Goal: Contribute content: Contribute content

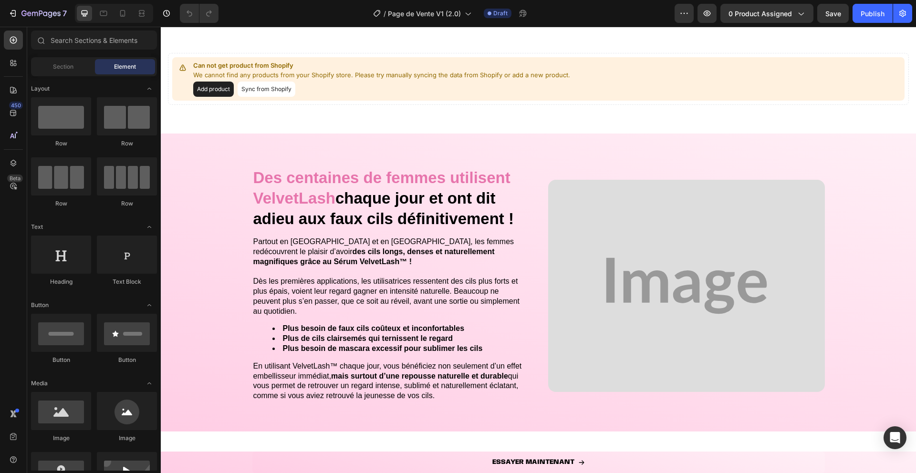
scroll to position [1279, 0]
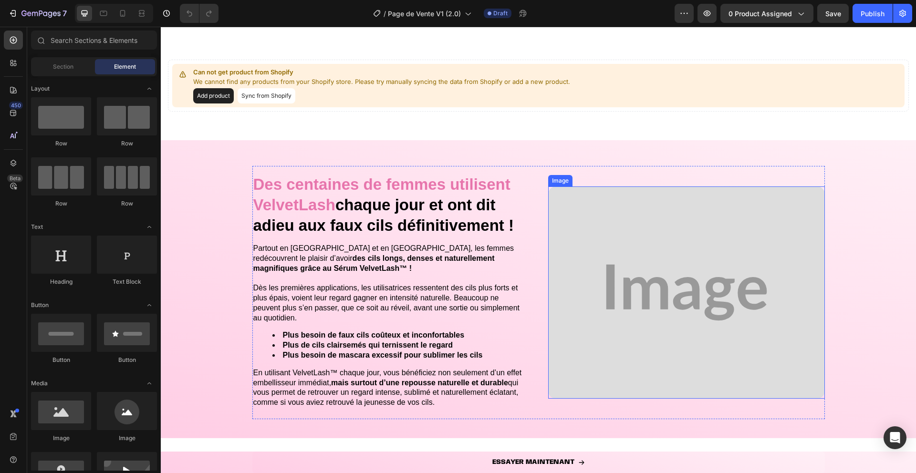
click at [620, 289] on img at bounding box center [686, 293] width 277 height 212
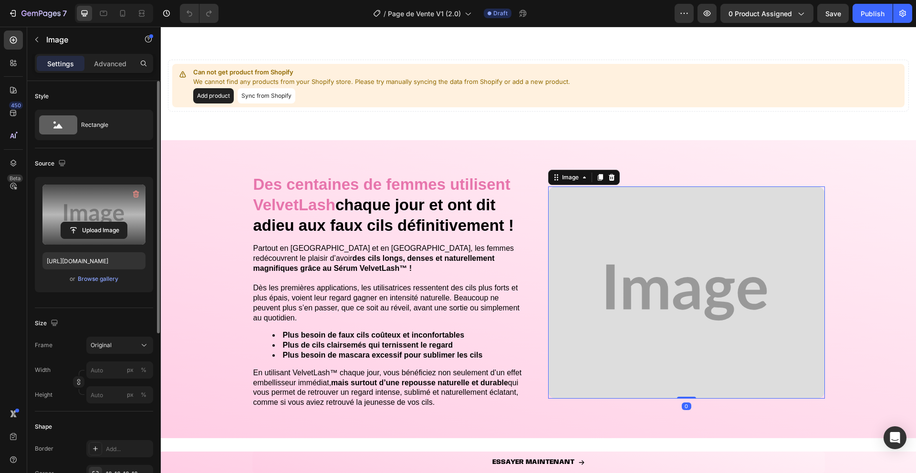
click at [98, 206] on label at bounding box center [93, 215] width 103 height 60
click at [98, 222] on input "file" at bounding box center [94, 230] width 66 height 16
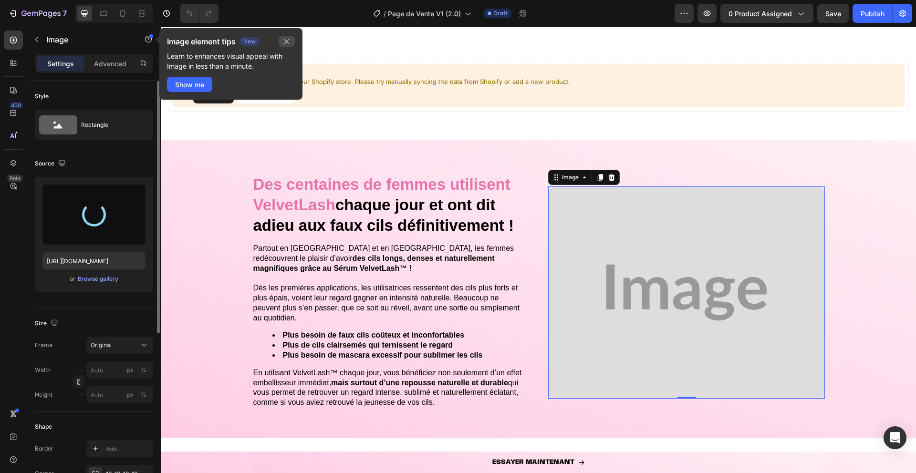
click at [285, 41] on icon "button" at bounding box center [287, 42] width 8 height 8
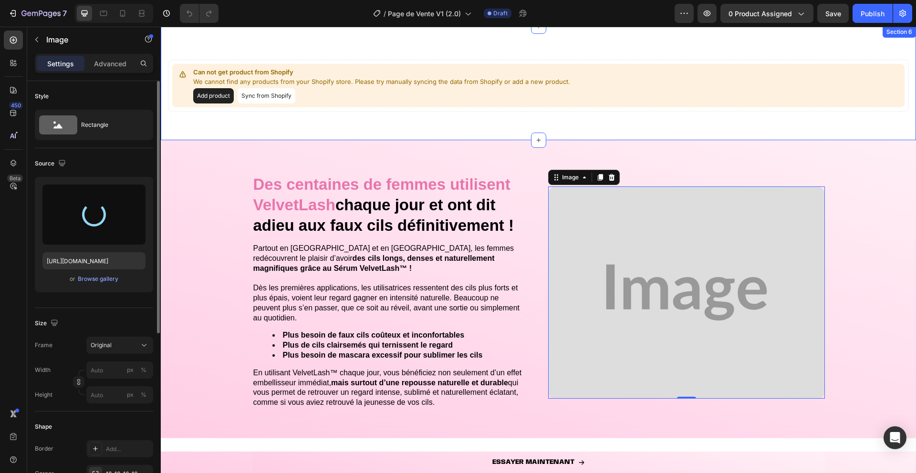
type input "[URL][DOMAIN_NAME]"
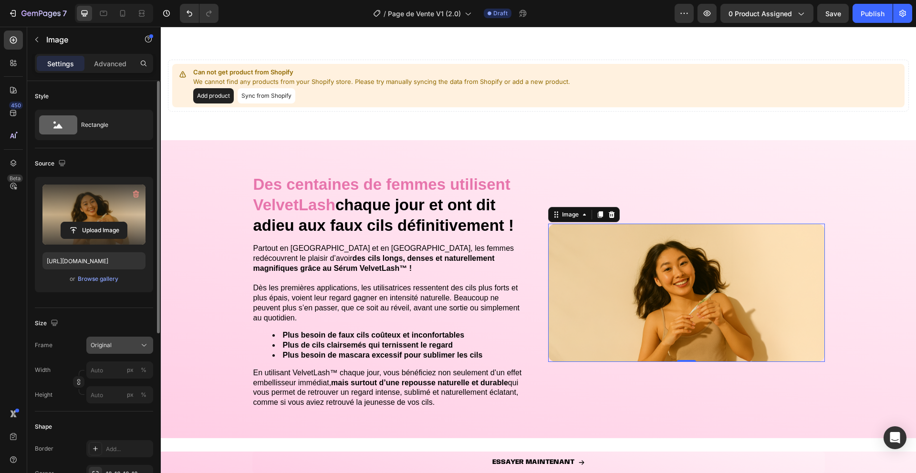
click at [122, 345] on div "Original" at bounding box center [114, 345] width 47 height 9
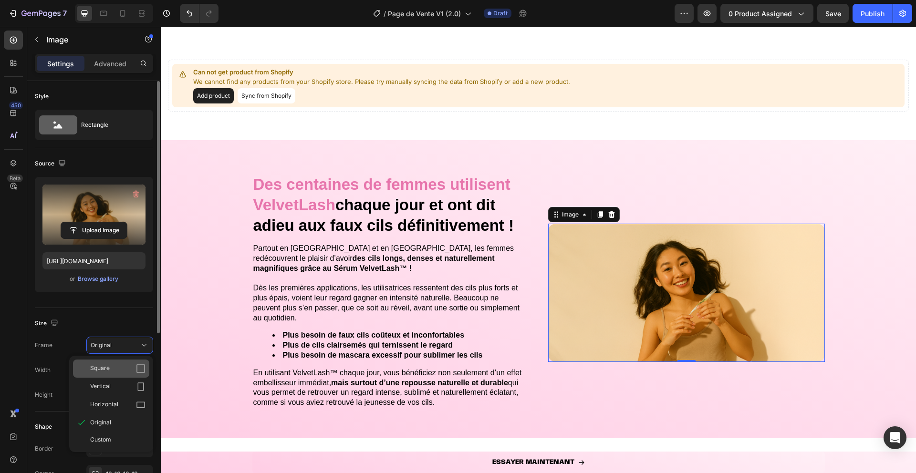
click at [122, 368] on div "Square" at bounding box center [117, 369] width 55 height 10
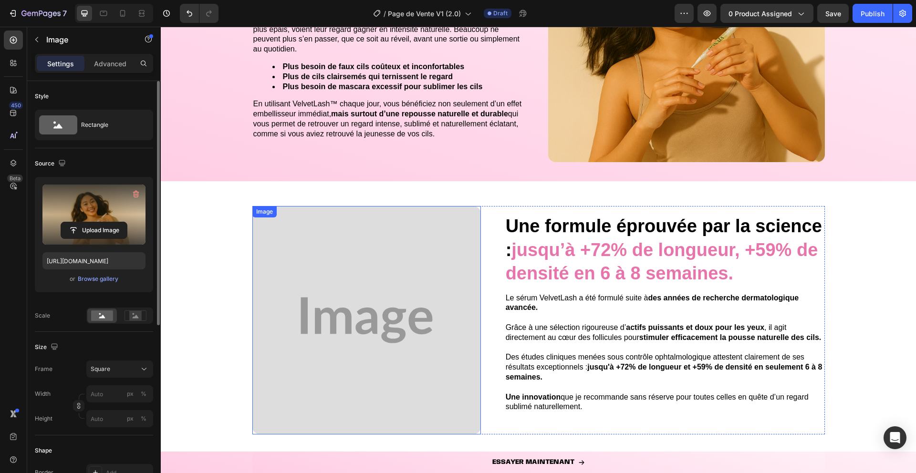
scroll to position [1580, 0]
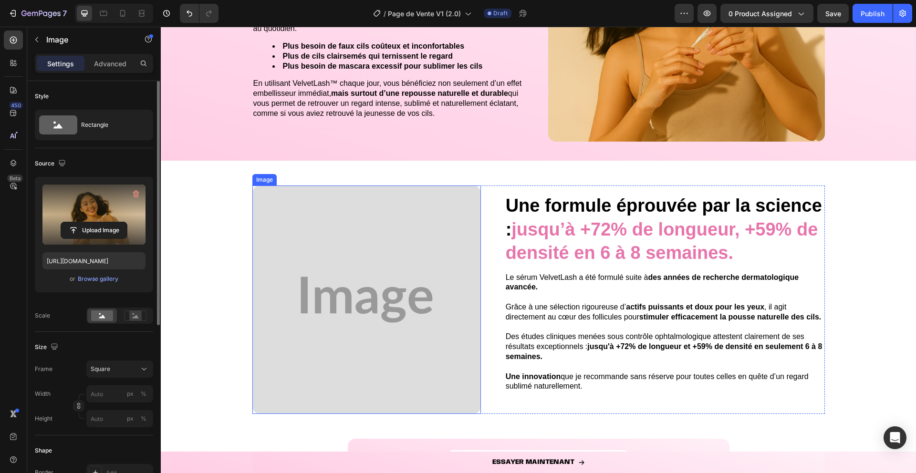
click at [388, 251] on img at bounding box center [366, 300] width 229 height 229
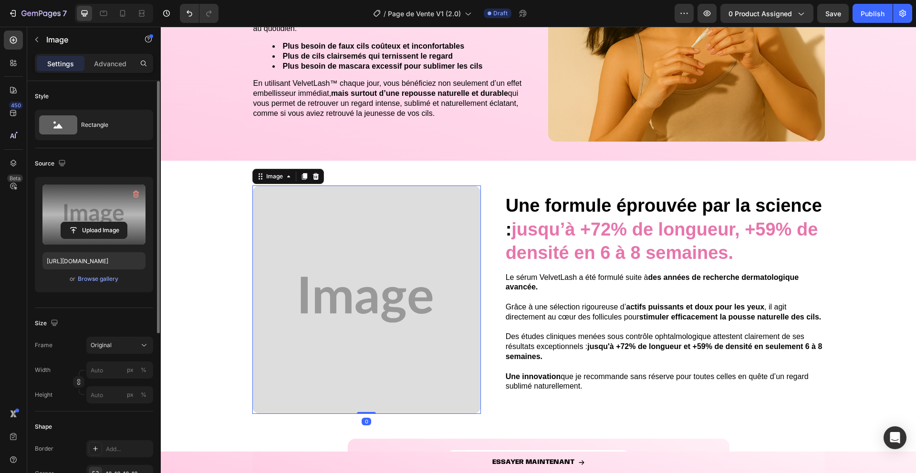
click at [100, 206] on label at bounding box center [93, 215] width 103 height 60
click at [100, 222] on input "file" at bounding box center [94, 230] width 66 height 16
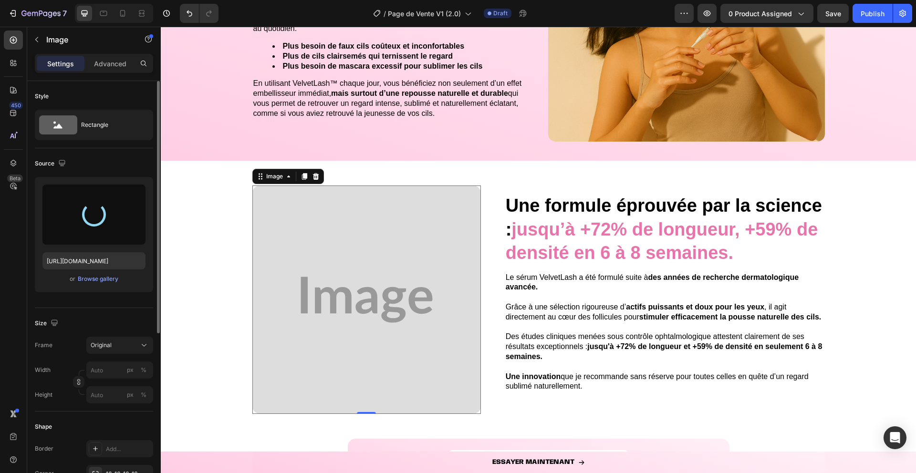
type input "[URL][DOMAIN_NAME]"
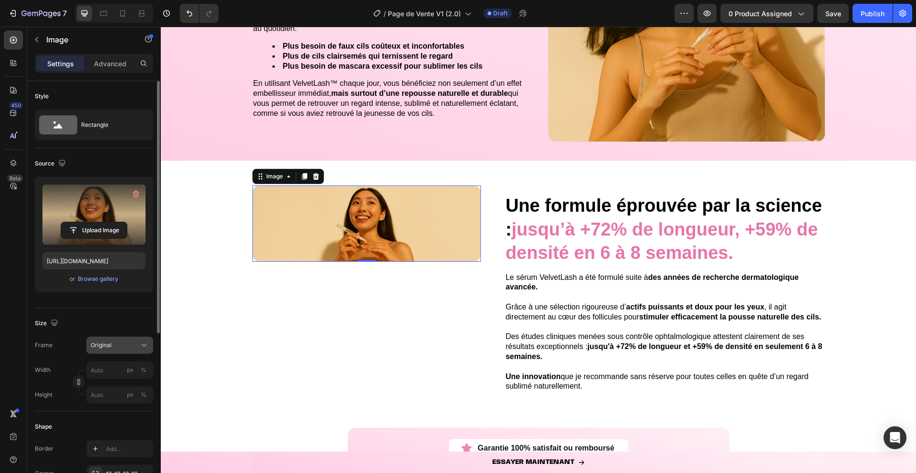
click at [117, 343] on div "Original" at bounding box center [114, 345] width 47 height 9
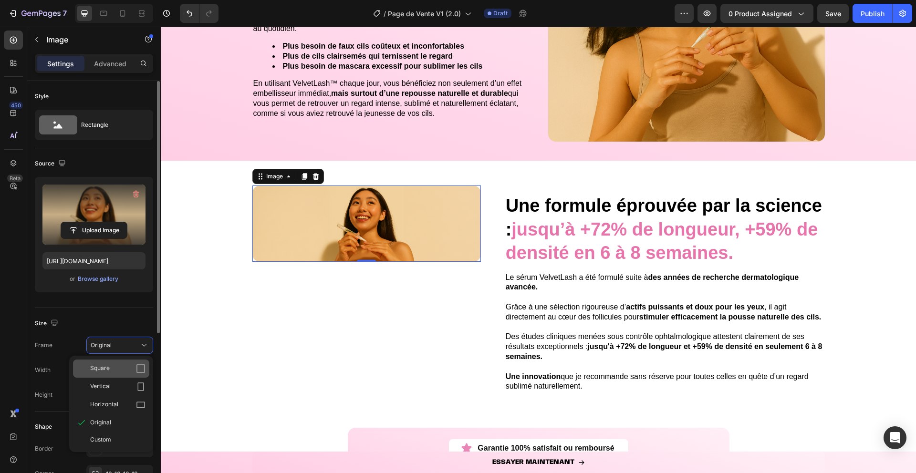
click at [118, 364] on div "Square" at bounding box center [117, 369] width 55 height 10
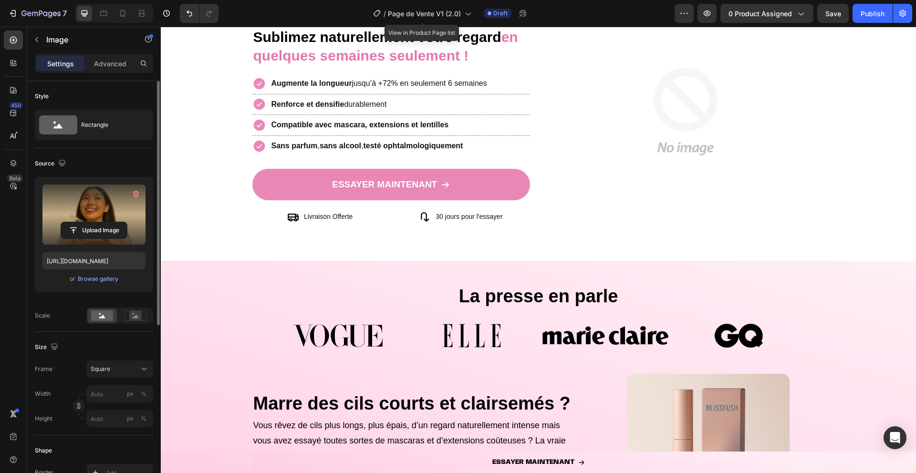
scroll to position [221, 0]
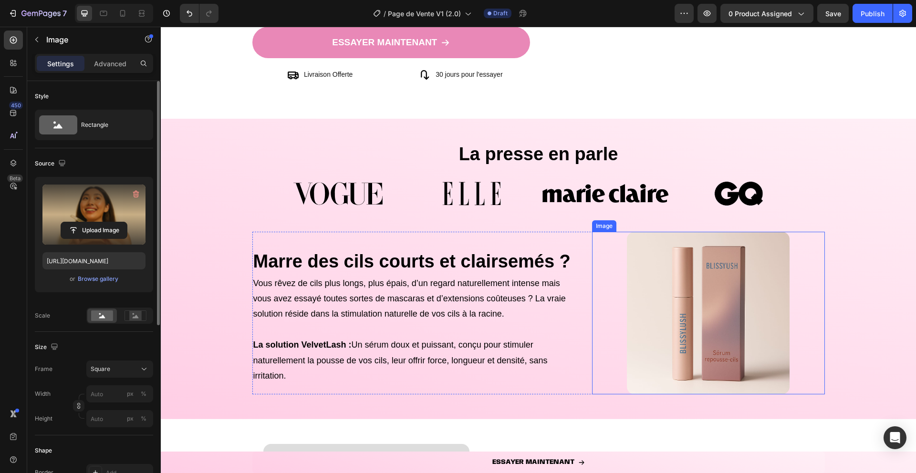
click at [693, 273] on img at bounding box center [708, 313] width 163 height 163
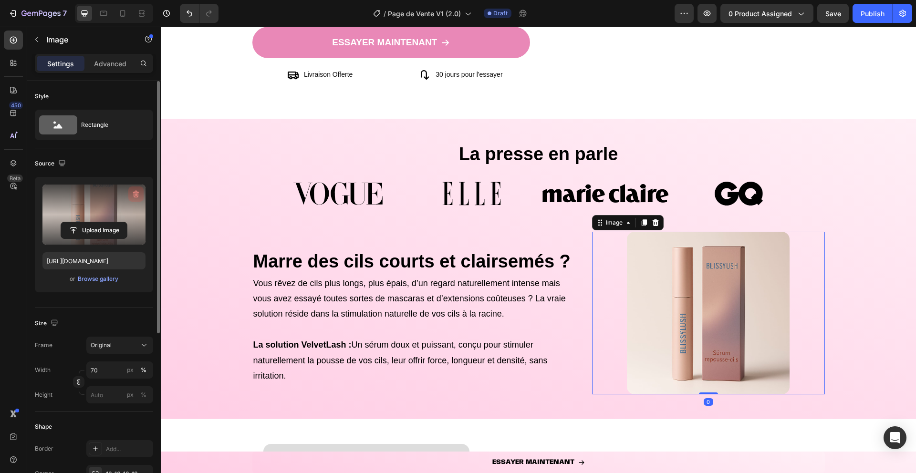
click at [138, 190] on icon "button" at bounding box center [136, 194] width 10 height 10
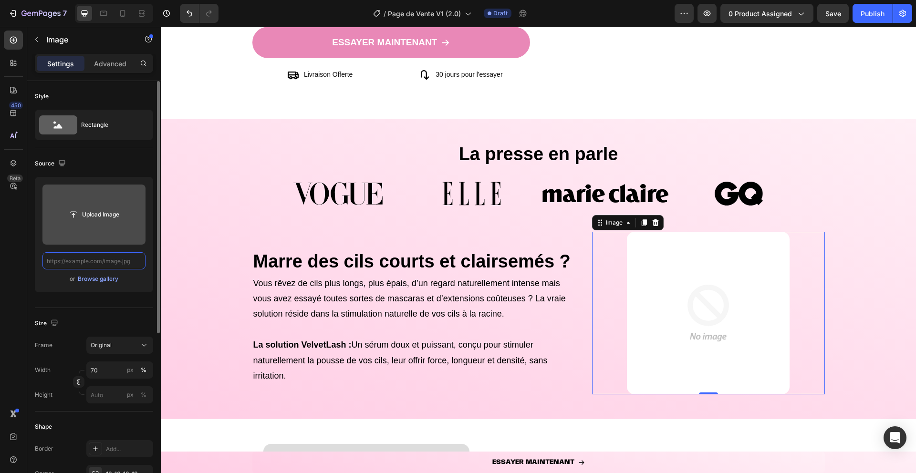
click at [104, 266] on input "text" at bounding box center [93, 260] width 103 height 17
paste input "[URL][DOMAIN_NAME]"
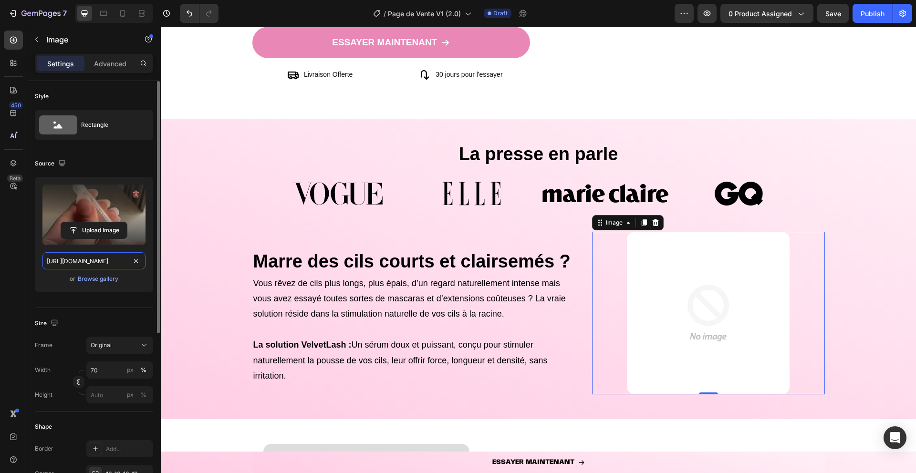
scroll to position [0, 228]
type input "[URL][DOMAIN_NAME]"
click at [45, 282] on div "or Browse gallery" at bounding box center [93, 278] width 103 height 11
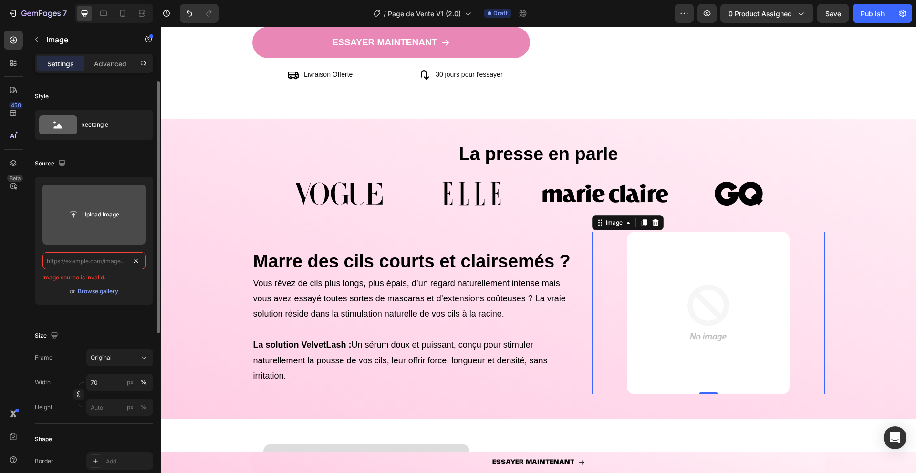
scroll to position [0, 0]
paste input "[URL][DOMAIN_NAME]"
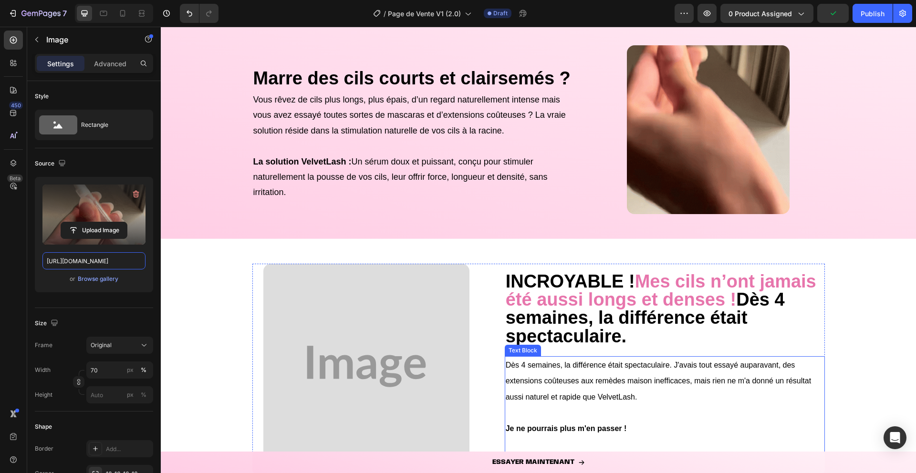
scroll to position [487, 0]
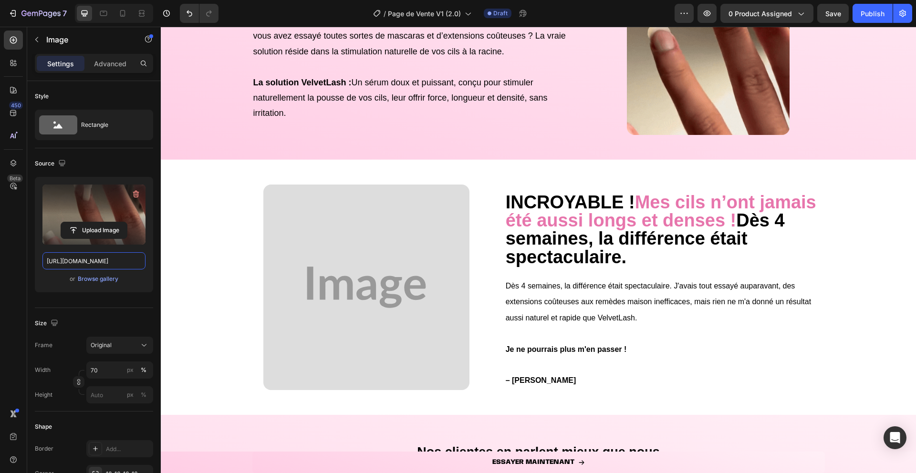
type input "[URL][DOMAIN_NAME]"
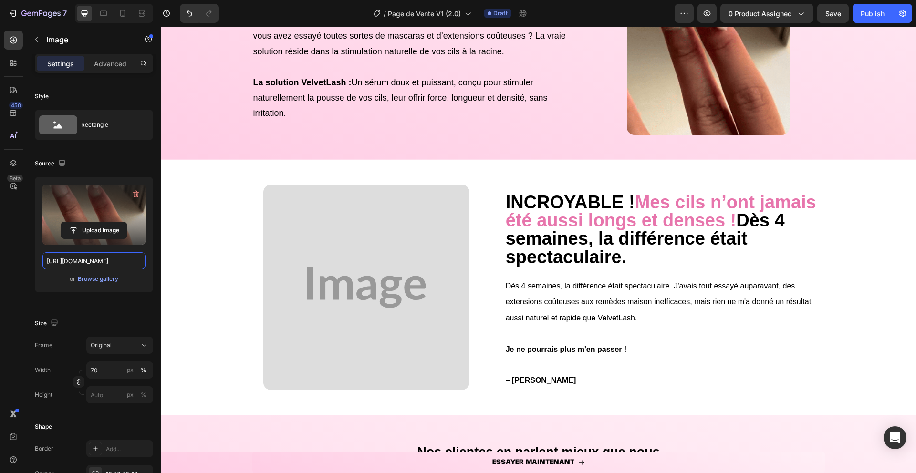
scroll to position [0, 0]
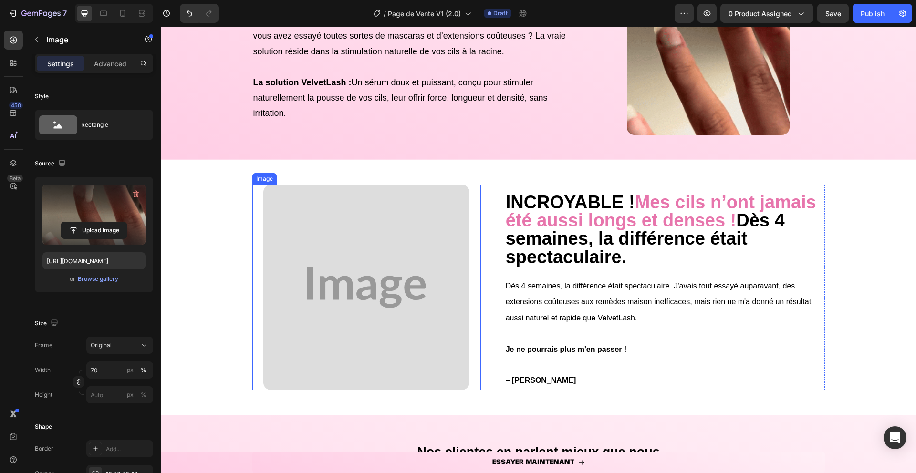
click at [364, 209] on img at bounding box center [366, 288] width 206 height 206
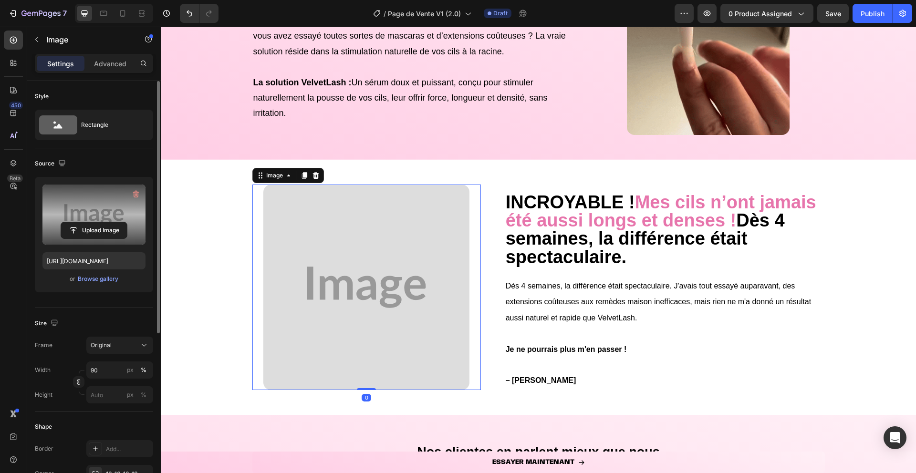
click at [106, 199] on label at bounding box center [93, 215] width 103 height 60
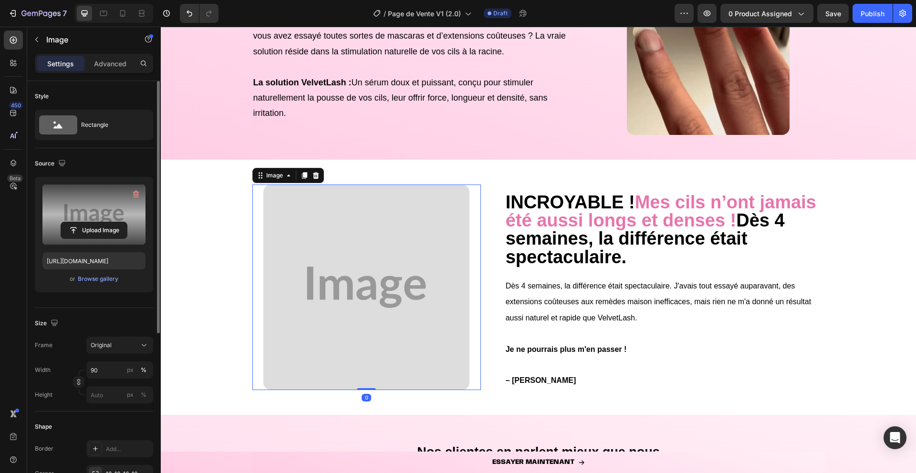
click at [106, 222] on input "file" at bounding box center [94, 230] width 66 height 16
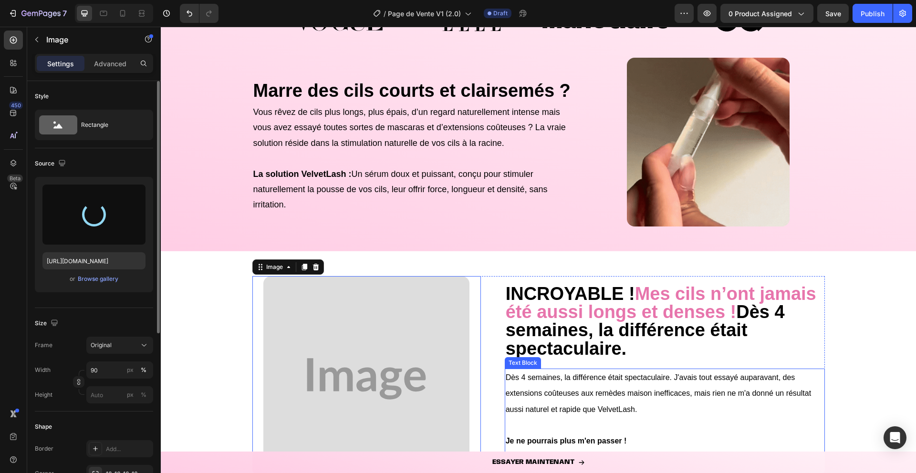
scroll to position [374, 0]
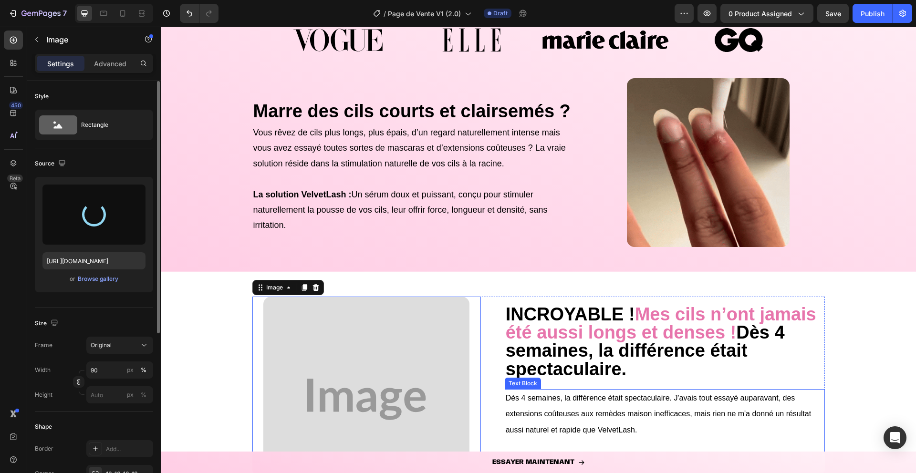
type input "[URL][DOMAIN_NAME]"
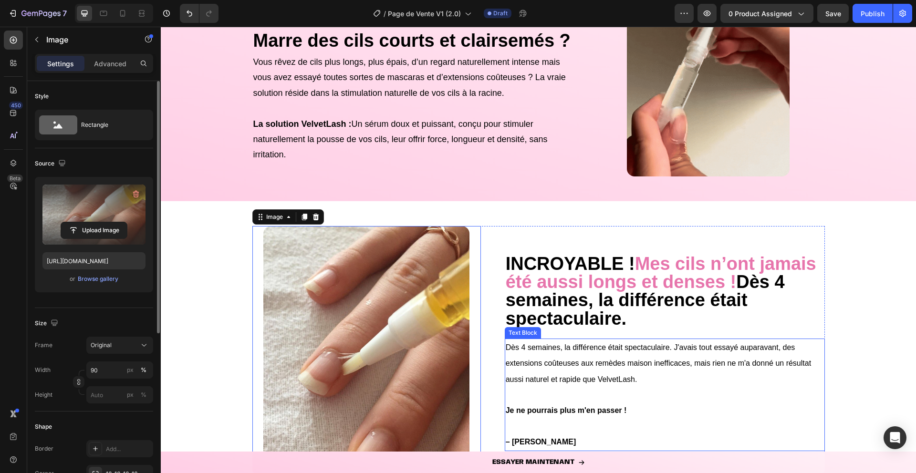
scroll to position [527, 0]
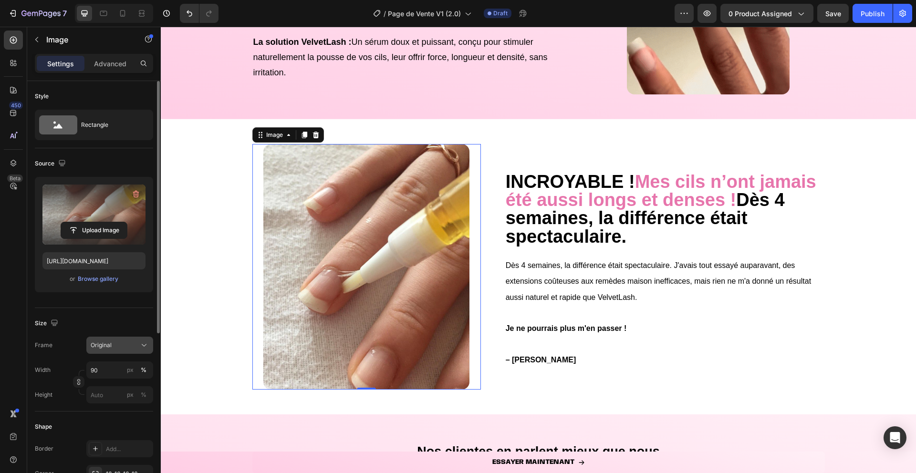
click at [114, 349] on div "Original" at bounding box center [114, 345] width 47 height 9
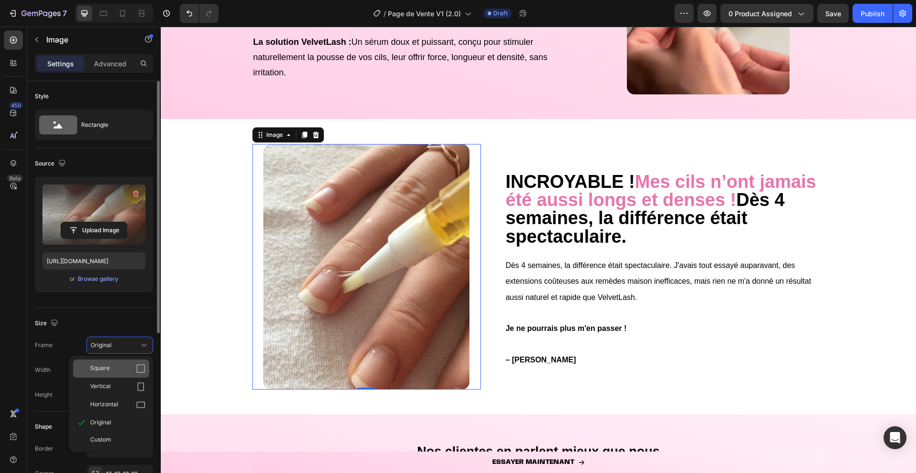
click at [119, 366] on div "Square" at bounding box center [117, 369] width 55 height 10
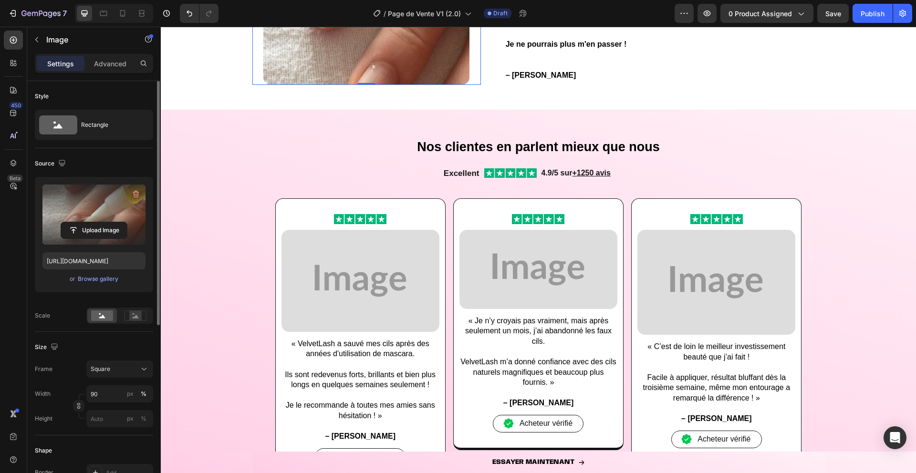
scroll to position [791, 0]
click at [379, 286] on img at bounding box center [360, 281] width 158 height 102
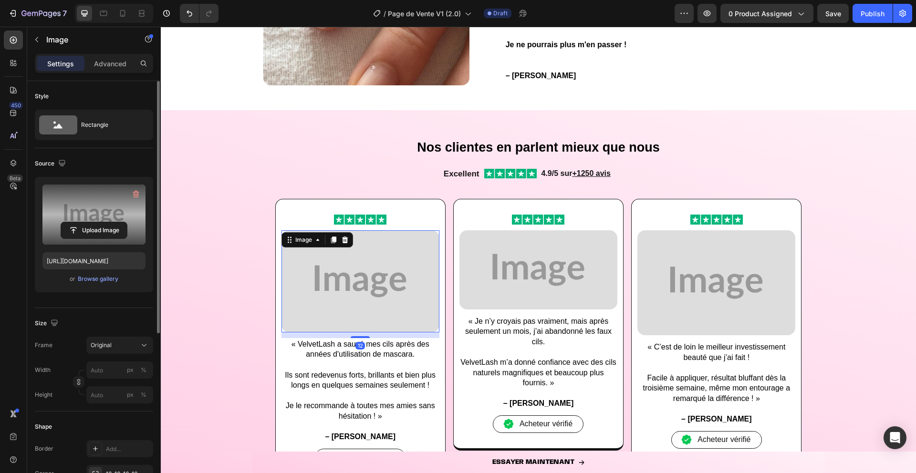
click at [94, 198] on label at bounding box center [93, 215] width 103 height 60
click at [94, 222] on input "file" at bounding box center [94, 230] width 66 height 16
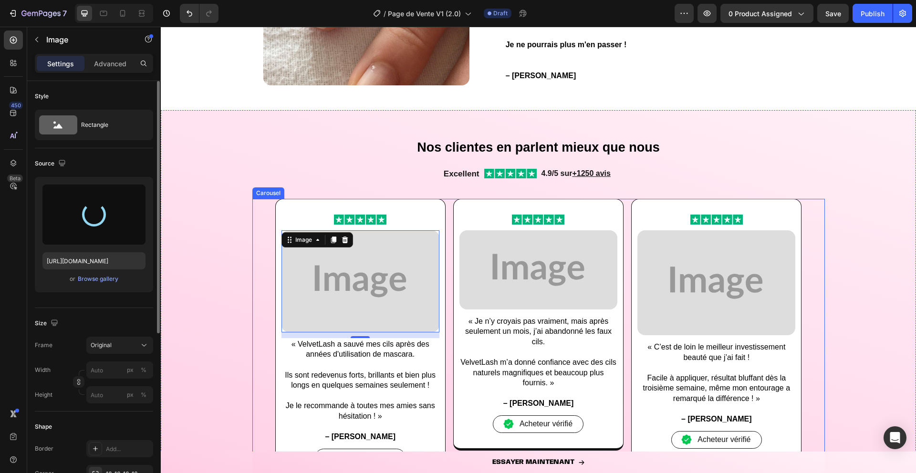
type input "https://cdn.shopify.com/s/files/1/0966/7235/0549/files/gempages_581767709222503…"
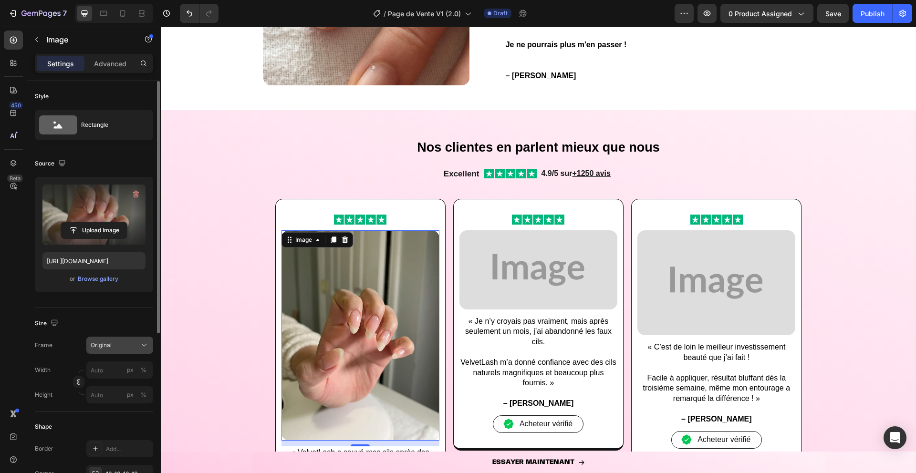
click at [115, 346] on div "Original" at bounding box center [114, 345] width 47 height 9
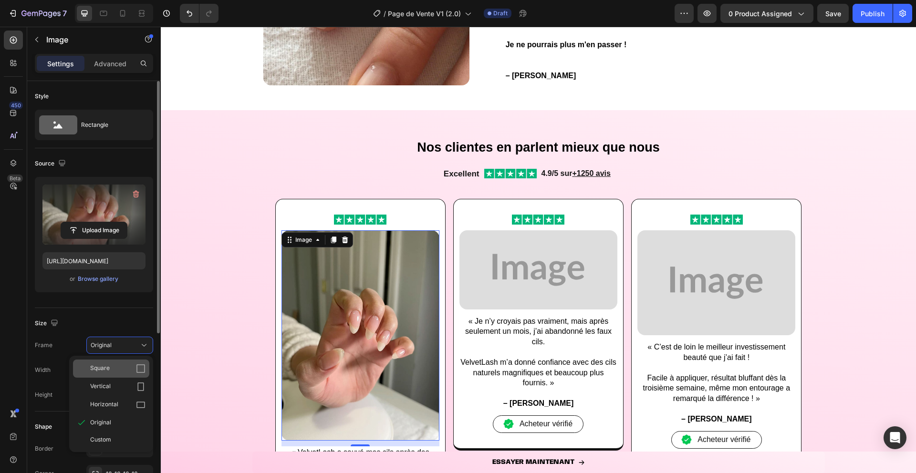
click at [118, 368] on div "Square" at bounding box center [117, 369] width 55 height 10
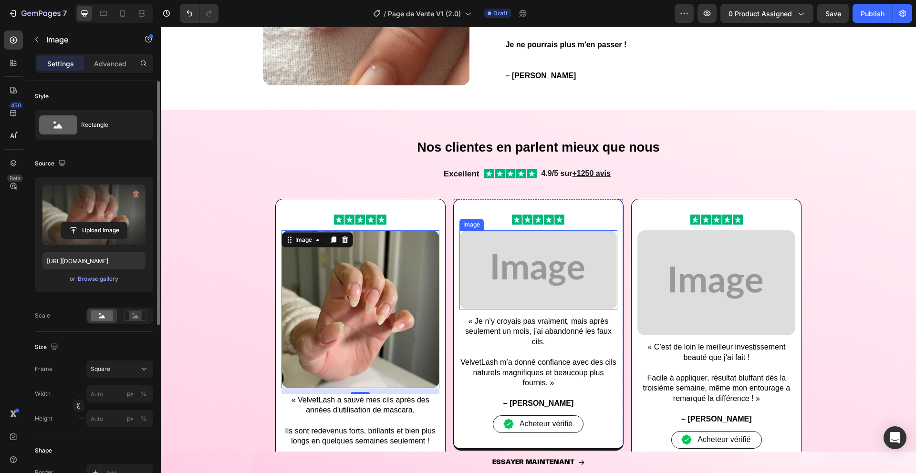
click at [505, 263] on img at bounding box center [538, 269] width 158 height 79
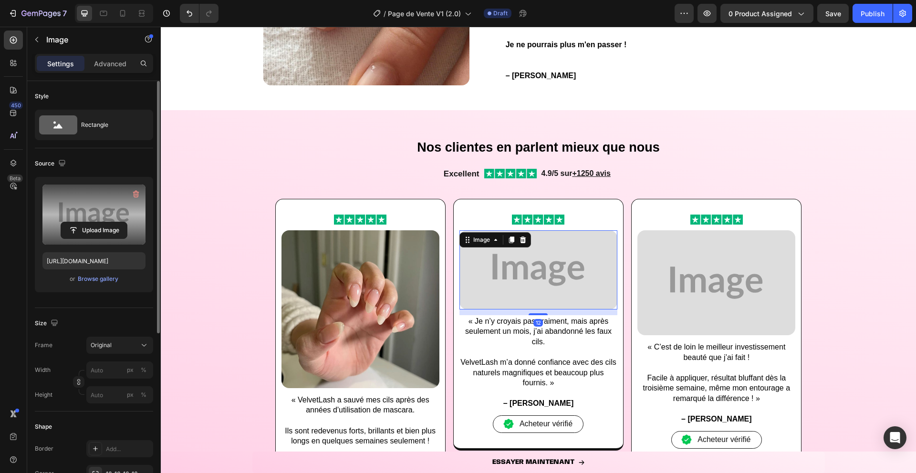
click at [62, 208] on label at bounding box center [93, 215] width 103 height 60
click at [62, 222] on input "file" at bounding box center [94, 230] width 66 height 16
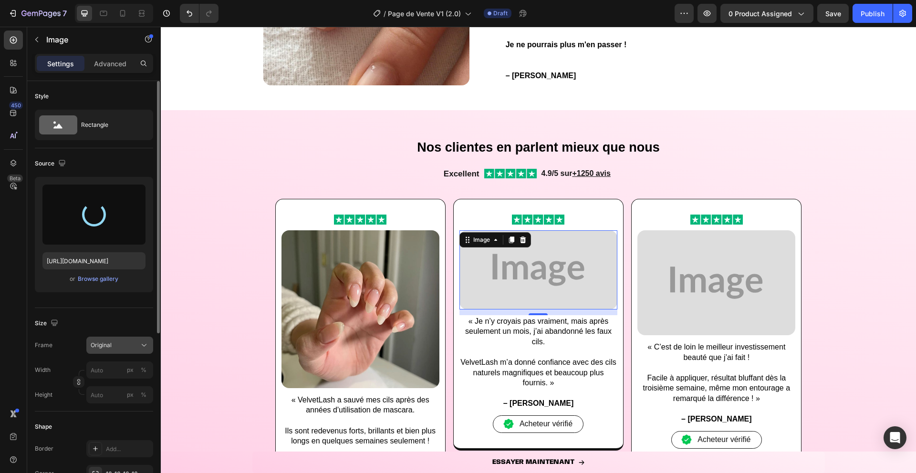
type input "https://cdn.shopify.com/s/files/1/0966/7235/0549/files/gempages_581767709222503…"
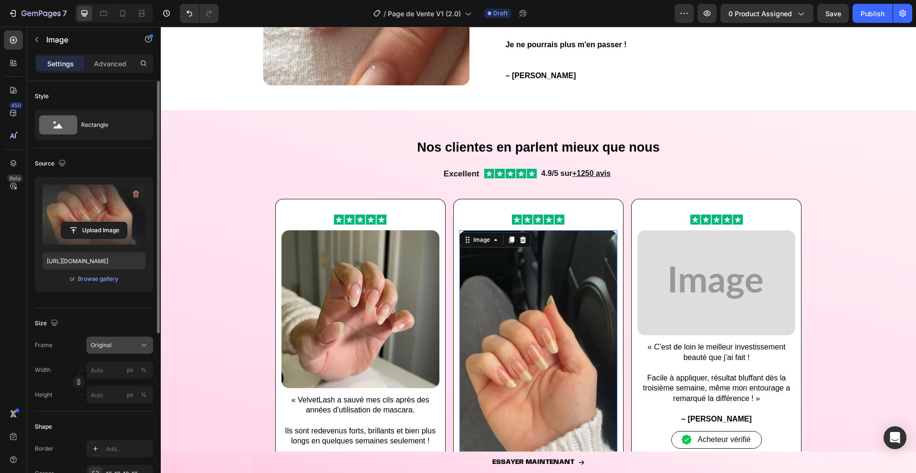
click at [134, 345] on div "Original" at bounding box center [114, 345] width 47 height 9
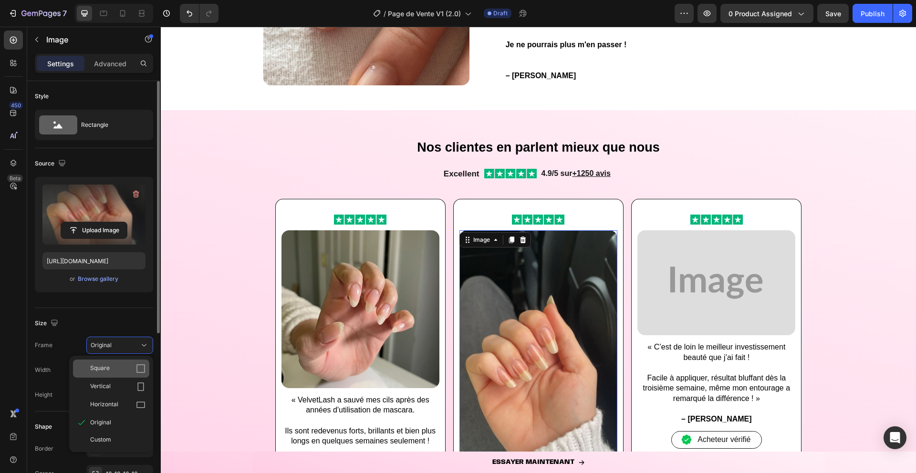
click at [132, 363] on div "Square" at bounding box center [111, 369] width 76 height 18
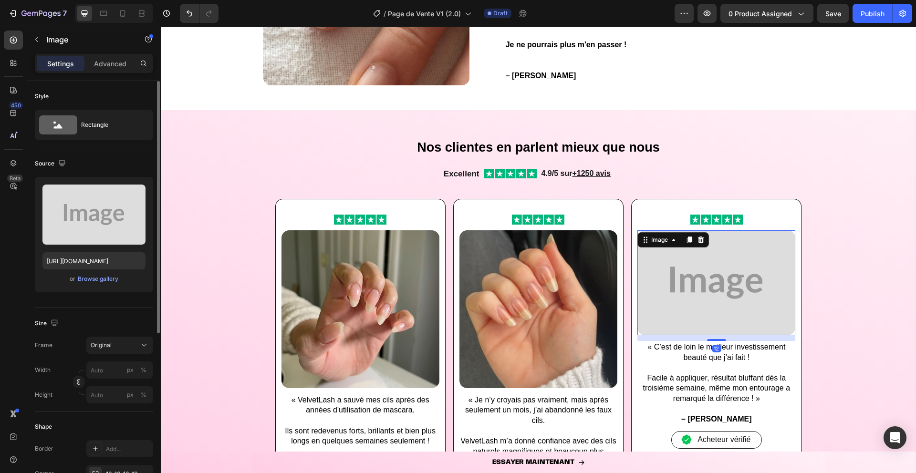
click at [674, 279] on img at bounding box center [716, 282] width 158 height 105
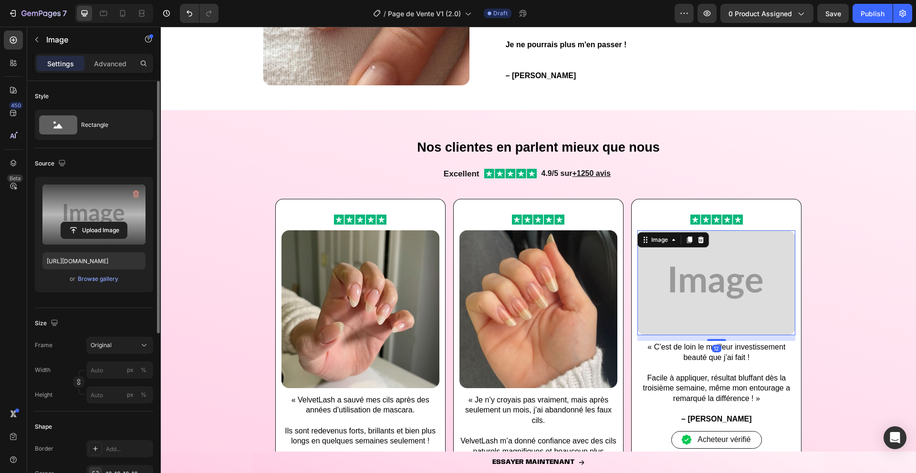
click at [85, 210] on label at bounding box center [93, 215] width 103 height 60
click at [85, 222] on input "file" at bounding box center [94, 230] width 66 height 16
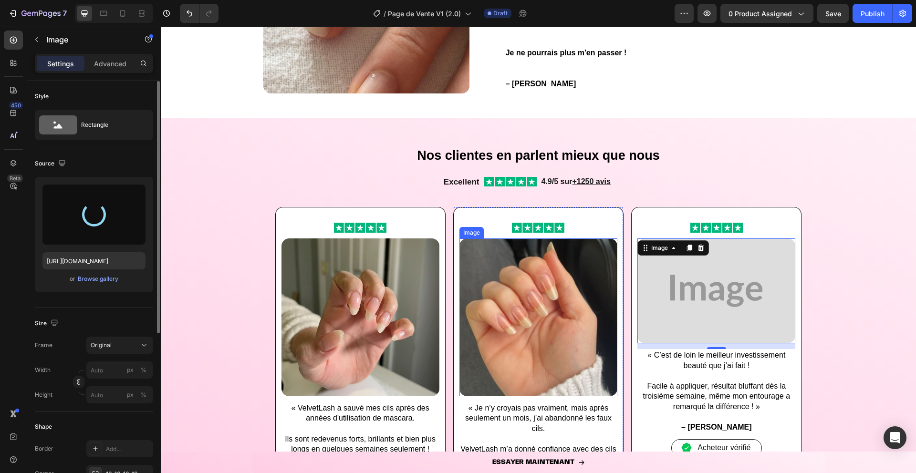
scroll to position [821, 0]
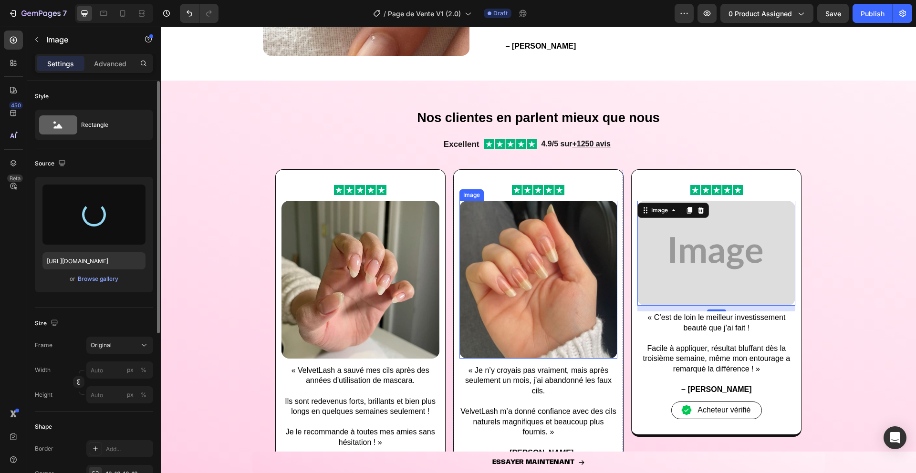
type input "https://cdn.shopify.com/s/files/1/0966/7235/0549/files/gempages_581767709222503…"
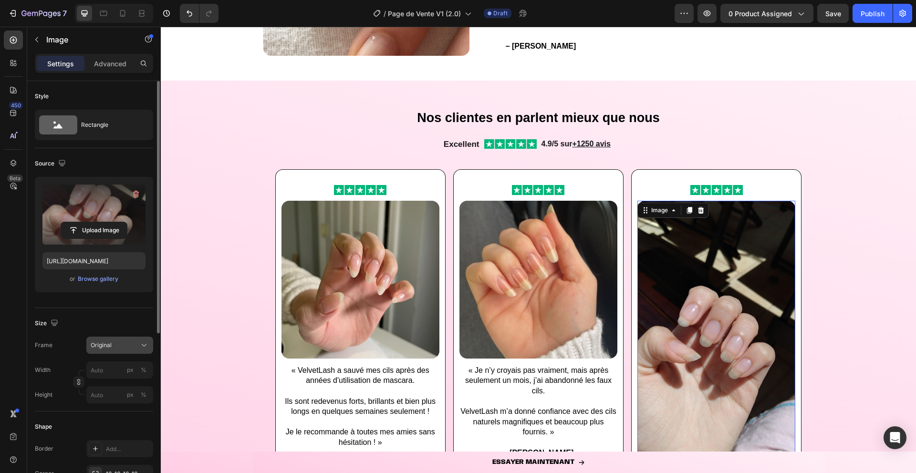
click at [123, 347] on div "Original" at bounding box center [114, 345] width 47 height 9
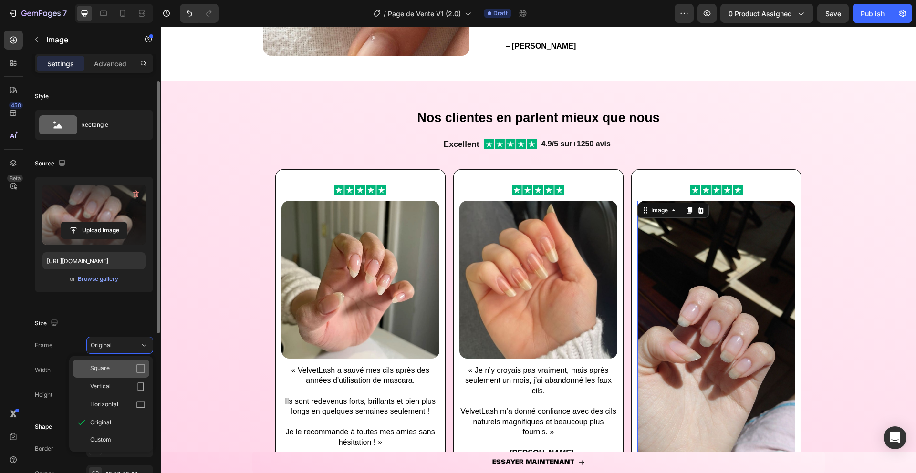
click at [123, 366] on div "Square" at bounding box center [117, 369] width 55 height 10
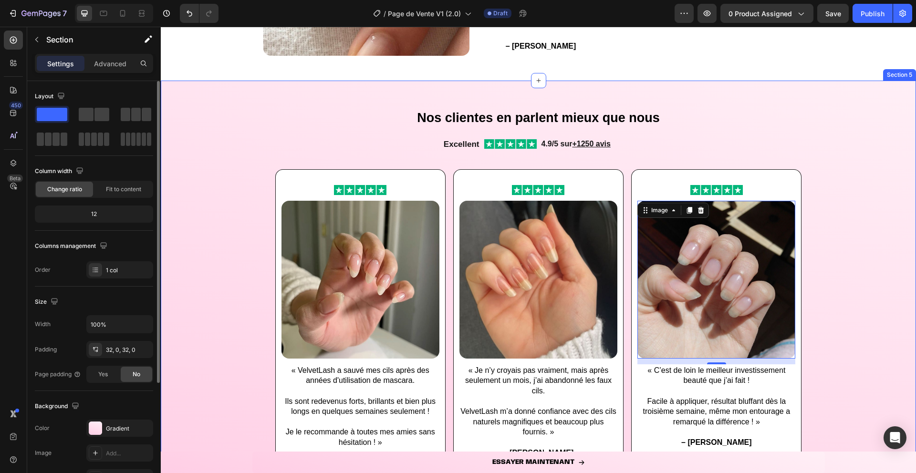
click at [240, 309] on div "Image Image « VelvetLash a sauvé mes cils après des années d'utilisation de mas…" at bounding box center [538, 350] width 755 height 362
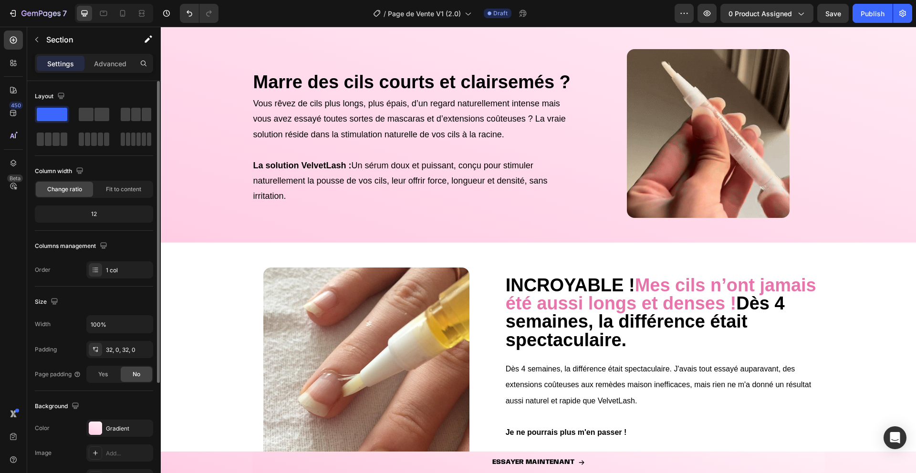
scroll to position [0, 0]
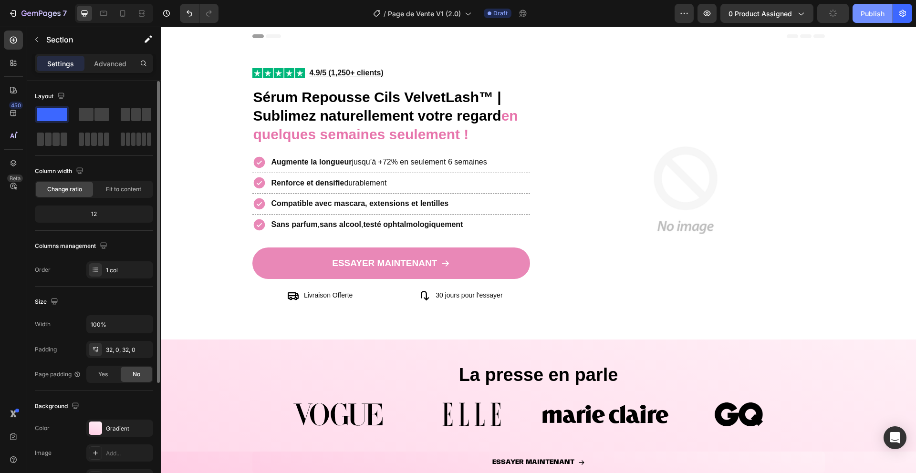
click at [863, 15] on div "Publish" at bounding box center [873, 14] width 24 height 10
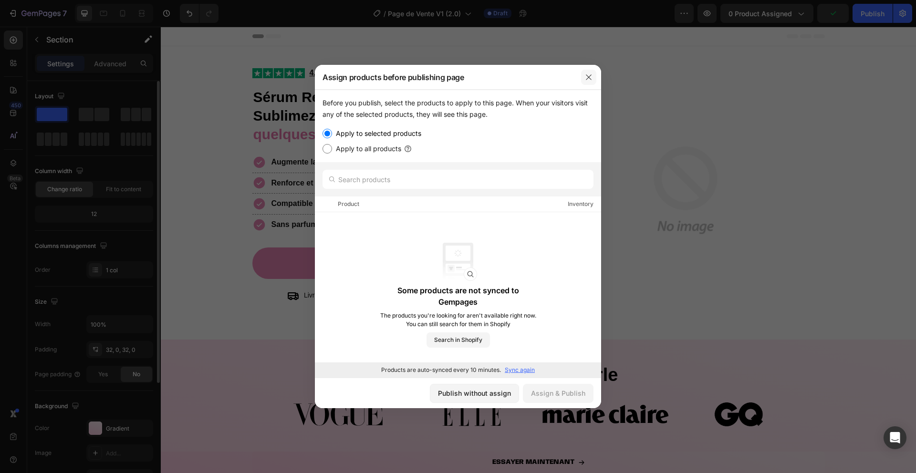
click at [590, 79] on icon "button" at bounding box center [589, 77] width 8 height 8
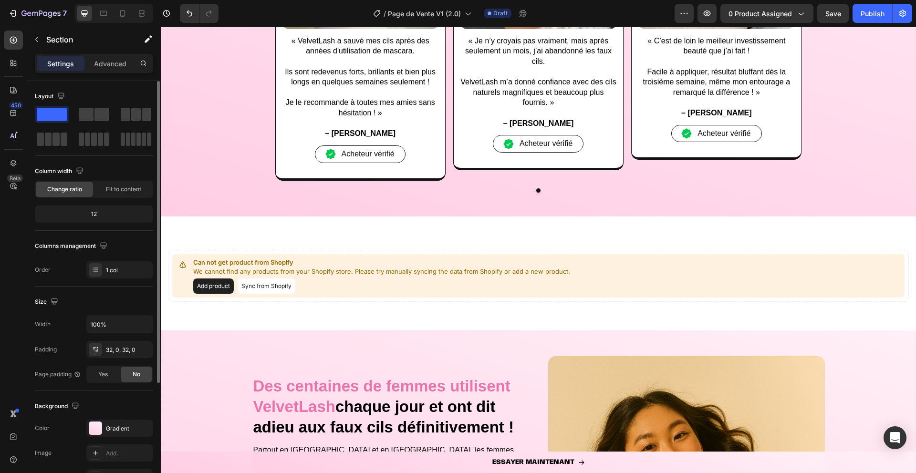
scroll to position [1155, 0]
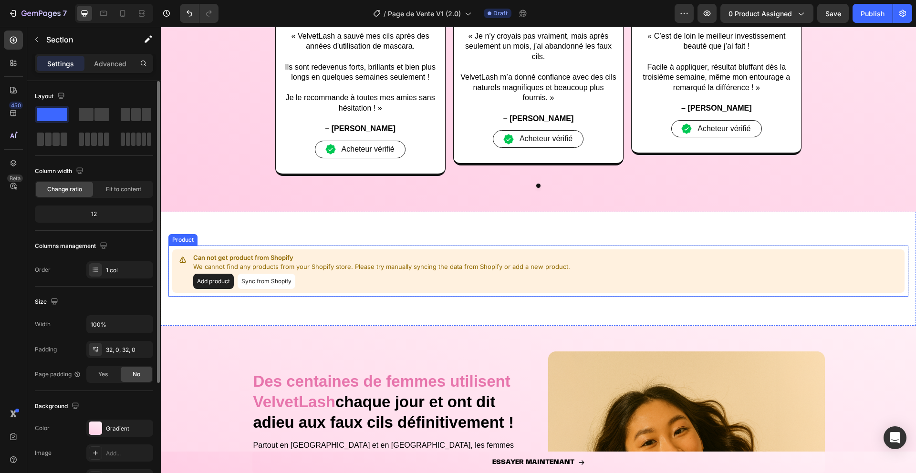
click at [270, 281] on button "Sync from Shopify" at bounding box center [267, 281] width 58 height 15
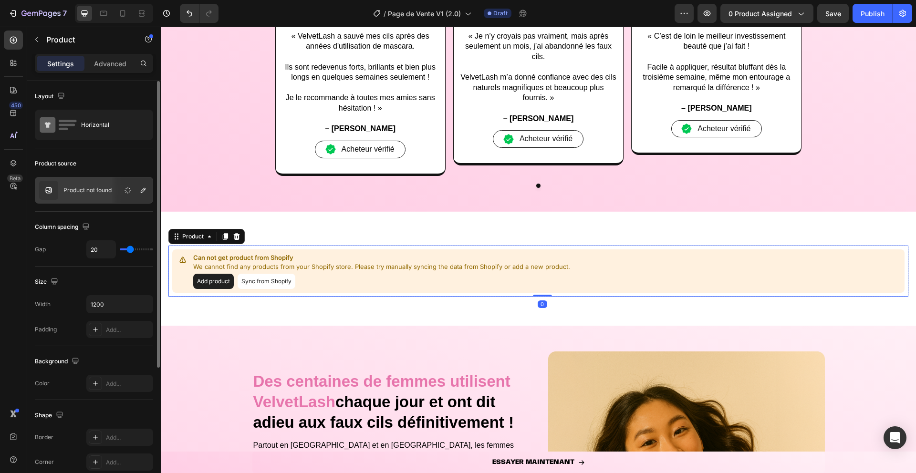
click at [270, 281] on button "Sync from Shopify" at bounding box center [267, 281] width 58 height 15
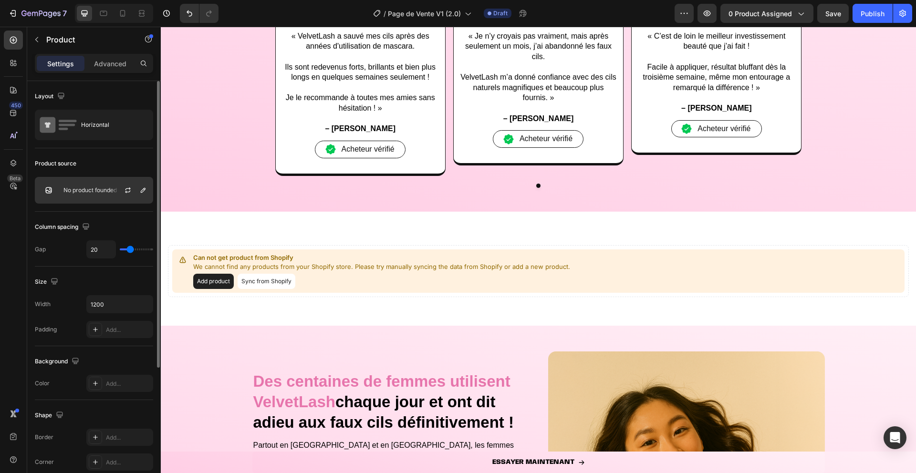
click at [92, 194] on div "No product founded" at bounding box center [94, 190] width 118 height 27
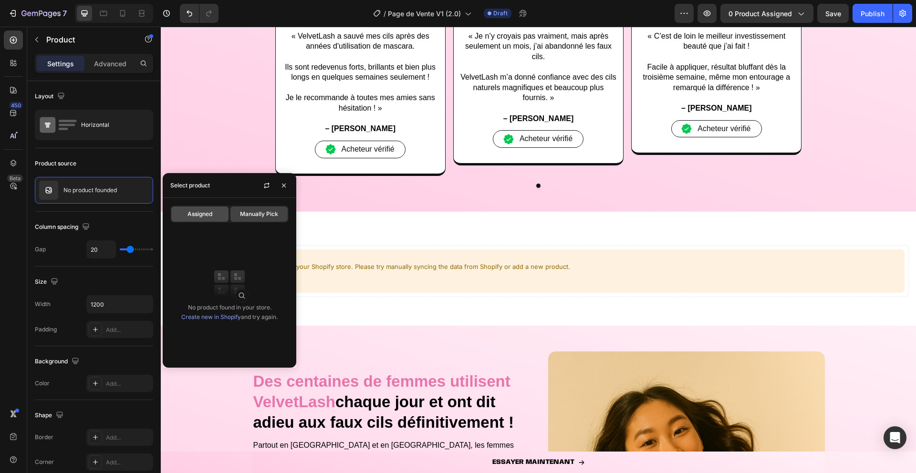
click at [206, 218] on span "Assigned" at bounding box center [199, 214] width 25 height 9
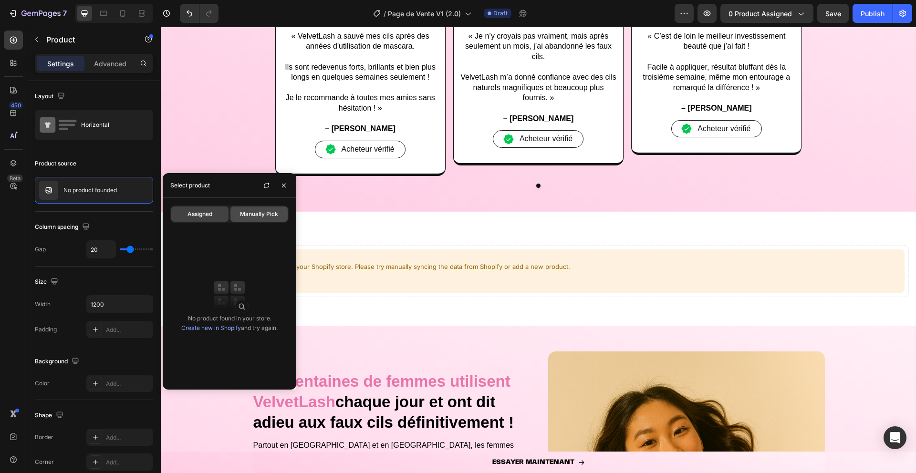
click at [253, 218] on span "Manually Pick" at bounding box center [259, 214] width 38 height 9
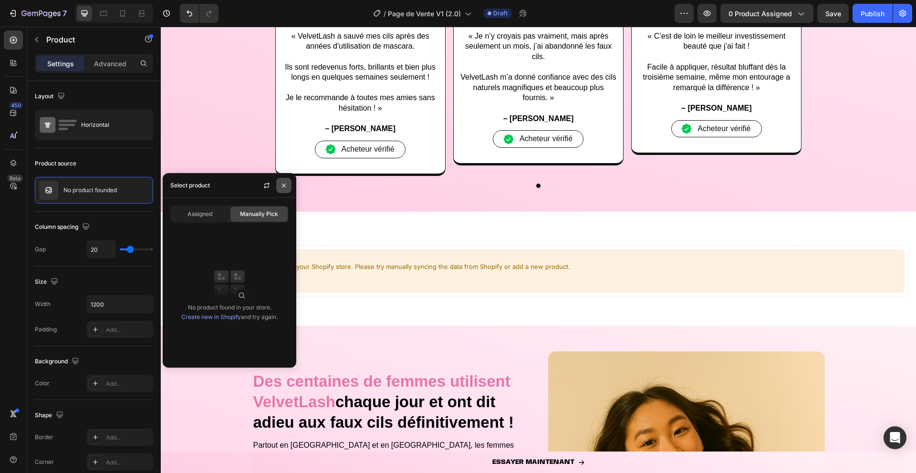
click at [283, 182] on icon "button" at bounding box center [284, 186] width 8 height 8
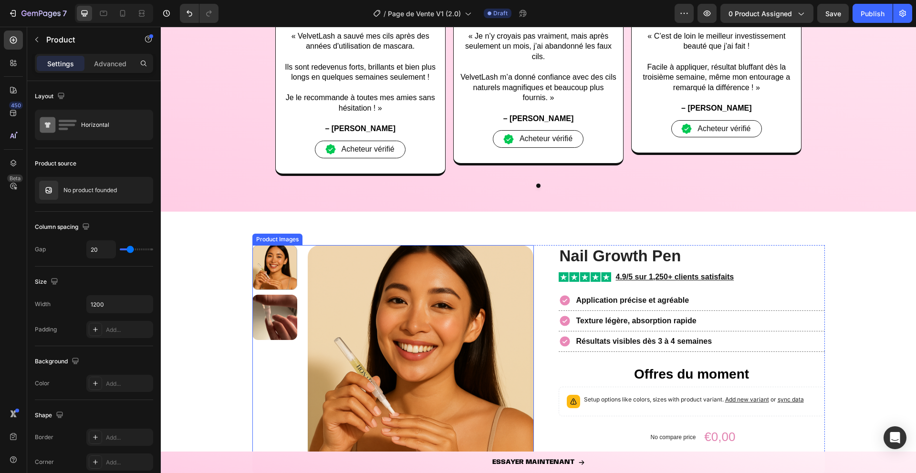
click at [255, 279] on div at bounding box center [274, 267] width 45 height 45
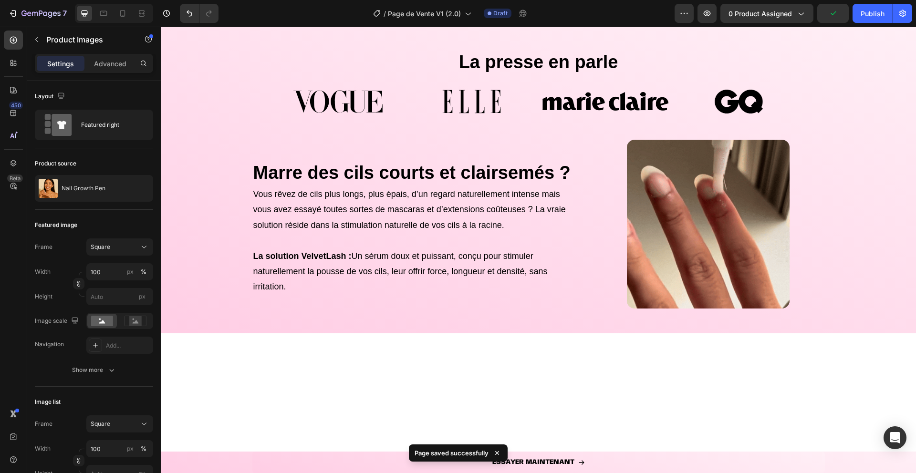
scroll to position [0, 0]
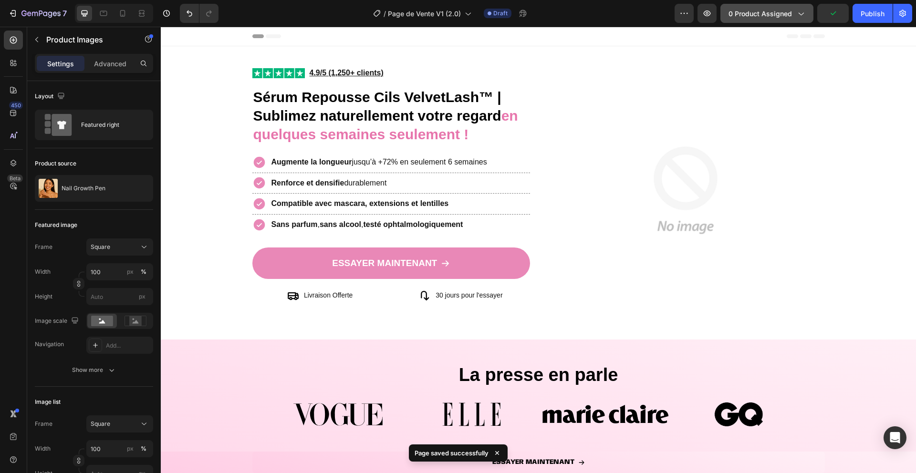
click at [747, 6] on button "0 product assigned" at bounding box center [766, 13] width 93 height 19
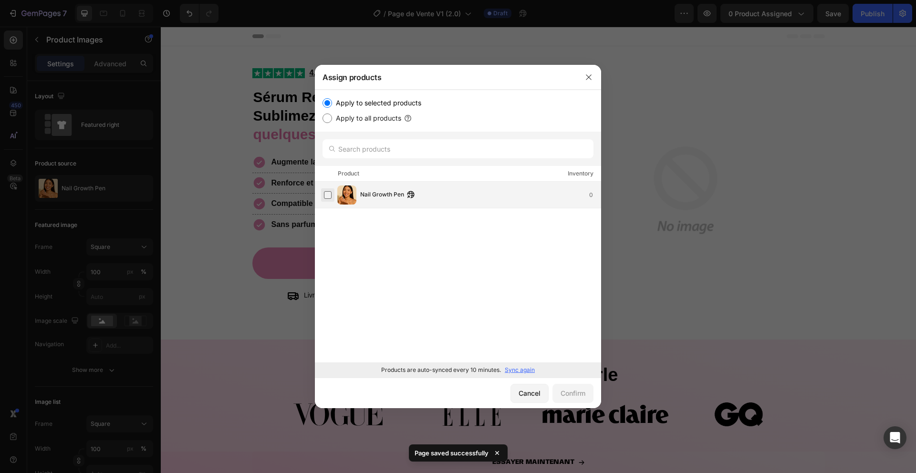
click at [331, 198] on label at bounding box center [328, 195] width 8 height 8
click at [566, 398] on div "Confirm" at bounding box center [573, 393] width 25 height 10
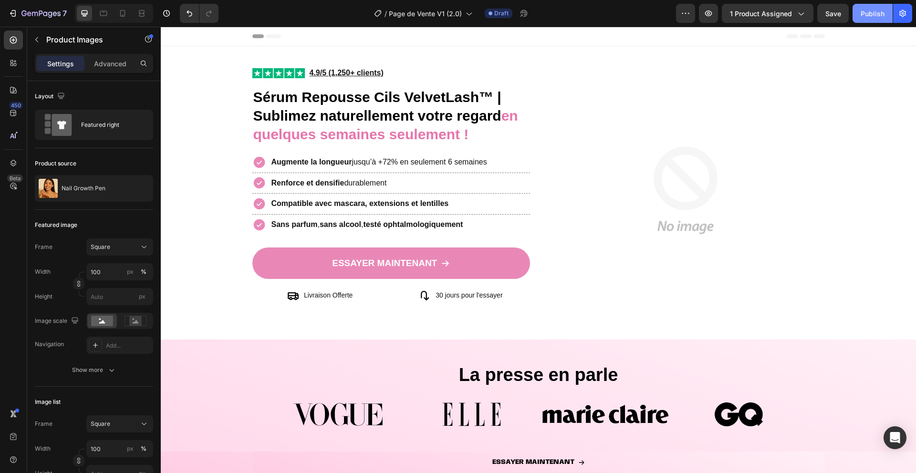
click at [865, 11] on div "Publish" at bounding box center [873, 14] width 24 height 10
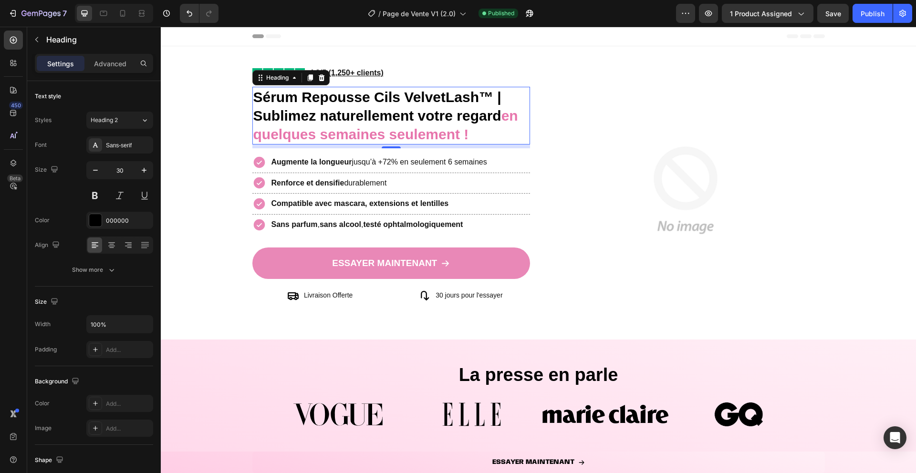
click at [368, 122] on strong "Sérum Repousse Cils VelvetLash™ | Sublimez naturellement votre regard" at bounding box center [377, 106] width 248 height 34
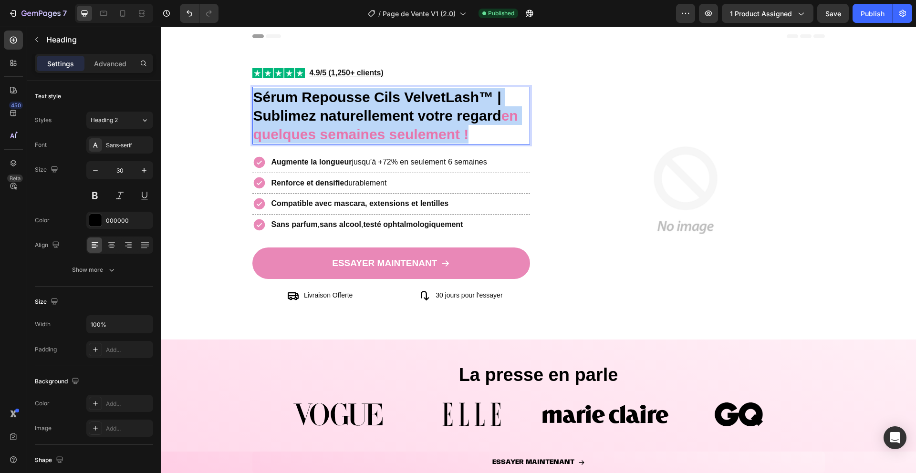
click at [368, 122] on strong "Sérum Repousse Cils VelvetLash™ | Sublimez naturellement votre regard" at bounding box center [377, 106] width 248 height 34
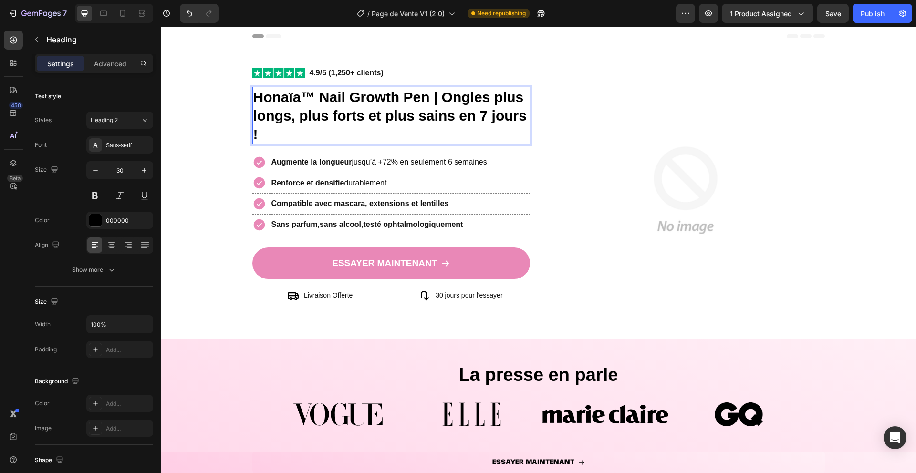
click at [442, 97] on strong "Honaïa™ Nail Growth Pen | Ongles plus longs, plus forts et plus sains en 7 jour…" at bounding box center [389, 115] width 273 height 53
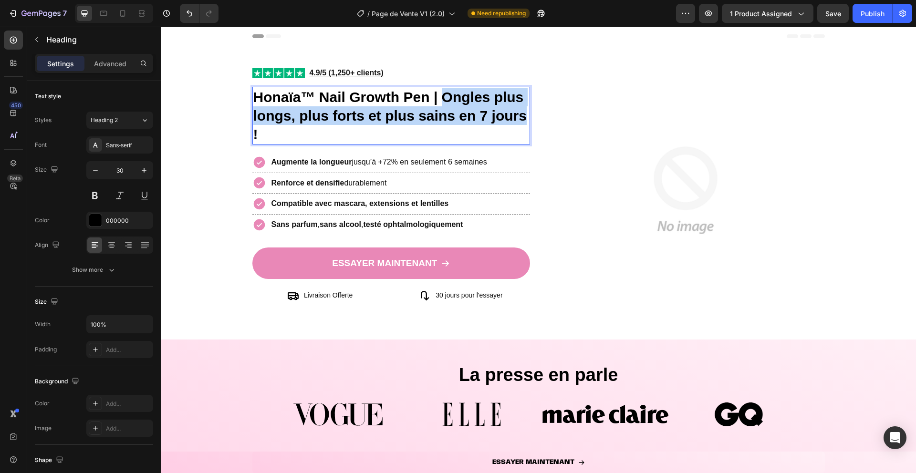
drag, startPoint x: 443, startPoint y: 97, endPoint x: 528, endPoint y: 117, distance: 86.9
click at [528, 117] on p "Honaïa™ Nail Growth Pen | Ongles plus longs, plus forts et plus sains en 7 jour…" at bounding box center [391, 116] width 276 height 56
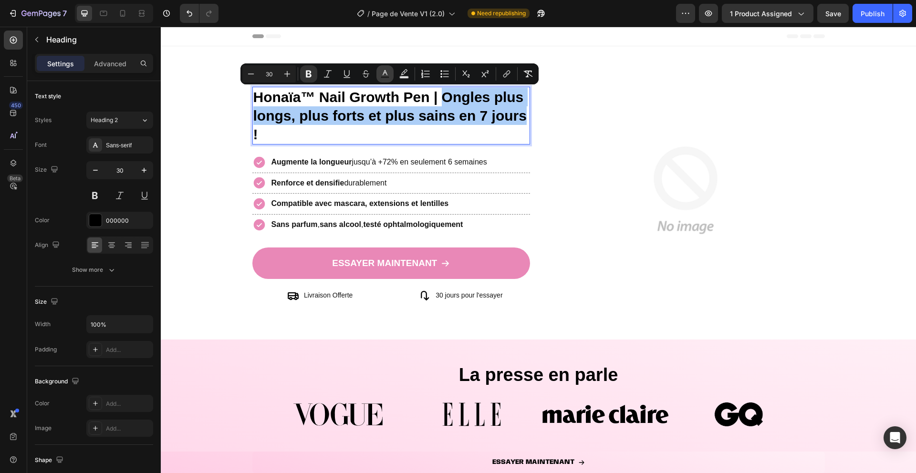
click at [390, 74] on button "Text Color" at bounding box center [384, 73] width 17 height 17
type input "000000"
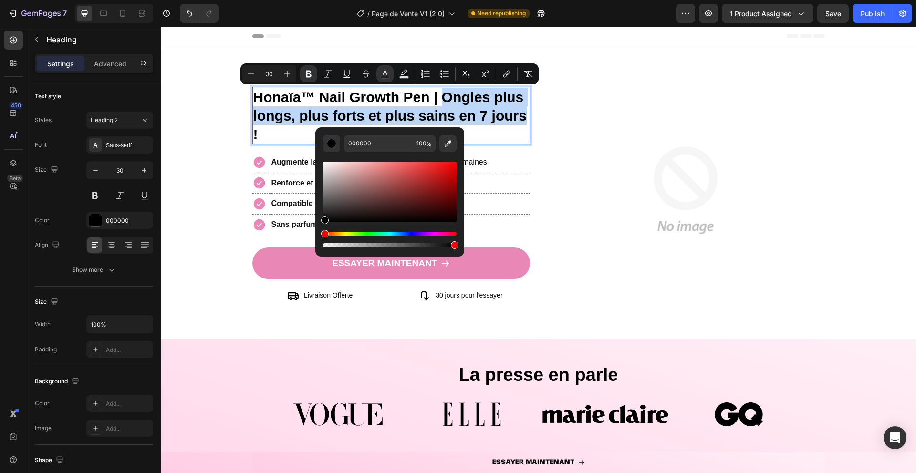
click at [451, 96] on strong "Honaïa™ Nail Growth Pen | Ongles plus longs, plus forts et plus sains en 7 jour…" at bounding box center [389, 115] width 273 height 53
click at [442, 97] on strong "Honaïa™ Nail Growth Pen | Ongles plus longs, plus forts et plus sains en 7 jour…" at bounding box center [389, 115] width 273 height 53
click at [438, 115] on strong "Honaïa™ Nail Growth Pen | Ongles plus longs, plus forts et plus sains en 7 jour…" at bounding box center [389, 115] width 273 height 53
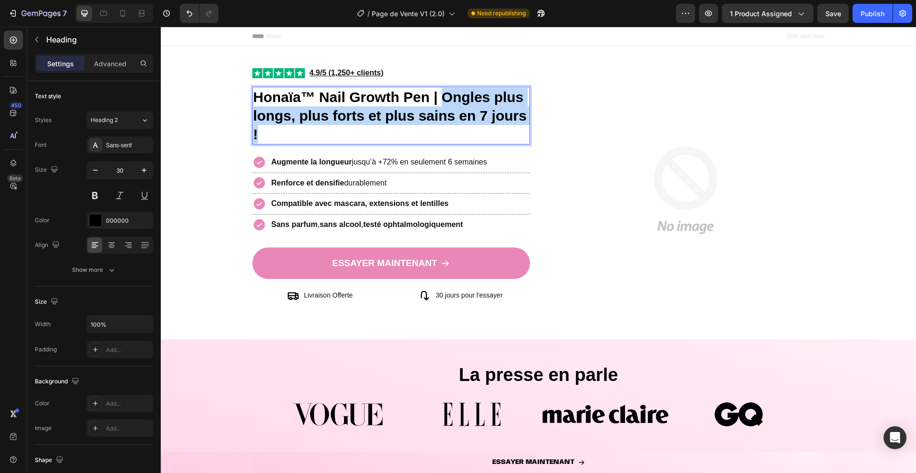
drag, startPoint x: 442, startPoint y: 95, endPoint x: 475, endPoint y: 131, distance: 48.6
click at [475, 131] on p "Honaïa™ Nail Growth Pen | Ongles plus longs, plus forts et plus sains en 7 jour…" at bounding box center [391, 116] width 276 height 56
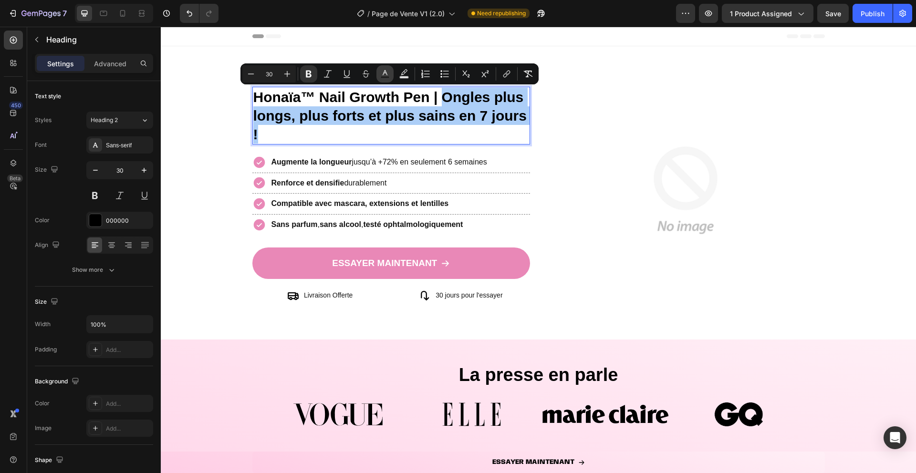
click at [382, 75] on icon "Editor contextual toolbar" at bounding box center [385, 74] width 10 height 10
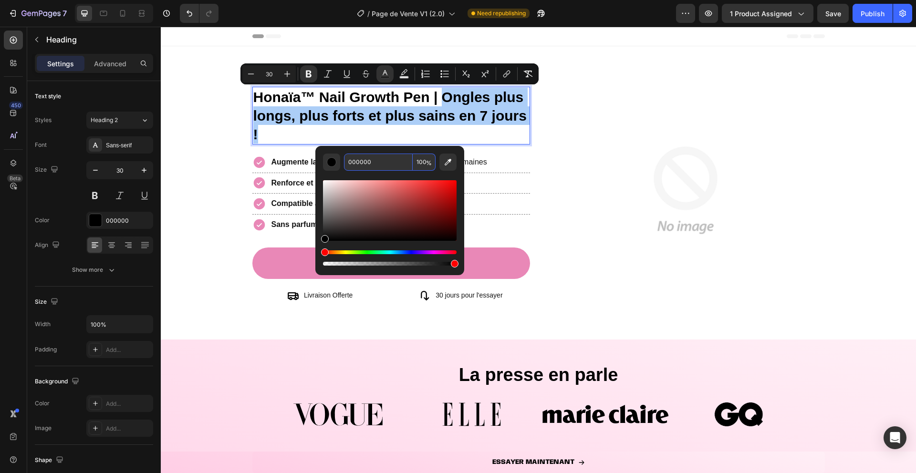
click at [391, 157] on input "000000" at bounding box center [378, 162] width 69 height 17
paste input "FBDCAC"
type input "FBDCAC"
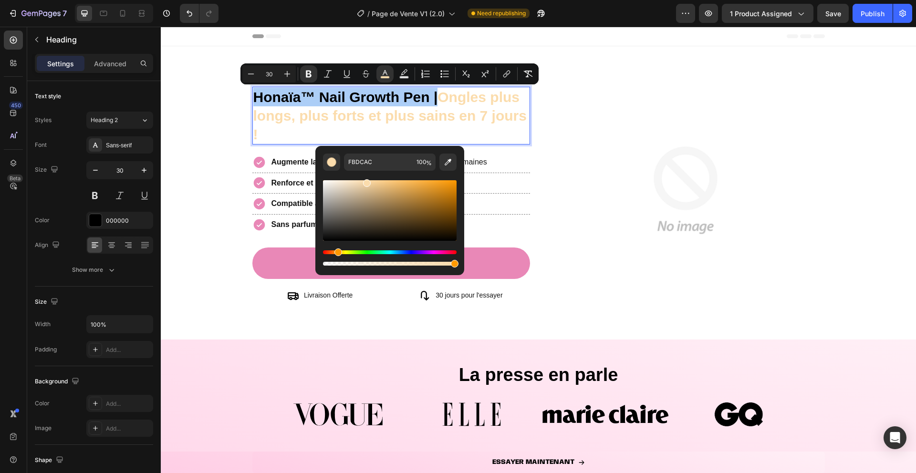
click at [357, 175] on div "Editor contextual toolbar" at bounding box center [390, 219] width 134 height 97
click at [285, 194] on div "Title Line" at bounding box center [391, 193] width 278 height 4
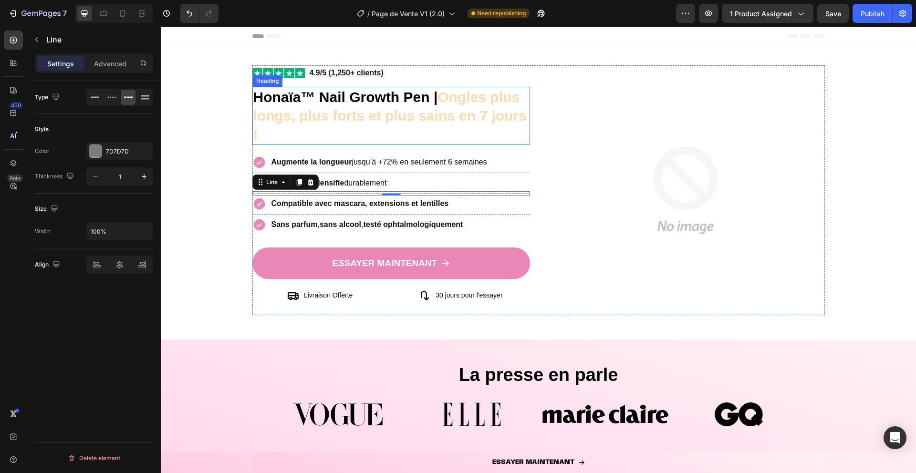
click at [442, 94] on strong "Ongles plus longs, plus forts et plus sains en 7 jours !" at bounding box center [389, 115] width 273 height 53
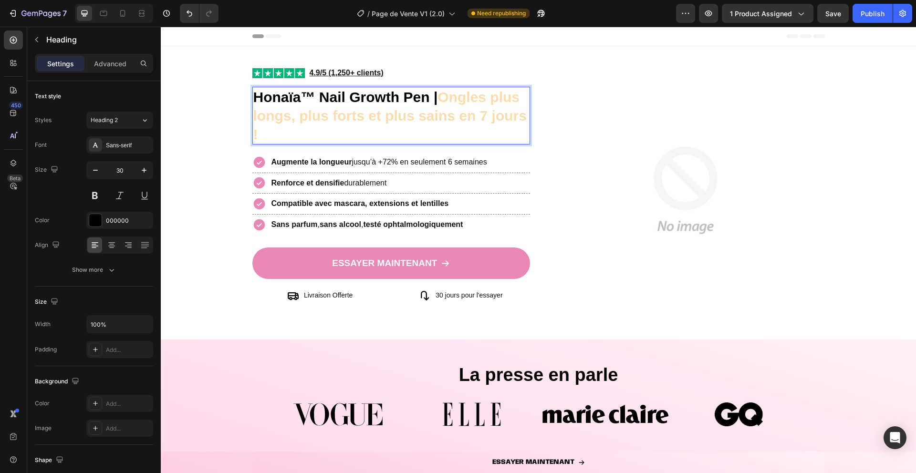
click at [442, 95] on strong "Ongles plus longs, plus forts et plus sains en 7 jours !" at bounding box center [389, 115] width 273 height 53
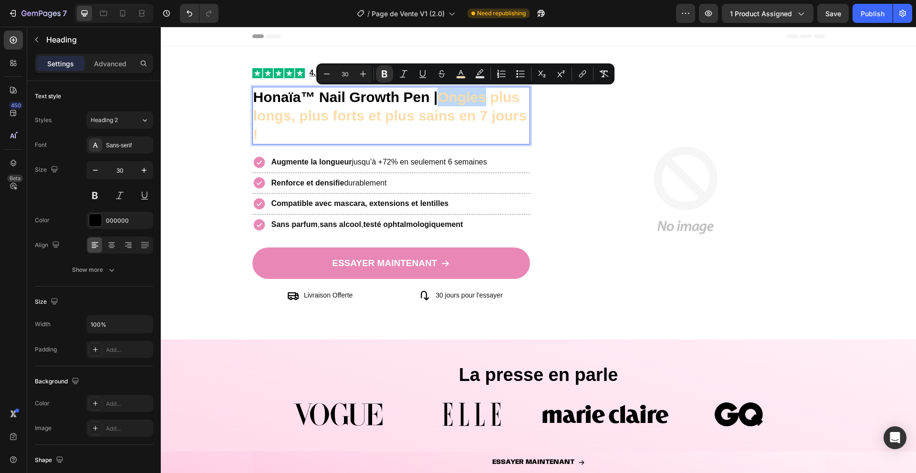
click at [442, 95] on strong "Ongles plus longs, plus forts et plus sains en 7 jours !" at bounding box center [389, 115] width 273 height 53
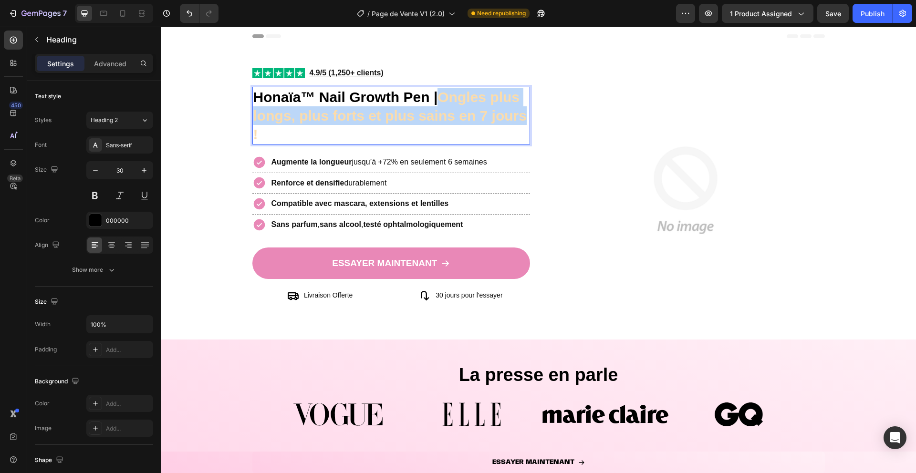
drag, startPoint x: 442, startPoint y: 95, endPoint x: 524, endPoint y: 120, distance: 85.1
click at [524, 120] on strong "Ongles plus longs, plus forts et plus sains en 7 jours !" at bounding box center [389, 115] width 273 height 53
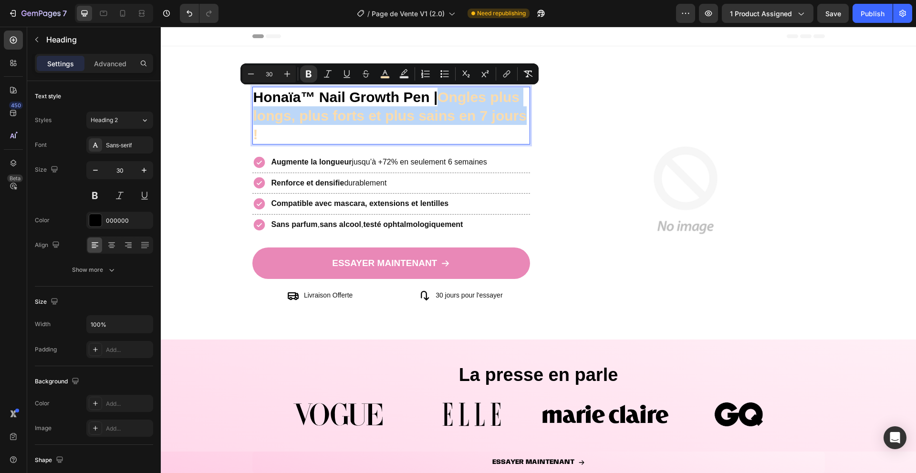
click at [447, 95] on strong "Ongles plus longs, plus forts et plus sains en 7 jours !" at bounding box center [389, 115] width 273 height 53
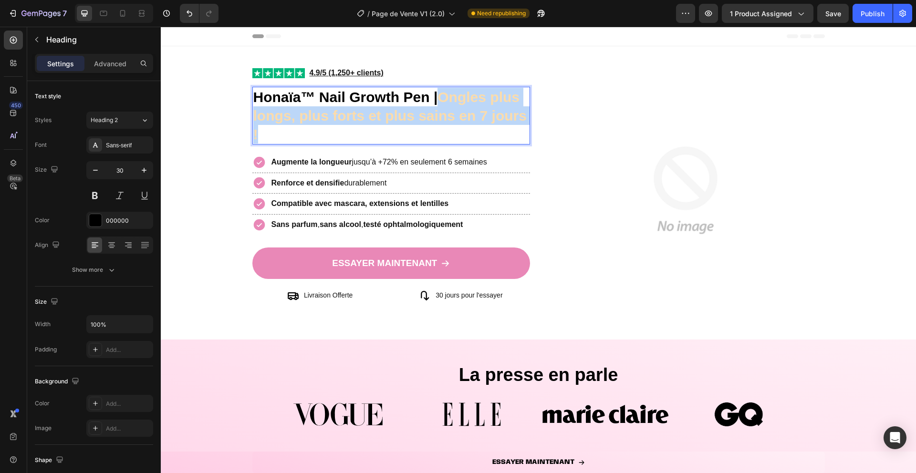
drag, startPoint x: 442, startPoint y: 95, endPoint x: 531, endPoint y: 140, distance: 99.2
click at [531, 140] on div "Image Image 4.9/5 (1,250+ clients) Text Block Row Honaïa™ Nail Growth Pen | Ong…" at bounding box center [538, 190] width 572 height 250
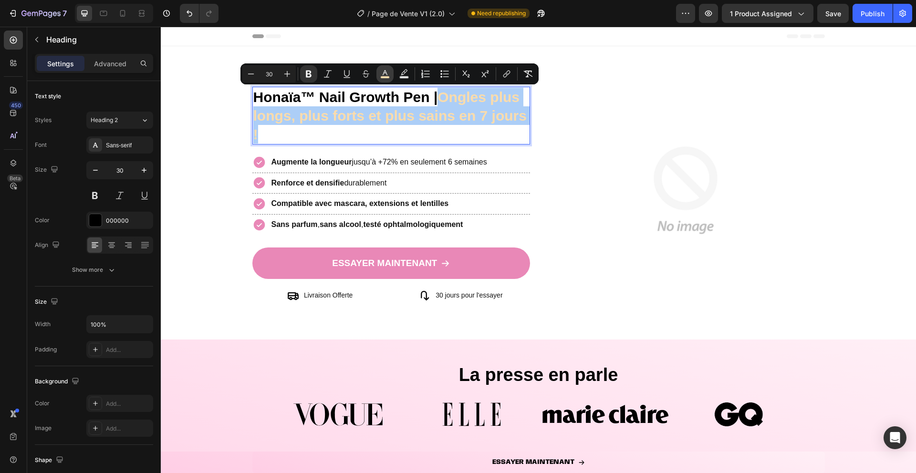
click at [383, 77] on rect "Editor contextual toolbar" at bounding box center [385, 77] width 9 height 2
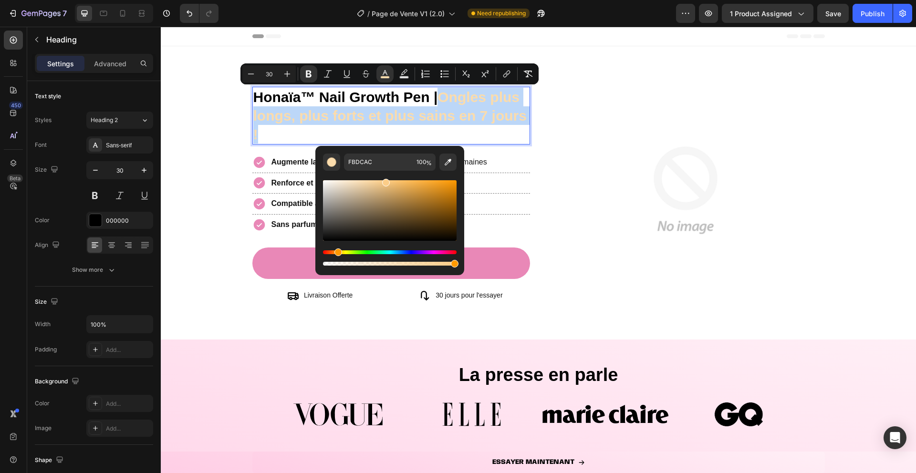
type input "FCCD88"
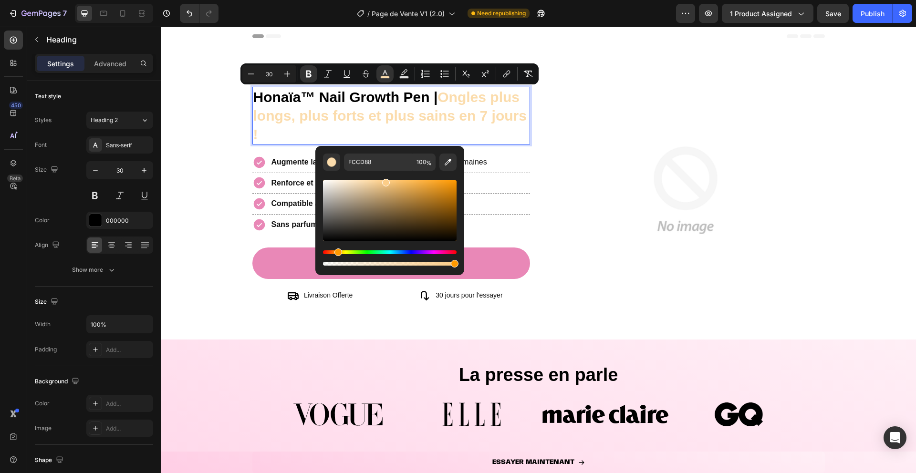
drag, startPoint x: 365, startPoint y: 184, endPoint x: 385, endPoint y: 180, distance: 20.4
click at [385, 180] on div "Editor contextual toolbar" at bounding box center [386, 183] width 8 height 8
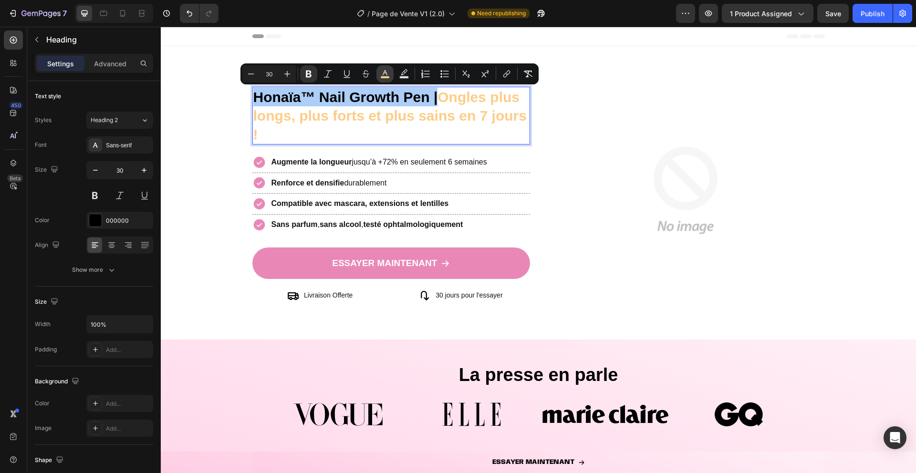
click at [386, 78] on rect "Editor contextual toolbar" at bounding box center [385, 77] width 9 height 2
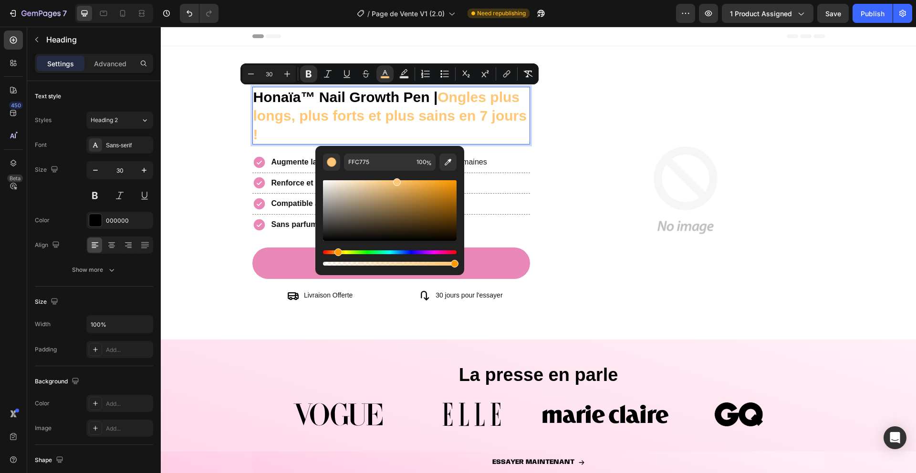
drag, startPoint x: 385, startPoint y: 181, endPoint x: 396, endPoint y: 177, distance: 12.4
click at [396, 177] on div "Editor contextual toolbar" at bounding box center [390, 219] width 134 height 97
type input "FFC672"
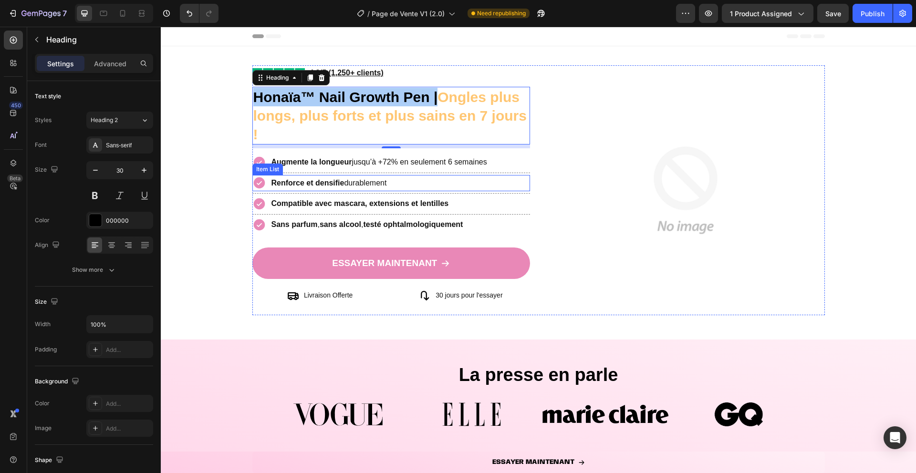
drag, startPoint x: 557, startPoint y: 203, endPoint x: 399, endPoint y: 177, distance: 160.6
click at [443, 112] on strong "Ongles plus longs, plus forts et plus sains en 7 jours !" at bounding box center [389, 115] width 273 height 53
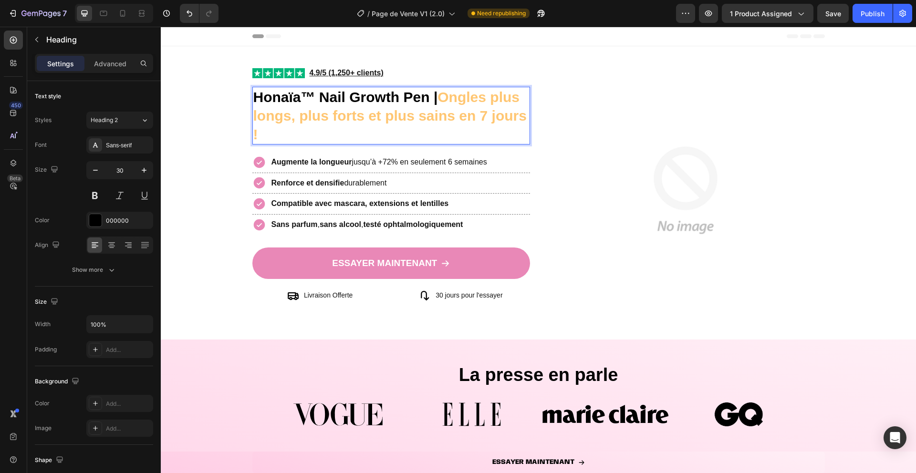
click at [443, 98] on strong "Ongles plus longs, plus forts et plus sains en 7 jours !" at bounding box center [389, 115] width 273 height 53
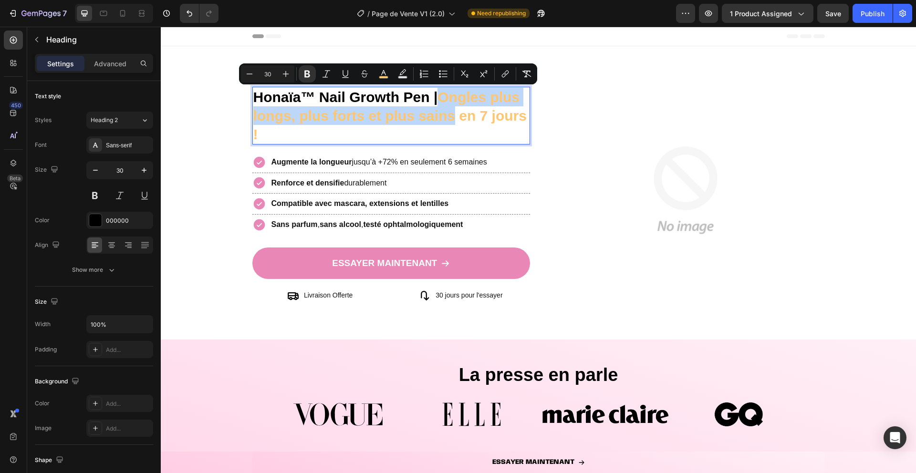
drag, startPoint x: 443, startPoint y: 98, endPoint x: 446, endPoint y: 121, distance: 23.0
click at [446, 121] on strong "Ongles plus longs, plus forts et plus sains en 7 jours !" at bounding box center [389, 115] width 273 height 53
drag, startPoint x: 442, startPoint y: 94, endPoint x: 454, endPoint y: 146, distance: 52.3
click at [454, 146] on div "Image 4.9/5 (1,250+ clients) Text Block Row Honaïa™ Nail Growth Pen | Ongles pl…" at bounding box center [391, 190] width 278 height 250
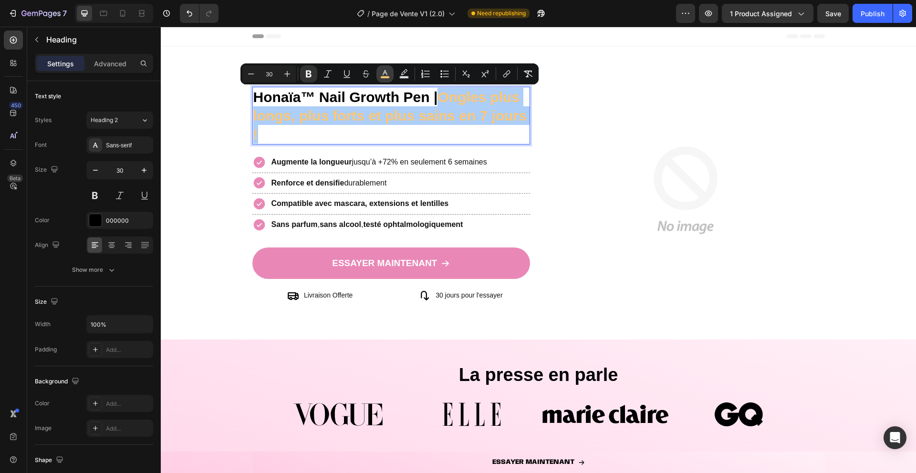
click at [381, 78] on rect "Editor contextual toolbar" at bounding box center [385, 77] width 9 height 2
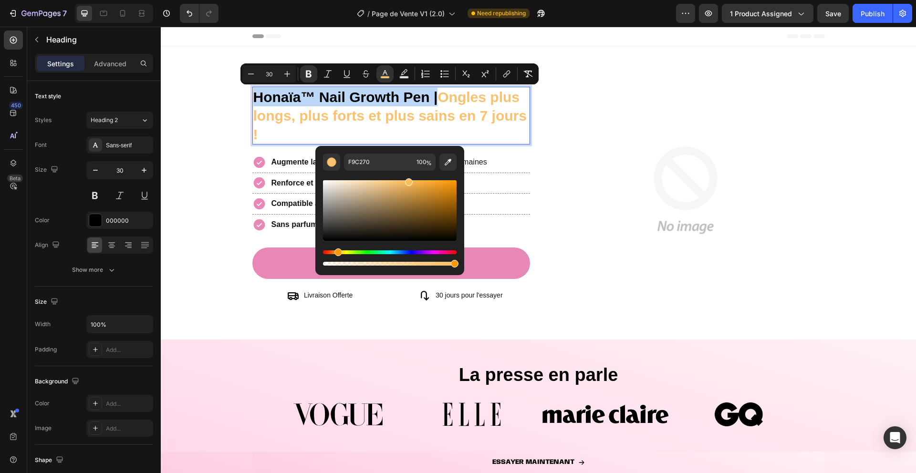
drag, startPoint x: 397, startPoint y: 181, endPoint x: 407, endPoint y: 178, distance: 10.0
click at [407, 178] on div "Editor contextual toolbar" at bounding box center [409, 182] width 8 height 8
click at [404, 180] on div "Editor contextual toolbar" at bounding box center [390, 210] width 134 height 61
type input "FCBF64"
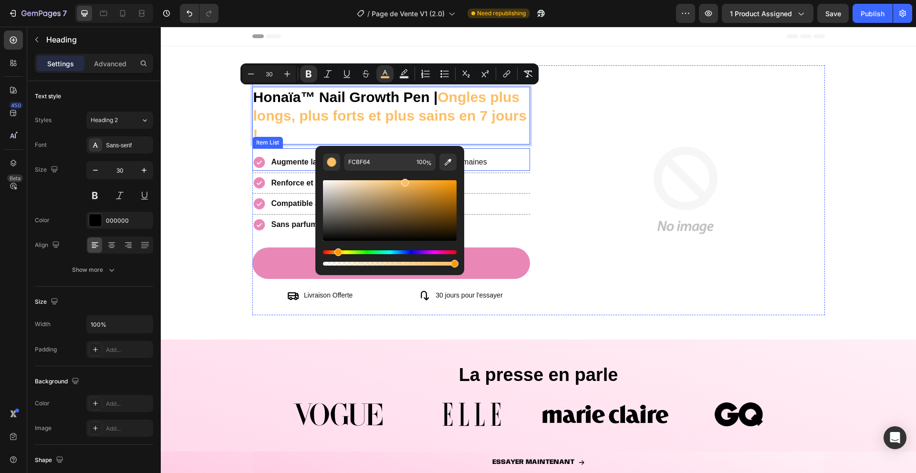
click at [511, 153] on div "Augmente la longueur jusqu’à +72% en seulement 6 semaines Item List" at bounding box center [391, 159] width 278 height 22
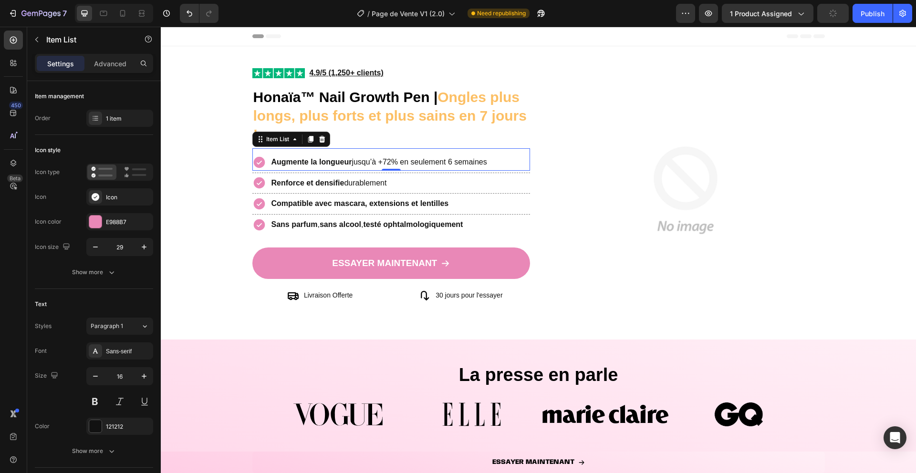
click at [411, 163] on p "Augmente la longueur jusqu’à +72% en seulement 6 semaines" at bounding box center [379, 163] width 216 height 14
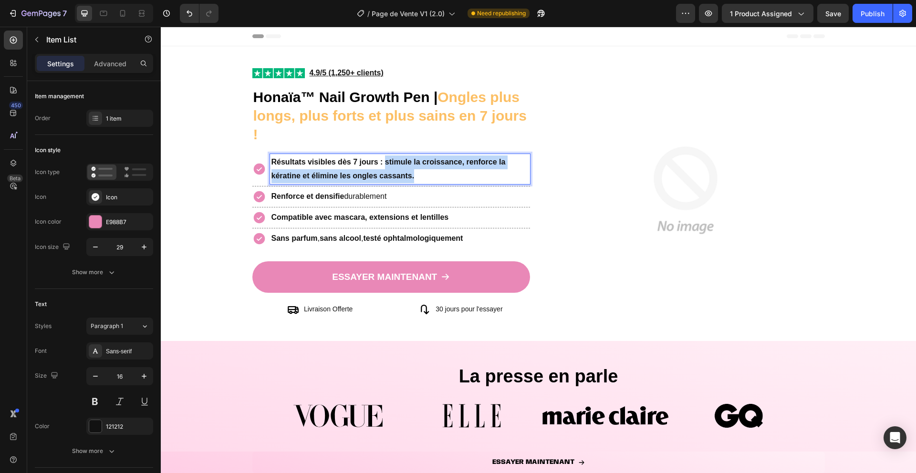
drag, startPoint x: 384, startPoint y: 161, endPoint x: 418, endPoint y: 181, distance: 39.4
click at [418, 181] on p "Résultats visibles dès 7 jours : stimule la croissance, renforce la kératine et…" at bounding box center [400, 170] width 258 height 28
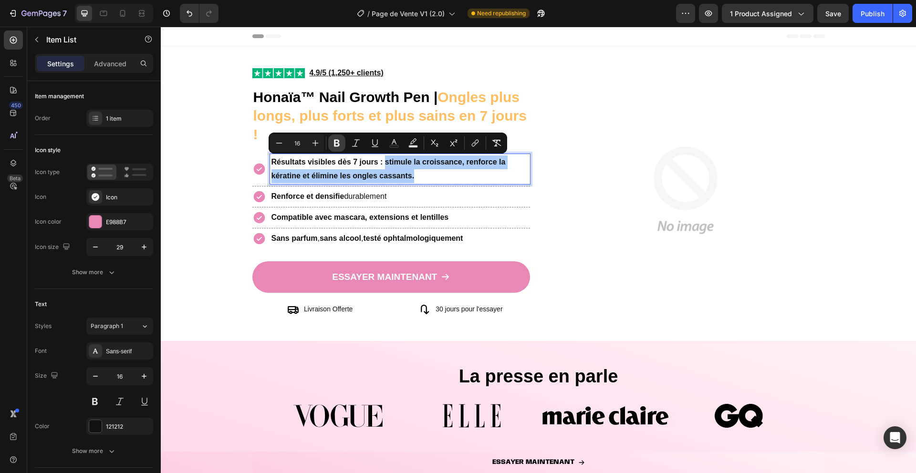
click at [336, 144] on icon "Editor contextual toolbar" at bounding box center [337, 143] width 10 height 10
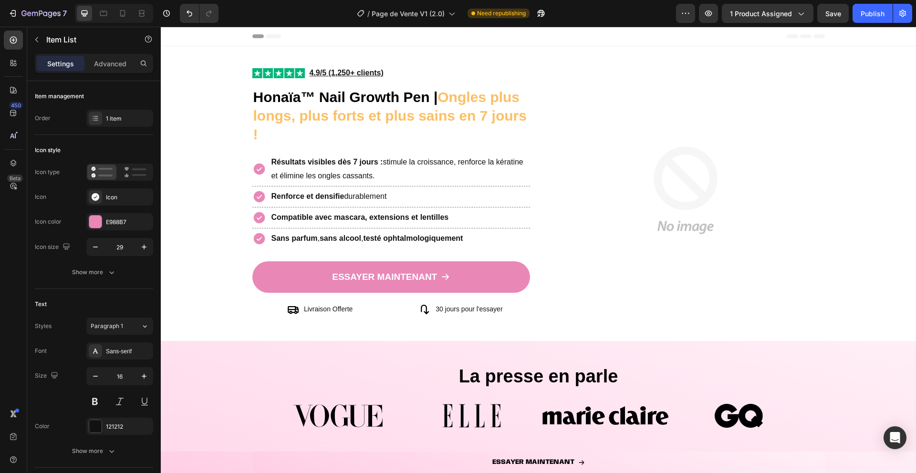
click at [259, 167] on icon at bounding box center [258, 169] width 11 height 11
click at [260, 179] on div "Résultats visibles dès 7 jours : stimule la croissance, renforce la kératine et…" at bounding box center [391, 169] width 278 height 31
click at [249, 158] on div "Image Image 4.9/5 (1,250+ clients) Text Block Row ⁠⁠⁠⁠⁠⁠⁠ Honaïa™ Nail Growth P…" at bounding box center [538, 199] width 755 height 268
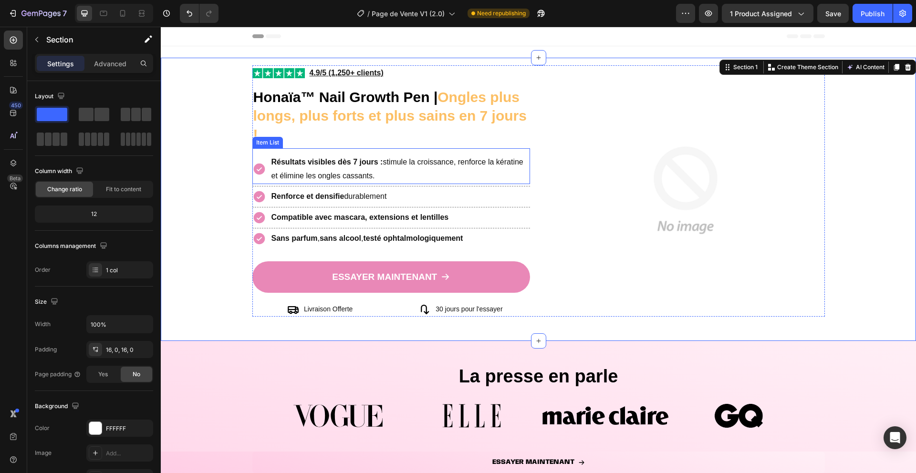
click at [260, 172] on icon at bounding box center [258, 169] width 11 height 11
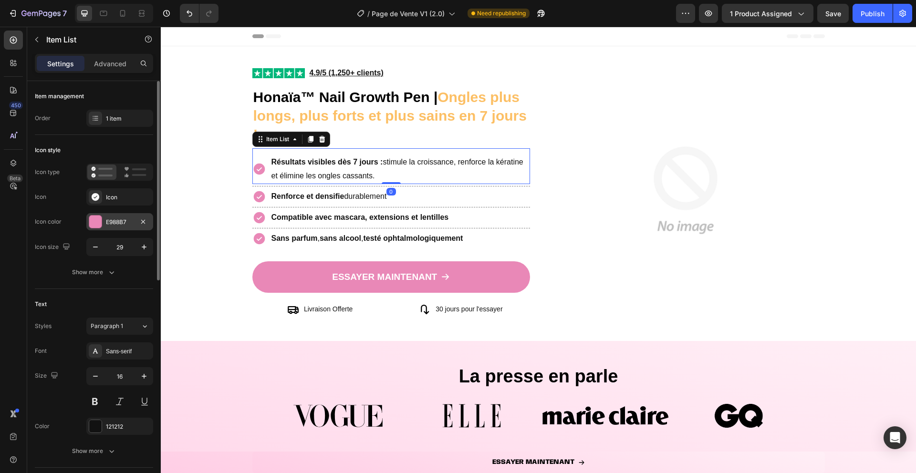
click at [93, 226] on div at bounding box center [95, 222] width 12 height 12
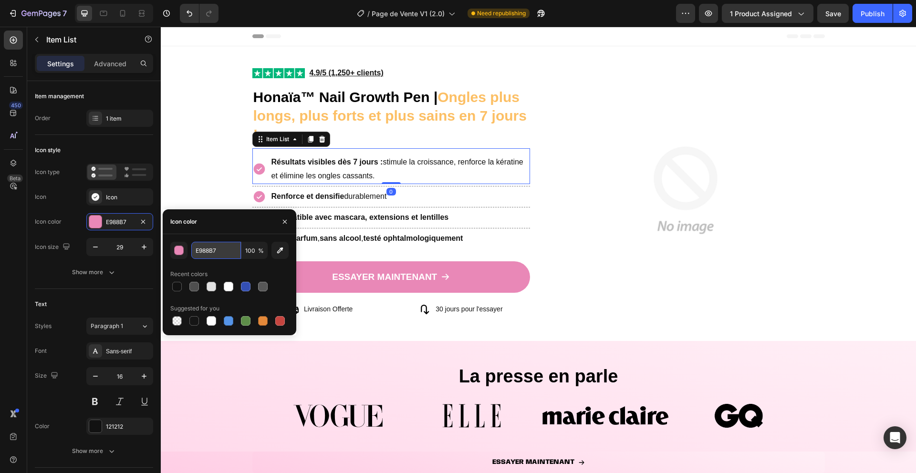
click at [219, 248] on input "E988B7" at bounding box center [216, 250] width 50 height 17
paste input "Résultats visibles dès 7 jours : stimule la croissance, renforce la kératine et…"
paste input "FBDCAC"
type input "FBDCAC"
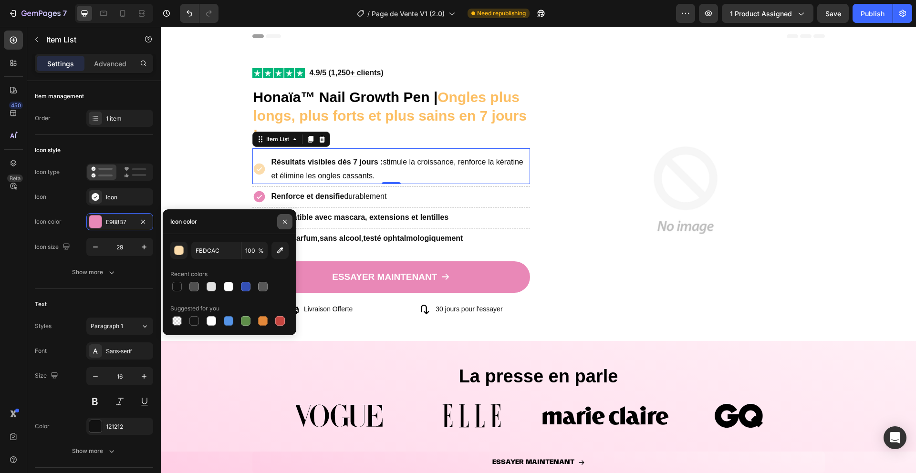
click at [286, 221] on icon "button" at bounding box center [285, 222] width 8 height 8
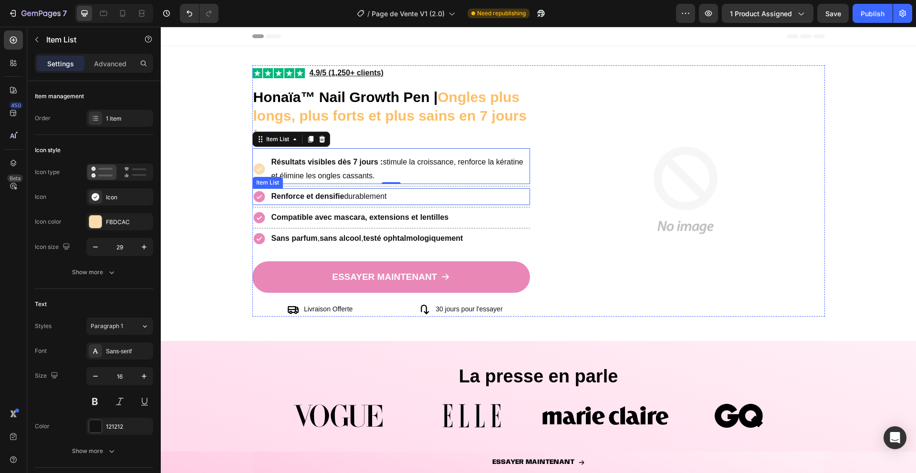
click at [261, 198] on icon at bounding box center [258, 196] width 11 height 11
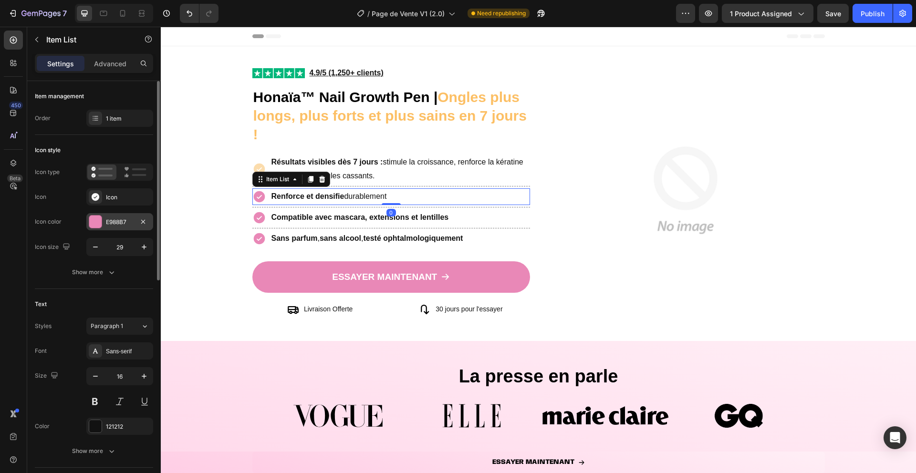
click at [88, 221] on div "E988B7" at bounding box center [119, 221] width 67 height 17
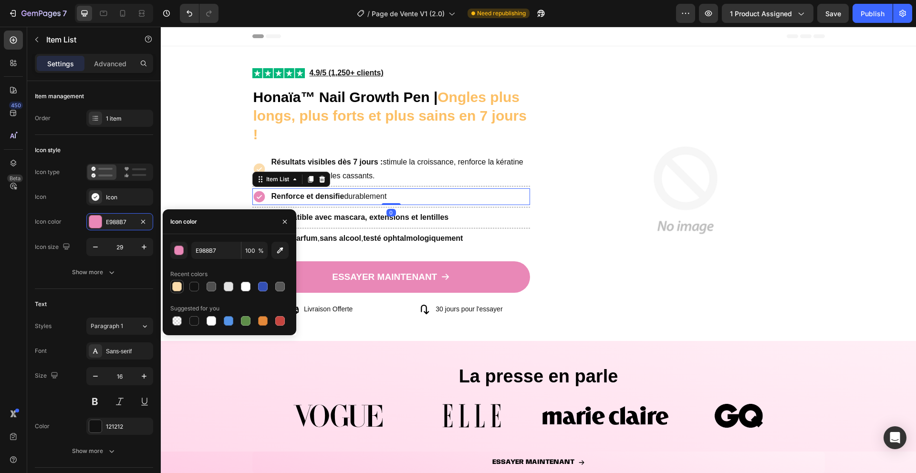
click at [176, 286] on div at bounding box center [177, 287] width 10 height 10
type input "FBDCAC"
click at [285, 218] on icon "button" at bounding box center [285, 222] width 8 height 8
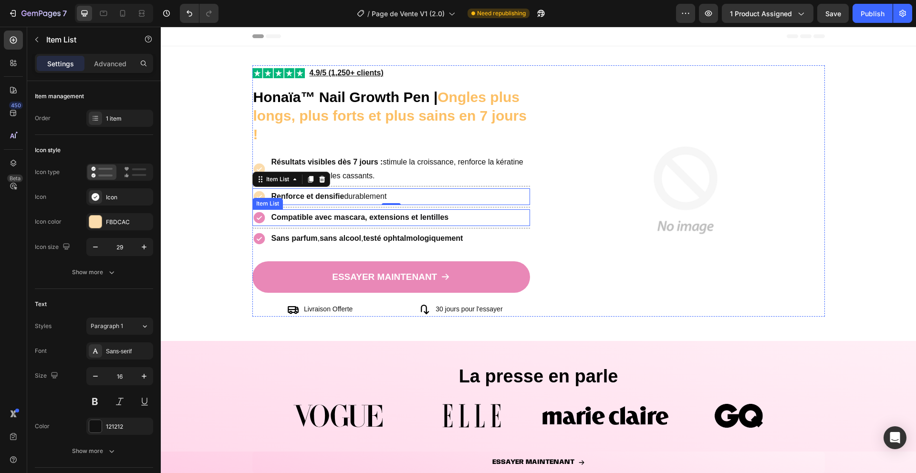
click at [255, 219] on icon at bounding box center [258, 217] width 11 height 11
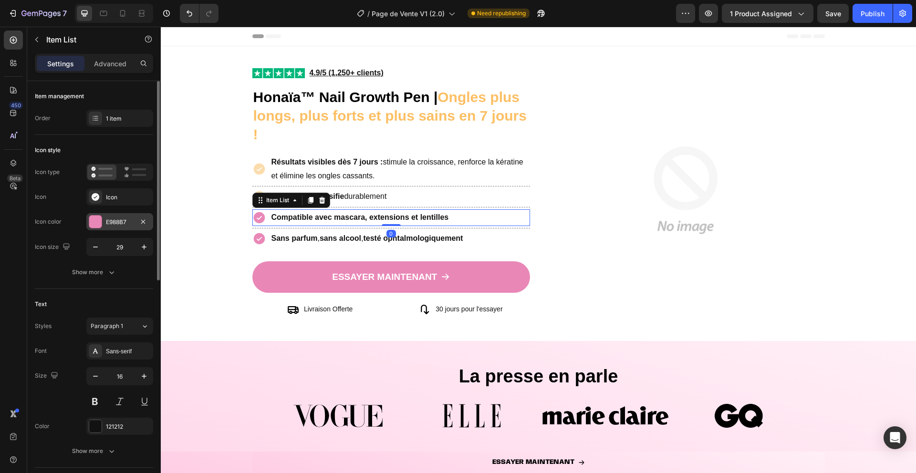
click at [104, 224] on div "E988B7" at bounding box center [119, 221] width 67 height 17
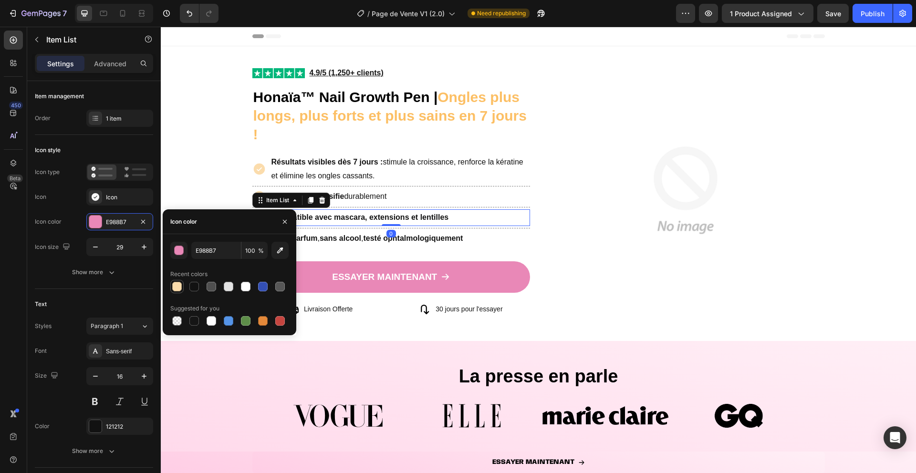
click at [173, 288] on div at bounding box center [177, 287] width 10 height 10
type input "FBDCAC"
click at [286, 222] on icon "button" at bounding box center [285, 222] width 8 height 8
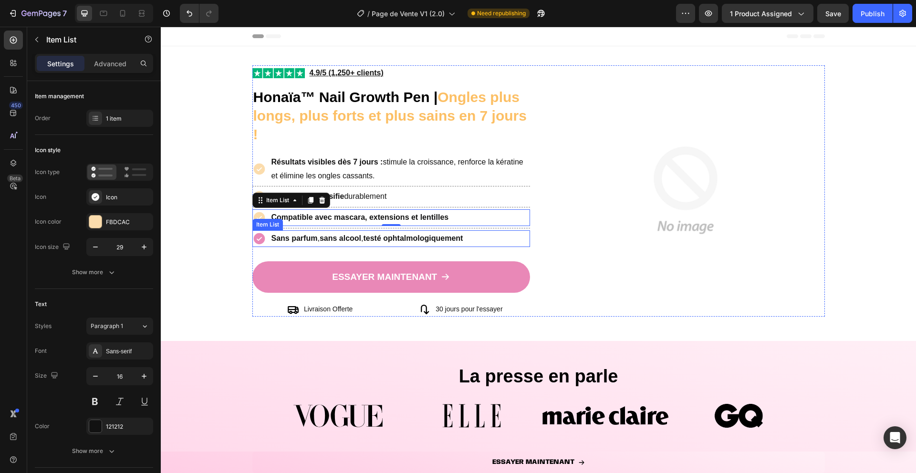
click at [257, 241] on icon at bounding box center [258, 238] width 11 height 11
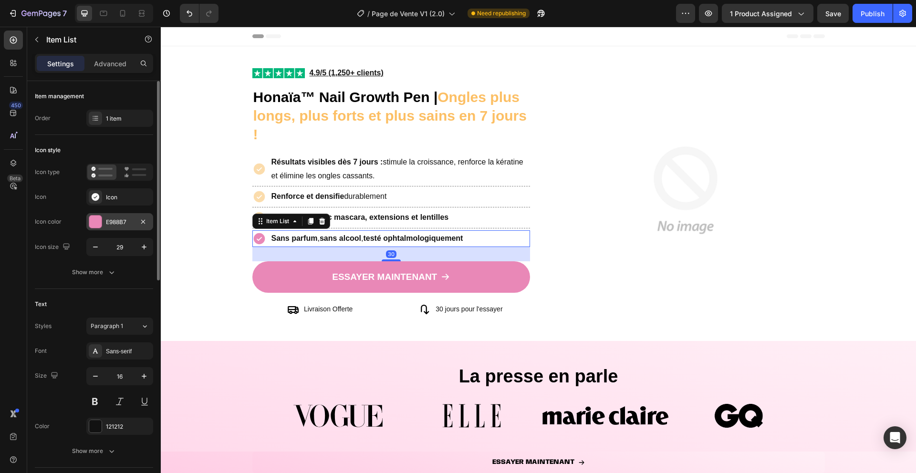
click at [95, 221] on div at bounding box center [95, 222] width 12 height 12
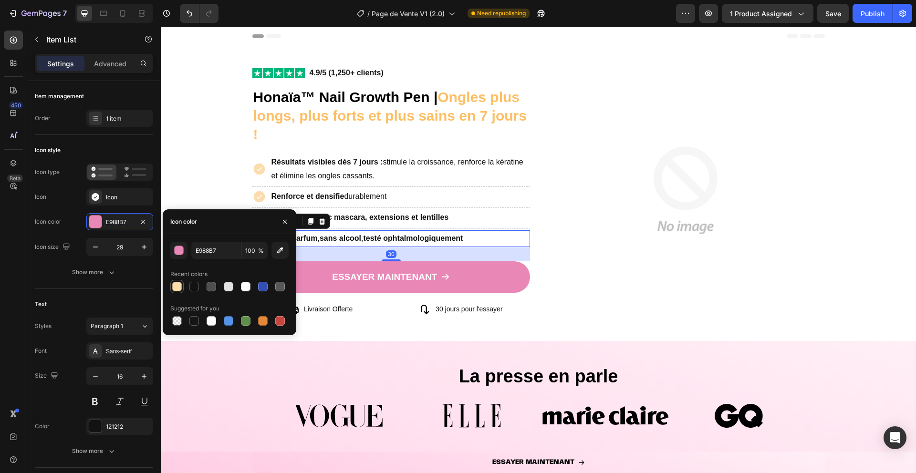
click at [182, 293] on div at bounding box center [176, 286] width 13 height 13
type input "FBDCAC"
click at [284, 222] on icon "button" at bounding box center [285, 221] width 4 height 4
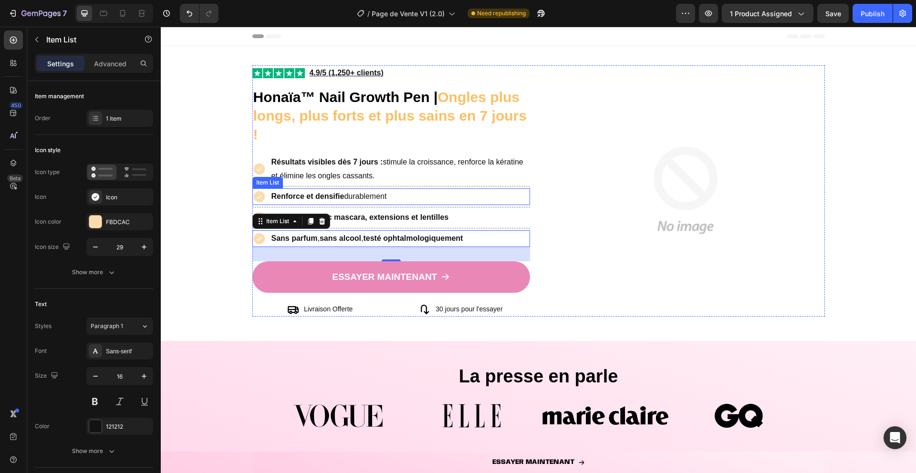
click at [351, 191] on p "Renforce et densifie durablement" at bounding box center [328, 197] width 115 height 14
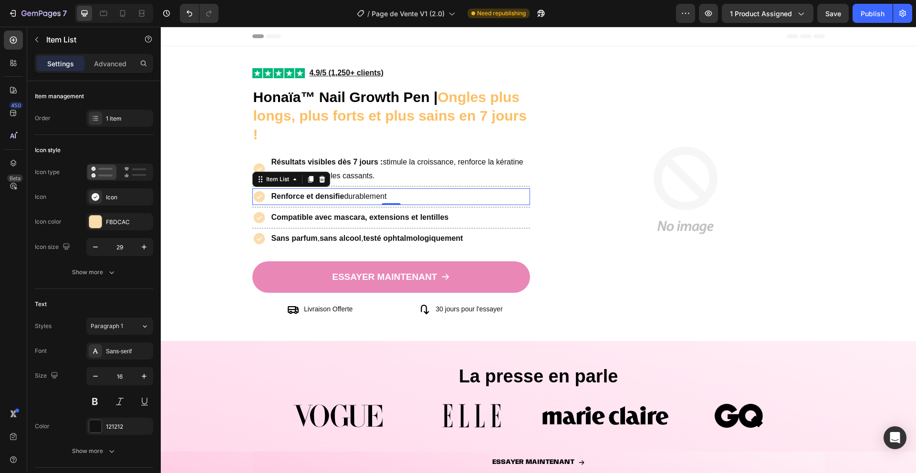
click at [351, 191] on p "Renforce et densifie durablement" at bounding box center [328, 197] width 115 height 14
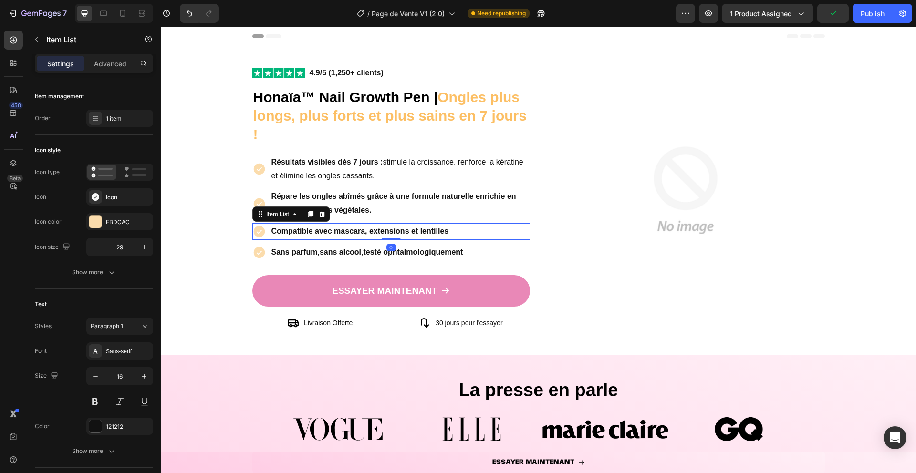
click at [357, 233] on strong "Compatible avec mascara, extensions et lentilles" at bounding box center [359, 231] width 177 height 8
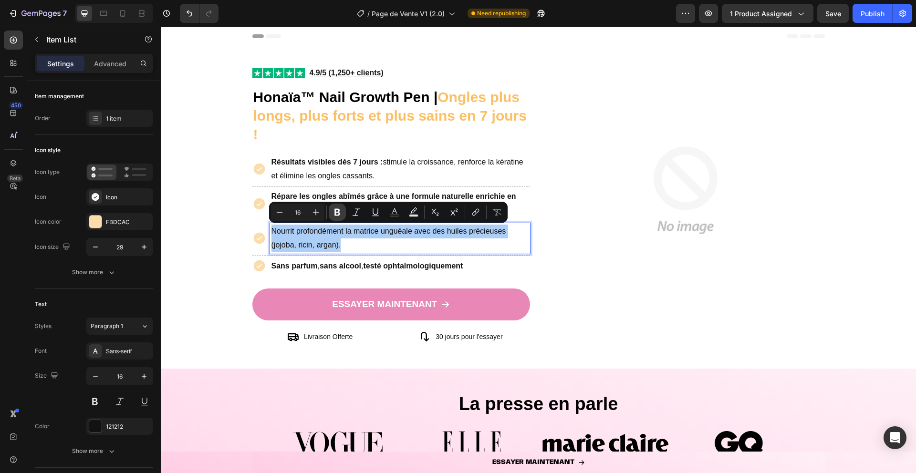
click at [338, 212] on icon "Editor contextual toolbar" at bounding box center [337, 212] width 6 height 7
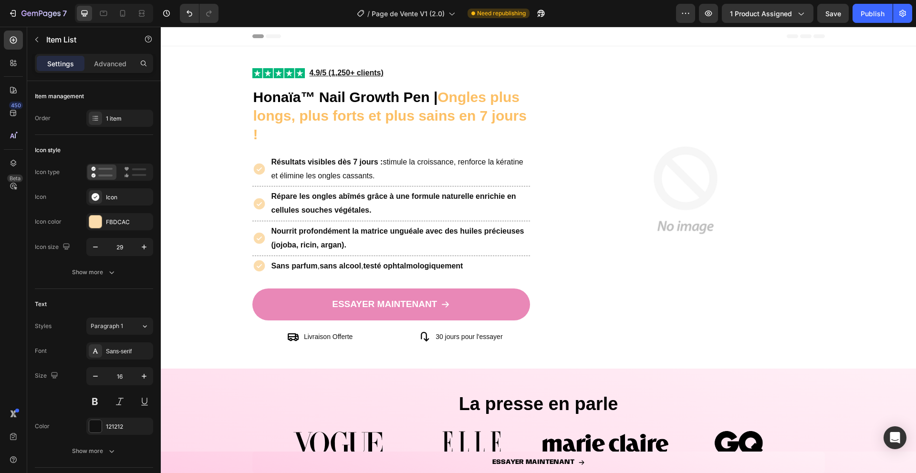
click at [347, 246] on p "Nourrit profondément la matrice unguéale avec des huiles précieuses (jojoba, ri…" at bounding box center [400, 239] width 258 height 28
drag, startPoint x: 344, startPoint y: 247, endPoint x: 272, endPoint y: 248, distance: 71.6
click at [272, 248] on strong "Nourrit profondément la matrice unguéale avec des huiles précieuses (jojoba, ri…" at bounding box center [397, 238] width 253 height 22
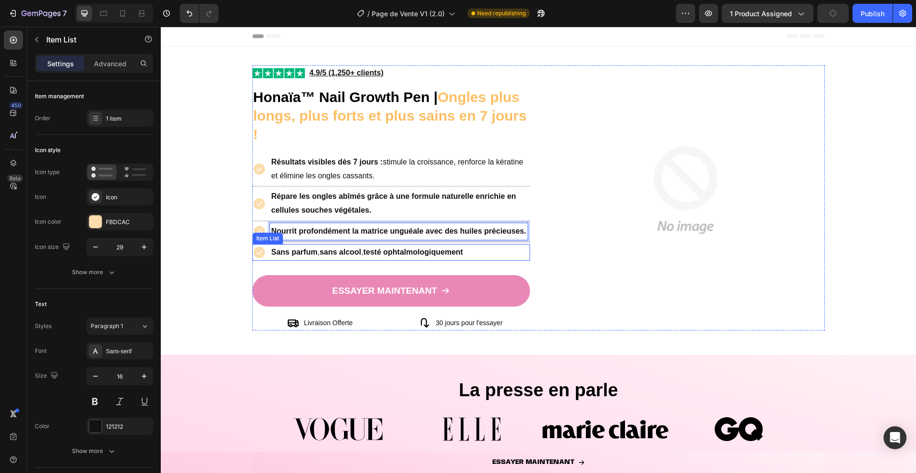
click at [324, 254] on strong "sans alcool" at bounding box center [341, 252] width 42 height 8
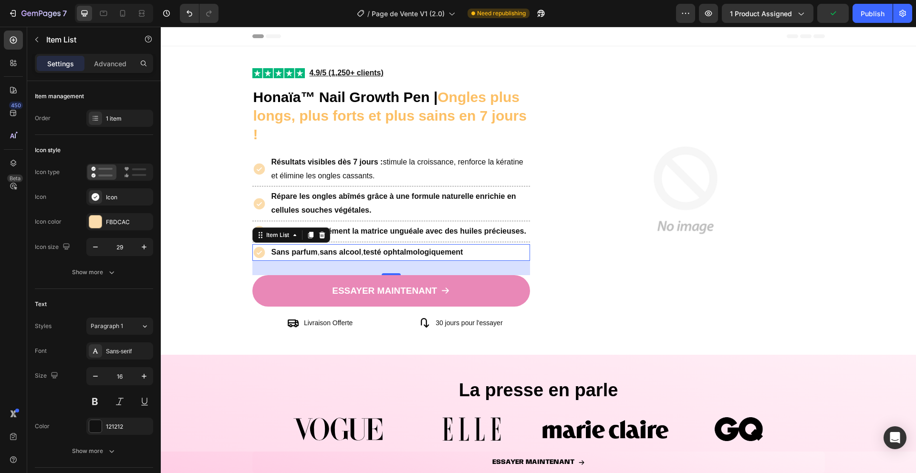
click at [324, 254] on strong "sans alcool" at bounding box center [341, 252] width 42 height 8
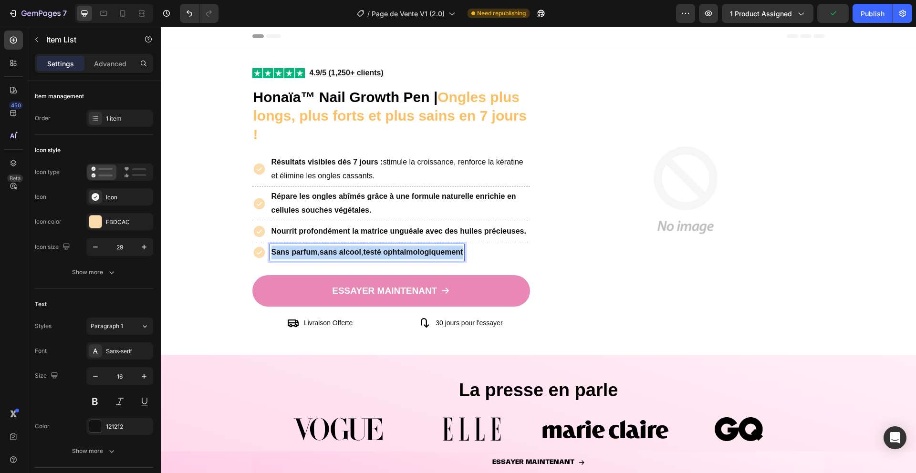
click at [324, 254] on strong "sans alcool" at bounding box center [341, 252] width 42 height 8
click at [324, 254] on p "Pas de résultats ? Remboursement !" at bounding box center [333, 253] width 124 height 14
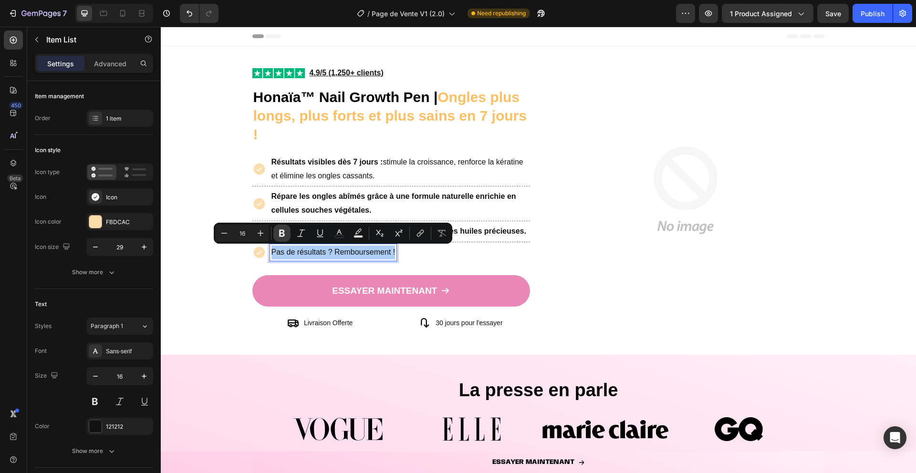
click at [280, 237] on icon "Editor contextual toolbar" at bounding box center [282, 233] width 6 height 7
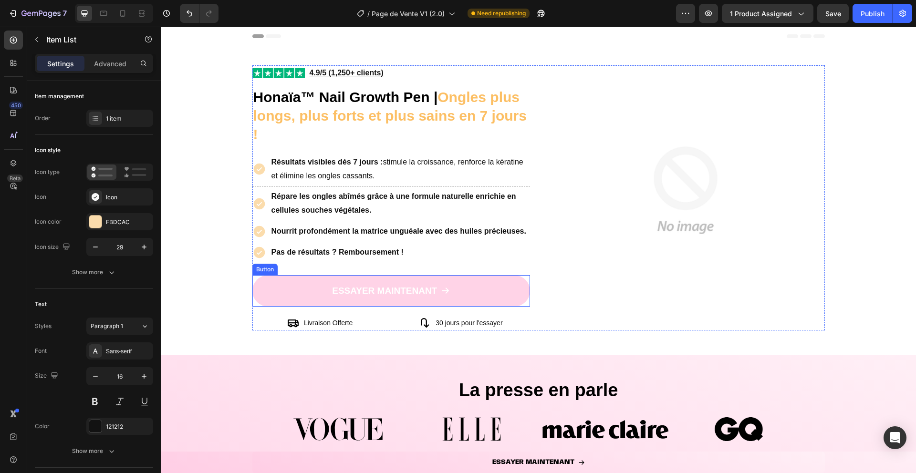
click at [271, 289] on link "ESSAYER MAINTENANT" at bounding box center [391, 290] width 278 height 31
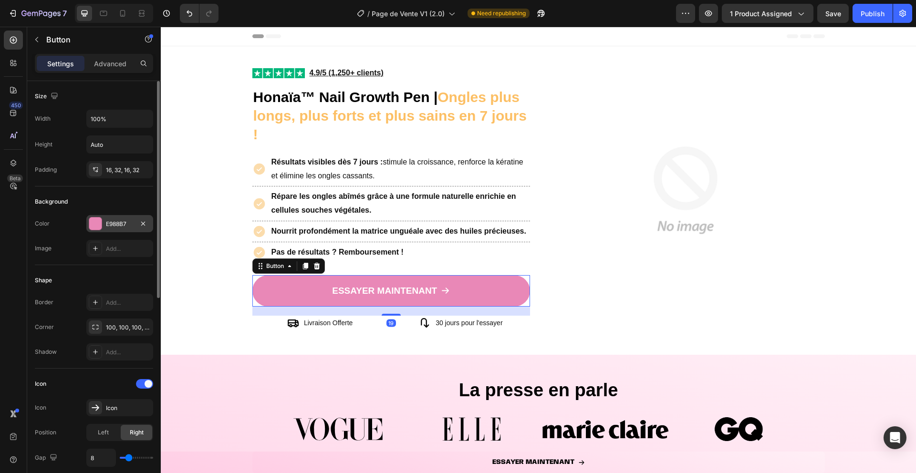
click at [102, 222] on div at bounding box center [95, 223] width 13 height 13
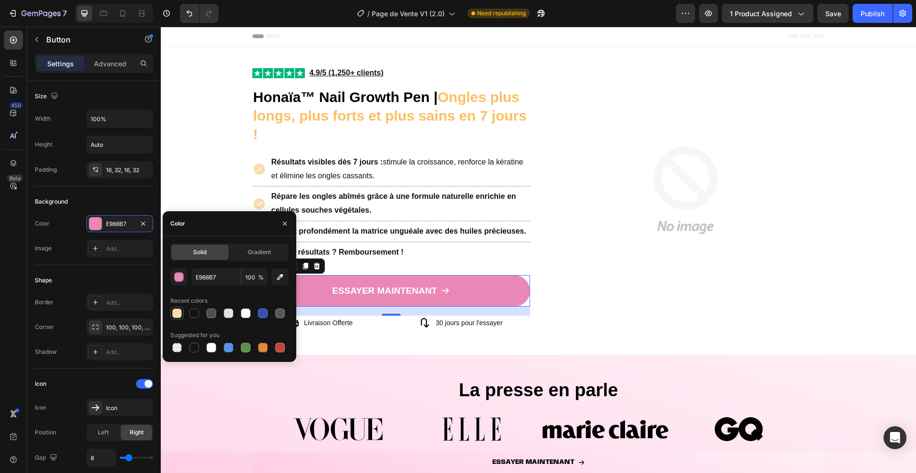
click at [177, 316] on div at bounding box center [177, 314] width 10 height 10
type input "FBDCAC"
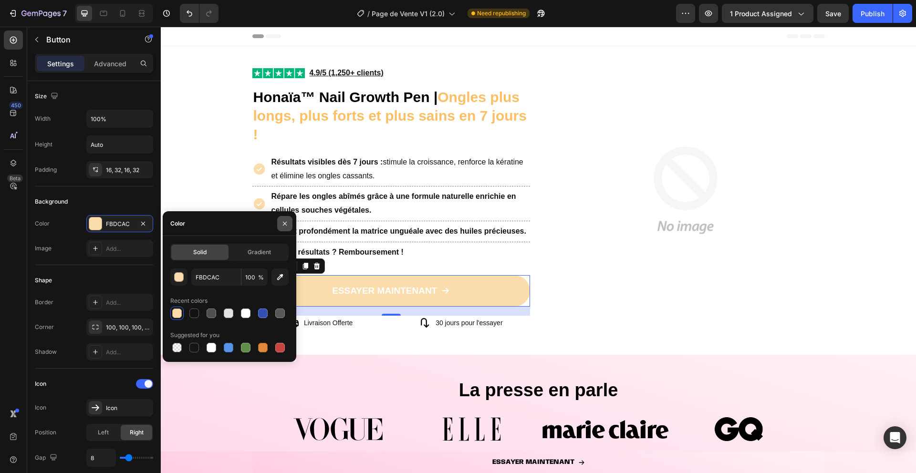
click at [282, 221] on icon "button" at bounding box center [285, 224] width 8 height 8
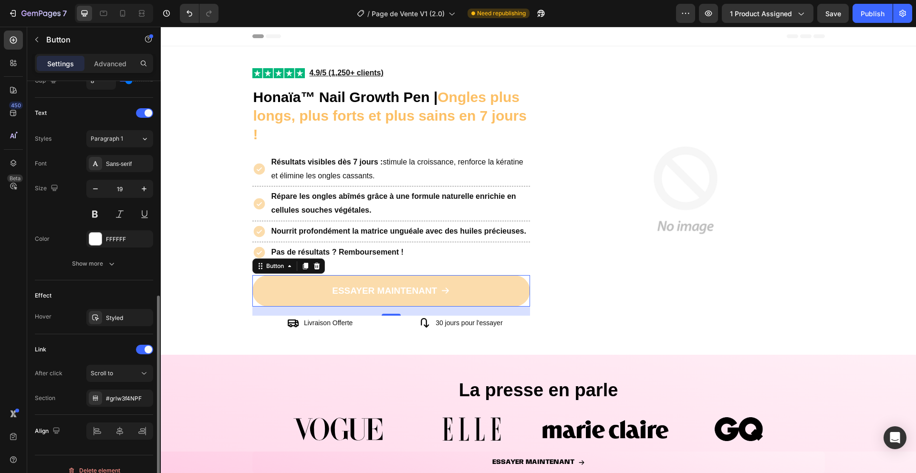
scroll to position [390, 0]
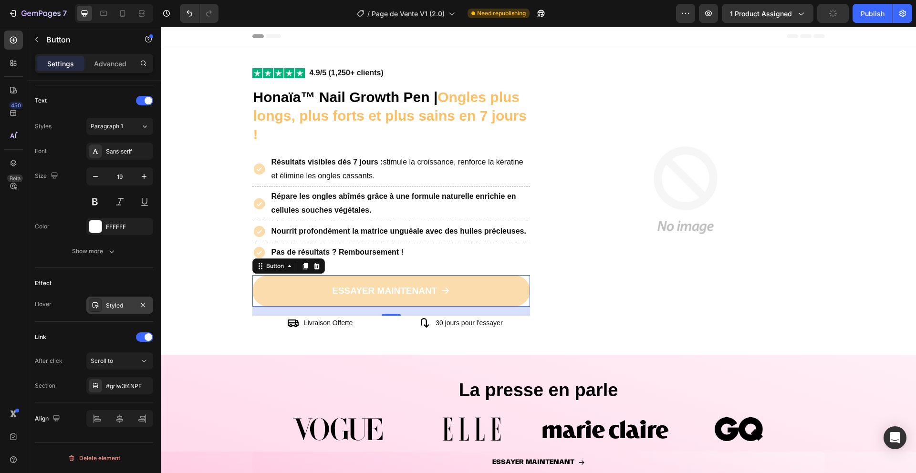
click at [94, 301] on div at bounding box center [95, 305] width 13 height 13
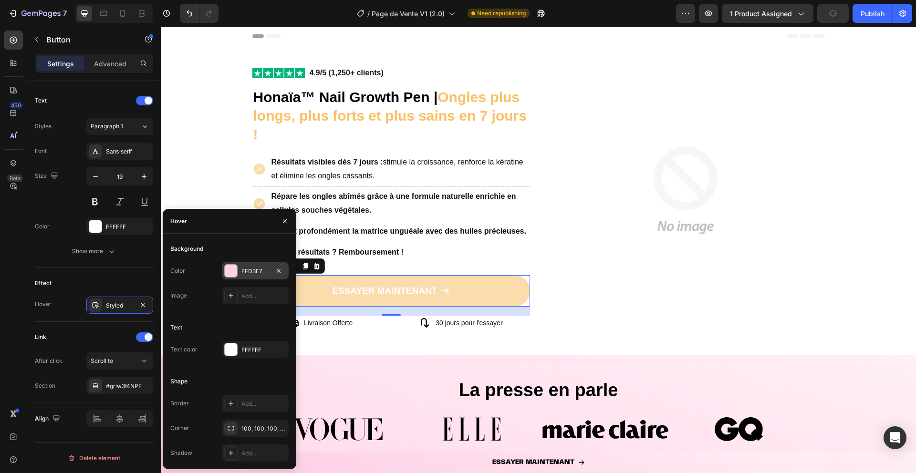
click at [234, 269] on div at bounding box center [231, 271] width 12 height 12
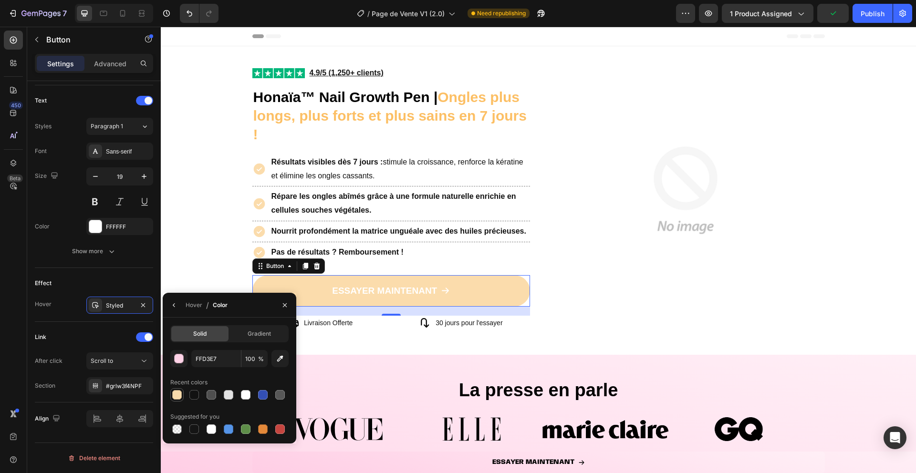
click at [178, 394] on div at bounding box center [177, 395] width 10 height 10
click at [179, 359] on div "button" at bounding box center [180, 359] width 10 height 10
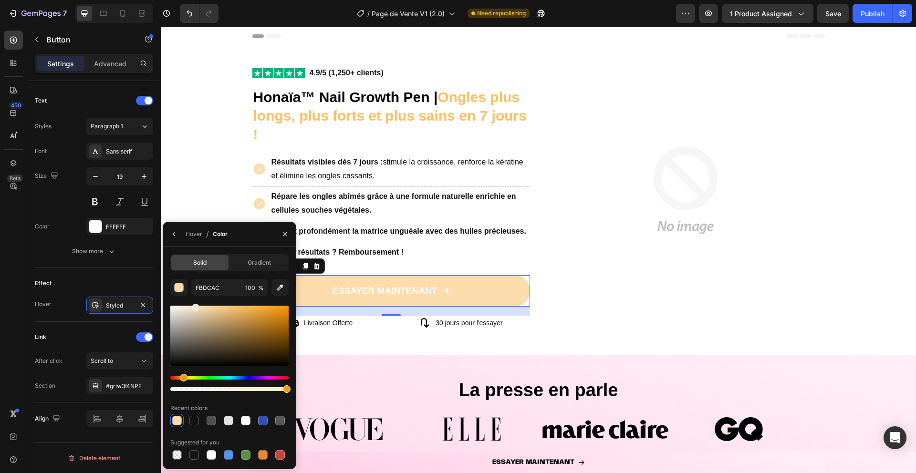
drag, startPoint x: 210, startPoint y: 309, endPoint x: 195, endPoint y: 304, distance: 16.5
click at [195, 304] on div at bounding box center [196, 308] width 8 height 8
type input "FFEACC"
click at [279, 237] on button "button" at bounding box center [284, 234] width 15 height 15
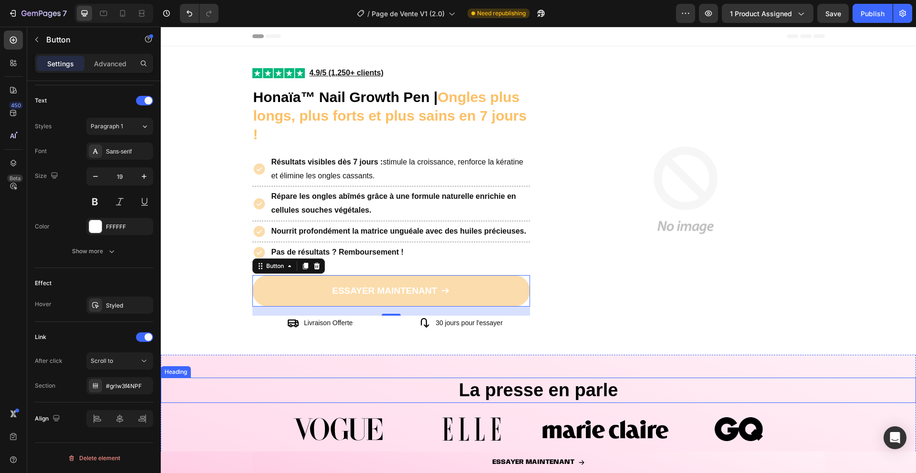
click at [198, 396] on h2 "La presse en parle" at bounding box center [538, 390] width 755 height 25
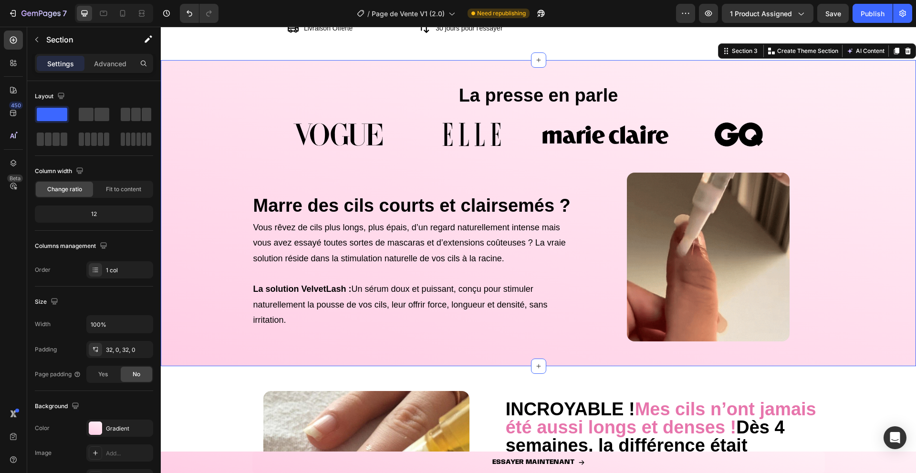
scroll to position [281, 0]
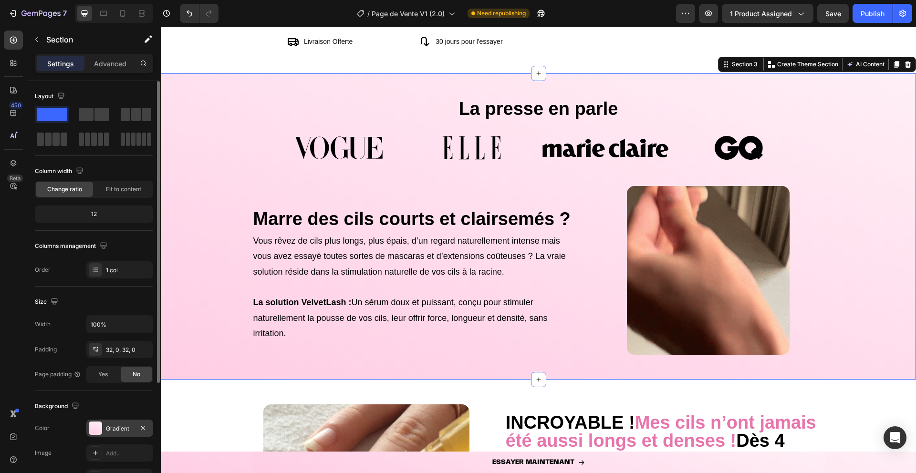
click at [95, 426] on div at bounding box center [95, 428] width 13 height 13
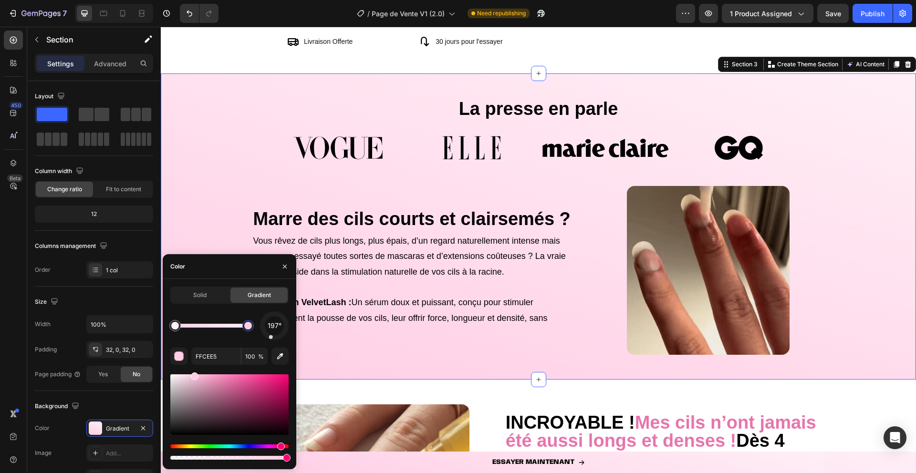
drag, startPoint x: 249, startPoint y: 325, endPoint x: 261, endPoint y: 325, distance: 12.4
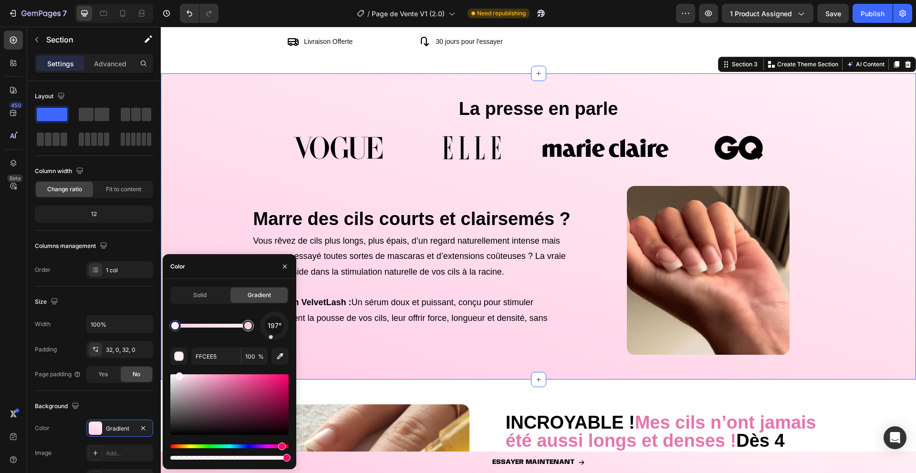
click at [250, 327] on div at bounding box center [248, 326] width 8 height 8
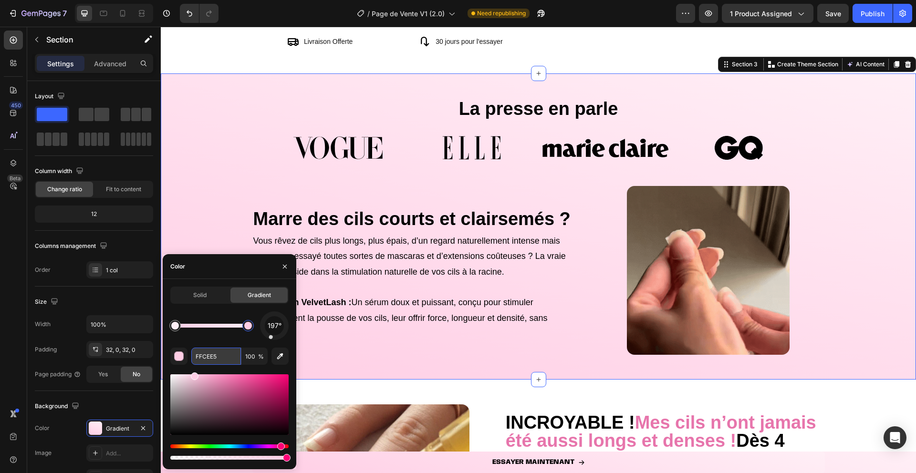
click at [214, 356] on input "FFCEE5" at bounding box center [216, 356] width 50 height 17
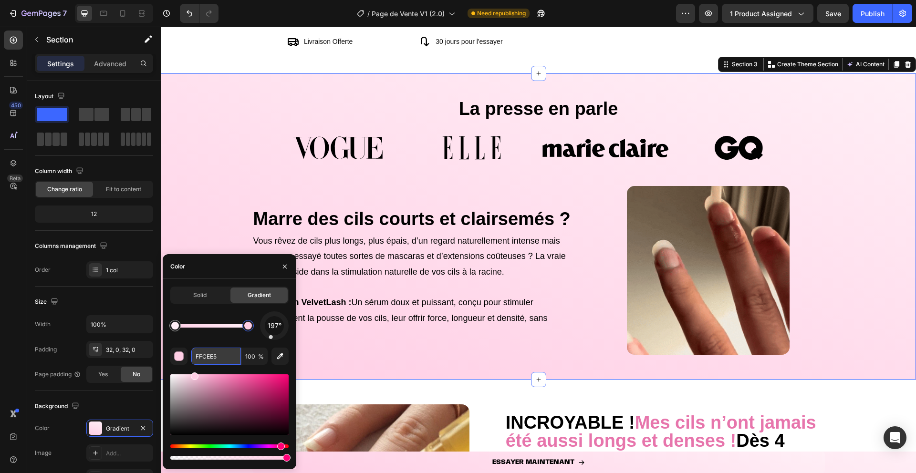
click at [214, 356] on input "FFCEE5" at bounding box center [216, 356] width 50 height 17
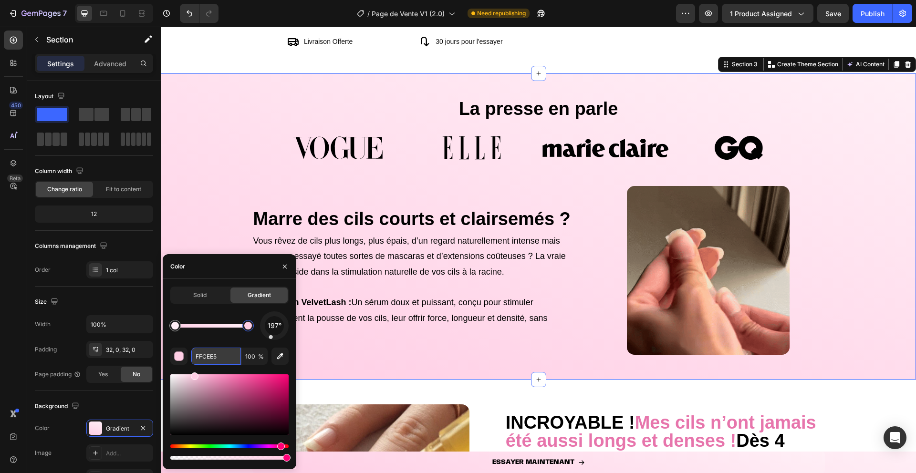
paste input "Pas de résultats ? Remboursement !"
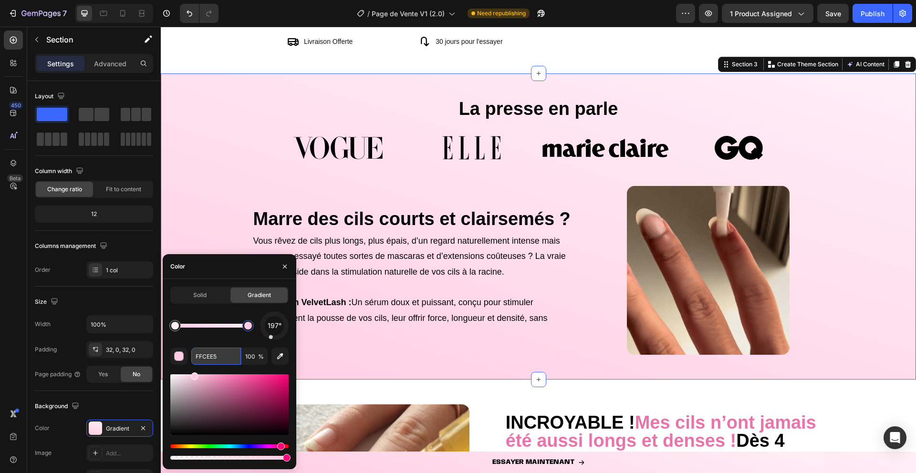
scroll to position [0, 0]
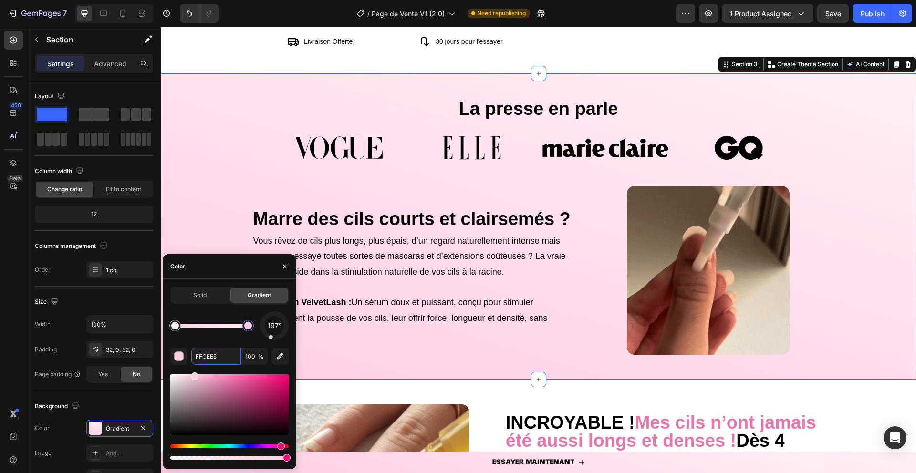
paste input "BDCAC"
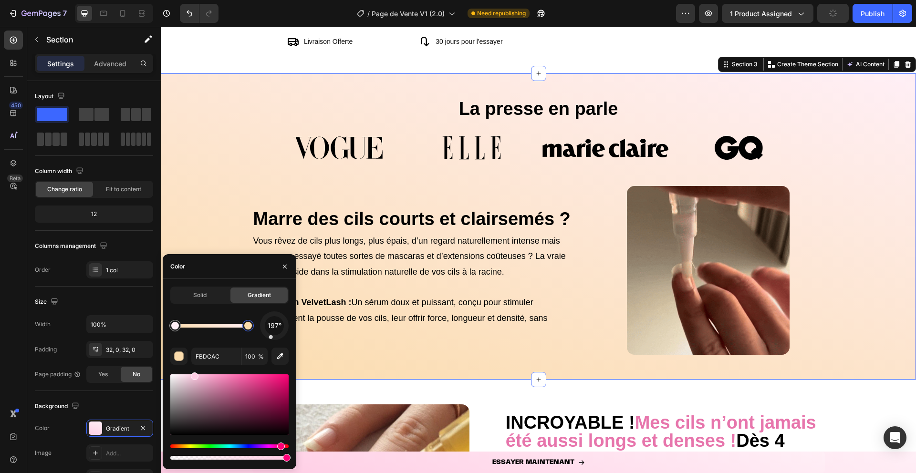
click at [223, 339] on div "197°" at bounding box center [229, 326] width 118 height 29
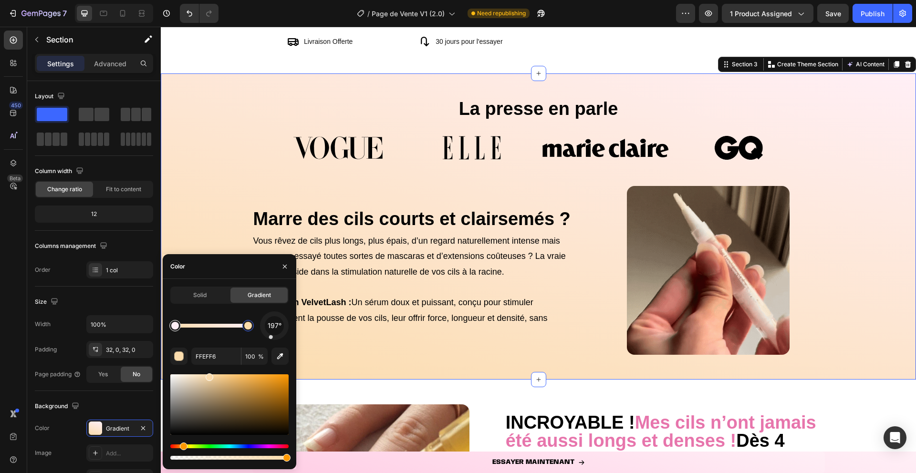
click at [168, 323] on div at bounding box center [174, 325] width 17 height 17
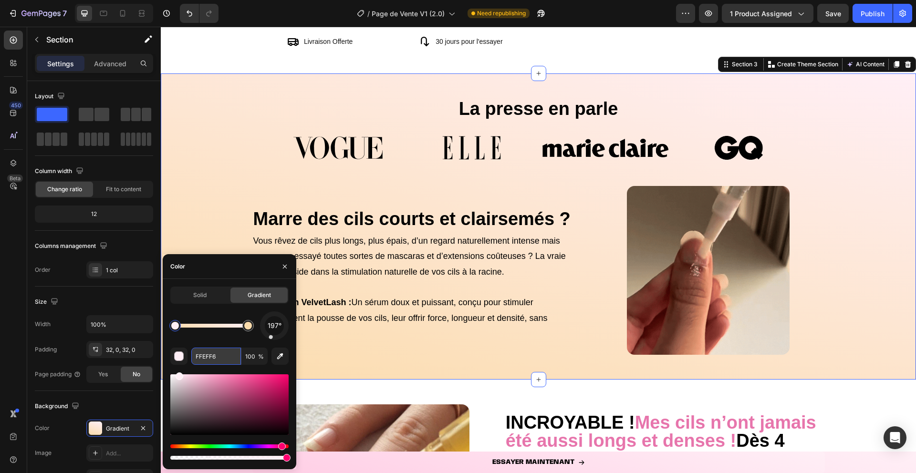
click at [226, 363] on input "FFEFF6" at bounding box center [216, 356] width 50 height 17
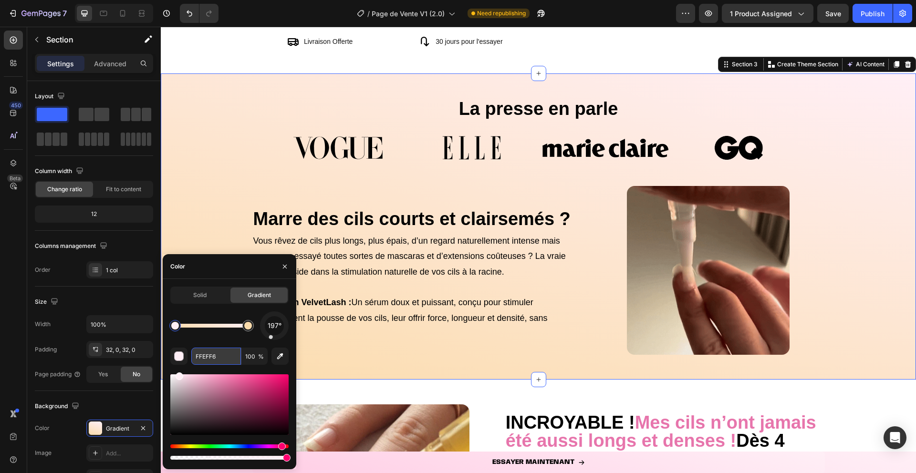
paste input "BDCAC"
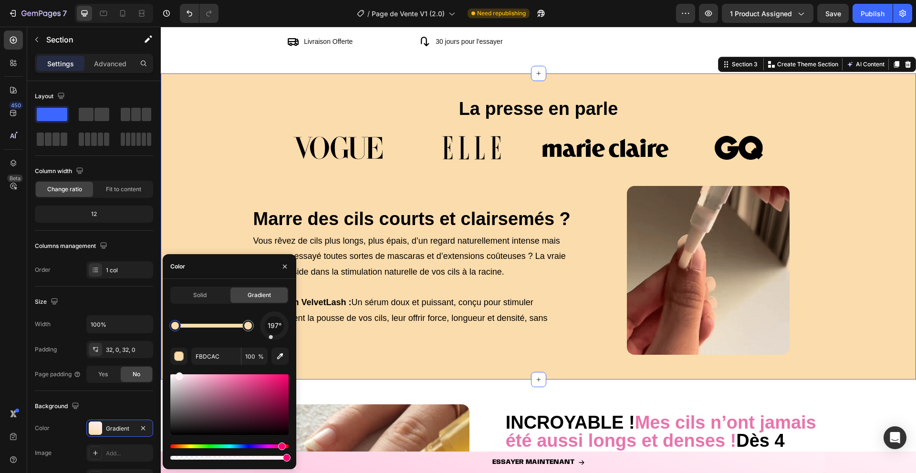
click at [215, 336] on div "197°" at bounding box center [229, 326] width 118 height 29
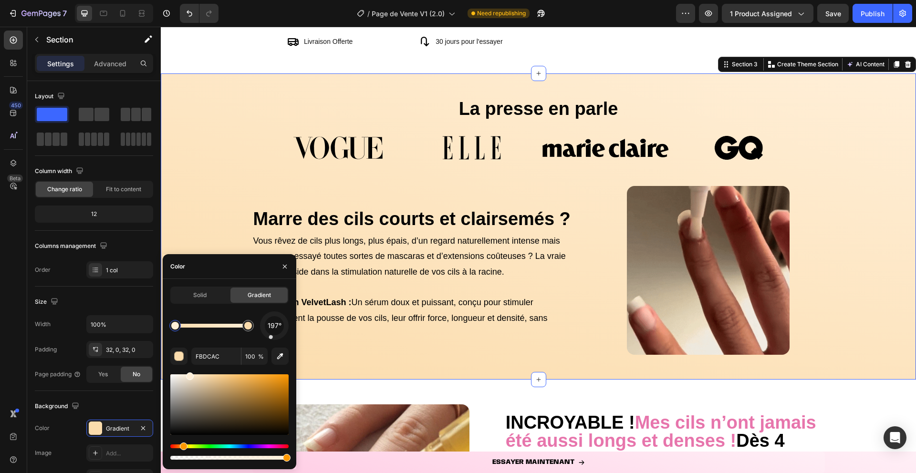
type input "FFEFD8"
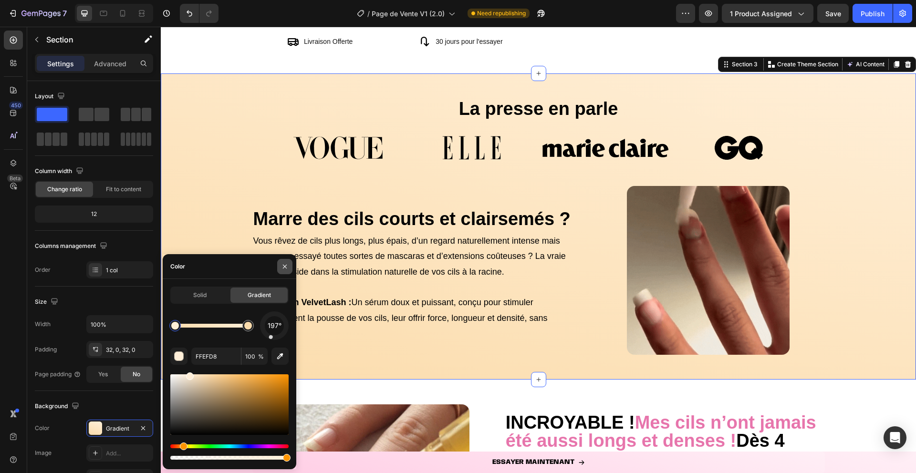
click at [291, 266] on button "button" at bounding box center [284, 266] width 15 height 15
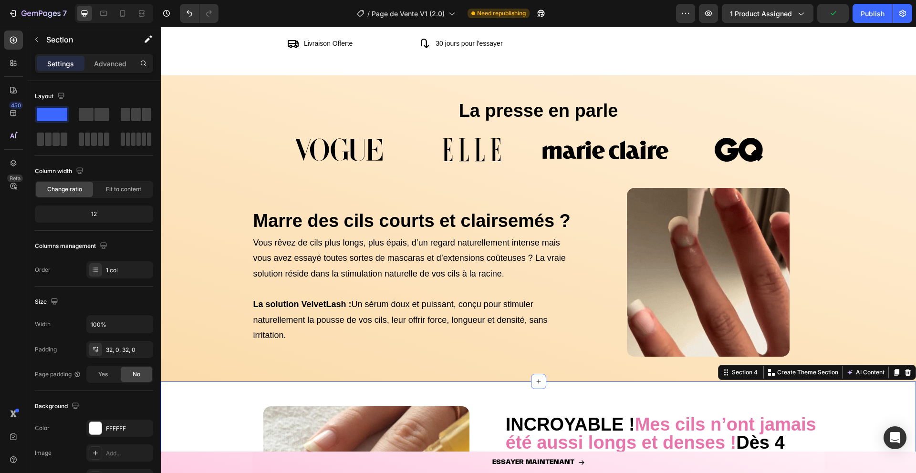
scroll to position [261, 0]
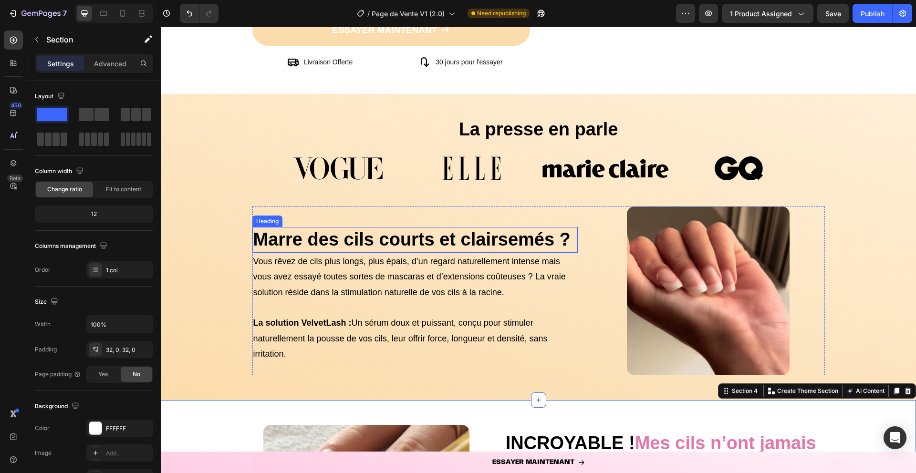
click at [346, 240] on strong "Marre des cils courts et clairsemés ?" at bounding box center [411, 239] width 317 height 20
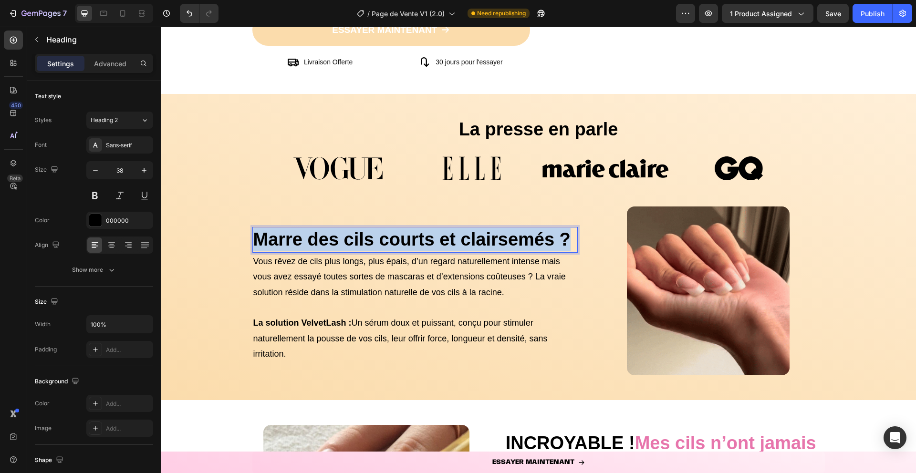
click at [346, 240] on strong "Marre des cils courts et clairsemés ?" at bounding box center [411, 239] width 317 height 20
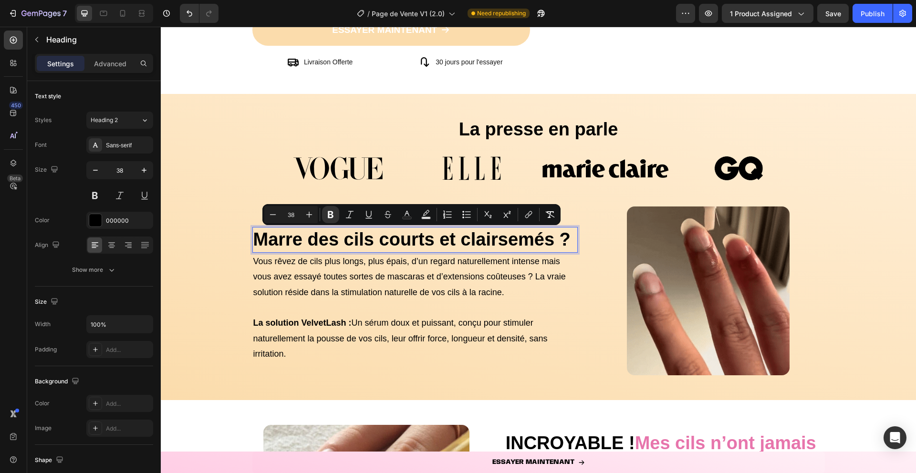
scroll to position [248, 0]
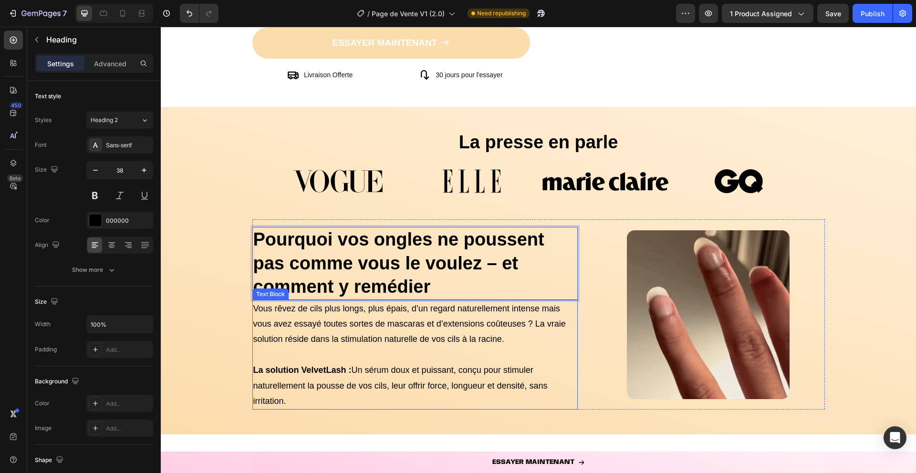
click at [356, 349] on p at bounding box center [415, 354] width 324 height 15
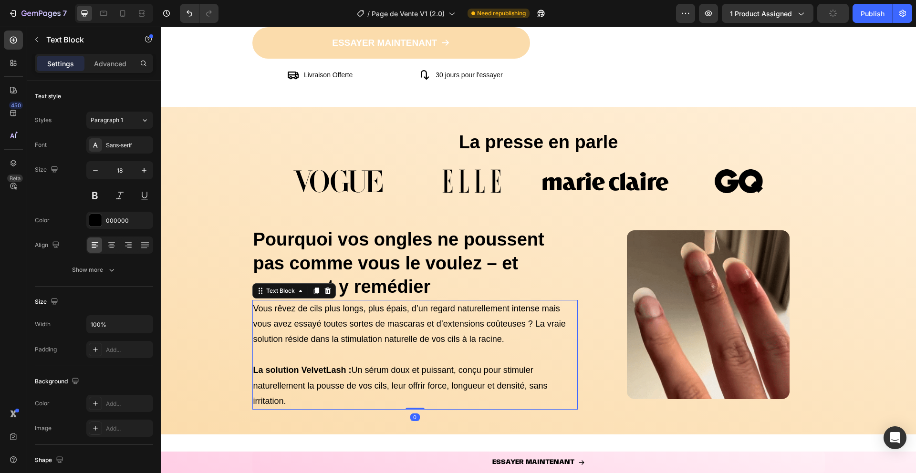
click at [364, 345] on p "Vous rêvez de cils plus longs, plus épais, d’un regard naturellement intense ma…" at bounding box center [415, 324] width 324 height 46
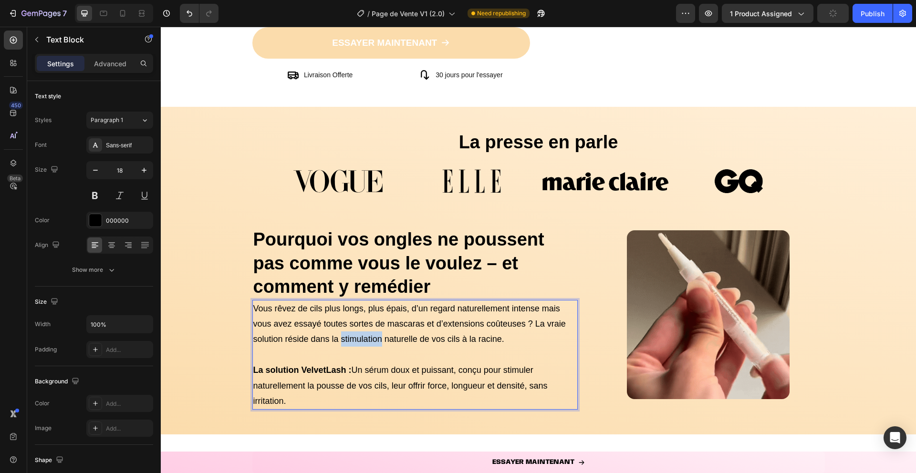
click at [364, 345] on p "Vous rêvez de cils plus longs, plus épais, d’un regard naturellement intense ma…" at bounding box center [415, 324] width 324 height 46
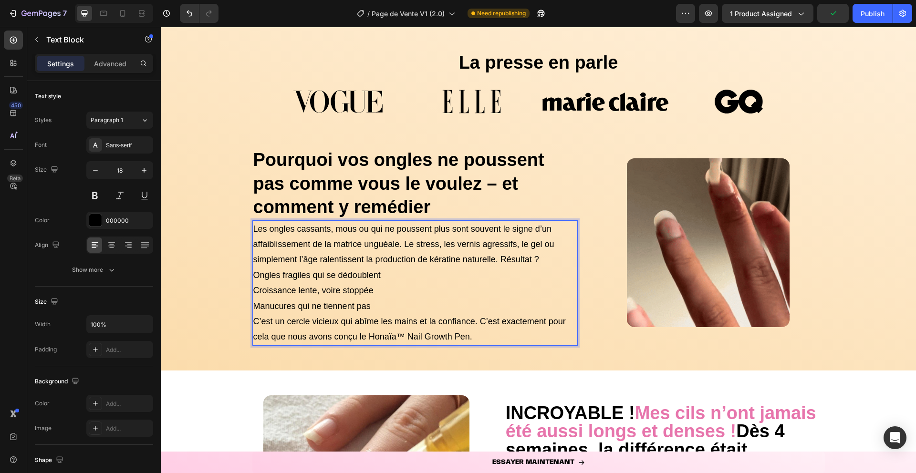
scroll to position [362, 0]
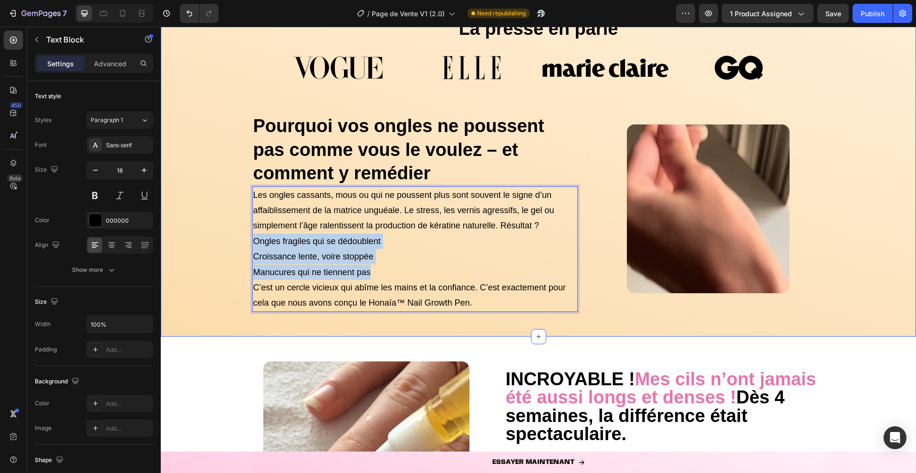
drag, startPoint x: 378, startPoint y: 270, endPoint x: 244, endPoint y: 238, distance: 137.9
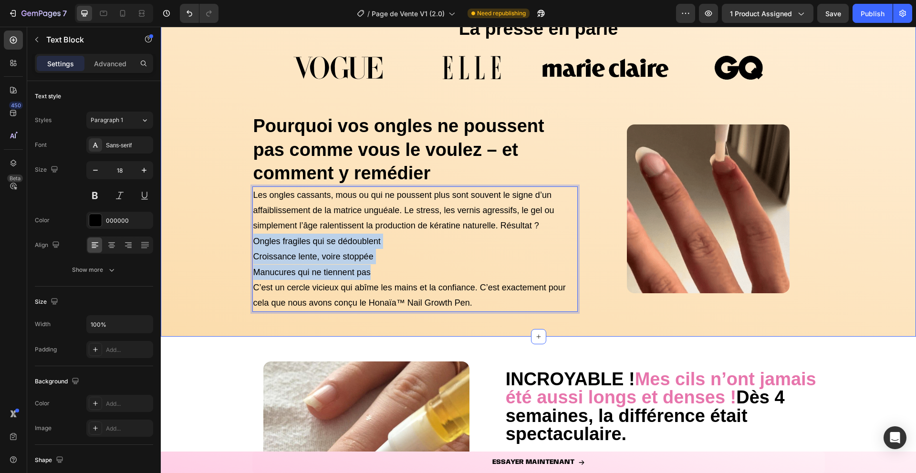
click at [244, 238] on div "La presse en parle Heading Image Image Image Image Carousel ⁠⁠⁠⁠⁠⁠⁠ Pourquoi vo…" at bounding box center [538, 165] width 755 height 313
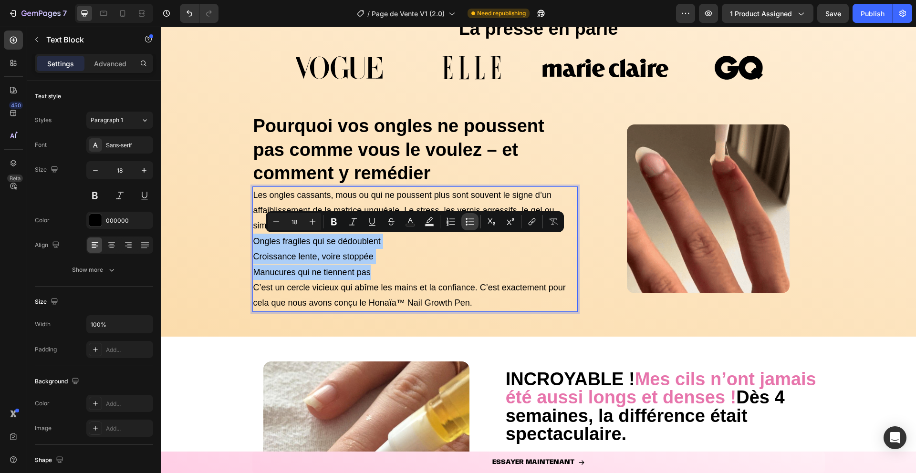
click at [468, 221] on icon "Editor contextual toolbar" at bounding box center [471, 221] width 6 height 0
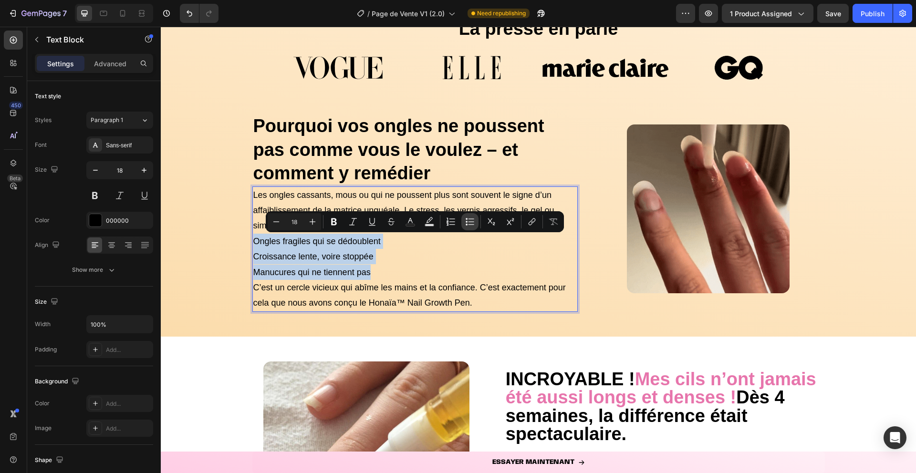
type input "18"
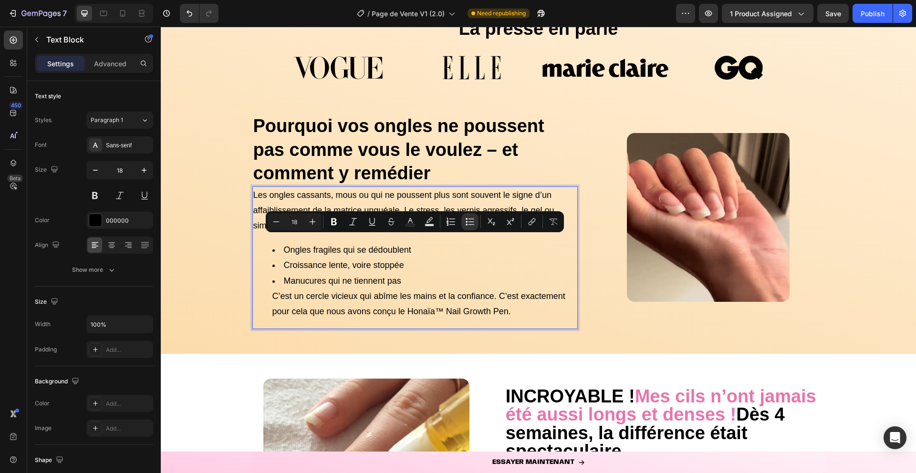
click at [349, 270] on li "Croissance lente, voire stoppée" at bounding box center [424, 265] width 305 height 15
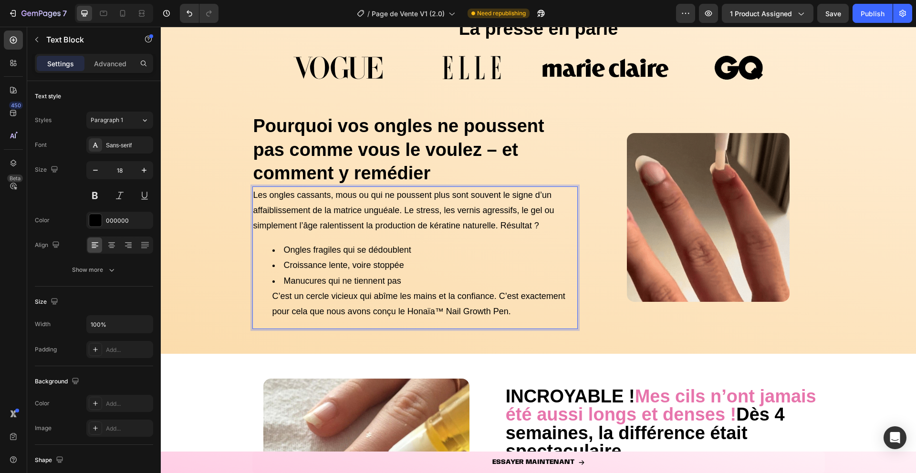
click at [407, 275] on li "Manucures qui ne tiennent pas C’est un cercle vicieux qui abîme les mains et la…" at bounding box center [424, 296] width 305 height 46
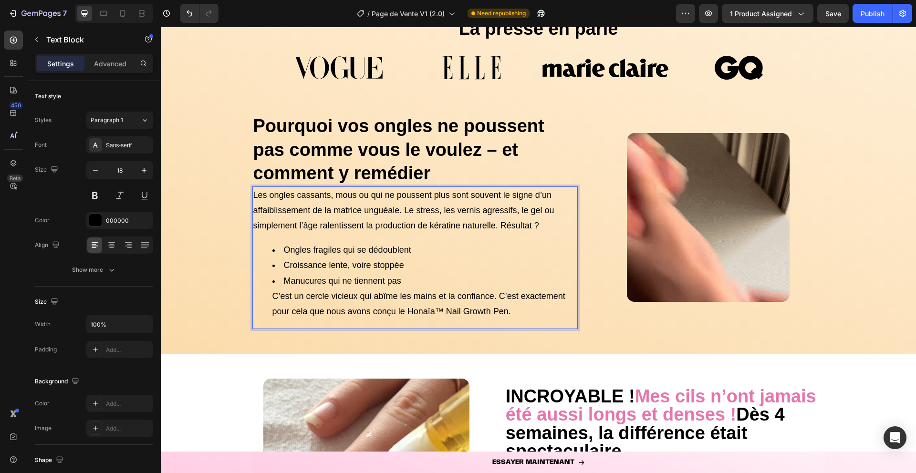
click at [273, 292] on li "Manucures qui ne tiennent pas C’est un cercle vicieux qui abîme les mains et la…" at bounding box center [424, 296] width 305 height 46
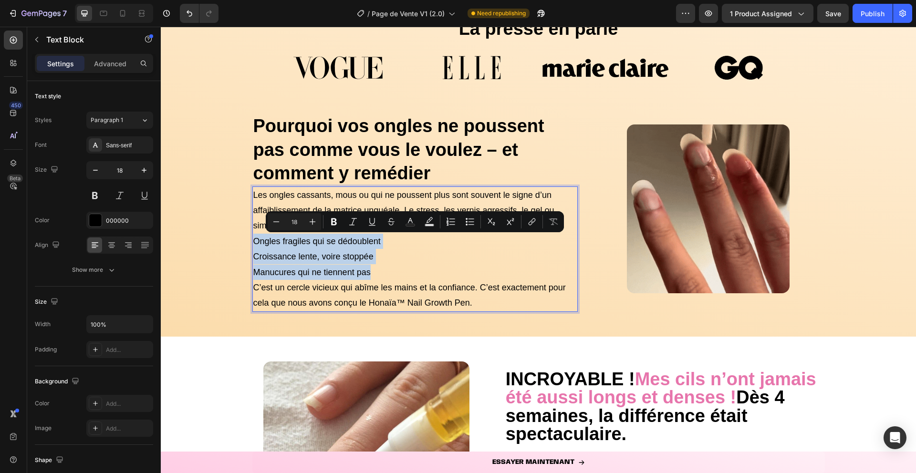
click at [378, 272] on p "Manucures qui ne tiennent pas C’est un cercle vicieux qui abîme les mains et la…" at bounding box center [415, 288] width 324 height 46
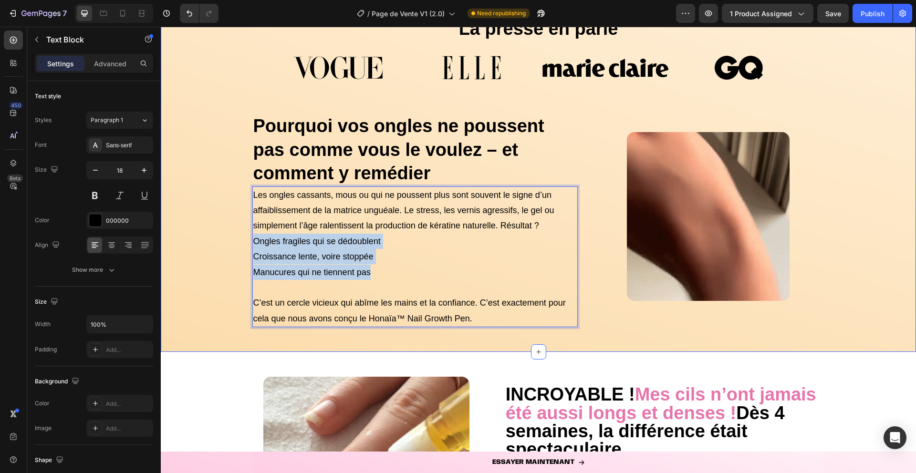
drag, startPoint x: 387, startPoint y: 277, endPoint x: 246, endPoint y: 244, distance: 145.0
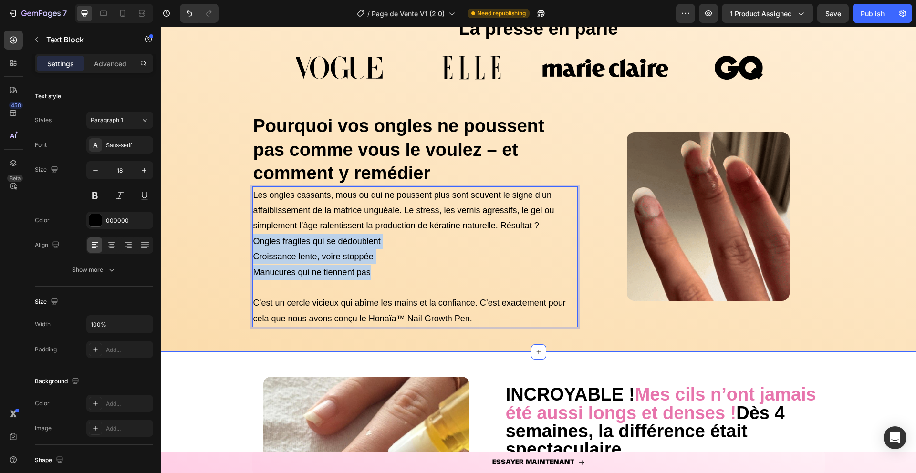
click at [246, 244] on div "La presse en parle Heading Image Image Image Image Carousel ⁠⁠⁠⁠⁠⁠⁠ Pourquoi vo…" at bounding box center [538, 173] width 755 height 328
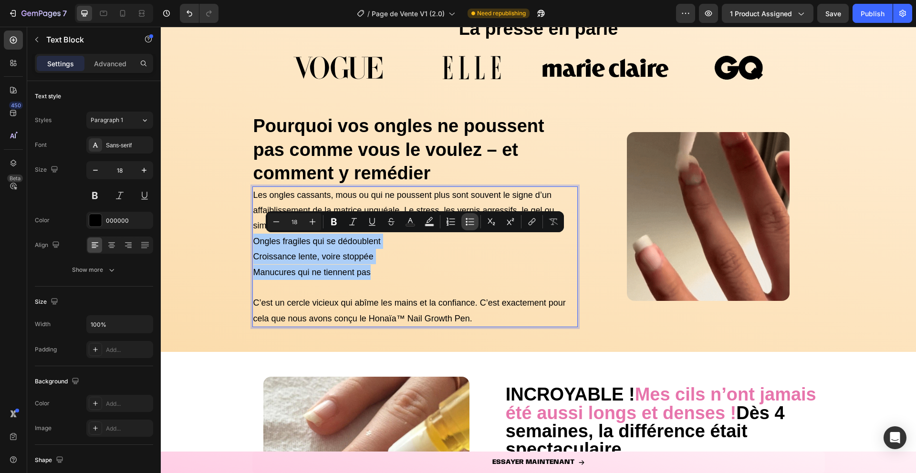
click at [466, 222] on icon "Editor contextual toolbar" at bounding box center [467, 222] width 2 height 2
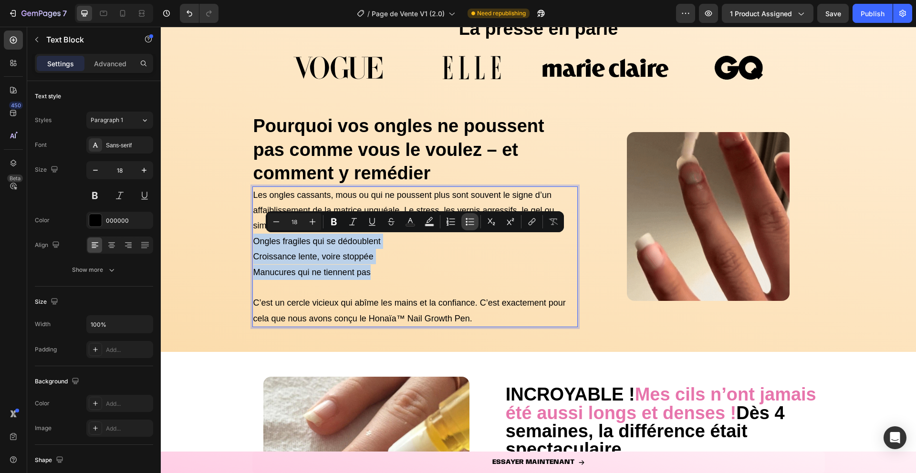
type input "18"
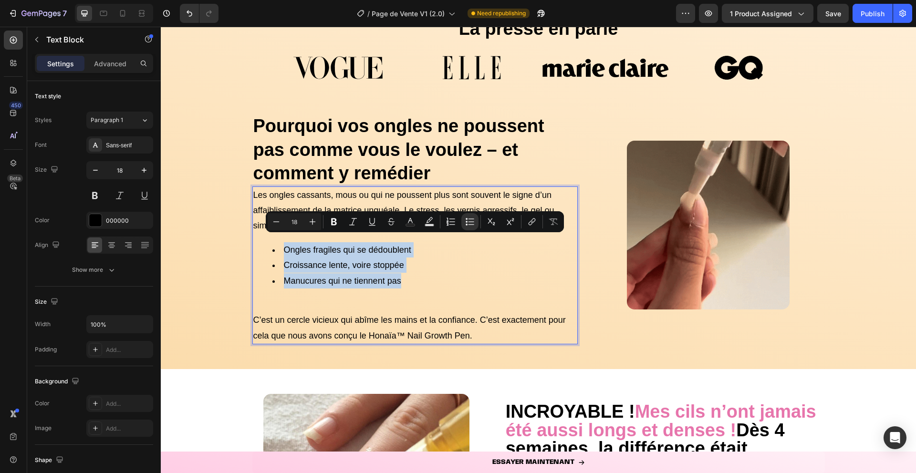
click at [371, 274] on li "Manucures qui ne tiennent pas" at bounding box center [424, 280] width 305 height 15
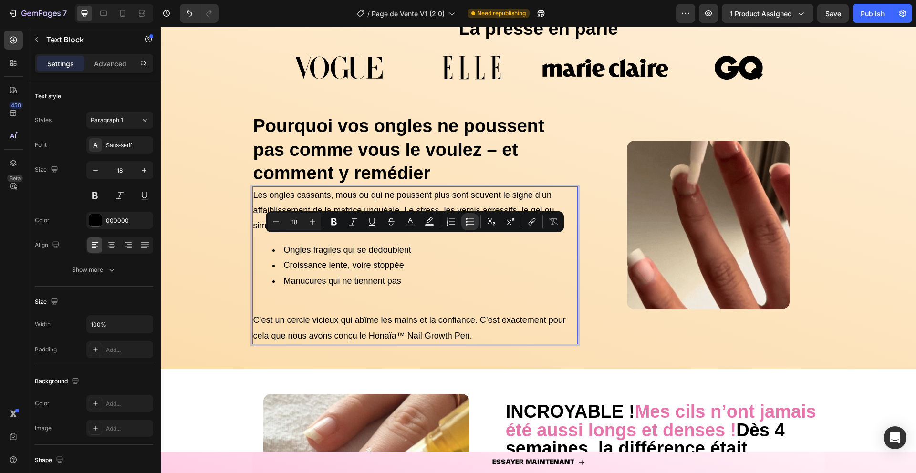
click at [344, 302] on p "C’est un cercle vicieux qui abîme les mains et la confiance. C’est exactement p…" at bounding box center [415, 320] width 324 height 46
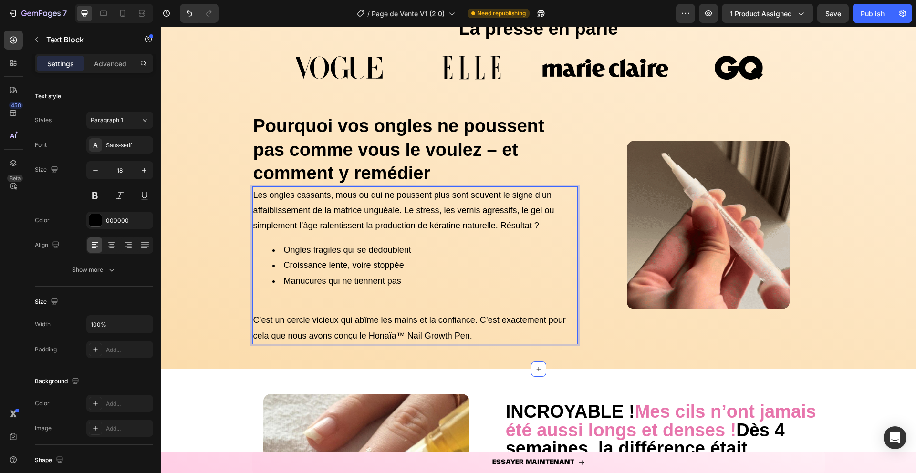
click at [181, 285] on div "La presse en parle Heading Image Image Image Image Carousel ⁠⁠⁠⁠⁠⁠⁠ Pourquoi vo…" at bounding box center [538, 181] width 755 height 345
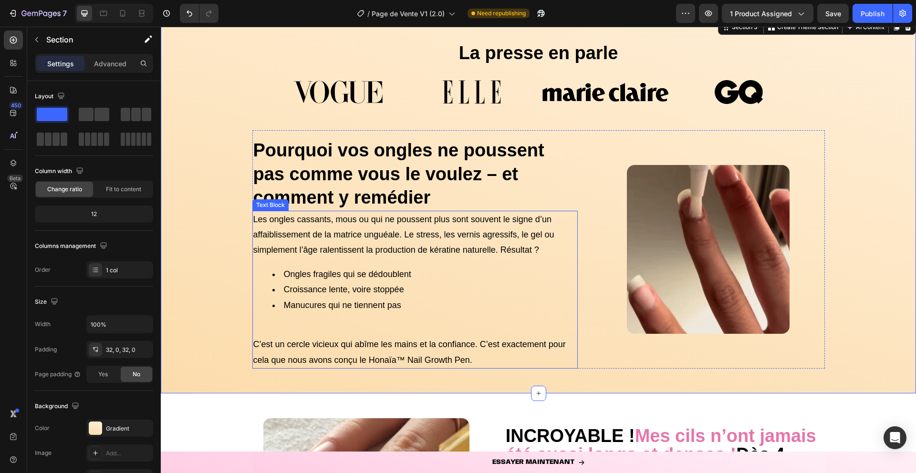
scroll to position [335, 0]
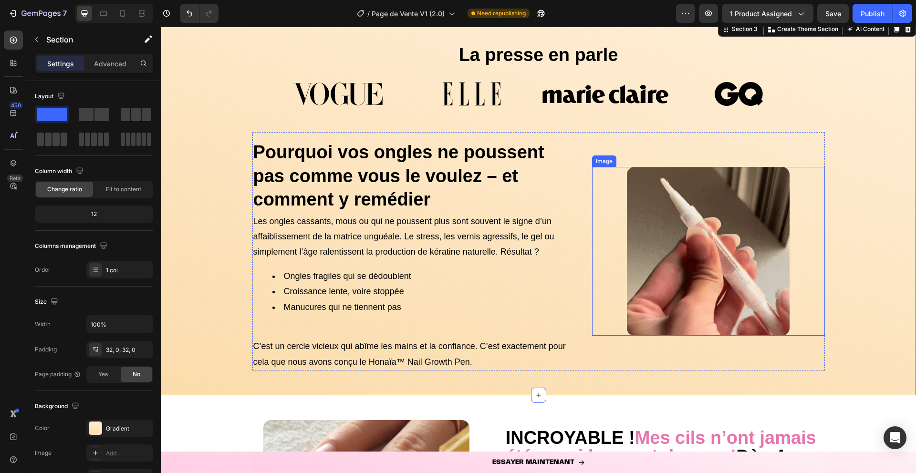
click at [692, 277] on img at bounding box center [708, 251] width 163 height 169
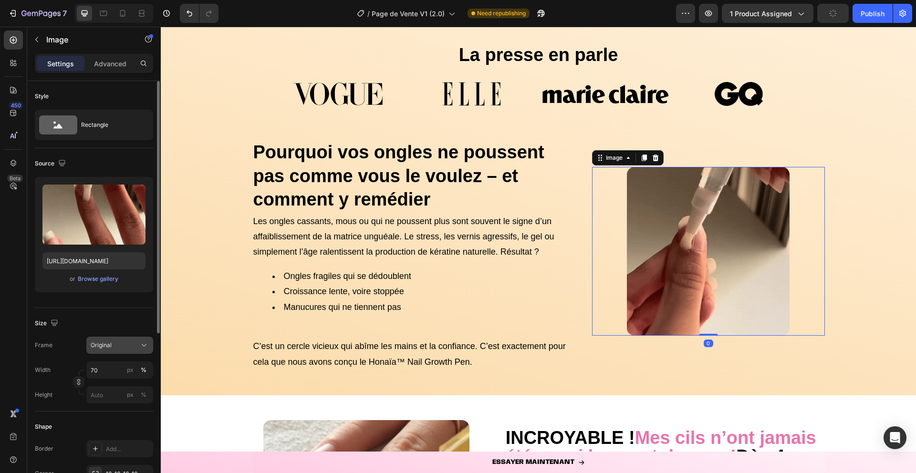
click at [106, 352] on button "Original" at bounding box center [119, 345] width 67 height 17
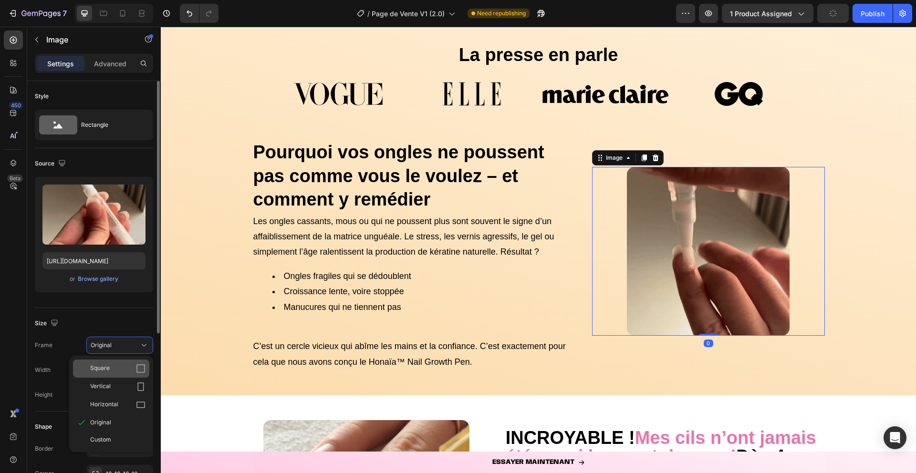
click at [117, 365] on div "Square" at bounding box center [117, 369] width 55 height 10
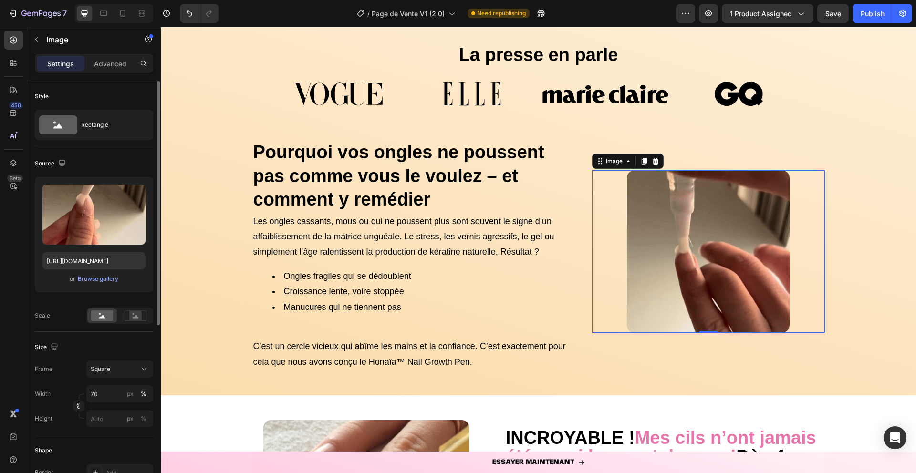
click at [117, 365] on div "Square" at bounding box center [114, 369] width 47 height 9
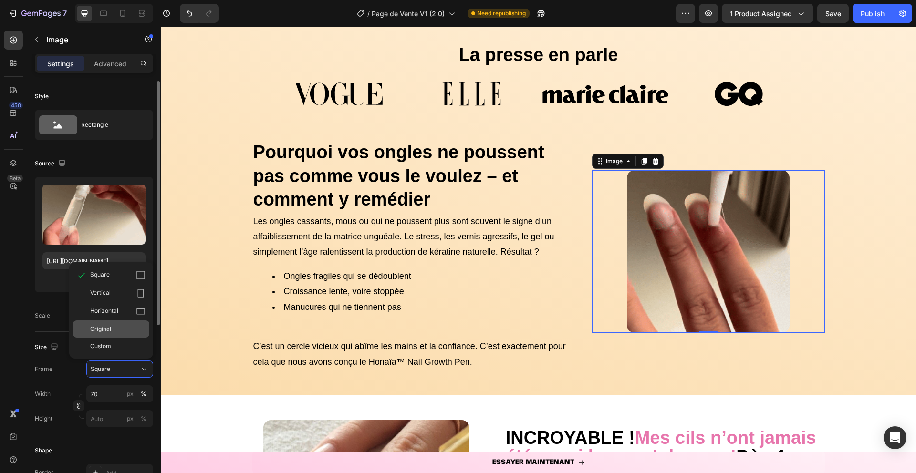
click at [102, 333] on span "Original" at bounding box center [100, 329] width 21 height 9
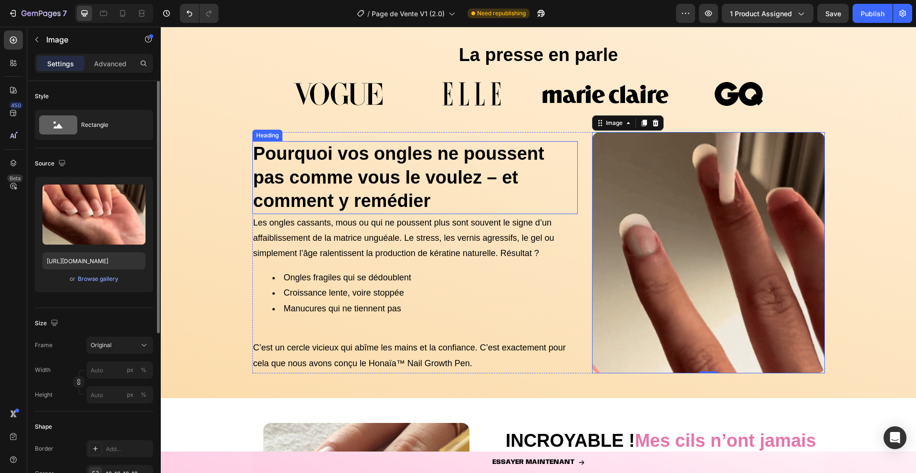
click at [483, 178] on strong "Pourquoi vos ongles ne poussent pas comme vous le voulez – et comment y remédier" at bounding box center [398, 177] width 291 height 67
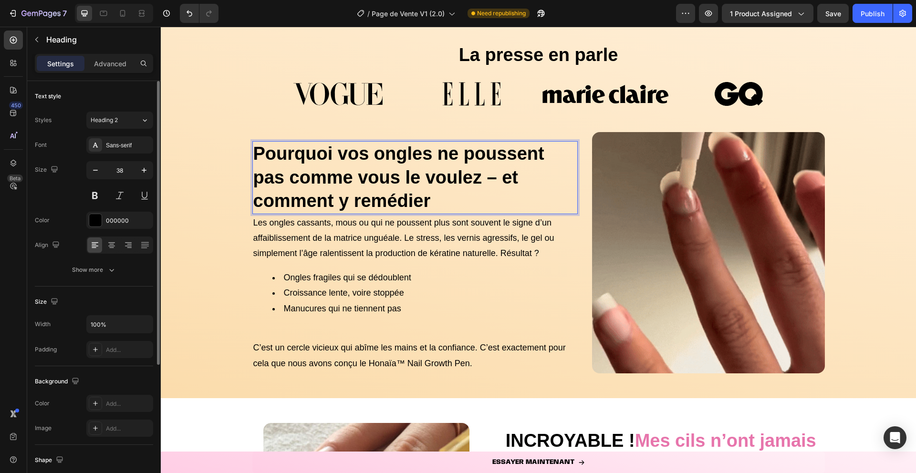
click at [488, 178] on strong "Pourquoi vos ongles ne poussent pas comme vous le voulez – et comment y remédier" at bounding box center [398, 177] width 291 height 67
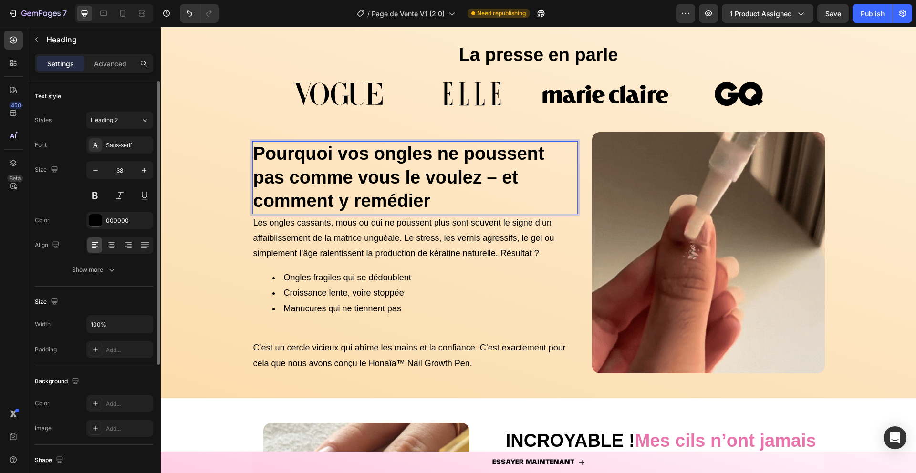
click at [496, 178] on strong "Pourquoi vos ongles ne poussent pas comme vous le voulez – et comment y remédier" at bounding box center [398, 177] width 291 height 67
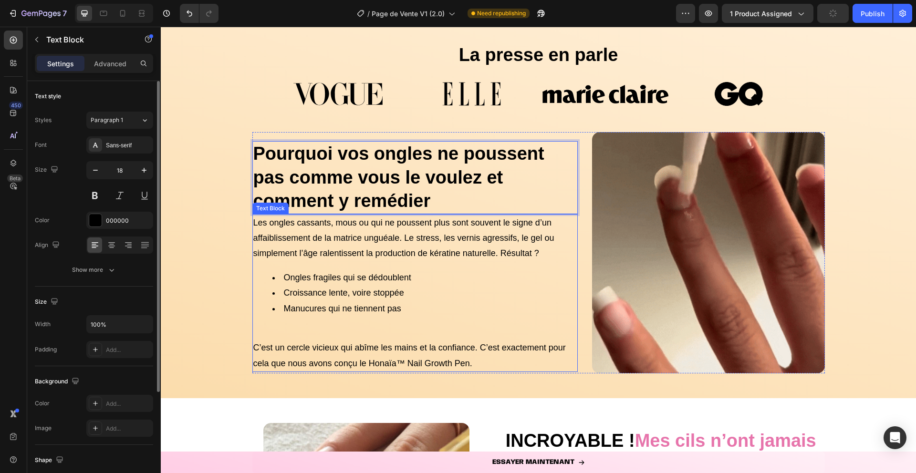
click at [342, 226] on p "Les ongles cassants, mous ou qui ne poussent plus sont souvent le signe d’un af…" at bounding box center [415, 238] width 324 height 46
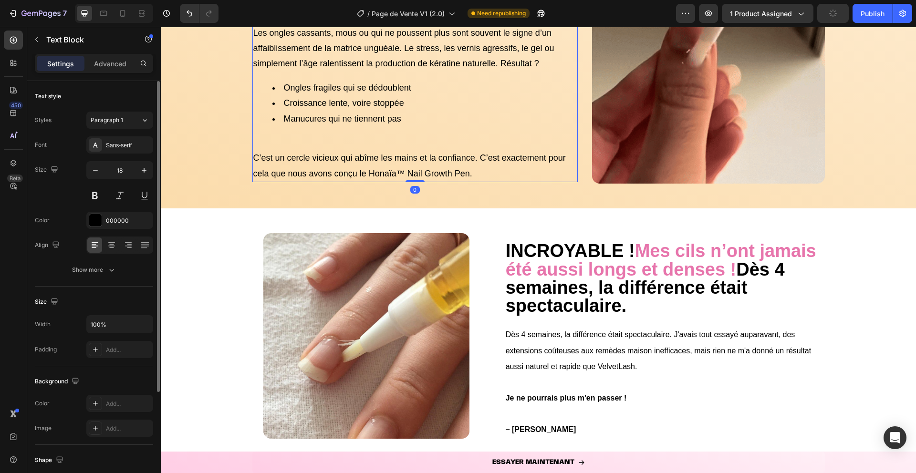
scroll to position [365, 0]
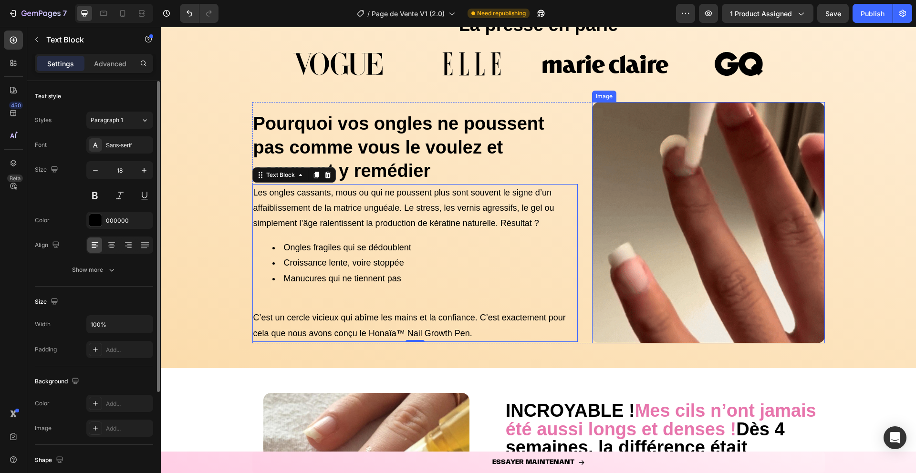
click at [736, 285] on img at bounding box center [708, 222] width 233 height 241
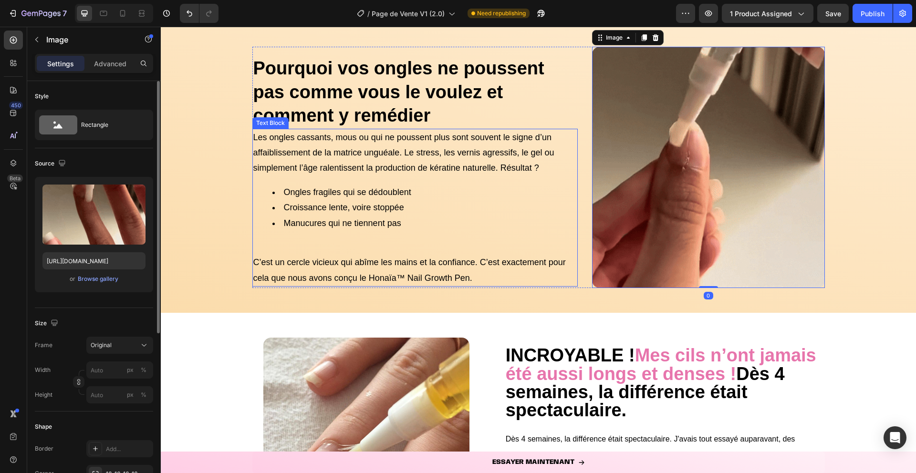
scroll to position [617, 0]
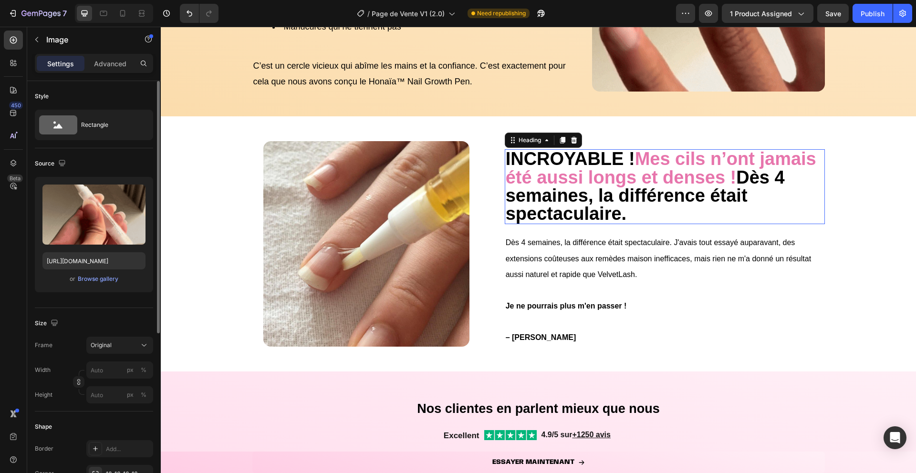
click at [595, 168] on strong "Mes cils n’ont jamais été aussi longs et denses !" at bounding box center [661, 168] width 311 height 38
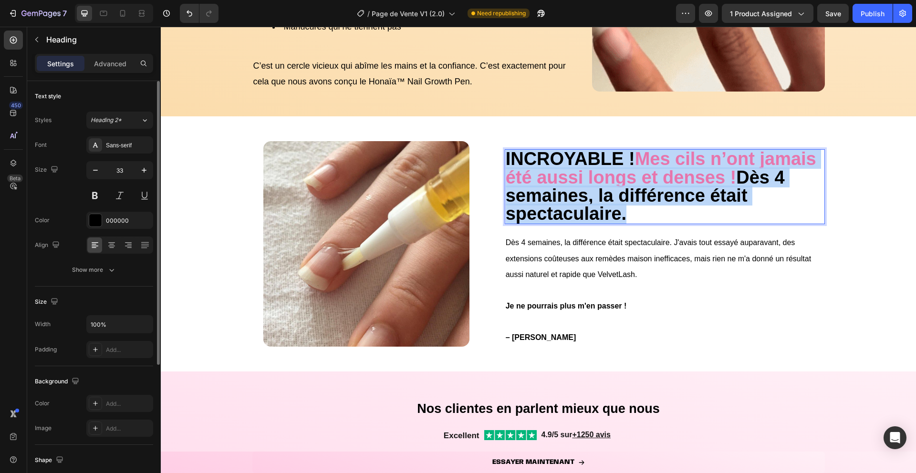
click at [595, 168] on strong "Mes cils n’ont jamais été aussi longs et denses !" at bounding box center [661, 168] width 311 height 38
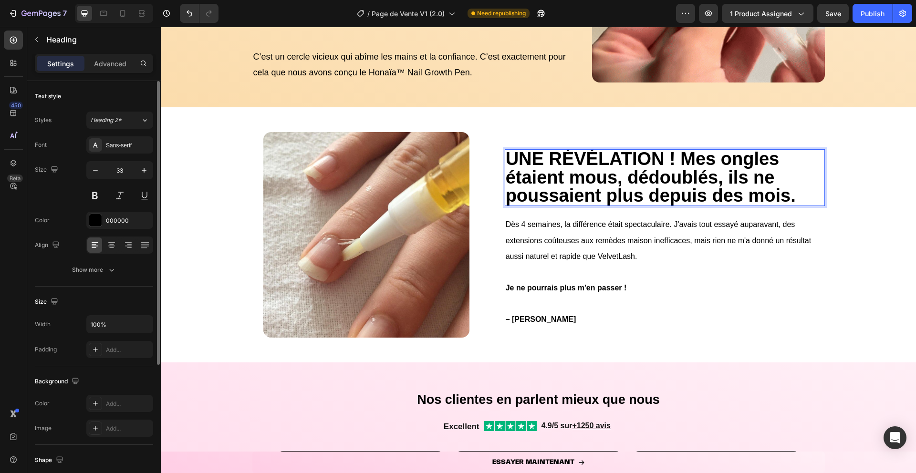
scroll to position [0, 0]
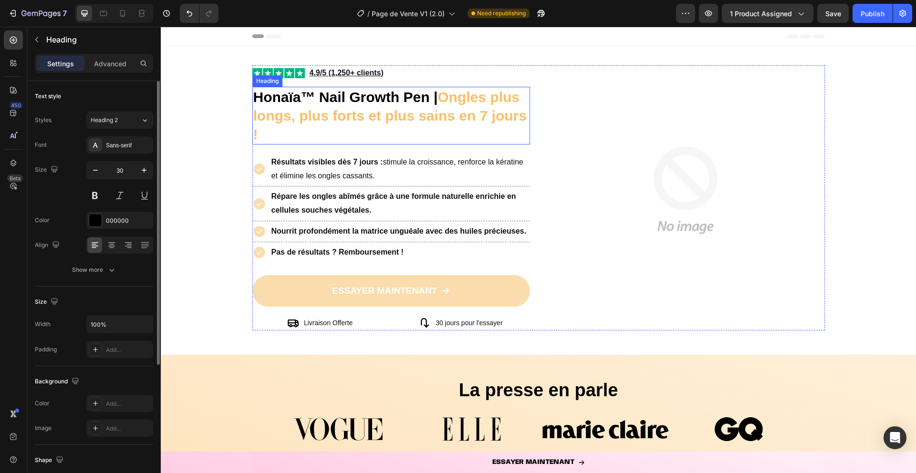
click at [458, 104] on strong "Ongles plus longs, plus forts et plus sains en 7 jours !" at bounding box center [389, 115] width 273 height 53
click at [458, 102] on strong "Ongles plus longs, plus forts et plus sains en 7 jours !" at bounding box center [389, 115] width 273 height 53
click at [458, 98] on strong "Ongles plus longs, plus forts et plus sains en 7 jours !" at bounding box center [389, 115] width 273 height 53
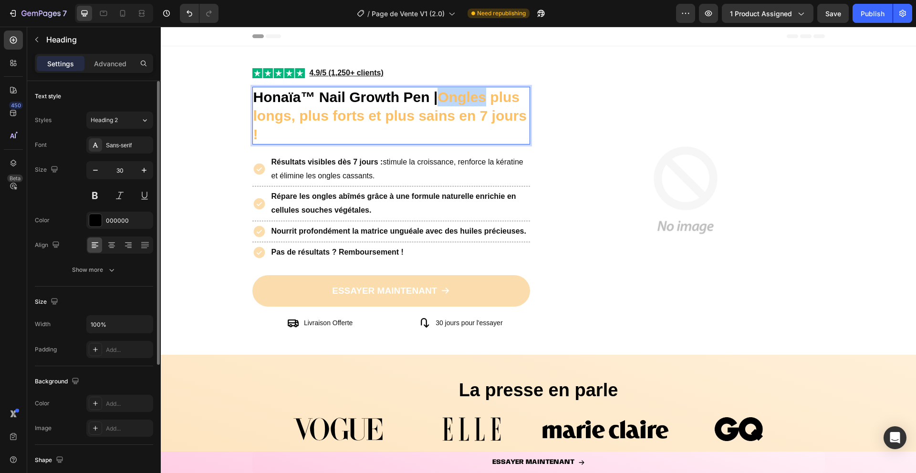
click at [458, 98] on strong "Ongles plus longs, plus forts et plus sains en 7 jours !" at bounding box center [389, 115] width 273 height 53
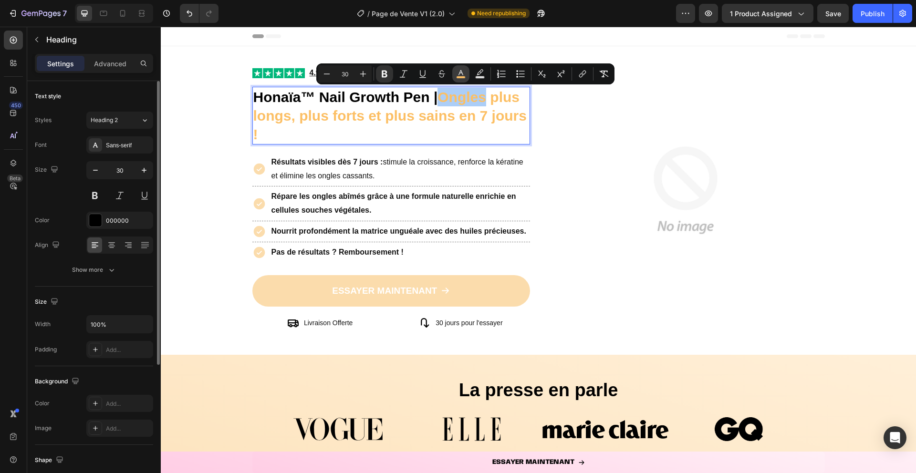
click at [457, 70] on icon "Editor contextual toolbar" at bounding box center [461, 74] width 10 height 10
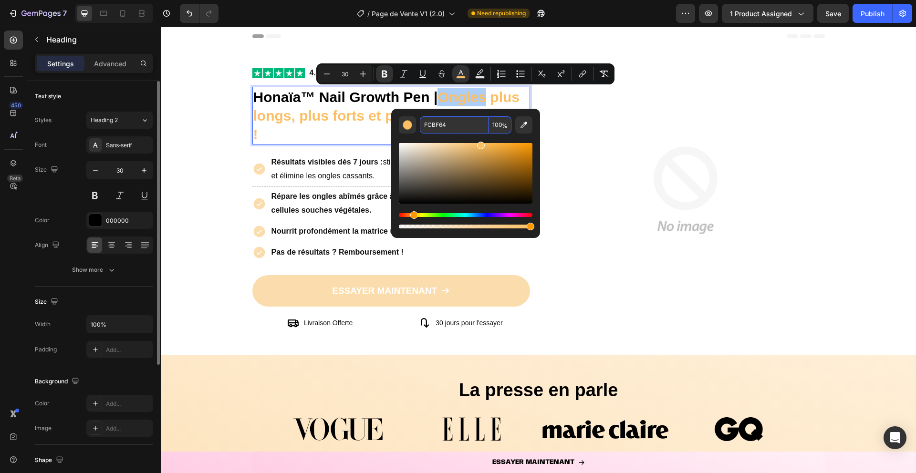
click at [455, 118] on input "FCBF64" at bounding box center [454, 124] width 69 height 17
click at [448, 125] on input "FCBF64" at bounding box center [454, 124] width 69 height 17
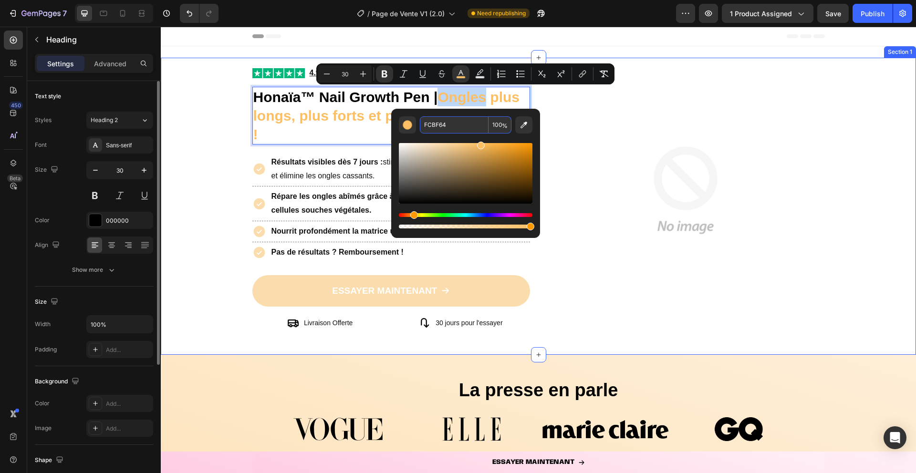
click at [243, 154] on div "Image Image 4.9/5 (1,250+ clients) Text Block Row Honaïa™ Nail Growth Pen | Ong…" at bounding box center [538, 206] width 755 height 282
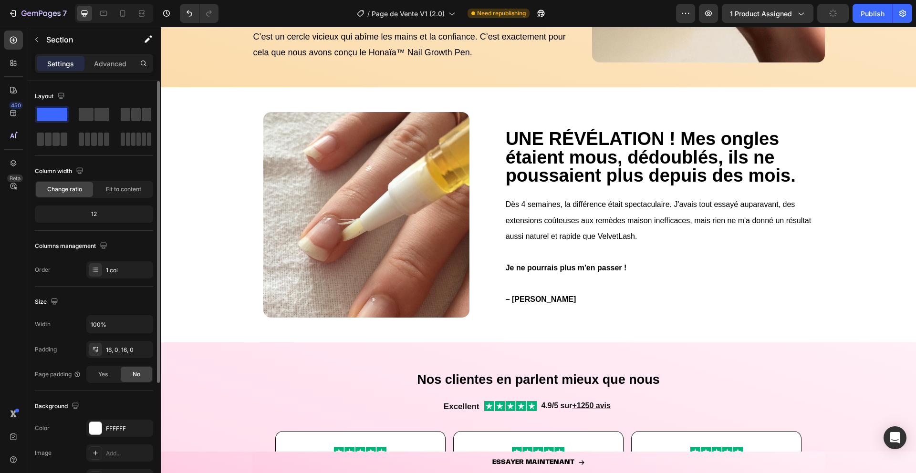
scroll to position [662, 0]
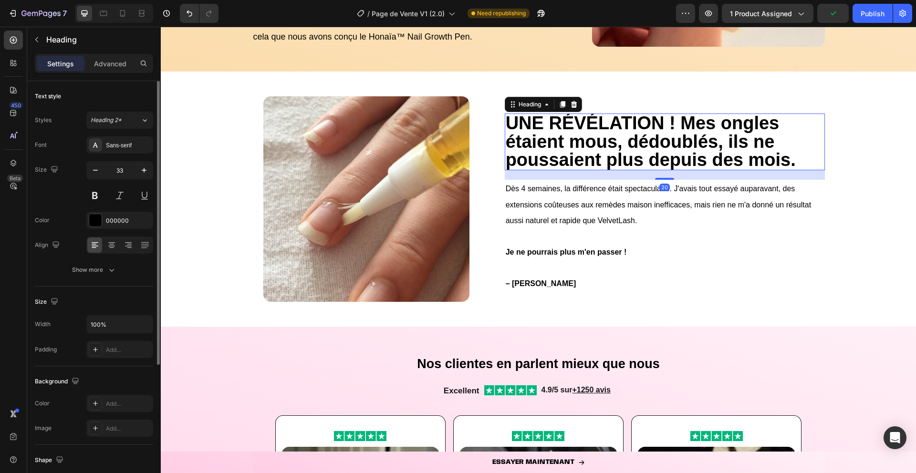
click at [693, 128] on strong "UNE RÉVÉLATION ! Mes ongles étaient mous, dédoublés, ils ne poussaient plus dep…" at bounding box center [651, 141] width 290 height 57
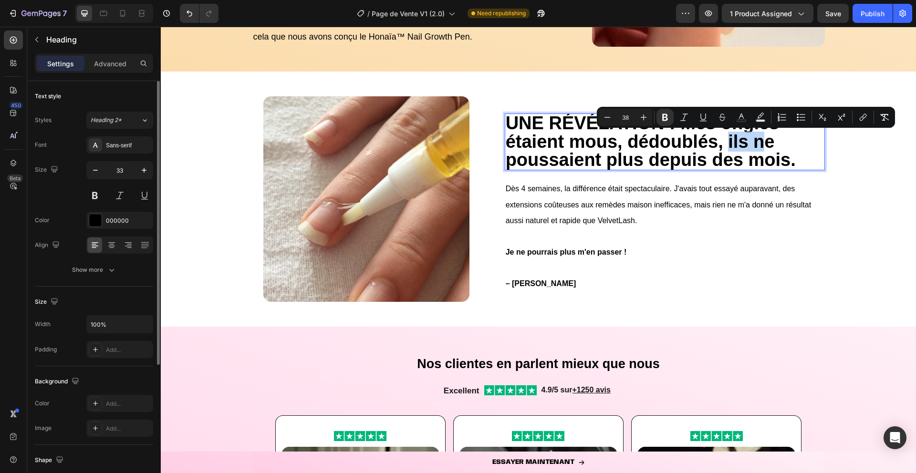
drag, startPoint x: 729, startPoint y: 144, endPoint x: 730, endPoint y: 132, distance: 11.9
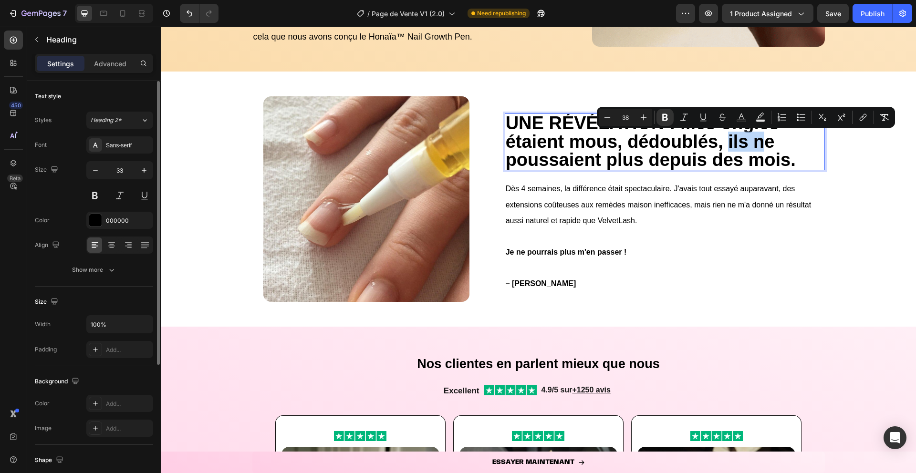
click at [734, 134] on strong "UNE RÉVÉLATION ! Mes ongles étaient mous, dédoublés, ils ne poussaient plus dep…" at bounding box center [651, 141] width 290 height 57
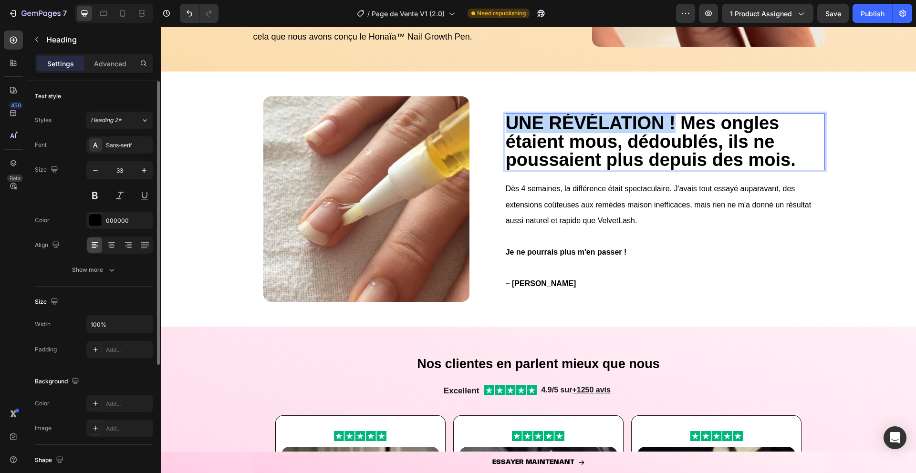
drag, startPoint x: 674, startPoint y: 121, endPoint x: 510, endPoint y: 123, distance: 163.2
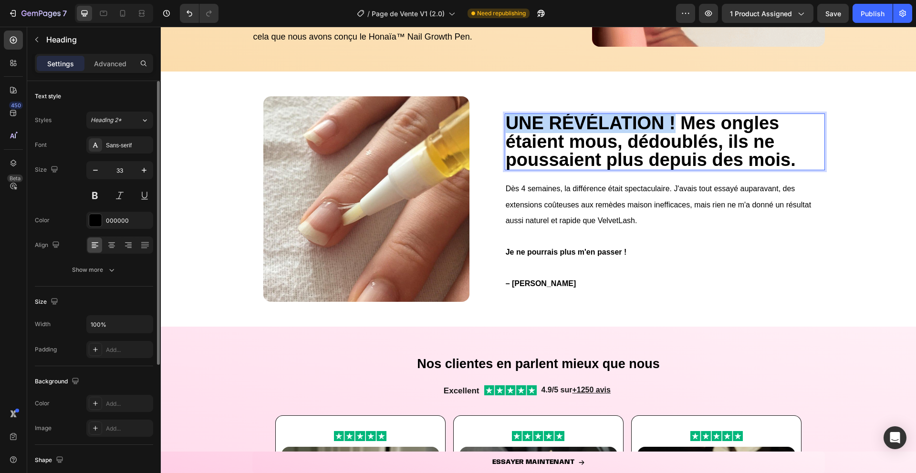
click at [510, 123] on strong "UNE RÉVÉLATION ! Mes ongles étaient mous, dédoublés, ils ne poussaient plus dep…" at bounding box center [651, 141] width 290 height 57
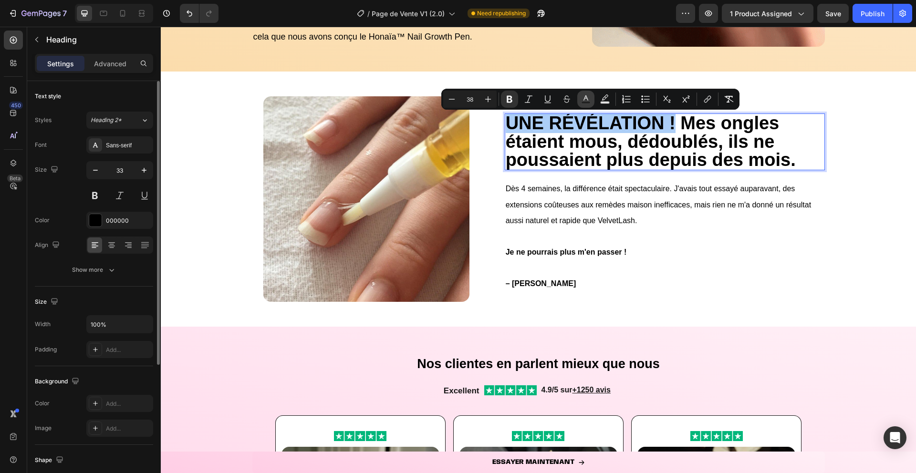
click at [588, 100] on icon "Editor contextual toolbar" at bounding box center [585, 97] width 5 height 5
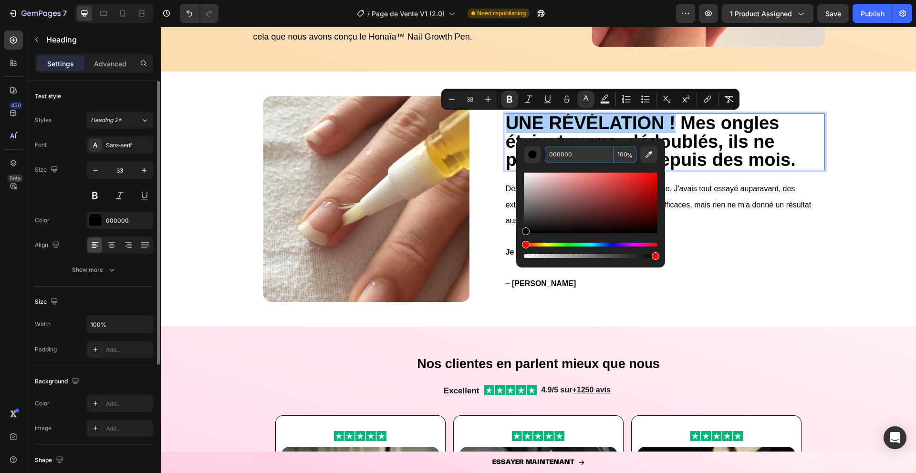
click at [586, 156] on input "000000" at bounding box center [579, 154] width 69 height 17
paste input "FCBF64"
type input "FCBF64"
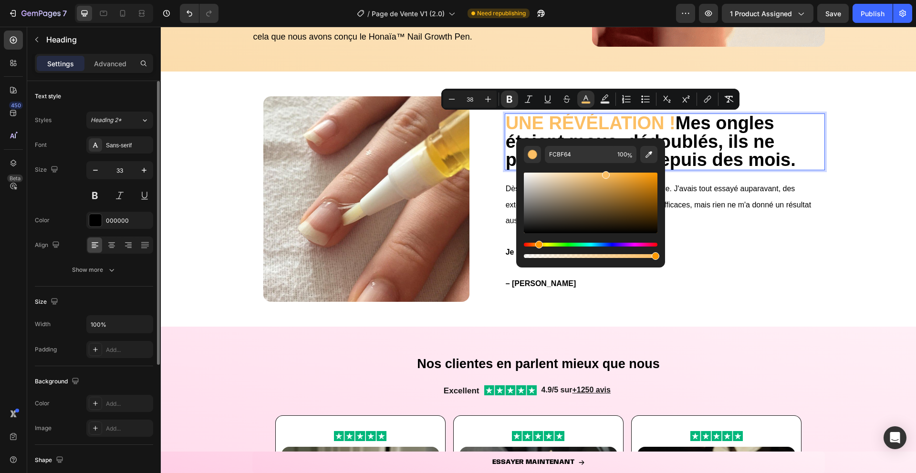
click at [591, 166] on div "Editor contextual toolbar" at bounding box center [591, 211] width 134 height 97
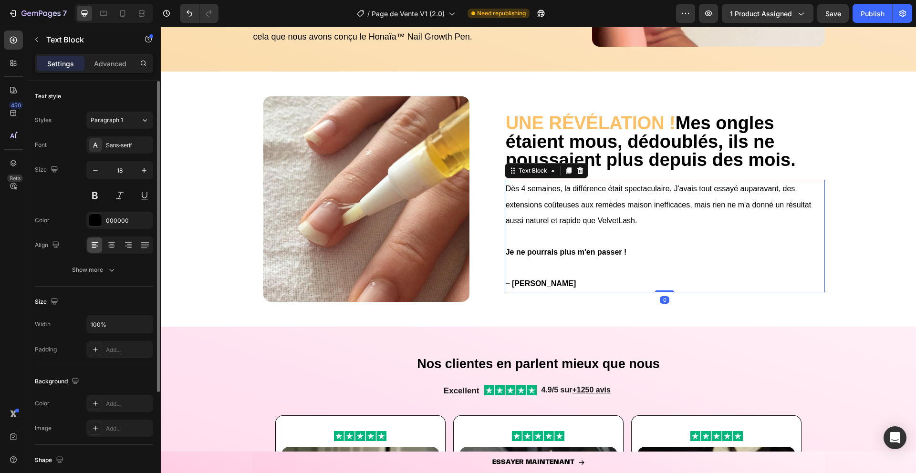
click at [692, 184] on p "Dès 4 semaines, la différence était spectaculaire. J'avais tout essayé auparava…" at bounding box center [665, 205] width 318 height 48
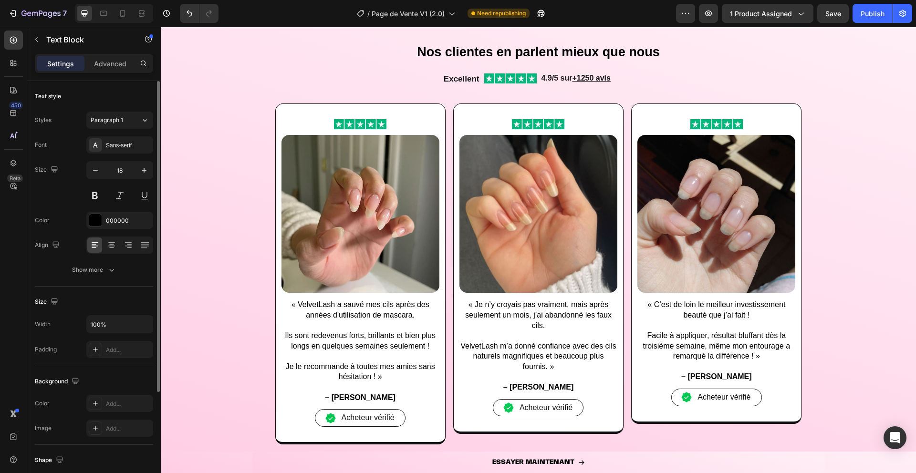
scroll to position [1009, 0]
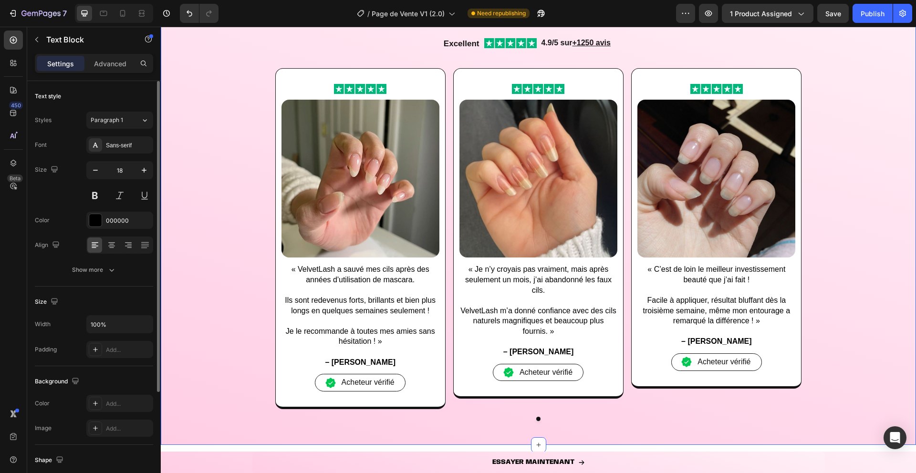
click at [215, 346] on div "Image Image « VelvetLash a sauvé mes cils après des années d'utilisation de mas…" at bounding box center [538, 249] width 755 height 362
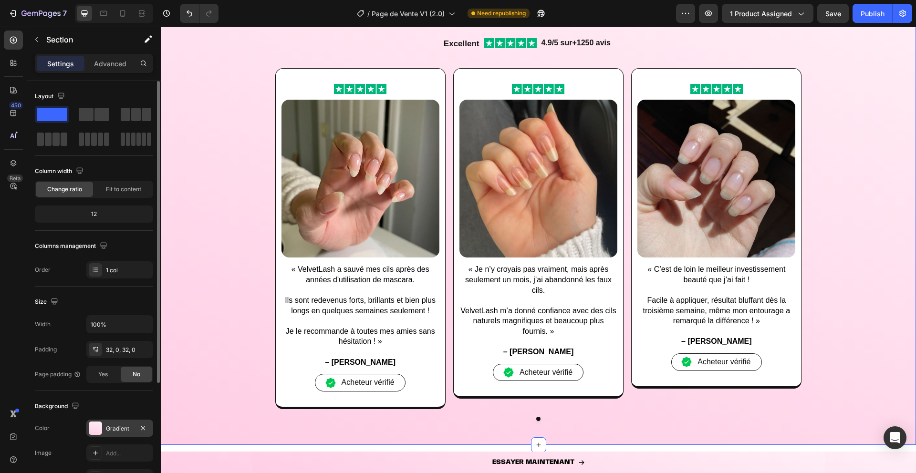
click at [94, 431] on div at bounding box center [95, 428] width 13 height 13
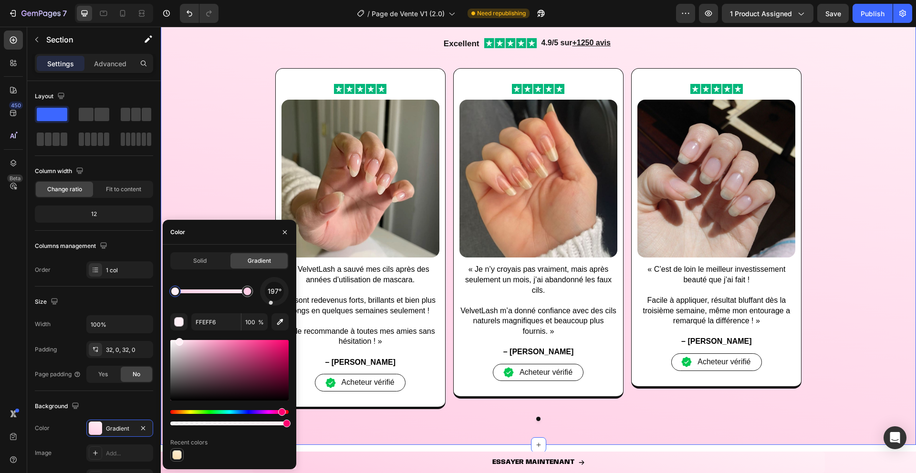
click at [173, 456] on div at bounding box center [177, 455] width 10 height 10
type input "FFEFD8"
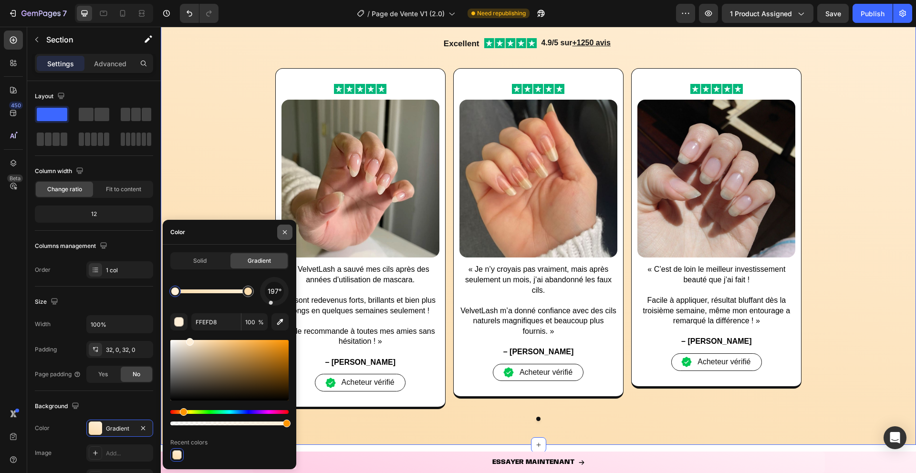
click at [284, 229] on icon "button" at bounding box center [285, 233] width 8 height 8
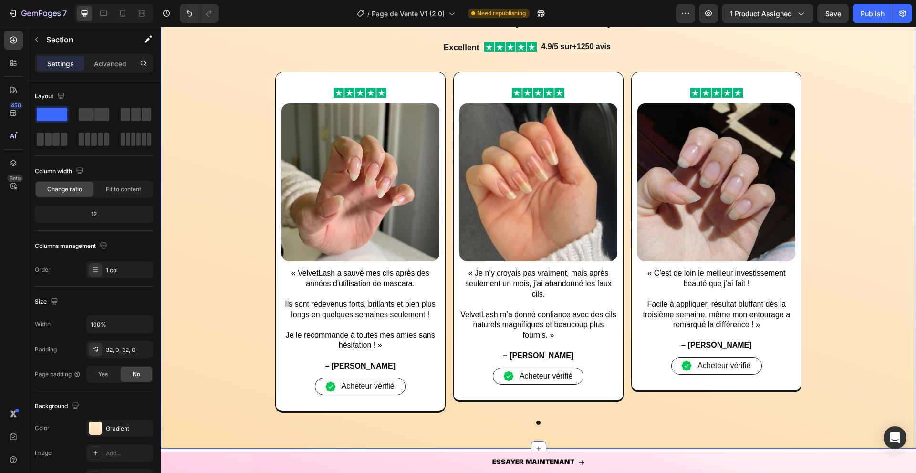
scroll to position [1008, 0]
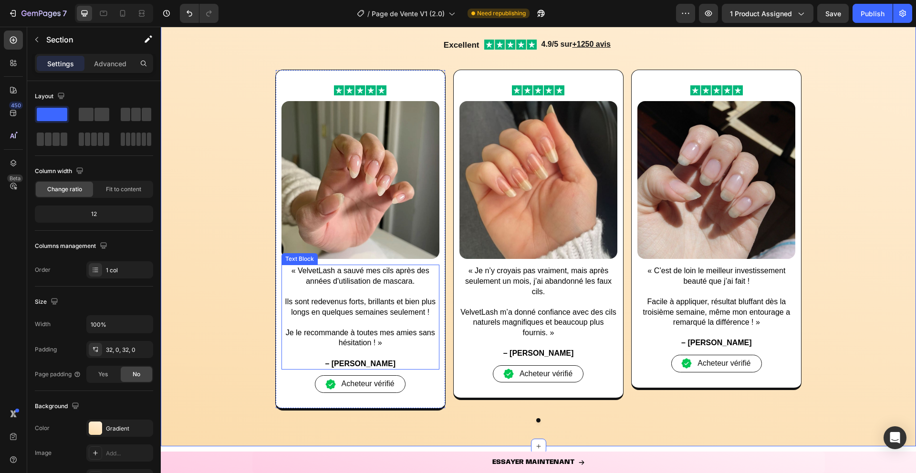
click at [387, 313] on p "Ils sont redevenus forts, brillants et bien plus longs en quelques semaines seu…" at bounding box center [360, 307] width 156 height 21
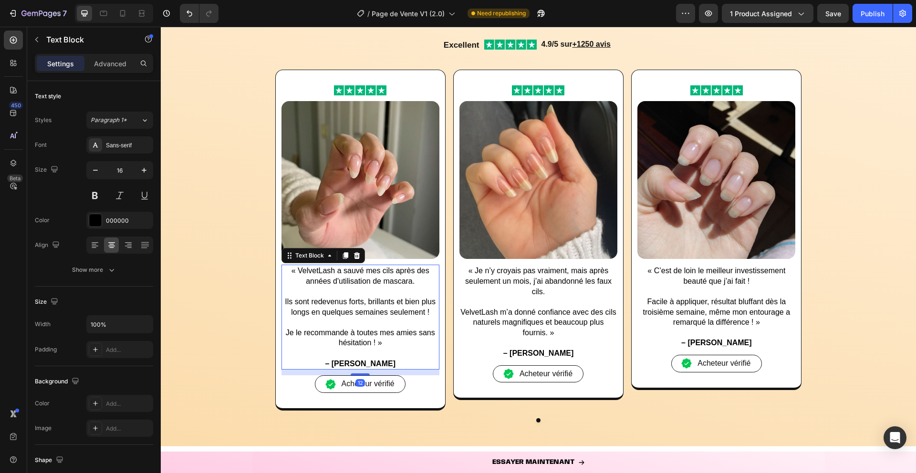
click at [378, 342] on p "Je le recommande à toutes mes amies sans hésitation ! »" at bounding box center [360, 338] width 156 height 21
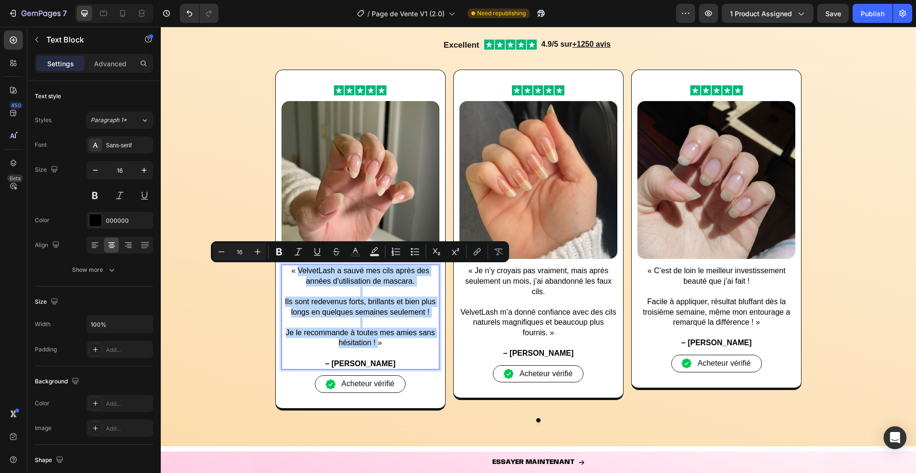
drag, startPoint x: 377, startPoint y: 343, endPoint x: 299, endPoint y: 273, distance: 104.7
click at [299, 273] on div "« VelvetLash a sauvé mes cils après des années d'utilisation de mascara. Ils so…" at bounding box center [360, 317] width 158 height 105
copy div "VelvetLash a sauvé mes cils après des années d'utilisation de mascara. Ils sont…"
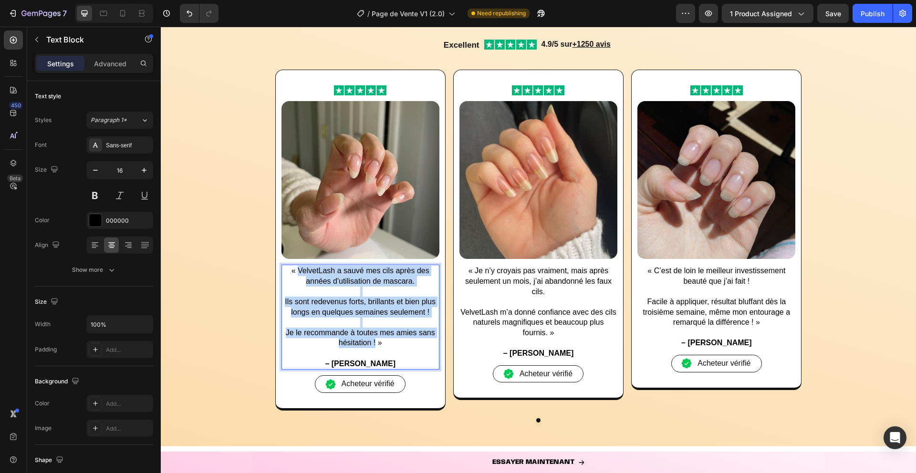
drag, startPoint x: 375, startPoint y: 345, endPoint x: 297, endPoint y: 269, distance: 109.0
click at [297, 269] on div "« VelvetLash a sauvé mes cils après des années d'utilisation de mascara. Ils so…" at bounding box center [360, 317] width 158 height 105
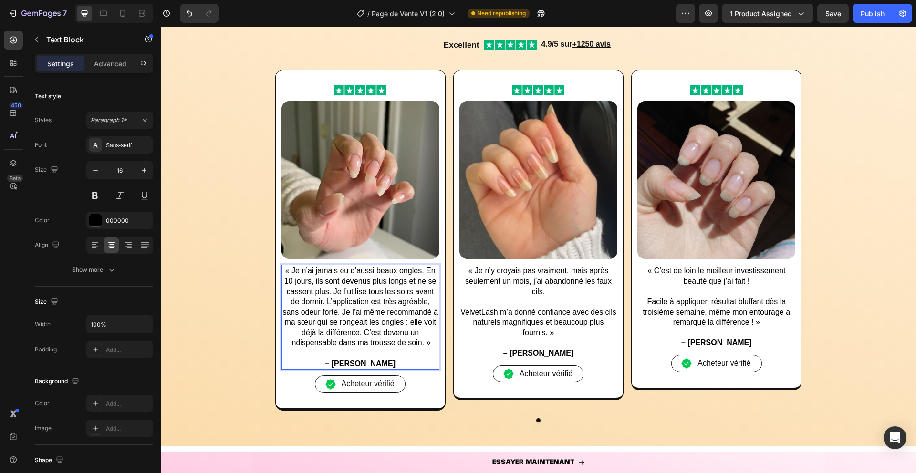
click at [369, 363] on strong "– Emma L." at bounding box center [360, 364] width 71 height 8
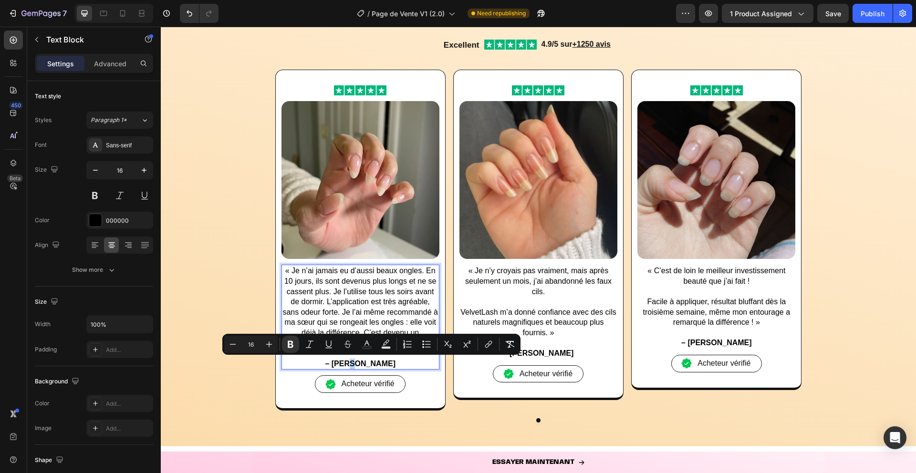
click at [369, 363] on strong "– Emma L." at bounding box center [360, 364] width 71 height 8
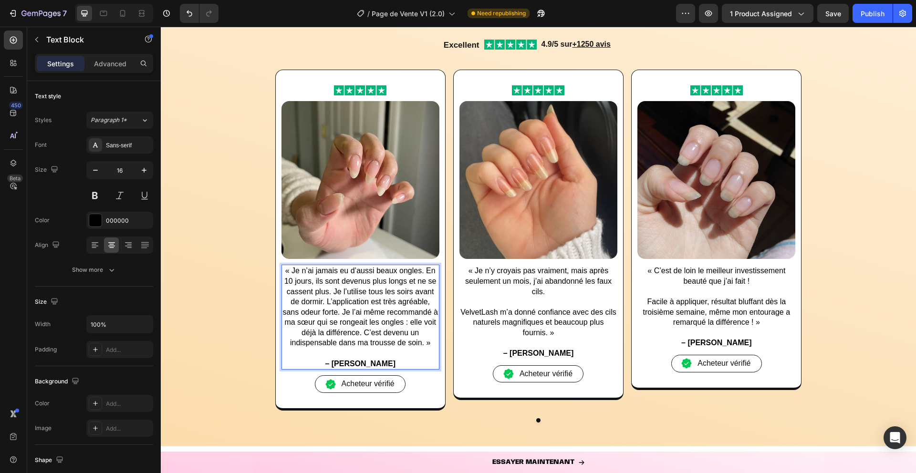
click at [368, 363] on strong "– Emma L." at bounding box center [360, 364] width 71 height 8
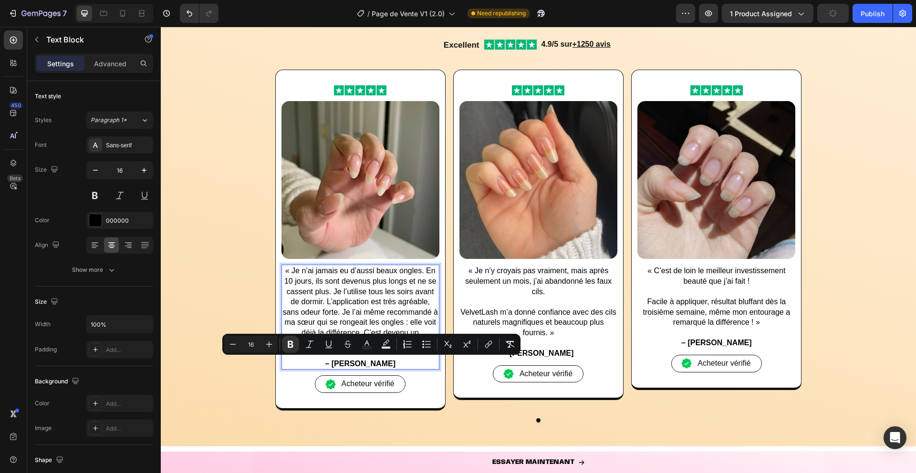
click at [355, 364] on strong "– Emma L." at bounding box center [360, 364] width 71 height 8
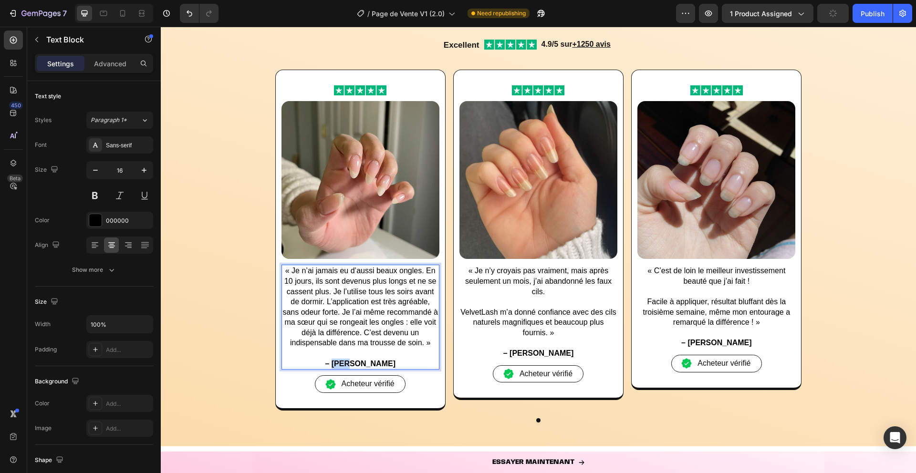
click at [355, 364] on strong "– Emma L." at bounding box center [360, 364] width 71 height 8
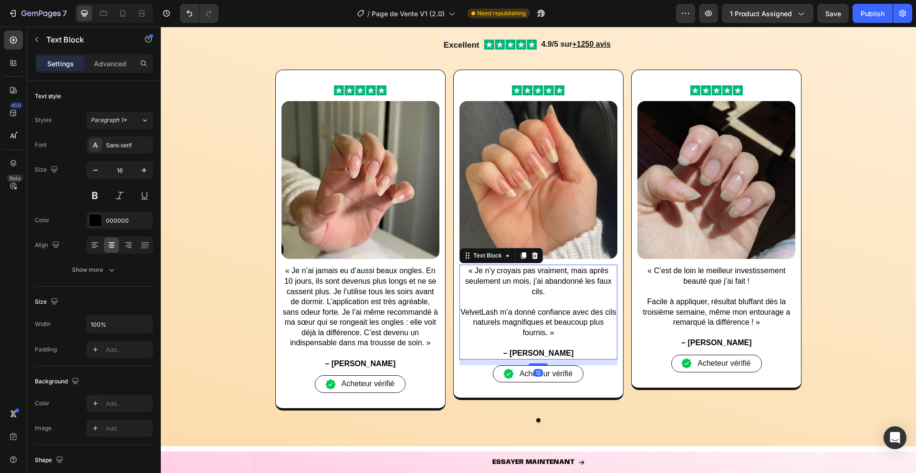
click at [519, 299] on p at bounding box center [538, 302] width 156 height 10
click at [475, 289] on p "« Je n’y croyais pas vraiment, mais après seulement un mois, j’ai abandonné les…" at bounding box center [538, 281] width 156 height 31
click at [475, 270] on p "« Je n’y croyais pas vraiment, mais après seulement un mois, j’ai abandonné les…" at bounding box center [538, 281] width 156 height 31
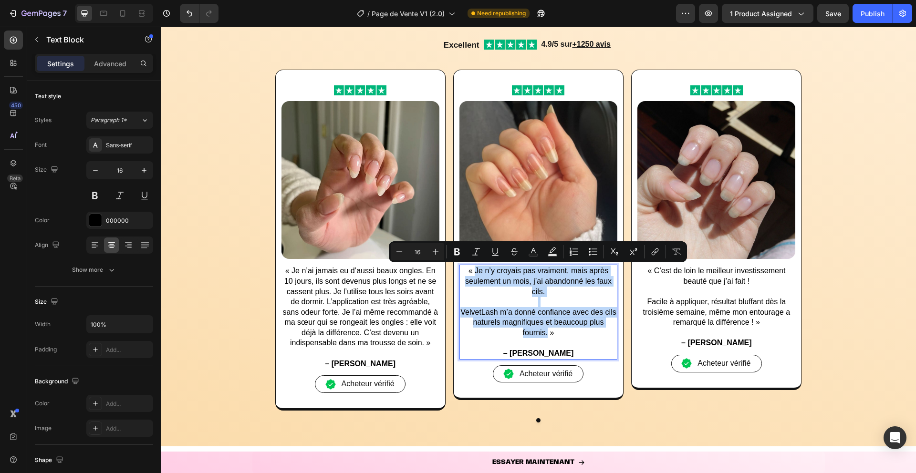
drag, startPoint x: 475, startPoint y: 270, endPoint x: 546, endPoint y: 336, distance: 97.2
click at [546, 336] on div "« Je n’y croyais pas vraiment, mais après seulement un mois, j’ai abandonné les…" at bounding box center [538, 312] width 158 height 94
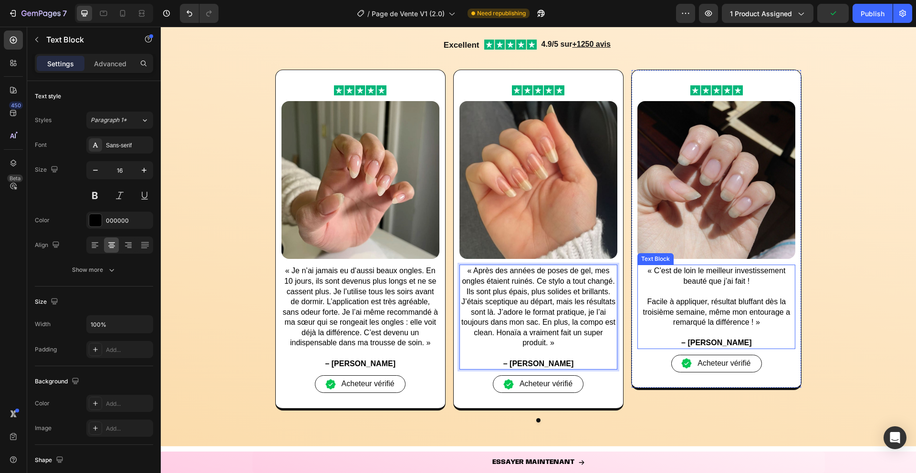
click at [655, 282] on p "« C’est de loin le meilleur investissement beauté que j’ai fait !" at bounding box center [716, 276] width 156 height 21
click at [655, 272] on p "« C’est de loin le meilleur investissement beauté que j’ai fait !" at bounding box center [716, 276] width 156 height 21
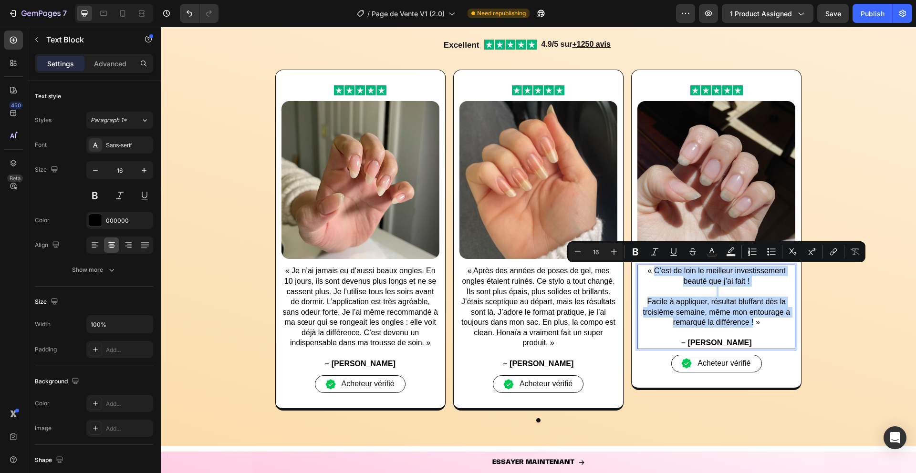
drag, startPoint x: 655, startPoint y: 272, endPoint x: 753, endPoint y: 326, distance: 112.7
click at [753, 326] on div "« C’est de loin le meilleur investissement beauté que j’ai fait ! Facile à appl…" at bounding box center [716, 307] width 158 height 84
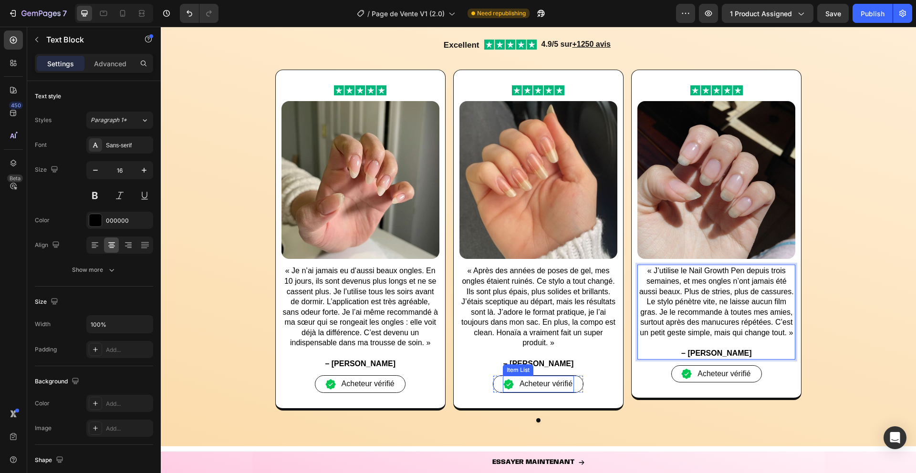
click at [528, 367] on div "Item List" at bounding box center [518, 370] width 27 height 9
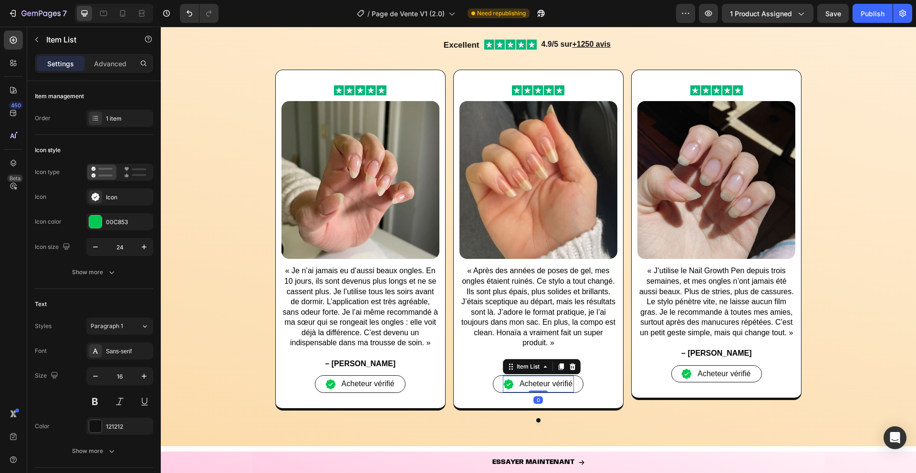
click at [490, 354] on p "Rich Text Editor. Editing area: main" at bounding box center [538, 353] width 156 height 10
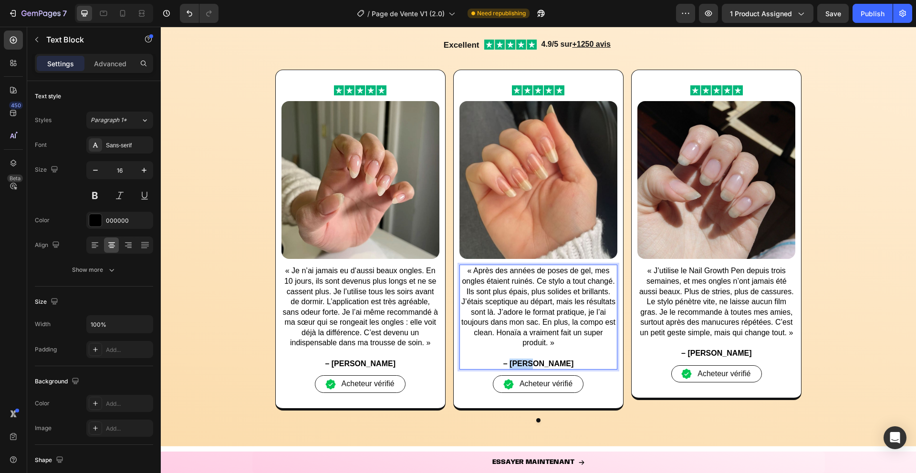
click at [526, 363] on strong "– Laura P." at bounding box center [538, 364] width 71 height 8
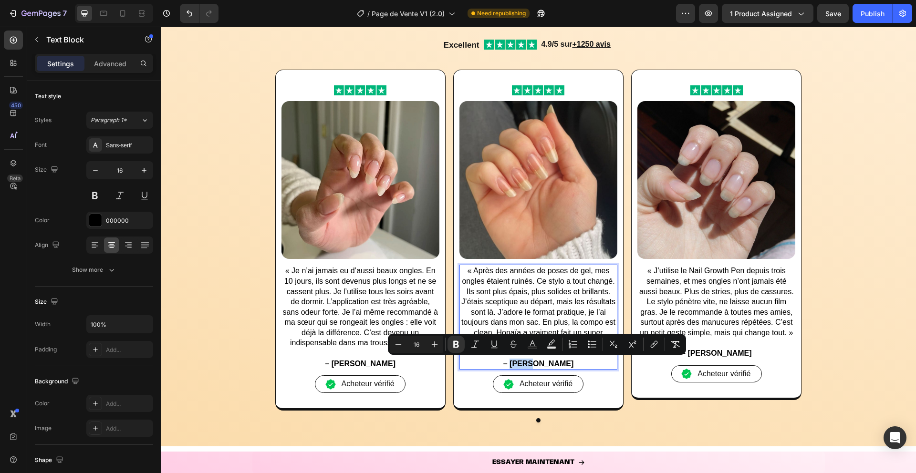
click at [529, 363] on strong "– Laura P." at bounding box center [538, 364] width 71 height 8
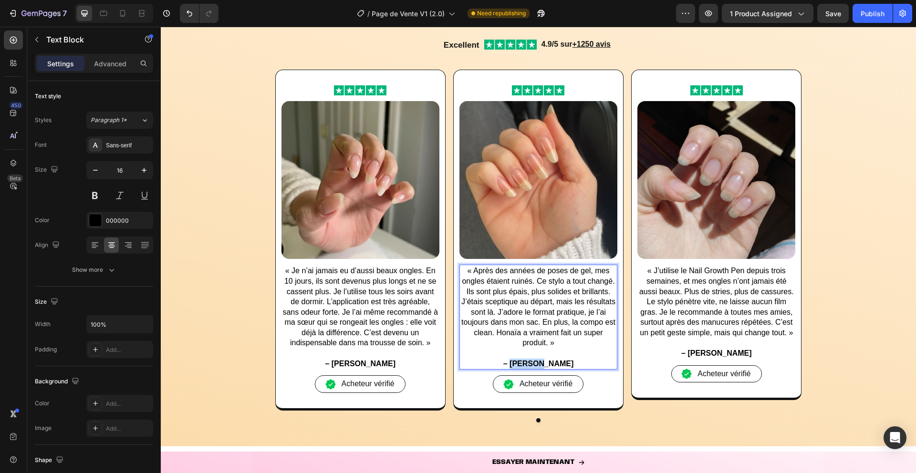
drag, startPoint x: 527, startPoint y: 363, endPoint x: 553, endPoint y: 363, distance: 26.2
click at [553, 363] on strong "– Laura P." at bounding box center [538, 364] width 71 height 8
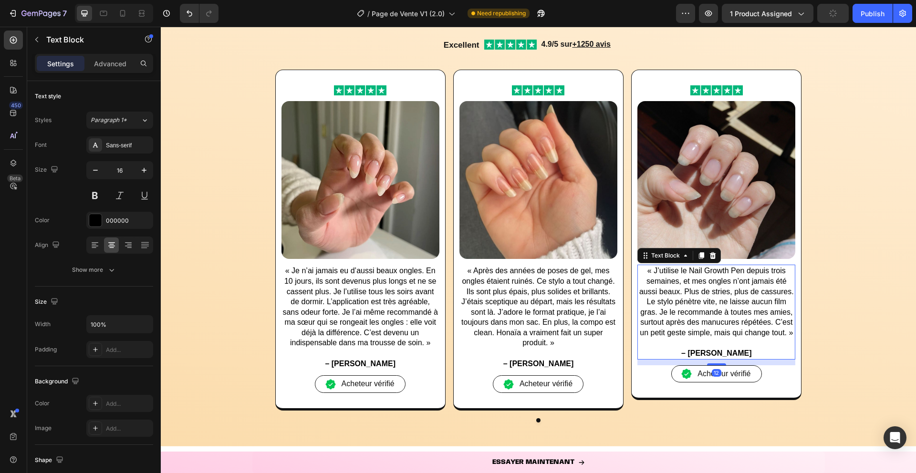
click at [701, 354] on strong "– Sophie V." at bounding box center [716, 353] width 71 height 8
click at [704, 352] on strong "– Sophie V." at bounding box center [716, 353] width 71 height 8
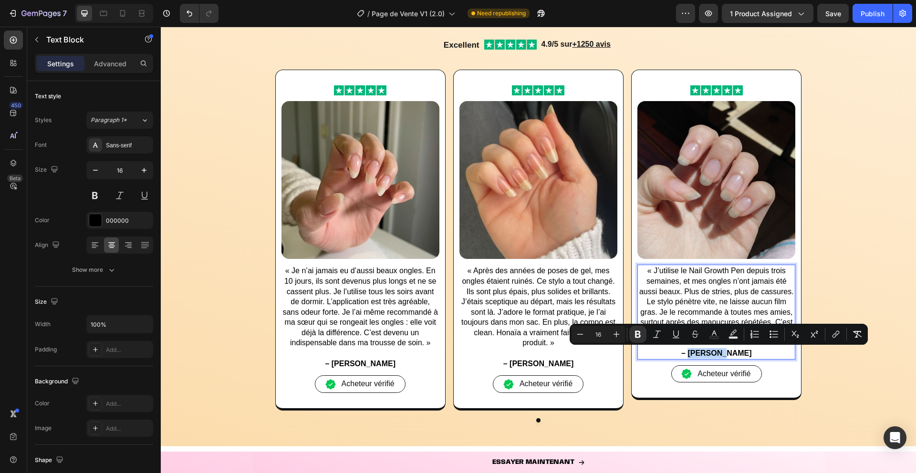
drag, startPoint x: 703, startPoint y: 352, endPoint x: 733, endPoint y: 351, distance: 30.1
click at [733, 351] on strong "– Sophie V." at bounding box center [716, 353] width 71 height 8
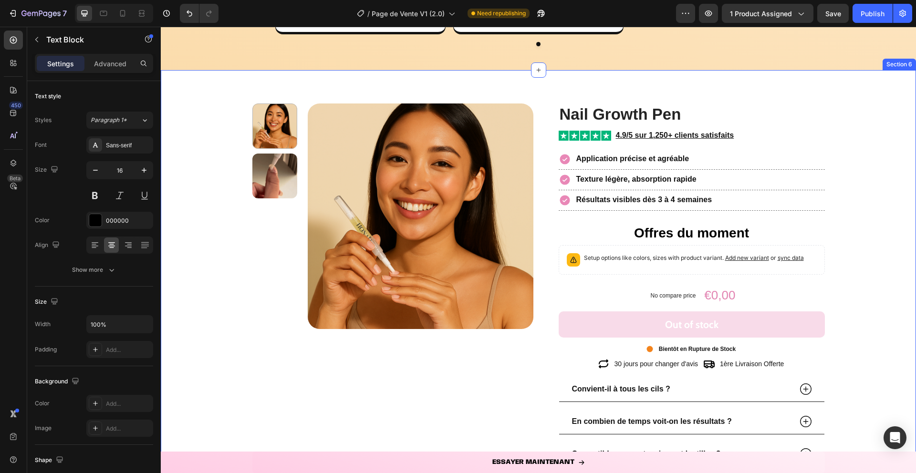
scroll to position [1380, 0]
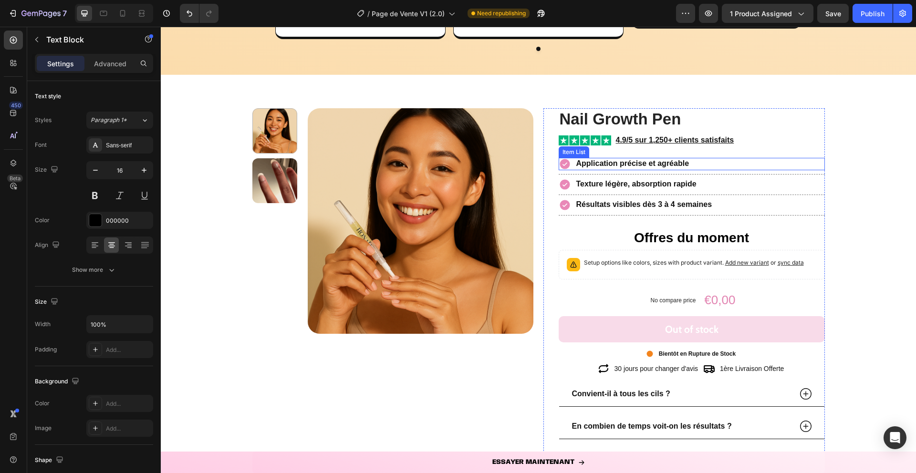
click at [645, 161] on strong "Application précise et agréable" at bounding box center [632, 163] width 113 height 8
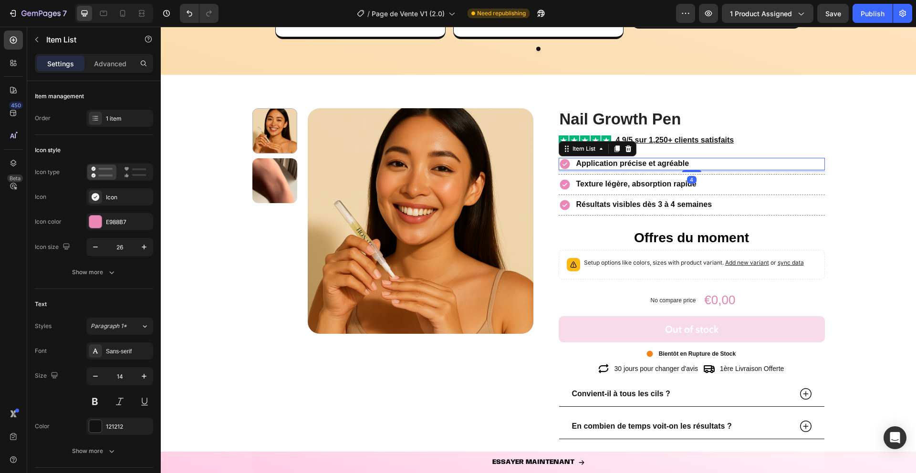
click at [645, 161] on strong "Application précise et agréable" at bounding box center [632, 163] width 113 height 8
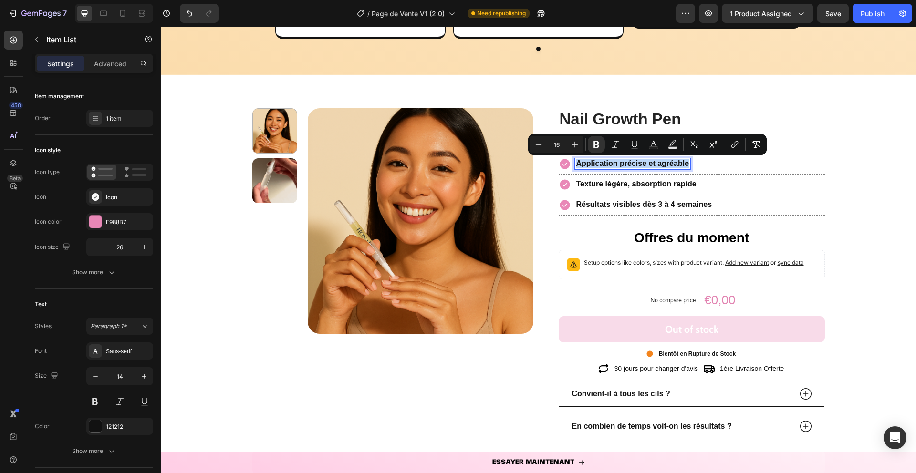
click at [645, 161] on strong "Application précise et agréable" at bounding box center [632, 163] width 113 height 8
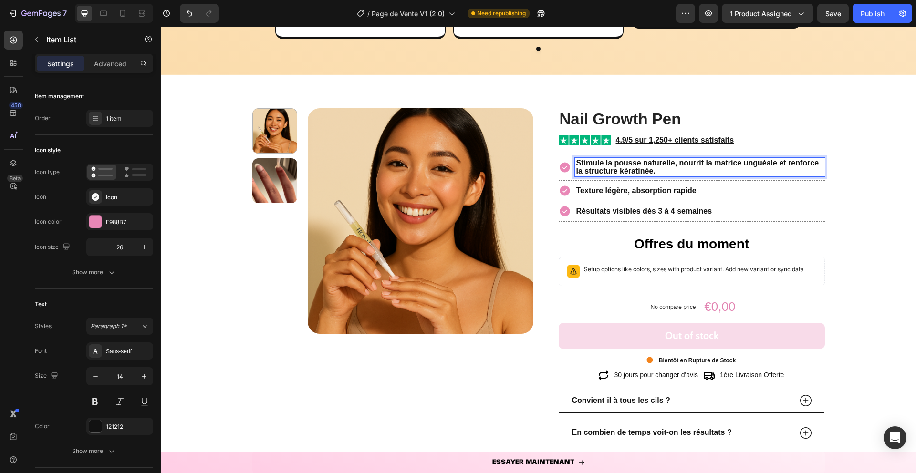
scroll to position [1379, 0]
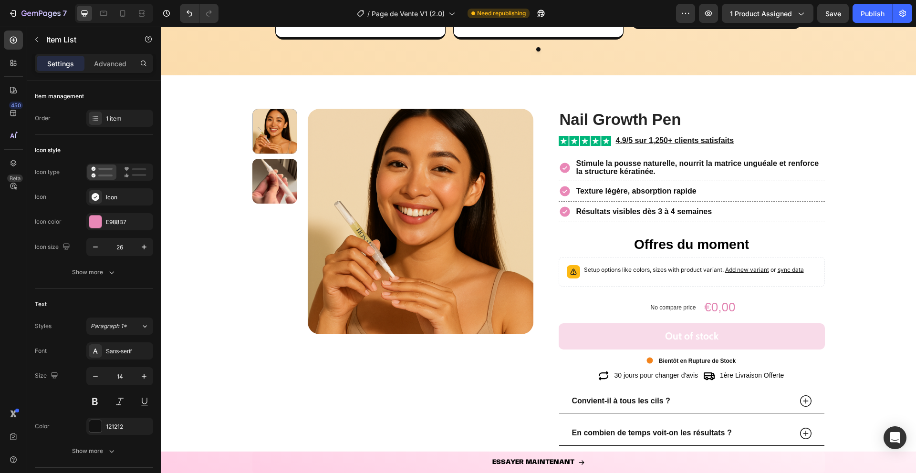
click at [563, 169] on icon at bounding box center [565, 168] width 12 height 12
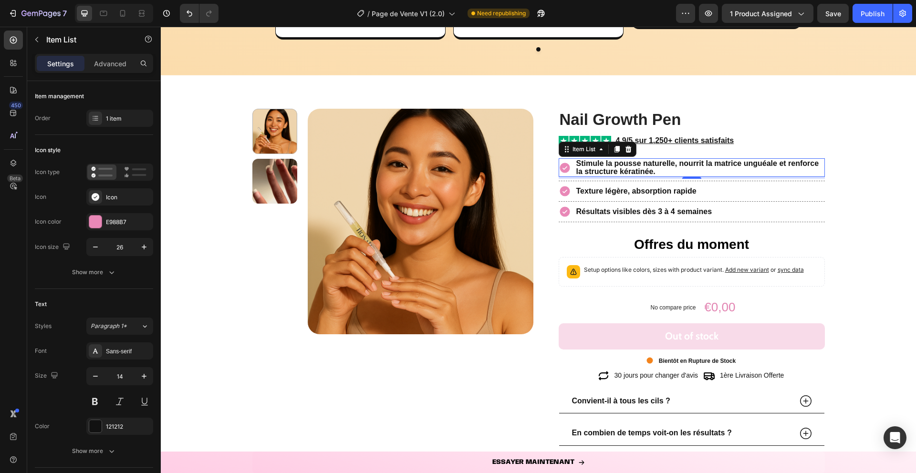
click at [562, 171] on icon at bounding box center [565, 168] width 10 height 10
click at [103, 226] on div "E988B7" at bounding box center [119, 221] width 67 height 17
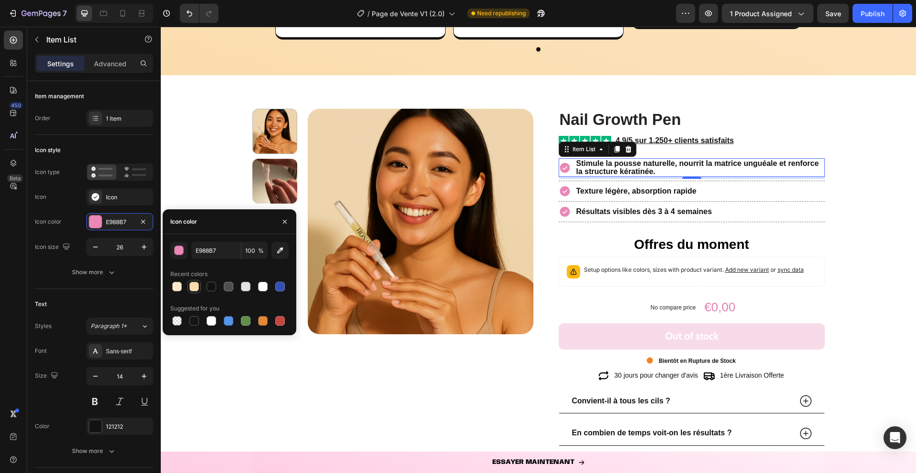
click at [199, 283] on div at bounding box center [193, 286] width 11 height 11
type input "FBDCAC"
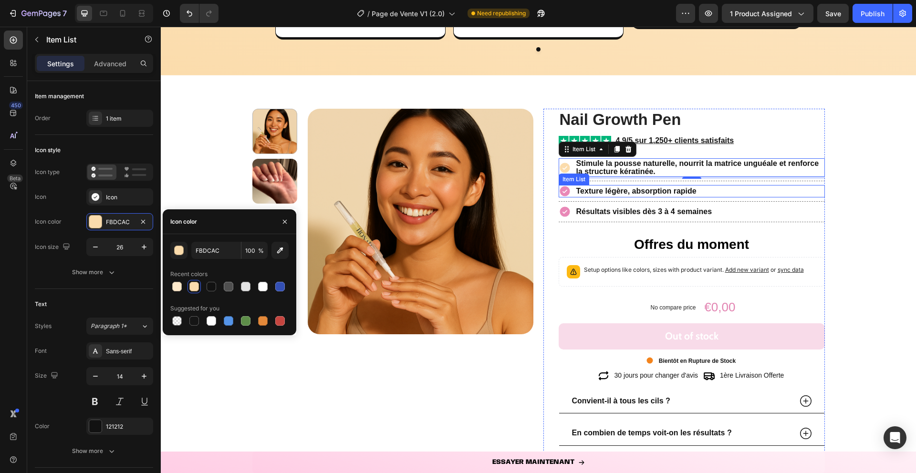
click at [597, 197] on div "Texture légère, absorption rapide" at bounding box center [636, 191] width 123 height 11
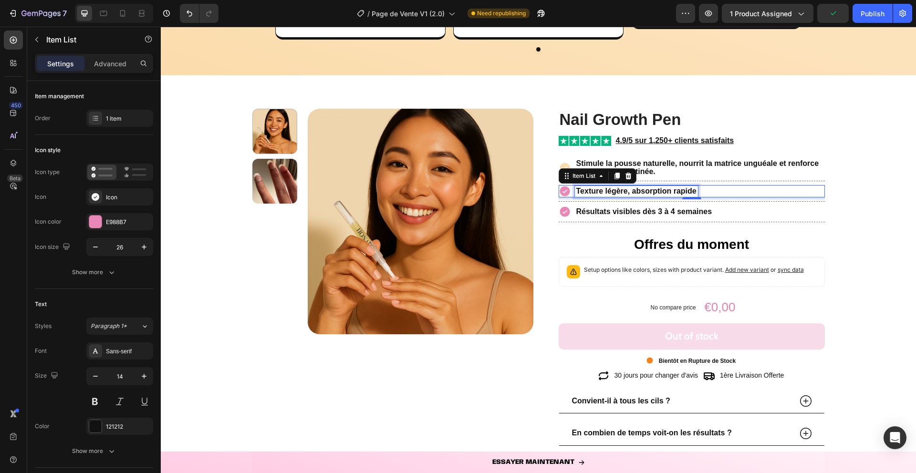
click at [665, 191] on strong "Texture légère, absorption rapide" at bounding box center [636, 191] width 120 height 8
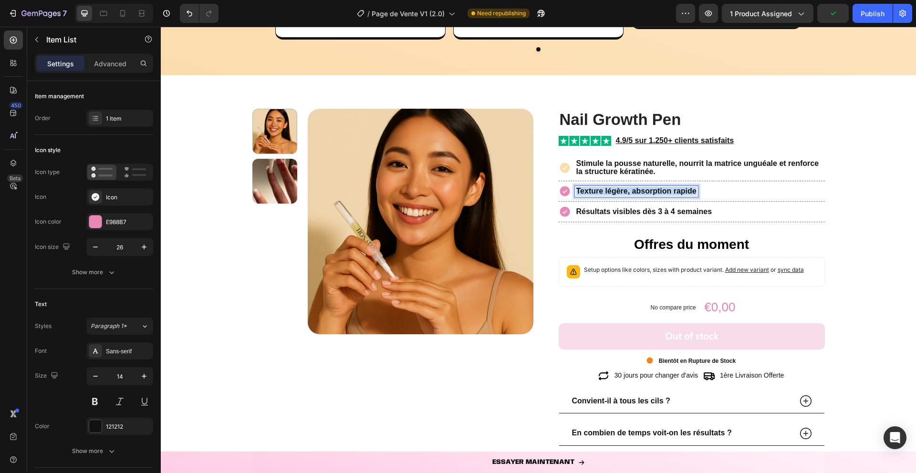
click at [665, 191] on strong "Texture légère, absorption rapide" at bounding box center [636, 191] width 120 height 8
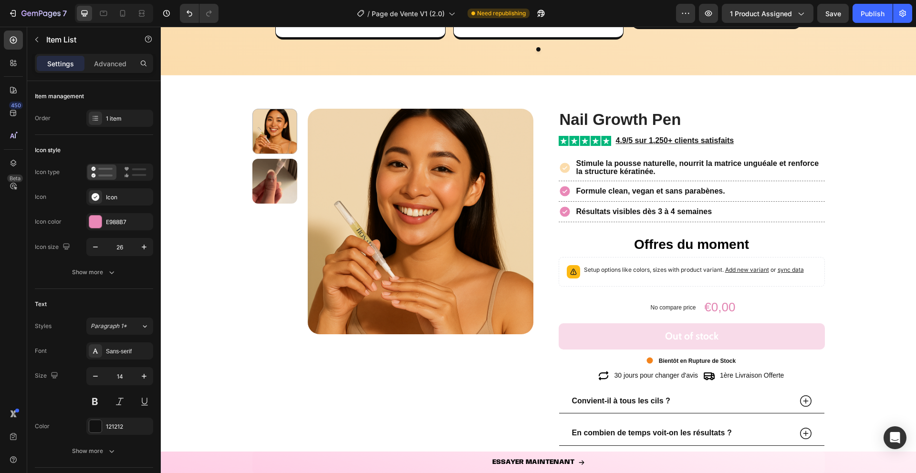
click at [561, 197] on icon at bounding box center [565, 191] width 12 height 12
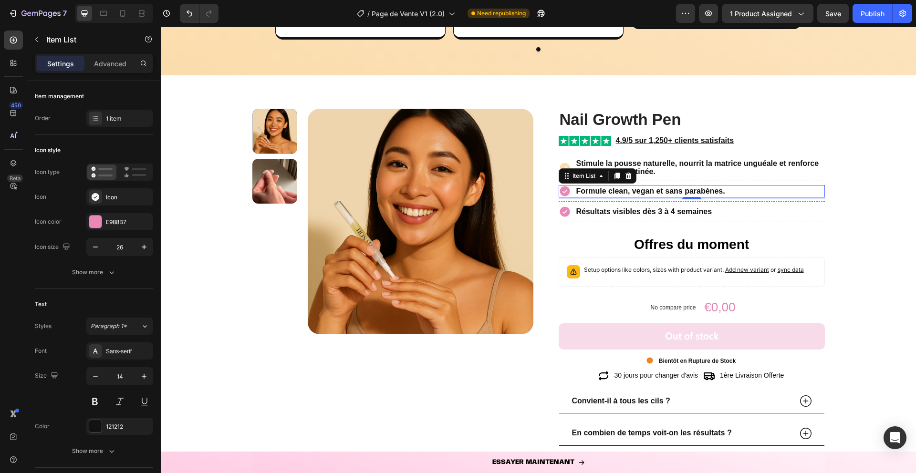
click at [561, 197] on icon at bounding box center [565, 191] width 12 height 12
click at [105, 220] on div "E988B7" at bounding box center [119, 221] width 67 height 17
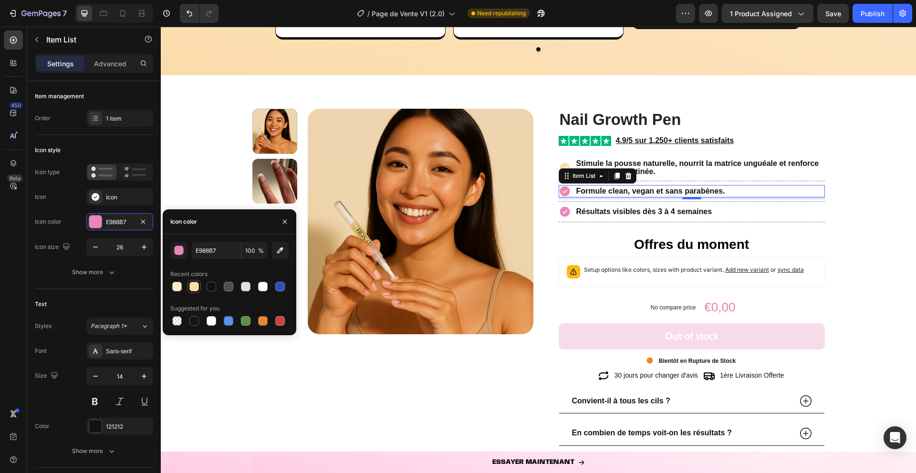
click at [197, 286] on div at bounding box center [194, 287] width 10 height 10
type input "FBDCAC"
click at [282, 220] on icon "button" at bounding box center [285, 222] width 8 height 8
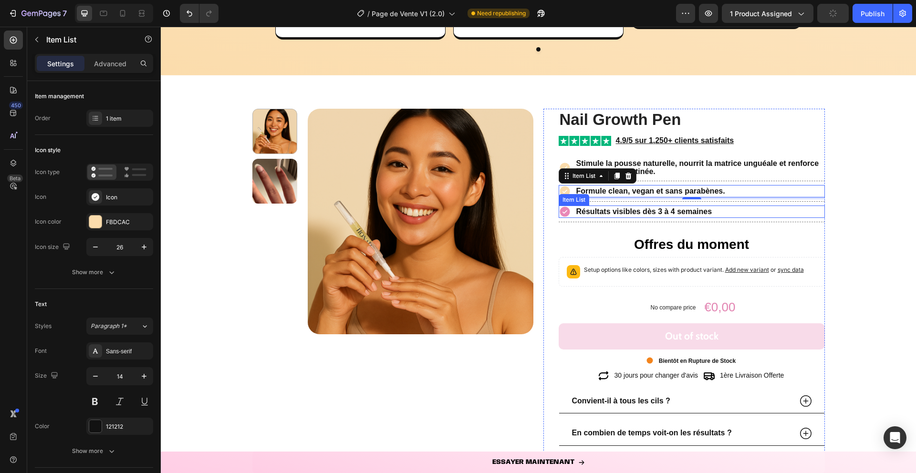
click at [609, 211] on strong "Résultats visibles dès 3 à 4 semaines" at bounding box center [644, 212] width 136 height 8
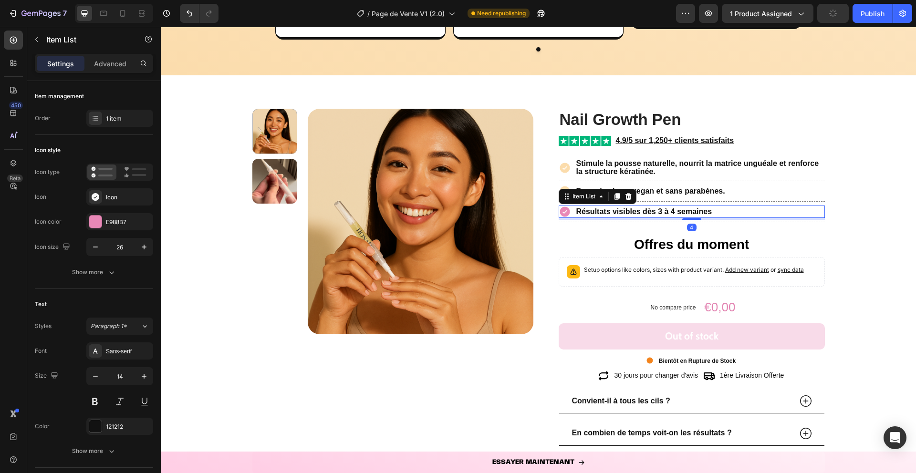
click at [609, 211] on strong "Résultats visibles dès 3 à 4 semaines" at bounding box center [644, 212] width 136 height 8
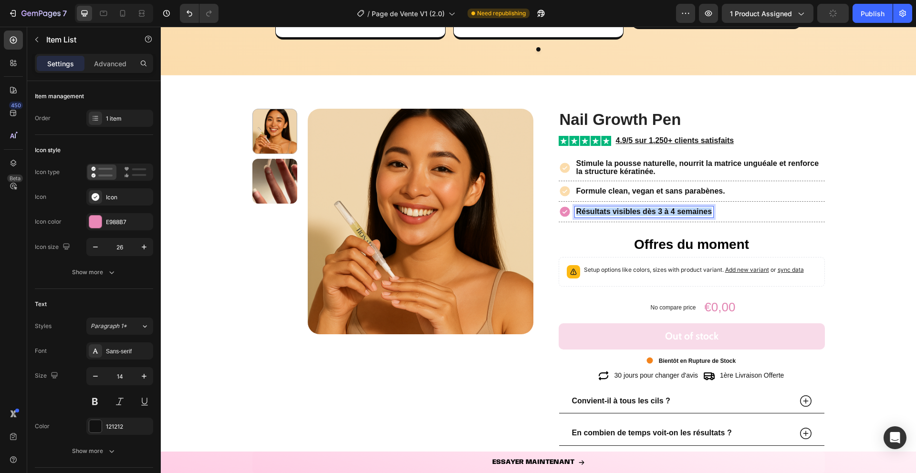
click at [609, 211] on strong "Résultats visibles dès 3 à 4 semaines" at bounding box center [644, 212] width 136 height 8
click at [564, 212] on icon at bounding box center [565, 212] width 10 height 10
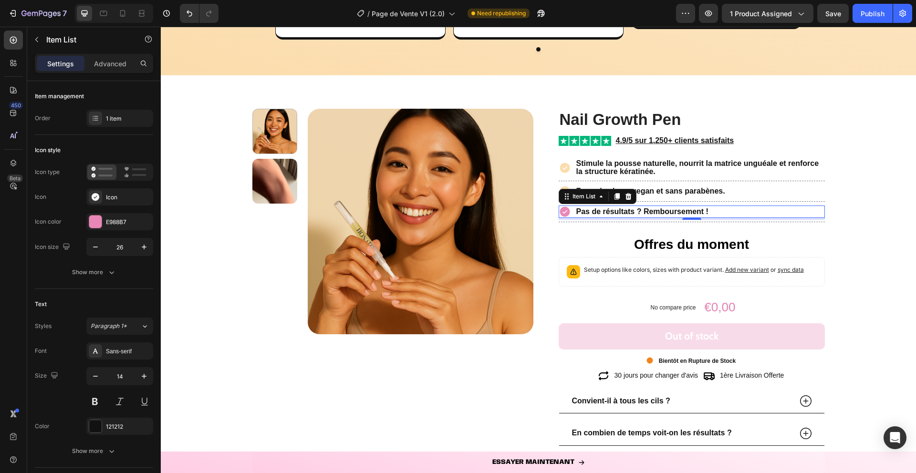
click at [562, 216] on icon at bounding box center [565, 212] width 10 height 10
click at [102, 223] on div "E988B7" at bounding box center [119, 221] width 67 height 17
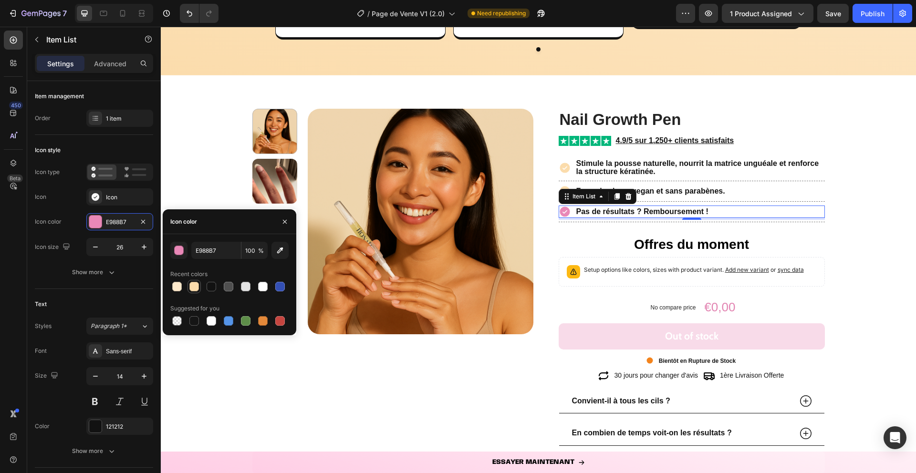
click at [191, 285] on div at bounding box center [194, 287] width 10 height 10
type input "FBDCAC"
click at [285, 225] on icon "button" at bounding box center [285, 222] width 8 height 8
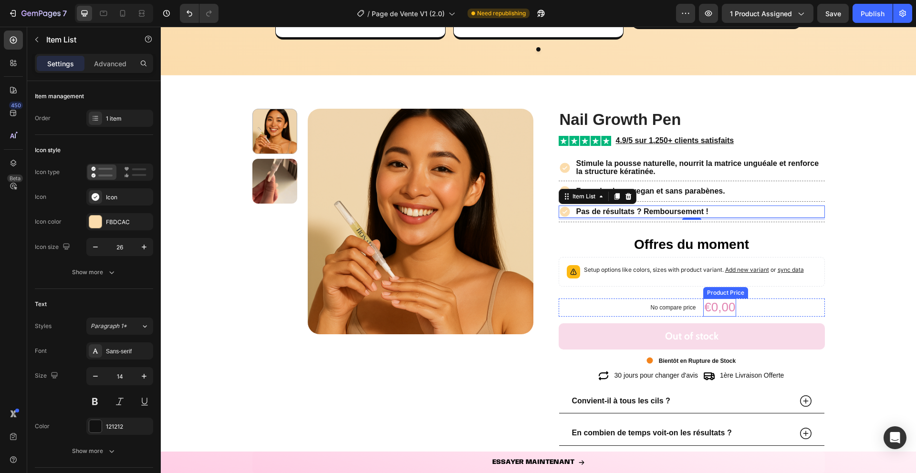
click at [723, 313] on div "€0,00" at bounding box center [719, 308] width 33 height 18
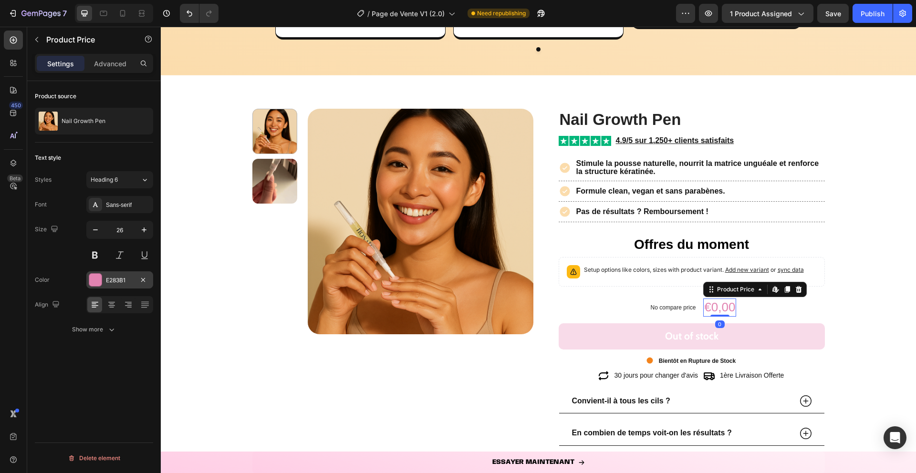
click at [98, 283] on div at bounding box center [95, 280] width 12 height 12
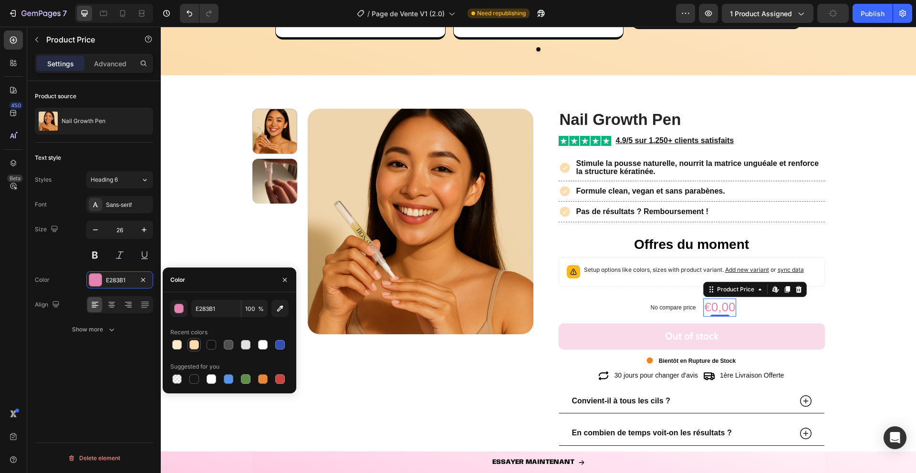
click at [192, 346] on div at bounding box center [194, 345] width 10 height 10
type input "FBDCAC"
click at [286, 285] on button "button" at bounding box center [284, 279] width 15 height 15
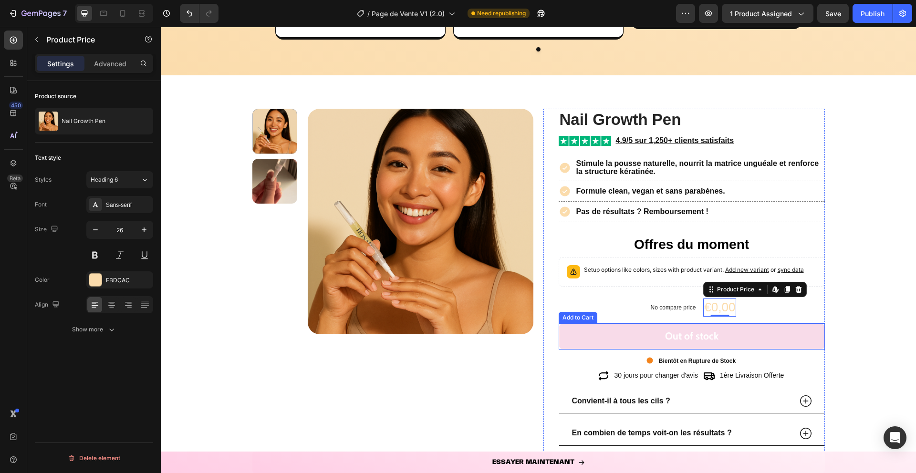
click at [570, 326] on button "Out of stock" at bounding box center [692, 336] width 266 height 26
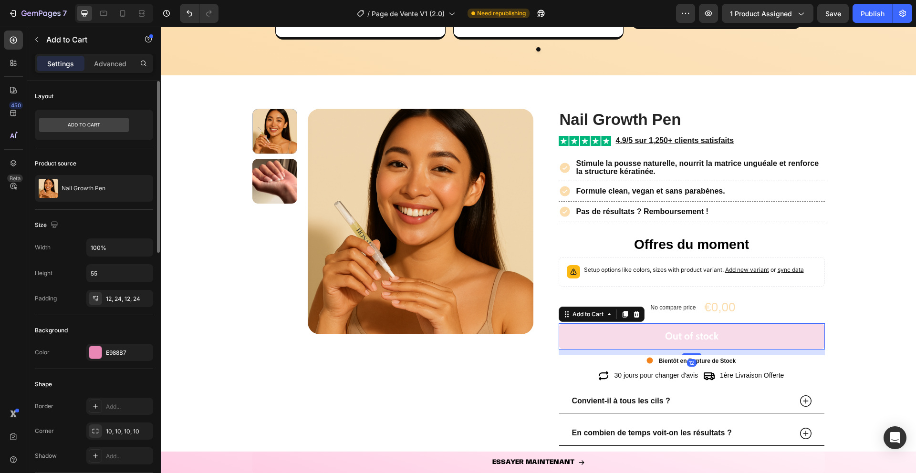
click at [86, 351] on div "Color E988B7" at bounding box center [94, 352] width 118 height 17
click at [91, 351] on div at bounding box center [95, 352] width 12 height 12
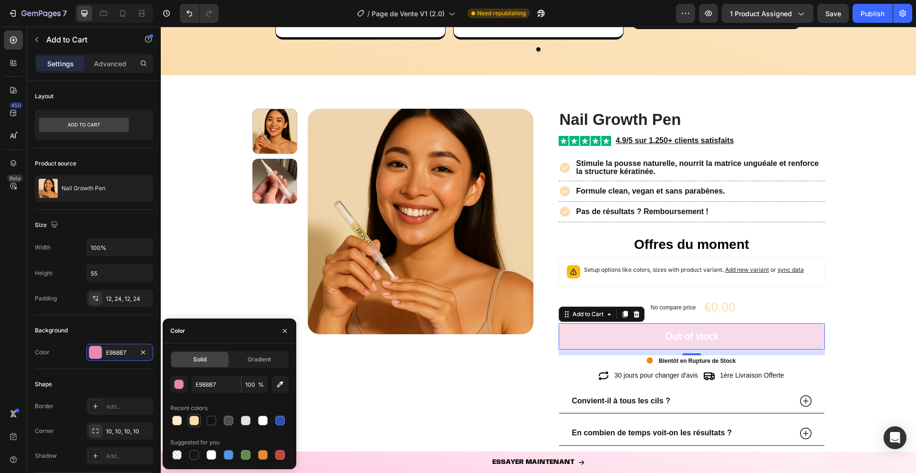
click at [195, 417] on div at bounding box center [194, 421] width 10 height 10
type input "FBDCAC"
click at [281, 333] on icon "button" at bounding box center [285, 331] width 8 height 8
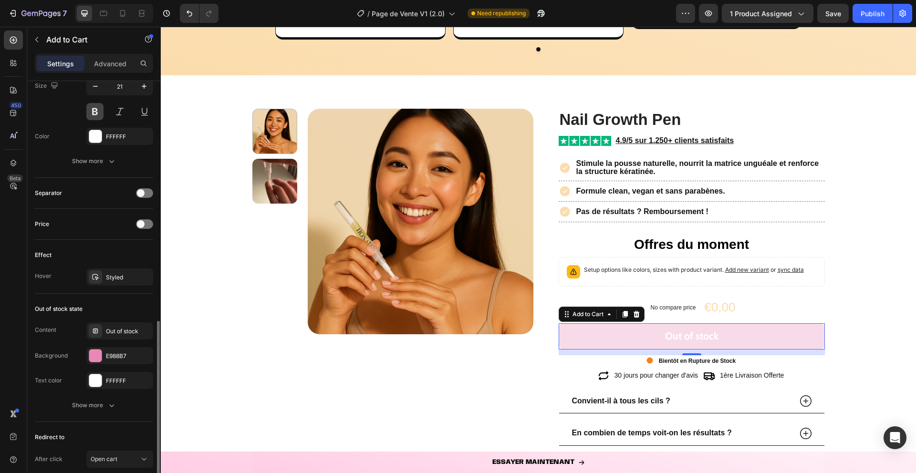
scroll to position [554, 0]
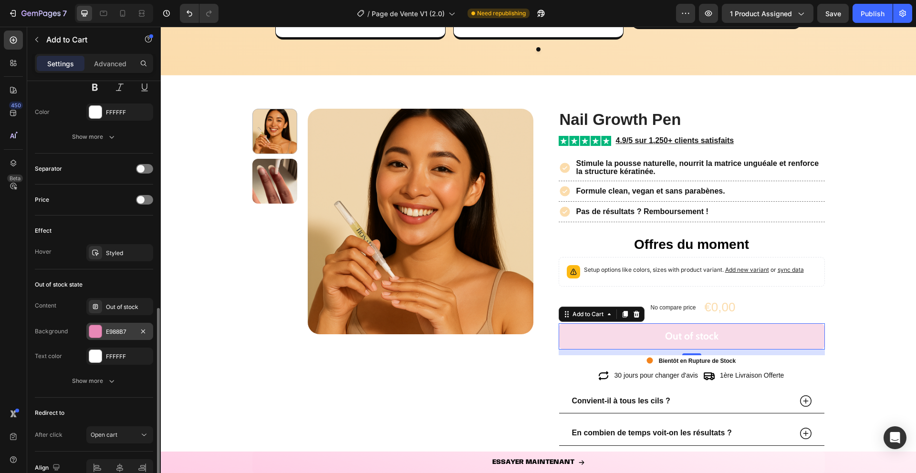
click at [95, 331] on div at bounding box center [95, 331] width 12 height 12
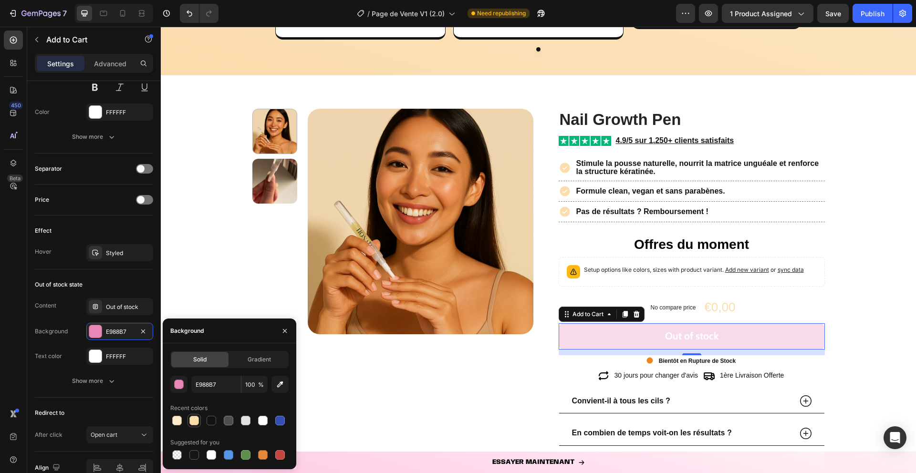
click at [192, 421] on div at bounding box center [194, 421] width 10 height 10
type input "FBDCAC"
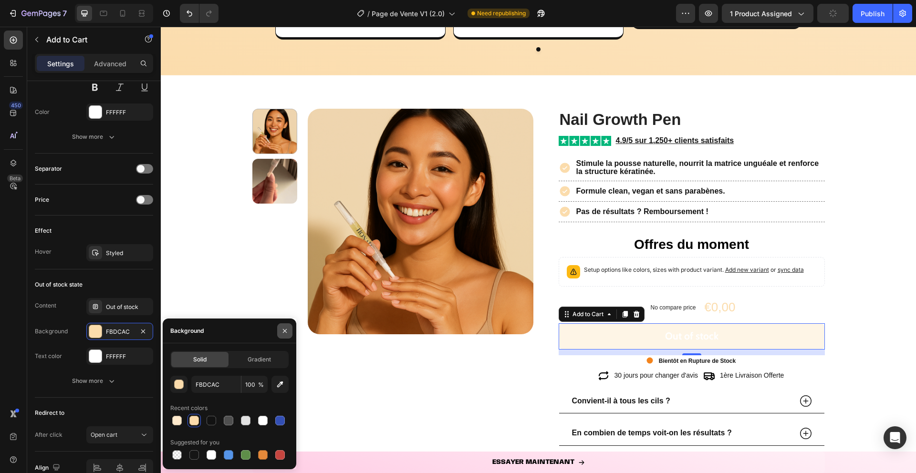
click at [286, 329] on icon "button" at bounding box center [285, 331] width 4 height 4
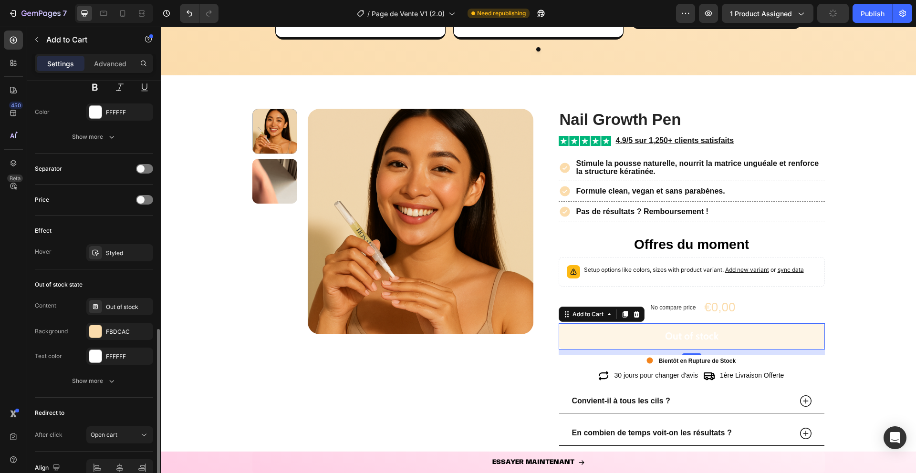
scroll to position [603, 0]
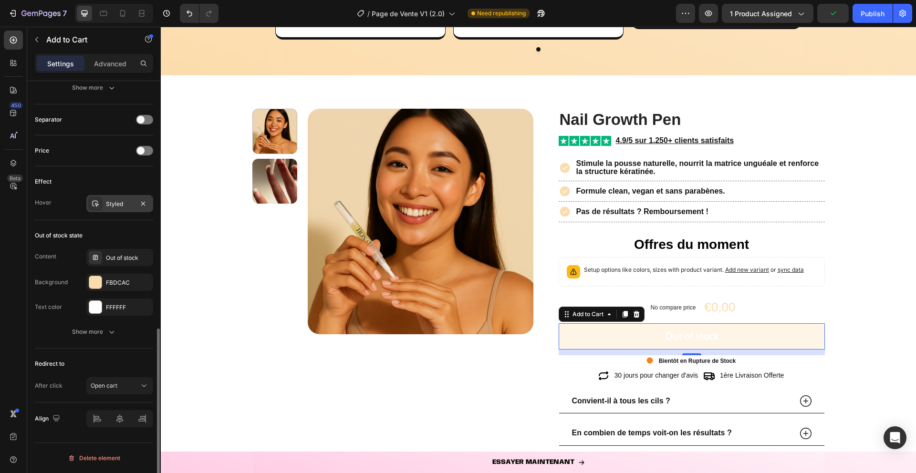
click at [99, 203] on div at bounding box center [95, 203] width 13 height 13
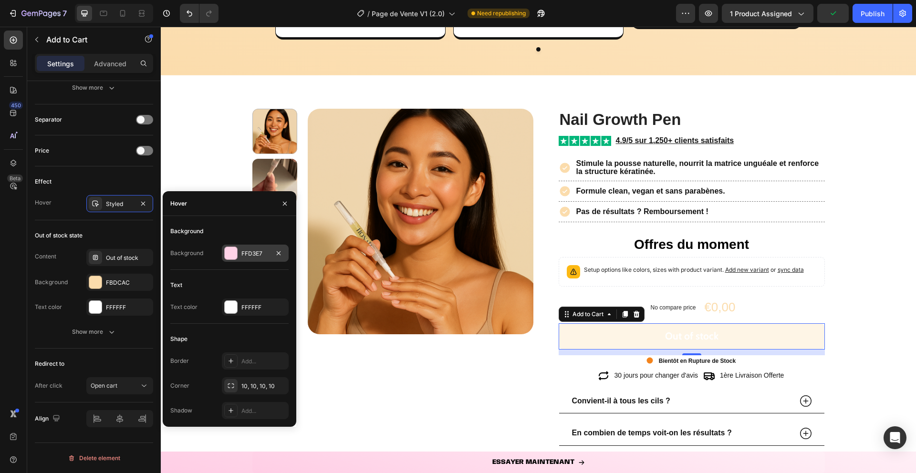
click at [232, 255] on div at bounding box center [231, 253] width 12 height 12
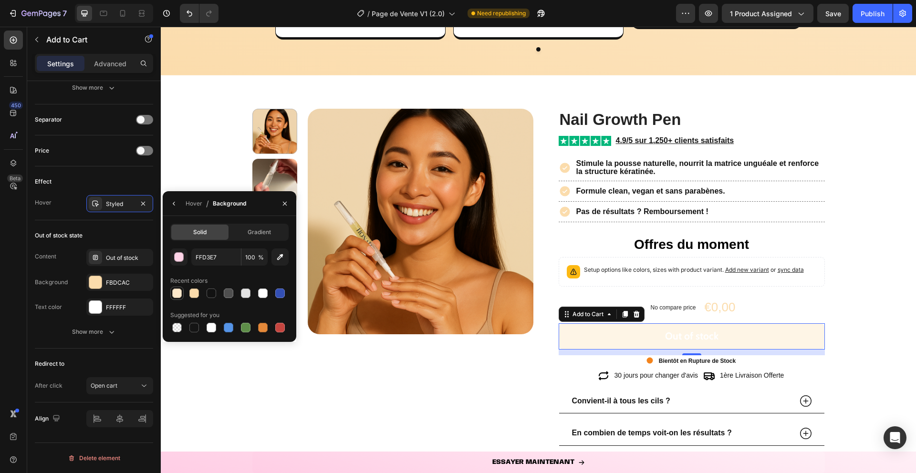
click at [174, 291] on div at bounding box center [177, 294] width 10 height 10
type input "FFEACC"
click at [286, 200] on icon "button" at bounding box center [285, 204] width 8 height 8
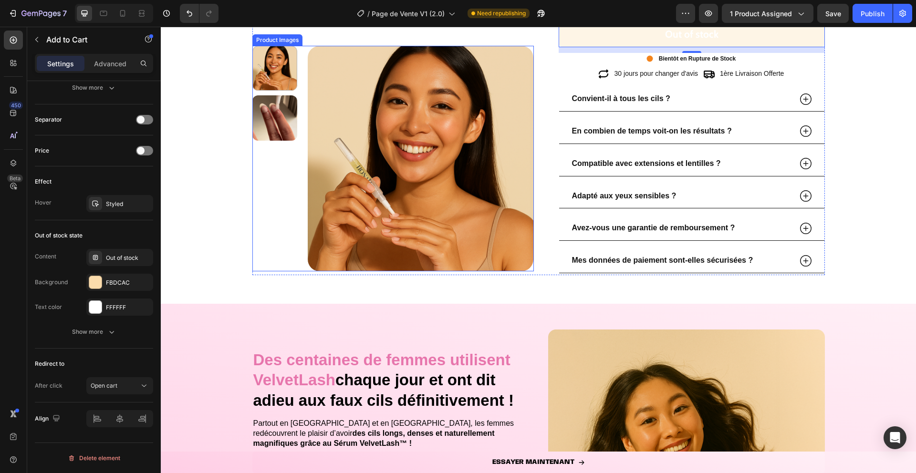
scroll to position [1684, 0]
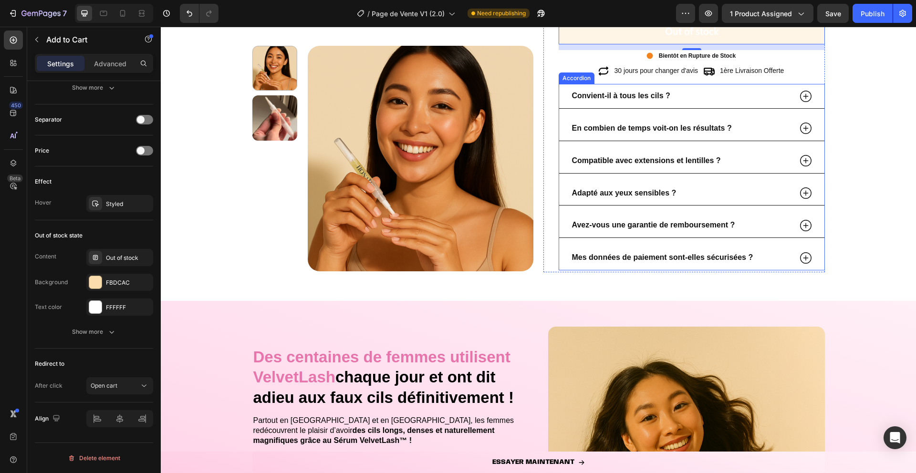
click at [593, 95] on strong "Convient-il à tous les cils ?" at bounding box center [621, 96] width 98 height 8
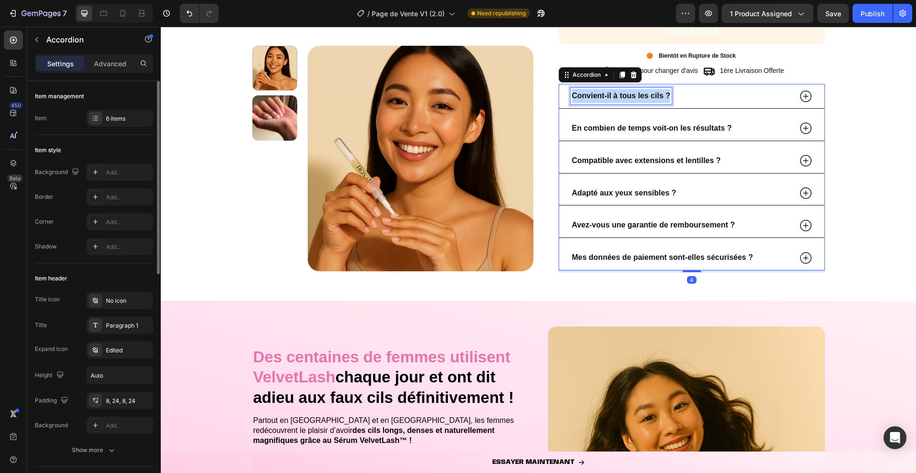
click at [593, 95] on strong "Convient-il à tous les cils ?" at bounding box center [621, 96] width 98 height 8
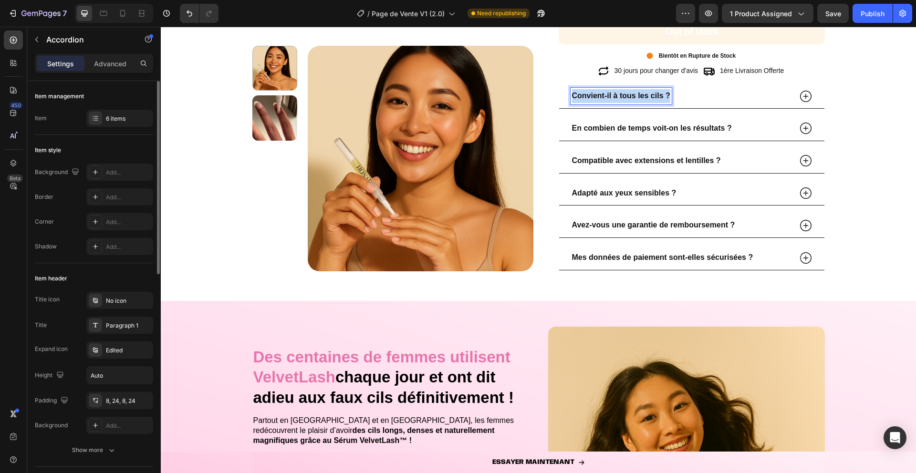
click at [593, 95] on strong "Convient-il à tous les cils ?" at bounding box center [621, 96] width 98 height 8
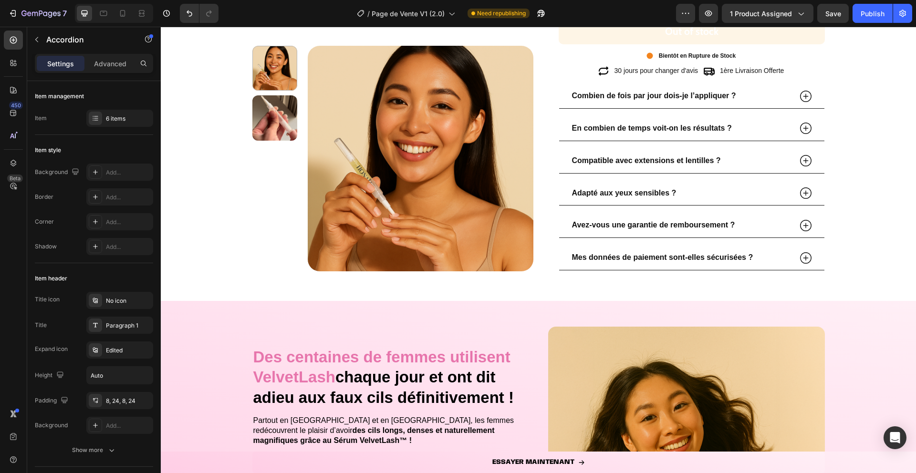
click at [810, 96] on icon at bounding box center [806, 96] width 14 height 14
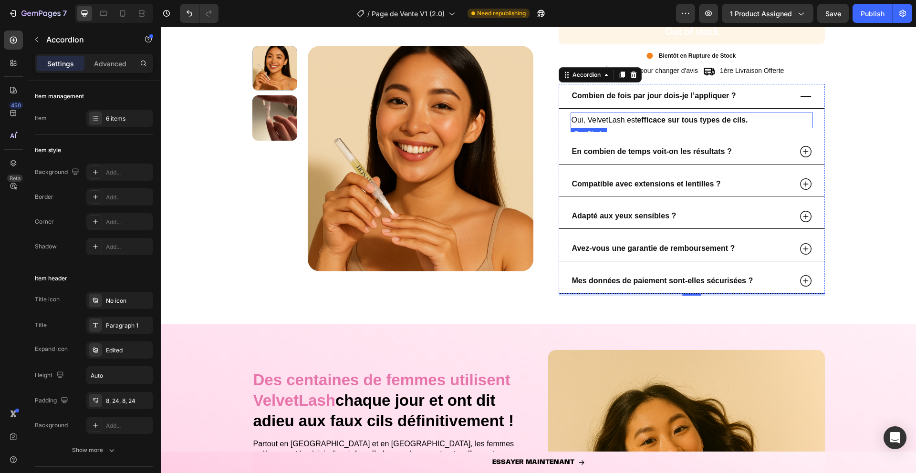
click at [582, 118] on p "Oui, VelvetLash est efficace sur tous types de cils." at bounding box center [692, 121] width 240 height 14
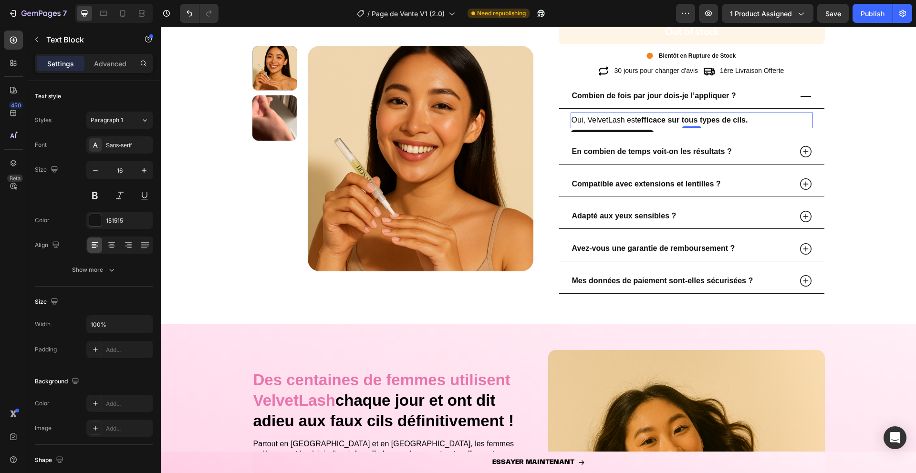
click at [582, 118] on p "Oui, VelvetLash est efficace sur tous types de cils." at bounding box center [692, 121] width 240 height 14
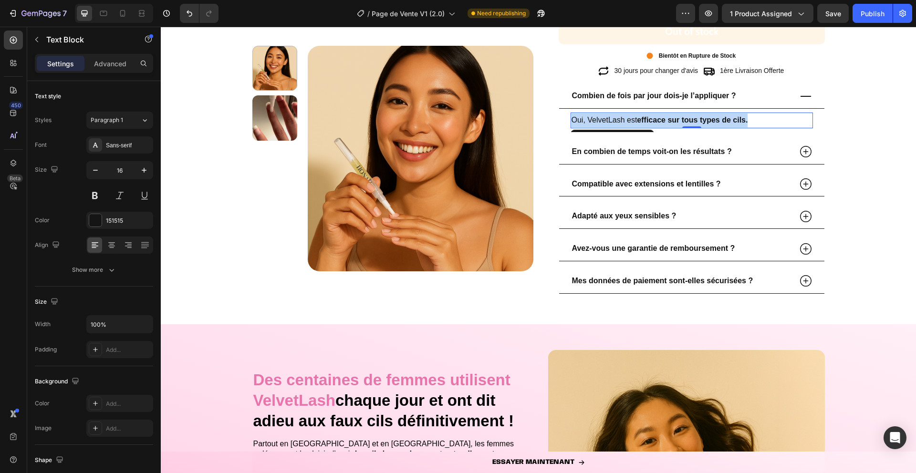
click at [582, 118] on p "Oui, VelvetLash est efficace sur tous types de cils." at bounding box center [692, 121] width 240 height 14
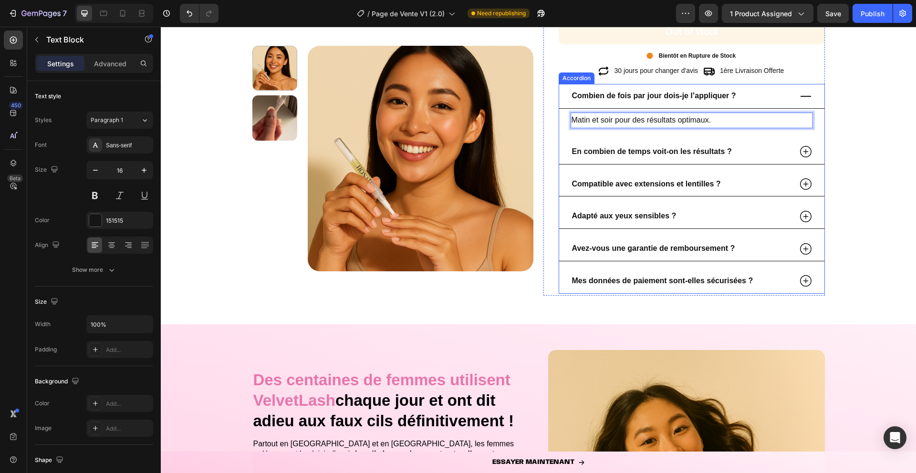
click at [805, 97] on icon at bounding box center [806, 96] width 14 height 14
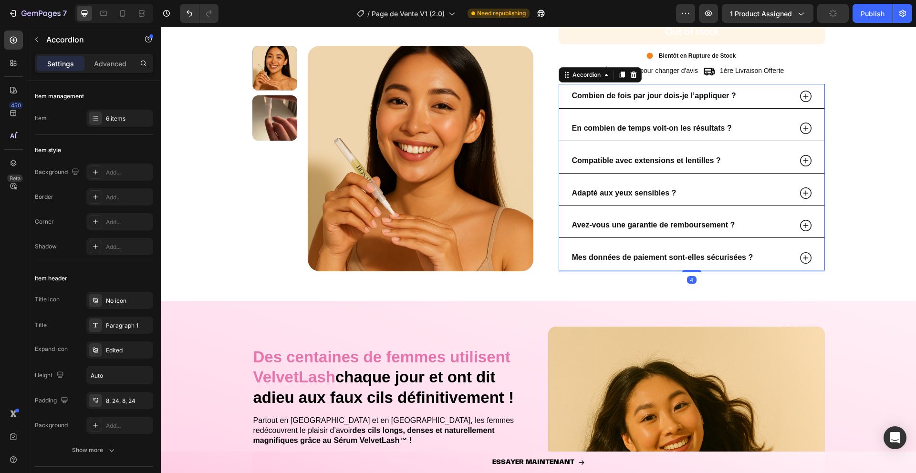
click at [804, 124] on icon at bounding box center [805, 128] width 11 height 11
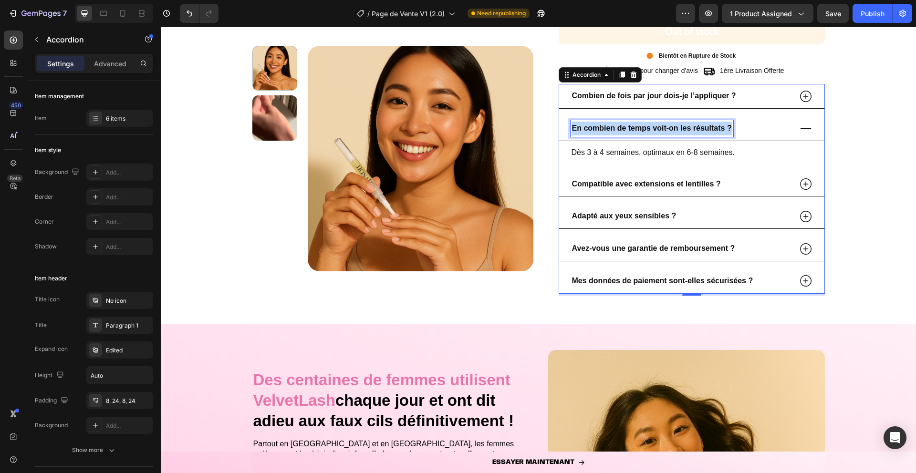
click at [630, 128] on strong "En combien de temps voit-on les résultats ?" at bounding box center [652, 128] width 160 height 8
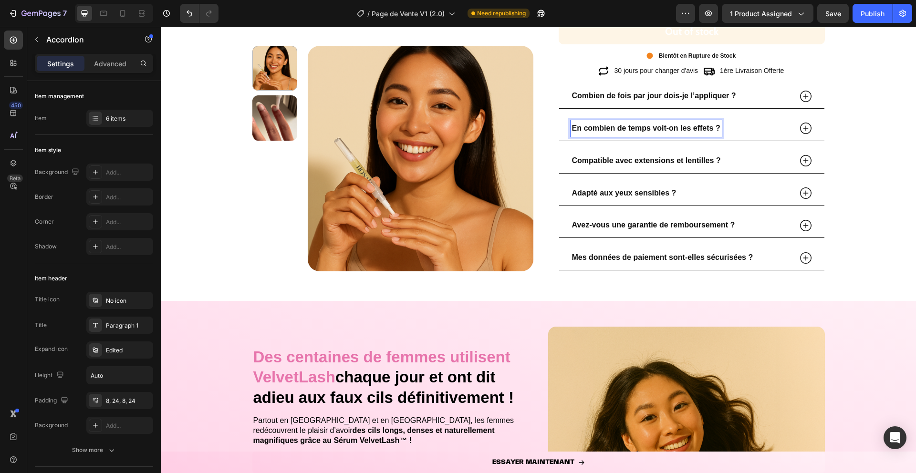
click at [803, 124] on icon at bounding box center [806, 128] width 14 height 14
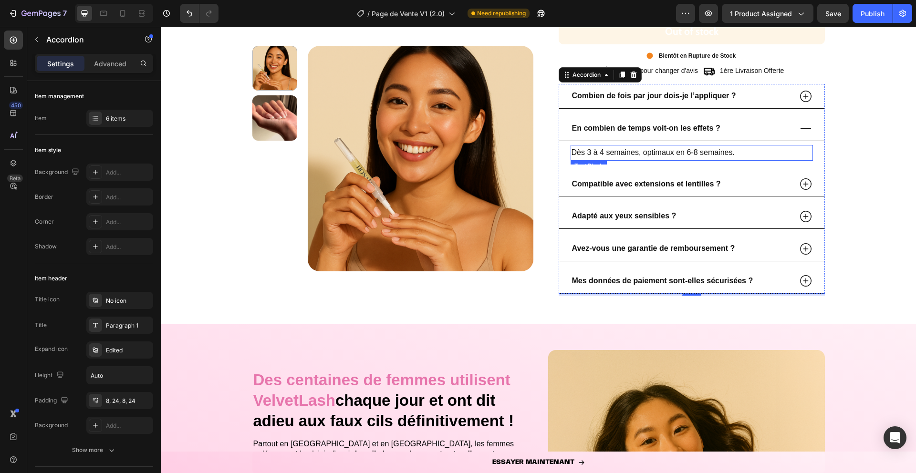
click at [643, 151] on p "Dès 3 à 4 semaines, optimaux en 6-8 semaines." at bounding box center [692, 153] width 240 height 14
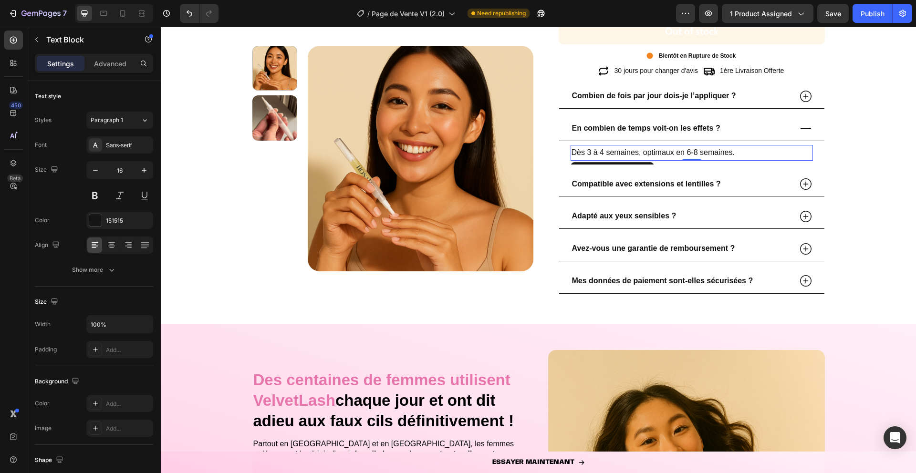
click at [643, 151] on p "Dès 3 à 4 semaines, optimaux en 6-8 semaines." at bounding box center [692, 153] width 240 height 14
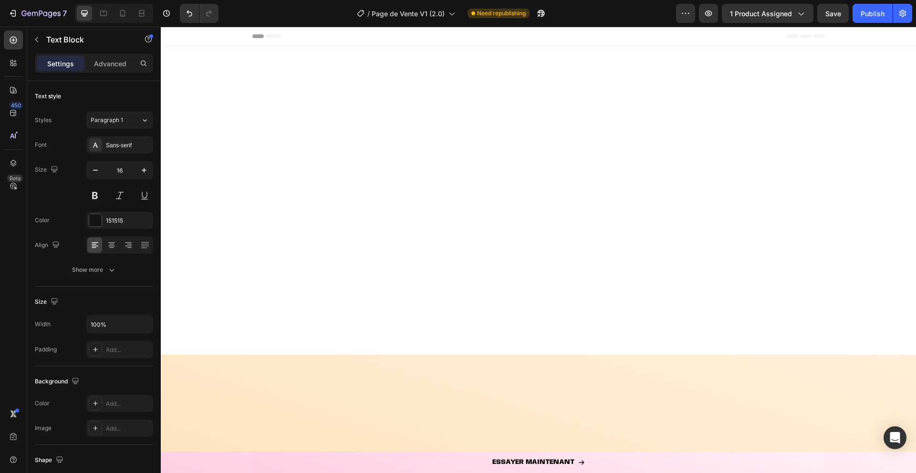
scroll to position [1684, 0]
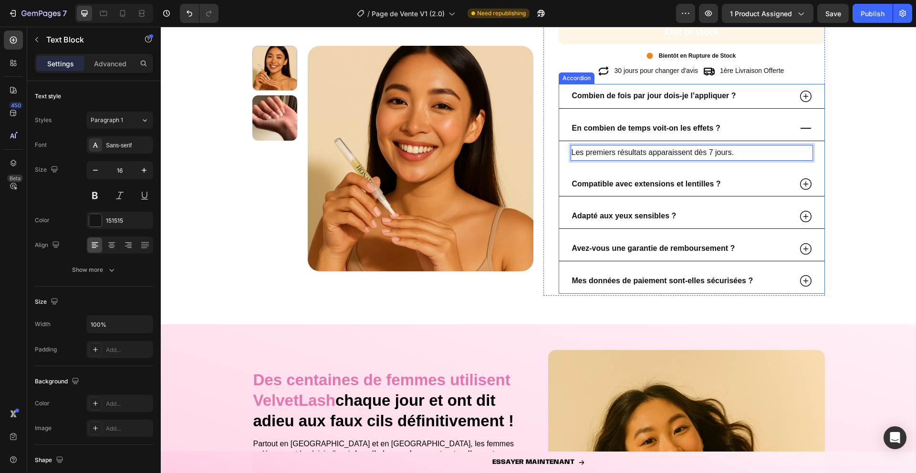
click at [645, 183] on strong "Compatible avec extensions et lentilles ?" at bounding box center [646, 184] width 149 height 8
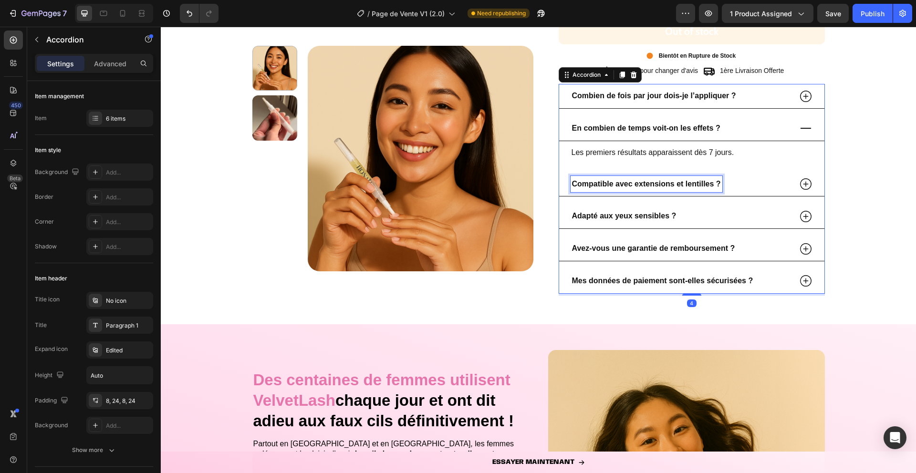
click at [645, 183] on strong "Compatible avec extensions et lentilles ?" at bounding box center [646, 184] width 149 height 8
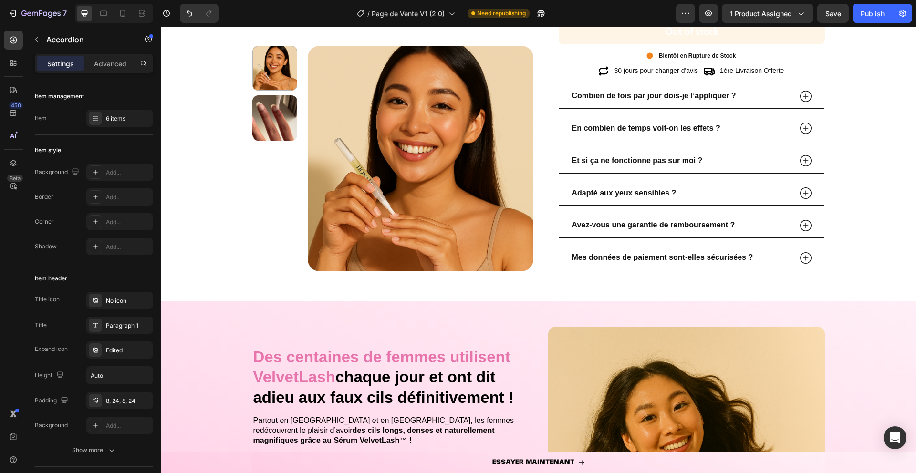
click at [814, 174] on div "Et si ça ne fonctionne pas sur moi ?" at bounding box center [691, 161] width 265 height 25
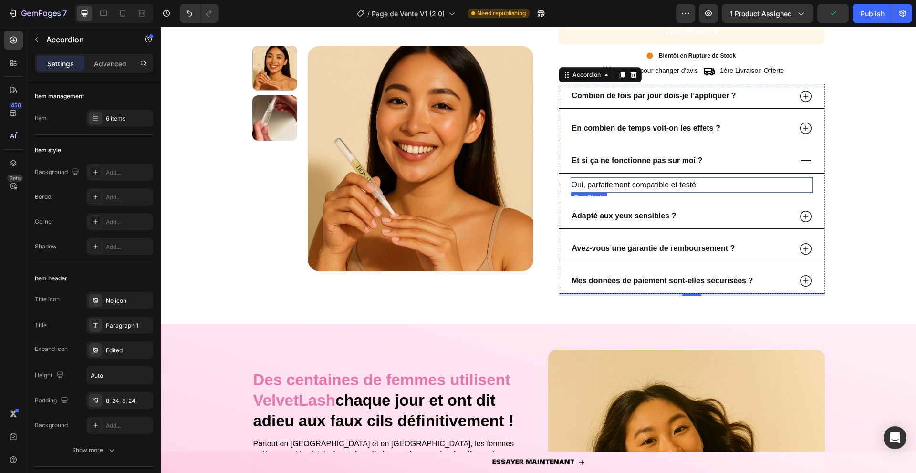
click at [634, 186] on p "Oui, parfaitement compatible et testé." at bounding box center [692, 185] width 240 height 14
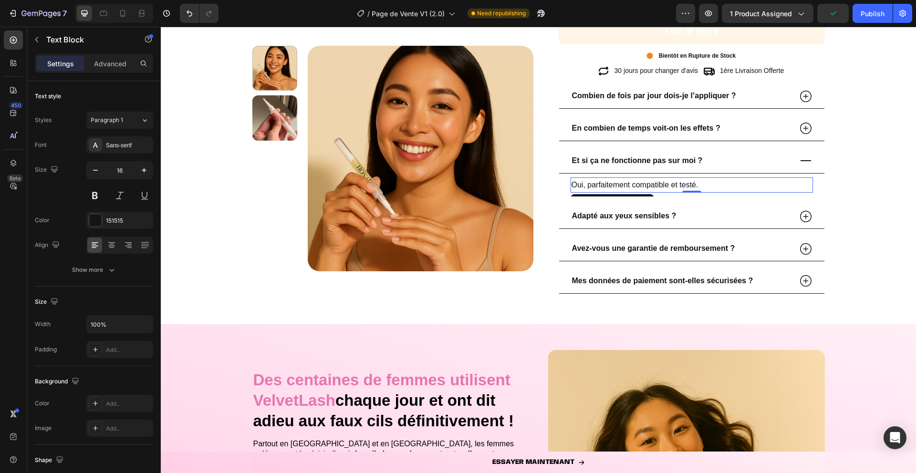
click at [634, 186] on p "Oui, parfaitement compatible et testé." at bounding box center [692, 185] width 240 height 14
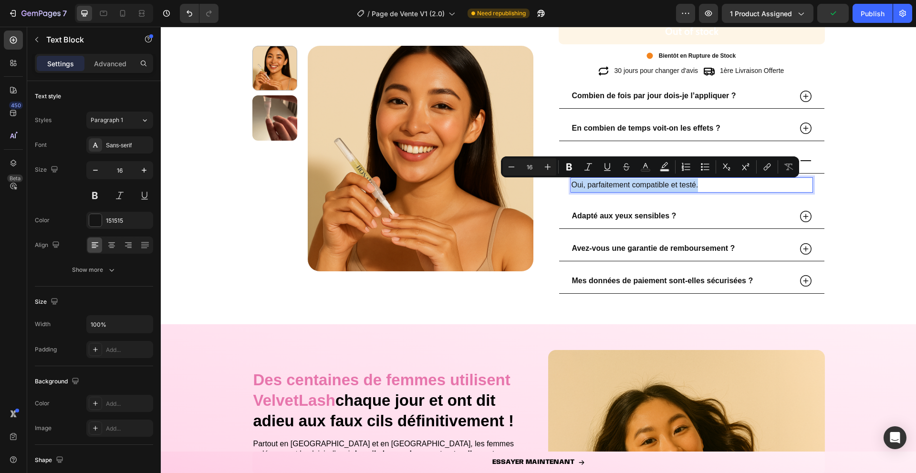
click at [634, 186] on p "Oui, parfaitement compatible et testé." at bounding box center [692, 185] width 240 height 14
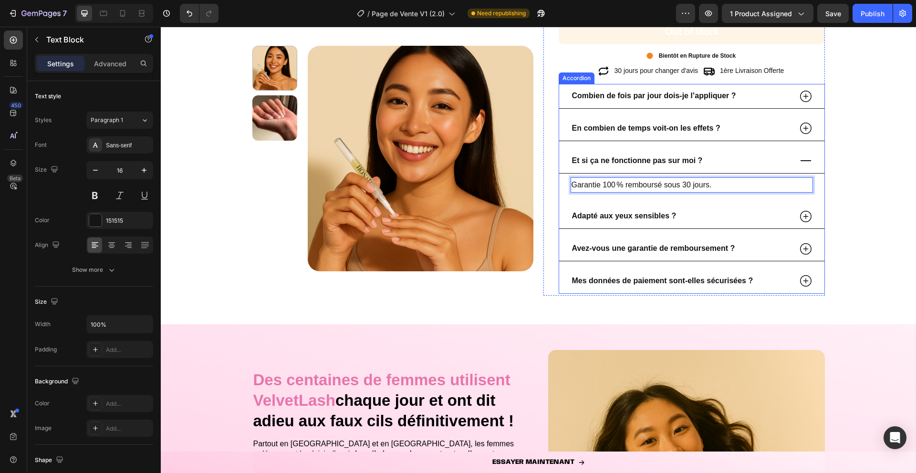
click at [811, 161] on icon at bounding box center [806, 161] width 14 height 14
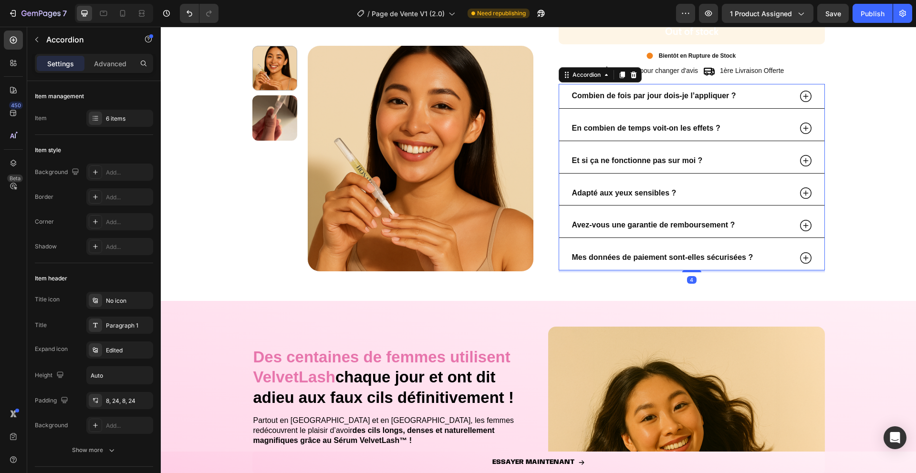
click at [804, 189] on icon at bounding box center [806, 193] width 14 height 14
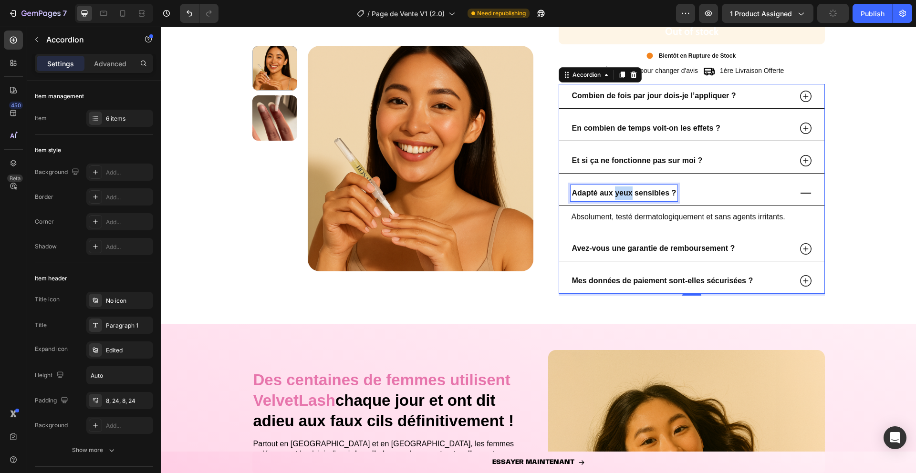
click at [624, 193] on strong "Adapté aux yeux sensibles ?" at bounding box center [624, 193] width 104 height 8
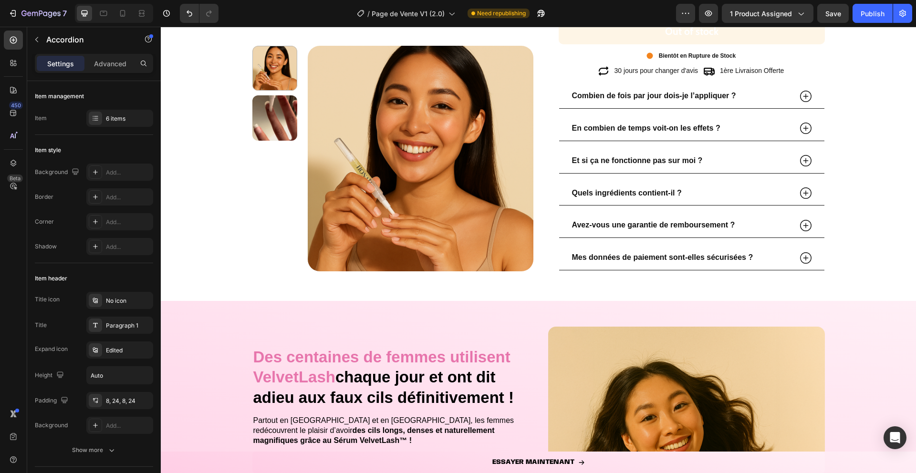
click at [805, 195] on icon at bounding box center [806, 193] width 14 height 14
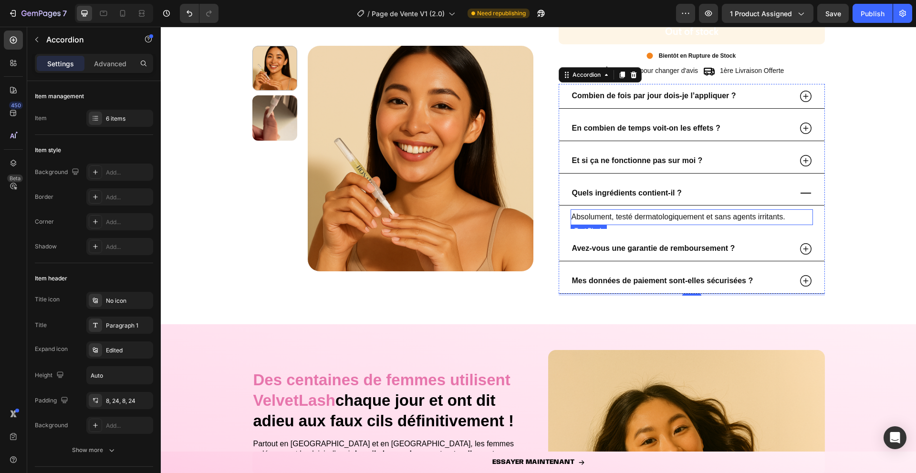
click at [596, 218] on p "Absolument, testé dermatologiquement et sans agents irritants." at bounding box center [692, 217] width 240 height 14
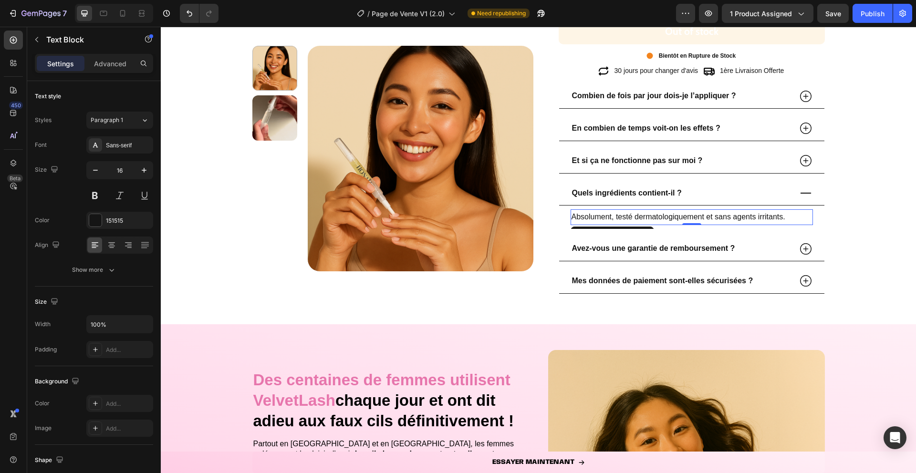
click at [596, 218] on p "Absolument, testé dermatologiquement et sans agents irritants." at bounding box center [692, 217] width 240 height 14
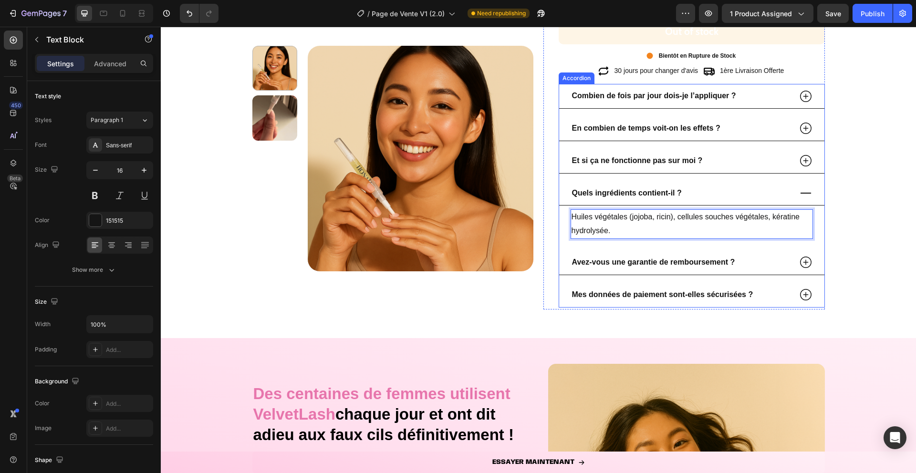
click at [805, 195] on icon at bounding box center [806, 193] width 14 height 14
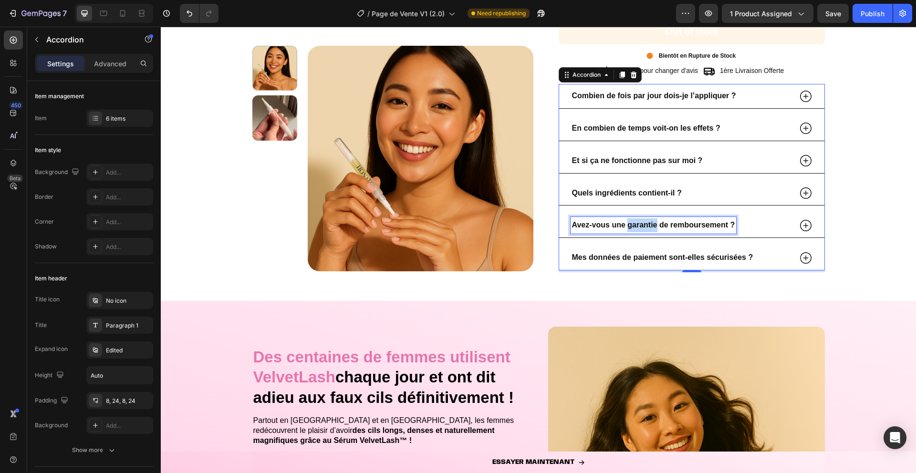
click at [627, 227] on strong "Avez-vous une garantie de remboursement ?" at bounding box center [653, 225] width 163 height 8
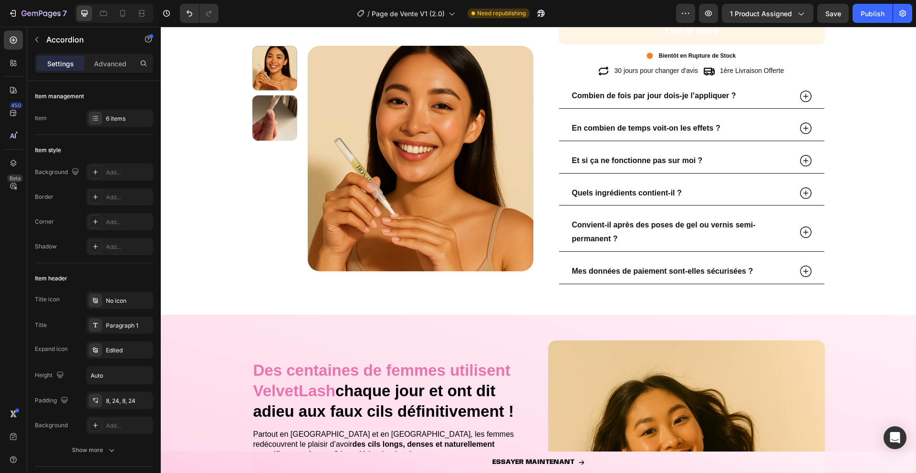
click at [801, 239] on icon at bounding box center [806, 232] width 14 height 14
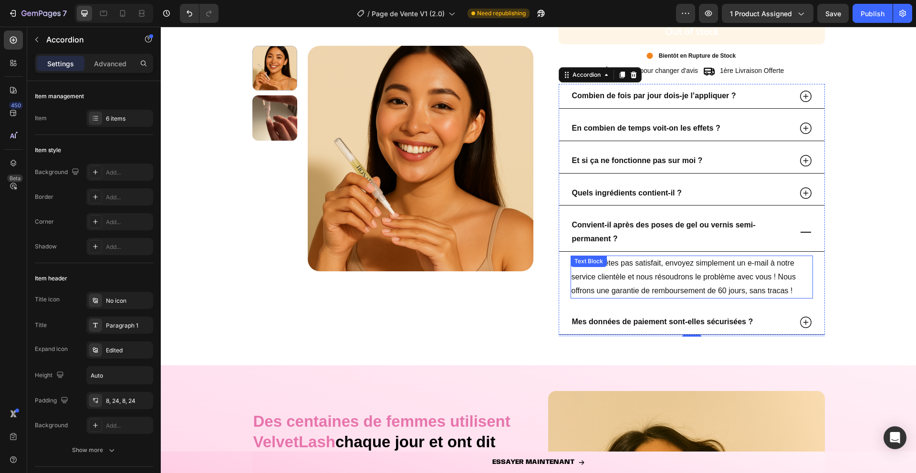
click at [613, 278] on p "Si vous n'êtes pas satisfait, envoyez simplement un e-mail à notre service clie…" at bounding box center [692, 277] width 240 height 41
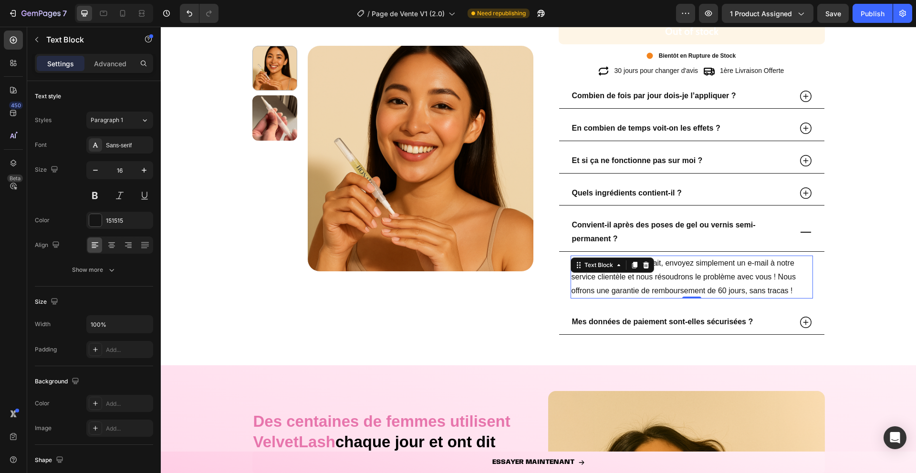
click at [613, 278] on p "Si vous n'êtes pas satisfait, envoyez simplement un e-mail à notre service clie…" at bounding box center [692, 277] width 240 height 41
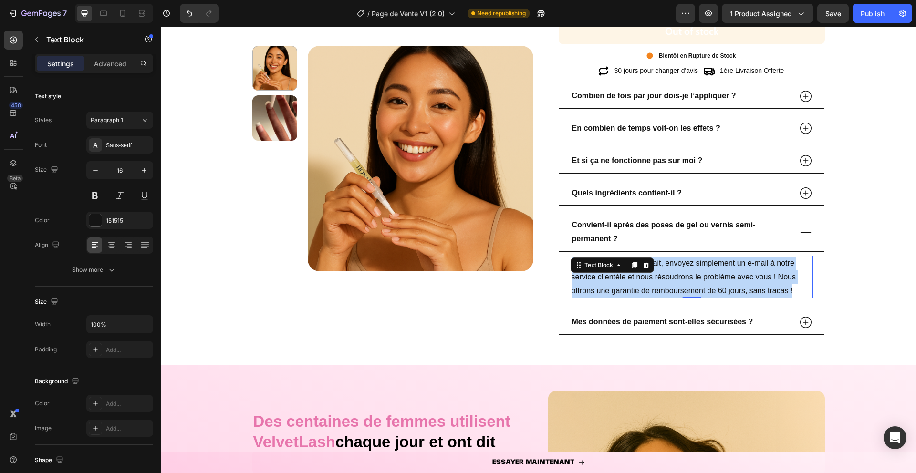
click at [613, 278] on p "Si vous n'êtes pas satisfait, envoyez simplement un e-mail à notre service clie…" at bounding box center [692, 277] width 240 height 41
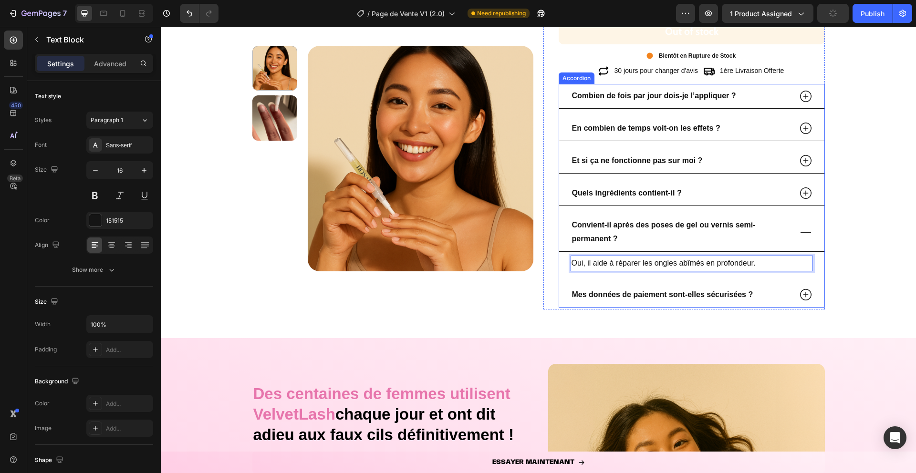
click at [809, 230] on icon at bounding box center [806, 232] width 14 height 14
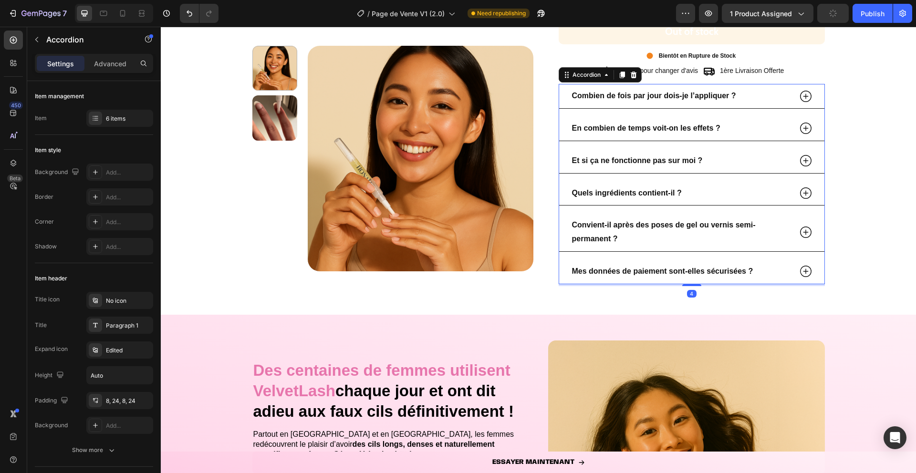
click at [803, 271] on icon at bounding box center [806, 271] width 14 height 14
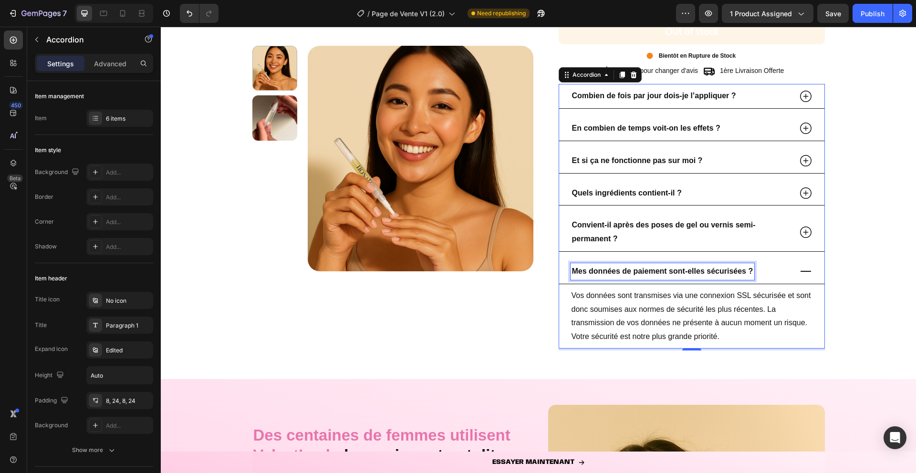
click at [685, 278] on p "Mes données de paiement sont-elles sécurisées ?" at bounding box center [662, 272] width 181 height 14
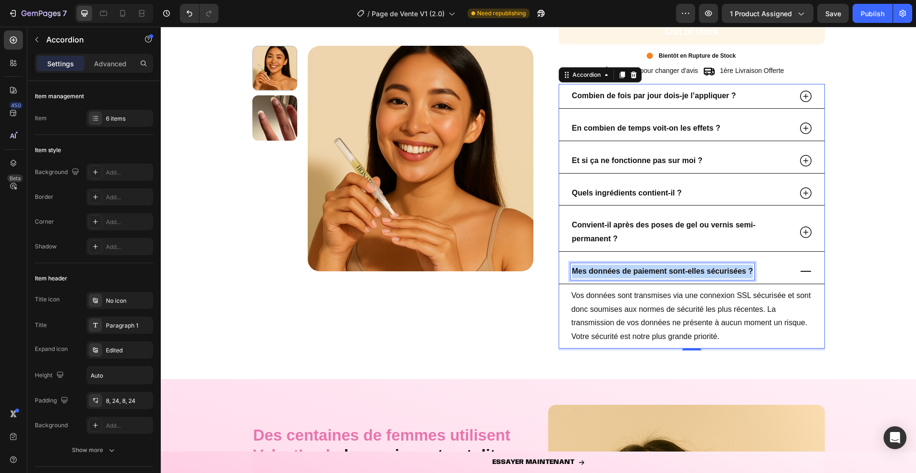
click at [685, 278] on p "Mes données de paiement sont-elles sécurisées ?" at bounding box center [662, 272] width 181 height 14
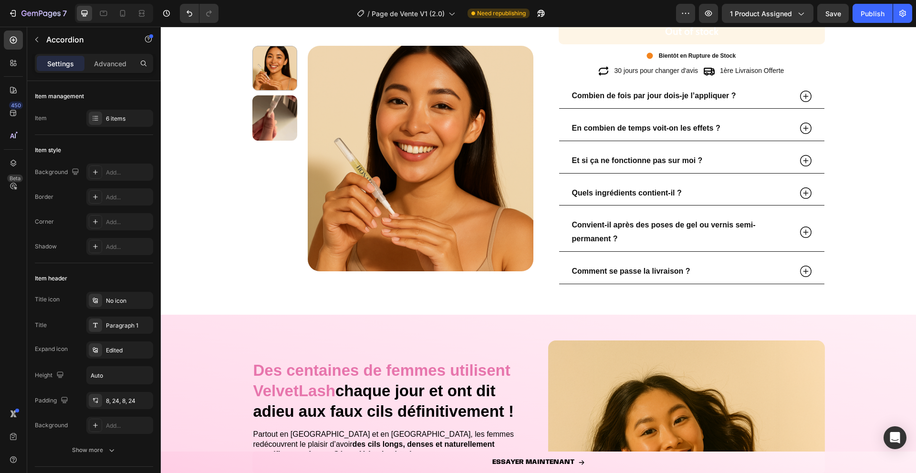
click at [801, 272] on icon at bounding box center [806, 271] width 14 height 14
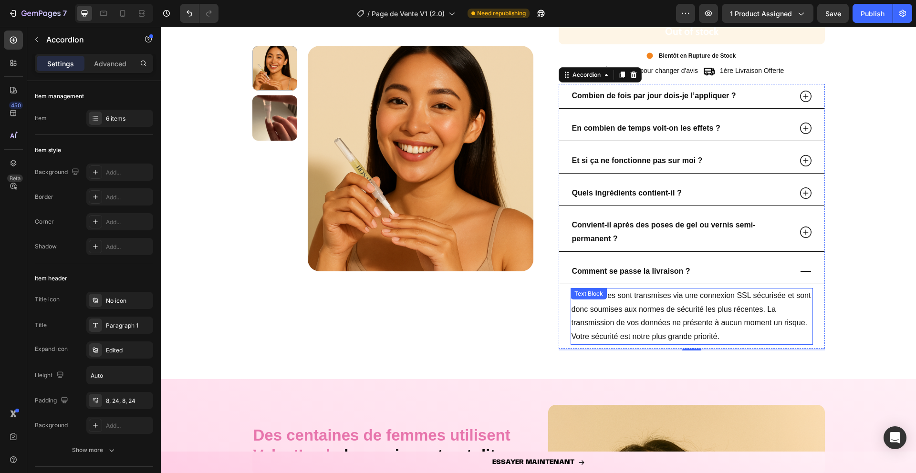
click at [620, 299] on p "Vos données sont transmises via une connexion SSL sécurisée et sont donc soumis…" at bounding box center [692, 316] width 240 height 55
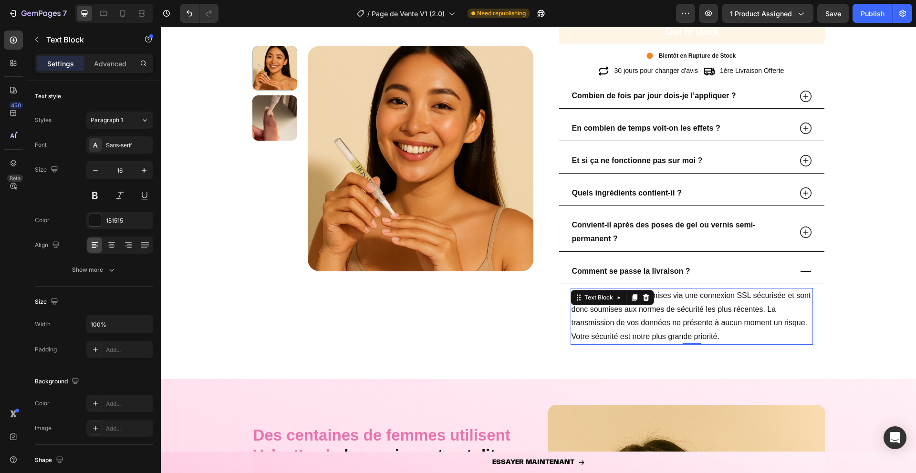
click at [620, 299] on icon at bounding box center [619, 298] width 8 height 8
click at [664, 333] on p "Vos données sont transmises via une connexion SSL sécurisée et sont donc soumis…" at bounding box center [692, 316] width 240 height 55
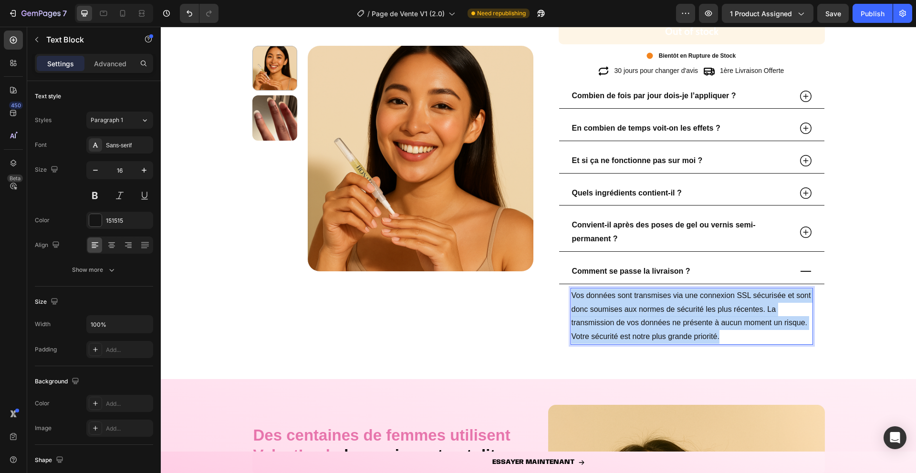
click at [664, 333] on p "Vos données sont transmises via une connexion SSL sécurisée et sont donc soumis…" at bounding box center [692, 316] width 240 height 55
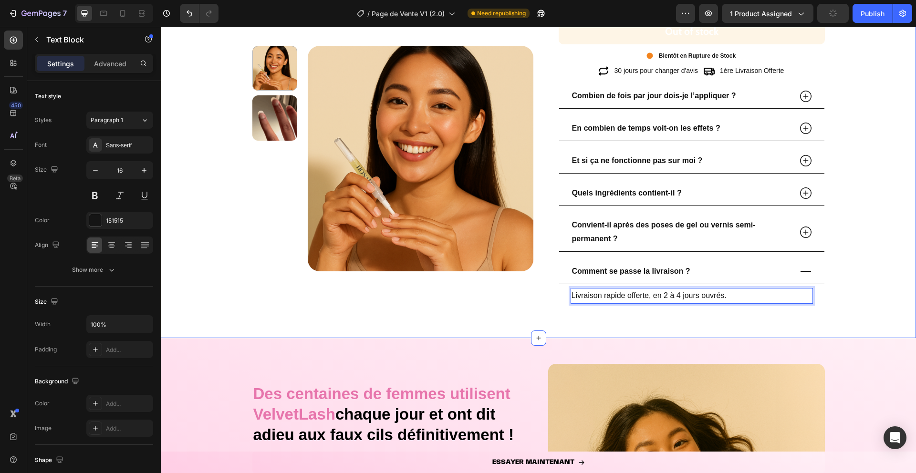
click at [230, 276] on div "Product Images Nail Growth Pen Product Title Image 4.9/5 sur 1,250+ clients sat…" at bounding box center [538, 57] width 741 height 506
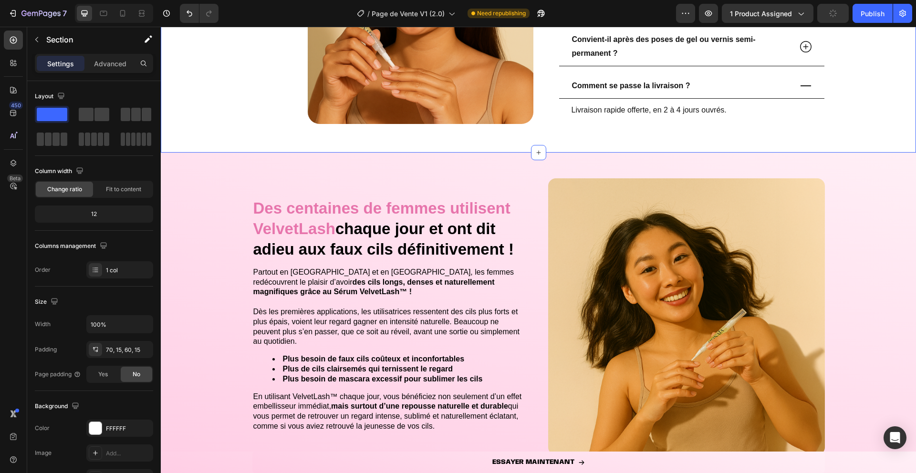
scroll to position [1974, 0]
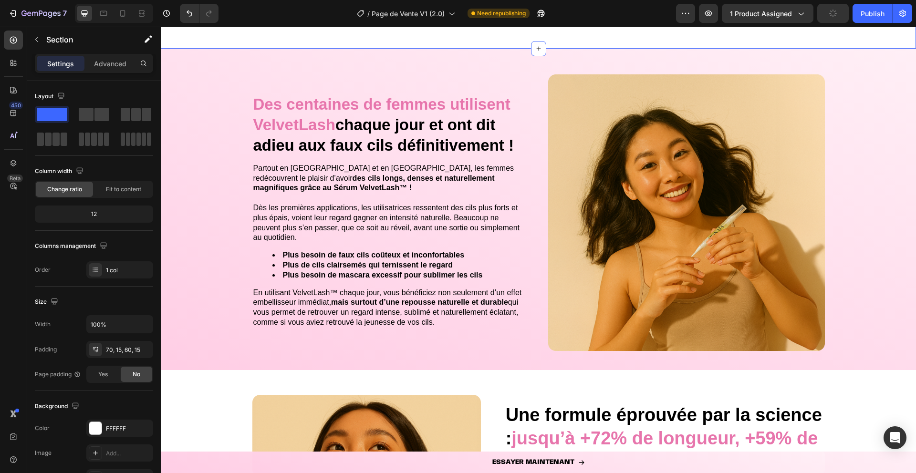
click at [217, 256] on div "Des centaines de femmes utilisent VelvetLash chaque jour et ont dit adieu aux f…" at bounding box center [538, 217] width 755 height 306
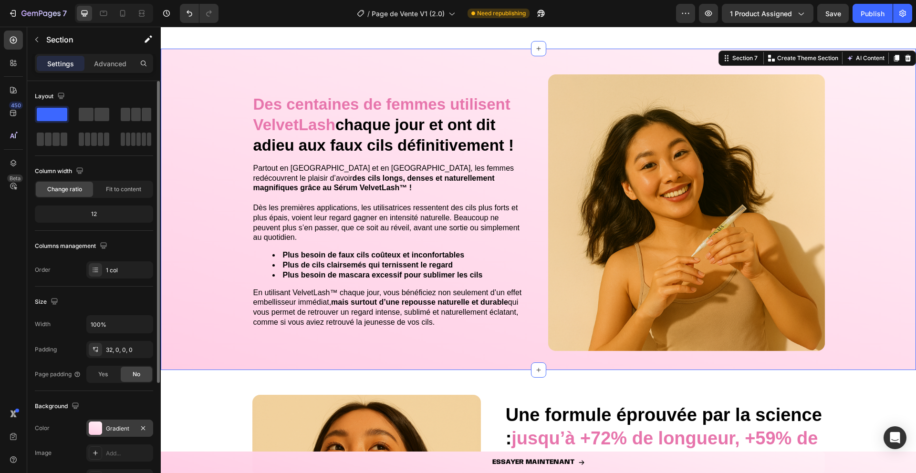
click at [97, 427] on div at bounding box center [95, 428] width 13 height 13
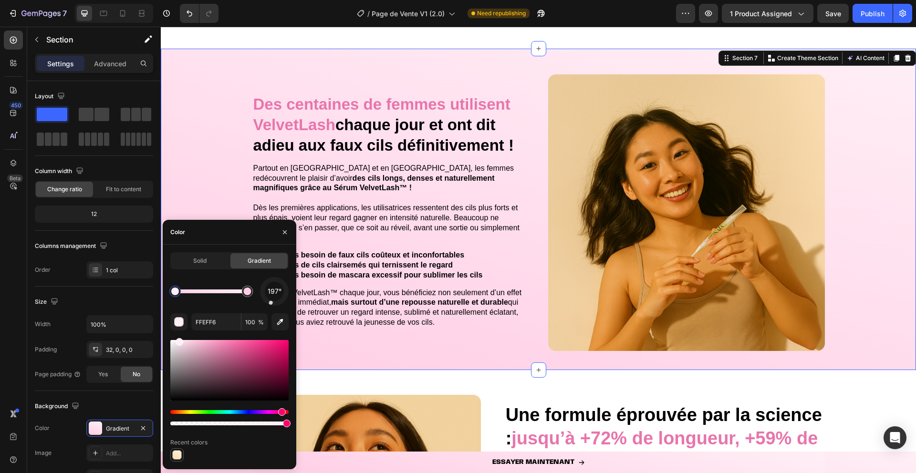
click at [176, 455] on div at bounding box center [177, 455] width 10 height 10
type input "FFEFD8"
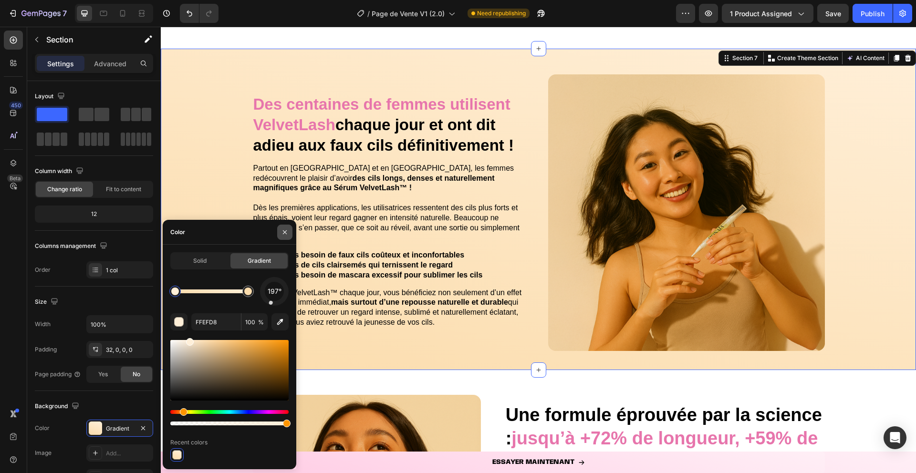
click at [285, 233] on icon "button" at bounding box center [285, 233] width 8 height 8
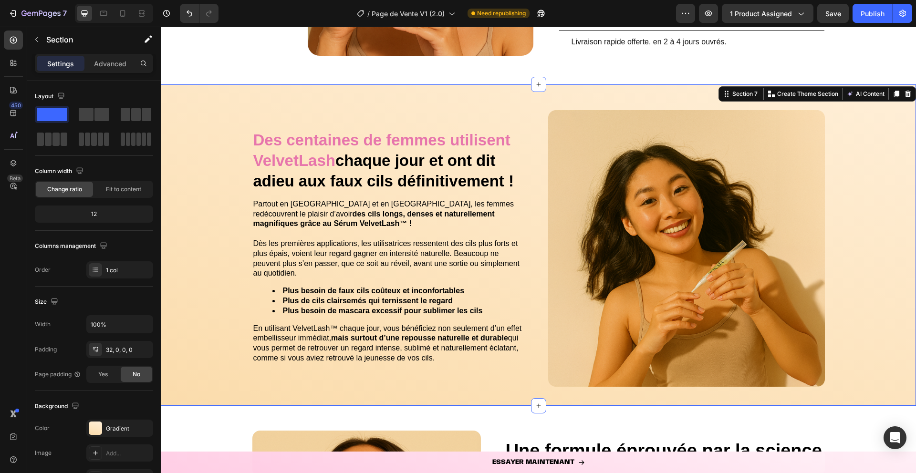
scroll to position [1937, 0]
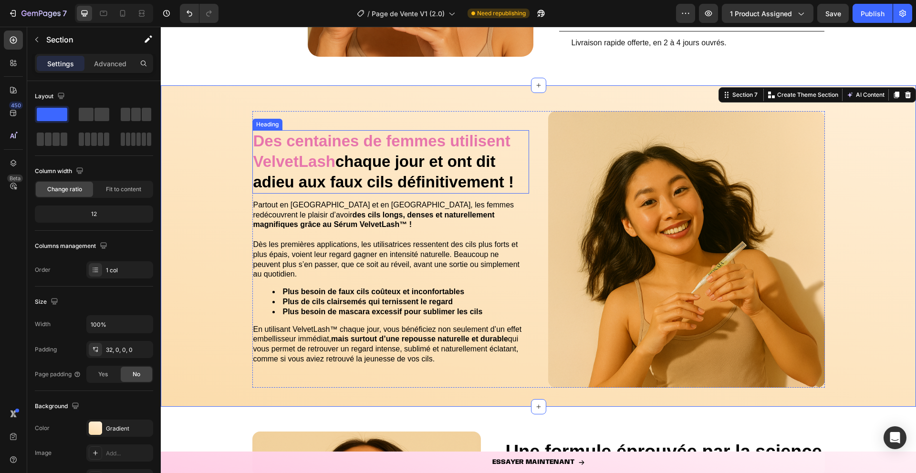
click at [435, 155] on strong "chaque jour et ont dit adieu aux faux cils définitivement !" at bounding box center [383, 172] width 260 height 38
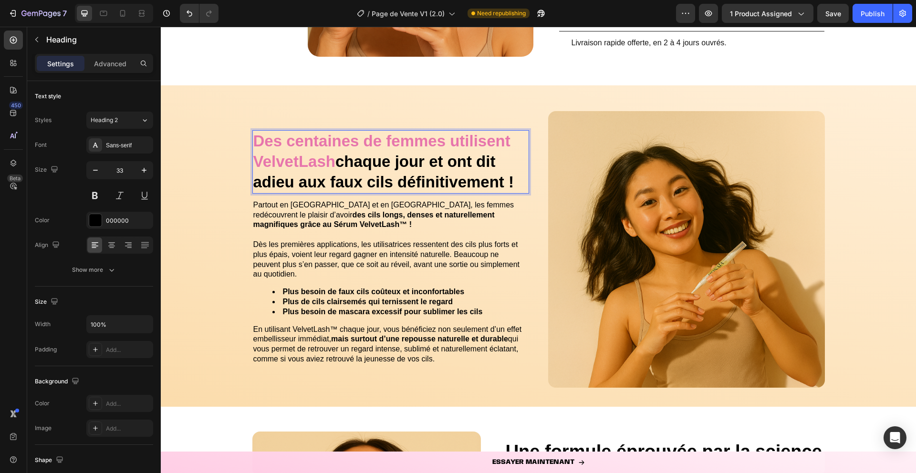
click at [435, 155] on strong "chaque jour et ont dit adieu aux faux cils définitivement !" at bounding box center [383, 172] width 260 height 38
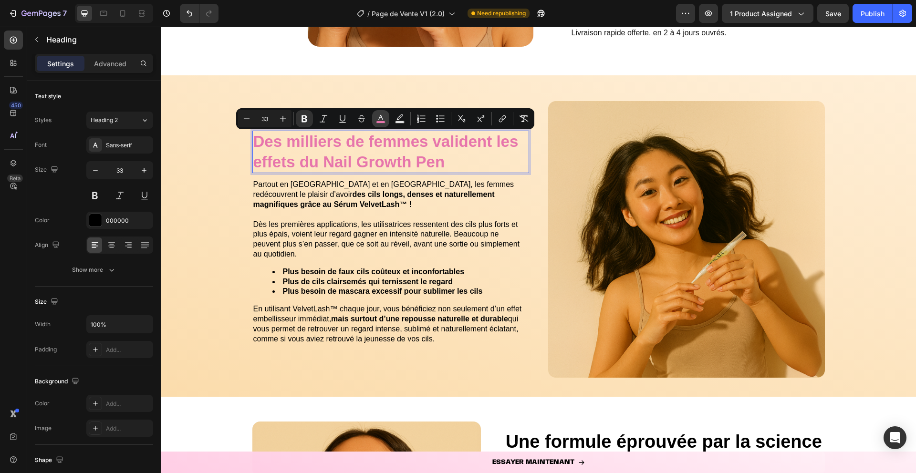
click at [382, 117] on icon "Editor contextual toolbar" at bounding box center [381, 119] width 10 height 10
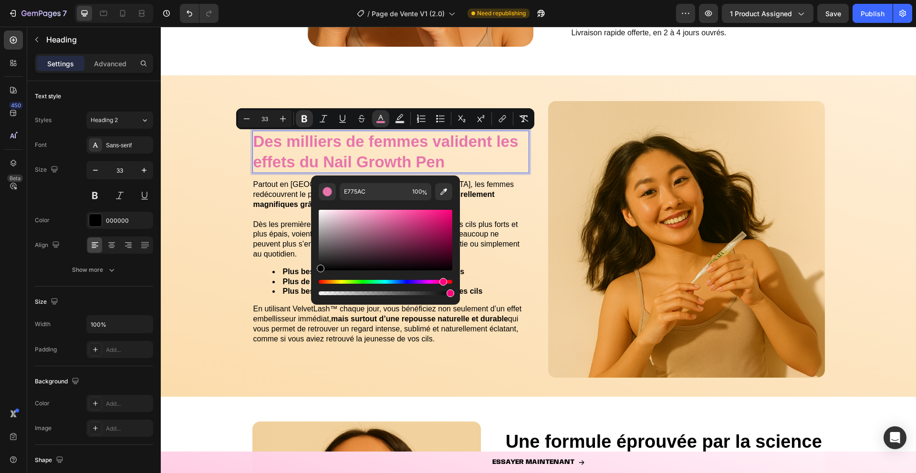
drag, startPoint x: 483, startPoint y: 295, endPoint x: 309, endPoint y: 271, distance: 175.8
type input "000000"
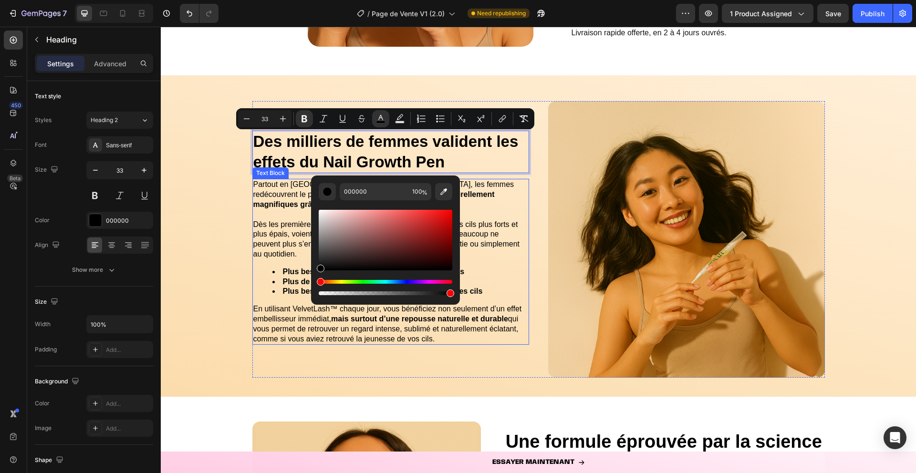
click at [225, 232] on div "Des milliers de femmes valident les effets du Nail Growth Pen Heading 12 Partou…" at bounding box center [538, 244] width 755 height 306
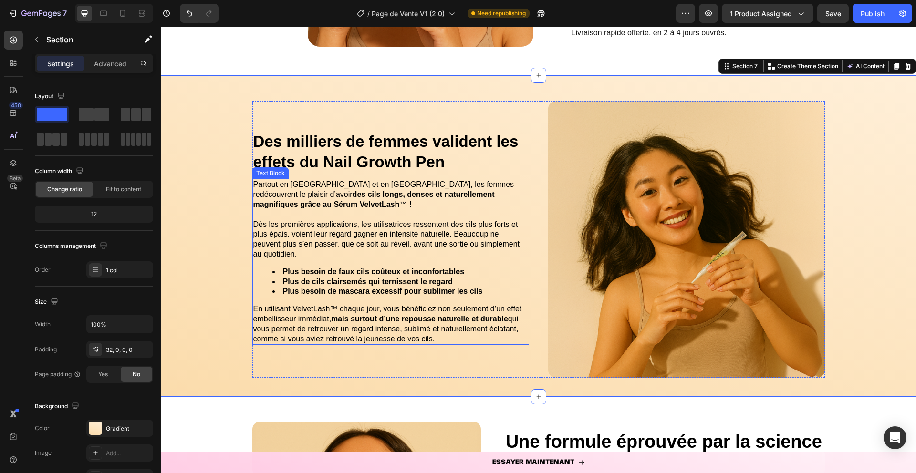
click at [339, 227] on span "Dès les premières applications, les utilisatrices ressentent des cils plus fort…" at bounding box center [386, 239] width 267 height 38
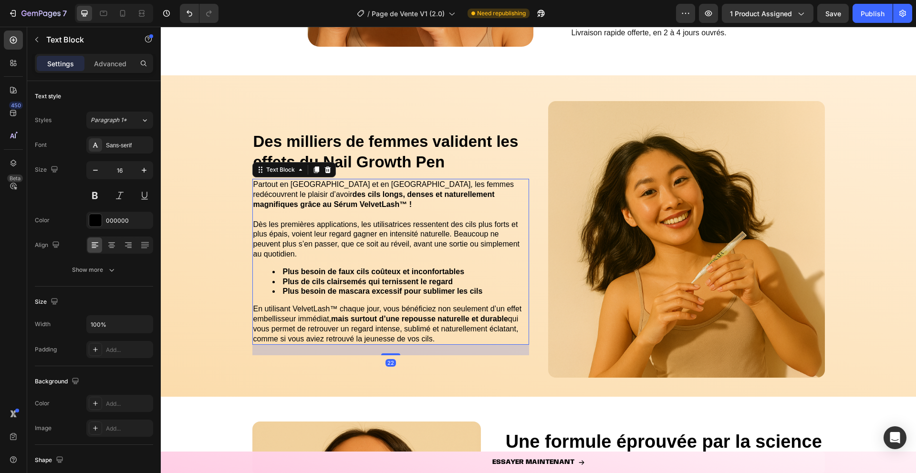
click at [339, 227] on span "Dès les premières applications, les utilisatrices ressentent des cils plus fort…" at bounding box center [386, 239] width 267 height 38
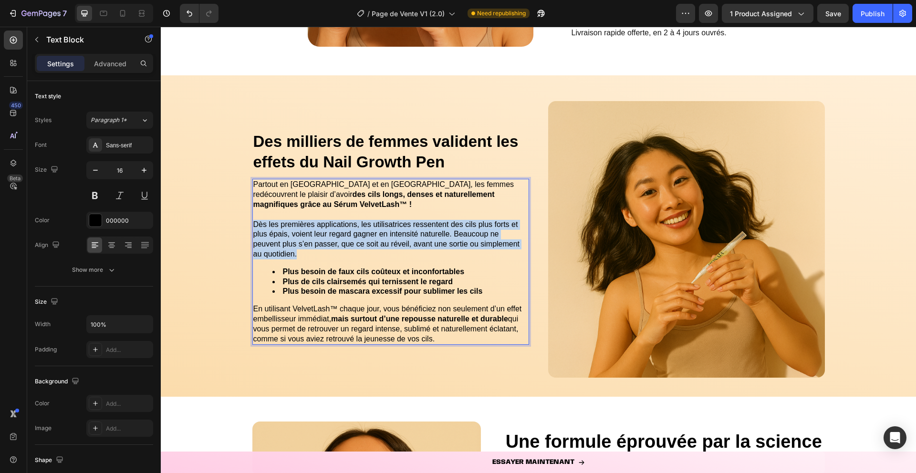
click at [339, 227] on span "Dès les premières applications, les utilisatrices ressentent des cils plus fort…" at bounding box center [386, 239] width 267 height 38
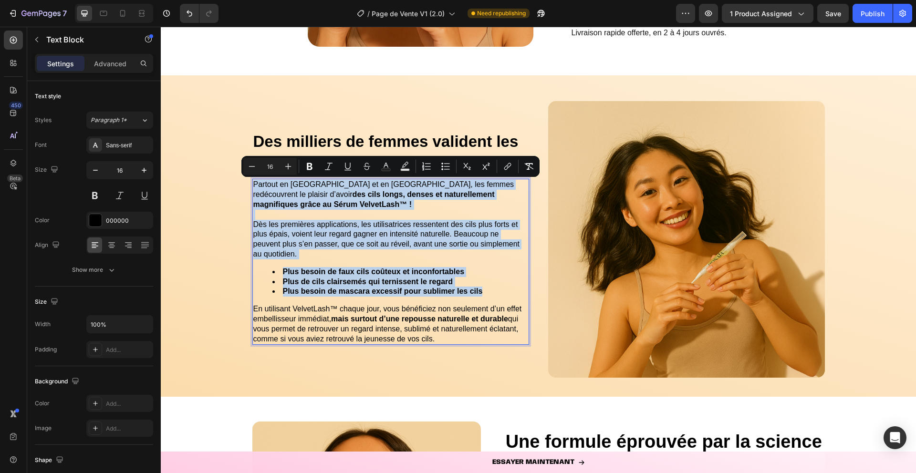
click at [484, 233] on span "Dès les premières applications, les utilisatrices ressentent des cils plus fort…" at bounding box center [386, 239] width 267 height 38
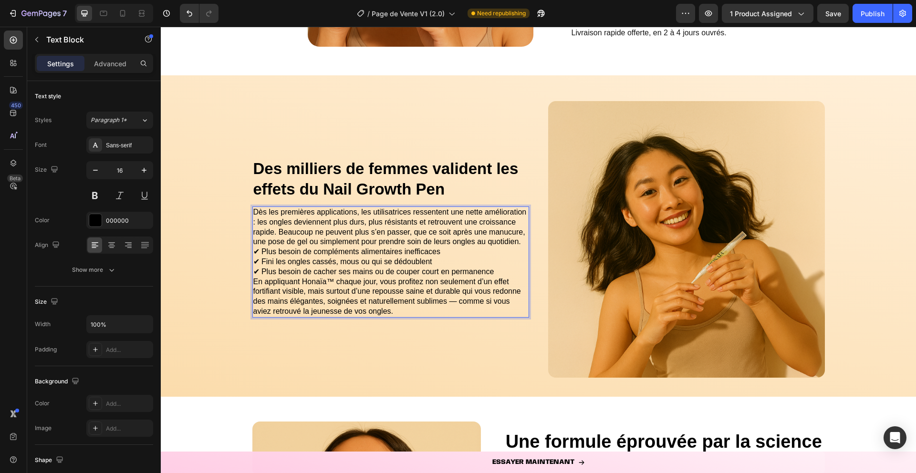
click at [521, 247] on p "Dès les premières applications, les utilisatrices ressentent une nette améliora…" at bounding box center [390, 228] width 275 height 40
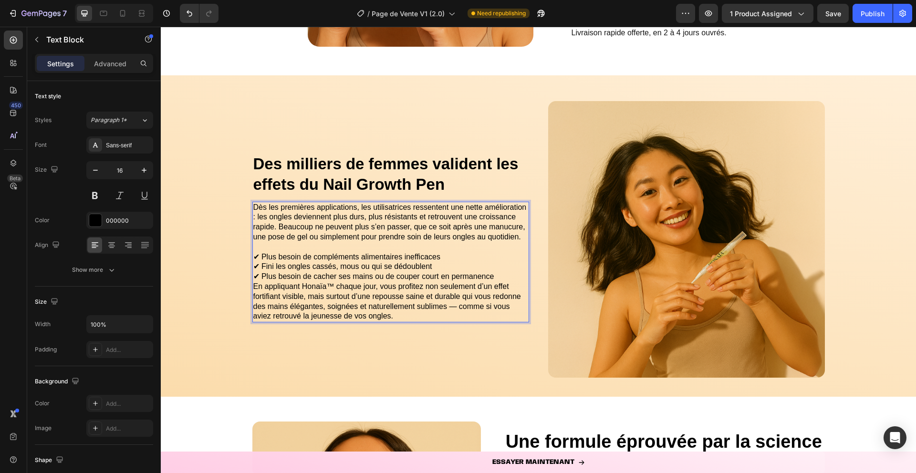
click at [502, 278] on p "✔ Plus besoin de compléments alimentaires inefficaces ✔ Fini les ongles cassés,…" at bounding box center [390, 267] width 275 height 30
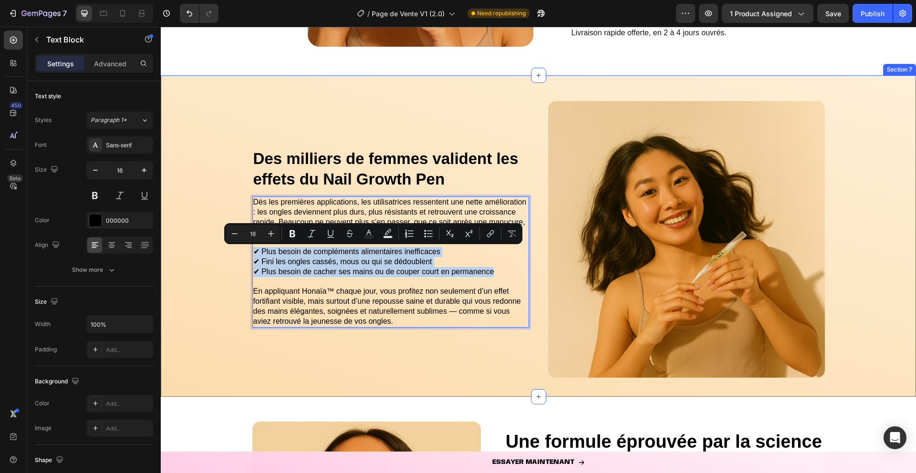
drag, startPoint x: 497, startPoint y: 272, endPoint x: 246, endPoint y: 255, distance: 251.5
click at [246, 255] on div "⁠⁠⁠⁠⁠⁠⁠ Des milliers de femmes valident les effets du Nail Growth Pen Heading D…" at bounding box center [538, 244] width 755 height 306
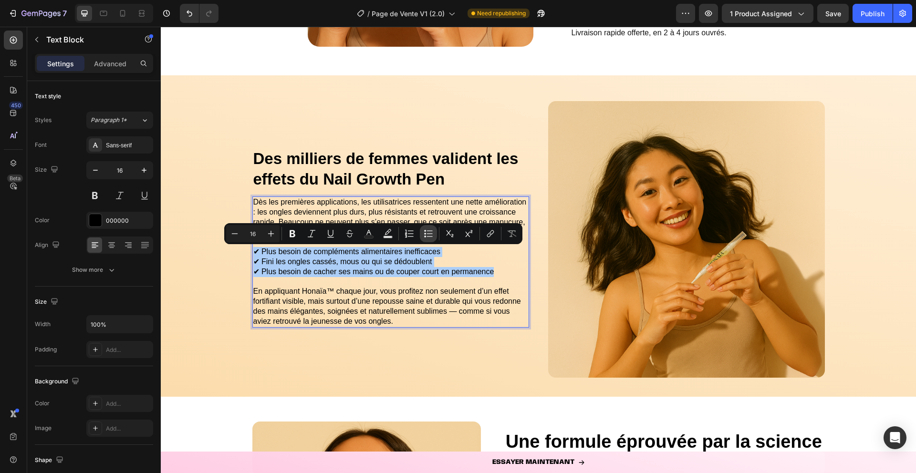
click at [432, 232] on icon "Editor contextual toolbar" at bounding box center [429, 234] width 10 height 10
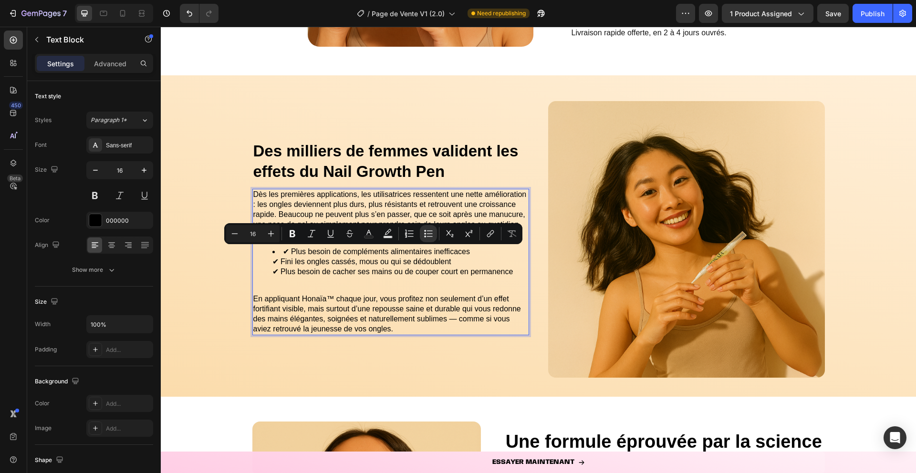
click at [292, 254] on li "✔ Plus besoin de compléments alimentaires inefficaces ✔ Fini les ongles cassés,…" at bounding box center [400, 262] width 256 height 30
click at [290, 253] on li "✔ Plus besoin de compléments alimentaires inefficaces ✔ Fini les ongles cassés,…" at bounding box center [400, 262] width 256 height 30
click at [292, 251] on li "✔ Plus besoin de compléments alimentaires inefficaces ✔ Fini les ongles cassés,…" at bounding box center [400, 262] width 256 height 30
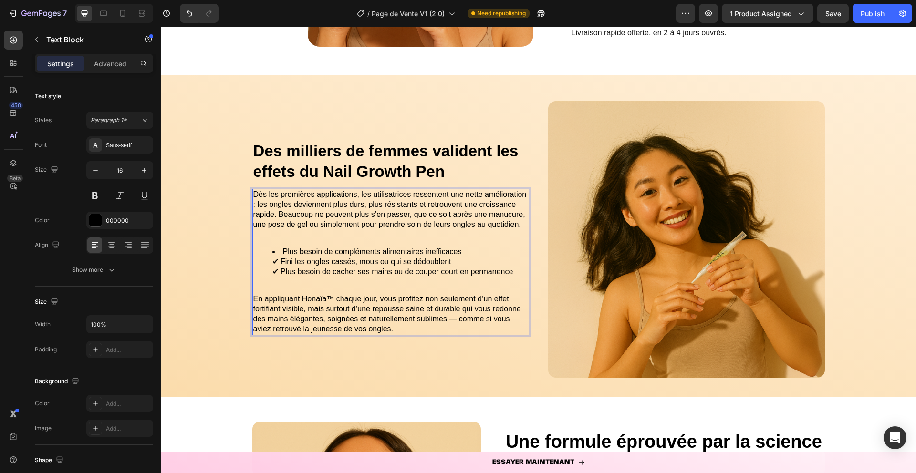
click at [281, 262] on li "Plus besoin de compléments alimentaires inefficaces ✔ Fini les ongles cassés, m…" at bounding box center [400, 262] width 256 height 30
click at [282, 274] on li "Fini les ongles cassés, mous ou qui se dédoublent ✔ Plus besoin de cacher ses m…" at bounding box center [400, 267] width 256 height 20
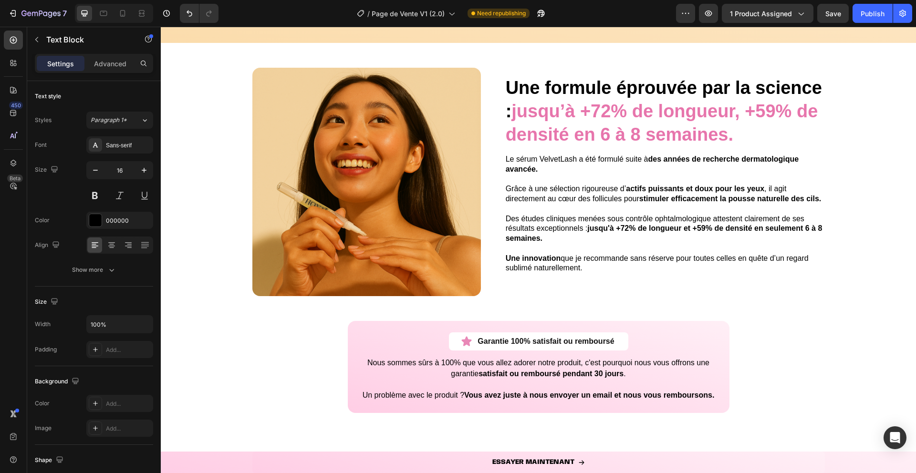
scroll to position [2302, 0]
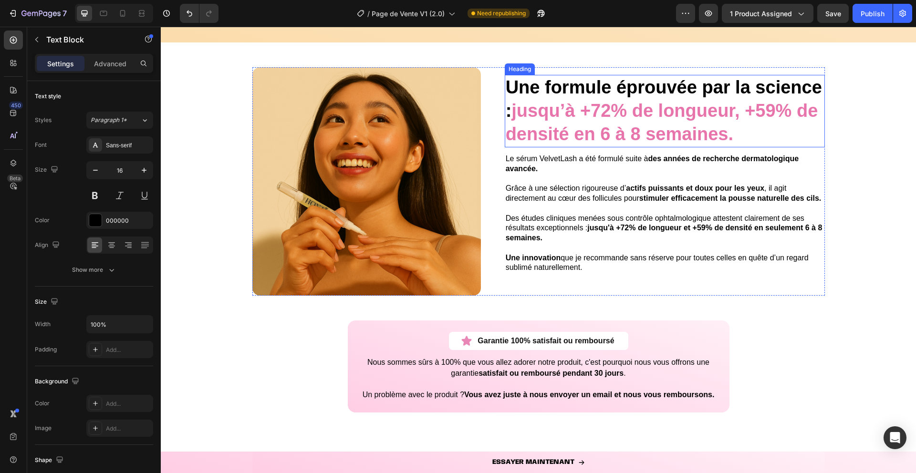
click at [572, 103] on strong "jusqu’à +72% de longueur, +59% de densité en 6 à 8 semaines." at bounding box center [662, 122] width 312 height 43
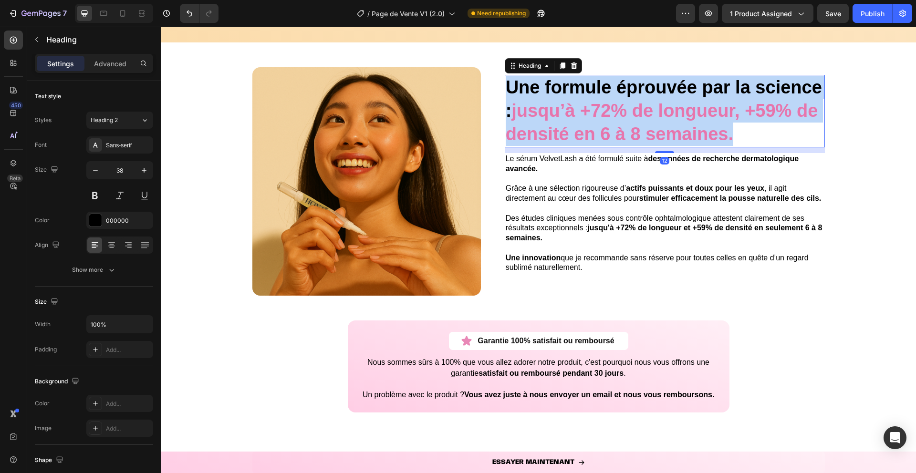
click at [572, 103] on strong "jusqu’à +72% de longueur, +59% de densité en 6 à 8 semaines." at bounding box center [662, 122] width 312 height 43
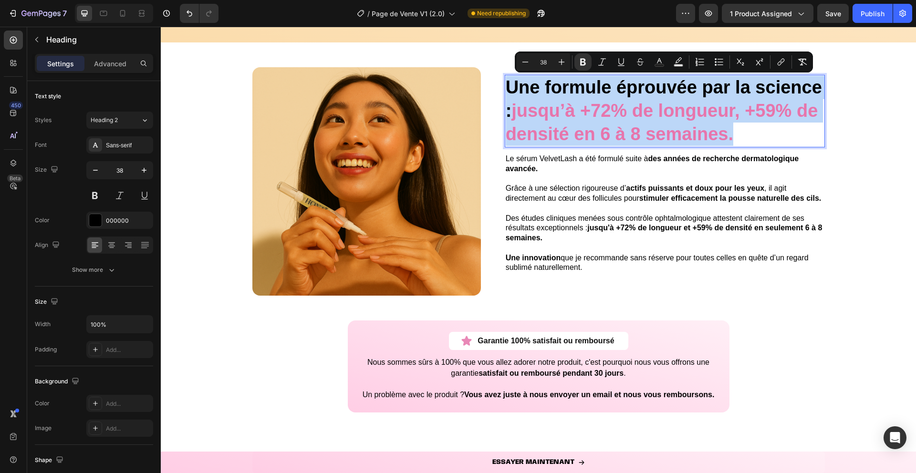
copy p "Une formule éprouvée par la science : jusqu’à +72% de longueur, +59% de densité…"
click at [573, 208] on p at bounding box center [665, 209] width 318 height 10
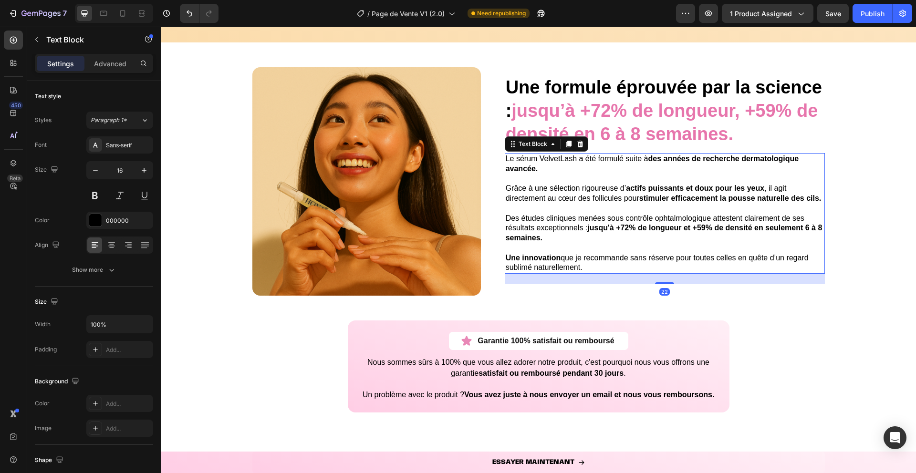
click at [573, 208] on p at bounding box center [665, 209] width 318 height 10
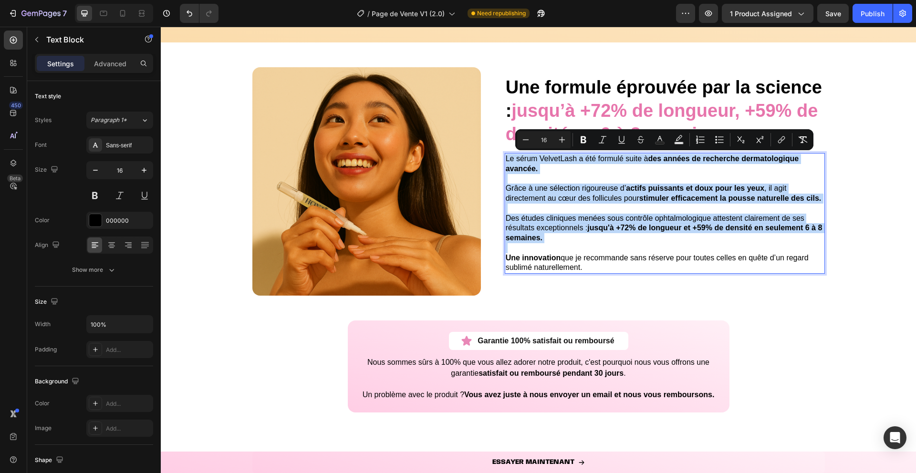
copy div "Le sérum VelvetLash a été formulé suite à des années de recherche dermatologiqu…"
click at [568, 91] on strong "Une formule éprouvée par la science :" at bounding box center [664, 98] width 316 height 43
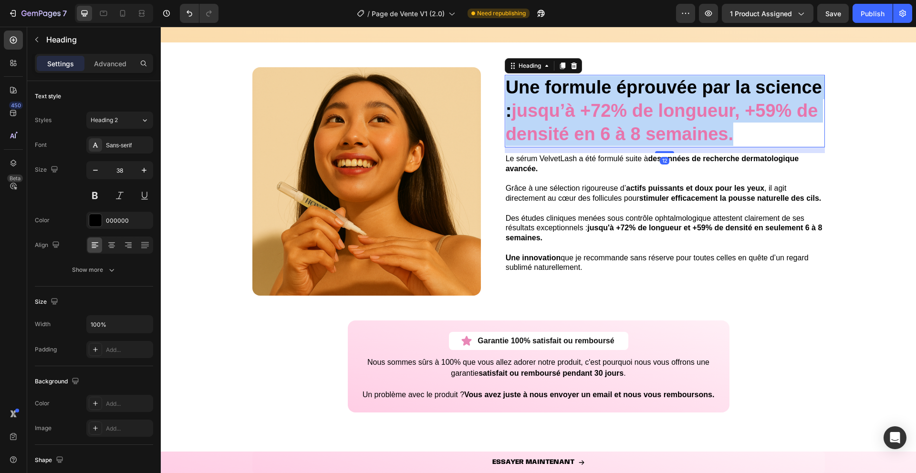
click at [568, 91] on strong "Une formule éprouvée par la science :" at bounding box center [664, 98] width 316 height 43
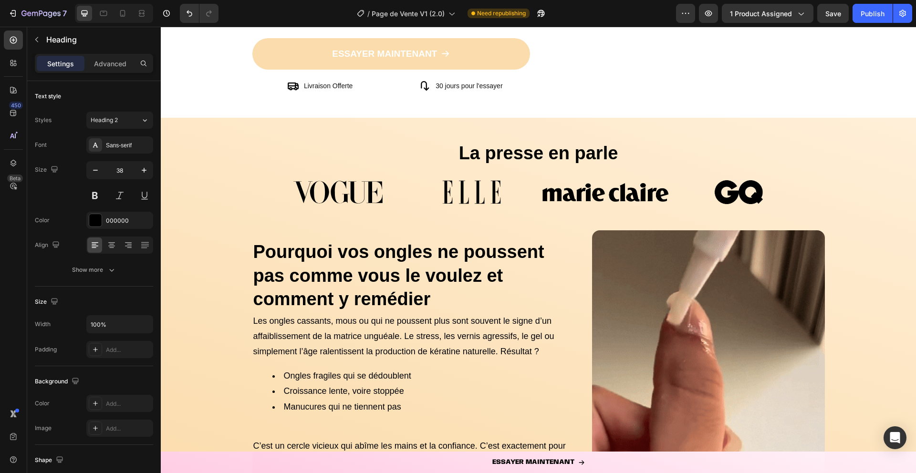
scroll to position [0, 0]
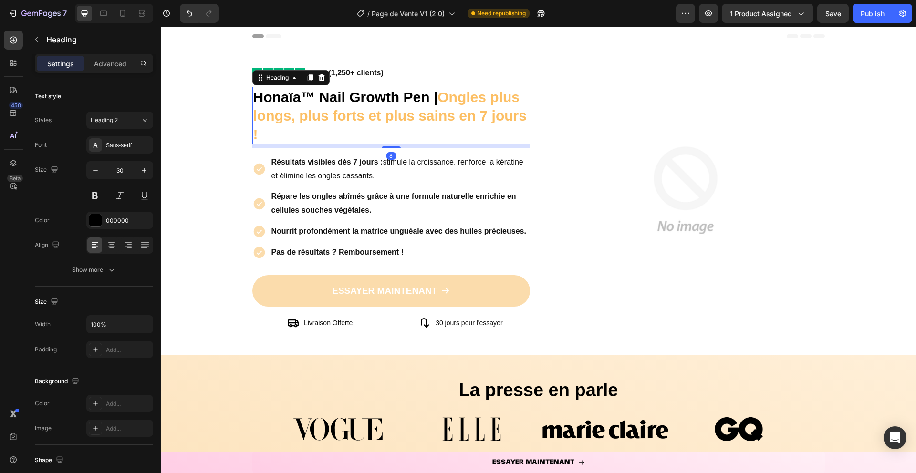
click at [477, 115] on strong "Ongles plus longs, plus forts et plus sains en 7 jours !" at bounding box center [389, 115] width 273 height 53
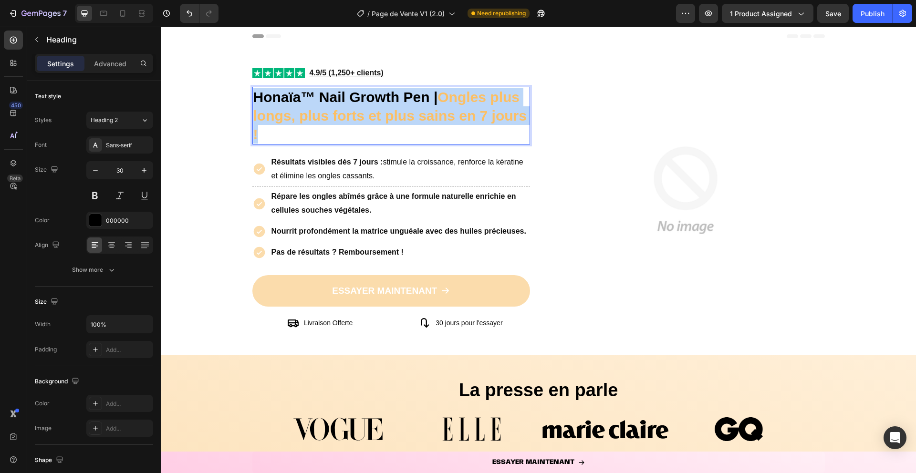
click at [477, 115] on strong "Ongles plus longs, plus forts et plus sains en 7 jours !" at bounding box center [389, 115] width 273 height 53
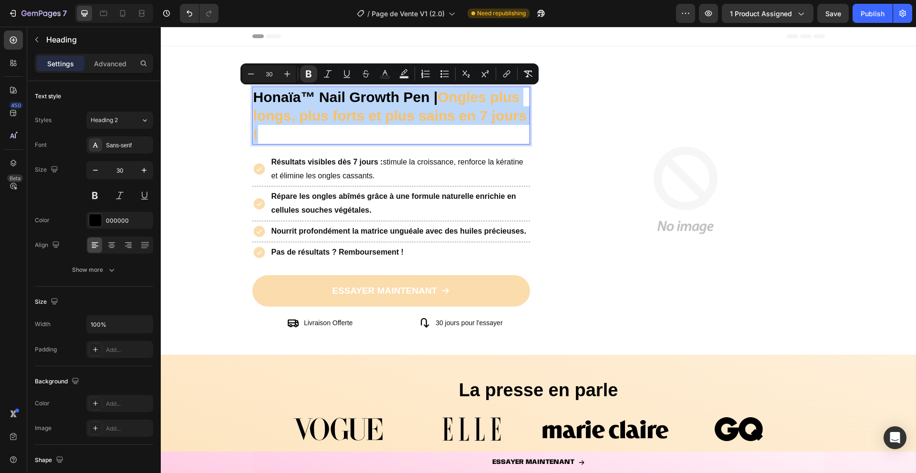
click at [472, 111] on strong "Ongles plus longs, plus forts et plus sains en 7 jours !" at bounding box center [389, 115] width 273 height 53
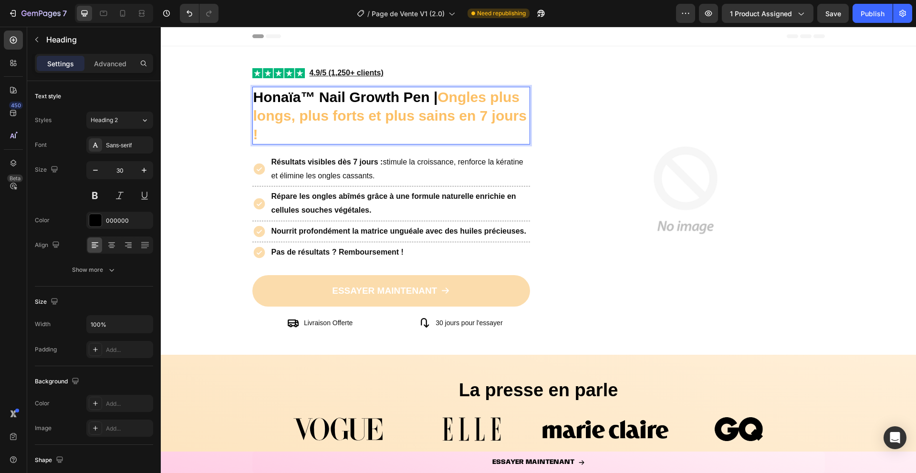
click at [467, 92] on strong "Ongles plus longs, plus forts et plus sains en 7 jours !" at bounding box center [389, 115] width 273 height 53
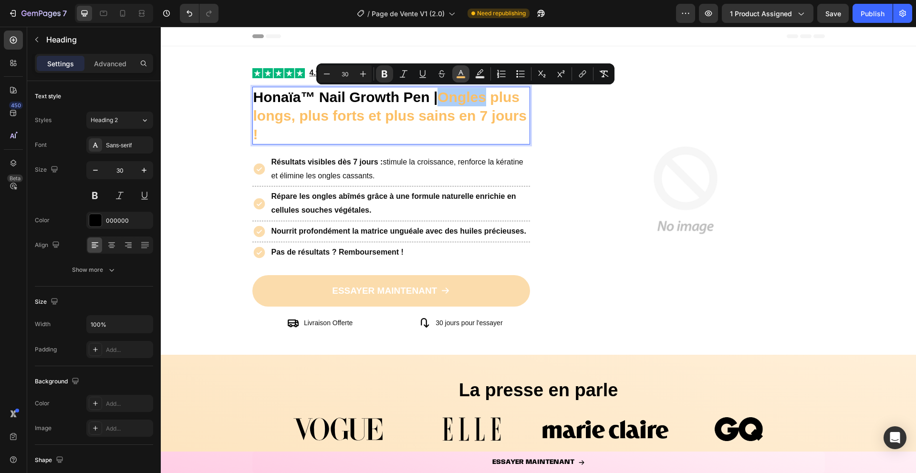
click at [457, 75] on icon "Editor contextual toolbar" at bounding box center [461, 74] width 10 height 10
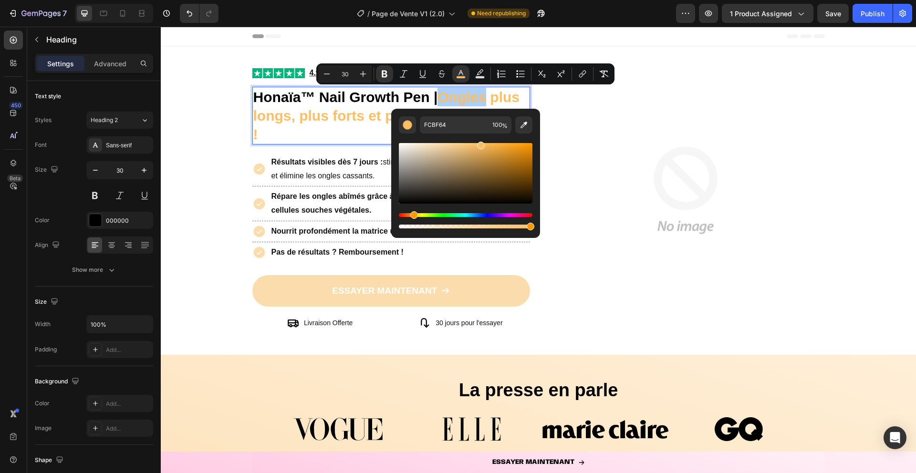
click at [464, 135] on div "Editor contextual toolbar" at bounding box center [466, 182] width 134 height 97
click at [464, 129] on input "FCBF64" at bounding box center [454, 124] width 69 height 17
click at [575, 171] on img at bounding box center [686, 190] width 250 height 250
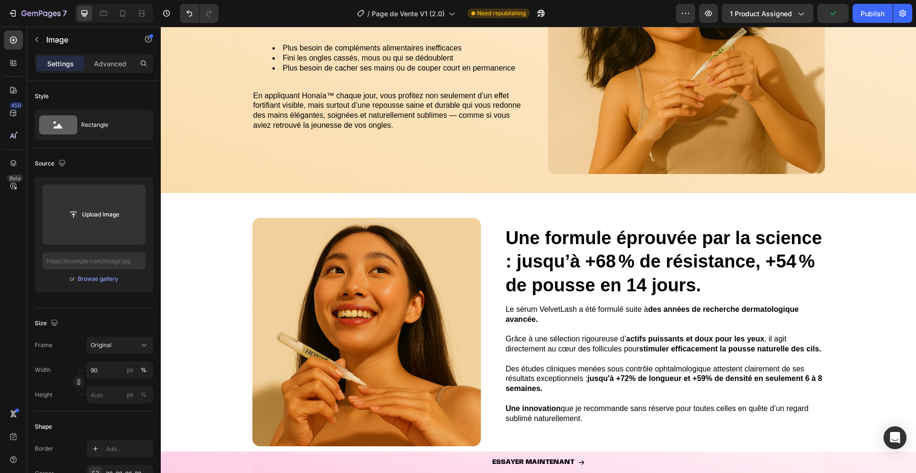
scroll to position [2224, 0]
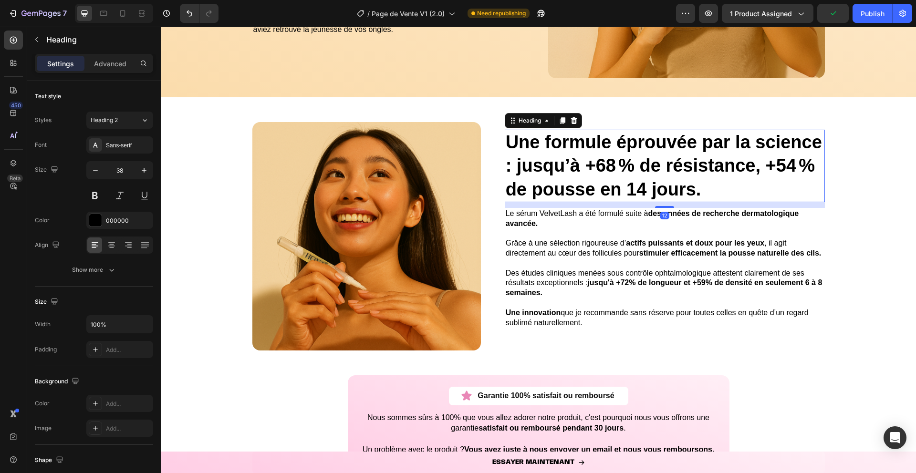
click at [519, 169] on strong "Une formule éprouvée par la science : jusqu’à +68 % de résistance, +54 % de pou…" at bounding box center [664, 165] width 316 height 67
click at [517, 169] on strong "Une formule éprouvée par la science : jusqu’à +68 % de résistance, +54 % de pou…" at bounding box center [664, 165] width 316 height 67
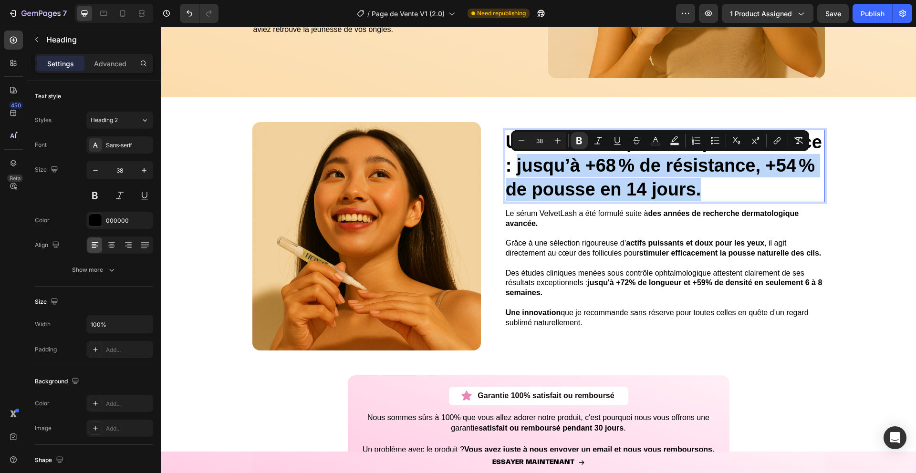
drag, startPoint x: 517, startPoint y: 169, endPoint x: 738, endPoint y: 184, distance: 221.4
click at [738, 184] on p "Une formule éprouvée par la science : jusqu’à +68 % de résistance, +54 % de pou…" at bounding box center [665, 166] width 318 height 71
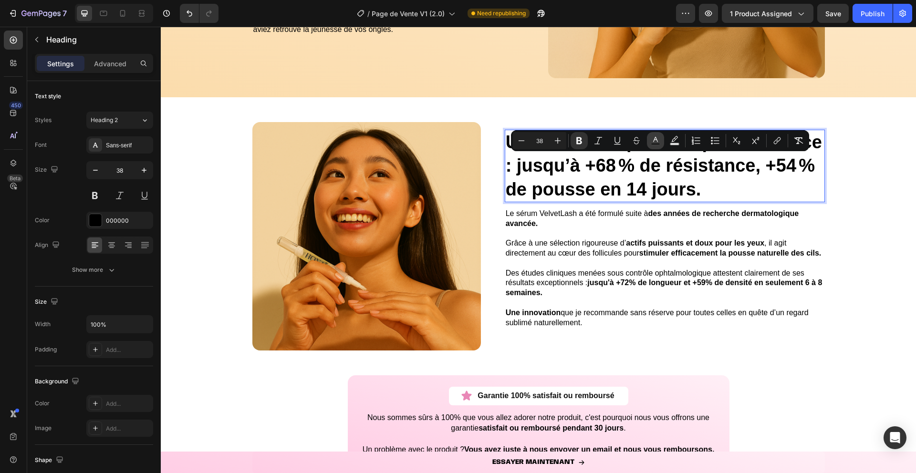
click at [653, 141] on icon "Editor contextual toolbar" at bounding box center [656, 141] width 10 height 10
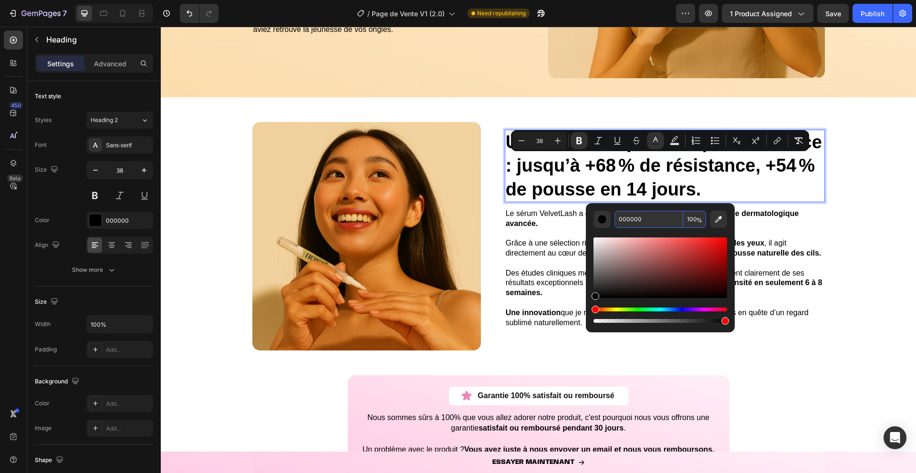
click at [637, 225] on input "000000" at bounding box center [648, 219] width 69 height 17
paste input "FCBF64"
type input "FCBF64"
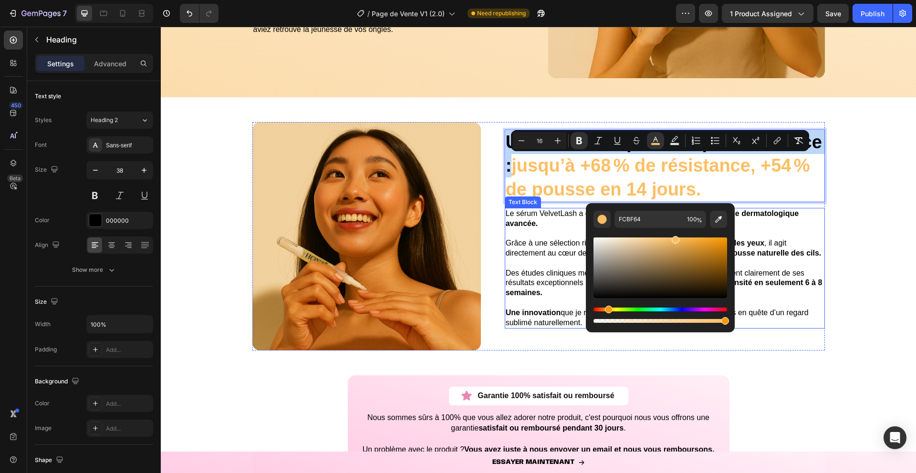
click at [562, 225] on p "Le sérum VelvetLash a été formulé suite à des années de recherche dermatologiqu…" at bounding box center [665, 219] width 318 height 20
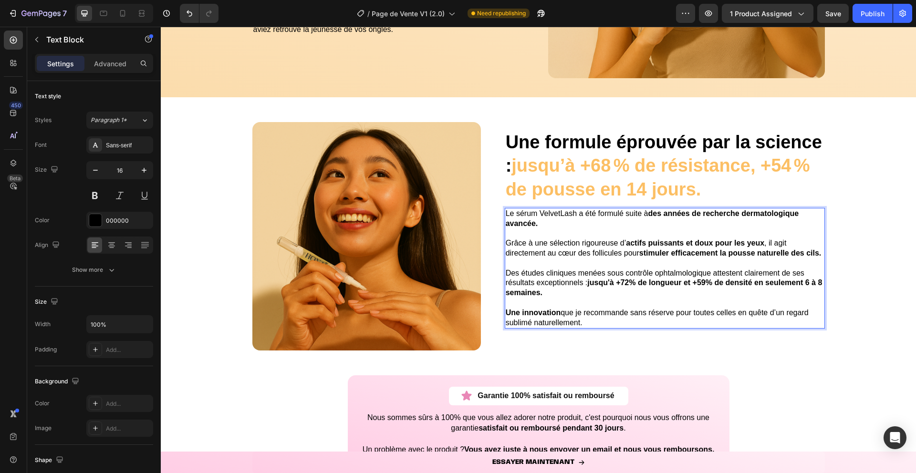
click at [566, 249] on p "Grâce à une sélection rigoureuse d’ actifs puissants et doux pour les yeux , il…" at bounding box center [665, 249] width 318 height 20
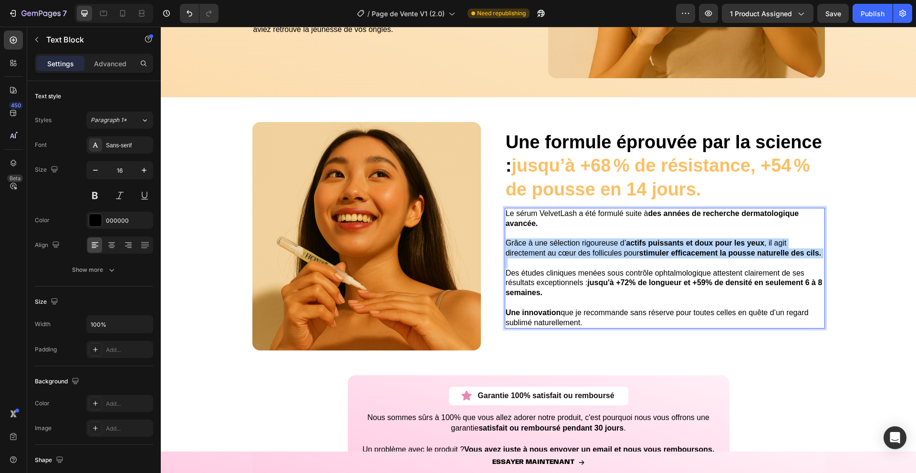
click at [566, 249] on p "Grâce à une sélection rigoureuse d’ actifs puissants et doux pour les yeux , il…" at bounding box center [665, 249] width 318 height 20
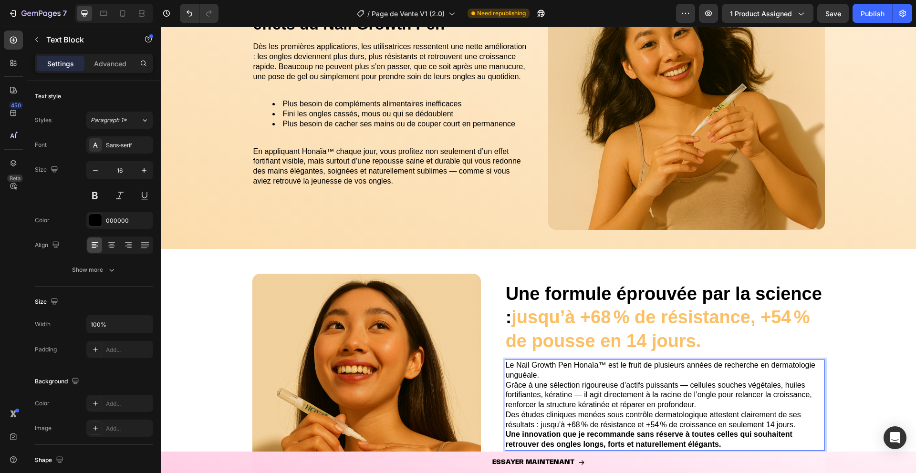
scroll to position [2213, 0]
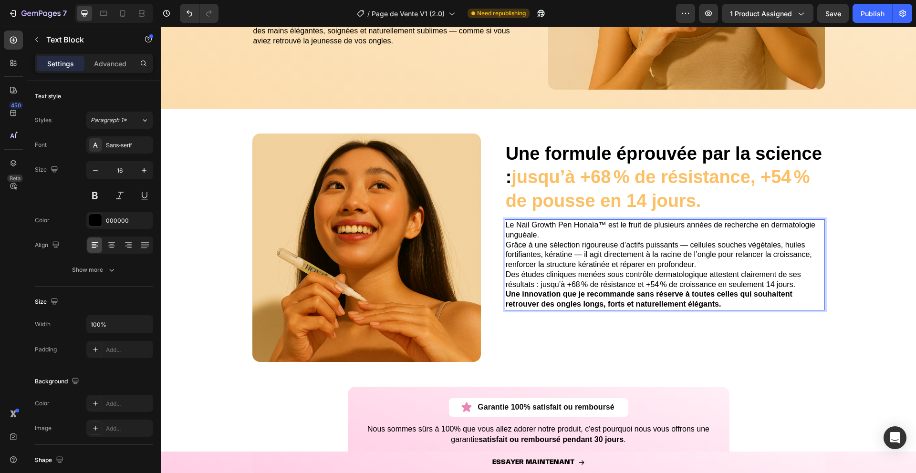
click at [704, 266] on p "Grâce à une sélection rigoureuse d’actifs puissants — cellules souches végétale…" at bounding box center [665, 255] width 318 height 30
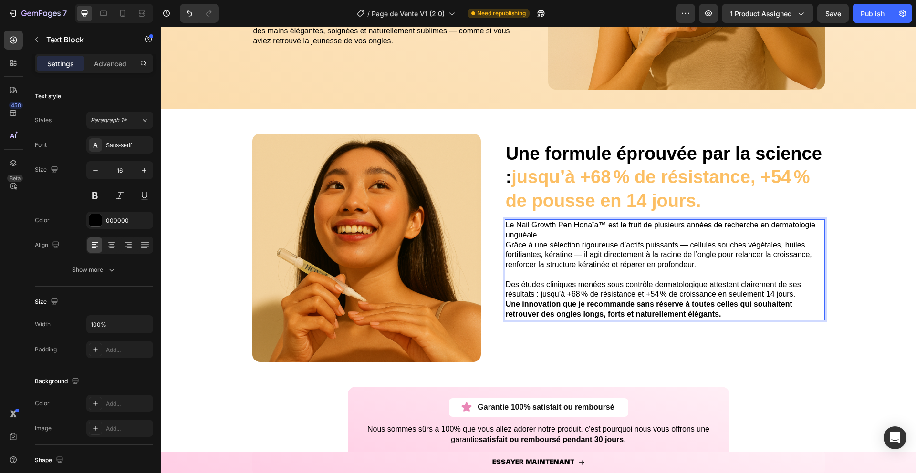
click at [798, 297] on p "Des études cliniques menées sous contrôle dermatologique attestent clairement d…" at bounding box center [665, 290] width 318 height 20
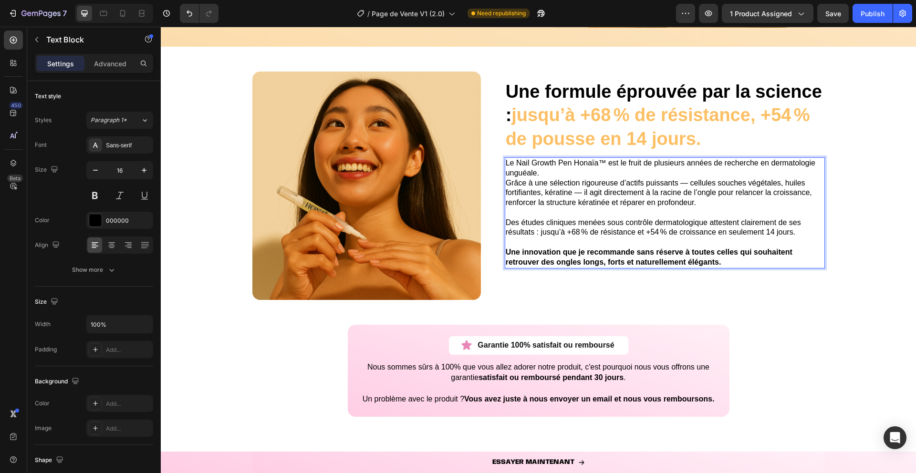
scroll to position [2356, 0]
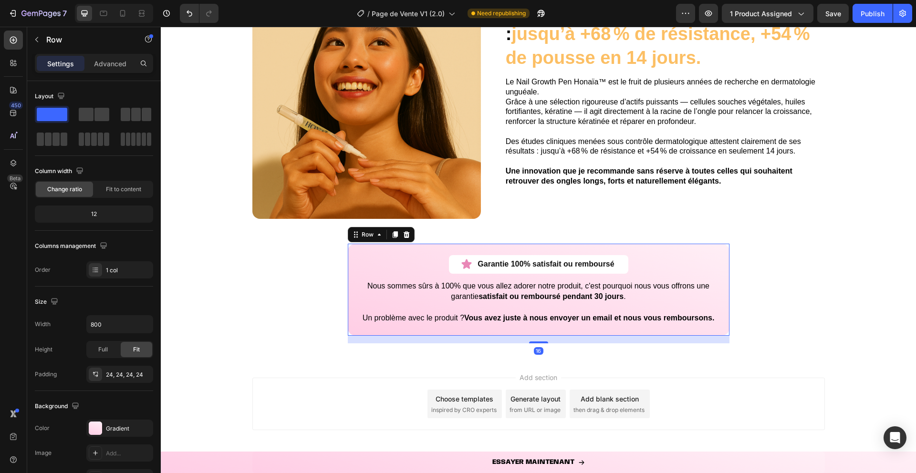
click at [357, 256] on div "Garantie 100% satisfait ou remboursé Item List Row Nous sommes sûrs à 100% que …" at bounding box center [539, 290] width 382 height 92
click at [91, 424] on div at bounding box center [95, 428] width 13 height 13
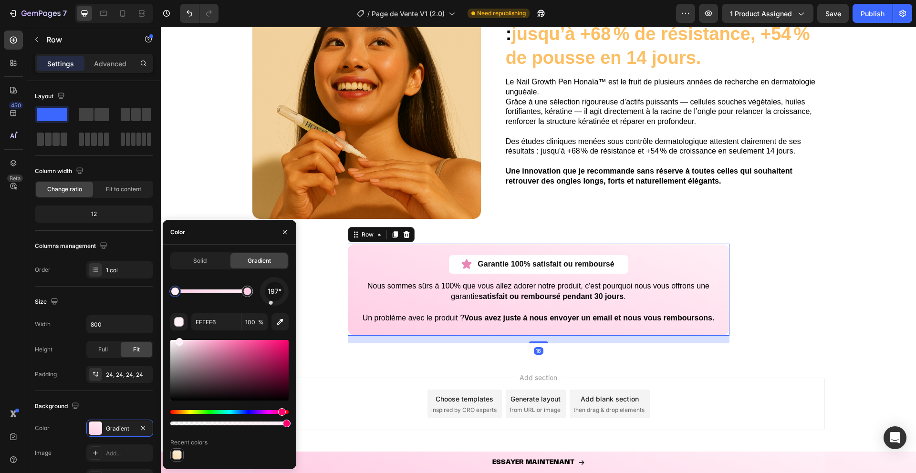
click at [177, 456] on div at bounding box center [177, 455] width 10 height 10
type input "FFEFD8"
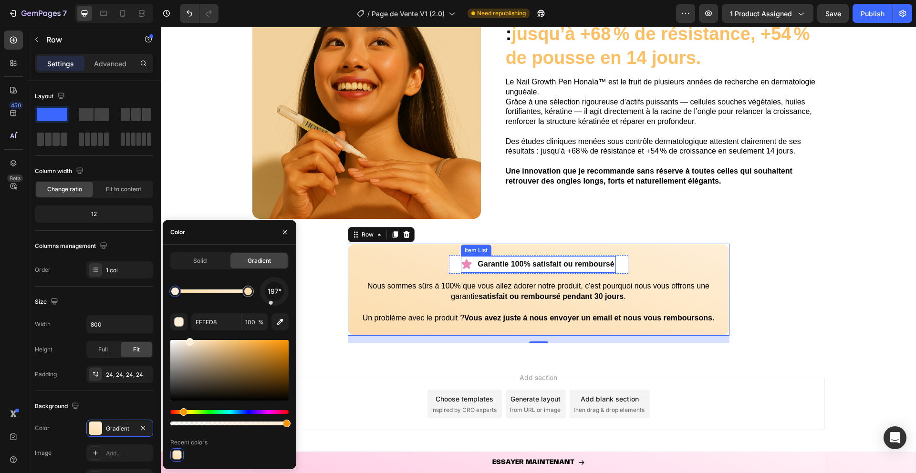
click at [468, 268] on icon at bounding box center [467, 265] width 10 height 10
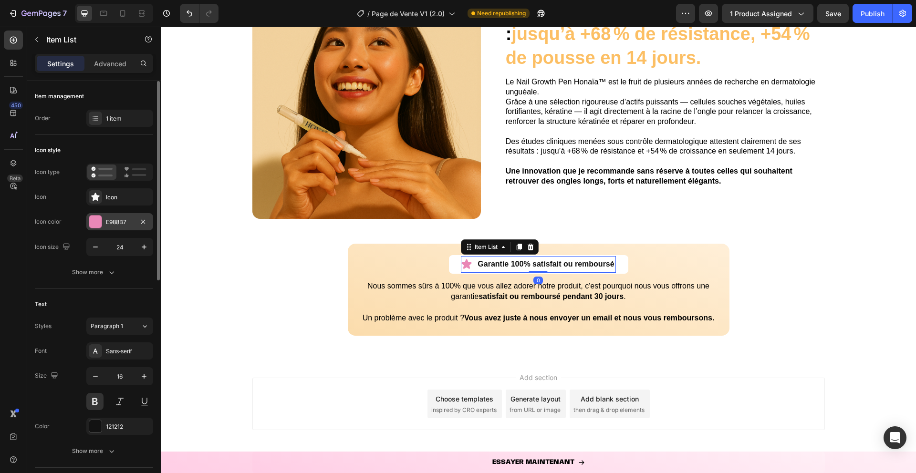
click at [103, 219] on div "E988B7" at bounding box center [119, 221] width 67 height 17
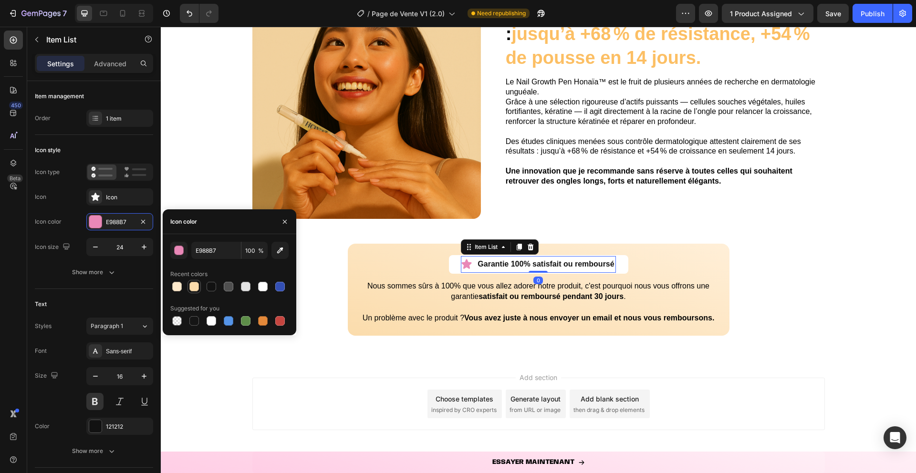
click at [194, 288] on div at bounding box center [194, 287] width 10 height 10
type input "FBDCAC"
click at [284, 222] on icon "button" at bounding box center [285, 222] width 8 height 8
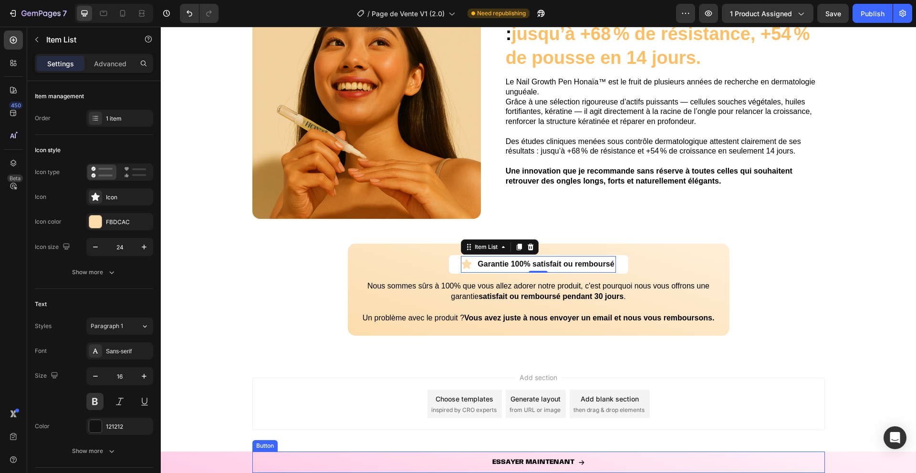
click at [282, 465] on link "ESSAYER MAINTENANT" at bounding box center [538, 462] width 572 height 21
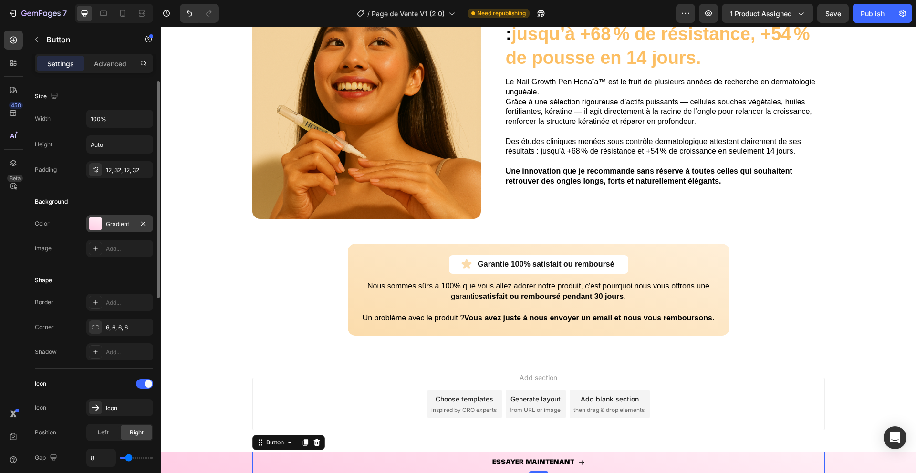
click at [99, 224] on div at bounding box center [95, 223] width 13 height 13
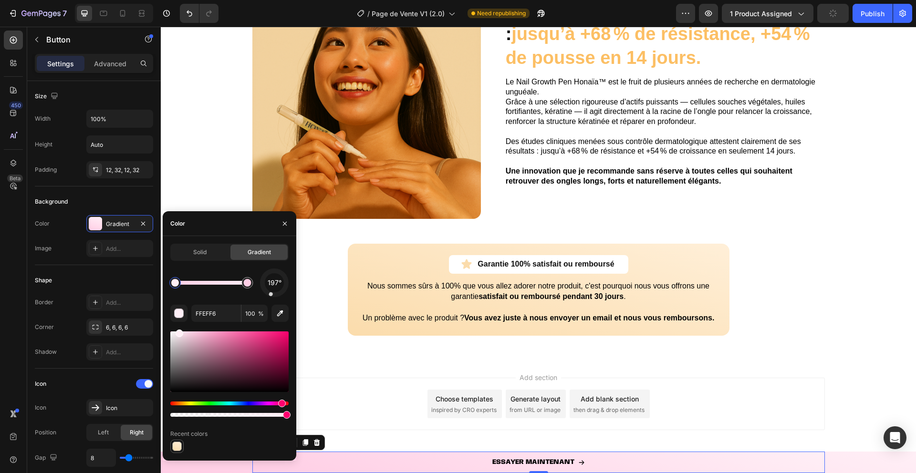
click at [183, 447] on div at bounding box center [176, 446] width 13 height 13
type input "FFEFD8"
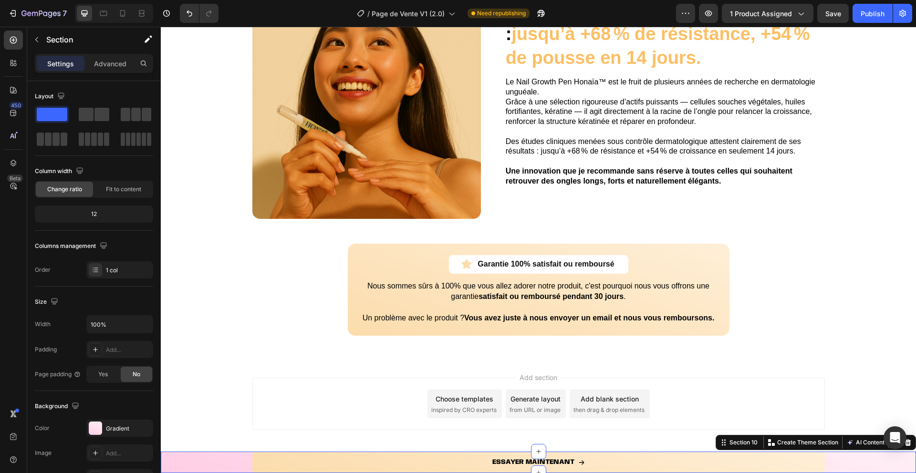
click at [185, 471] on div "ESSAYER MAINTENANT Button Row" at bounding box center [538, 462] width 755 height 21
click at [97, 424] on div at bounding box center [95, 428] width 13 height 13
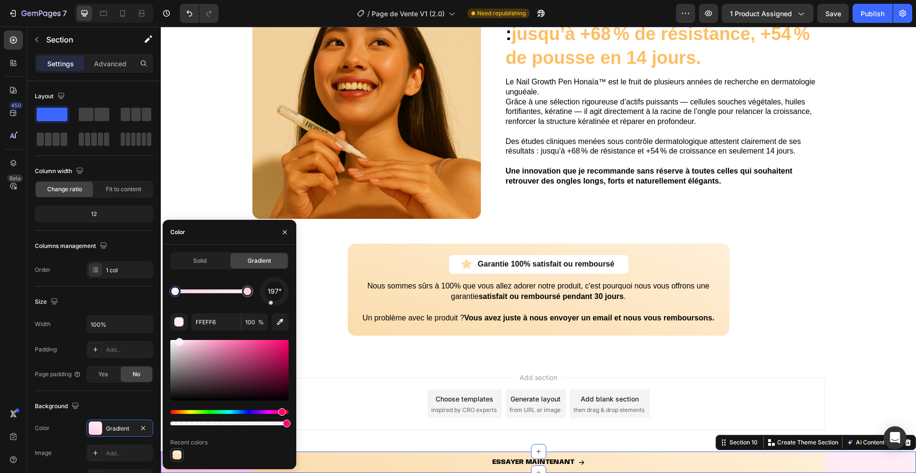
click at [174, 456] on div at bounding box center [177, 455] width 10 height 10
type input "FFEFD8"
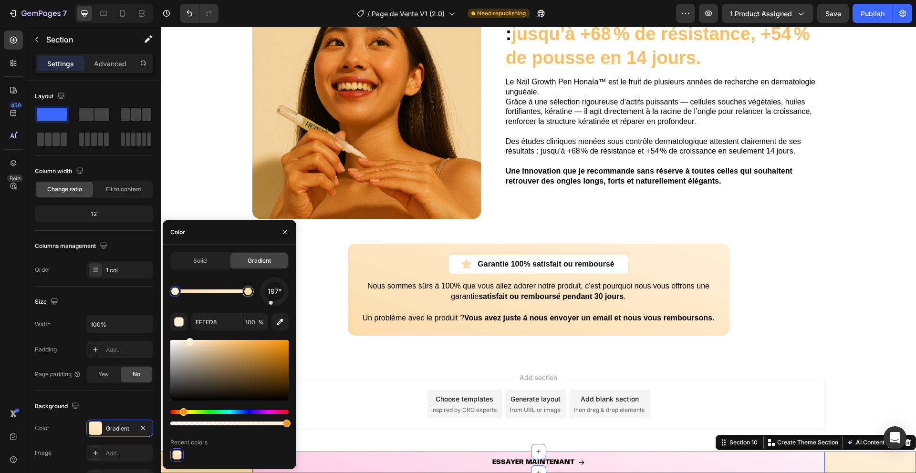
click at [312, 470] on link "ESSAYER MAINTENANT" at bounding box center [538, 462] width 572 height 21
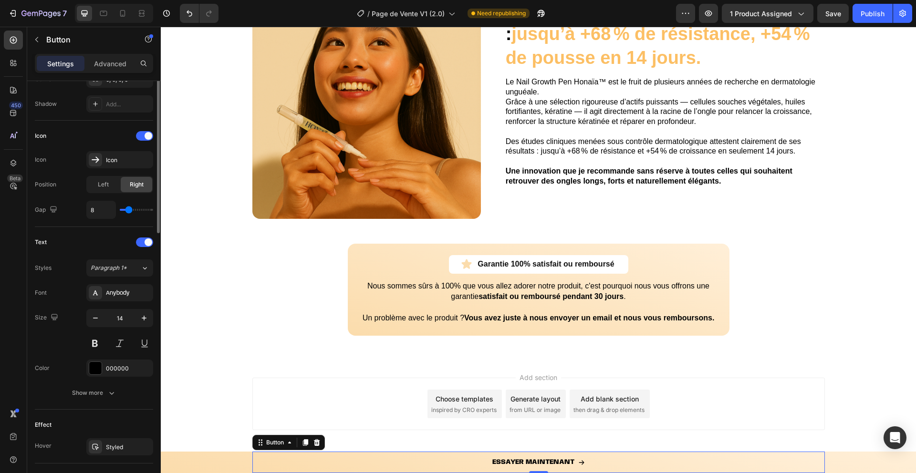
scroll to position [390, 0]
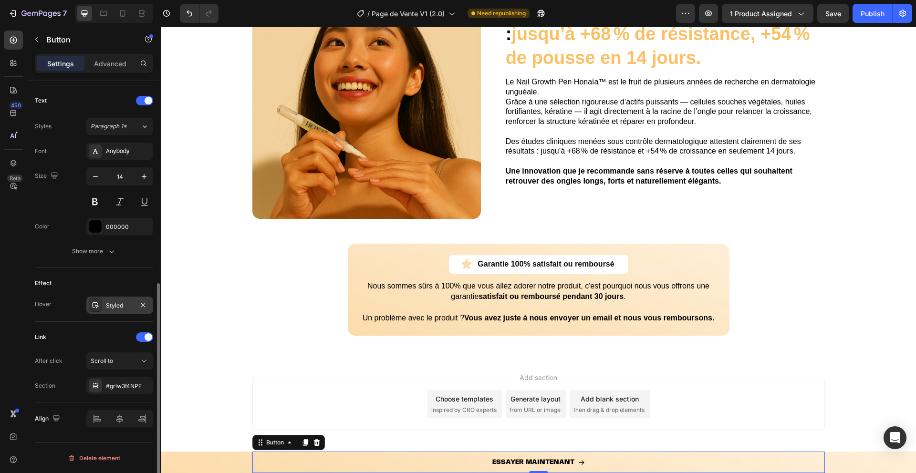
click at [95, 306] on icon at bounding box center [96, 306] width 8 height 8
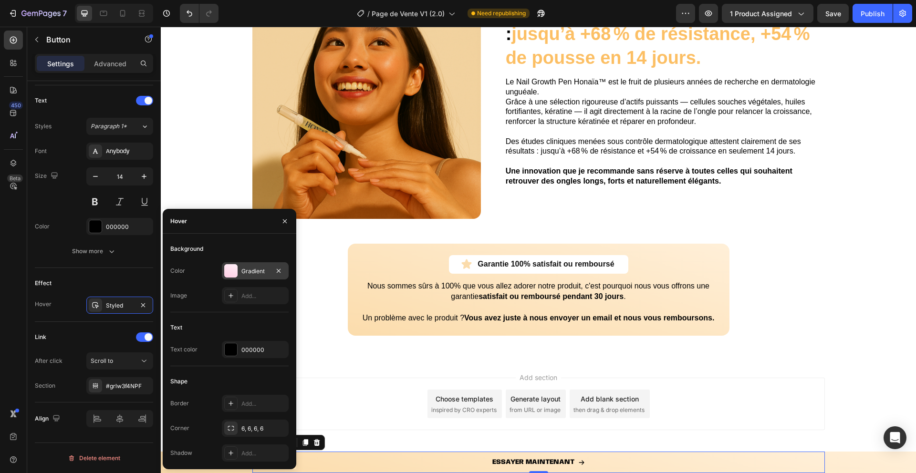
click at [236, 270] on div at bounding box center [230, 270] width 13 height 13
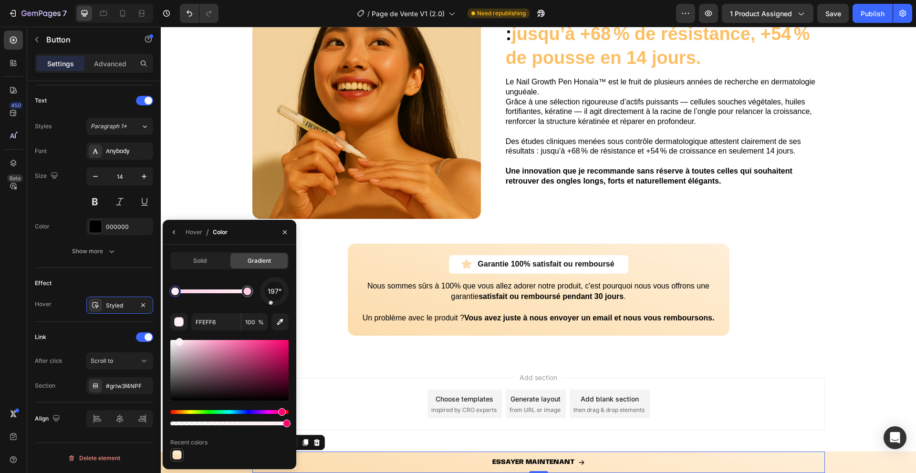
click at [170, 454] on div at bounding box center [176, 454] width 13 height 13
type input "FFEFD8"
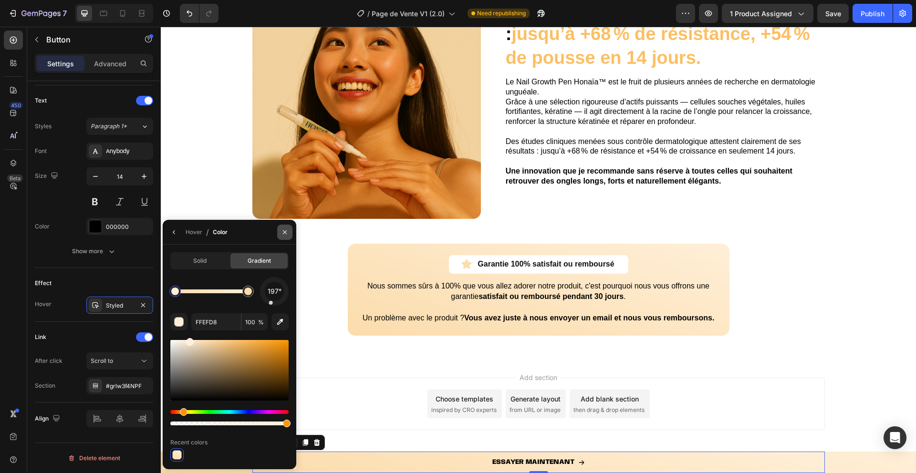
drag, startPoint x: 285, startPoint y: 229, endPoint x: 125, endPoint y: 204, distance: 162.2
click at [285, 229] on icon "button" at bounding box center [285, 233] width 8 height 8
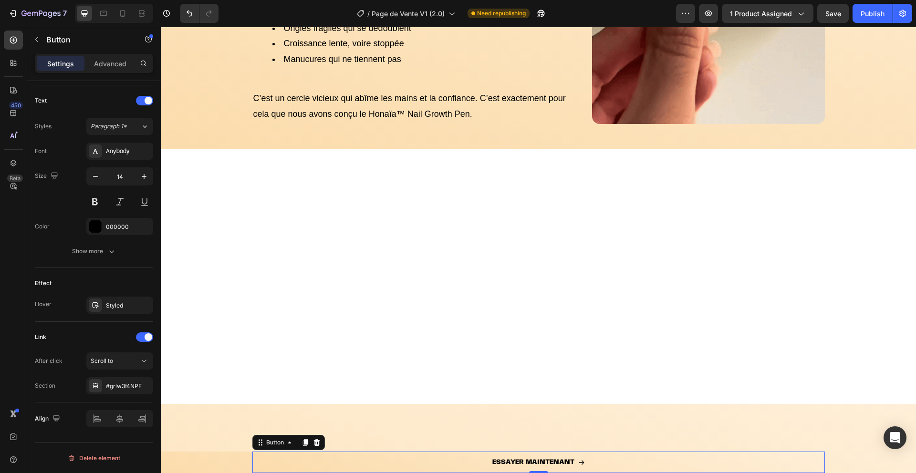
scroll to position [0, 0]
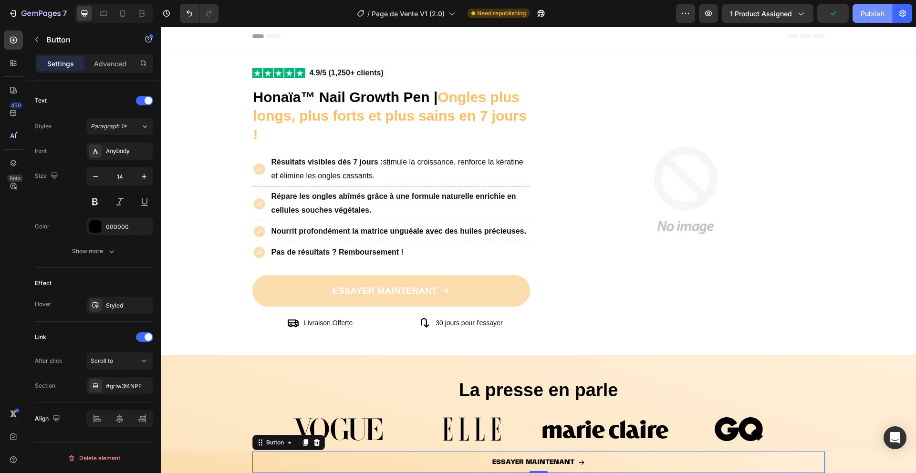
click at [860, 14] on button "Publish" at bounding box center [873, 13] width 40 height 19
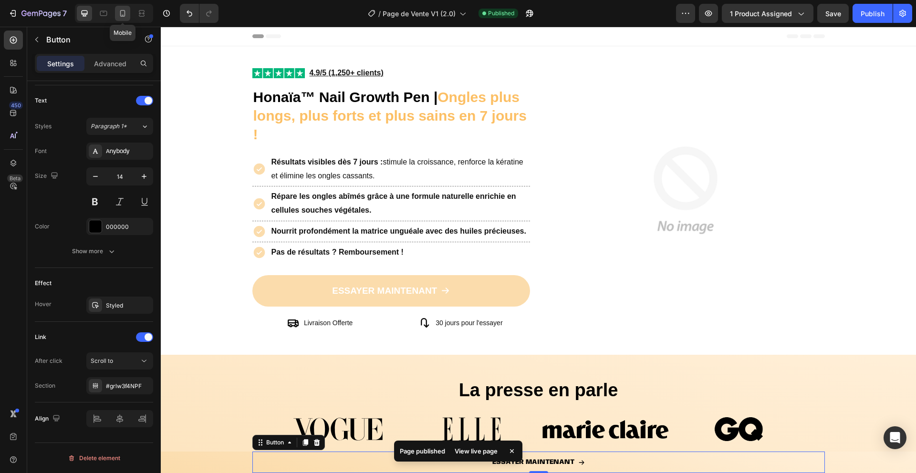
click at [126, 17] on icon at bounding box center [123, 14] width 10 height 10
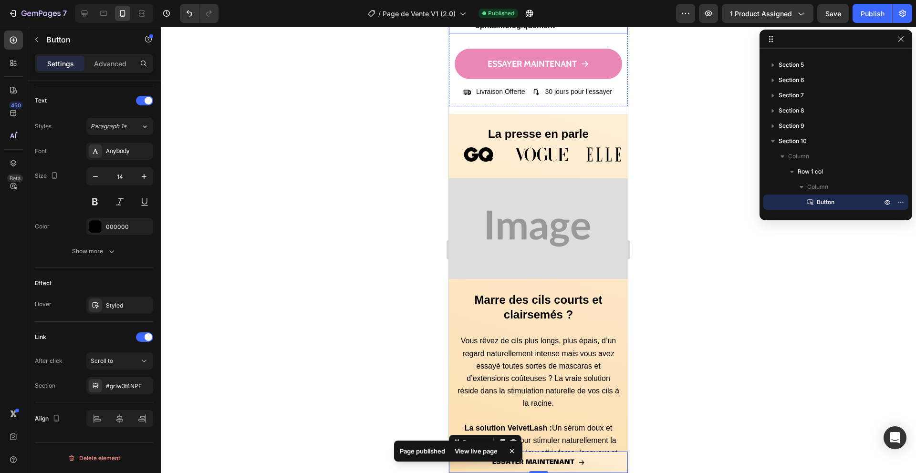
scroll to position [157, 0]
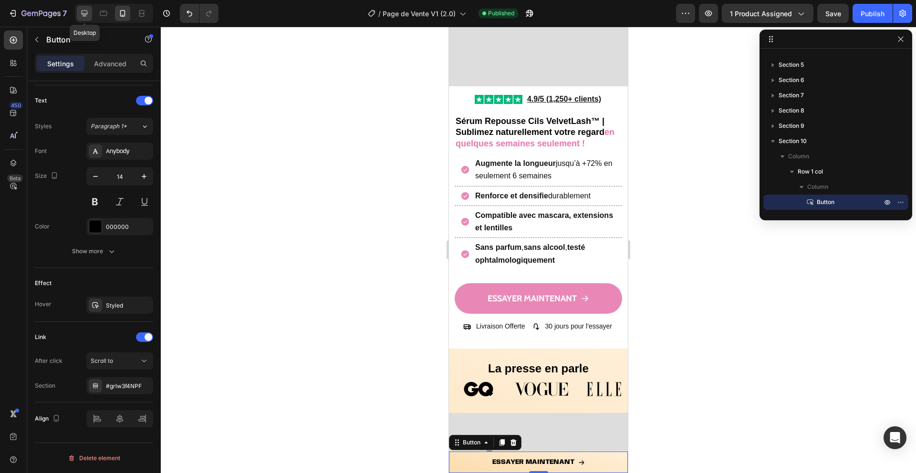
click at [88, 15] on icon at bounding box center [85, 14] width 10 height 10
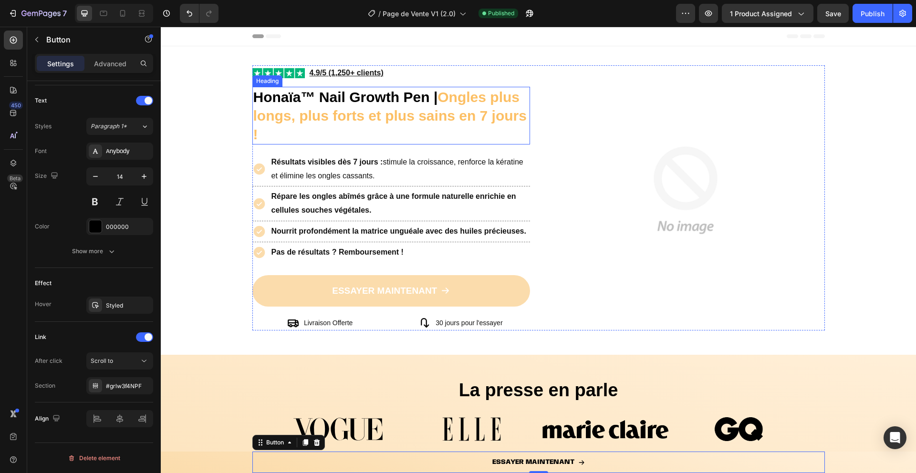
click at [357, 104] on strong "Honaïa™ Nail Growth Pen |" at bounding box center [345, 97] width 185 height 16
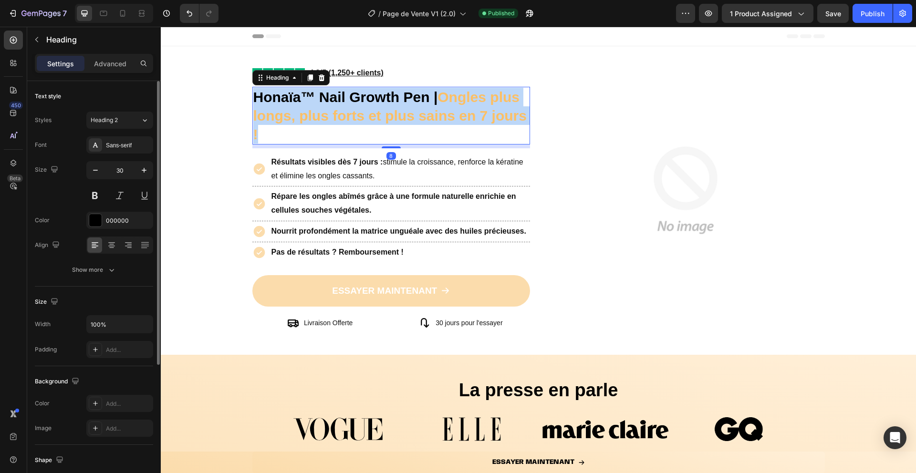
click at [357, 104] on strong "Honaïa™ Nail Growth Pen |" at bounding box center [345, 97] width 185 height 16
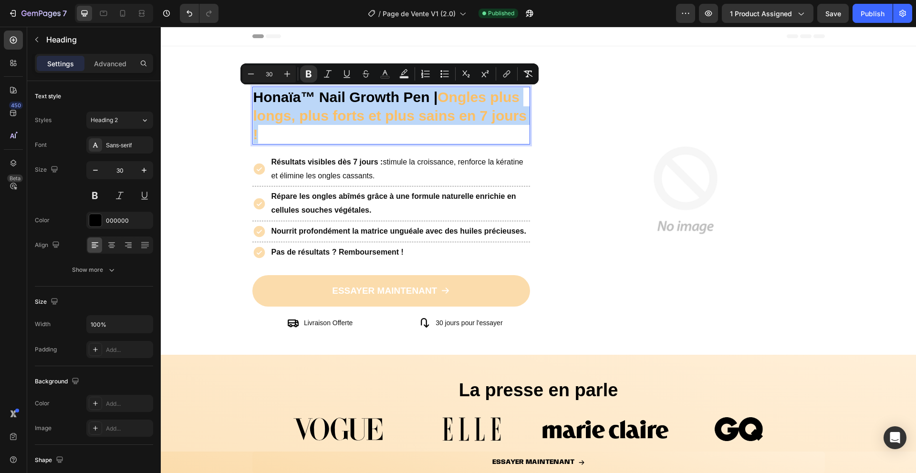
copy p "Honaïa™ Nail Growth Pen | Ongles plus longs, plus forts et plus sains en 7 jour…"
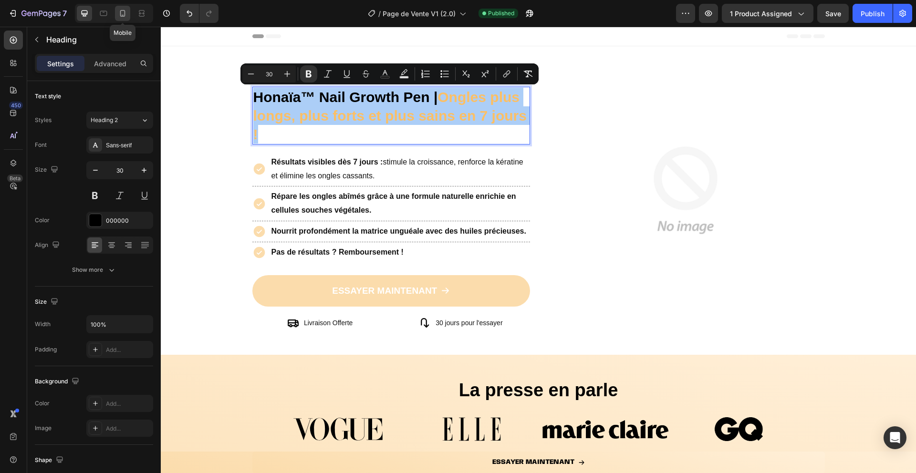
click at [123, 17] on icon at bounding box center [123, 14] width 10 height 10
type input "18"
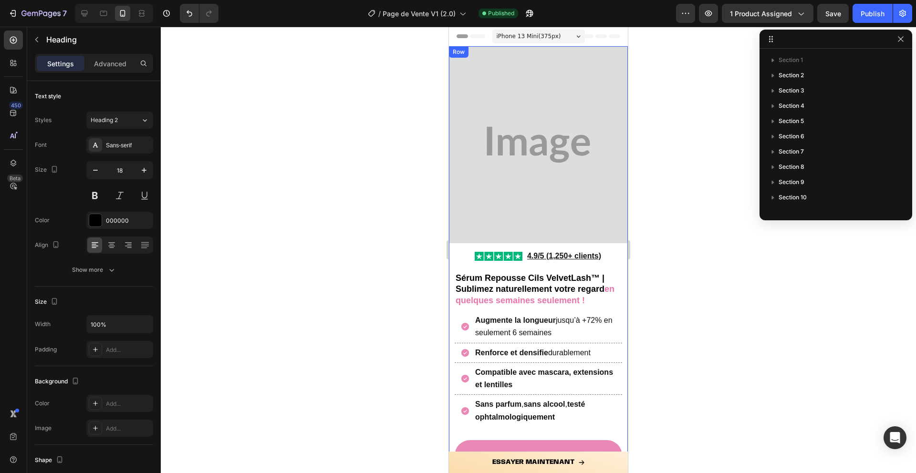
click at [508, 284] on h2 "Sérum Repousse Cils VelvetLash™ | Sublimez naturellement votre regard en quelqu…" at bounding box center [538, 289] width 167 height 35
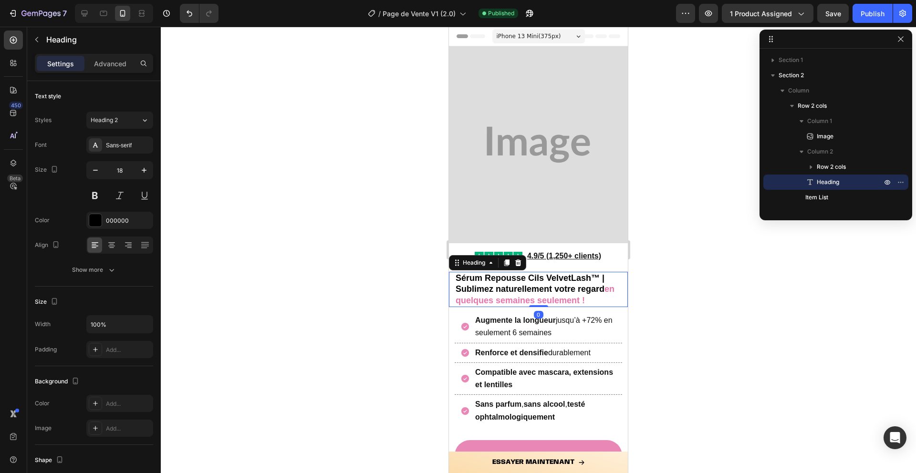
click at [508, 284] on h2 "Sérum Repousse Cils VelvetLash™ | Sublimez naturellement votre regard en quelqu…" at bounding box center [538, 289] width 167 height 35
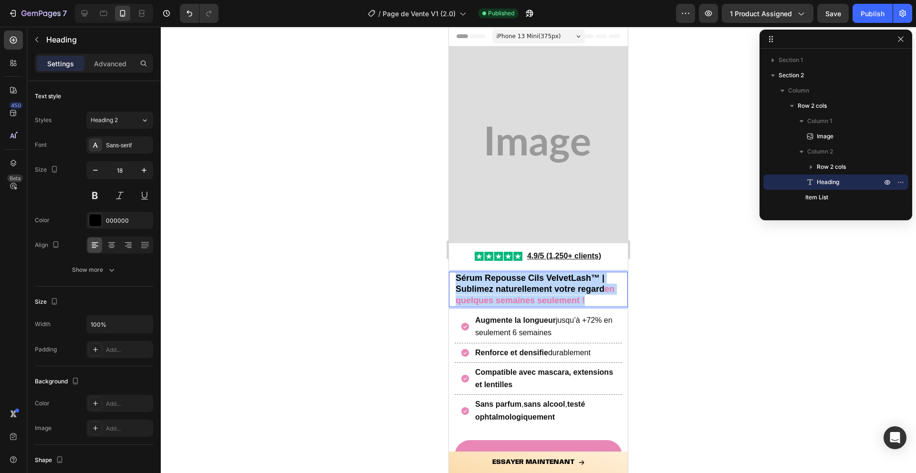
click at [508, 284] on p "Sérum Repousse Cils VelvetLash™ | Sublimez naturellement votre regard en quelqu…" at bounding box center [539, 289] width 166 height 33
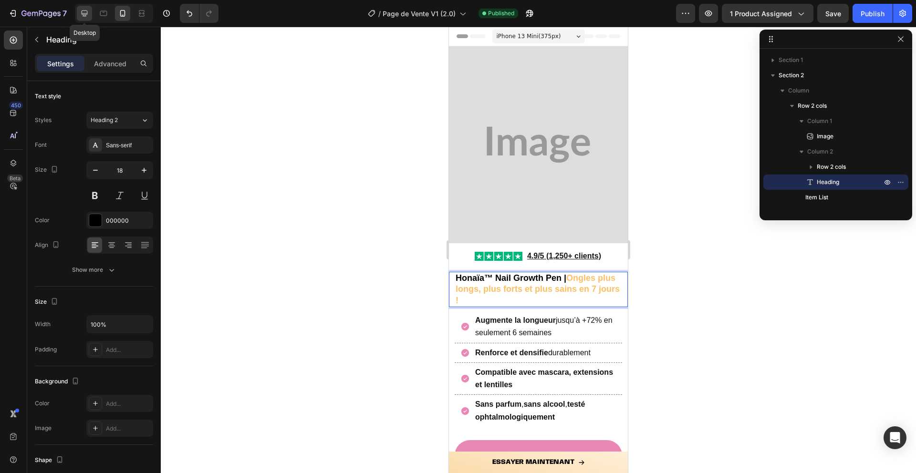
drag, startPoint x: 80, startPoint y: 14, endPoint x: 66, endPoint y: 97, distance: 83.6
click at [80, 14] on icon at bounding box center [85, 14] width 10 height 10
type input "30"
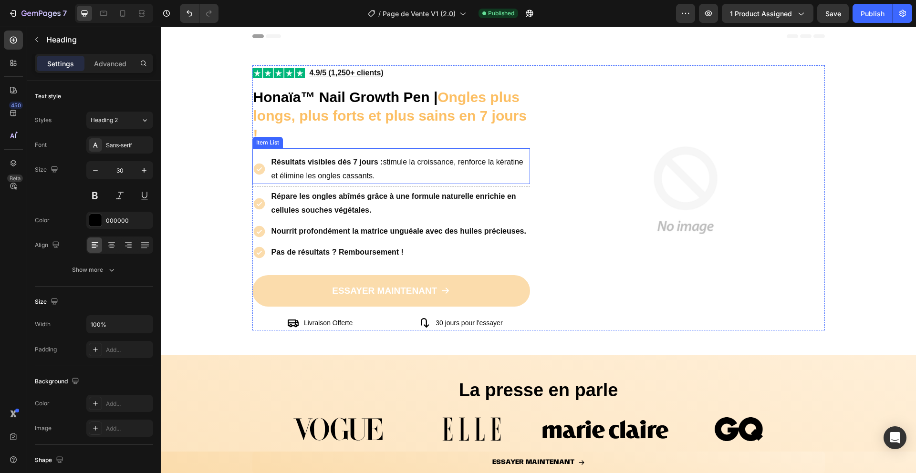
click at [339, 162] on strong "Résultats visibles dès 7 jours :" at bounding box center [327, 162] width 112 height 8
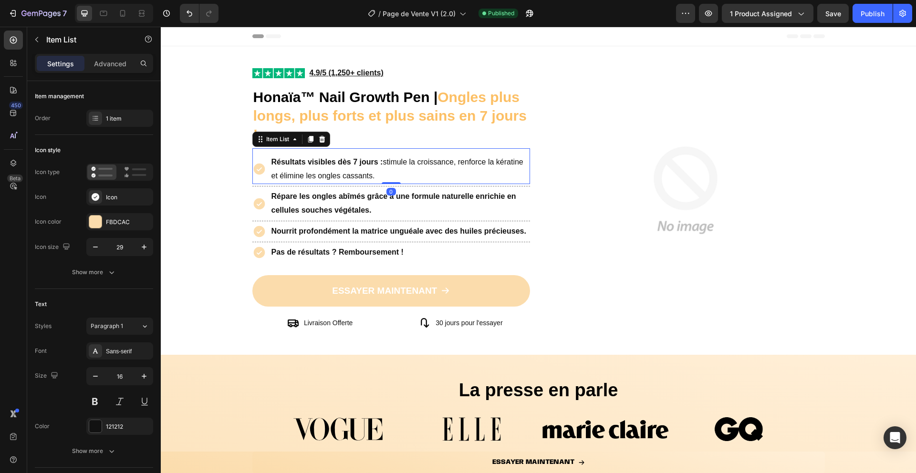
click at [339, 162] on strong "Résultats visibles dès 7 jours :" at bounding box center [327, 162] width 112 height 8
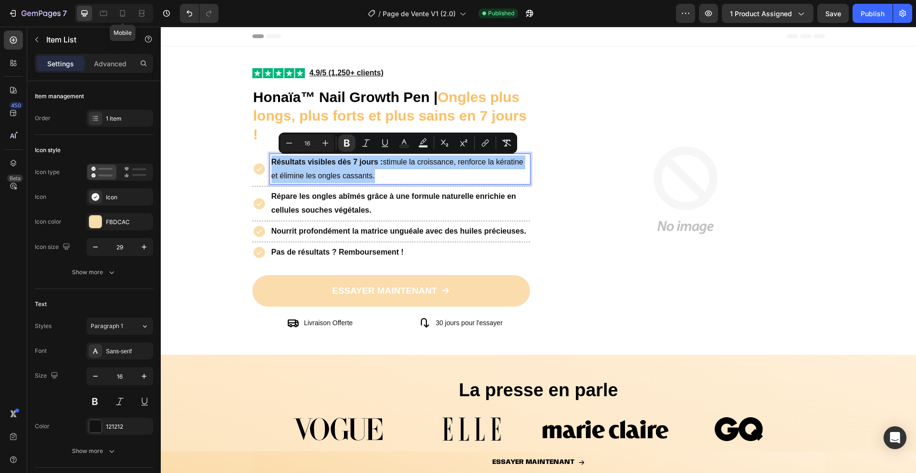
drag, startPoint x: 122, startPoint y: 17, endPoint x: 163, endPoint y: 40, distance: 47.4
click at [122, 17] on icon at bounding box center [123, 14] width 10 height 10
type input "16"
type input "14"
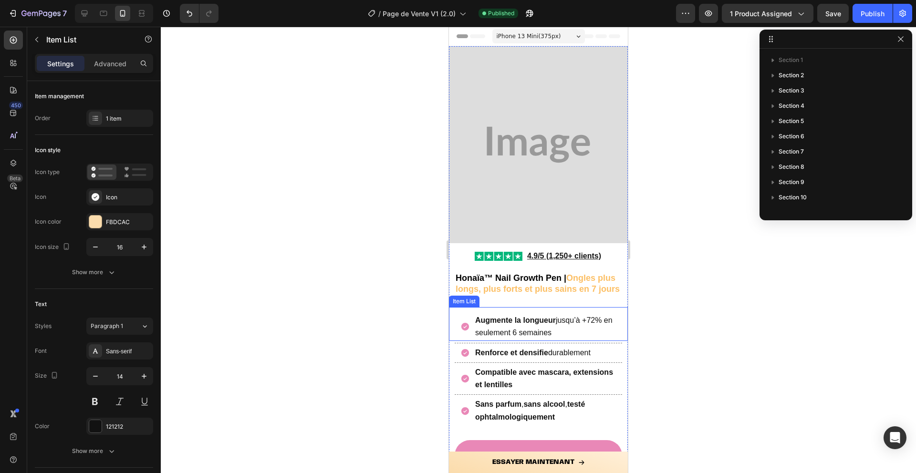
click at [495, 324] on strong "Augmente la longueur" at bounding box center [515, 320] width 81 height 8
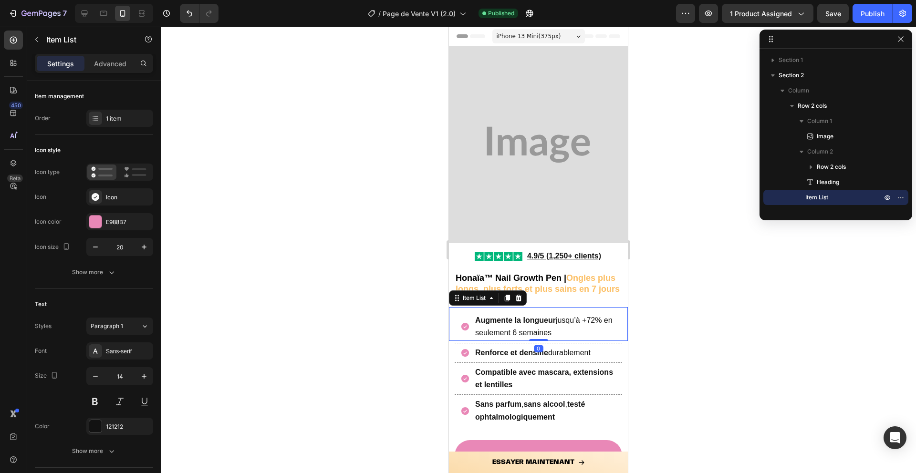
click at [495, 324] on strong "Augmente la longueur" at bounding box center [515, 320] width 81 height 8
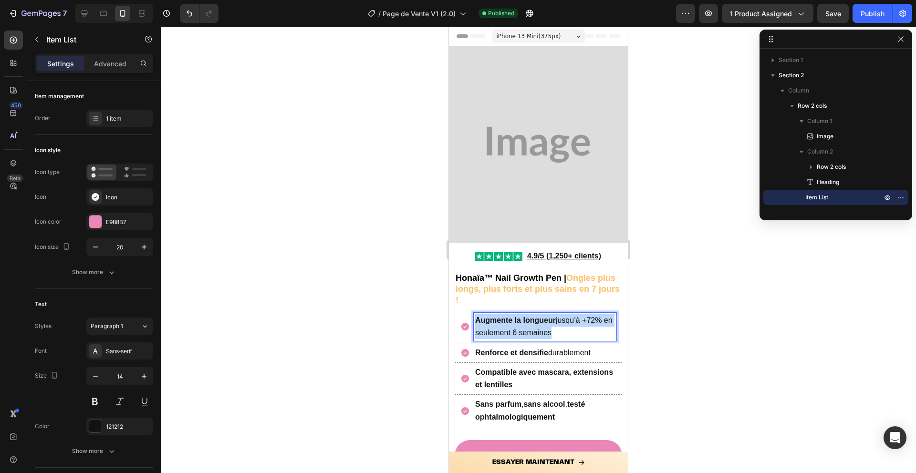
click at [495, 324] on strong "Augmente la longueur" at bounding box center [515, 320] width 81 height 8
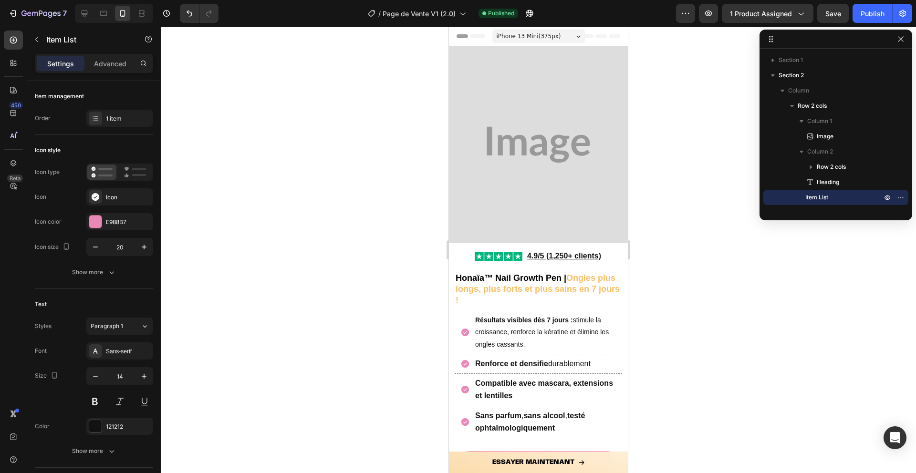
click at [466, 333] on icon at bounding box center [465, 333] width 8 height 8
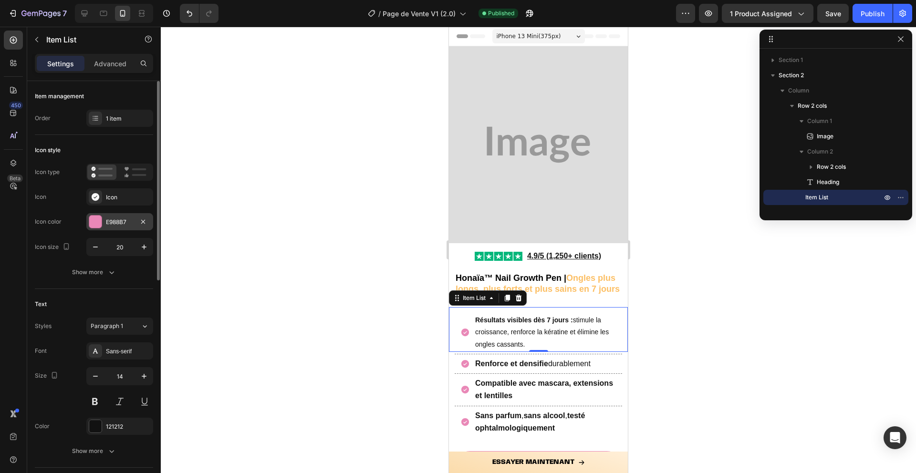
click at [93, 223] on div at bounding box center [95, 222] width 12 height 12
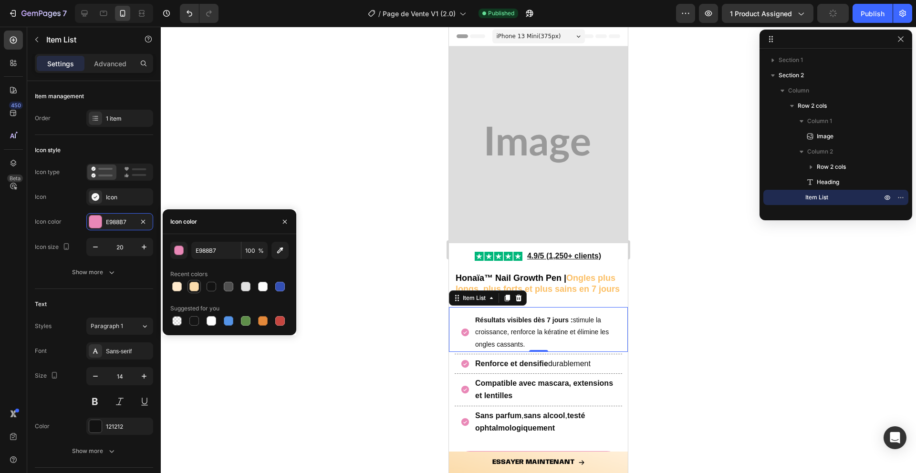
click at [196, 287] on div at bounding box center [194, 287] width 10 height 10
type input "FBDCAC"
click at [465, 362] on icon at bounding box center [465, 364] width 8 height 8
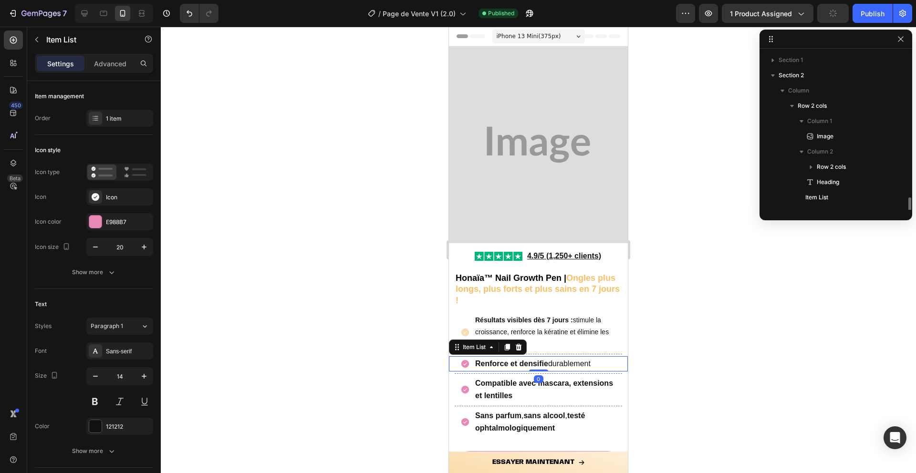
scroll to position [104, 0]
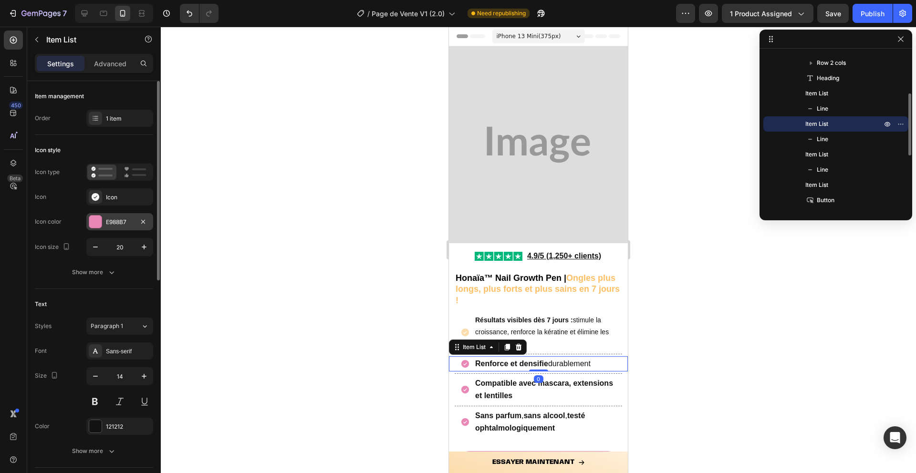
click at [93, 223] on div at bounding box center [95, 222] width 12 height 12
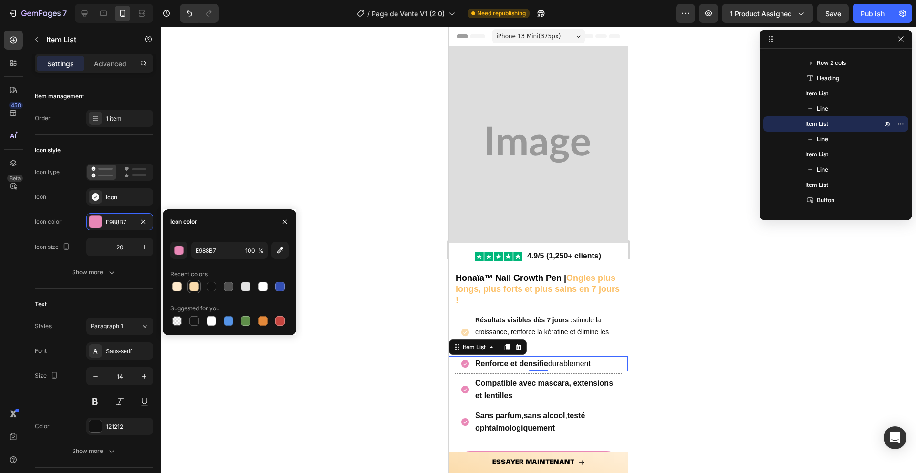
click at [194, 287] on div at bounding box center [194, 287] width 10 height 10
type input "FBDCAC"
click at [462, 390] on icon at bounding box center [465, 390] width 8 height 8
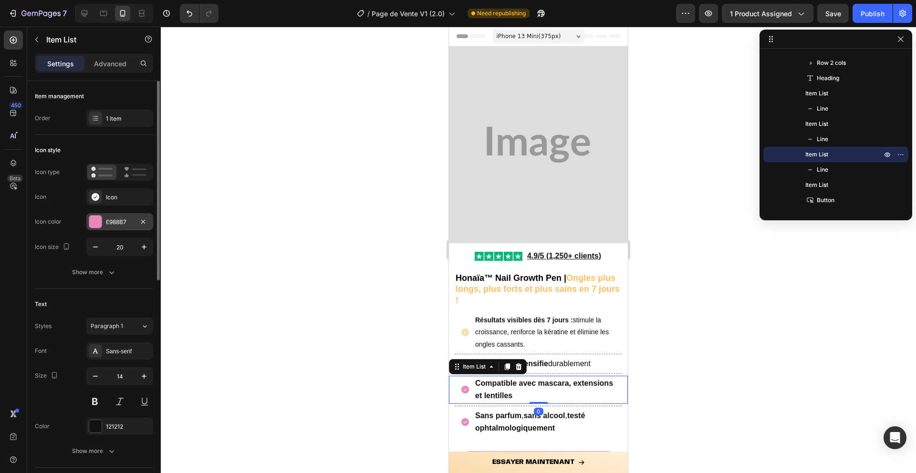
click at [97, 217] on div at bounding box center [95, 222] width 12 height 12
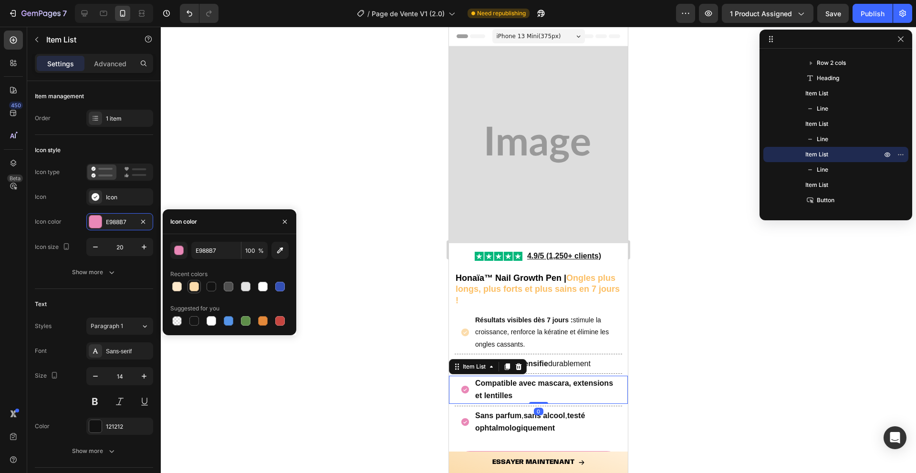
click at [197, 282] on div at bounding box center [194, 287] width 10 height 10
type input "FBDCAC"
click at [283, 222] on icon "button" at bounding box center [285, 222] width 8 height 8
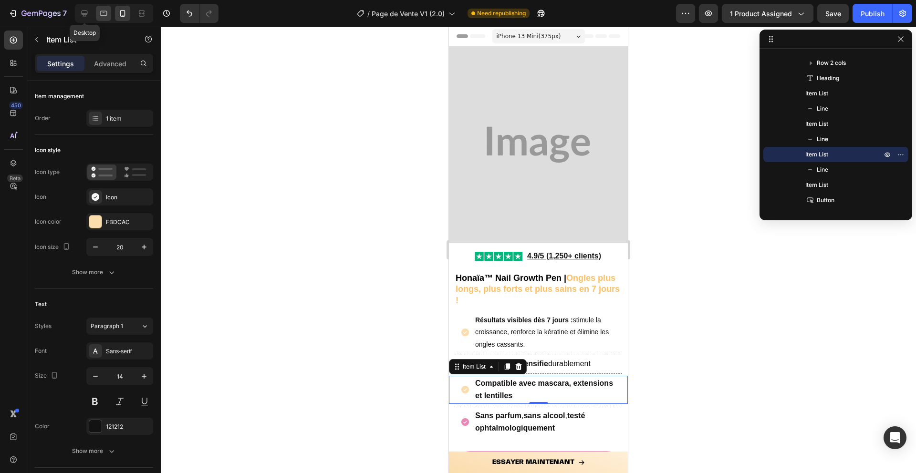
drag, startPoint x: 87, startPoint y: 16, endPoint x: 96, endPoint y: 16, distance: 9.5
click at [87, 16] on icon at bounding box center [85, 14] width 10 height 10
type input "16"
type input "29"
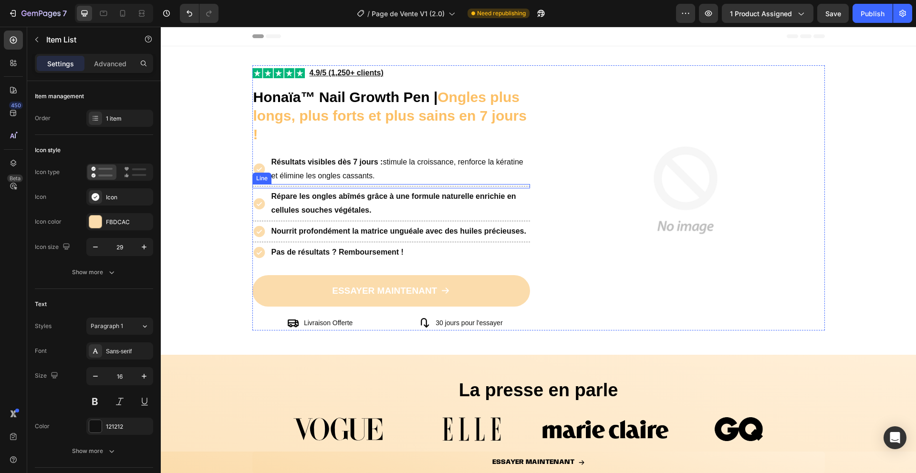
click at [280, 202] on p "Répare les ongles abîmés grâce à une formule naturelle enrichie en cellules sou…" at bounding box center [400, 204] width 258 height 28
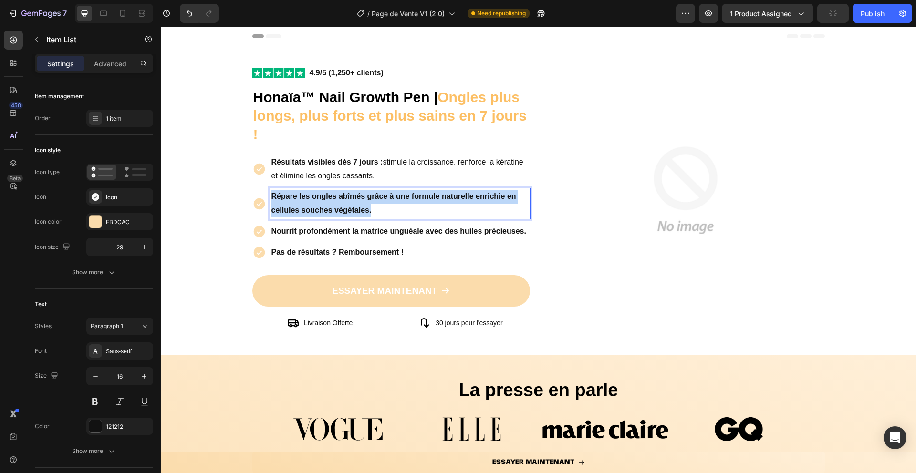
click at [280, 202] on p "Répare les ongles abîmés grâce à une formule naturelle enrichie en cellules sou…" at bounding box center [400, 204] width 258 height 28
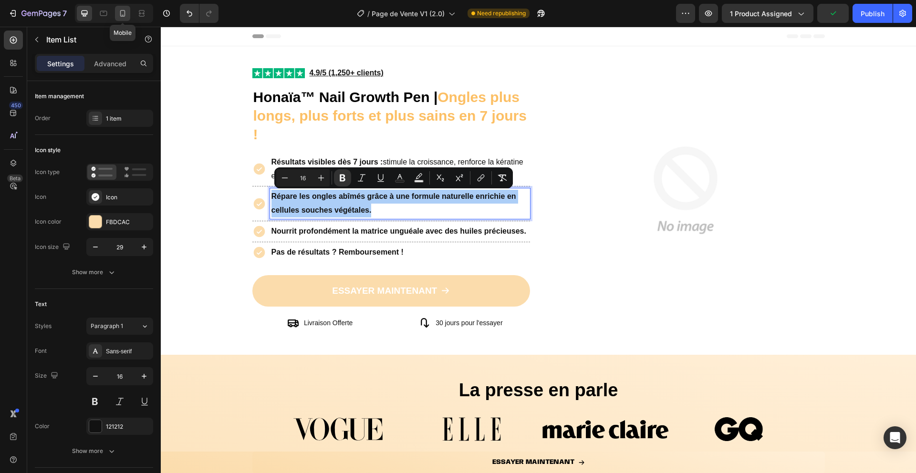
click at [122, 12] on icon at bounding box center [123, 14] width 10 height 10
type input "14"
type input "16"
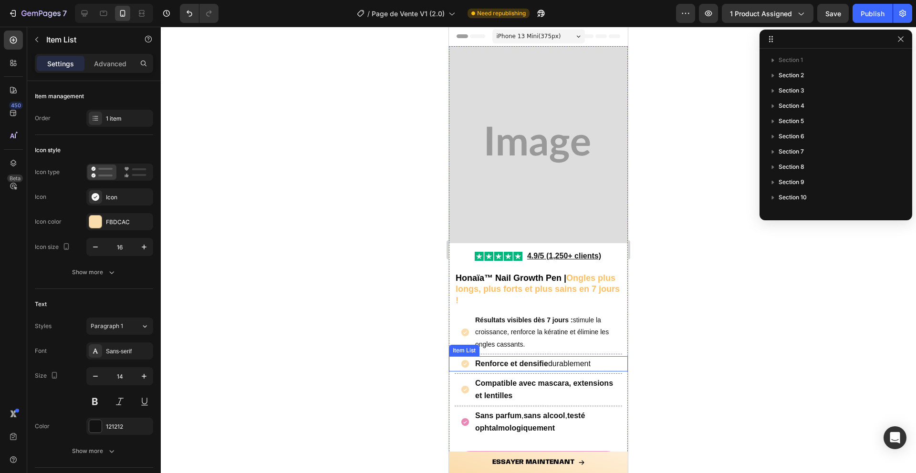
click at [500, 368] on p "Renforce et densifie durablement" at bounding box center [532, 364] width 115 height 12
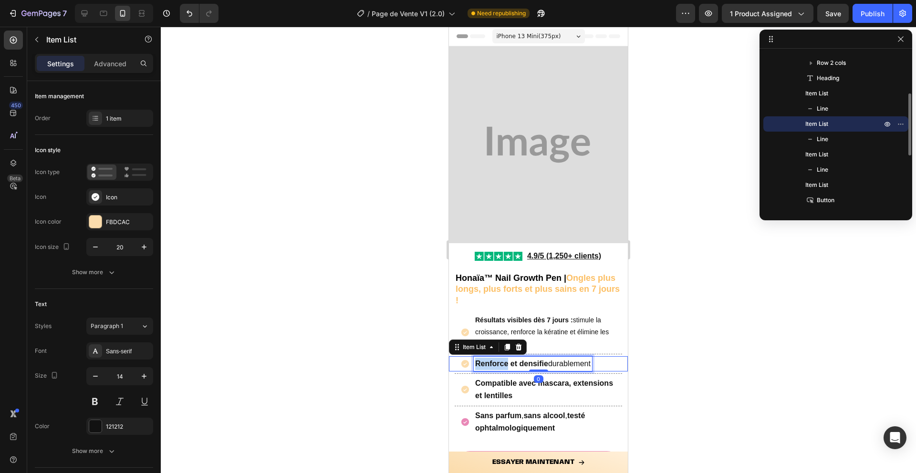
click at [500, 368] on p "Renforce et densifie durablement" at bounding box center [532, 364] width 115 height 12
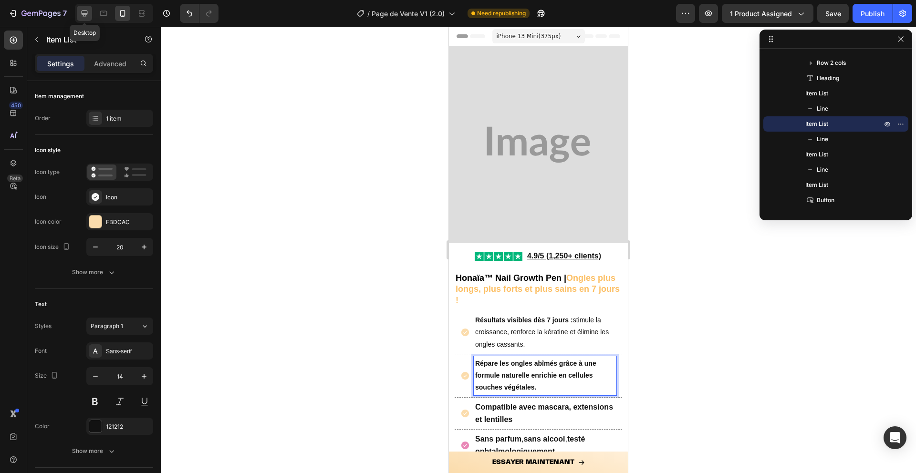
click at [83, 10] on icon at bounding box center [85, 13] width 6 height 6
type input "16"
type input "29"
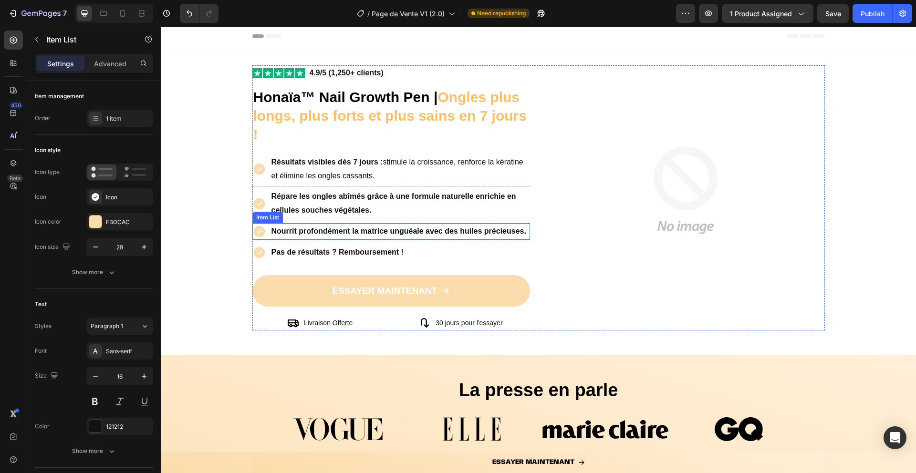
click at [294, 229] on strong "Nourrit profondément la matrice unguéale avec des huiles précieuses." at bounding box center [398, 231] width 255 height 8
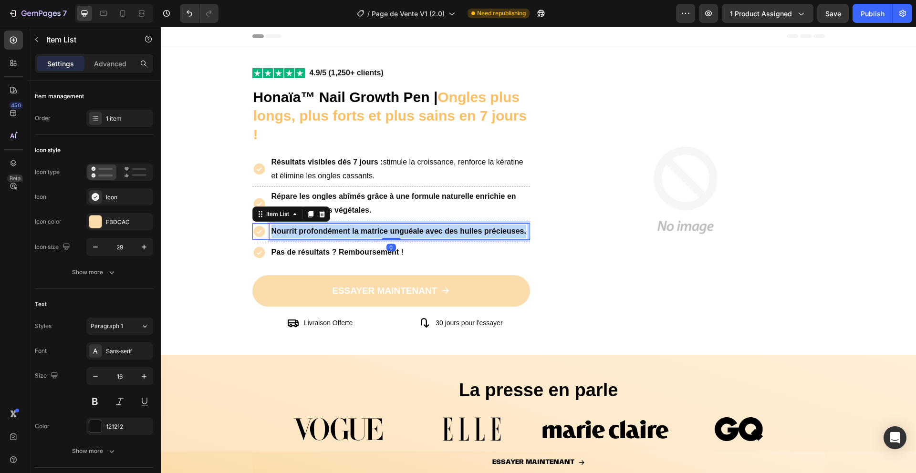
click at [294, 229] on strong "Nourrit profondément la matrice unguéale avec des huiles précieuses." at bounding box center [398, 231] width 255 height 8
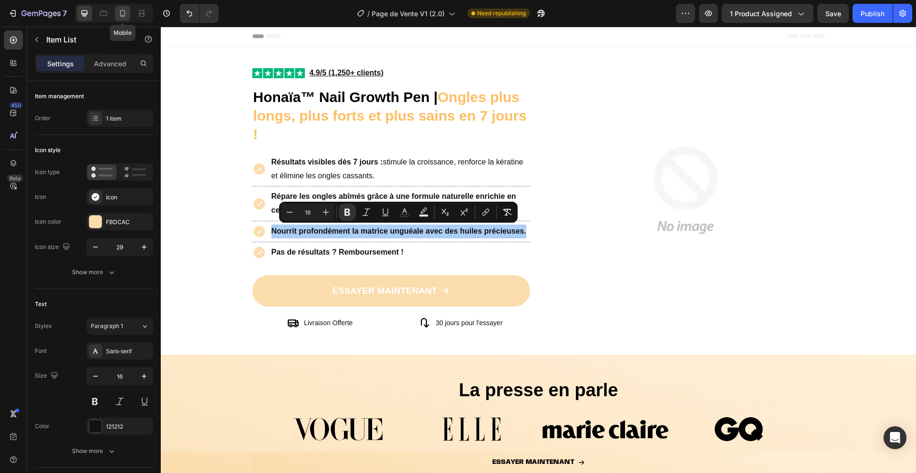
click at [125, 15] on icon at bounding box center [122, 13] width 5 height 7
type input "14"
type input "16"
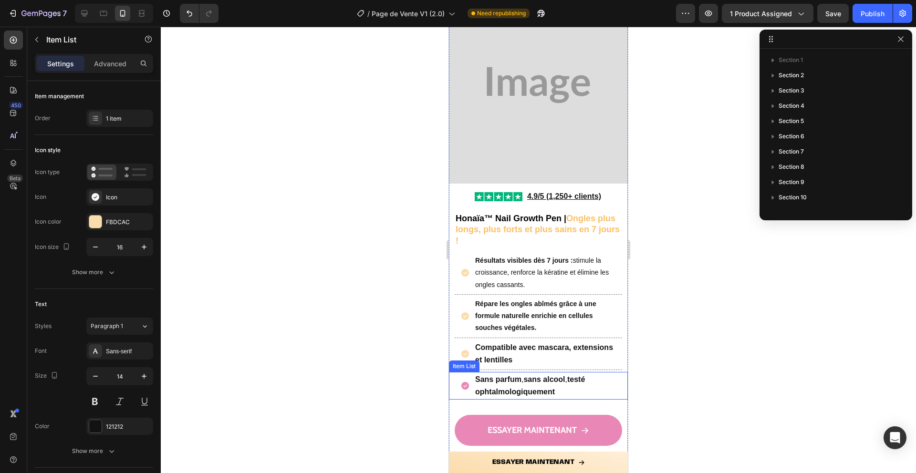
scroll to position [72, 0]
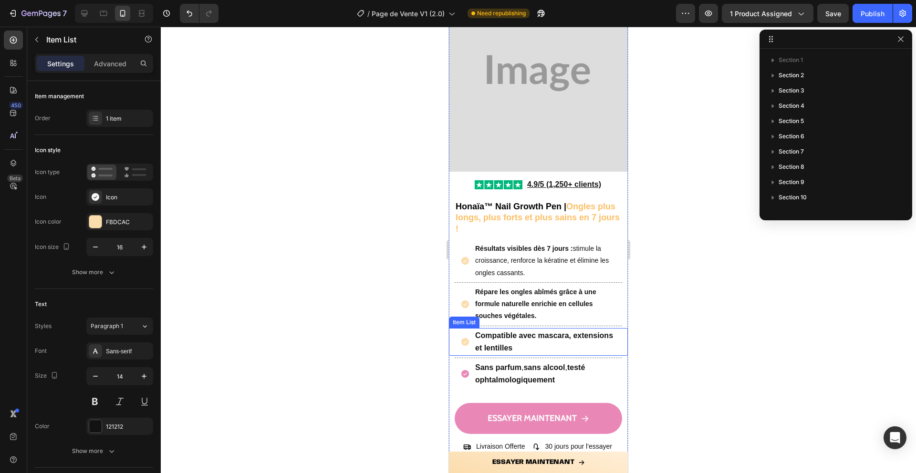
click at [499, 338] on strong "Compatible avec mascara, extensions et lentilles" at bounding box center [544, 342] width 138 height 21
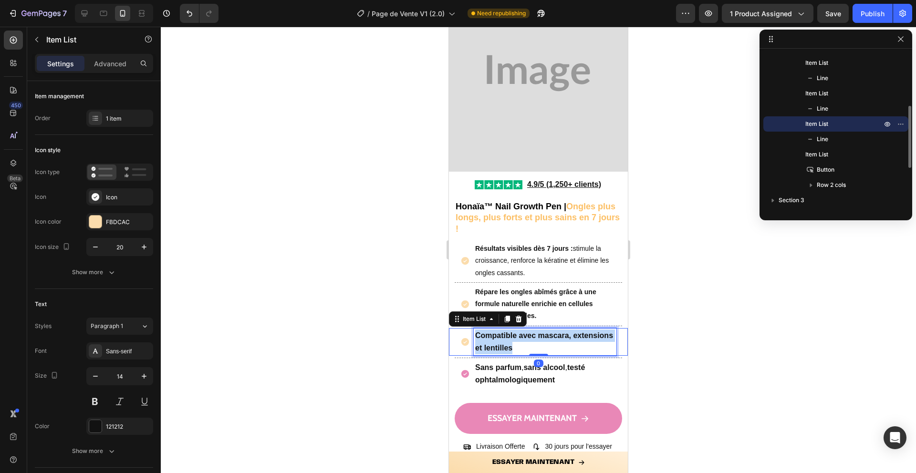
click at [499, 338] on strong "Compatible avec mascara, extensions et lentilles" at bounding box center [544, 342] width 138 height 21
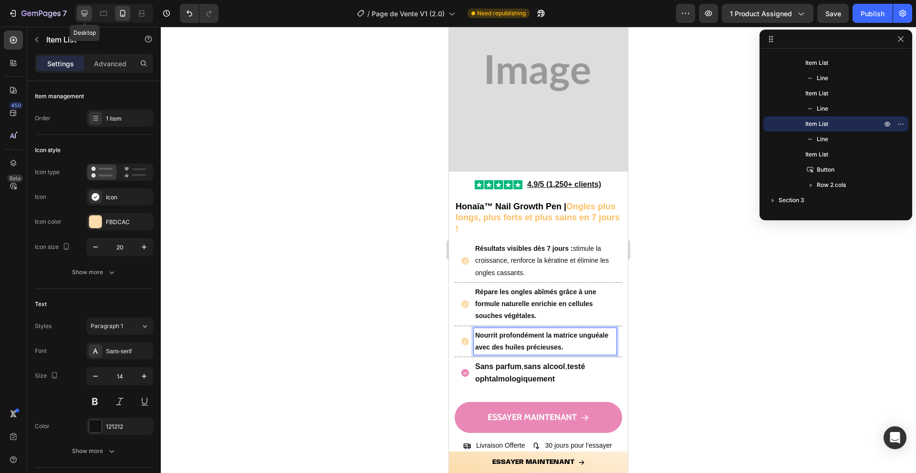
click at [86, 10] on icon at bounding box center [85, 13] width 6 height 6
type input "16"
type input "29"
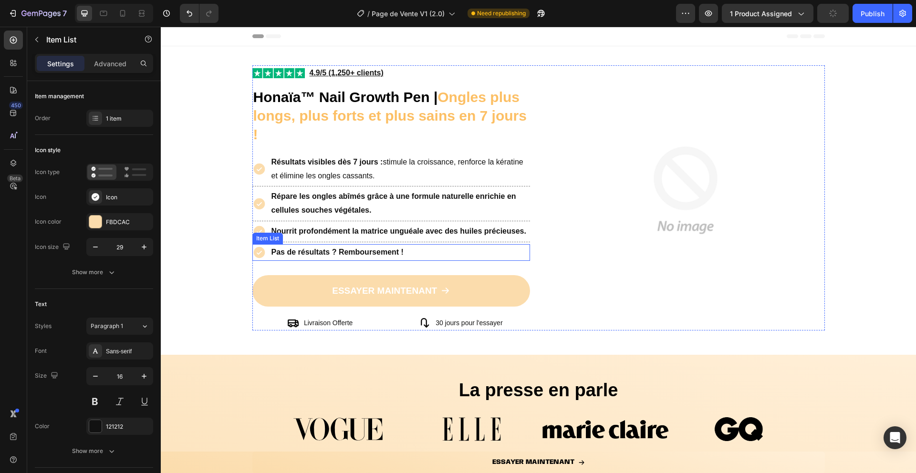
click at [318, 255] on strong "Pas de résultats ? Remboursement !" at bounding box center [337, 252] width 132 height 8
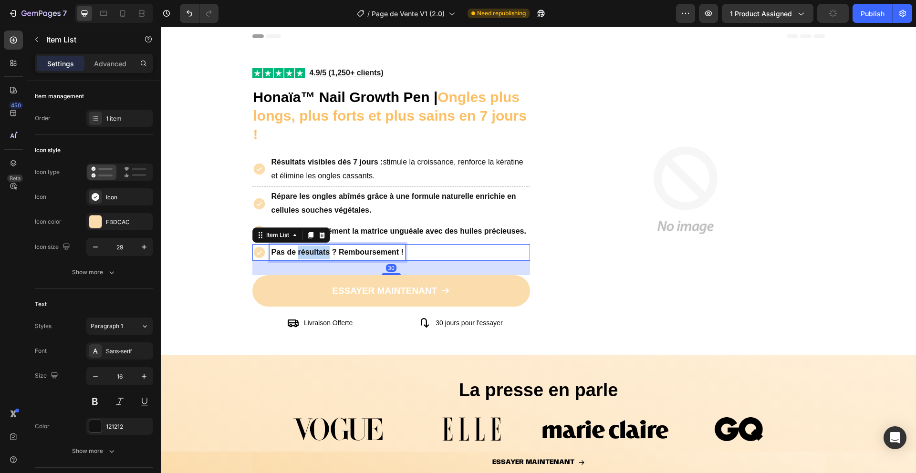
click at [318, 255] on strong "Pas de résultats ? Remboursement !" at bounding box center [337, 252] width 132 height 8
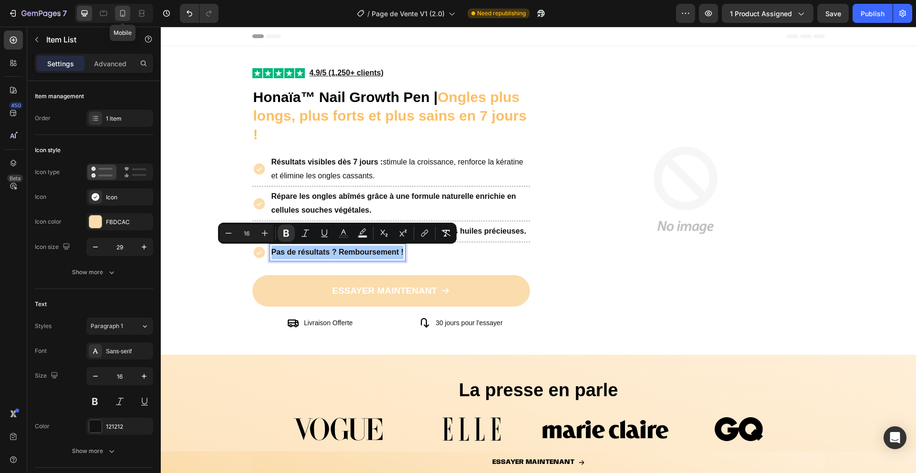
click at [125, 13] on icon at bounding box center [123, 14] width 10 height 10
type input "14"
type input "16"
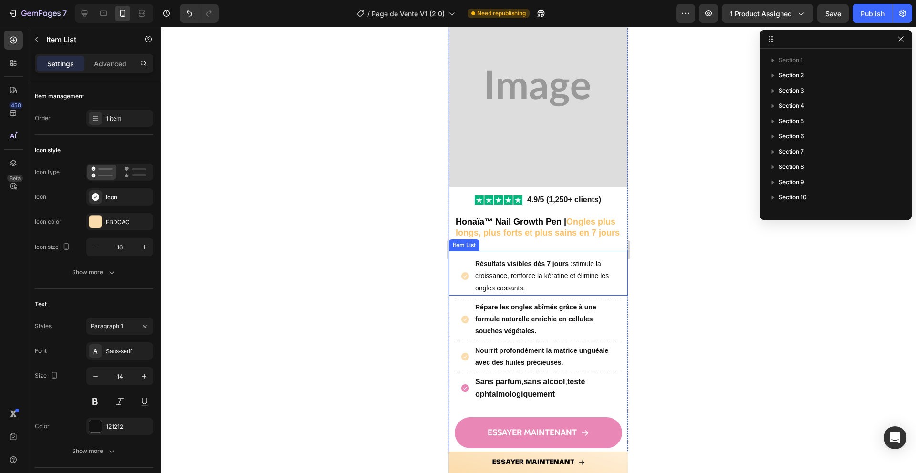
scroll to position [109, 0]
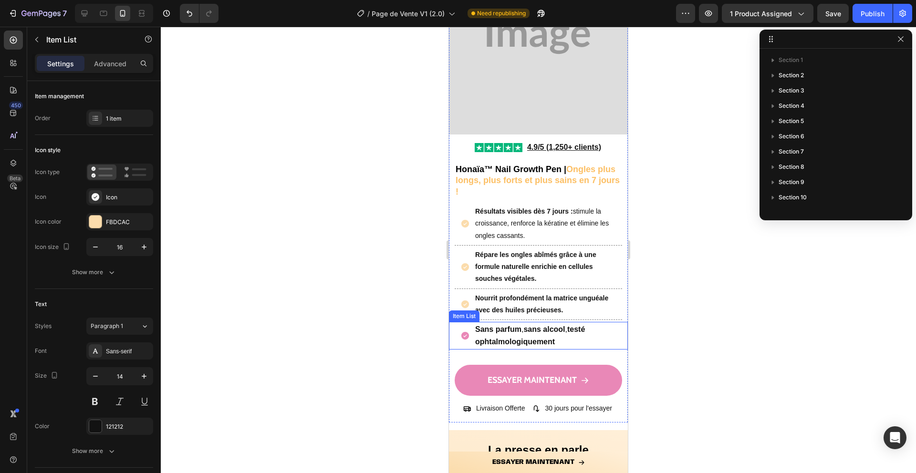
click at [514, 340] on strong "testé ophtalmologiquement" at bounding box center [530, 335] width 110 height 21
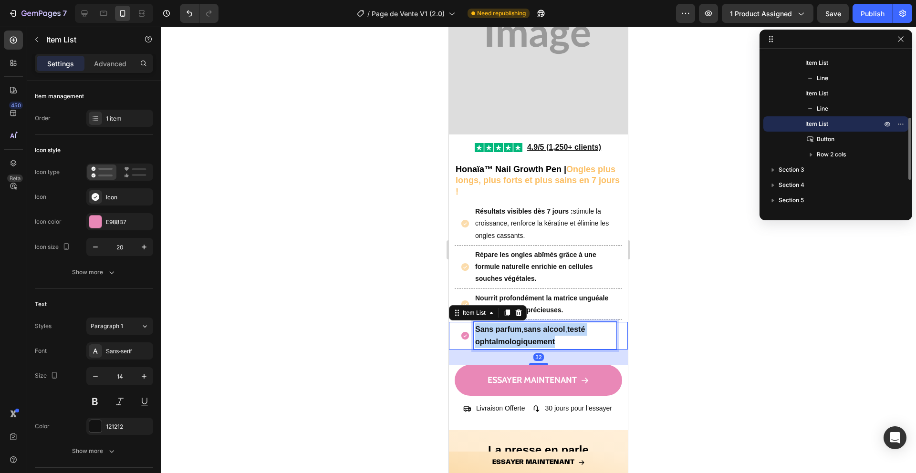
click at [514, 340] on strong "testé ophtalmologiquement" at bounding box center [530, 335] width 110 height 21
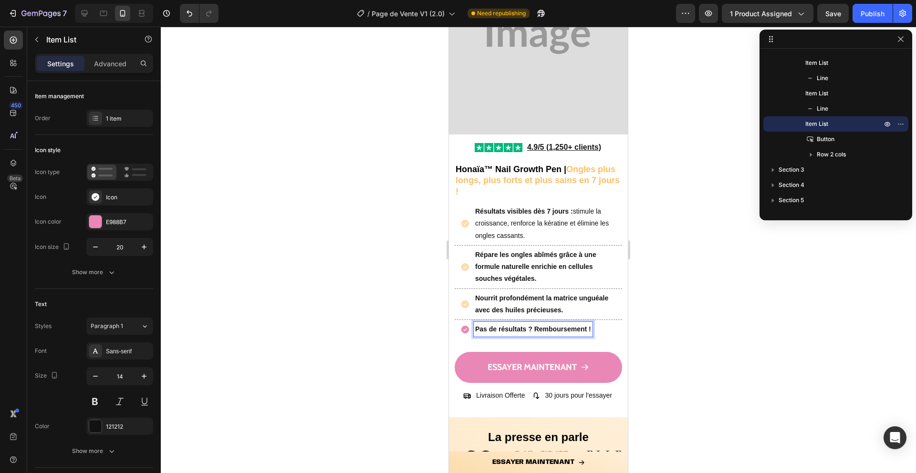
click at [463, 328] on icon at bounding box center [465, 329] width 8 height 8
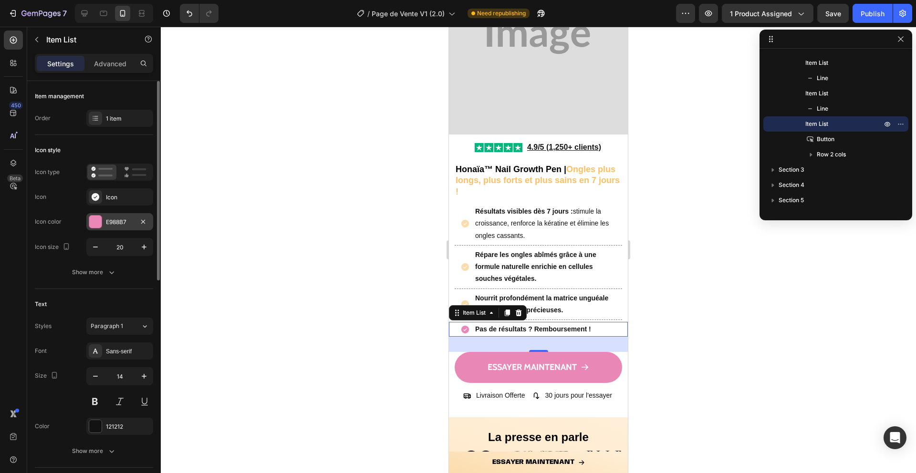
click at [89, 226] on div at bounding box center [95, 222] width 12 height 12
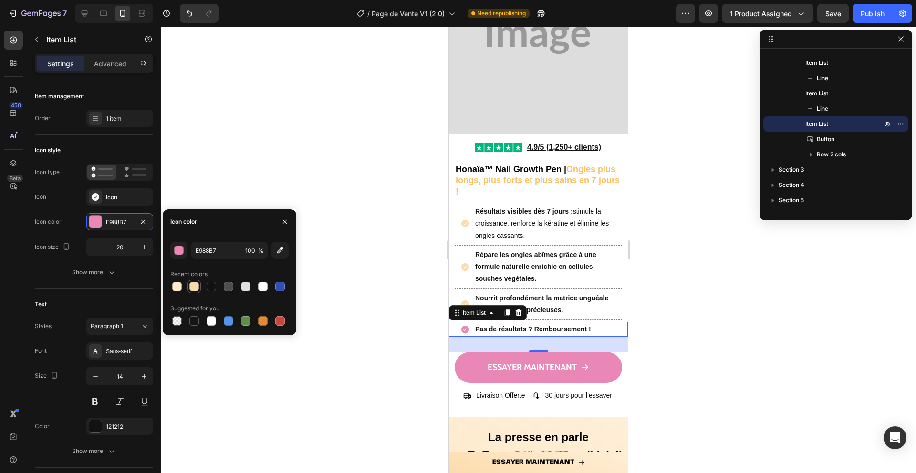
click at [196, 289] on div at bounding box center [194, 287] width 10 height 10
type input "FBDCAC"
click at [288, 216] on button "button" at bounding box center [284, 221] width 15 height 15
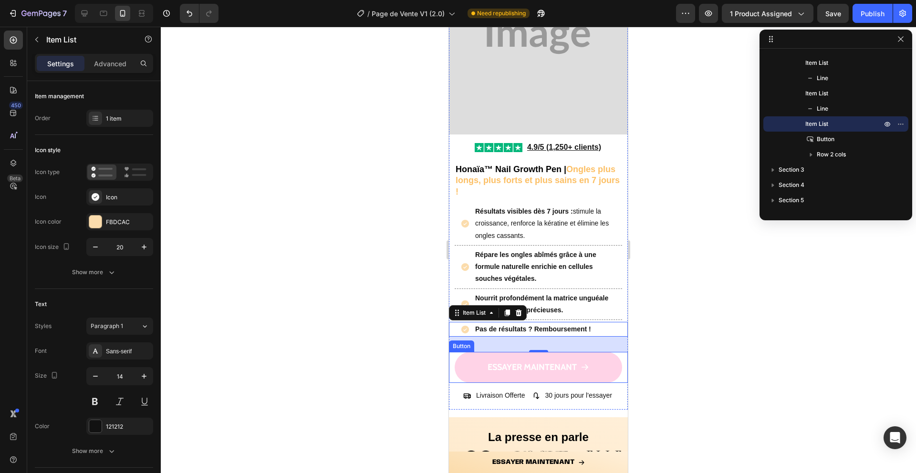
click at [464, 369] on link "ESSAYER MAINTENANT" at bounding box center [538, 367] width 167 height 31
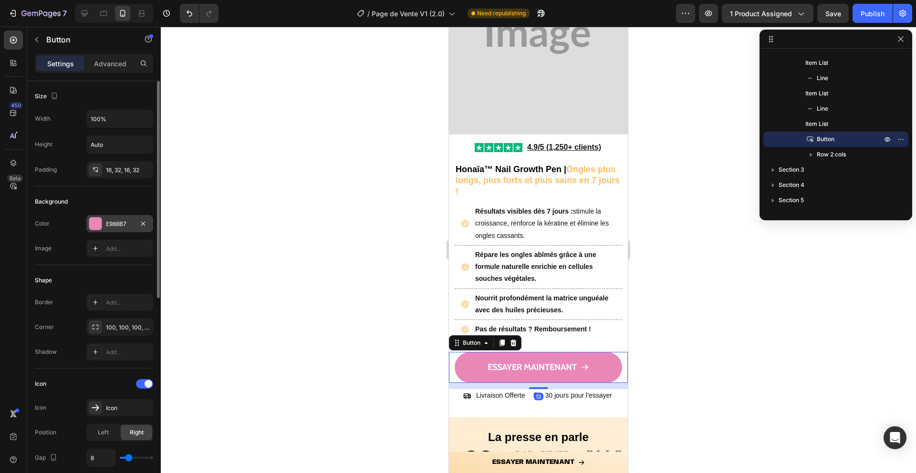
click at [87, 221] on div "E988B7" at bounding box center [119, 223] width 67 height 17
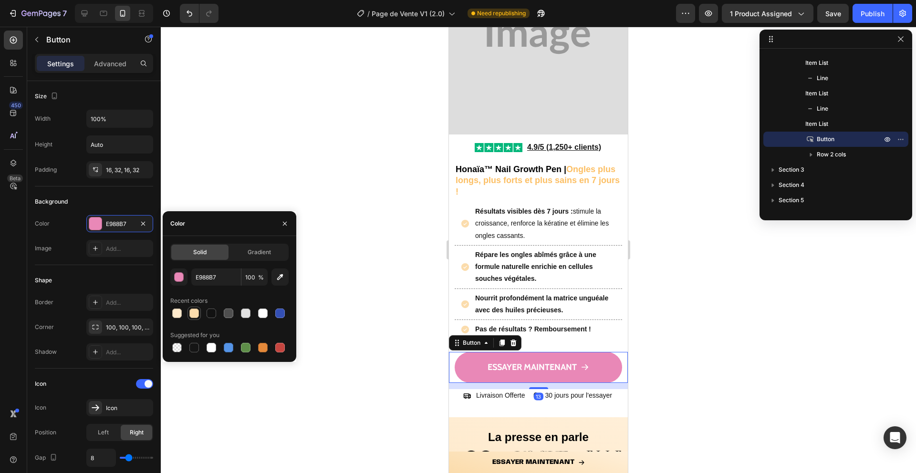
click at [189, 314] on div at bounding box center [194, 314] width 10 height 10
type input "FBDCAC"
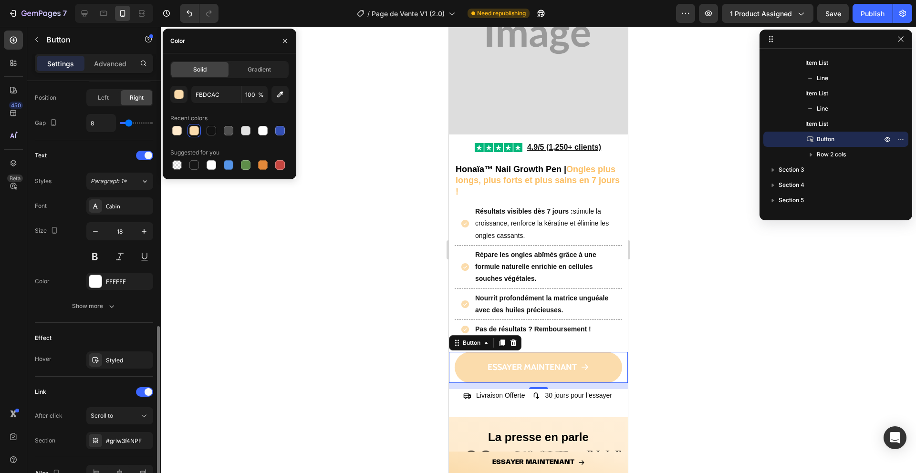
scroll to position [390, 0]
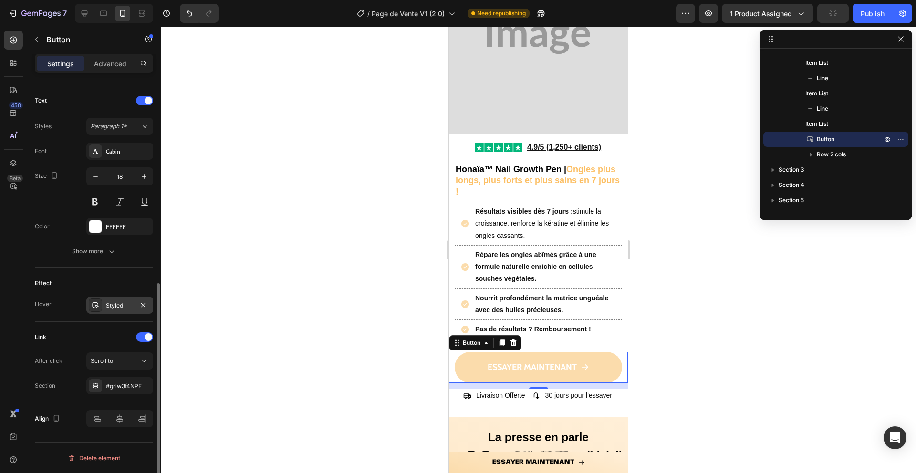
click at [98, 300] on div at bounding box center [95, 305] width 13 height 13
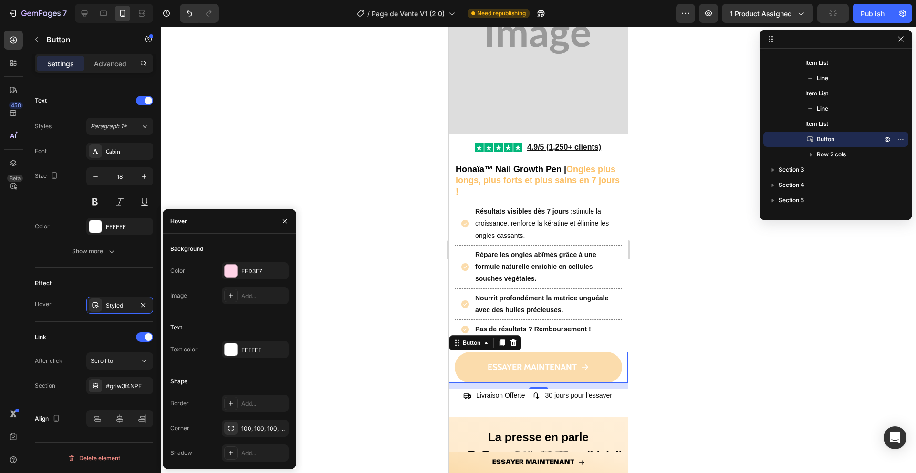
click at [230, 269] on div at bounding box center [231, 271] width 12 height 12
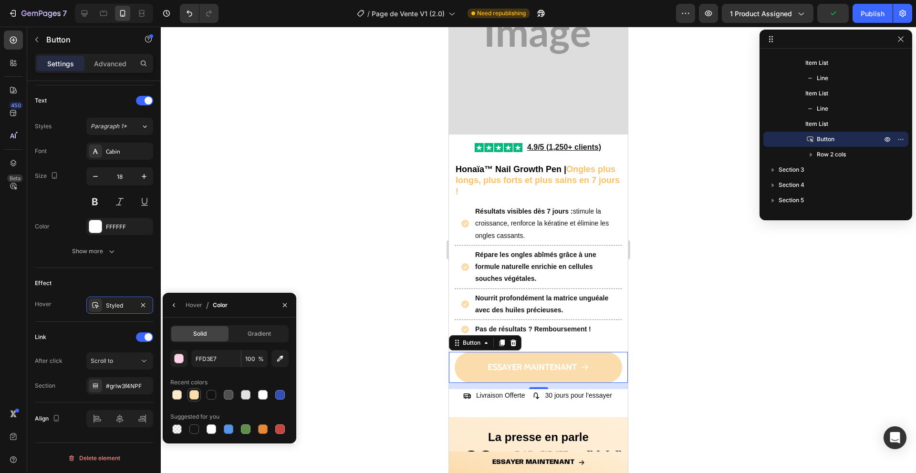
click at [191, 395] on div at bounding box center [194, 395] width 10 height 10
click at [172, 395] on div at bounding box center [177, 395] width 10 height 10
type input "FFEACC"
click at [287, 303] on icon "button" at bounding box center [285, 306] width 8 height 8
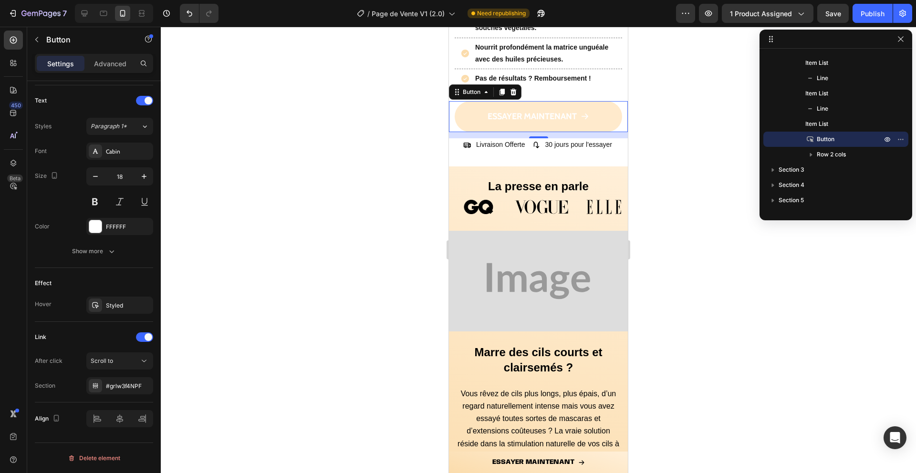
scroll to position [378, 0]
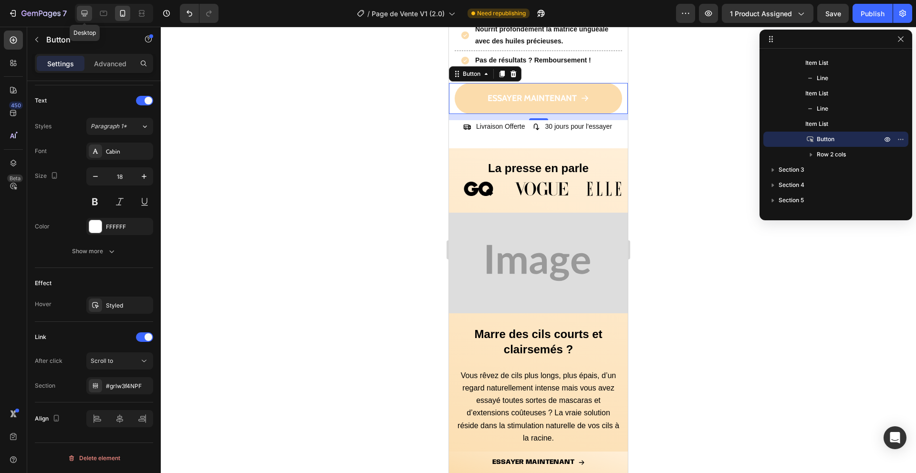
click at [81, 16] on icon at bounding box center [85, 14] width 10 height 10
type input "19"
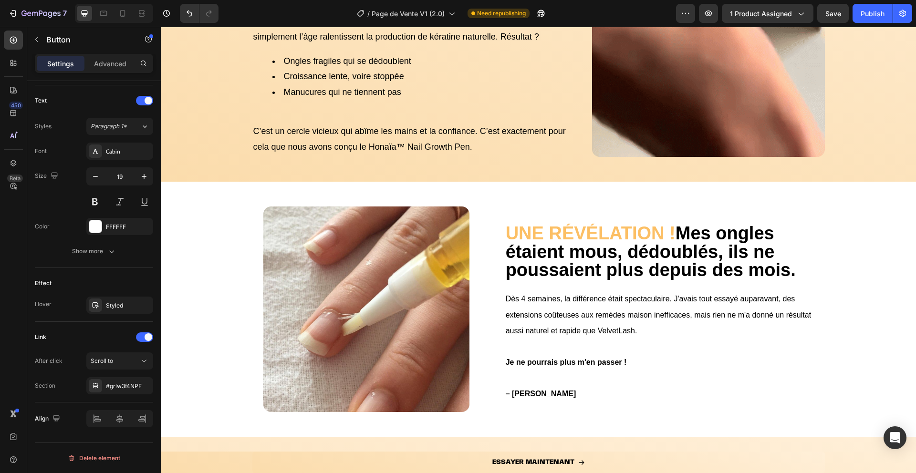
scroll to position [395, 0]
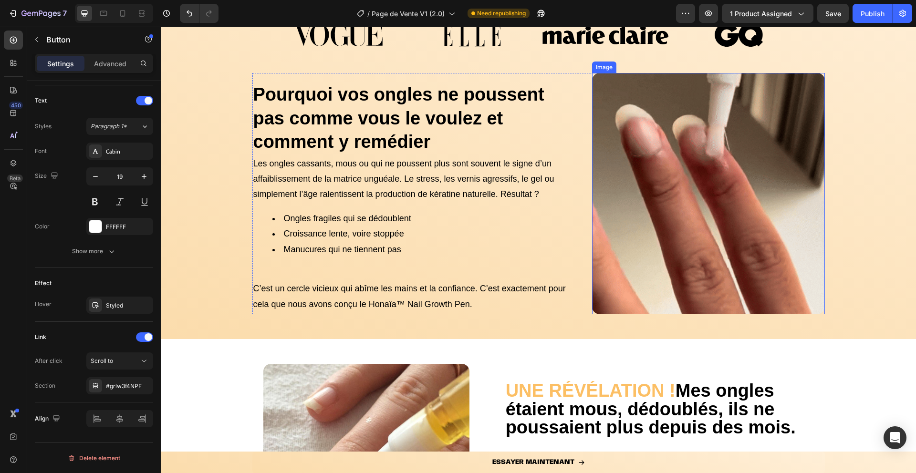
click at [631, 261] on img at bounding box center [708, 193] width 233 height 241
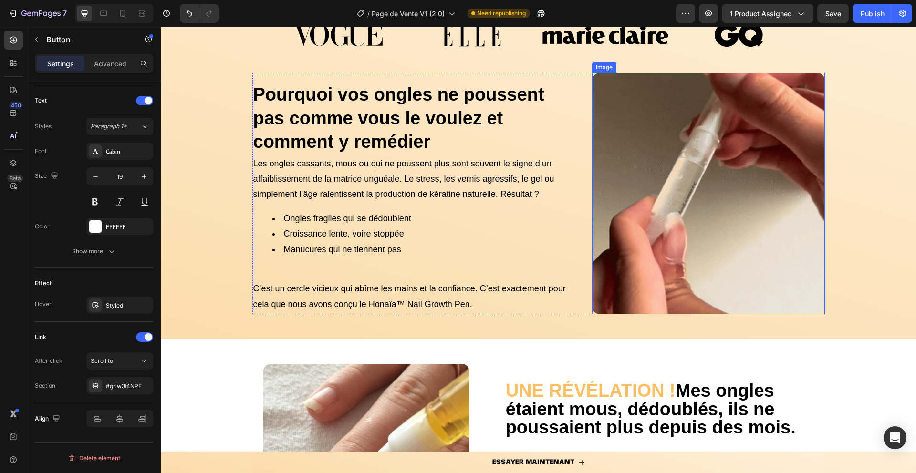
scroll to position [0, 0]
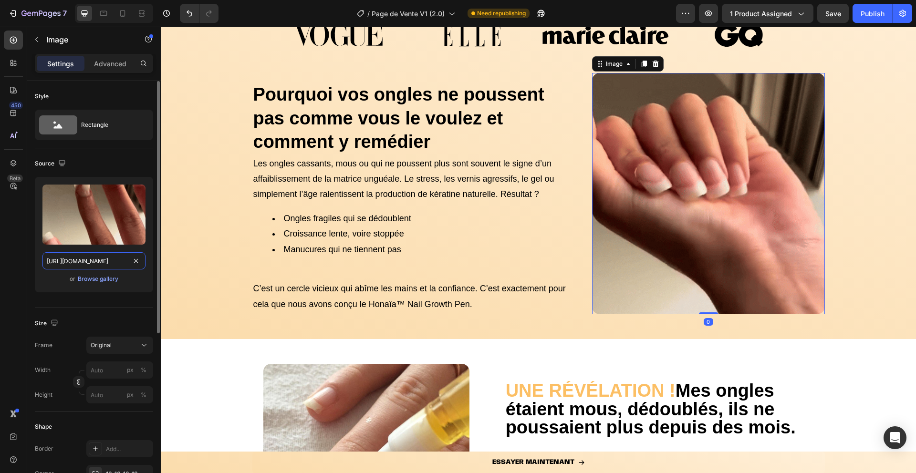
click at [71, 262] on input "[URL][DOMAIN_NAME]" at bounding box center [93, 260] width 103 height 17
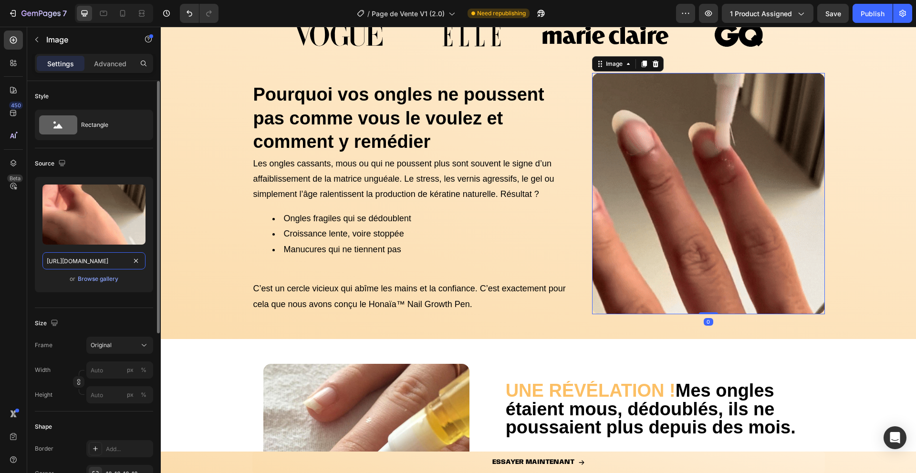
click at [71, 262] on input "[URL][DOMAIN_NAME]" at bounding box center [93, 260] width 103 height 17
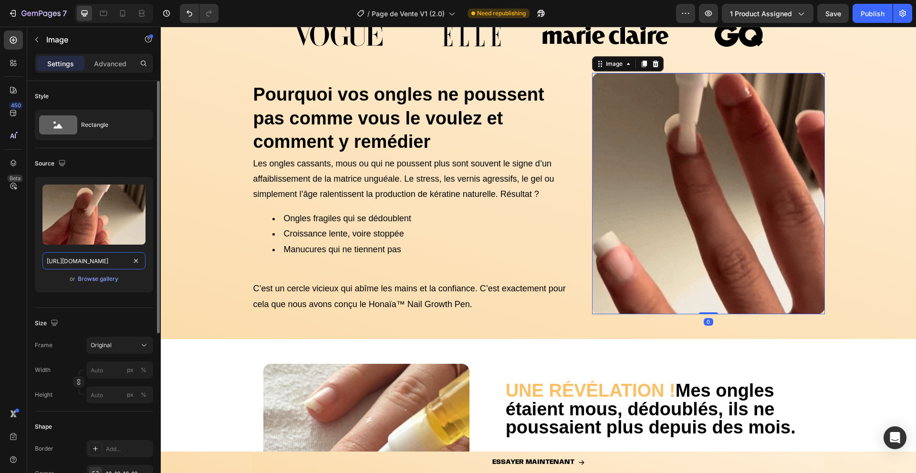
click at [71, 262] on input "[URL][DOMAIN_NAME]" at bounding box center [93, 260] width 103 height 17
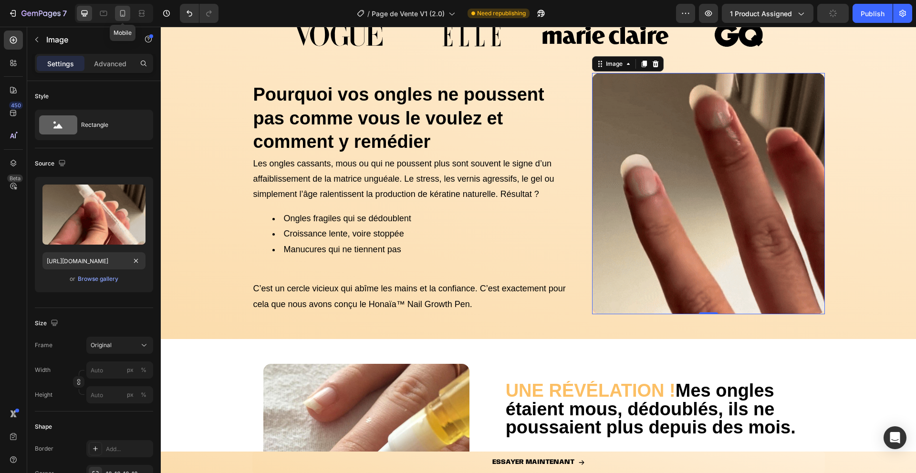
click at [124, 8] on div at bounding box center [122, 13] width 15 height 15
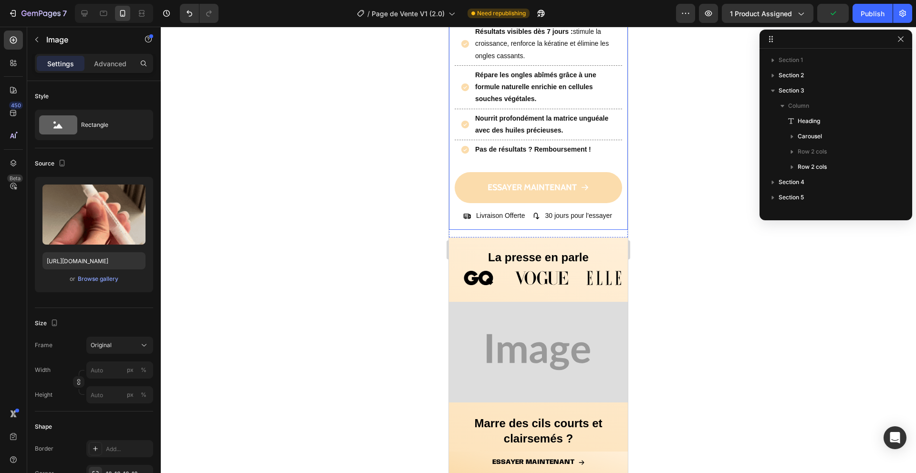
scroll to position [277, 0]
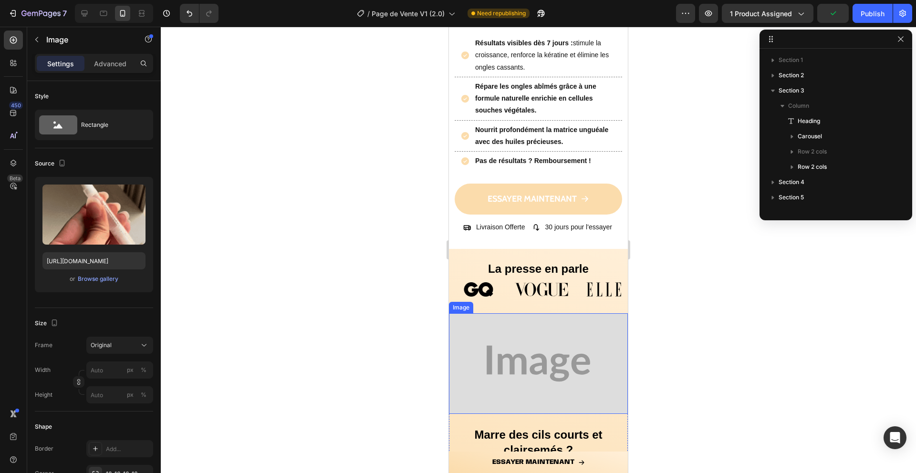
click at [542, 383] on img at bounding box center [538, 363] width 179 height 101
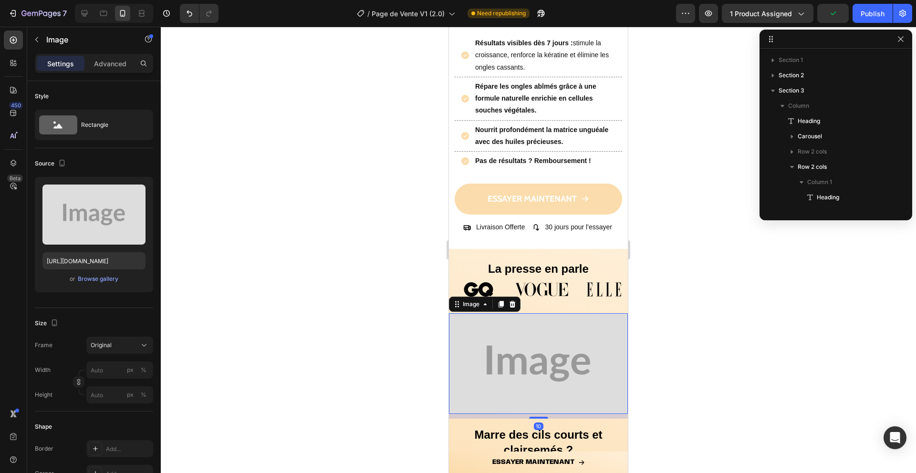
scroll to position [119, 0]
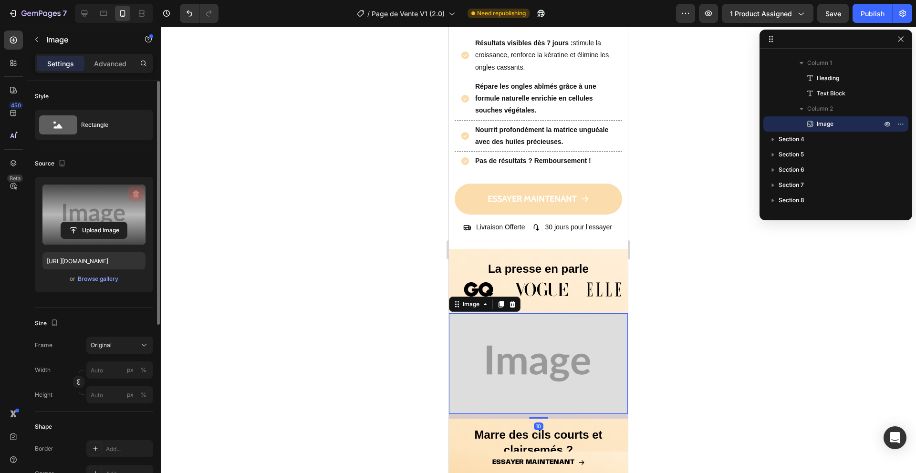
click at [138, 194] on icon "button" at bounding box center [136, 194] width 6 height 7
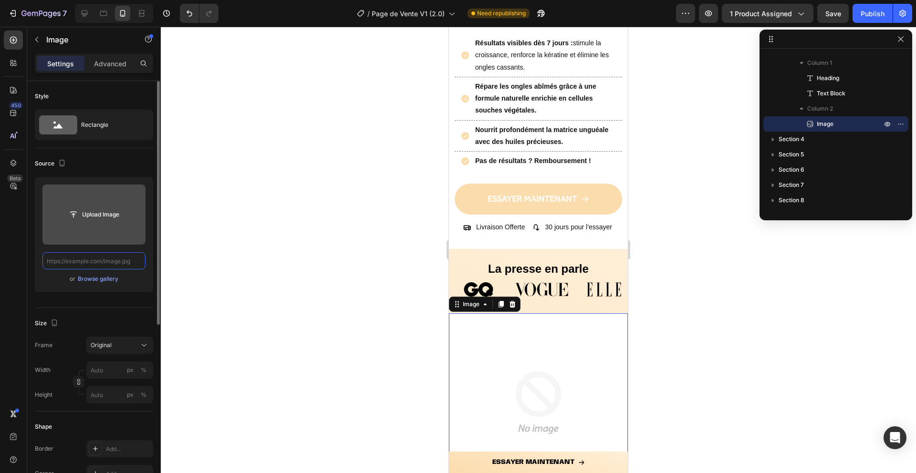
click at [115, 258] on input "text" at bounding box center [93, 260] width 103 height 17
paste input "[URL][DOMAIN_NAME]"
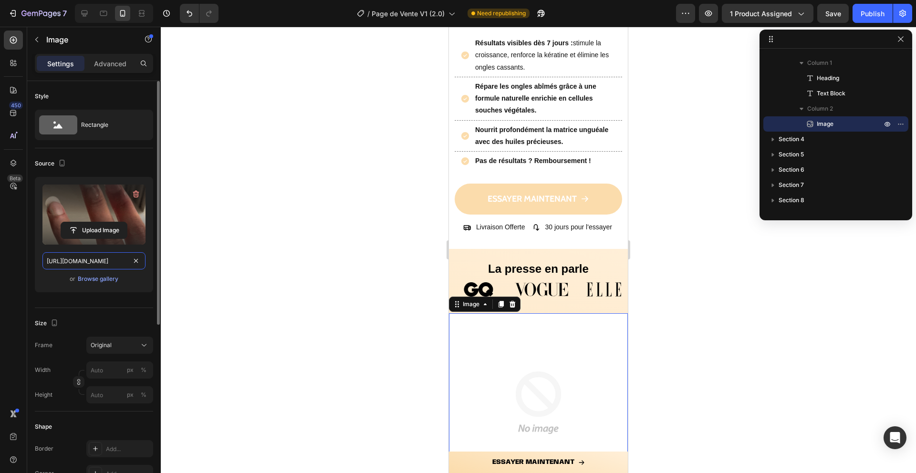
scroll to position [0, 228]
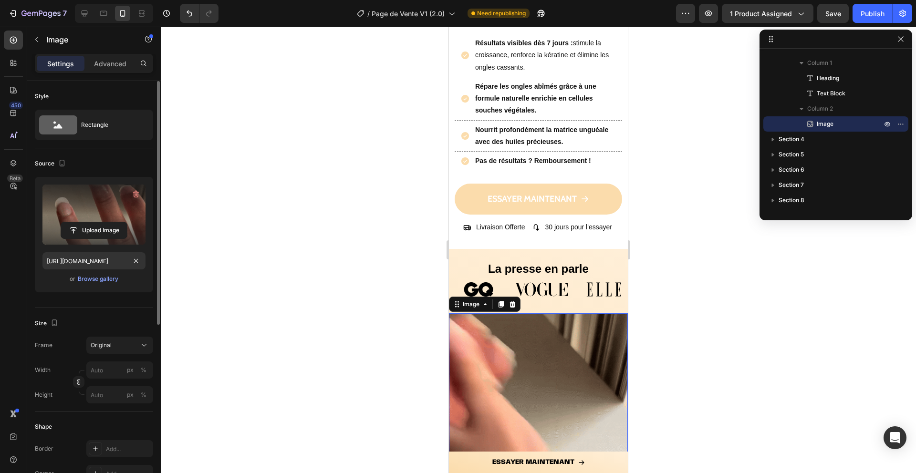
click at [43, 276] on div "or Browse gallery" at bounding box center [93, 278] width 103 height 11
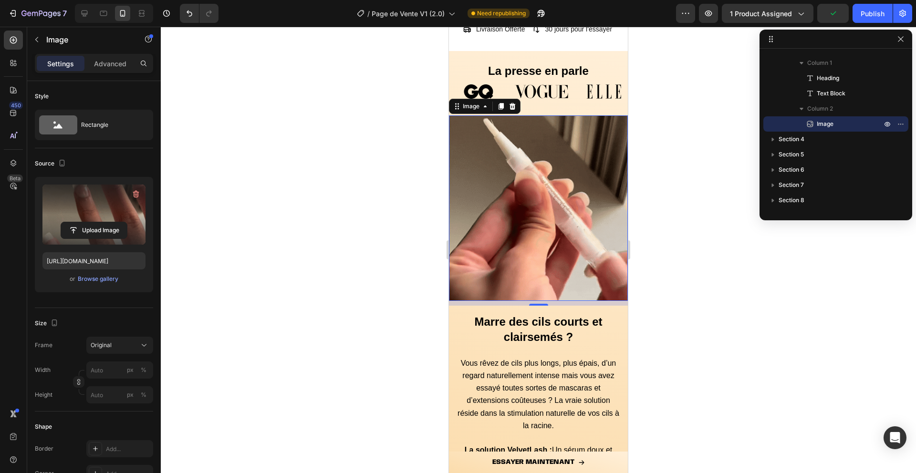
scroll to position [666, 0]
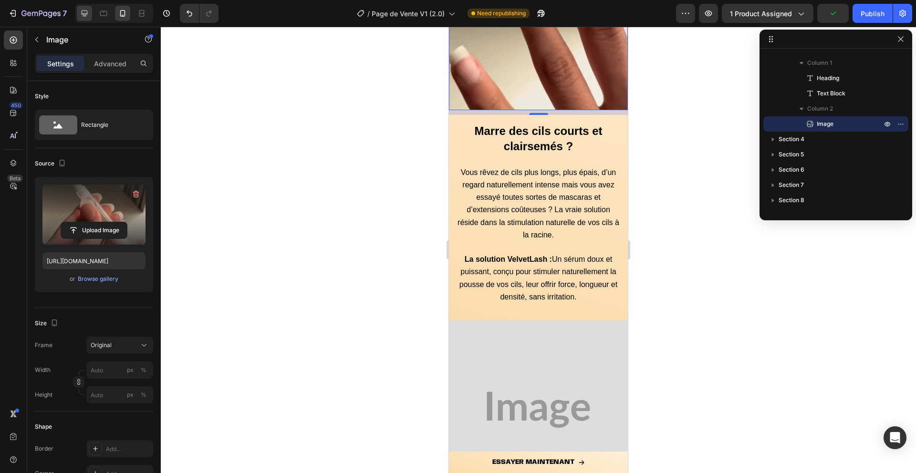
click at [89, 17] on div at bounding box center [84, 13] width 15 height 15
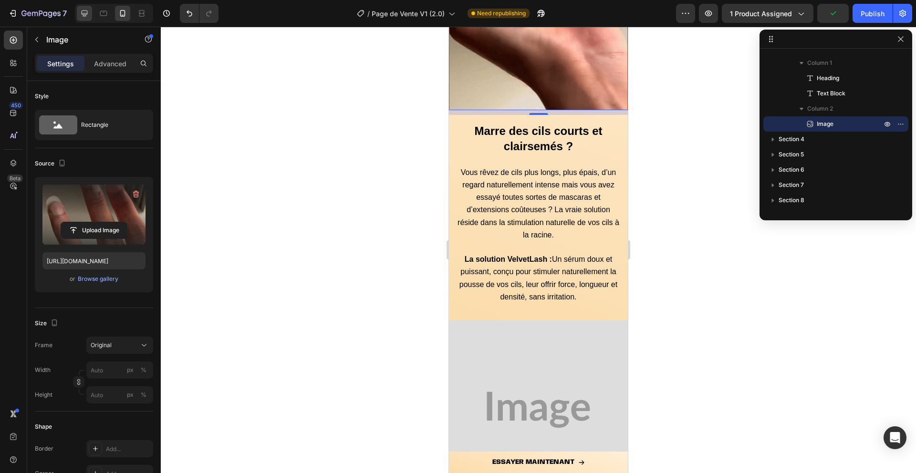
type input "[URL][DOMAIN_NAME]"
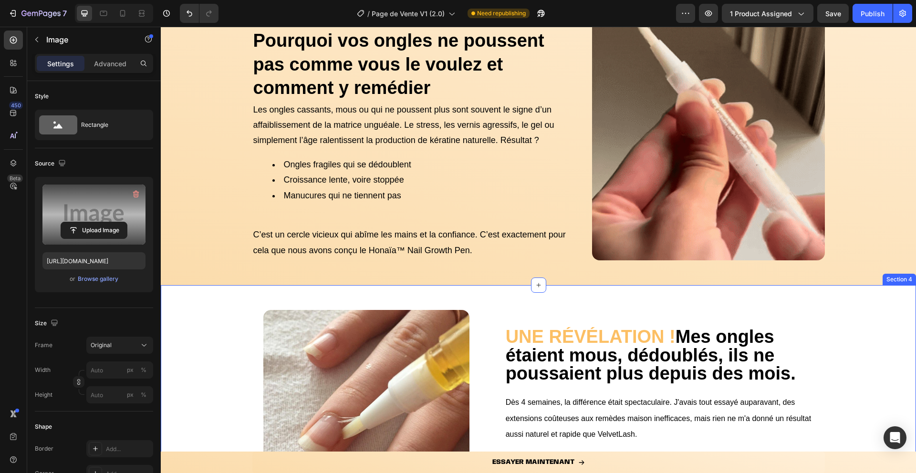
scroll to position [426, 0]
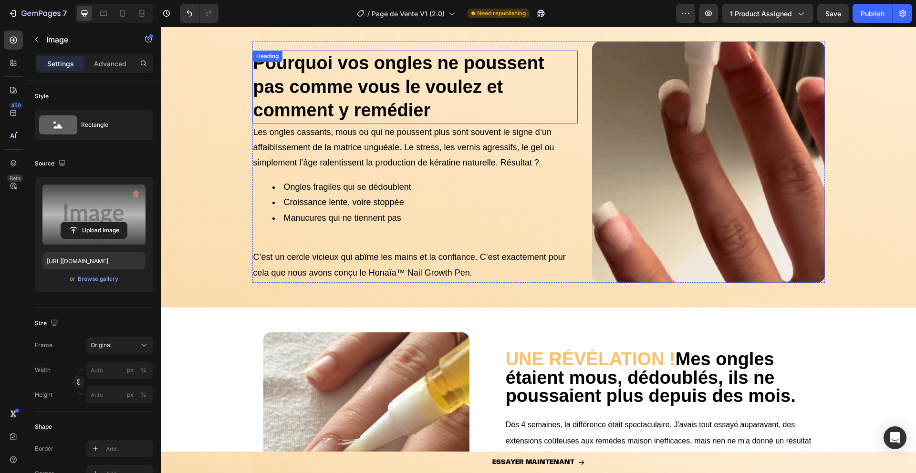
click at [370, 86] on strong "Pourquoi vos ongles ne poussent pas comme vous le voulez et comment y remédier" at bounding box center [398, 86] width 291 height 67
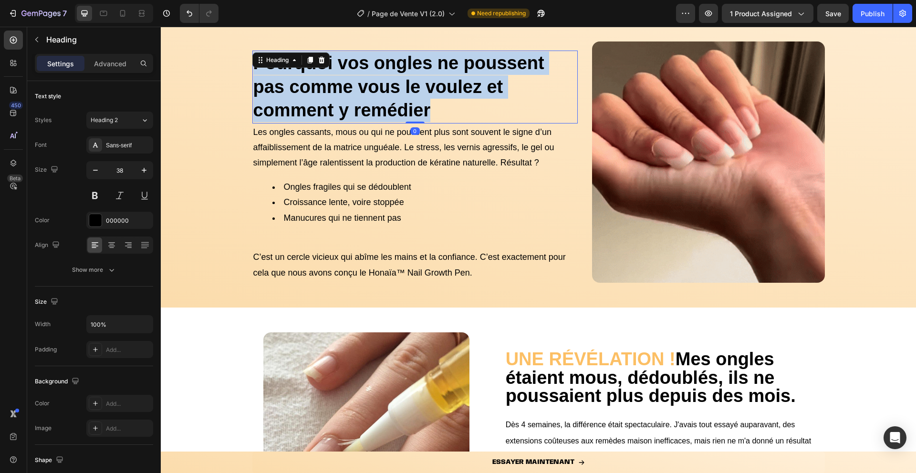
click at [370, 86] on strong "Pourquoi vos ongles ne poussent pas comme vous le voulez et comment y remédier" at bounding box center [398, 86] width 291 height 67
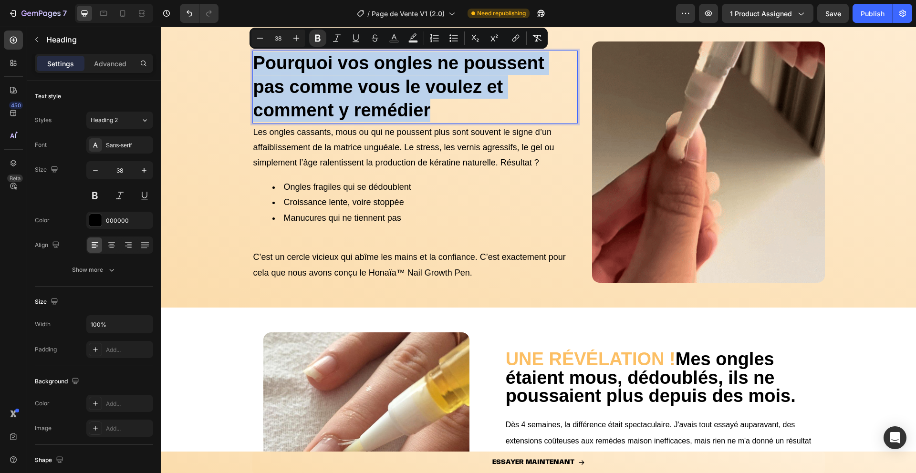
copy strong "Pourquoi vos ongles ne poussent pas comme vous le voulez et comment y remédier"
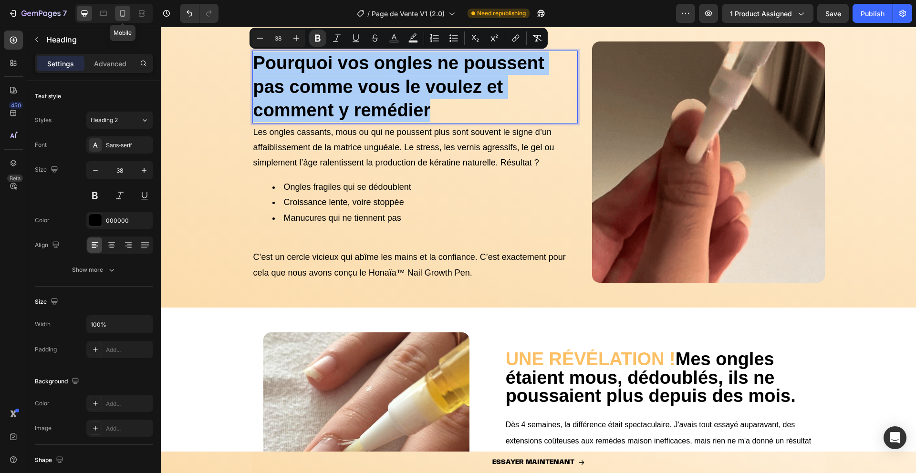
click at [124, 8] on div at bounding box center [122, 13] width 15 height 15
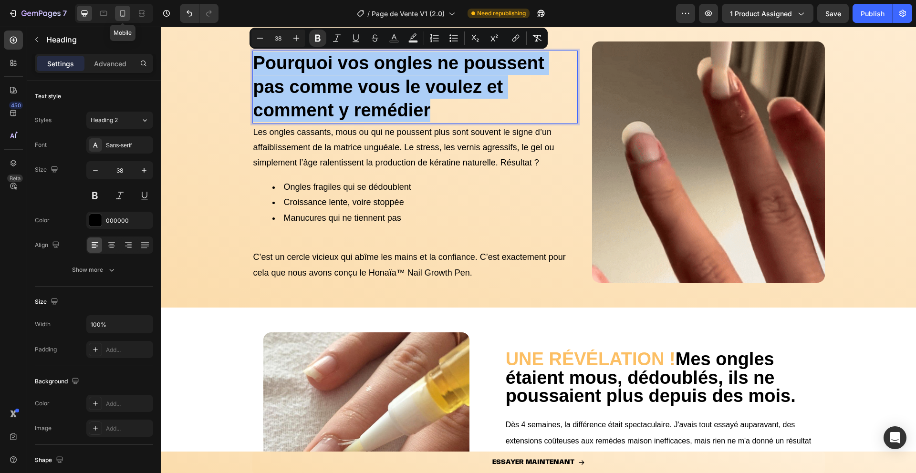
type input "24"
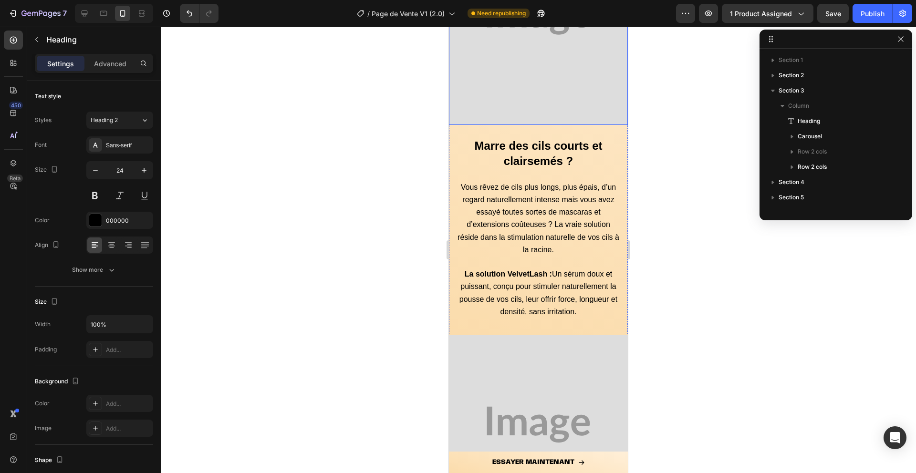
scroll to position [625, 0]
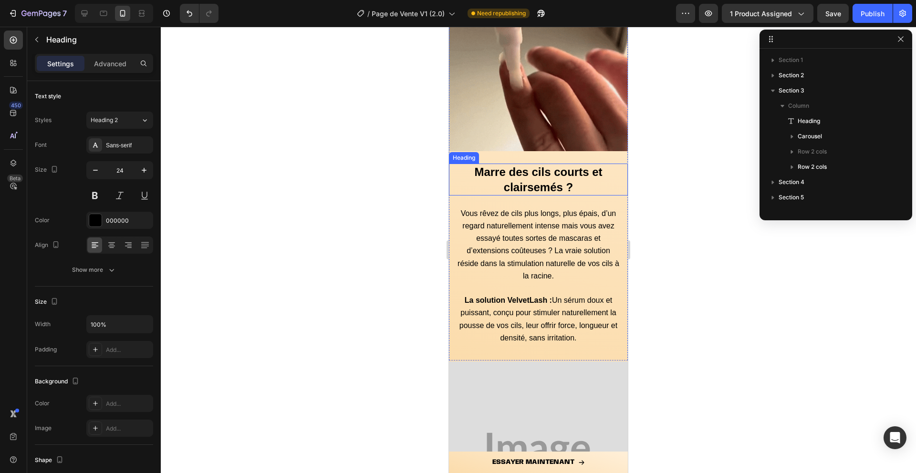
click at [530, 163] on div "Marre des cils courts et clairsemés ? Heading Vous rêvez de cils plus longs, pl…" at bounding box center [538, 250] width 179 height 189
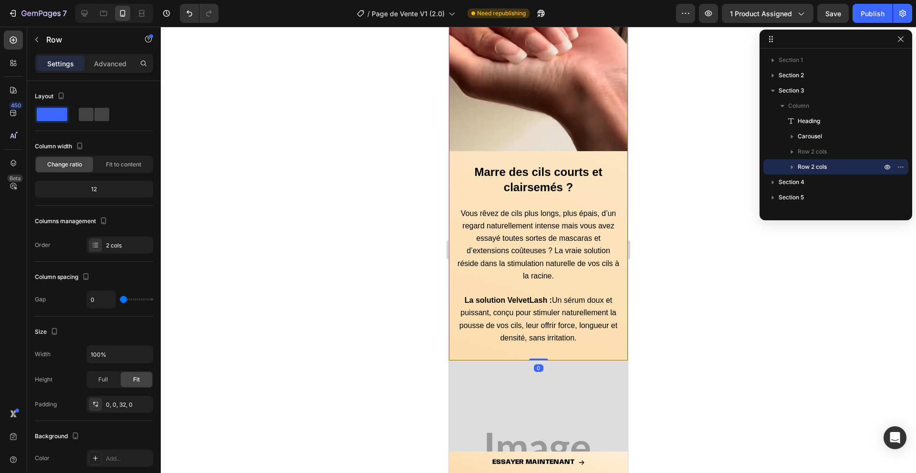
click at [530, 163] on div "Marre des cils courts et clairsemés ? Heading Vous rêvez de cils plus longs, pl…" at bounding box center [538, 250] width 179 height 189
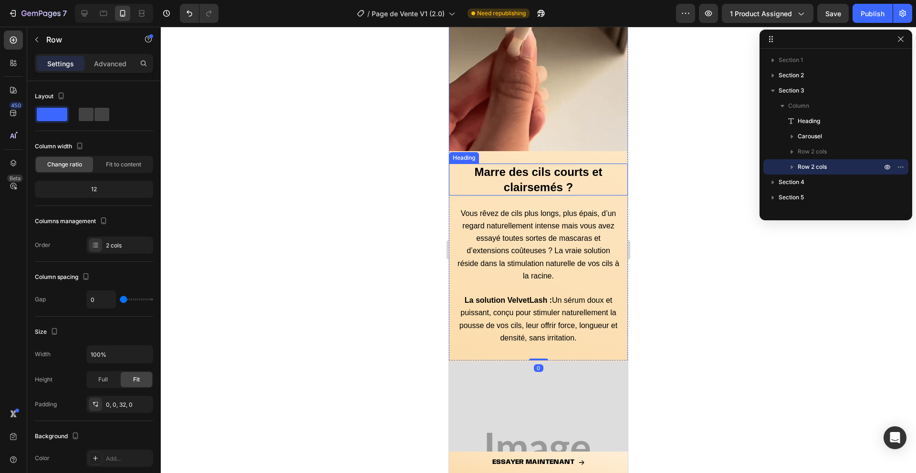
click at [530, 172] on strong "Marre des cils courts et clairsemés ?" at bounding box center [538, 180] width 128 height 28
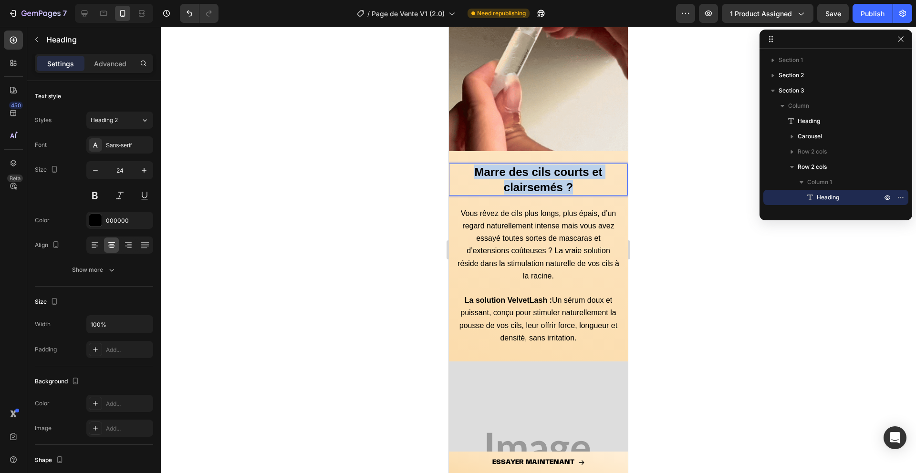
click at [530, 172] on strong "Marre des cils courts et clairsemés ?" at bounding box center [538, 180] width 128 height 28
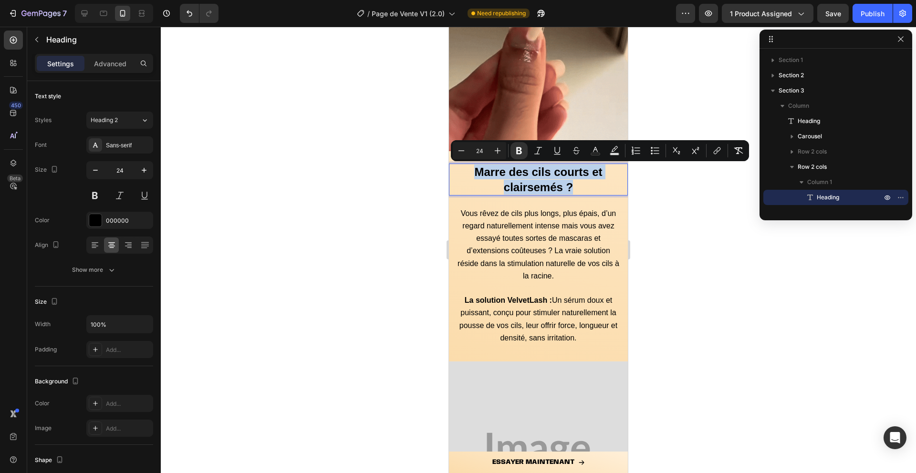
click at [530, 172] on strong "Marre des cils courts et clairsemés ?" at bounding box center [538, 180] width 128 height 28
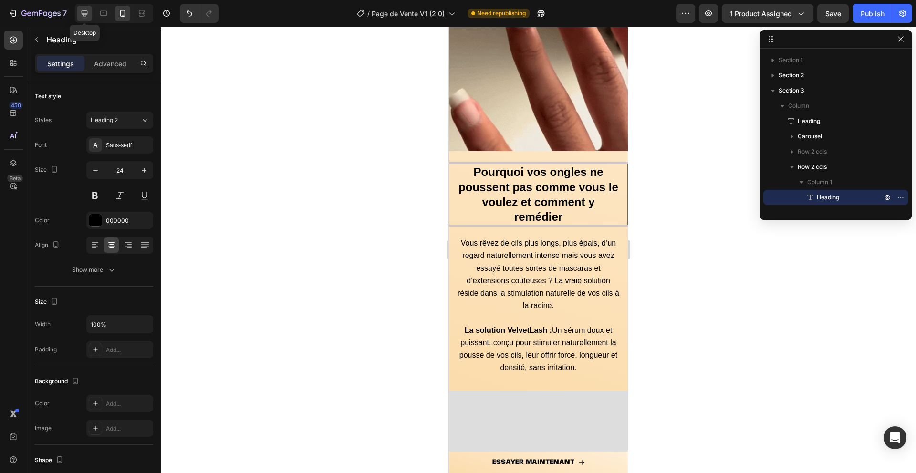
click at [80, 15] on icon at bounding box center [85, 14] width 10 height 10
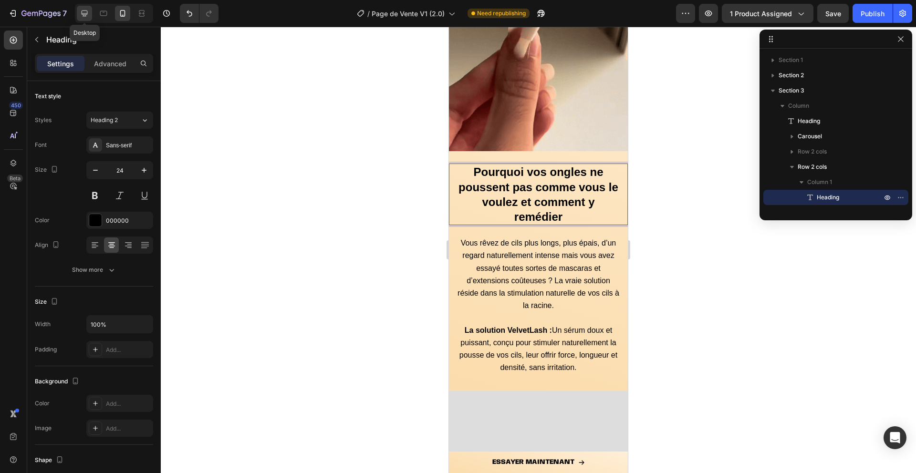
type input "38"
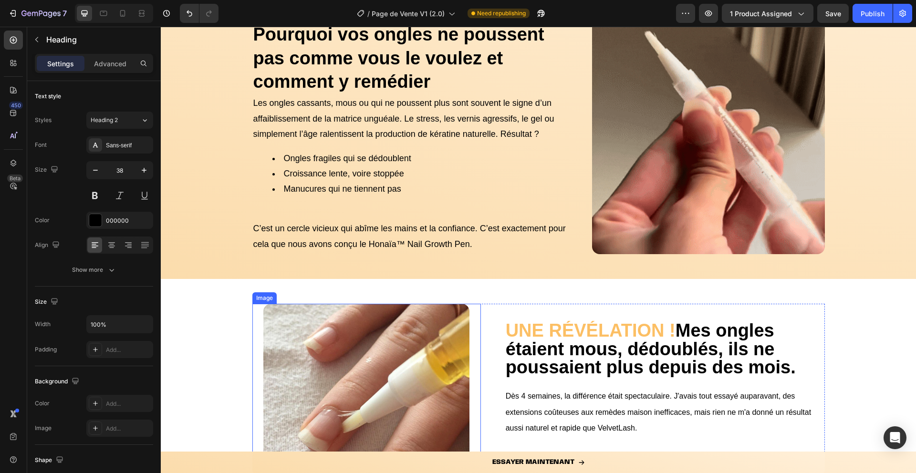
scroll to position [428, 0]
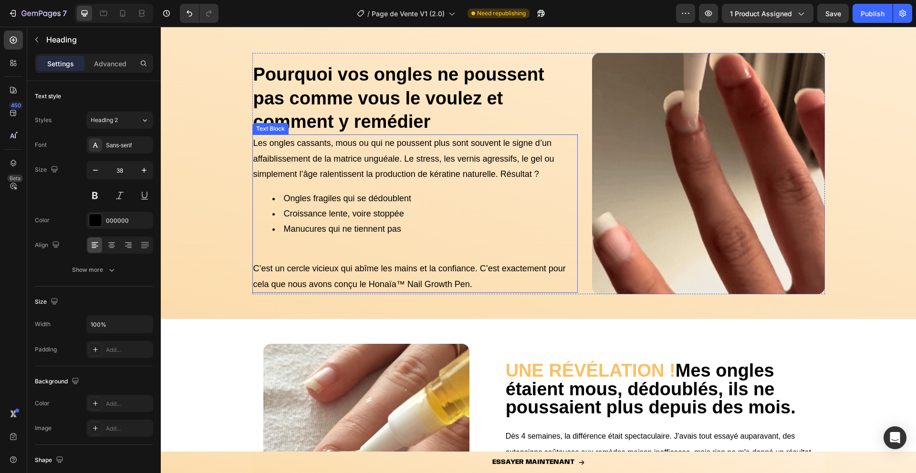
click at [341, 198] on li "Ongles fragiles qui se dédoublent" at bounding box center [424, 198] width 305 height 15
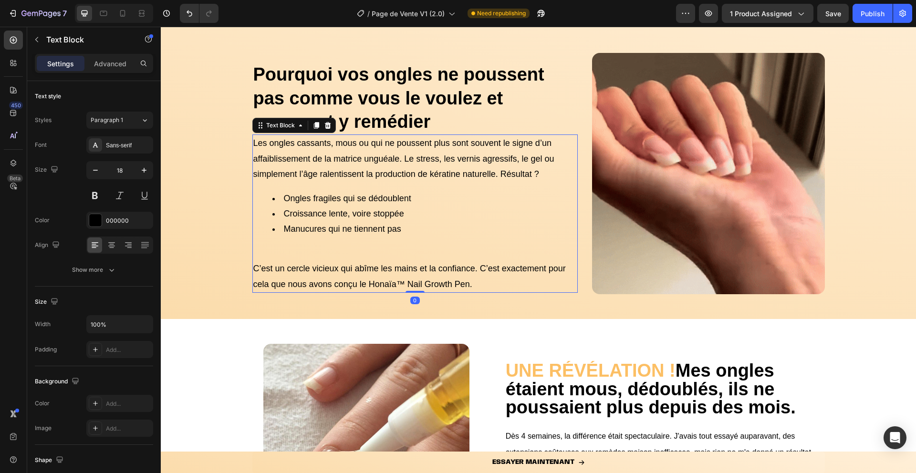
click at [341, 198] on li "Ongles fragiles qui se dédoublent" at bounding box center [424, 198] width 305 height 15
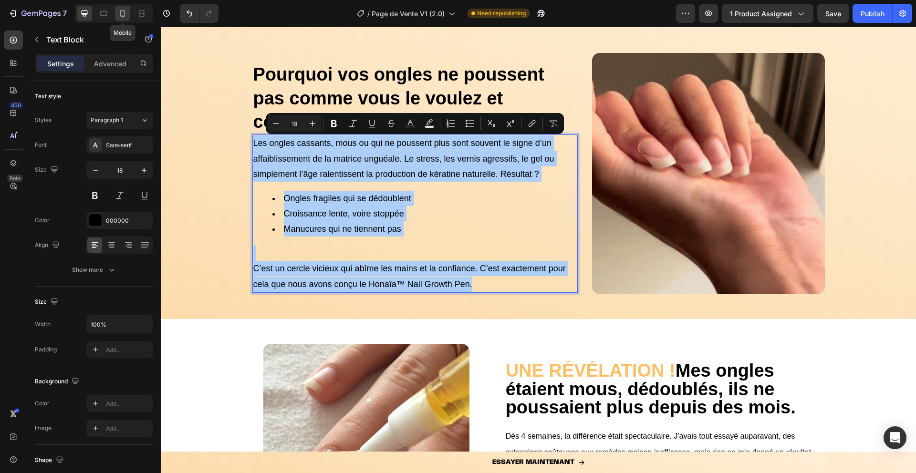
click at [122, 12] on icon at bounding box center [123, 14] width 10 height 10
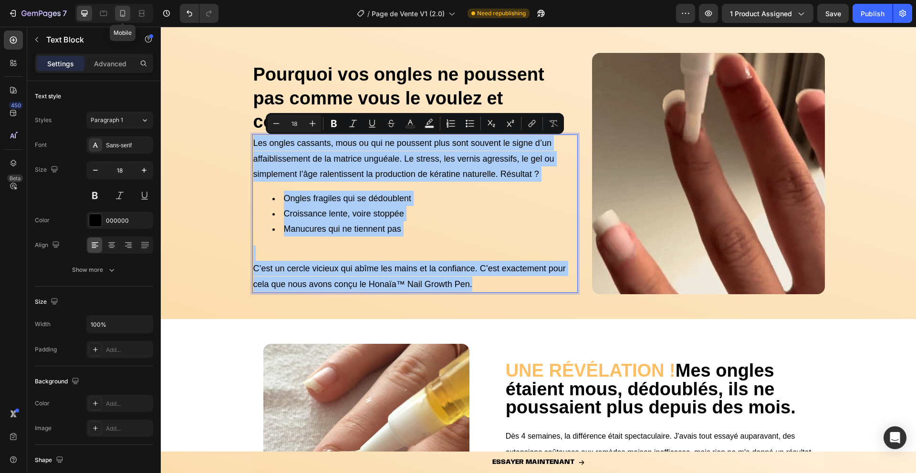
type input "14"
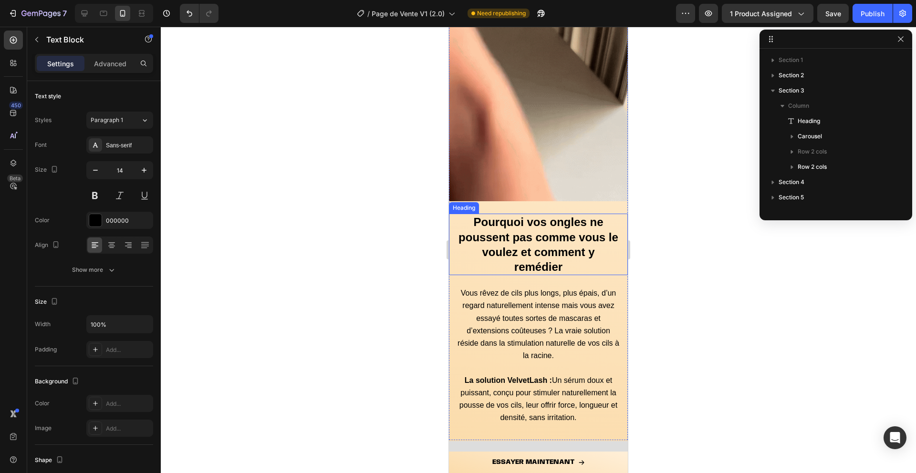
scroll to position [621, 0]
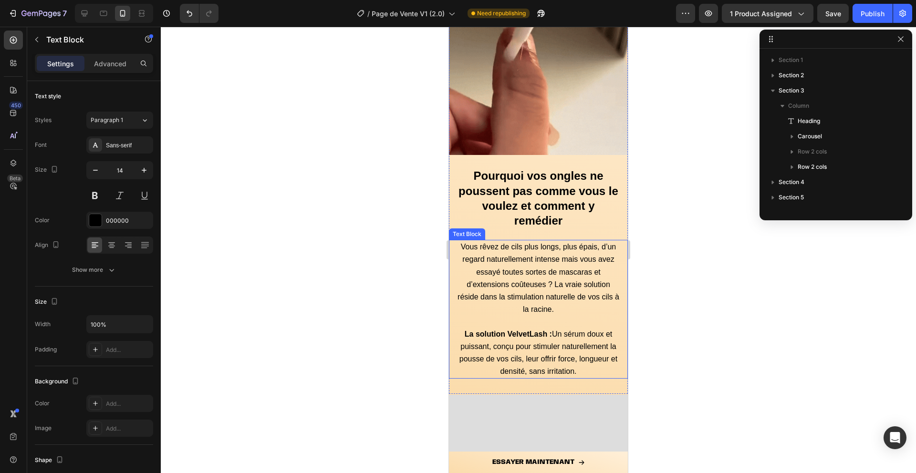
click at [524, 271] on span "Vous rêvez de cils plus longs, plus épais, d’un regard naturellement intense ma…" at bounding box center [539, 278] width 162 height 71
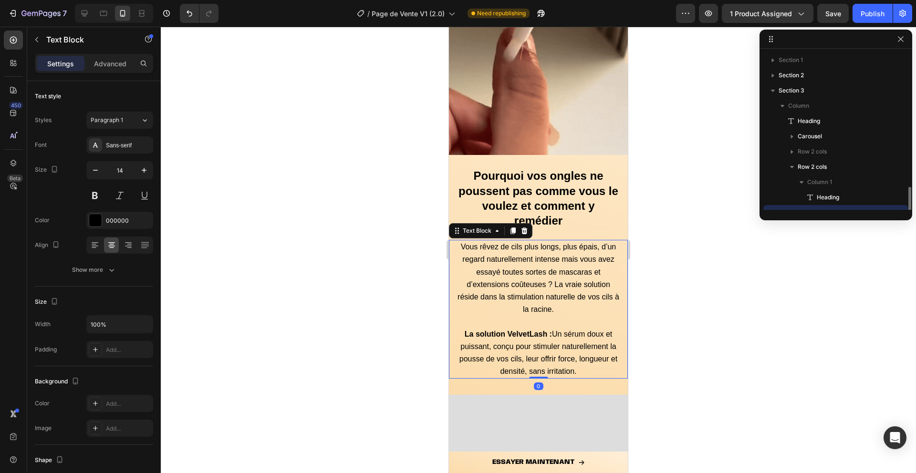
scroll to position [89, 0]
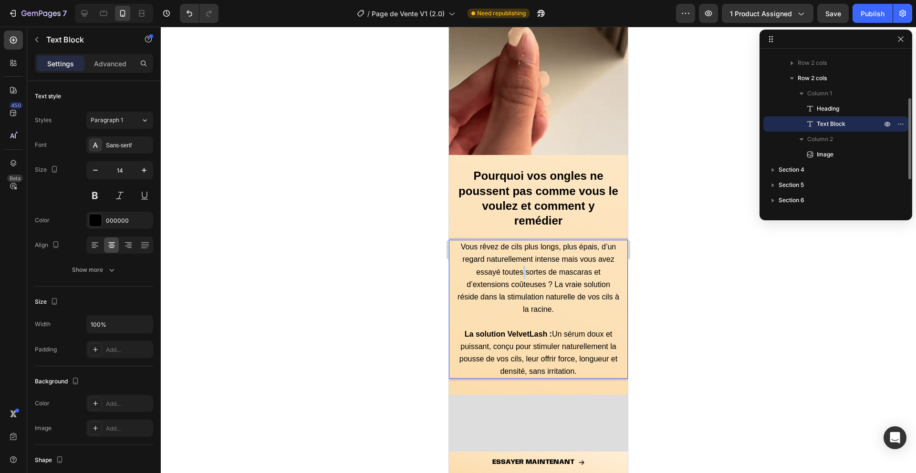
click at [524, 271] on span "Vous rêvez de cils plus longs, plus épais, d’un regard naturellement intense ma…" at bounding box center [539, 278] width 162 height 71
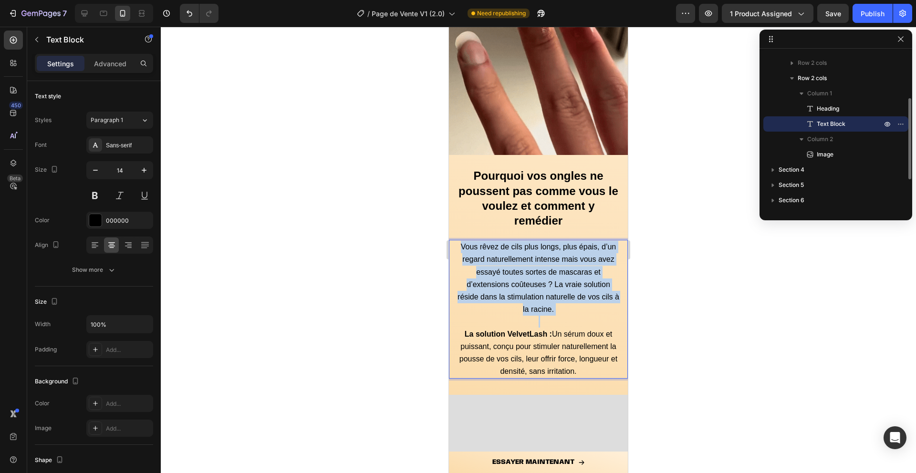
click at [524, 271] on span "Vous rêvez de cils plus longs, plus épais, d’un regard naturellement intense ma…" at bounding box center [539, 278] width 162 height 71
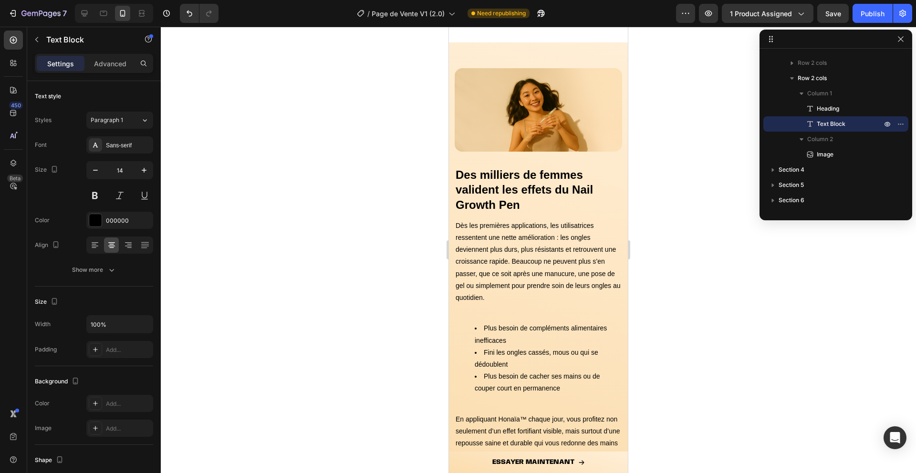
scroll to position [2626, 0]
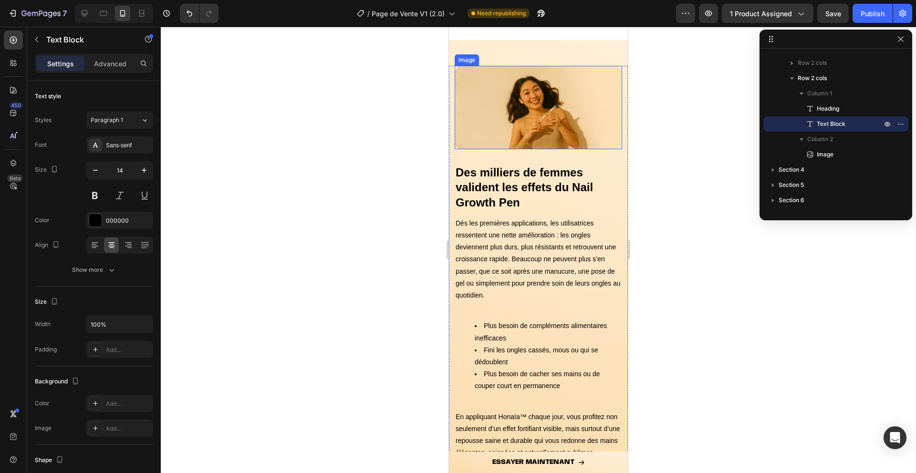
click at [486, 119] on img at bounding box center [538, 108] width 167 height 84
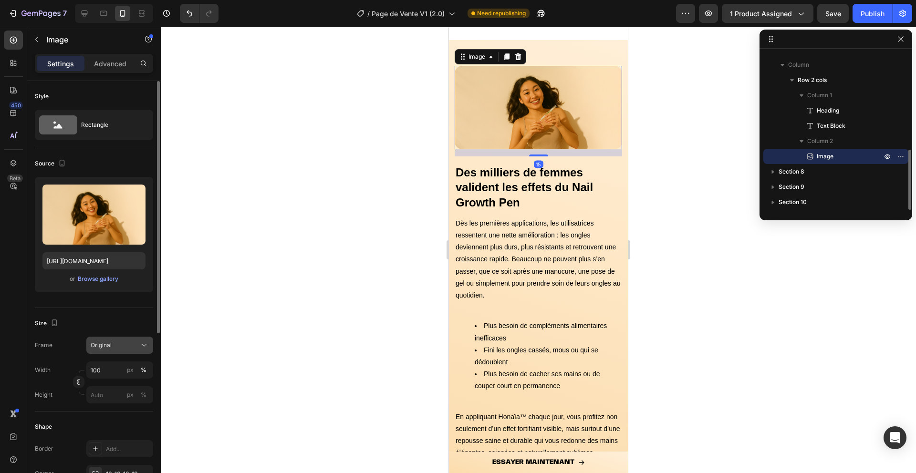
click at [119, 343] on div "Original" at bounding box center [114, 345] width 47 height 9
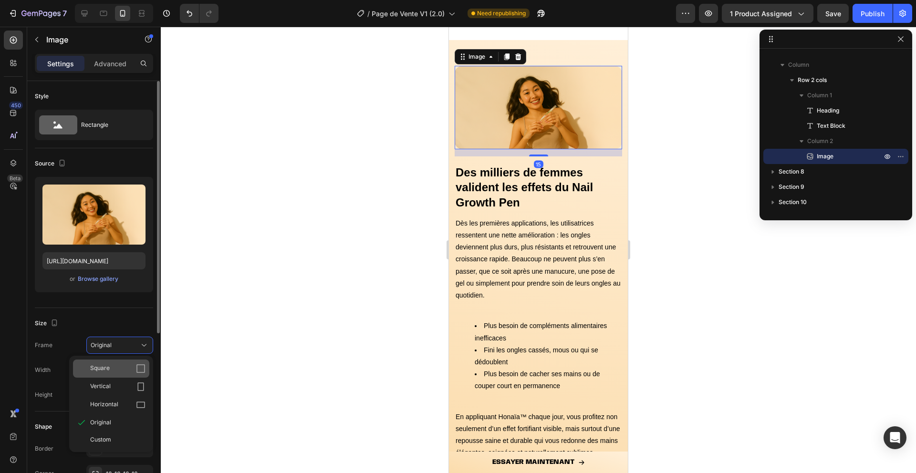
click at [143, 372] on icon at bounding box center [140, 368] width 9 height 9
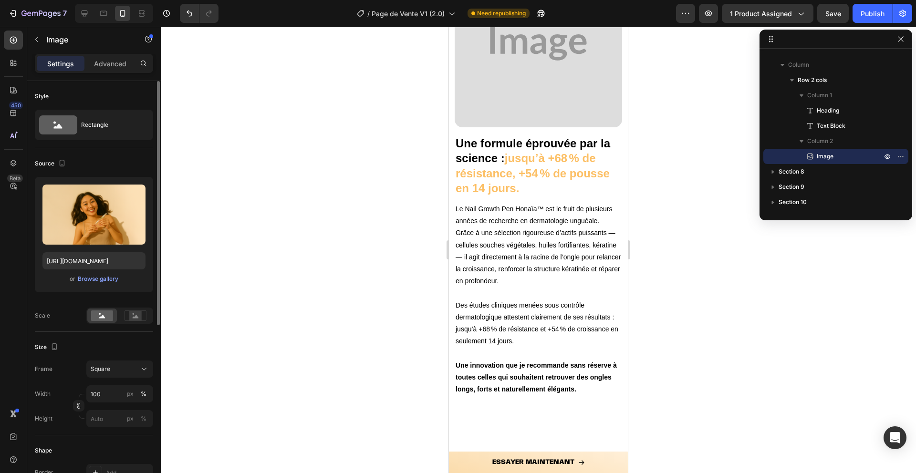
scroll to position [3197, 0]
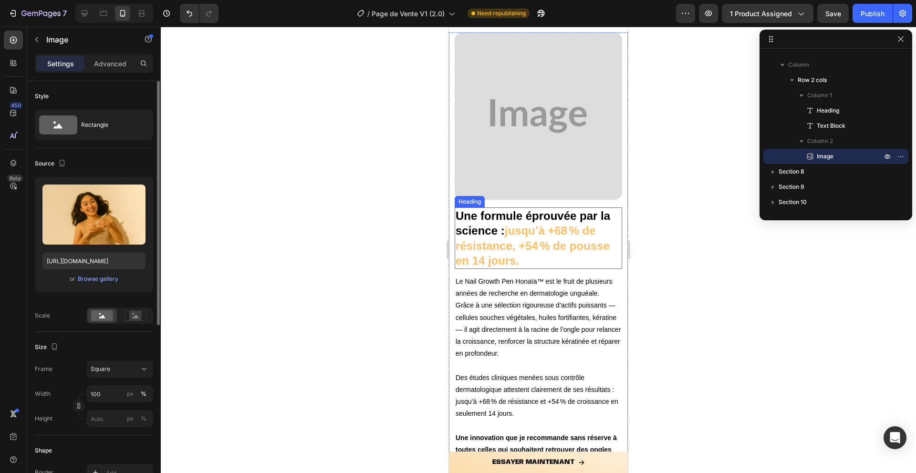
click at [485, 174] on img at bounding box center [538, 115] width 167 height 167
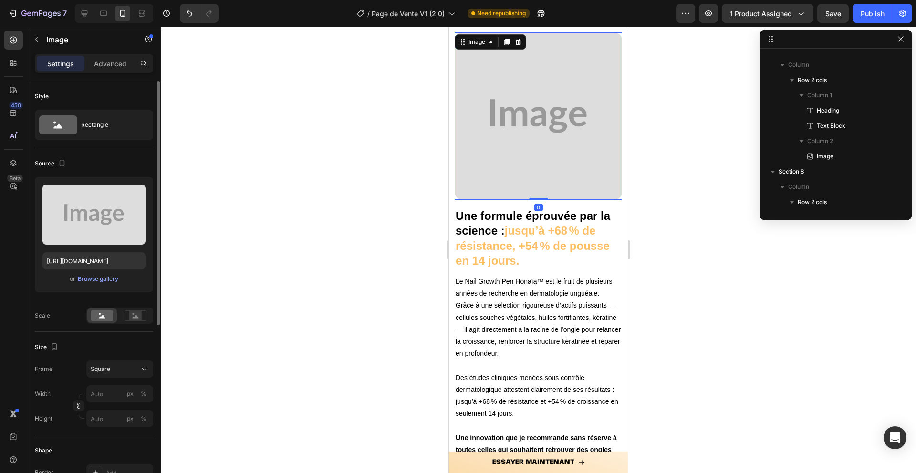
scroll to position [362, 0]
click at [107, 281] on div "Browse gallery" at bounding box center [98, 279] width 41 height 9
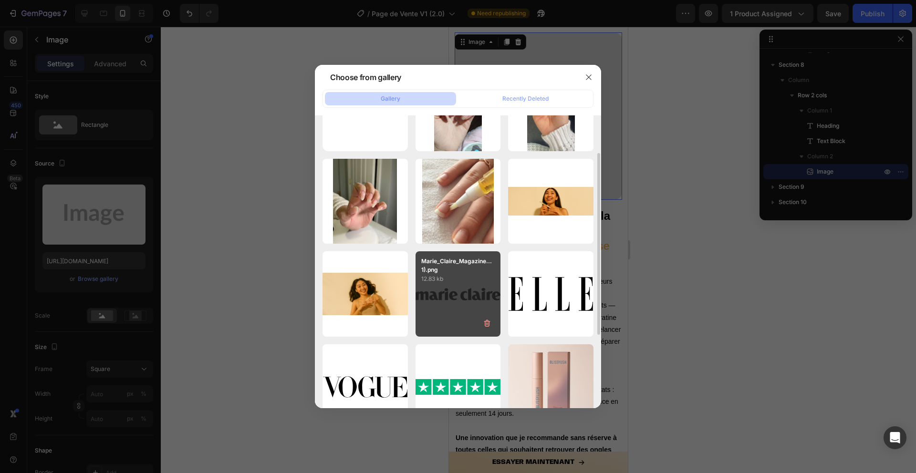
scroll to position [59, 0]
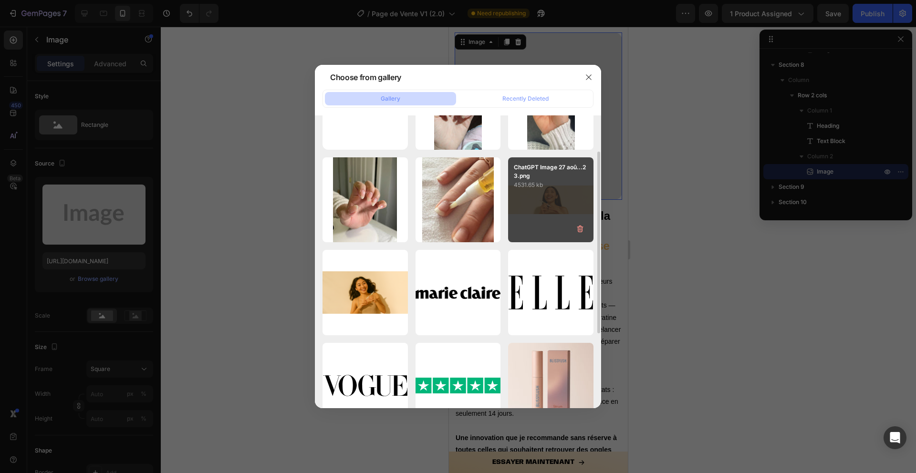
click at [558, 218] on div "ChatGPT Image 27 aoû...23.png 4531.65 kb" at bounding box center [550, 199] width 85 height 85
type input "[URL][DOMAIN_NAME]"
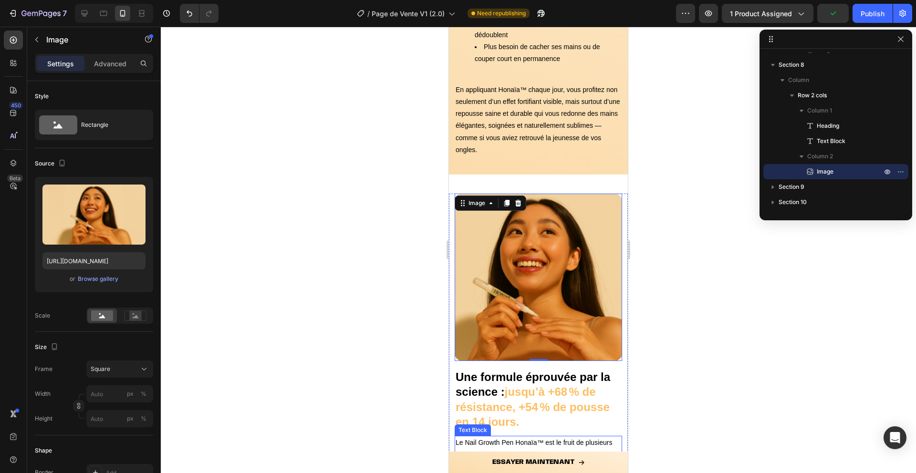
scroll to position [2943, 0]
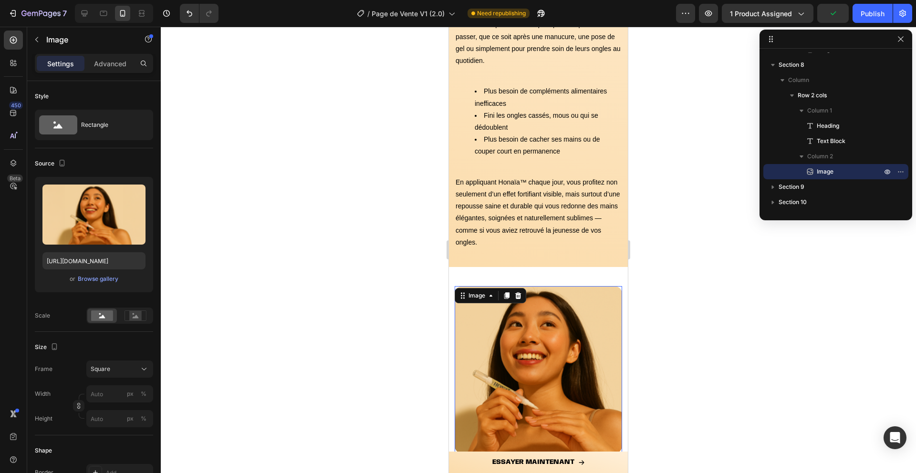
click at [418, 329] on div at bounding box center [538, 250] width 755 height 447
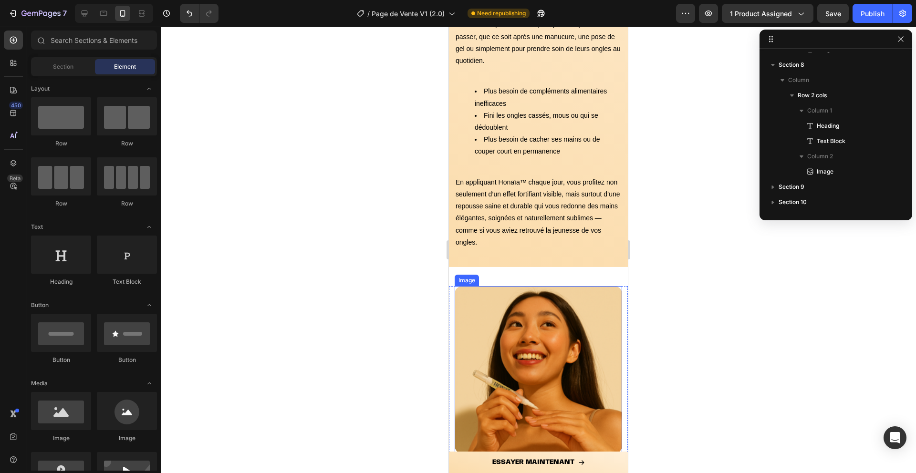
click at [528, 366] on img at bounding box center [538, 369] width 167 height 167
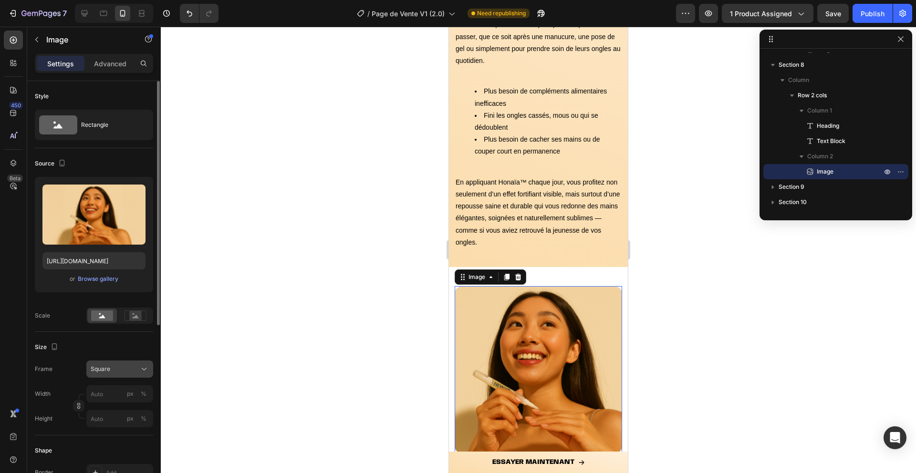
click at [116, 367] on div "Square" at bounding box center [114, 369] width 47 height 9
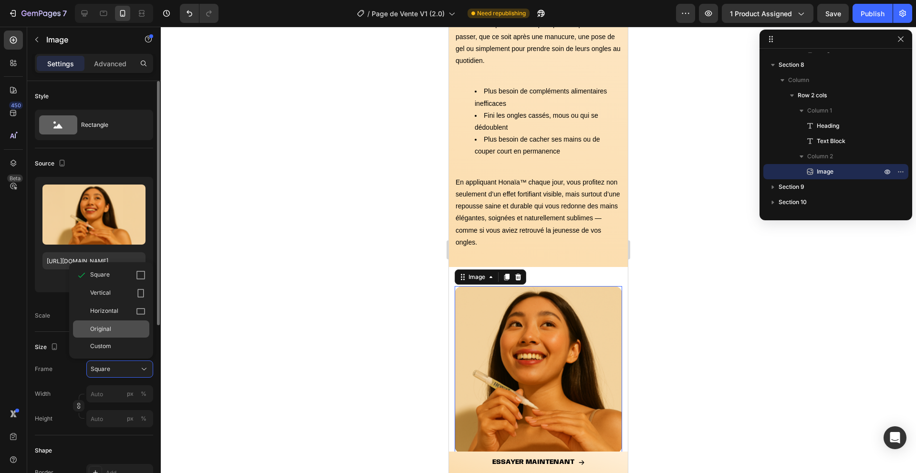
click at [110, 329] on span "Original" at bounding box center [100, 329] width 21 height 9
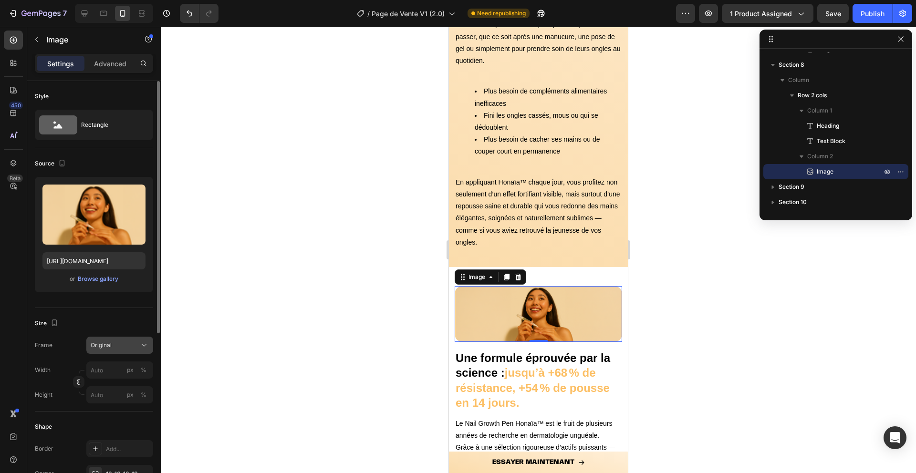
click at [114, 350] on button "Original" at bounding box center [119, 345] width 67 height 17
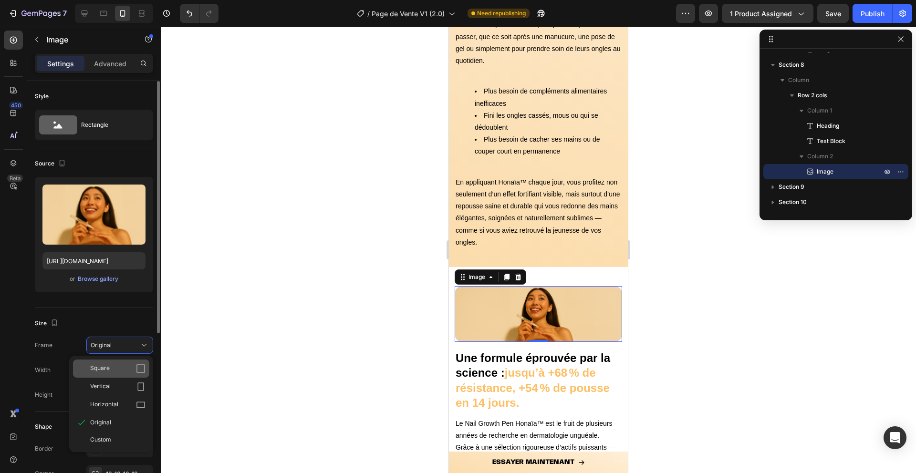
click at [122, 369] on div "Square" at bounding box center [117, 369] width 55 height 10
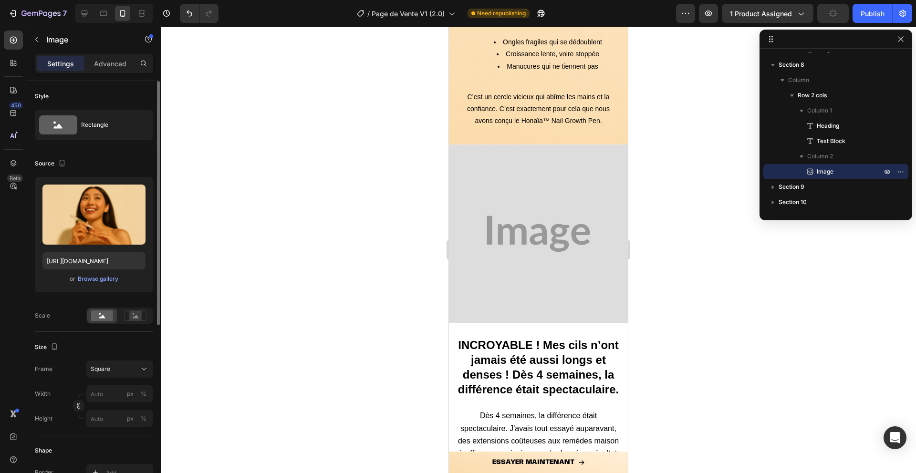
scroll to position [902, 0]
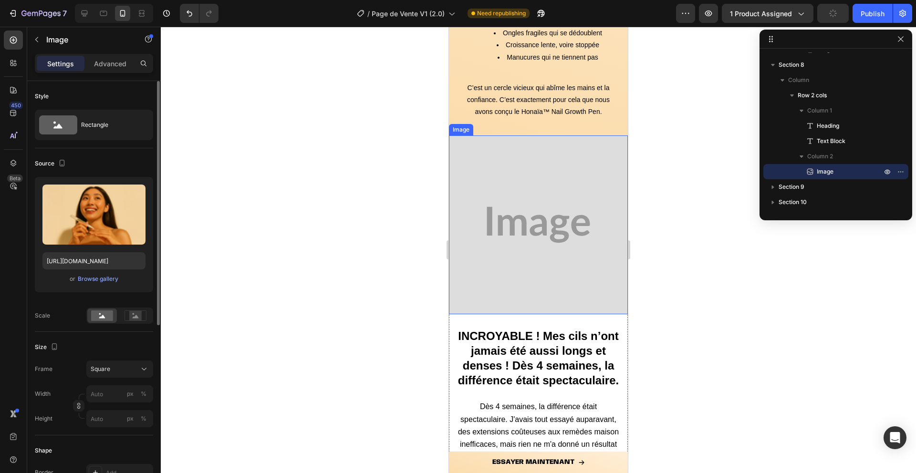
click at [491, 293] on img at bounding box center [538, 224] width 179 height 179
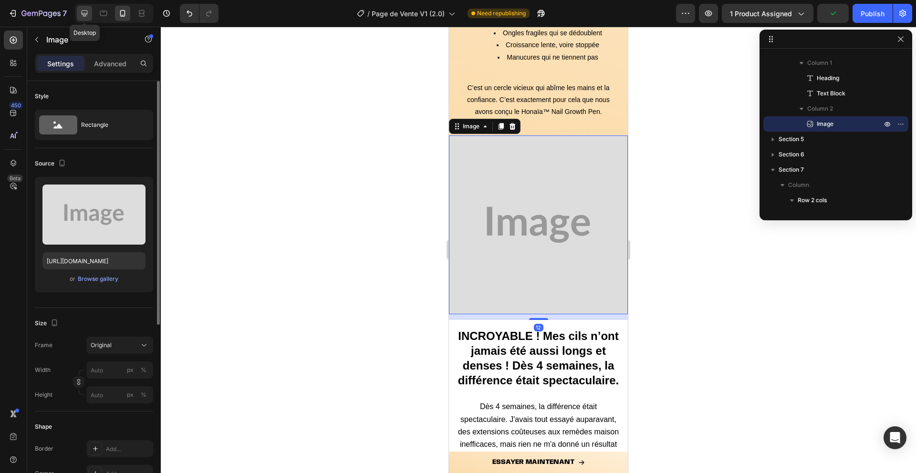
click at [86, 18] on div at bounding box center [84, 13] width 15 height 15
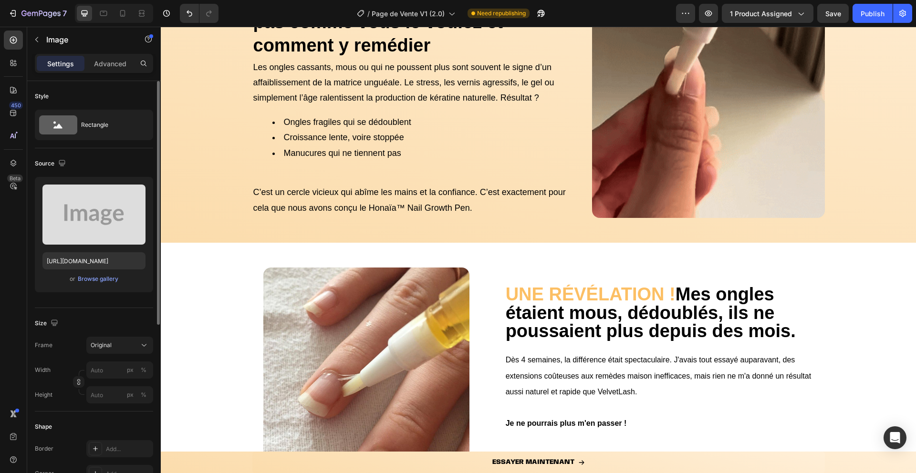
scroll to position [505, 0]
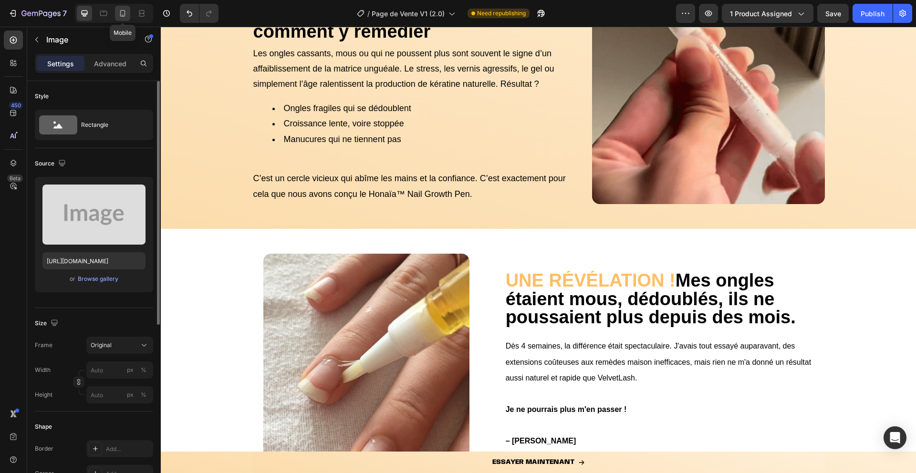
click at [120, 10] on icon at bounding box center [123, 14] width 10 height 10
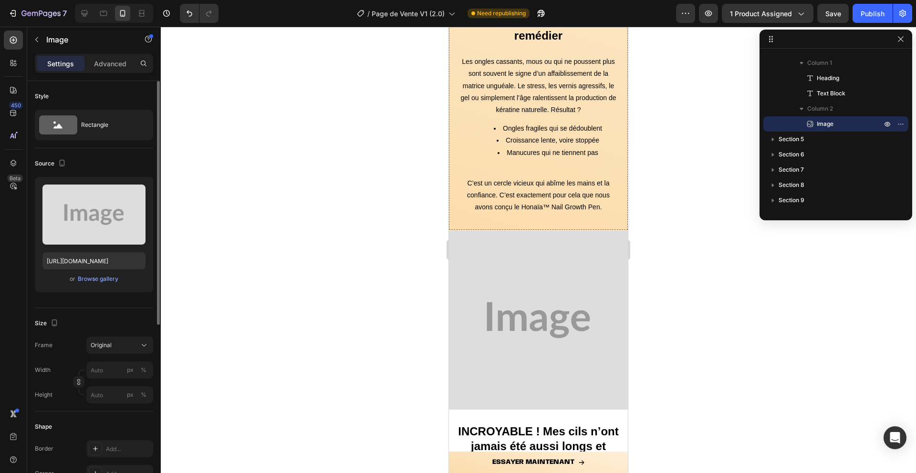
scroll to position [822, 0]
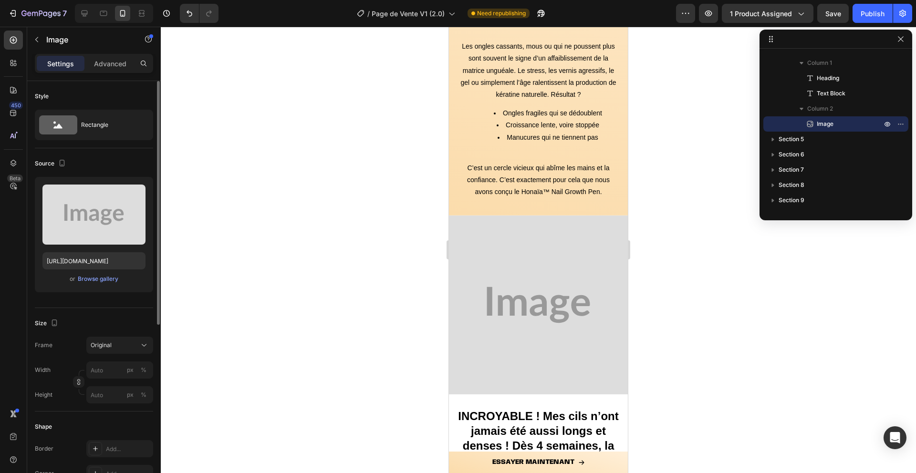
click at [524, 266] on img at bounding box center [538, 305] width 179 height 179
click at [509, 291] on img at bounding box center [538, 305] width 179 height 179
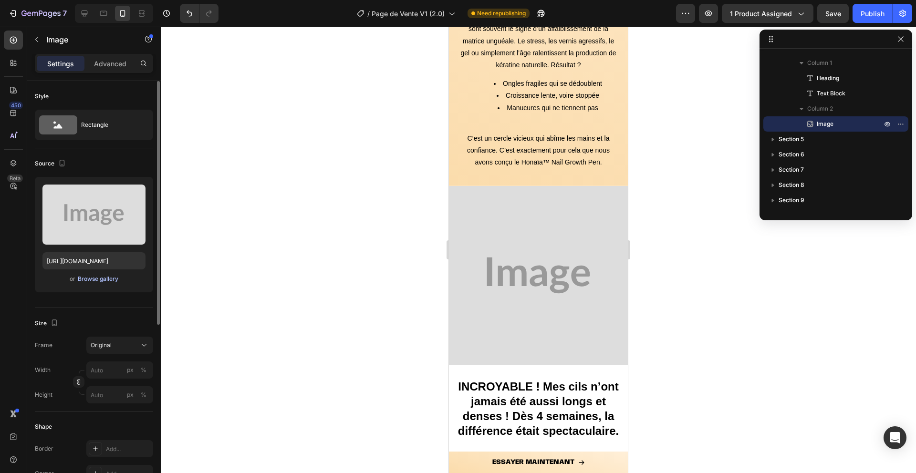
click at [89, 279] on div "Browse gallery" at bounding box center [98, 279] width 41 height 9
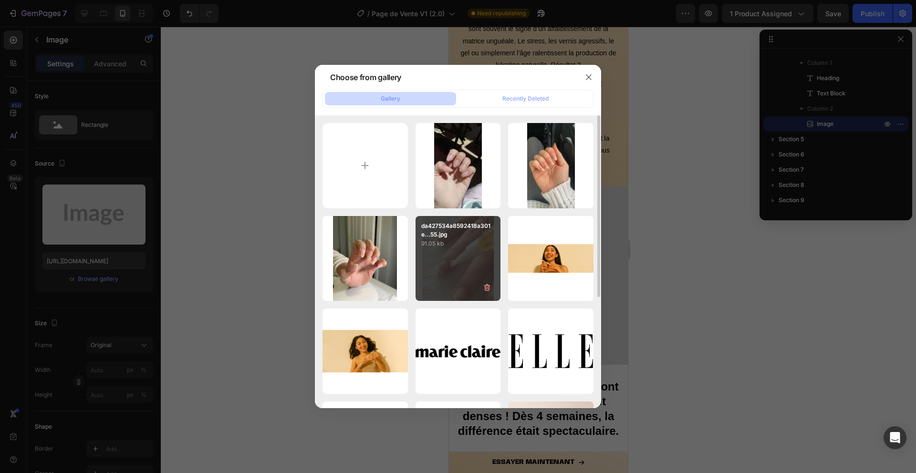
click at [429, 260] on div "da427534a8592418a301e...55.jpg 91.05 kb" at bounding box center [458, 258] width 85 height 85
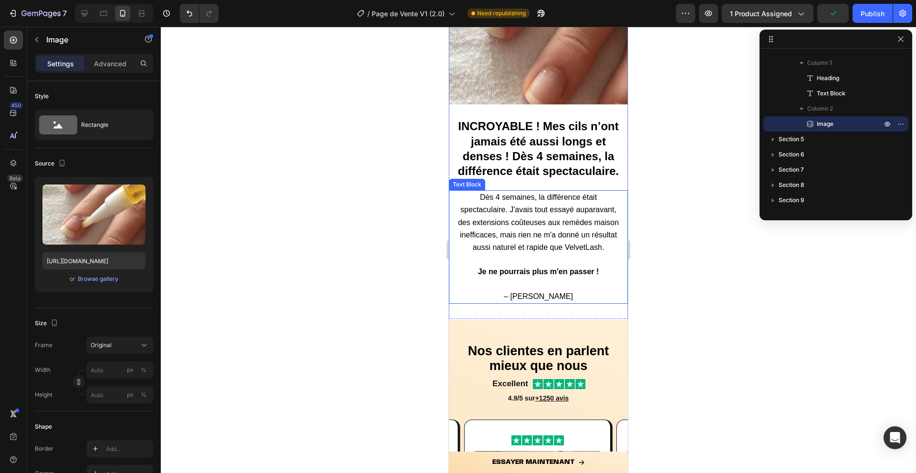
scroll to position [1145, 0]
click at [86, 14] on icon at bounding box center [85, 13] width 6 height 6
type input "[URL][DOMAIN_NAME]"
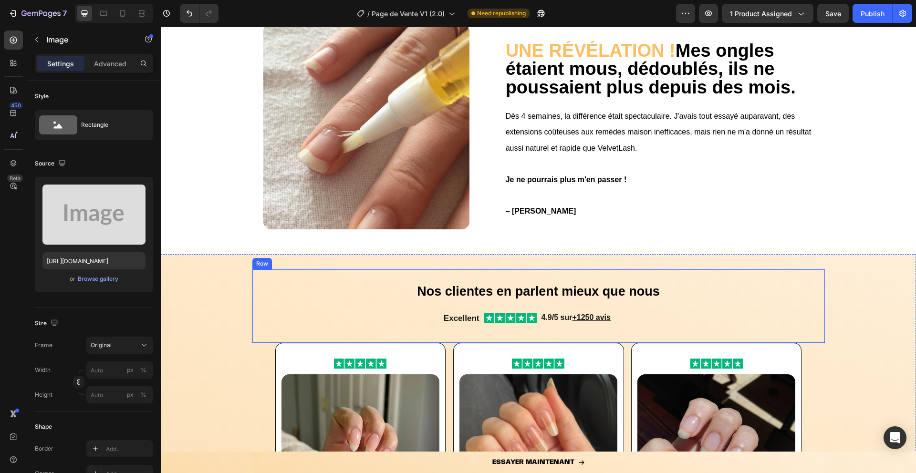
scroll to position [655, 0]
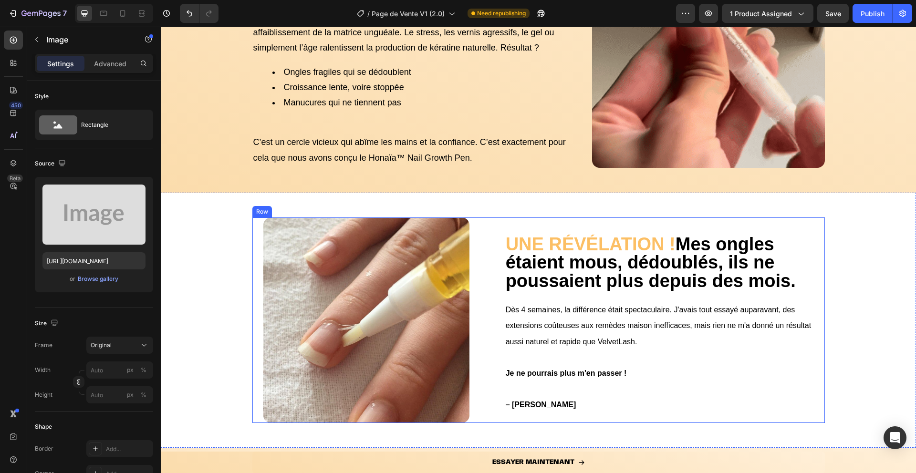
click at [553, 280] on strong "Mes ongles étaient mous, dédoublés, ils ne poussaient plus depuis des mois." at bounding box center [651, 262] width 290 height 57
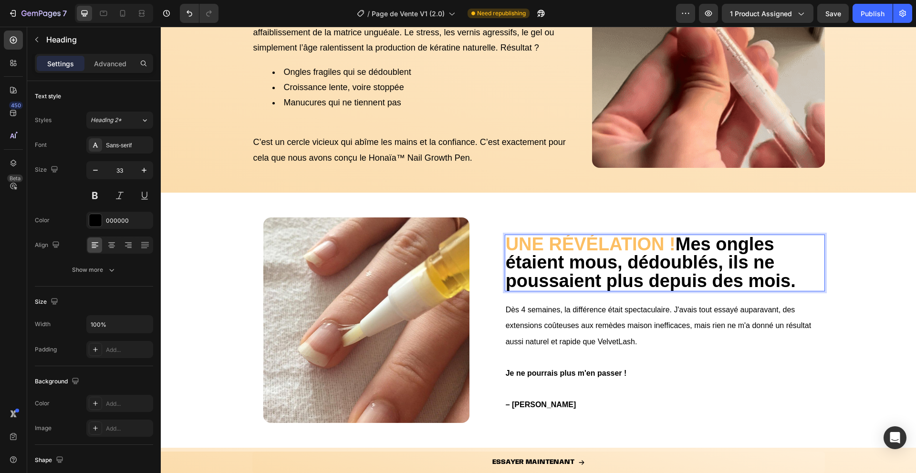
click at [553, 280] on strong "Mes ongles étaient mous, dédoublés, ils ne poussaient plus depuis des mois." at bounding box center [651, 262] width 290 height 57
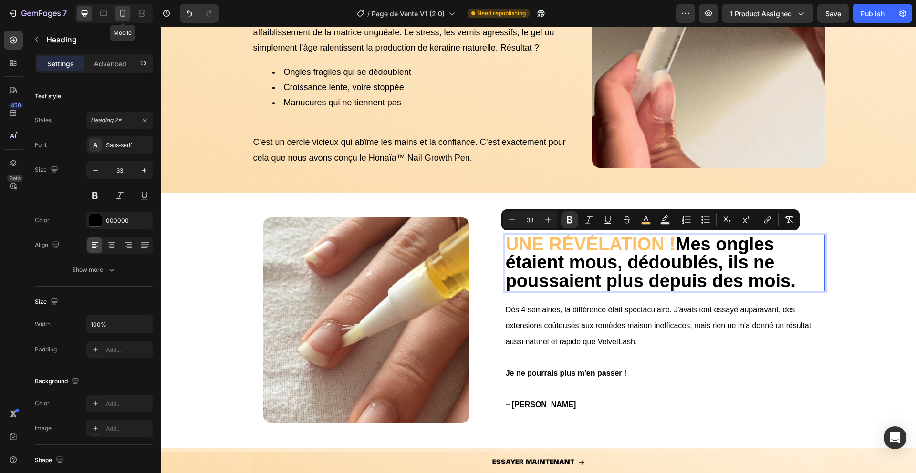
click at [128, 12] on div at bounding box center [122, 13] width 15 height 15
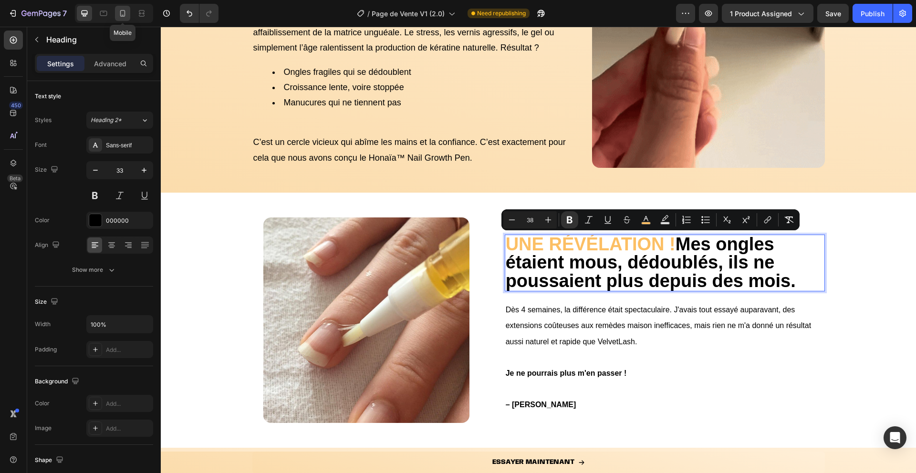
type input "24"
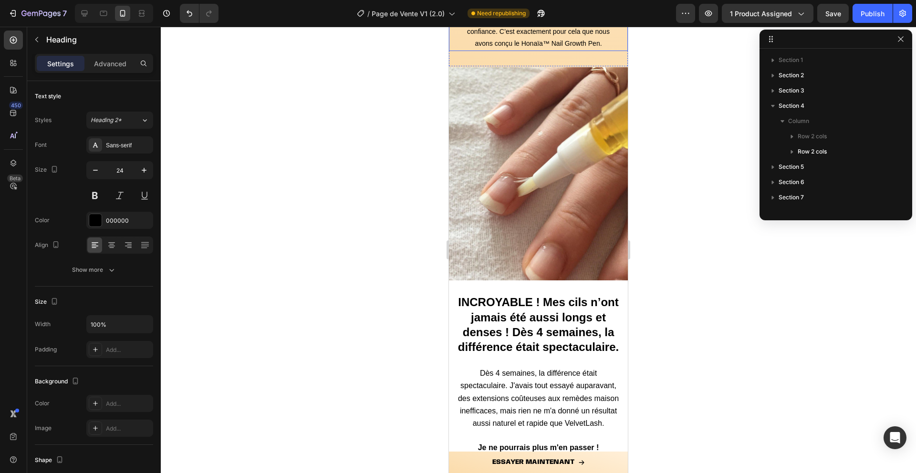
scroll to position [991, 0]
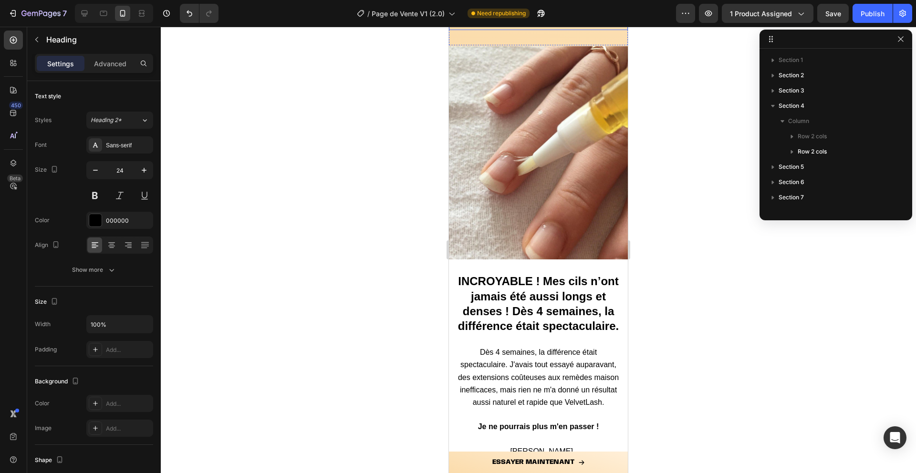
click at [514, 335] on div "INCROYABLE ! Mes cils n’ont jamais été aussi longs et denses ! Dès 4 semaines, …" at bounding box center [538, 362] width 179 height 194
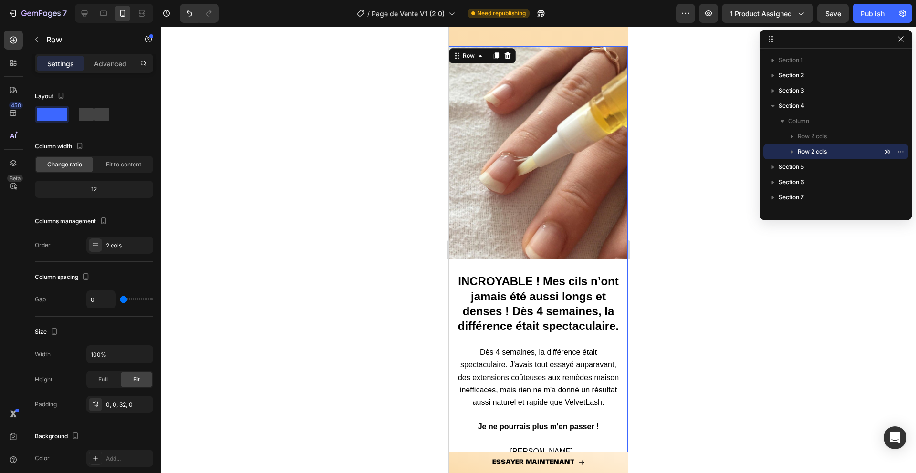
click at [514, 335] on div "INCROYABLE ! Mes cils n’ont jamais été aussi longs et denses ! Dès 4 semaines, …" at bounding box center [538, 362] width 179 height 194
click at [512, 313] on strong "INCROYABLE ! Mes cils n’ont jamais été aussi longs et denses ! Dès 4 semaines, …" at bounding box center [538, 304] width 161 height 58
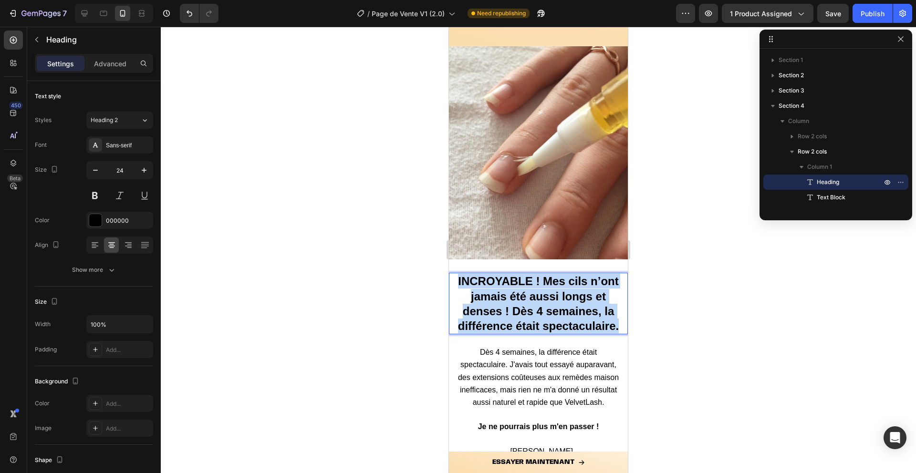
click at [512, 313] on strong "INCROYABLE ! Mes cils n’ont jamais été aussi longs et denses ! Dès 4 semaines, …" at bounding box center [538, 304] width 161 height 58
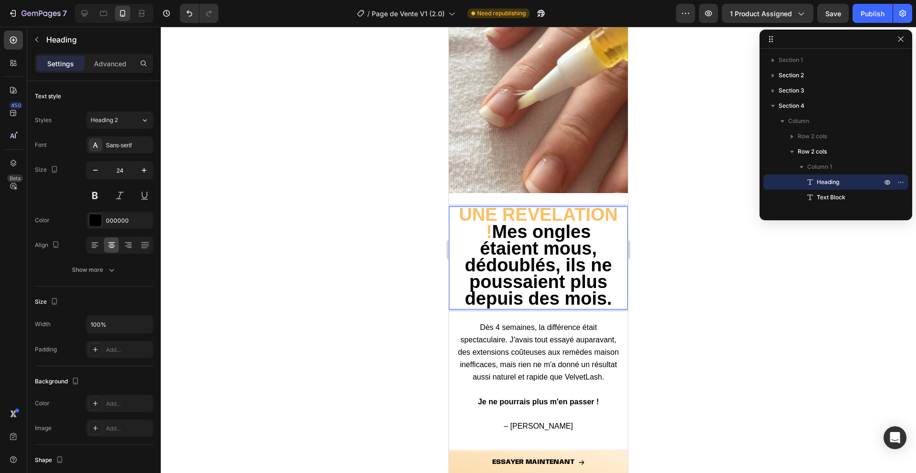
scroll to position [1149, 0]
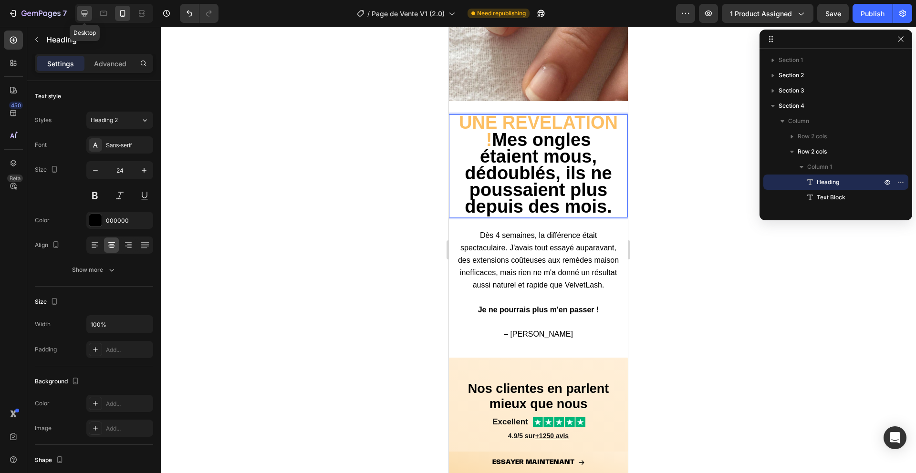
drag, startPoint x: 84, startPoint y: 13, endPoint x: 52, endPoint y: 121, distance: 112.9
click at [84, 13] on icon at bounding box center [85, 14] width 10 height 10
type input "38"
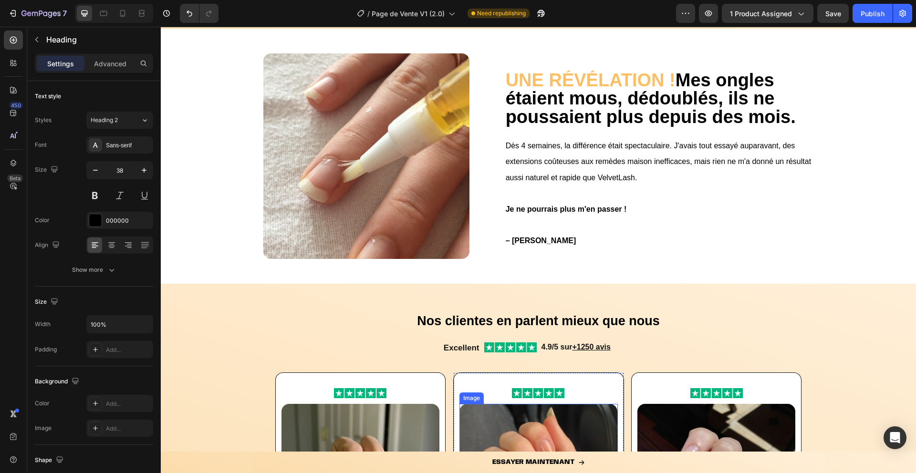
scroll to position [650, 0]
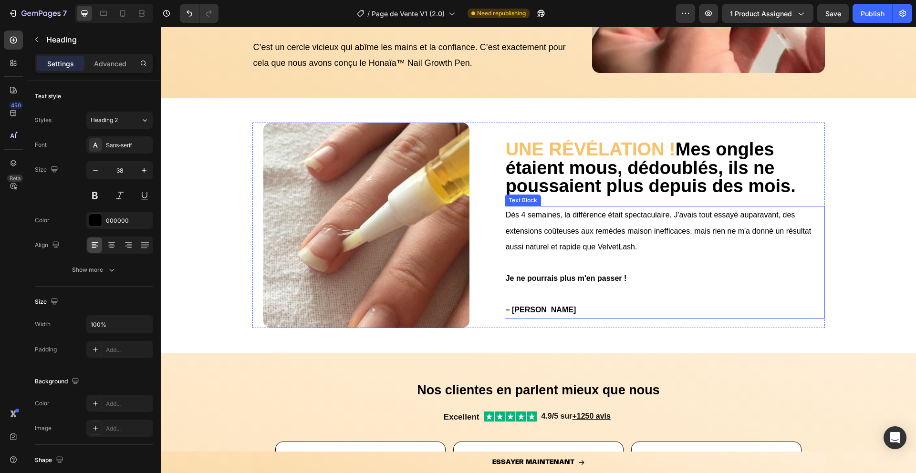
click at [548, 216] on span "Dès 4 semaines, la différence était spectaculaire. J'avais tout essayé auparava…" at bounding box center [658, 231] width 305 height 40
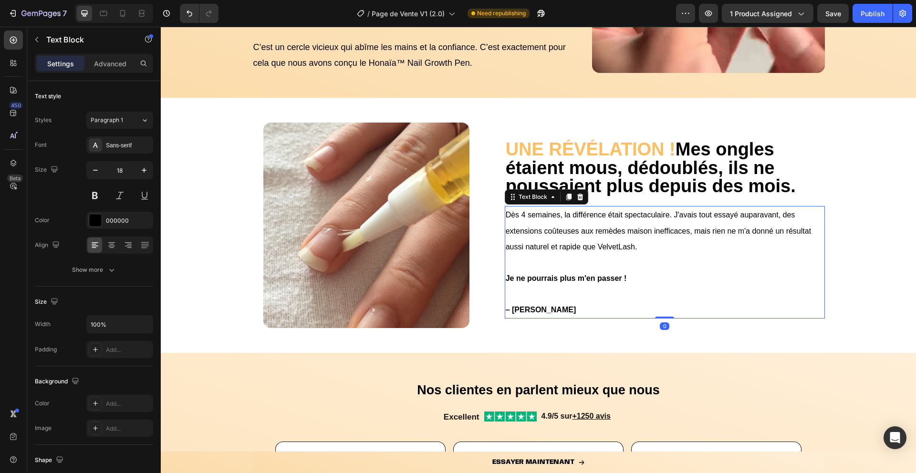
click at [548, 216] on span "Dès 4 semaines, la différence était spectaculaire. J'avais tout essayé auparava…" at bounding box center [658, 231] width 305 height 40
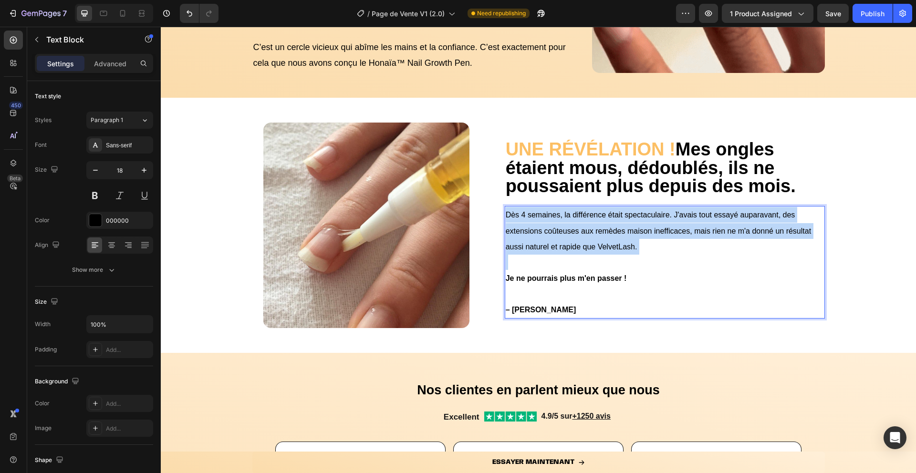
click at [548, 216] on span "Dès 4 semaines, la différence était spectaculaire. J'avais tout essayé auparava…" at bounding box center [658, 231] width 305 height 40
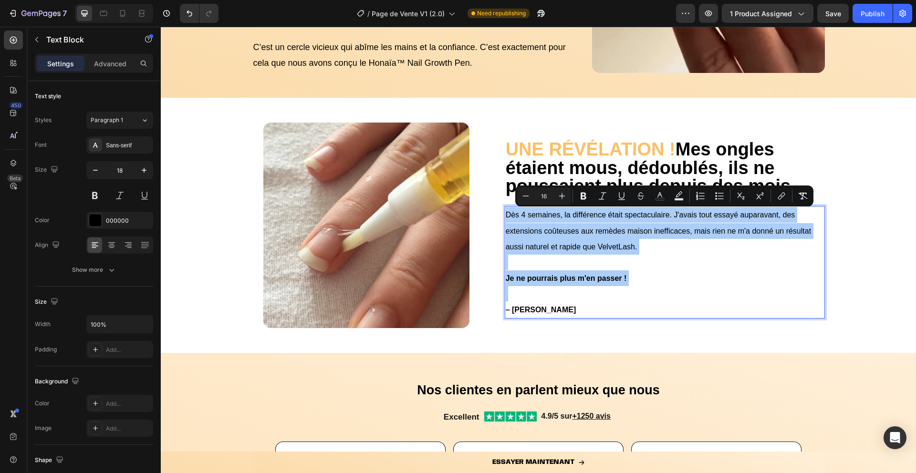
click at [120, 21] on div at bounding box center [114, 13] width 78 height 19
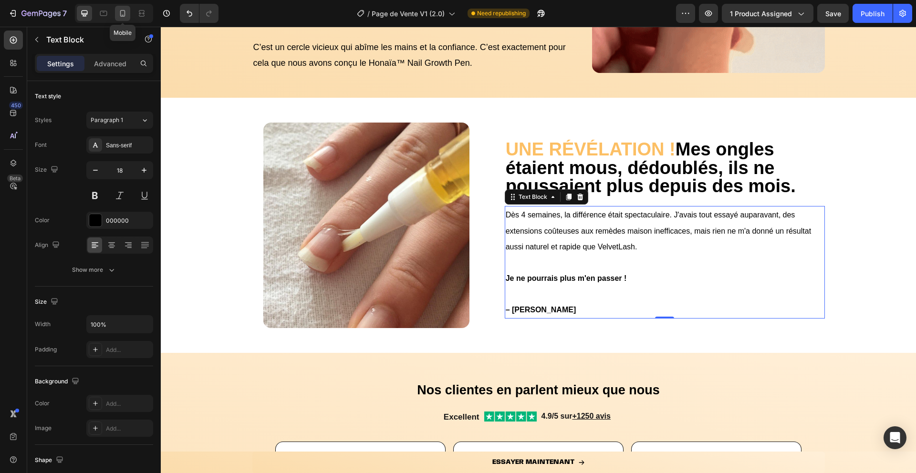
click at [120, 20] on div at bounding box center [122, 13] width 15 height 15
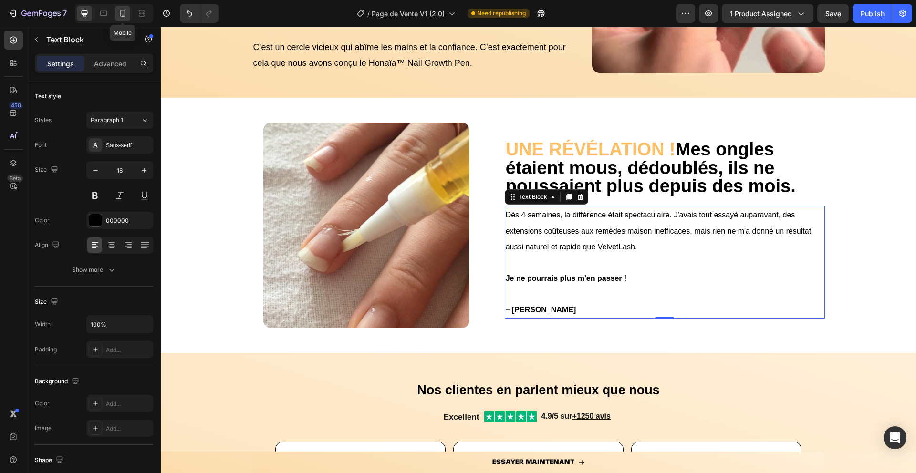
type input "14"
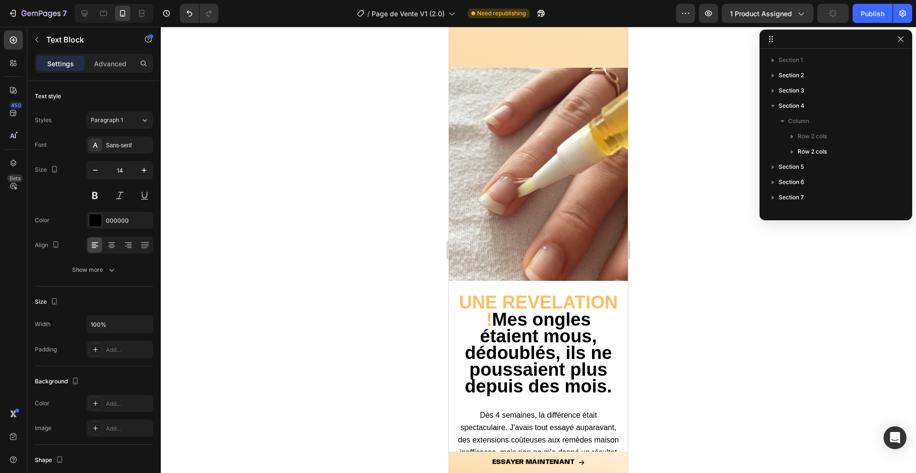
scroll to position [1133, 0]
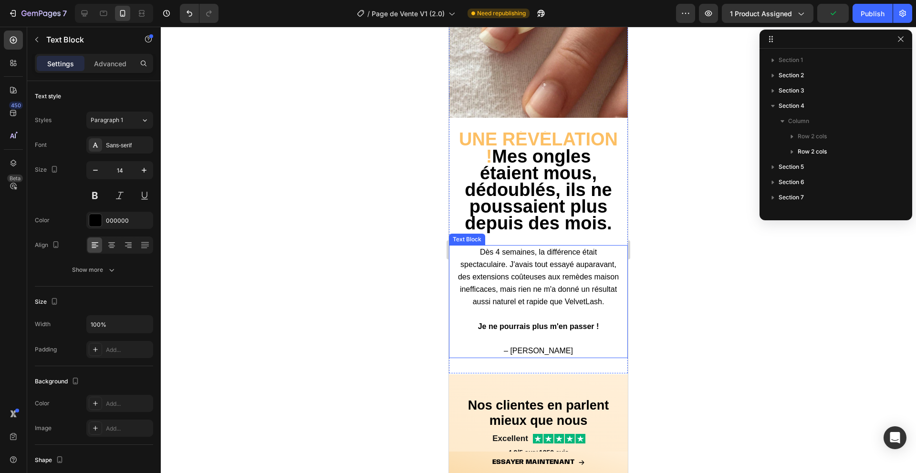
click at [505, 280] on span "Dès 4 semaines, la différence était spectaculaire. J'avais tout essayé auparava…" at bounding box center [538, 277] width 161 height 58
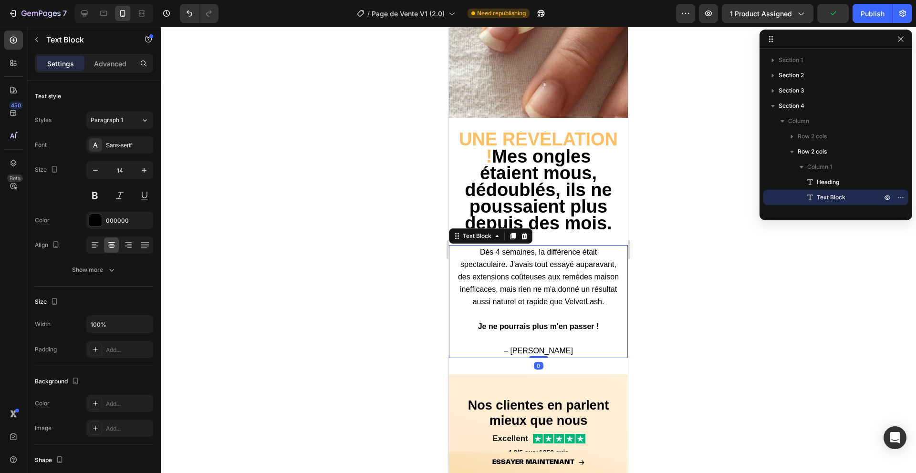
click at [505, 280] on span "Dès 4 semaines, la différence était spectaculaire. J'avais tout essayé auparava…" at bounding box center [538, 277] width 161 height 58
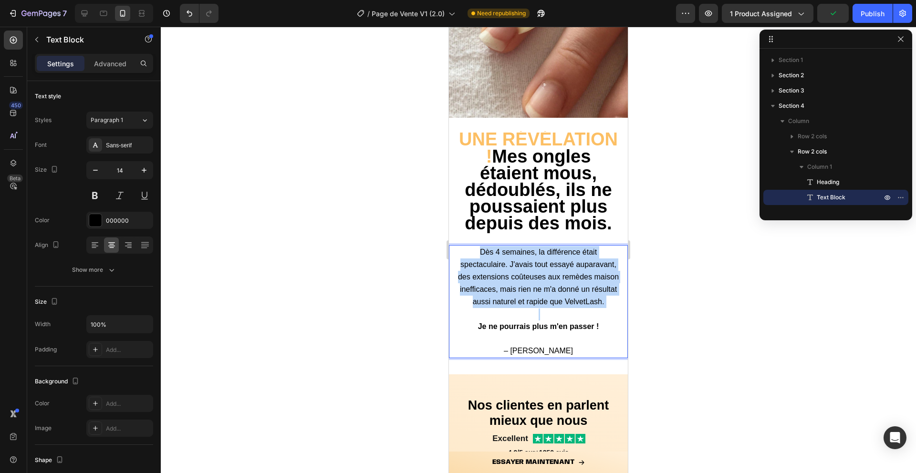
click at [505, 280] on span "Dès 4 semaines, la différence était spectaculaire. J'avais tout essayé auparava…" at bounding box center [538, 277] width 161 height 58
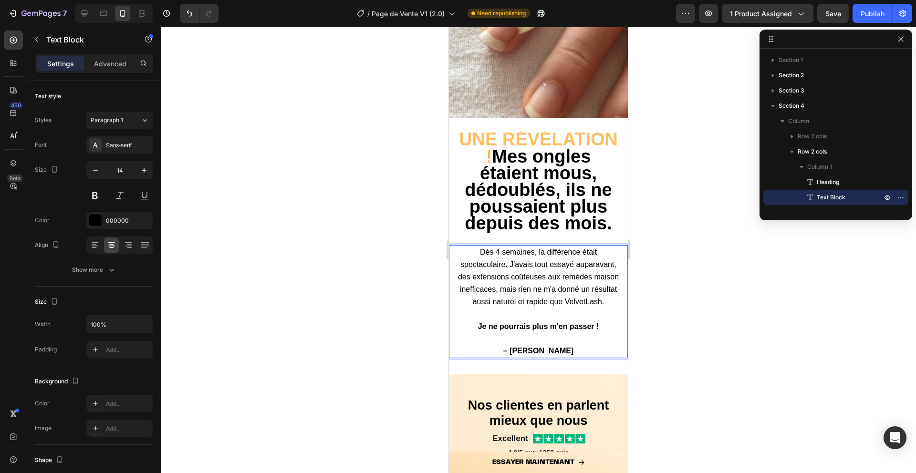
click at [388, 304] on div at bounding box center [538, 250] width 755 height 447
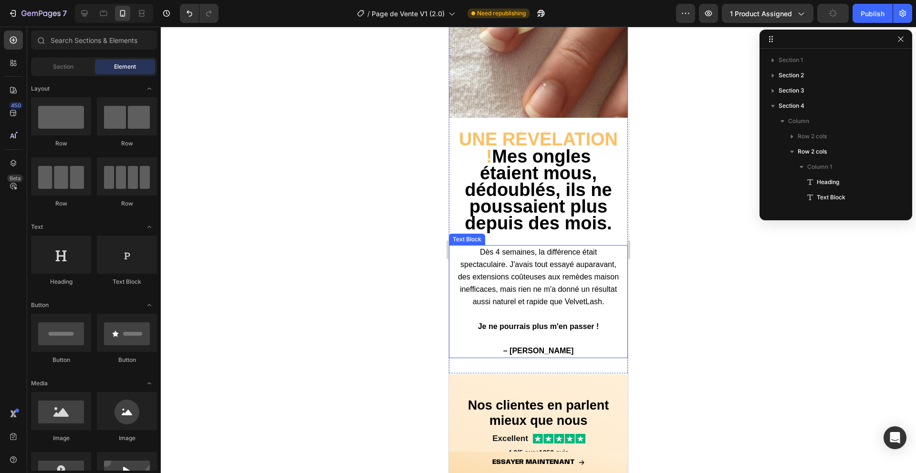
click at [551, 349] on strong "– [PERSON_NAME]" at bounding box center [538, 351] width 71 height 8
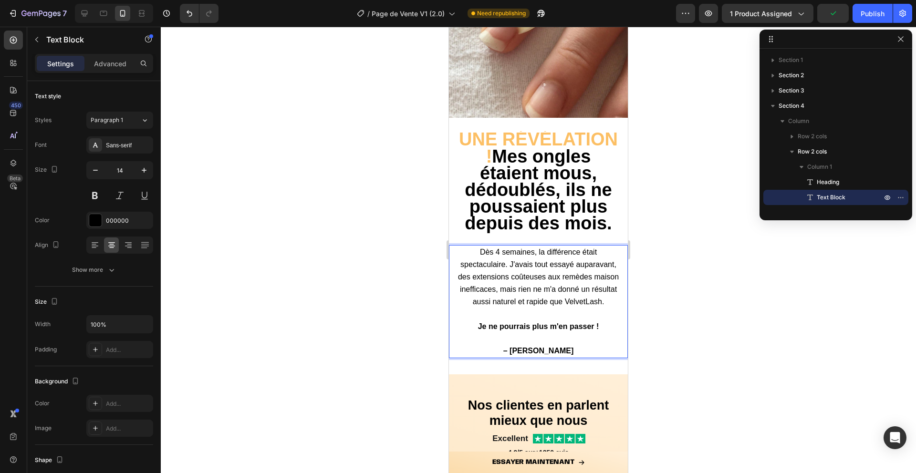
click at [553, 352] on strong "– [PERSON_NAME]" at bounding box center [538, 351] width 71 height 8
click at [81, 18] on icon at bounding box center [85, 14] width 10 height 10
type input "18"
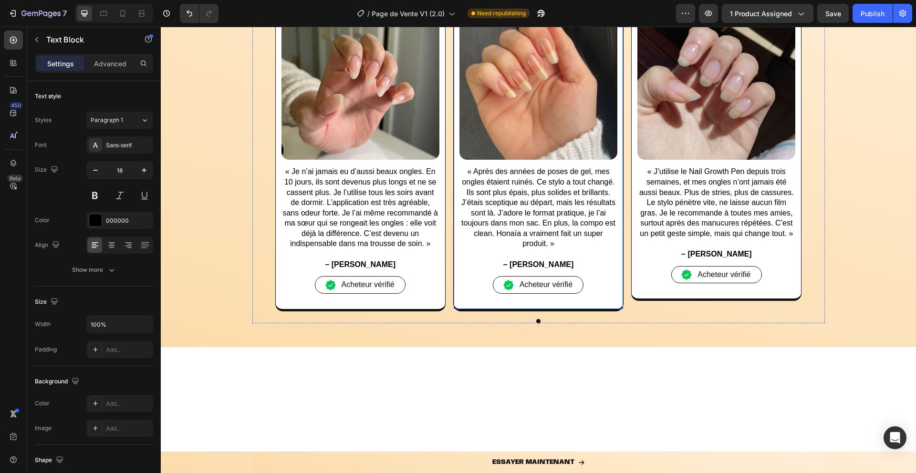
scroll to position [856, 0]
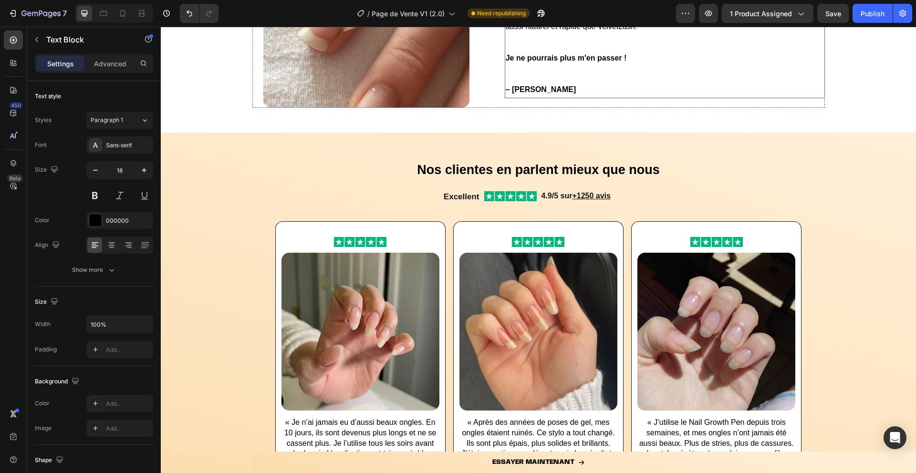
click at [541, 89] on strong "– [PERSON_NAME]" at bounding box center [541, 89] width 71 height 8
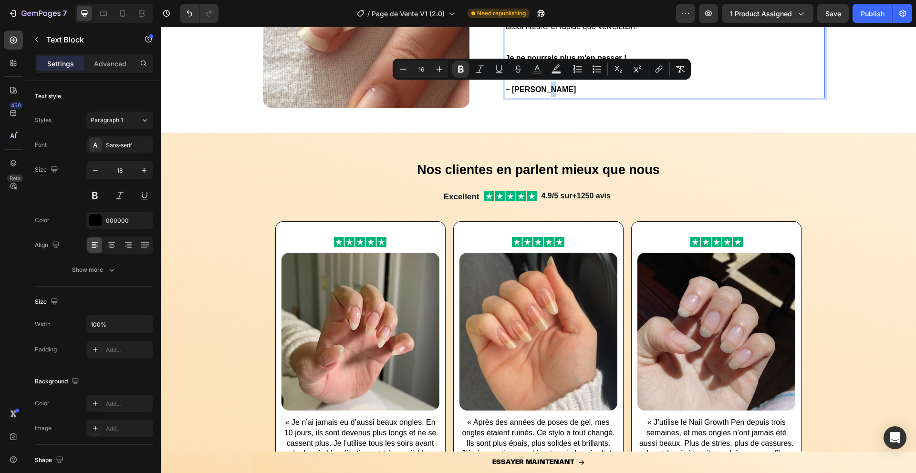
click at [541, 89] on strong "– [PERSON_NAME]" at bounding box center [541, 89] width 71 height 8
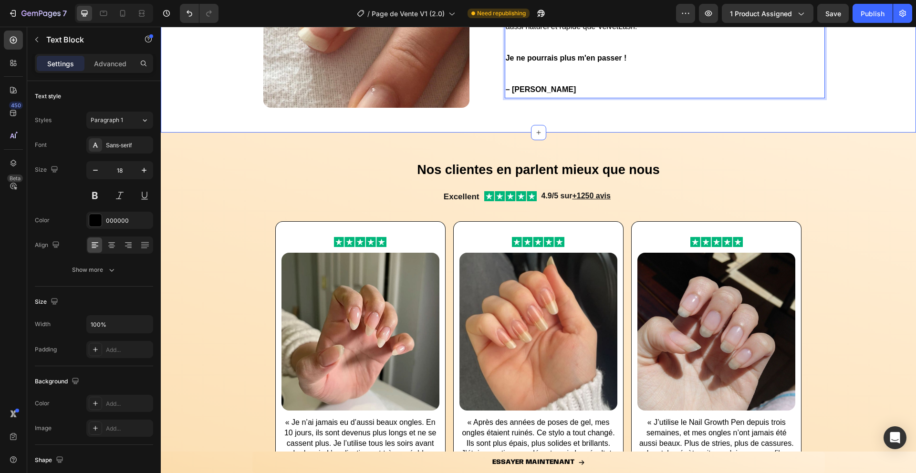
click at [536, 122] on div "UNE RÉVÉLATION ! Mes ongles étaient mous, dédoublés, ils ne poussaient plus dep…" at bounding box center [538, 4] width 755 height 255
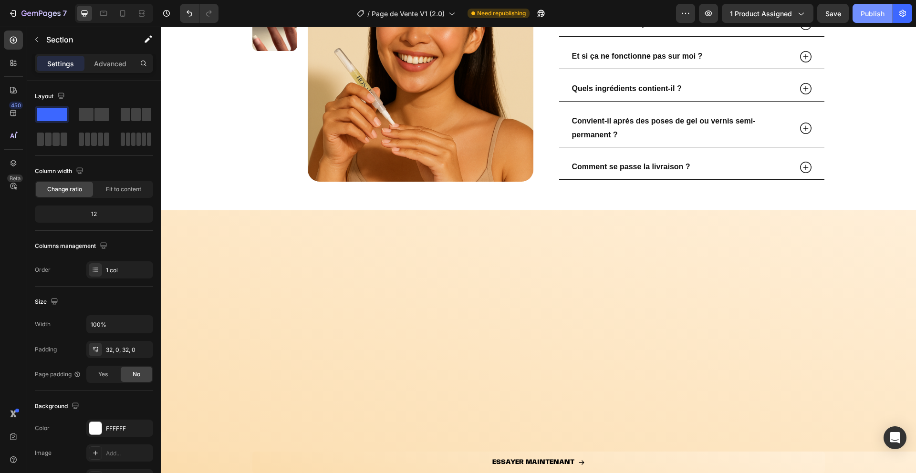
scroll to position [1312, 0]
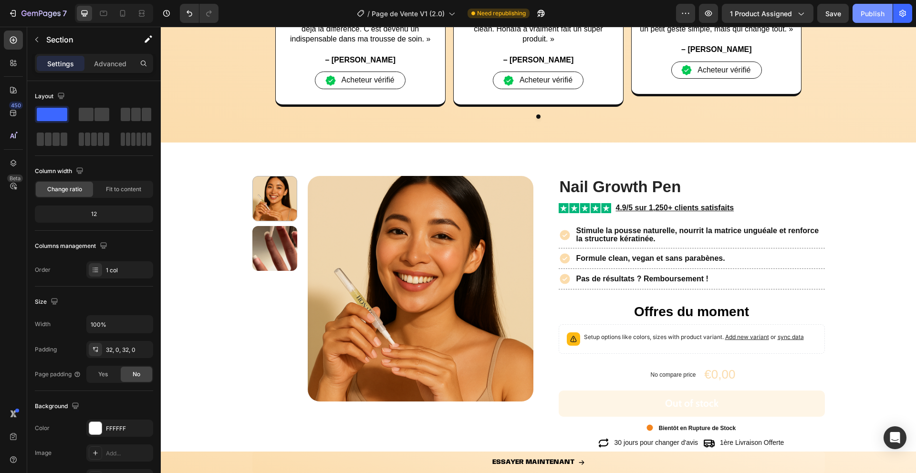
click at [866, 10] on div "Publish" at bounding box center [873, 14] width 24 height 10
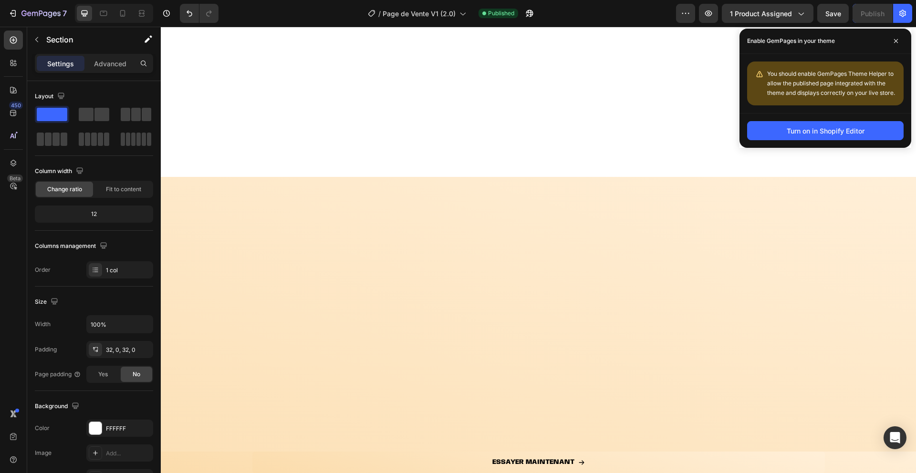
scroll to position [0, 0]
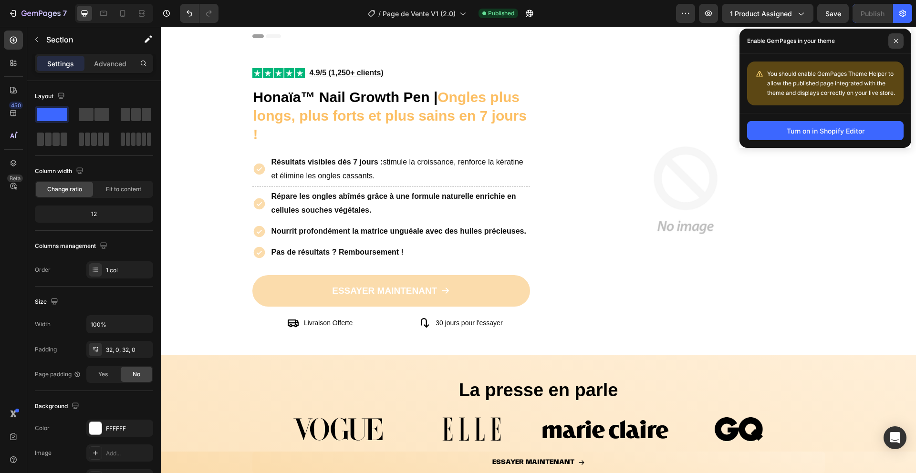
click at [896, 42] on icon at bounding box center [896, 41] width 5 height 5
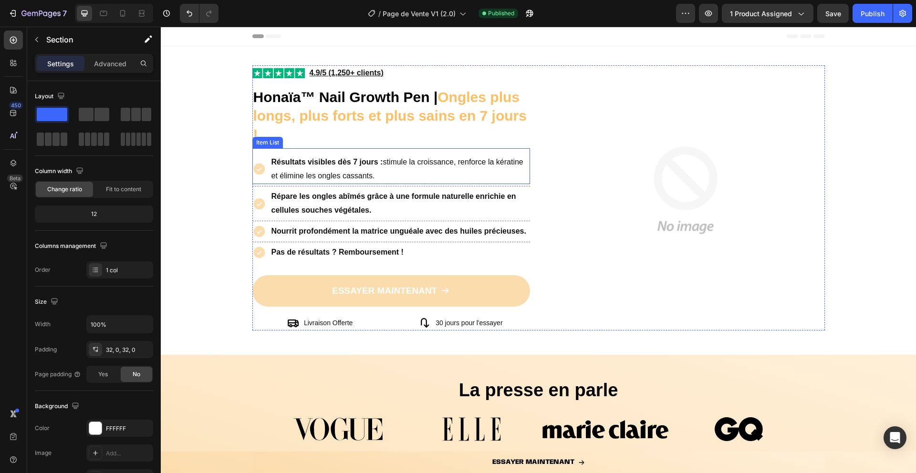
click at [258, 170] on icon at bounding box center [259, 169] width 14 height 14
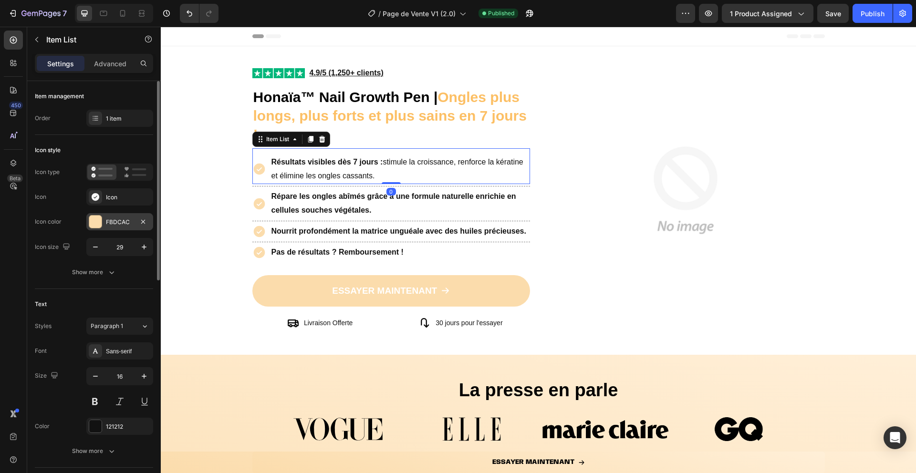
click at [94, 223] on div at bounding box center [95, 222] width 12 height 12
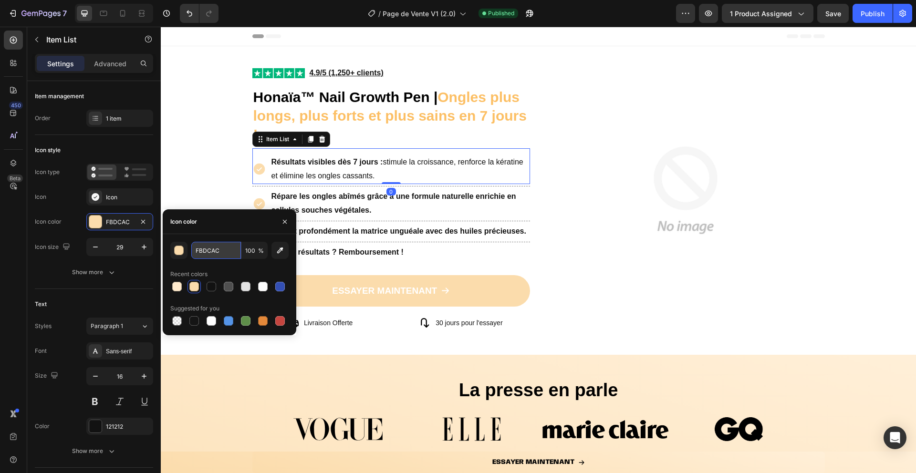
click at [202, 246] on input "FBDCAC" at bounding box center [216, 250] width 50 height 17
paste input "FDAB6"
type input "FFDAB6"
click at [284, 223] on icon "button" at bounding box center [285, 222] width 8 height 8
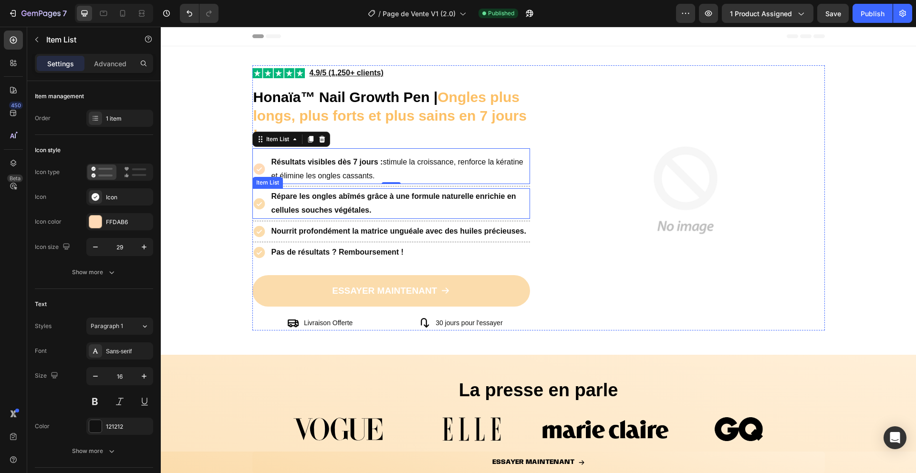
click at [260, 201] on icon at bounding box center [258, 203] width 11 height 11
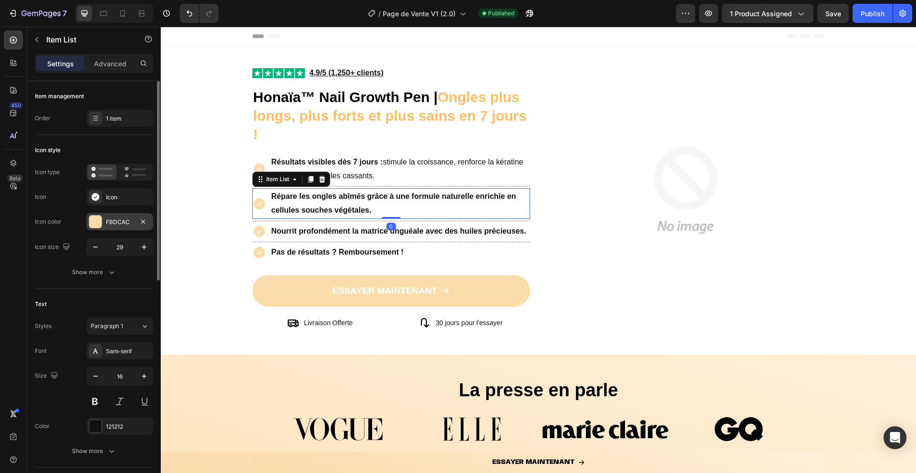
click at [102, 218] on div "FBDCAC" at bounding box center [119, 221] width 67 height 17
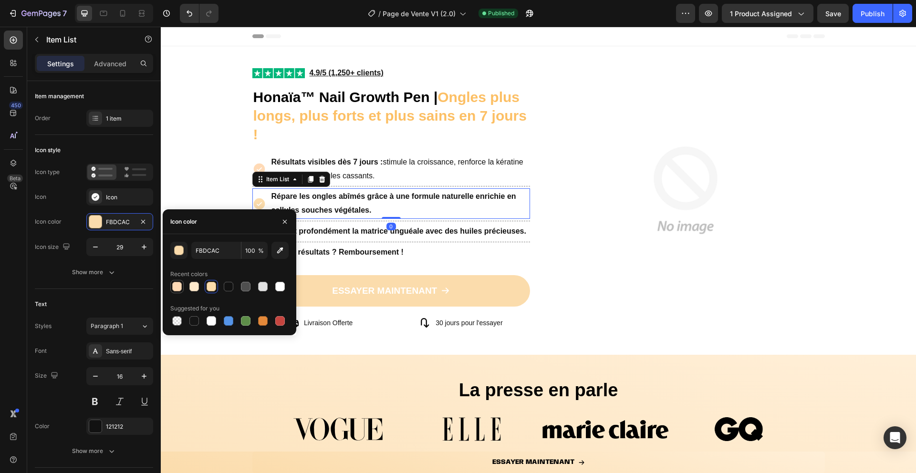
click at [174, 284] on div at bounding box center [177, 287] width 10 height 10
type input "FFDAB6"
drag, startPoint x: 287, startPoint y: 225, endPoint x: 125, endPoint y: 199, distance: 164.8
click at [287, 225] on button "button" at bounding box center [284, 221] width 15 height 15
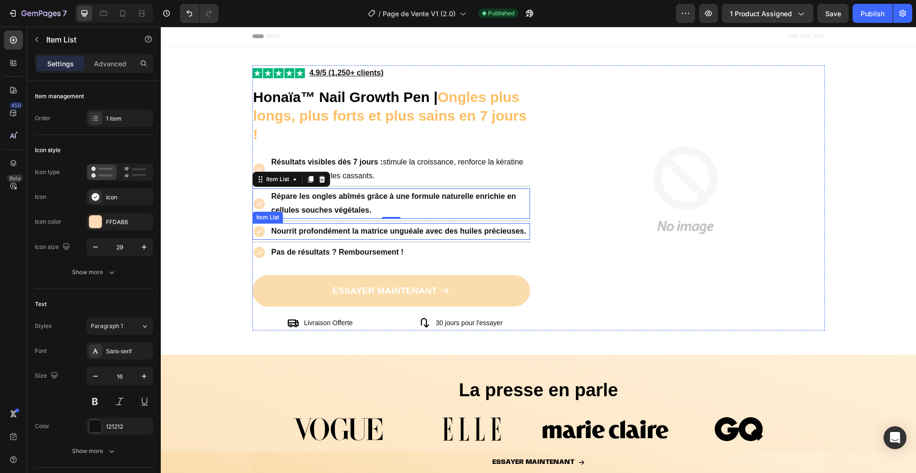
click at [257, 236] on icon at bounding box center [258, 231] width 11 height 11
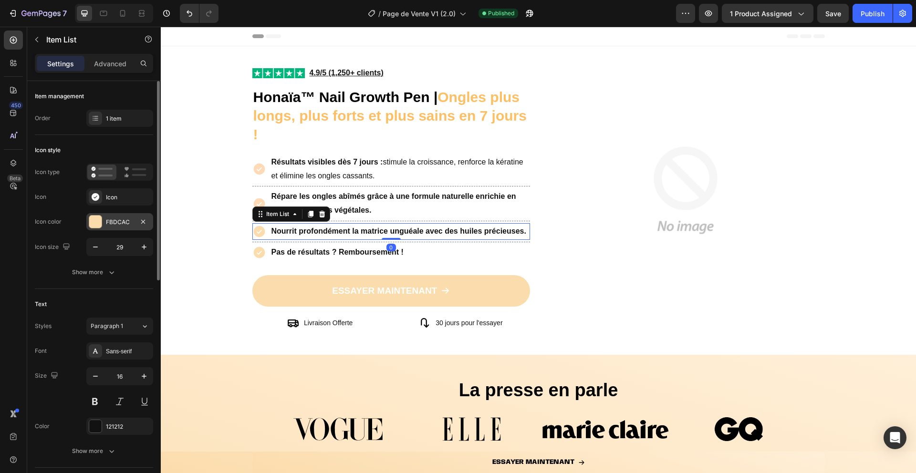
click at [101, 222] on div at bounding box center [95, 222] width 12 height 12
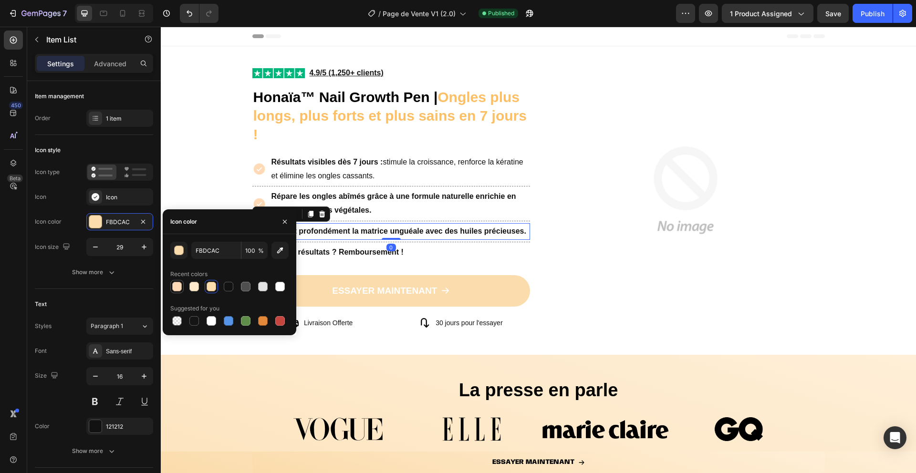
click at [174, 288] on div at bounding box center [177, 287] width 10 height 10
type input "FFDAB6"
click at [285, 224] on icon "button" at bounding box center [285, 222] width 8 height 8
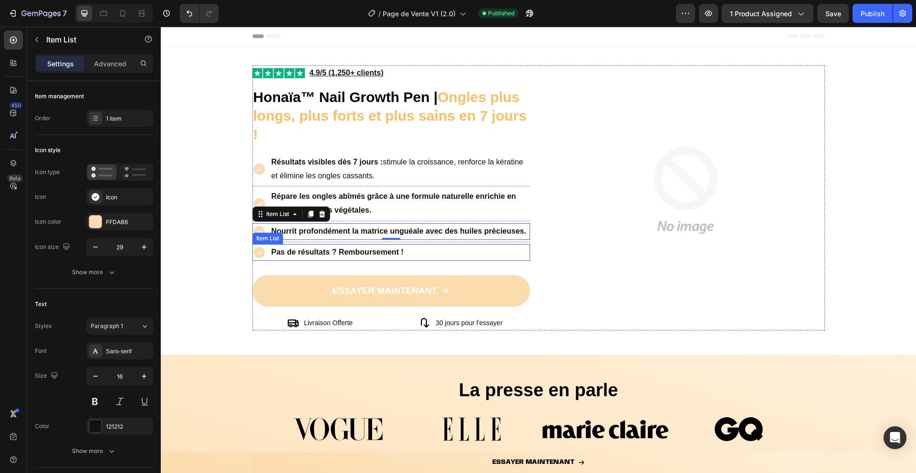
click at [259, 249] on icon at bounding box center [258, 252] width 11 height 11
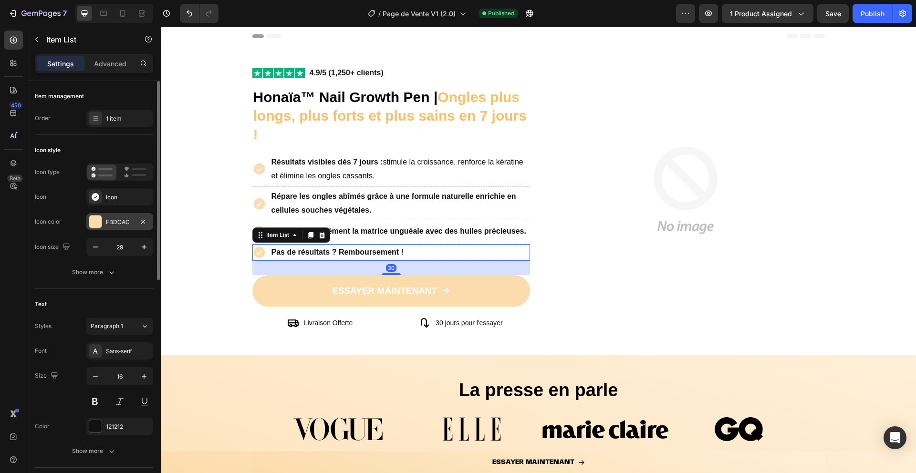
click at [98, 217] on div at bounding box center [95, 222] width 12 height 12
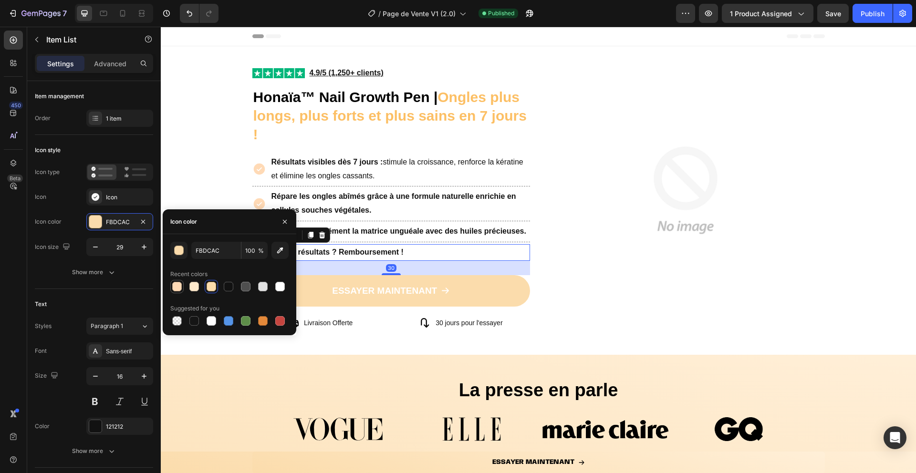
click at [177, 291] on div at bounding box center [177, 287] width 10 height 10
type input "FFDAB6"
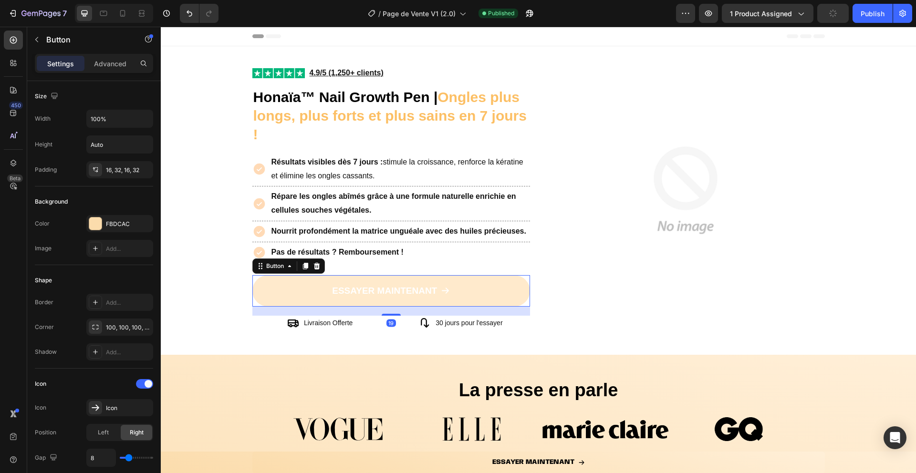
click at [319, 297] on link "ESSAYER MAINTENANT" at bounding box center [391, 290] width 278 height 31
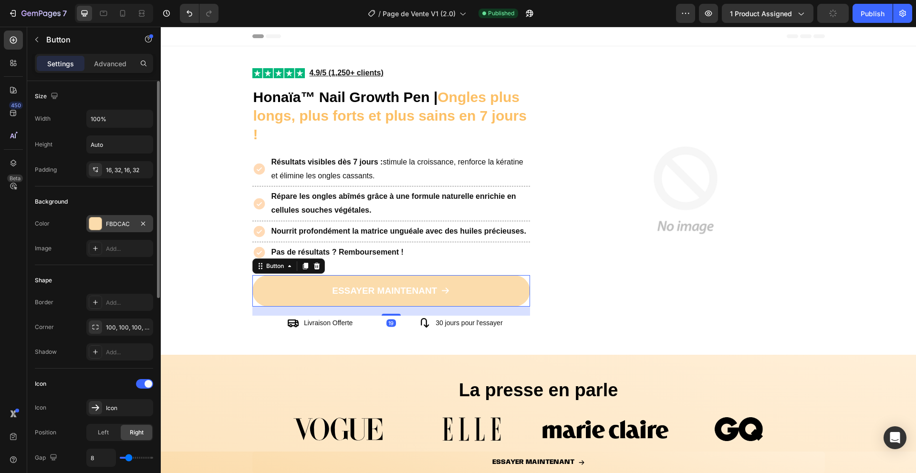
click at [99, 222] on div at bounding box center [95, 224] width 12 height 12
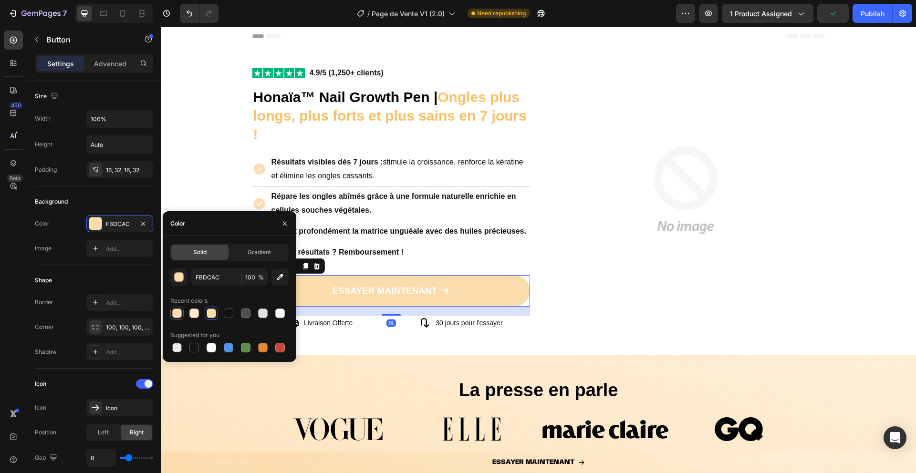
click at [173, 313] on div at bounding box center [177, 314] width 10 height 10
type input "FFDAB6"
click at [287, 224] on icon "button" at bounding box center [285, 224] width 8 height 8
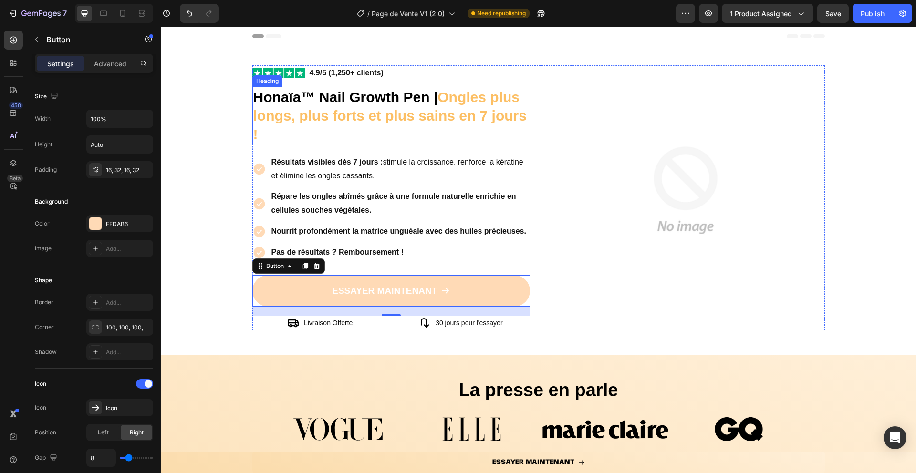
click at [442, 93] on strong "Ongles plus longs, plus forts et plus sains en 7 jours !" at bounding box center [389, 115] width 273 height 53
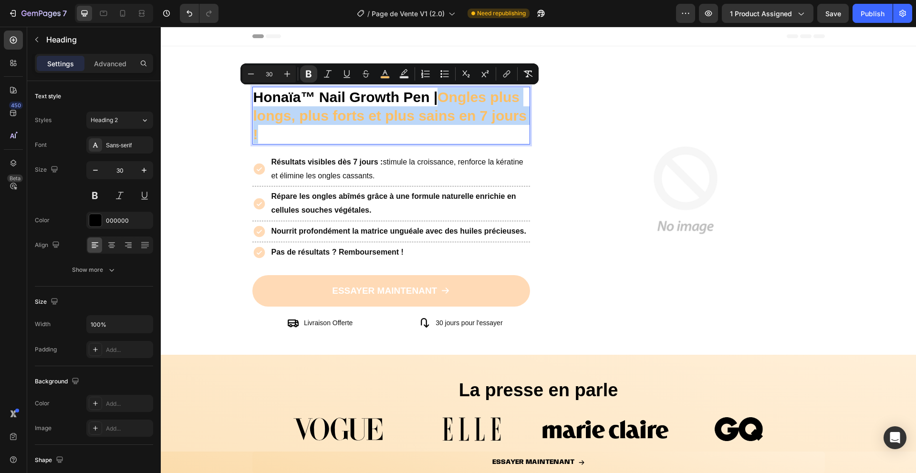
drag, startPoint x: 444, startPoint y: 94, endPoint x: 467, endPoint y: 126, distance: 39.6
click at [467, 126] on p "Honaïa™ Nail Growth Pen | Ongles plus longs, plus forts et plus sains en 7 jour…" at bounding box center [391, 116] width 276 height 56
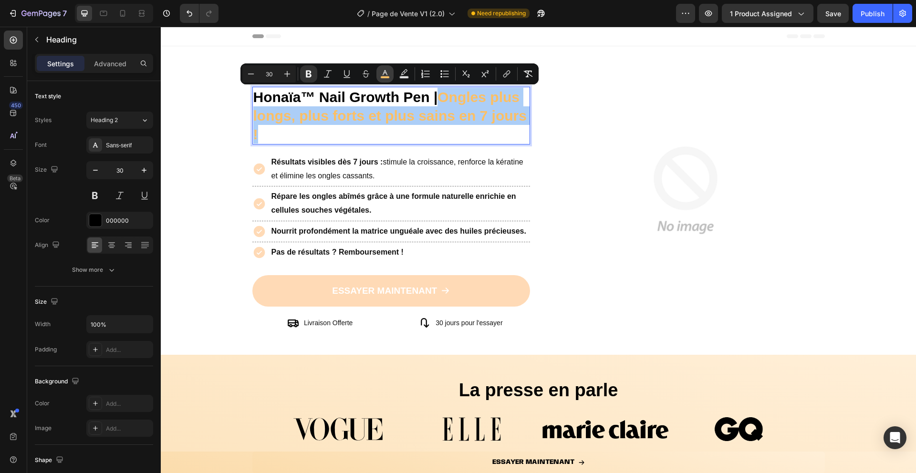
drag, startPoint x: 389, startPoint y: 74, endPoint x: 239, endPoint y: 64, distance: 150.1
click at [389, 74] on icon "Editor contextual toolbar" at bounding box center [385, 74] width 10 height 10
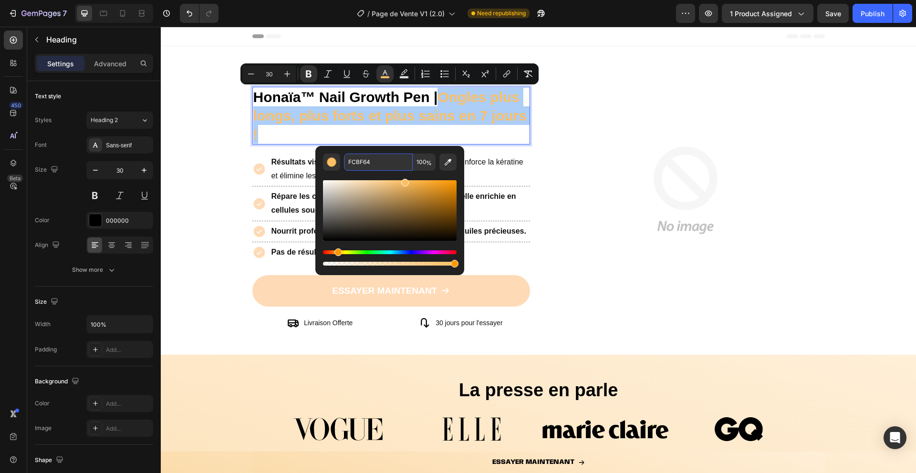
click at [378, 166] on input "FCBF64" at bounding box center [378, 162] width 69 height 17
paste input "FDAB6"
type input "FFDAB6"
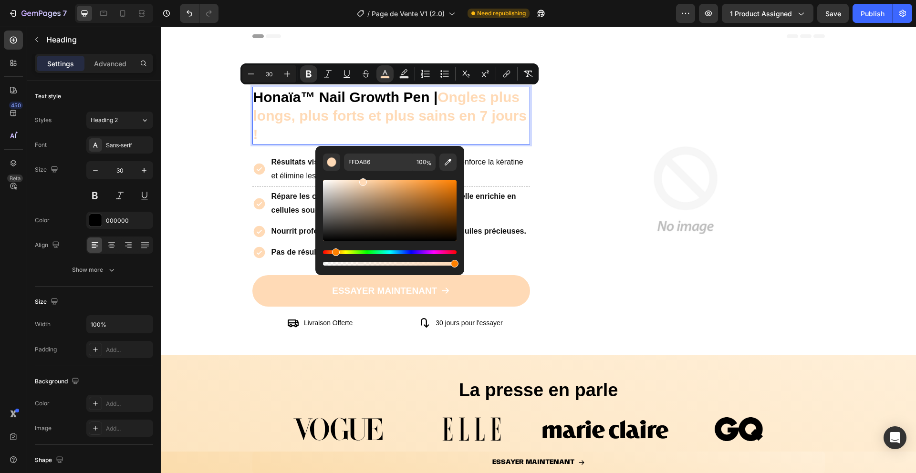
click at [375, 174] on div "Editor contextual toolbar" at bounding box center [390, 219] width 134 height 97
click at [238, 178] on div "Image Image 4.9/5 (1,250+ clients) Text Block Row Honaïa™ Nail Growth Pen | Ong…" at bounding box center [538, 206] width 755 height 282
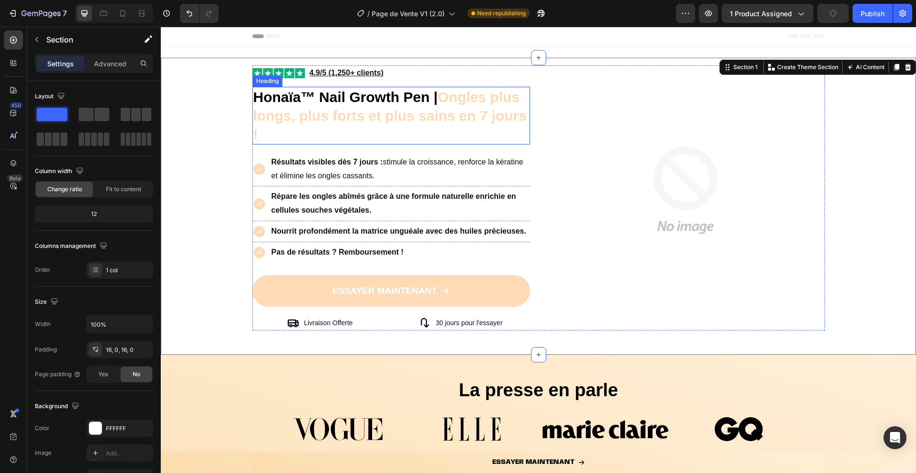
click at [438, 98] on strong "Honaïa™ Nail Growth Pen |" at bounding box center [345, 97] width 185 height 16
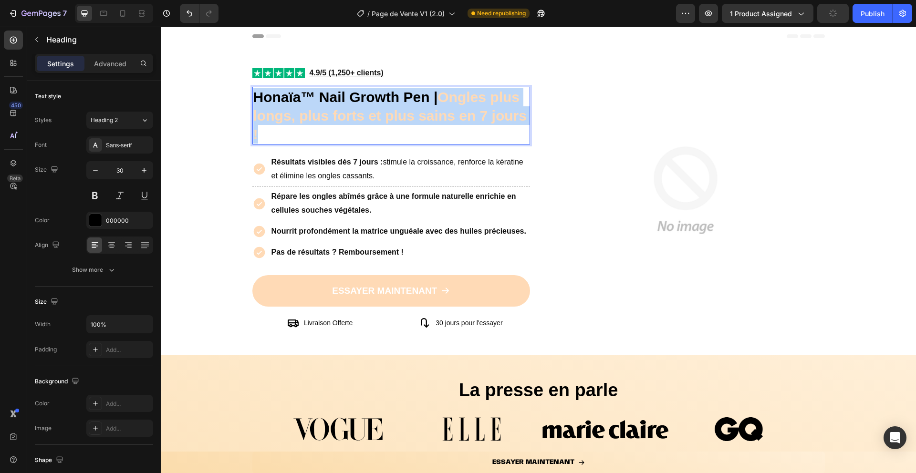
click at [438, 98] on strong "Honaïa™ Nail Growth Pen |" at bounding box center [345, 97] width 185 height 16
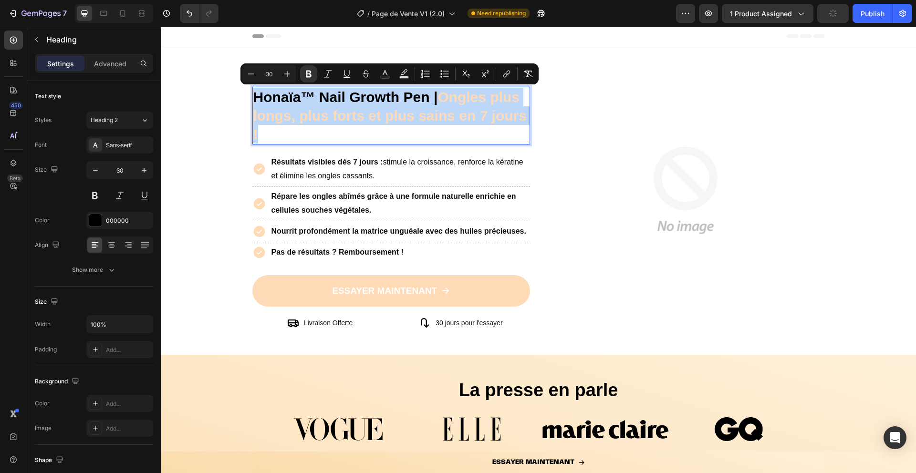
click at [442, 97] on strong "Ongles plus longs, plus forts et plus sains en 7 jours !" at bounding box center [389, 115] width 273 height 53
drag, startPoint x: 442, startPoint y: 97, endPoint x: 474, endPoint y: 133, distance: 47.7
click at [474, 133] on p "Honaïa™ Nail Growth Pen | Ongles plus longs, plus forts et plus sains en 7 jour…" at bounding box center [391, 116] width 276 height 56
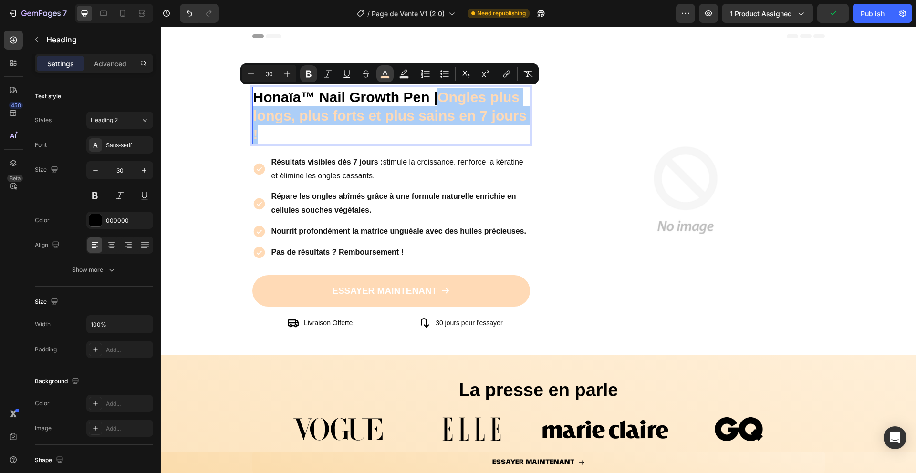
click at [383, 75] on icon "Editor contextual toolbar" at bounding box center [385, 72] width 5 height 5
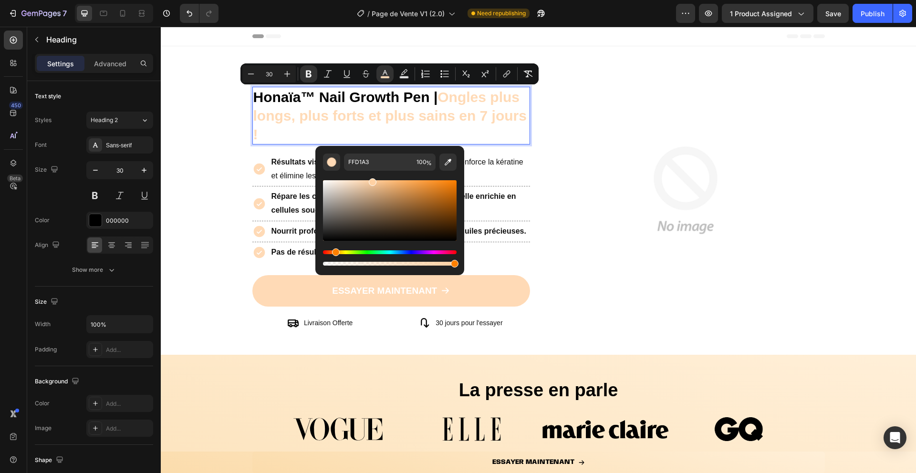
drag, startPoint x: 363, startPoint y: 183, endPoint x: 371, endPoint y: 177, distance: 10.2
click at [371, 177] on div "Editor contextual toolbar" at bounding box center [390, 219] width 134 height 97
click at [379, 180] on div "Editor contextual toolbar" at bounding box center [390, 210] width 134 height 61
type input "FCC792"
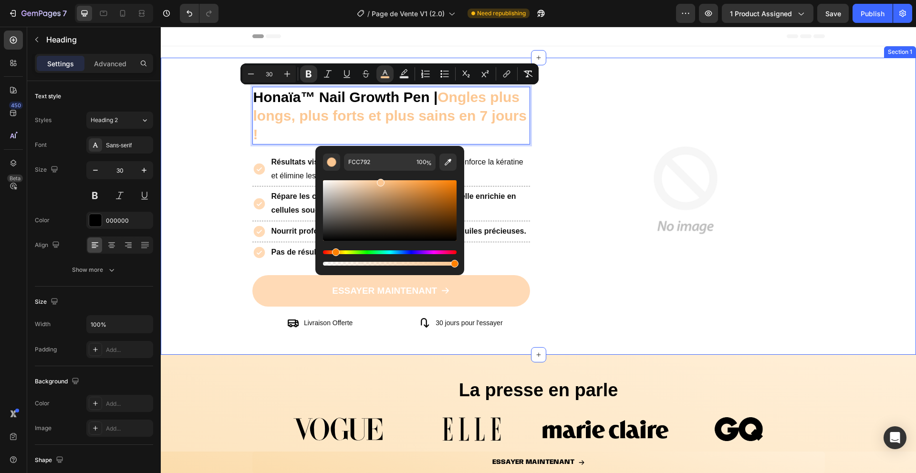
click at [223, 178] on div "Image Image 4.9/5 (1,250+ clients) Text Block Row Honaïa™ Nail Growth Pen | Ong…" at bounding box center [538, 206] width 755 height 282
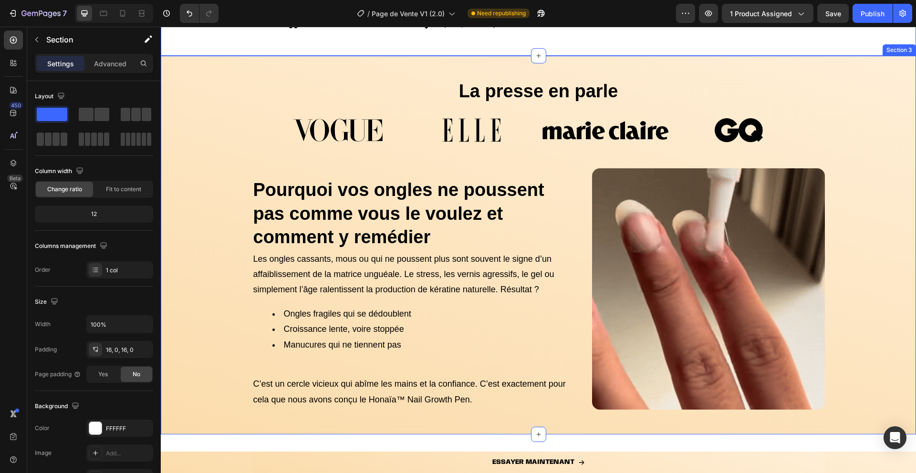
scroll to position [321, 0]
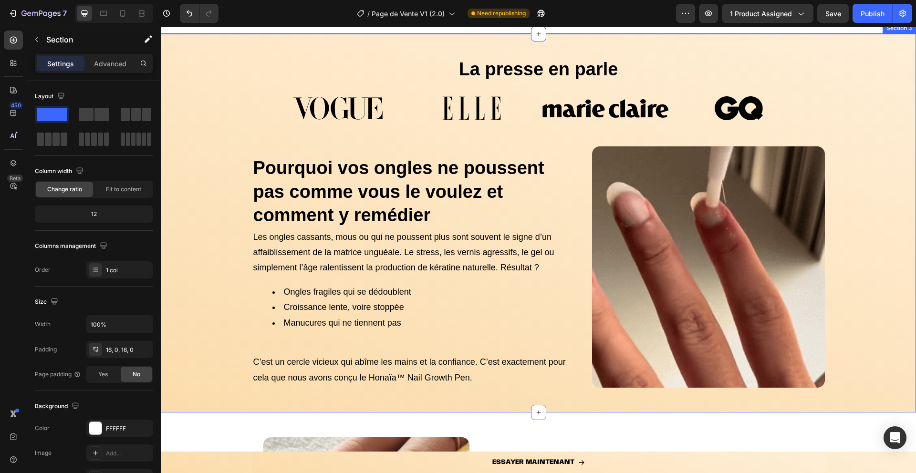
click at [201, 312] on div "La presse en parle Heading Image Image Image Image Carousel Pourquoi vos ongles…" at bounding box center [538, 223] width 755 height 348
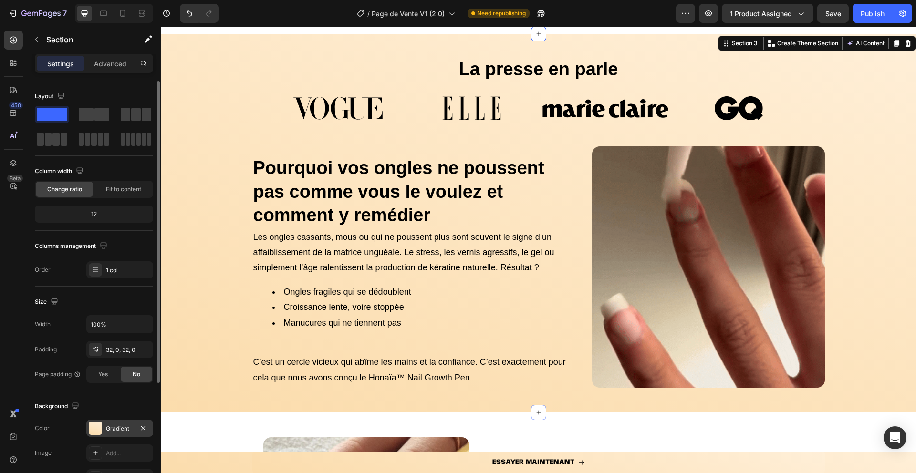
click at [106, 427] on div "Gradient" at bounding box center [120, 429] width 28 height 9
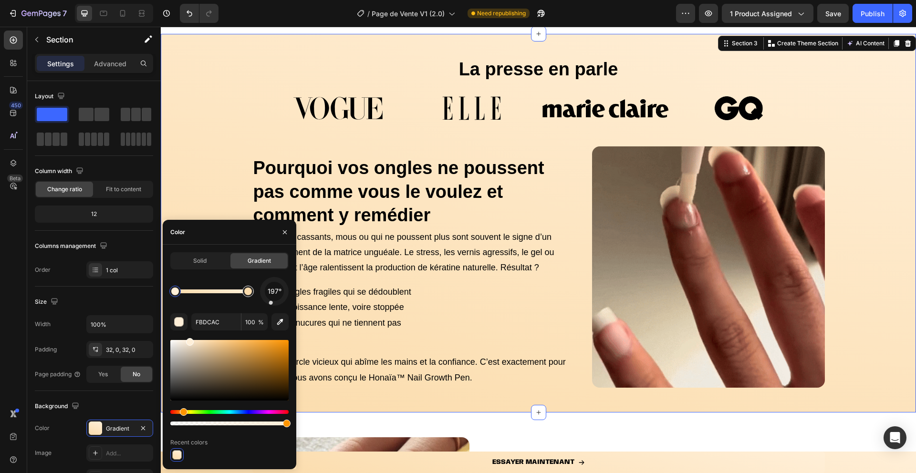
click at [248, 292] on div at bounding box center [248, 292] width 8 height 8
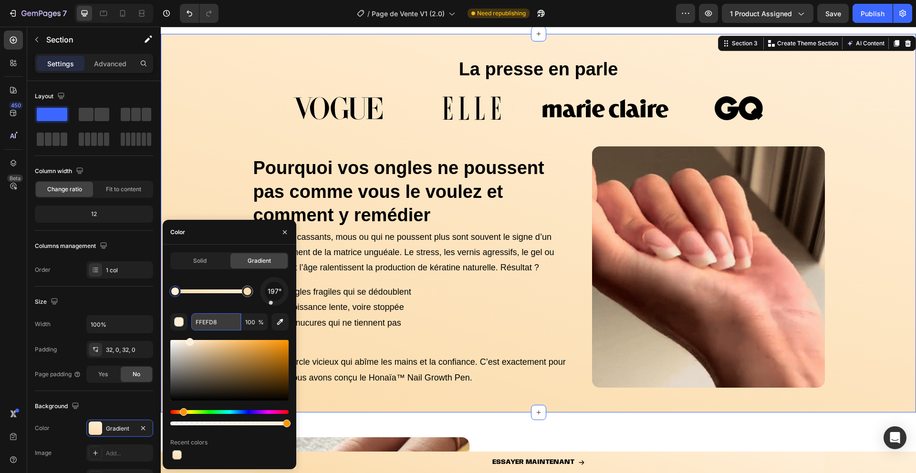
click at [223, 322] on input "FFEFD8" at bounding box center [216, 321] width 50 height 17
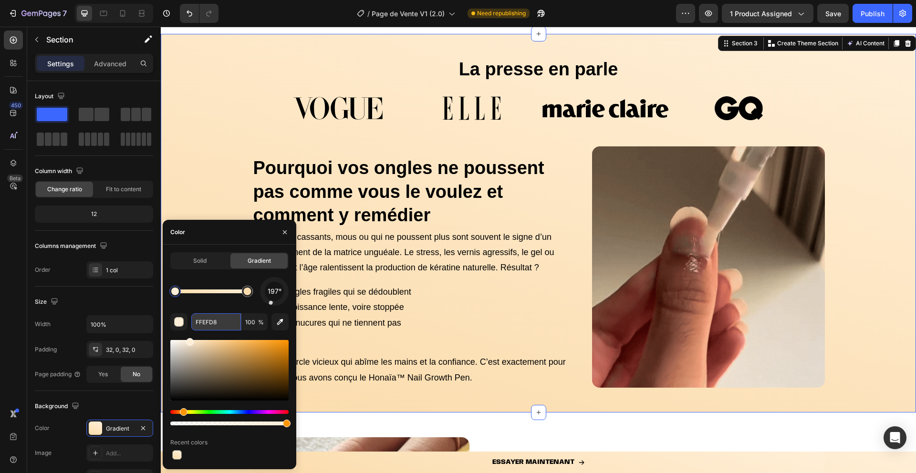
paste input "DAB6"
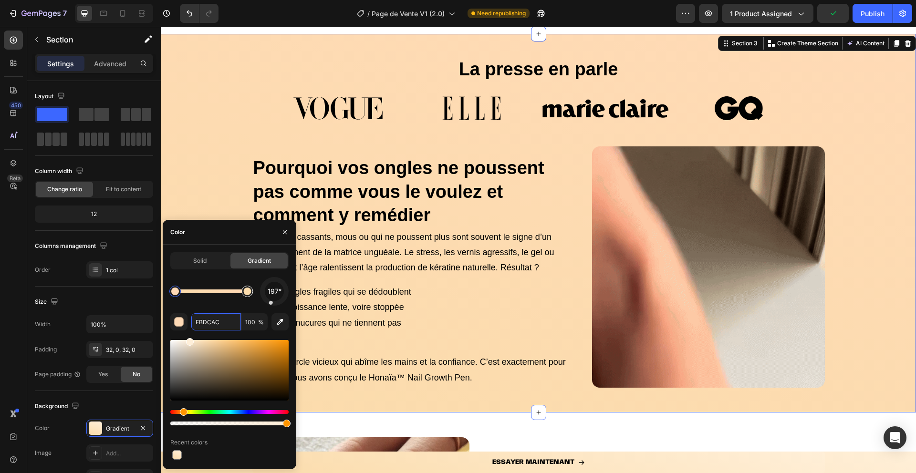
click at [250, 293] on div at bounding box center [246, 291] width 11 height 11
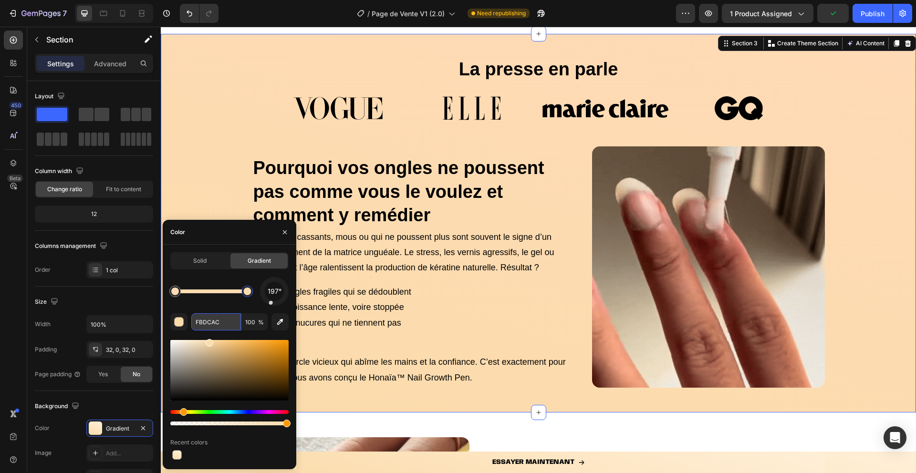
click at [219, 319] on input "FBDCAC" at bounding box center [216, 321] width 50 height 17
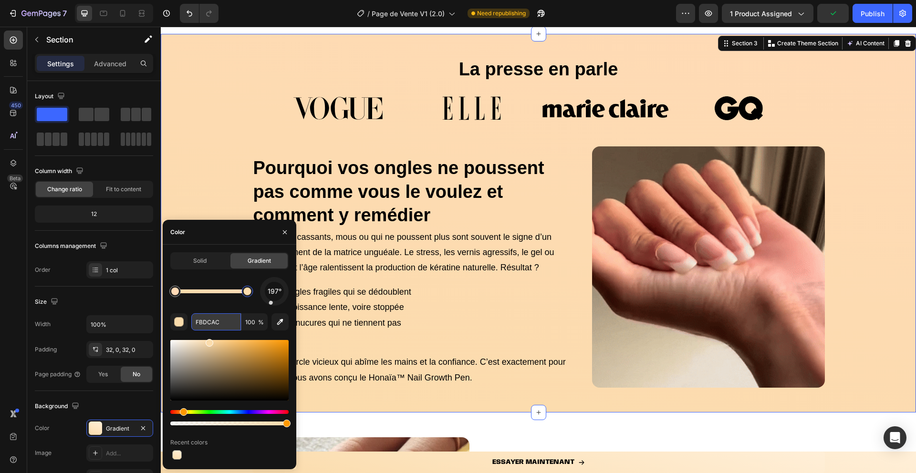
click at [219, 319] on input "FBDCAC" at bounding box center [216, 321] width 50 height 17
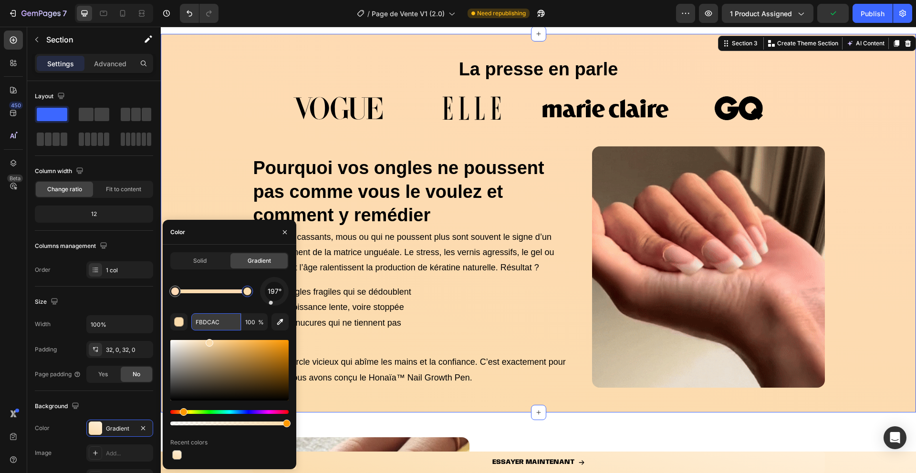
click at [219, 319] on input "FBDCAC" at bounding box center [216, 321] width 50 height 17
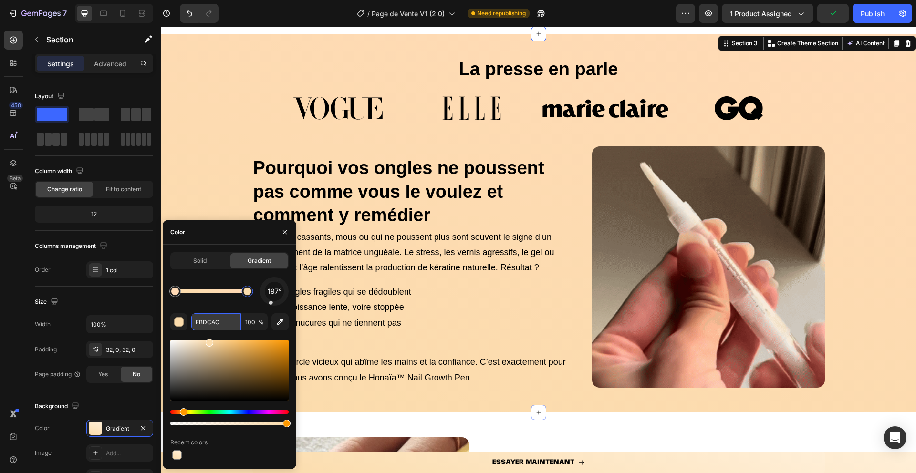
paste input "FDAB6"
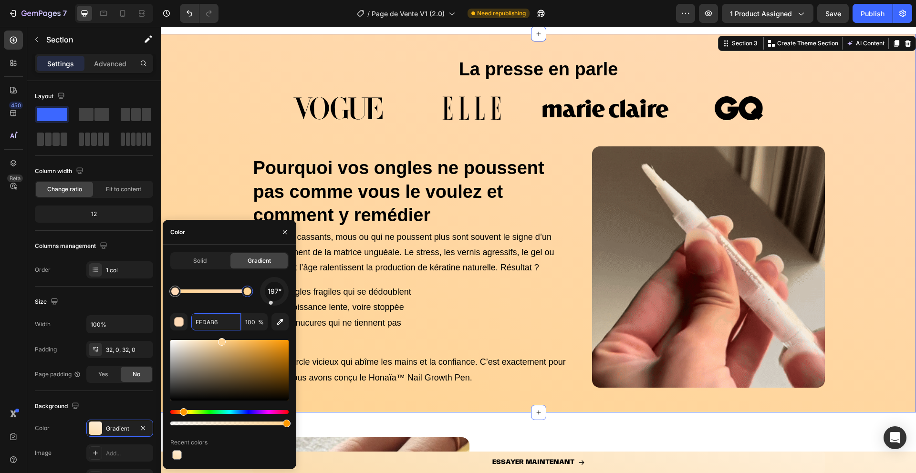
drag, startPoint x: 208, startPoint y: 341, endPoint x: 221, endPoint y: 338, distance: 13.1
click at [221, 338] on div at bounding box center [222, 342] width 8 height 8
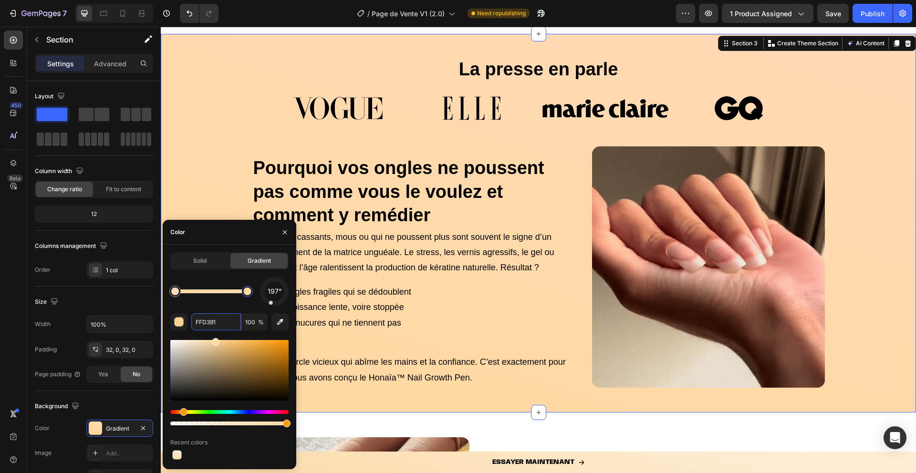
drag, startPoint x: 220, startPoint y: 339, endPoint x: 212, endPoint y: 339, distance: 8.1
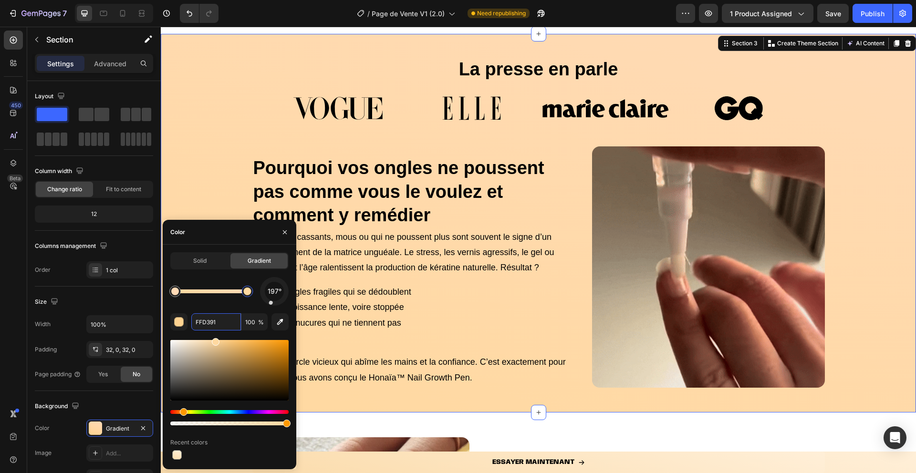
click at [212, 339] on div at bounding box center [216, 342] width 8 height 8
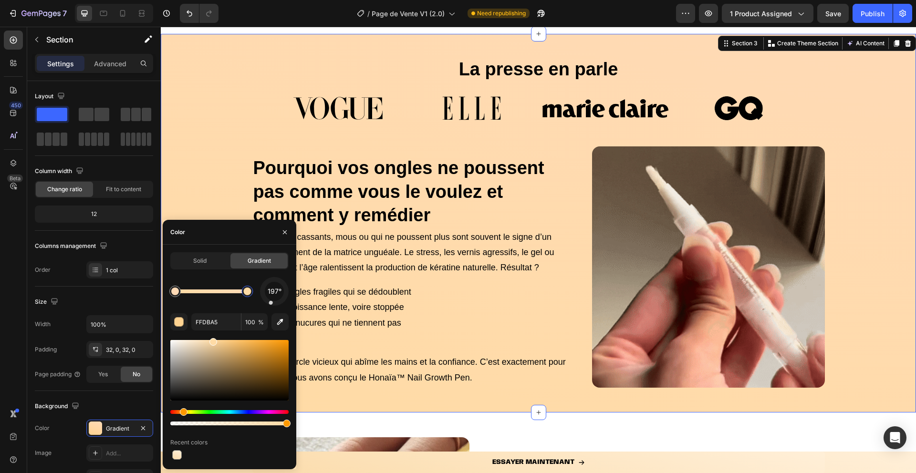
click at [218, 304] on div "197°" at bounding box center [229, 291] width 118 height 29
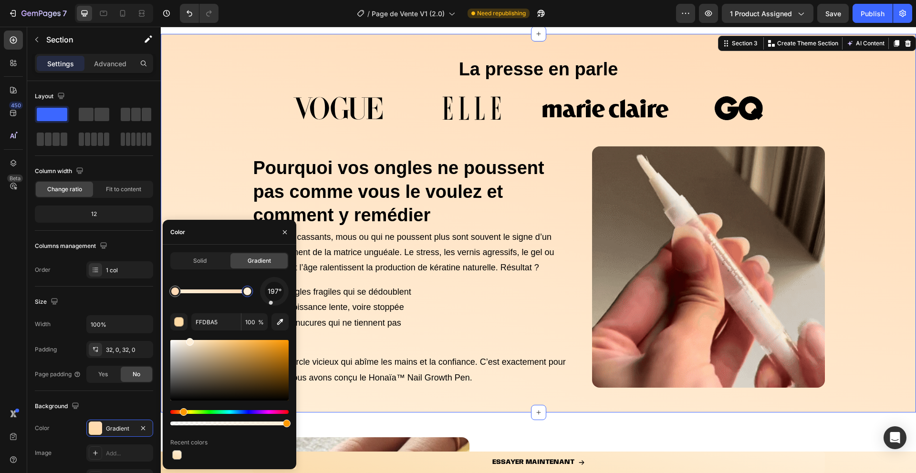
type input "FFEFD8"
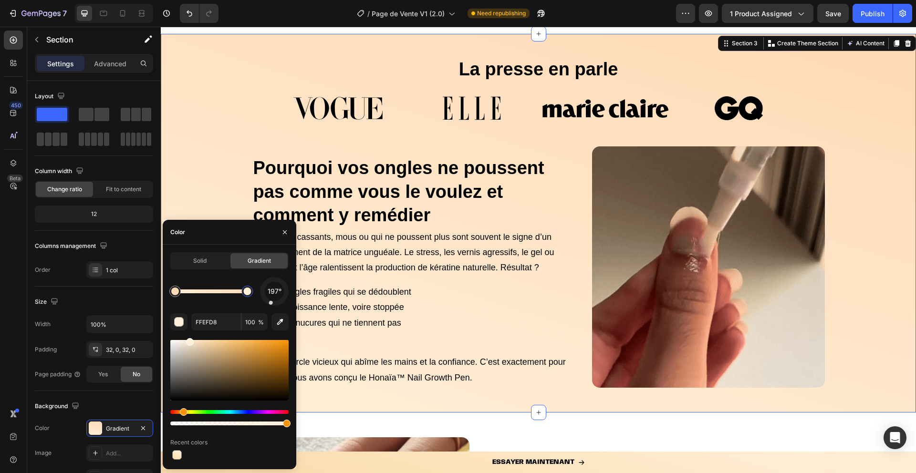
click at [231, 276] on div "Solid Gradient 197° FFEFD8 100 % Recent colors" at bounding box center [229, 356] width 118 height 209
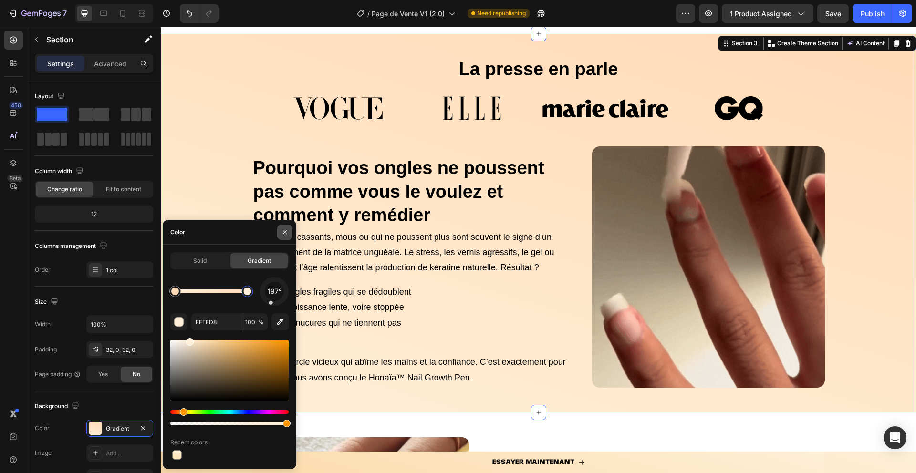
click at [285, 234] on icon "button" at bounding box center [285, 233] width 8 height 8
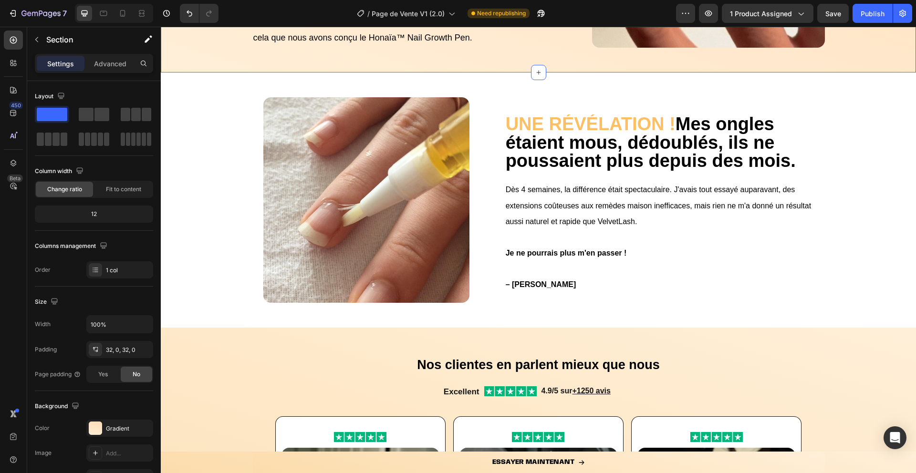
scroll to position [741, 0]
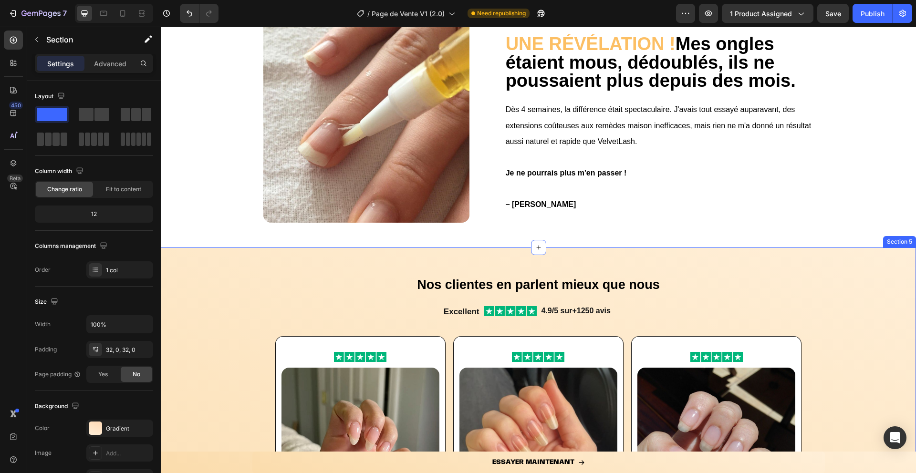
click at [206, 286] on div "Nos clientes en parlent mieux que nous Heading Excellent Text Block Image Row 4…" at bounding box center [538, 480] width 755 height 435
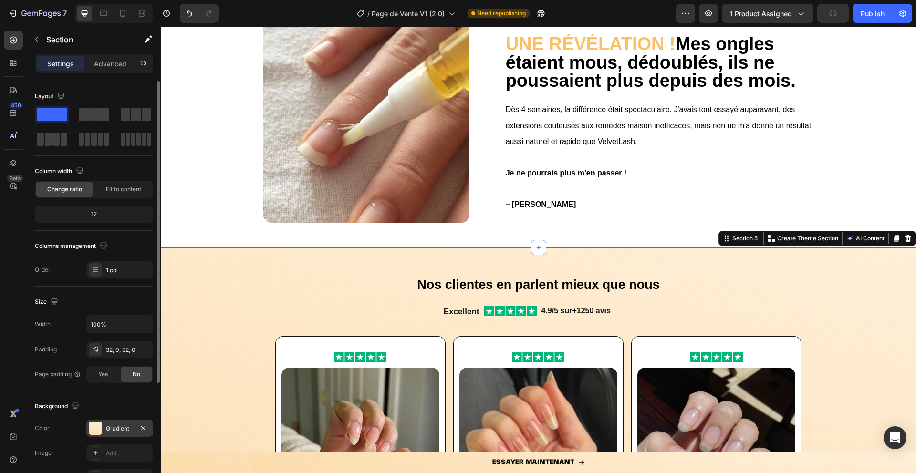
click at [92, 432] on div at bounding box center [95, 428] width 13 height 13
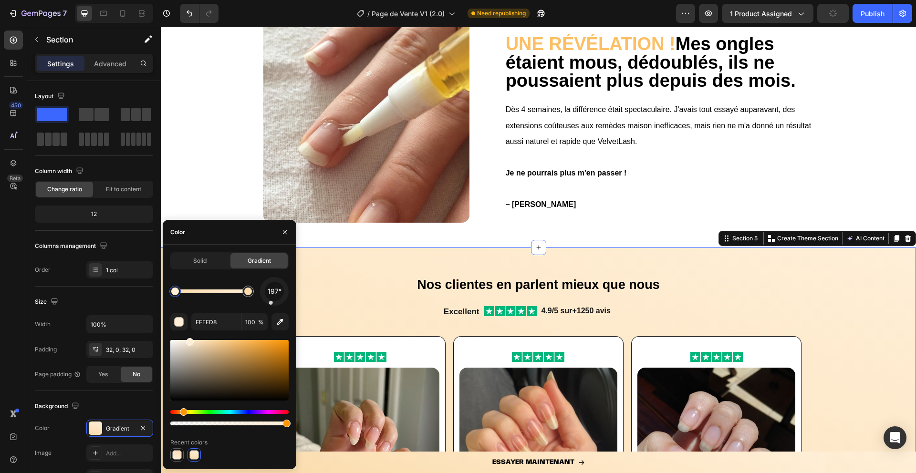
click at [176, 458] on div at bounding box center [177, 455] width 10 height 10
type input "FFDAB6"
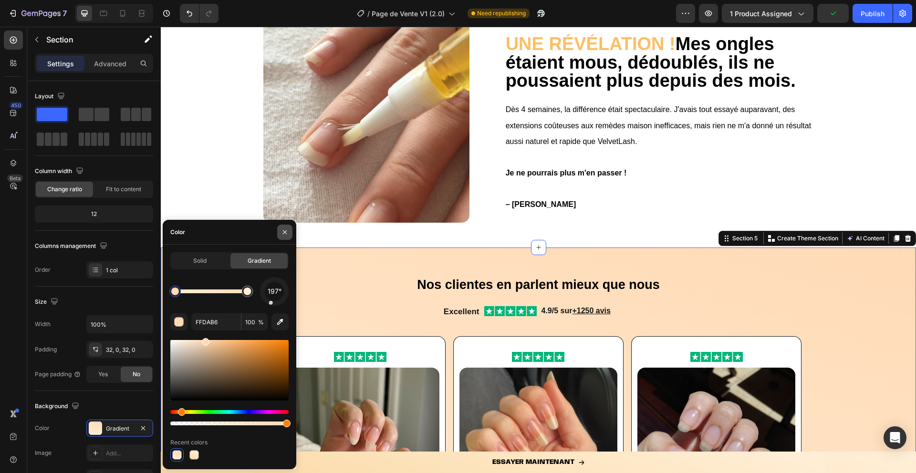
click at [283, 237] on button "button" at bounding box center [284, 232] width 15 height 15
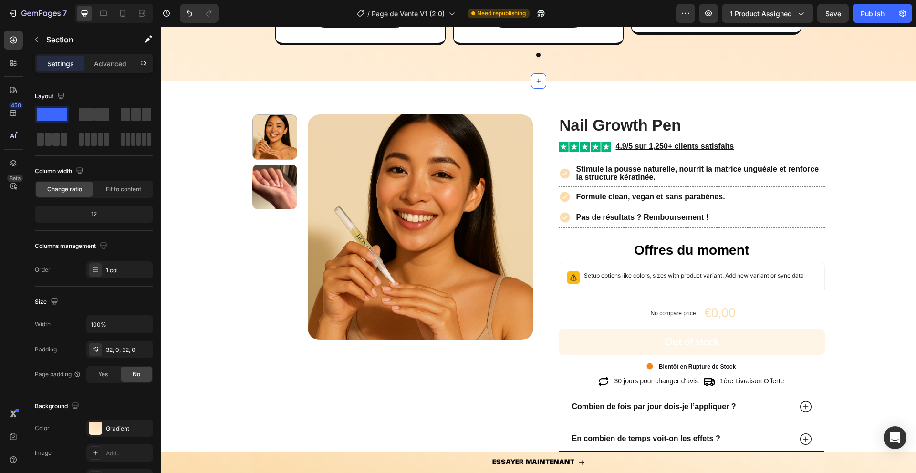
scroll to position [1363, 0]
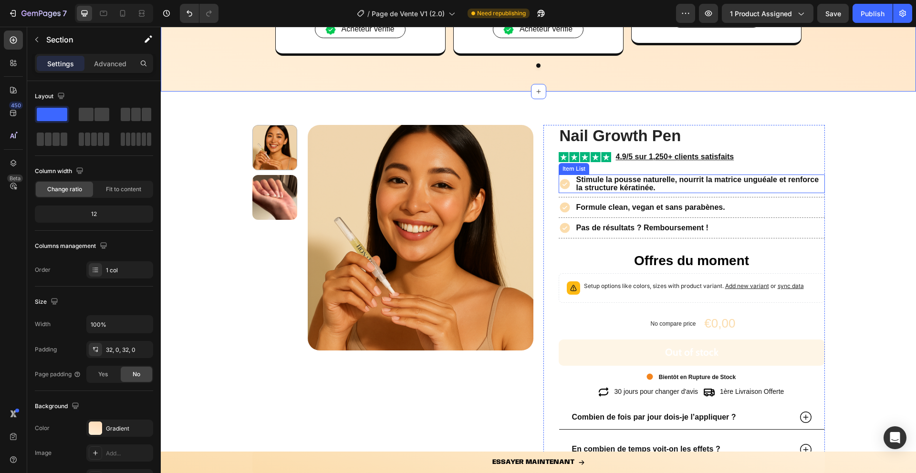
click at [568, 188] on icon at bounding box center [565, 184] width 12 height 12
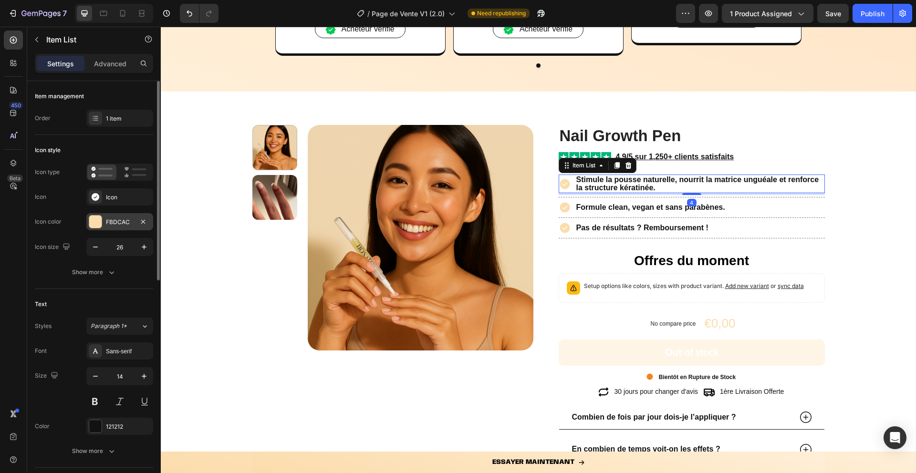
click at [98, 220] on div at bounding box center [95, 222] width 12 height 12
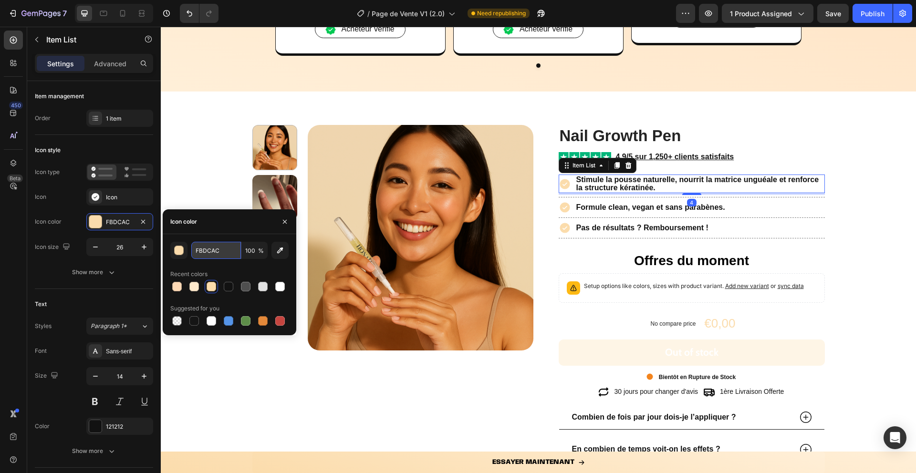
click at [208, 251] on input "FBDCAC" at bounding box center [216, 250] width 50 height 17
click at [180, 284] on div at bounding box center [177, 287] width 10 height 10
type input "FFDAB6"
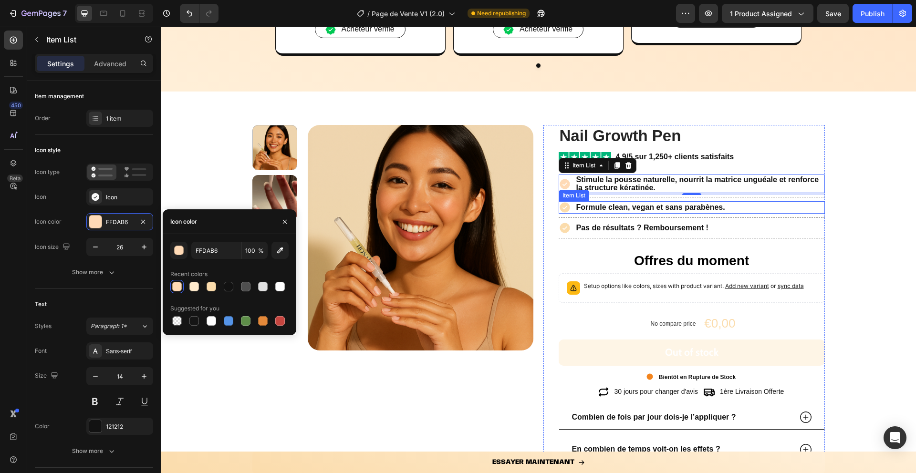
click at [564, 213] on icon at bounding box center [565, 208] width 10 height 10
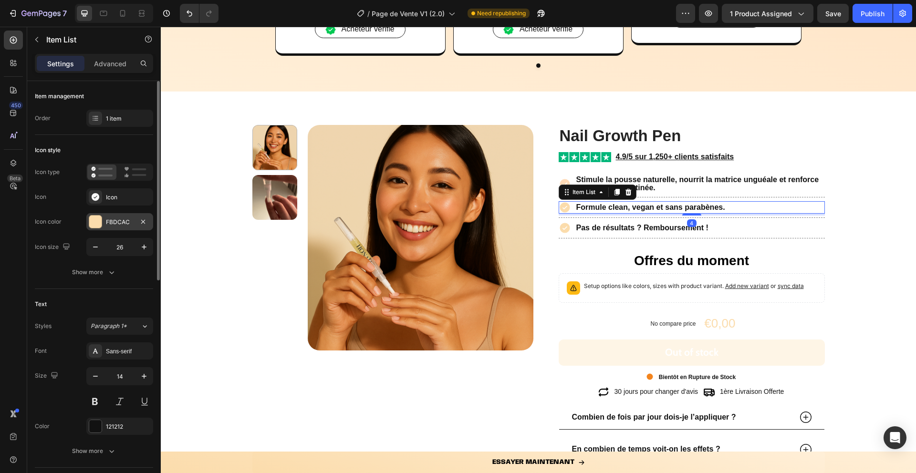
click at [92, 220] on div at bounding box center [95, 222] width 12 height 12
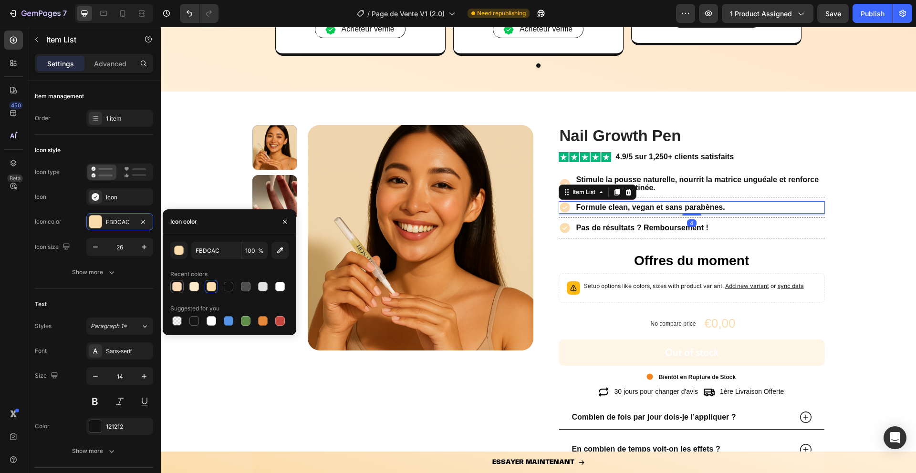
click at [179, 287] on div at bounding box center [177, 287] width 10 height 10
type input "FFDAB6"
click at [566, 231] on icon at bounding box center [565, 228] width 10 height 10
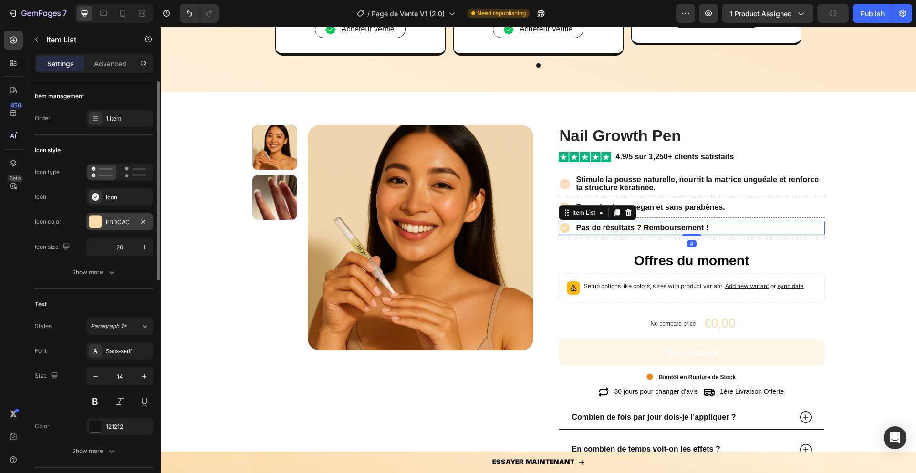
click at [93, 222] on div at bounding box center [95, 222] width 12 height 12
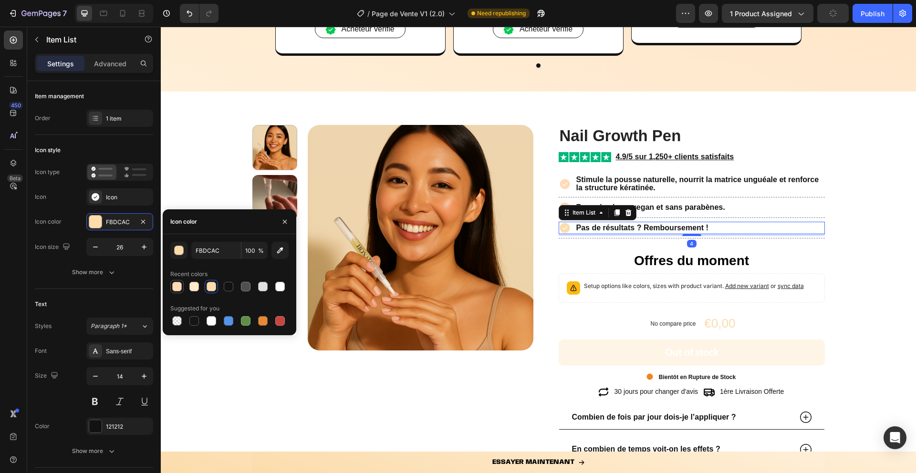
click at [179, 286] on div at bounding box center [177, 287] width 10 height 10
type input "FFDAB6"
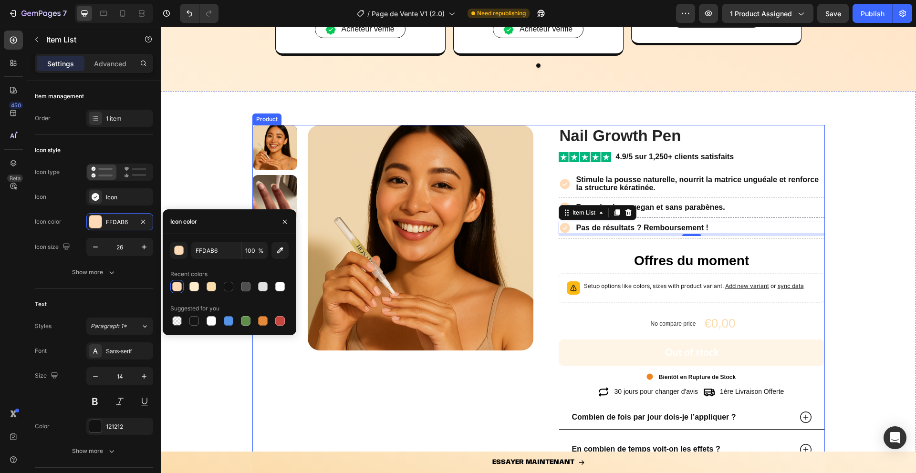
click at [588, 357] on button "Out of stock" at bounding box center [692, 353] width 266 height 26
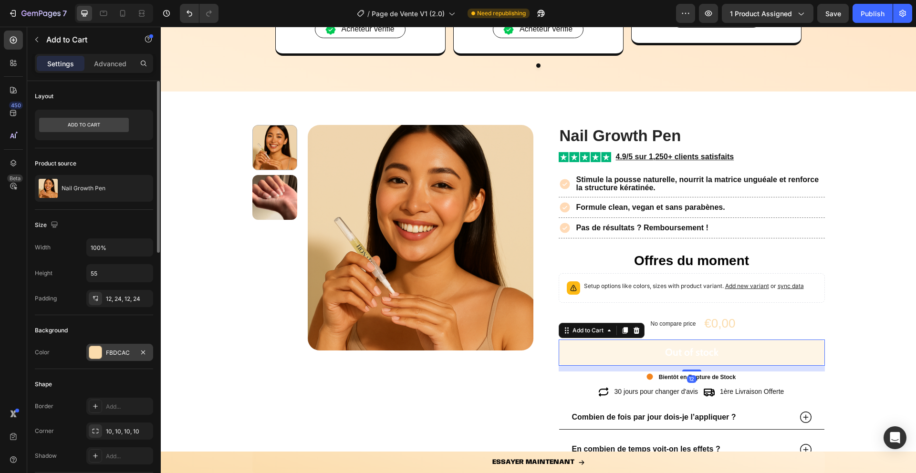
click at [91, 357] on div at bounding box center [95, 352] width 12 height 12
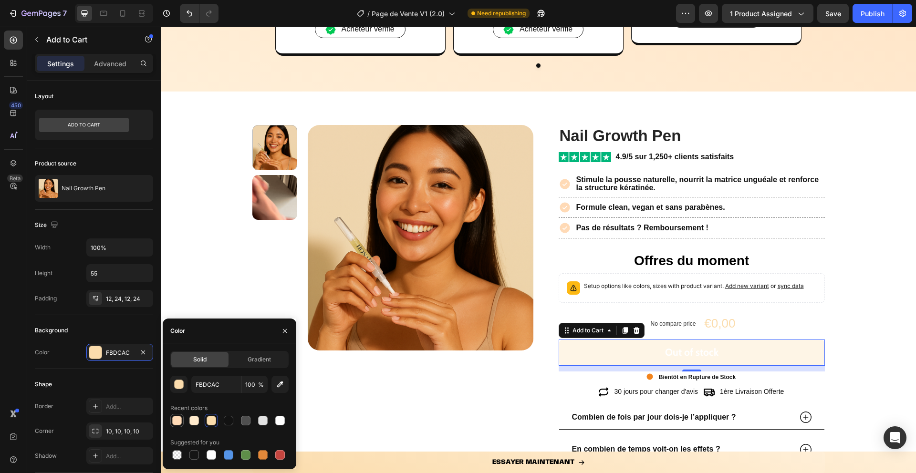
click at [178, 420] on div at bounding box center [177, 421] width 10 height 10
type input "FFDAB6"
click at [728, 331] on div "€0,00" at bounding box center [719, 324] width 33 height 18
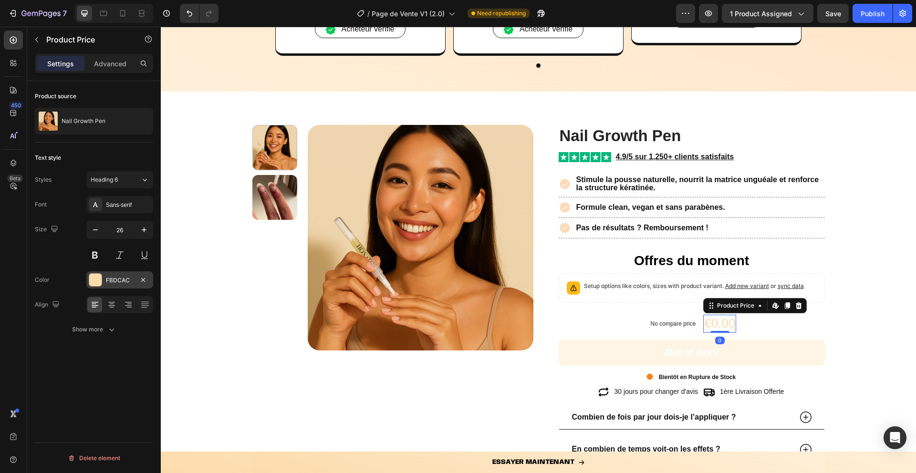
click at [96, 281] on div at bounding box center [95, 280] width 12 height 12
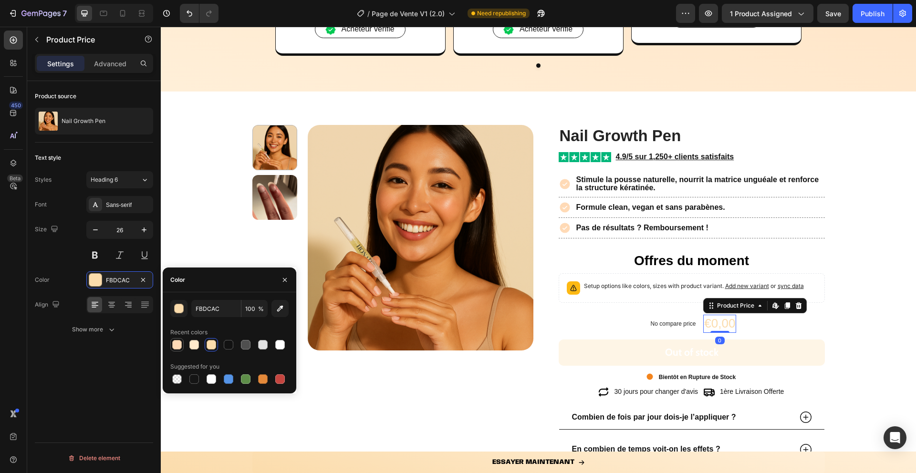
click at [176, 340] on div at bounding box center [177, 345] width 10 height 10
type input "FFDAB6"
click at [578, 348] on button "Out of stock" at bounding box center [692, 353] width 266 height 26
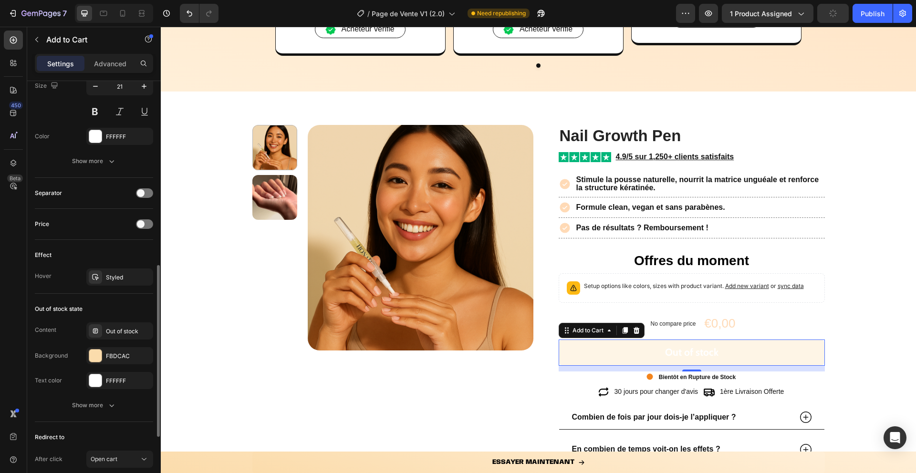
scroll to position [540, 0]
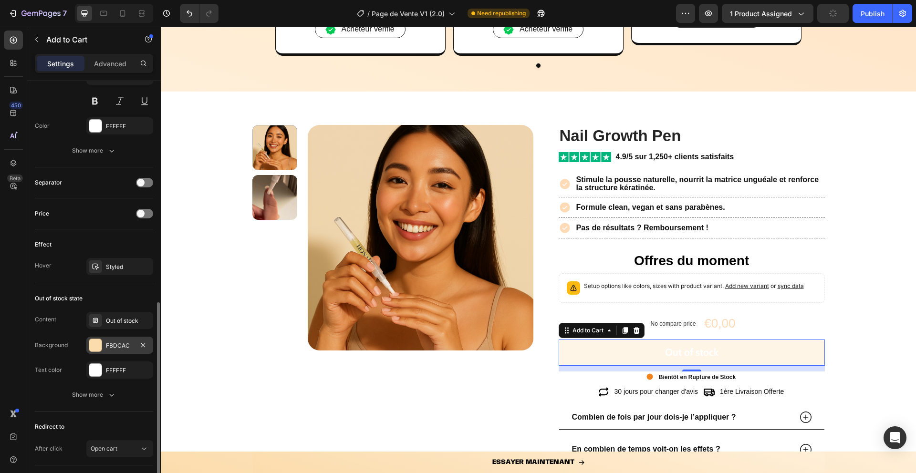
click at [94, 343] on div at bounding box center [95, 345] width 12 height 12
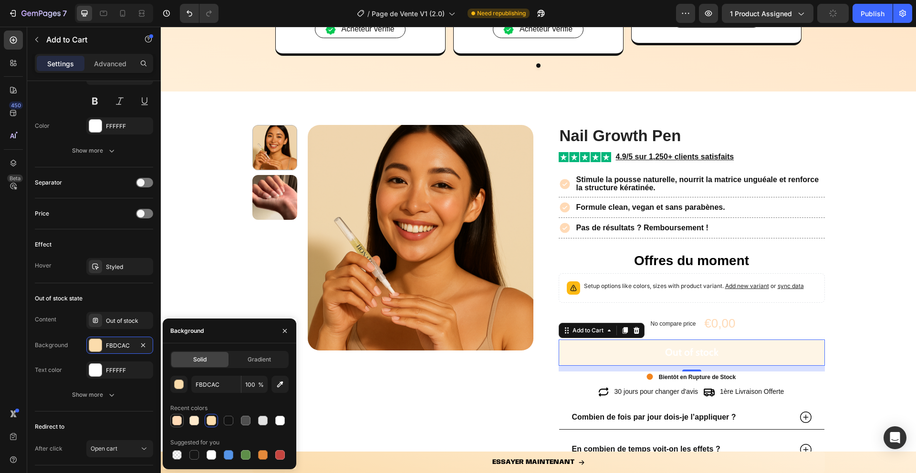
click at [179, 419] on div at bounding box center [177, 421] width 10 height 10
type input "FFDAB6"
click at [286, 331] on icon "button" at bounding box center [285, 331] width 8 height 8
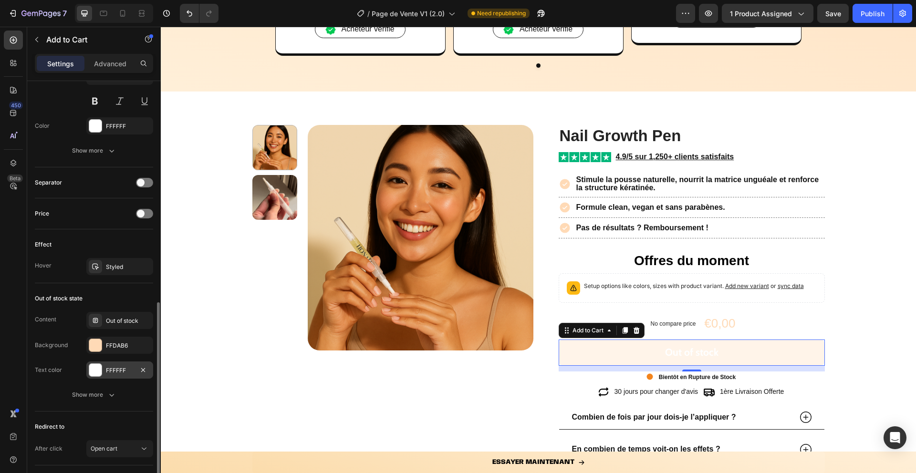
scroll to position [603, 0]
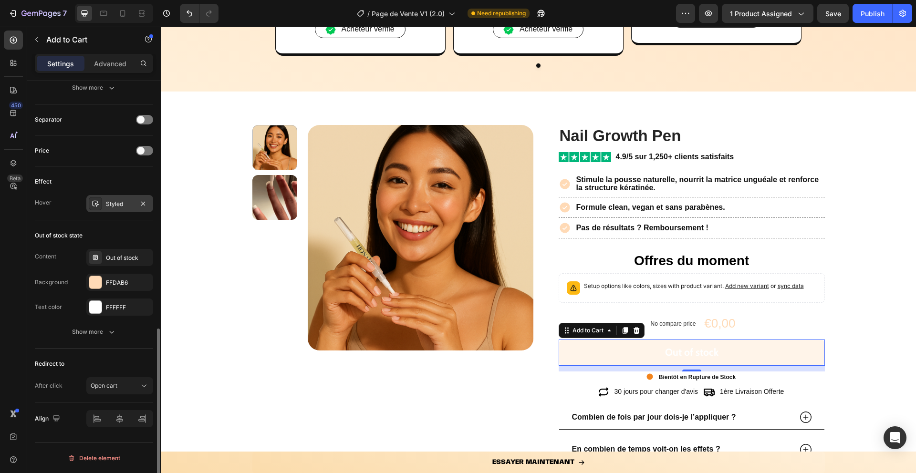
click at [94, 197] on div at bounding box center [95, 203] width 13 height 13
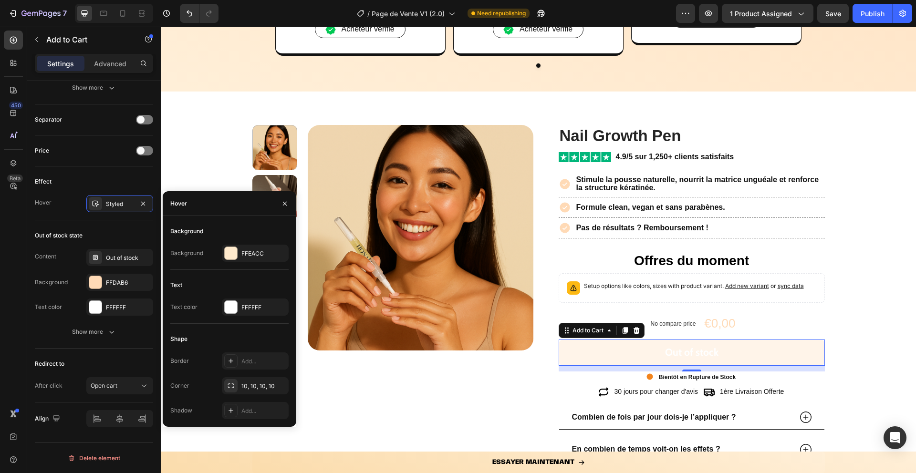
click at [227, 262] on div "Background Background FFEACC" at bounding box center [229, 247] width 118 height 46
click at [228, 257] on div at bounding box center [231, 253] width 12 height 12
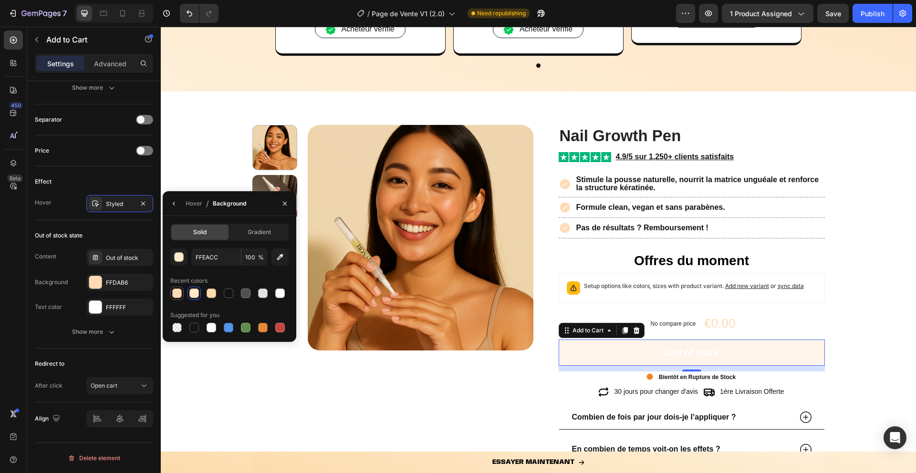
click at [177, 296] on div at bounding box center [177, 294] width 10 height 10
type input "FFDAB6"
click at [286, 203] on icon "button" at bounding box center [285, 204] width 8 height 8
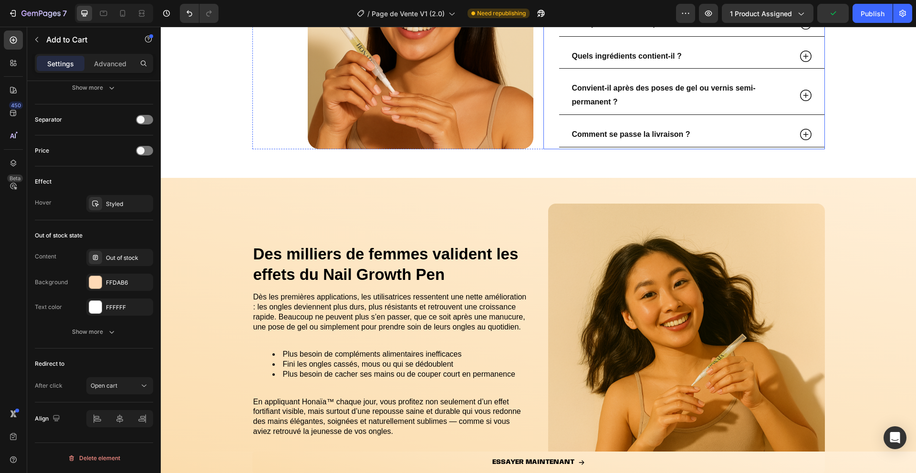
scroll to position [1928, 0]
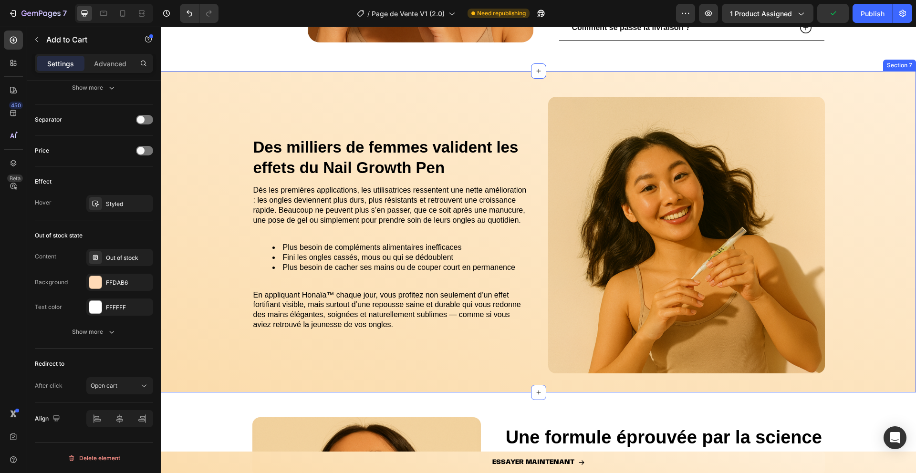
click at [218, 315] on div "Des milliers de femmes valident les effets du Nail Growth Pen Heading Dès les p…" at bounding box center [538, 239] width 755 height 306
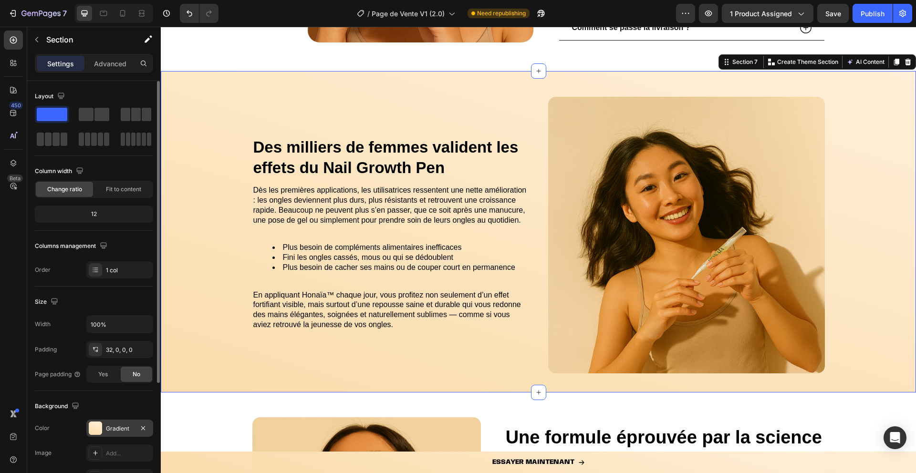
click at [91, 427] on div at bounding box center [95, 428] width 13 height 13
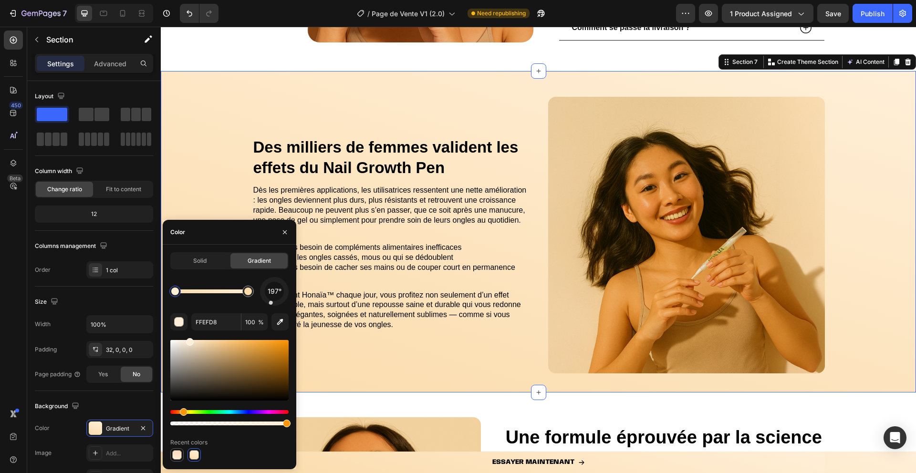
click at [178, 455] on div at bounding box center [177, 455] width 10 height 10
type input "FFDAB6"
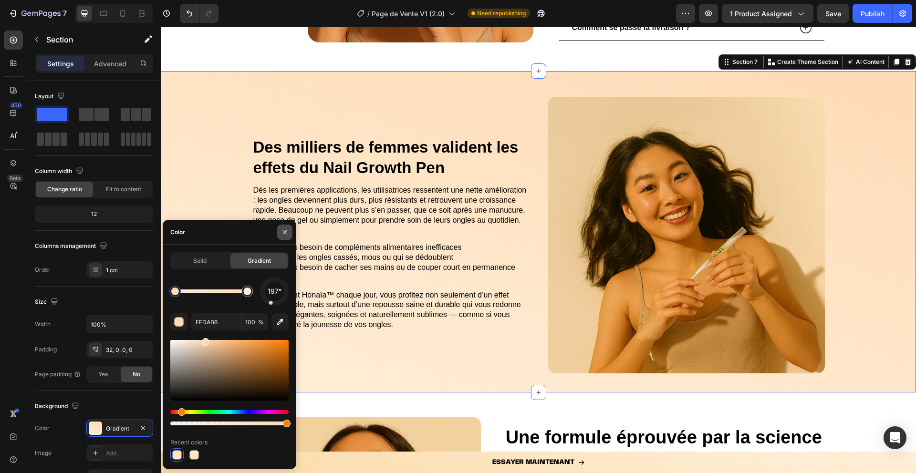
click at [287, 231] on icon "button" at bounding box center [285, 233] width 8 height 8
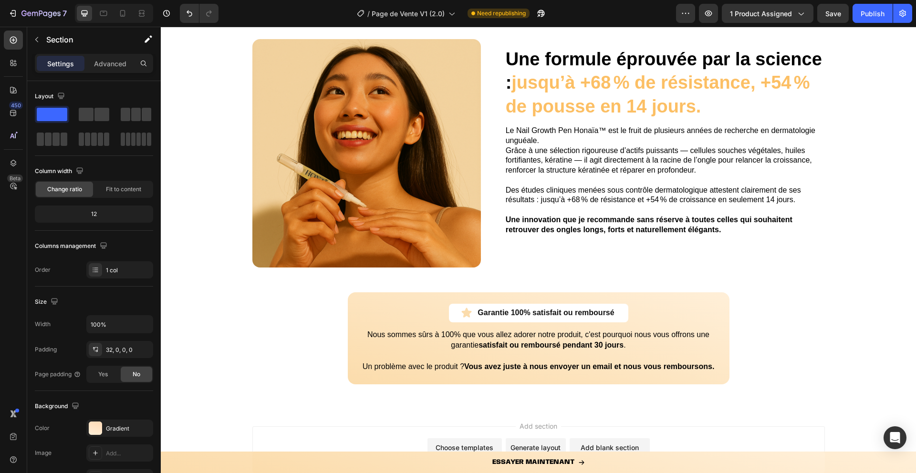
scroll to position [2303, 0]
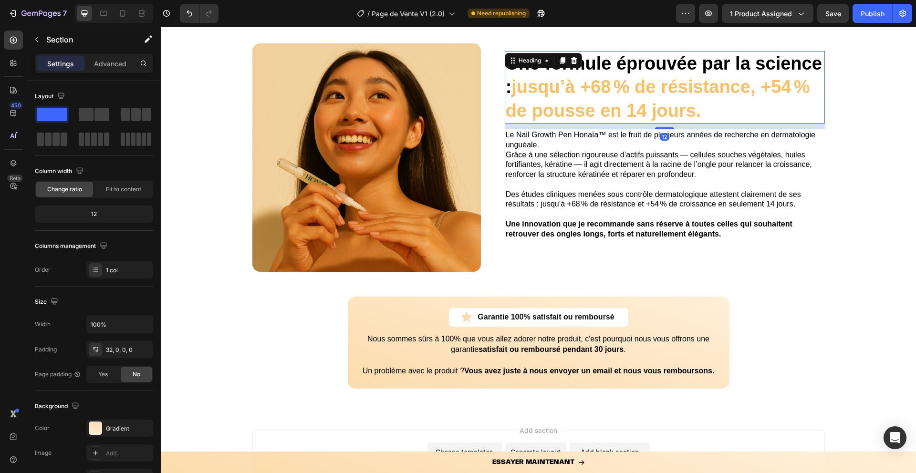
click at [518, 88] on strong "jusqu’à +68 % de résistance, +54 % de pousse en 14 jours." at bounding box center [658, 98] width 304 height 43
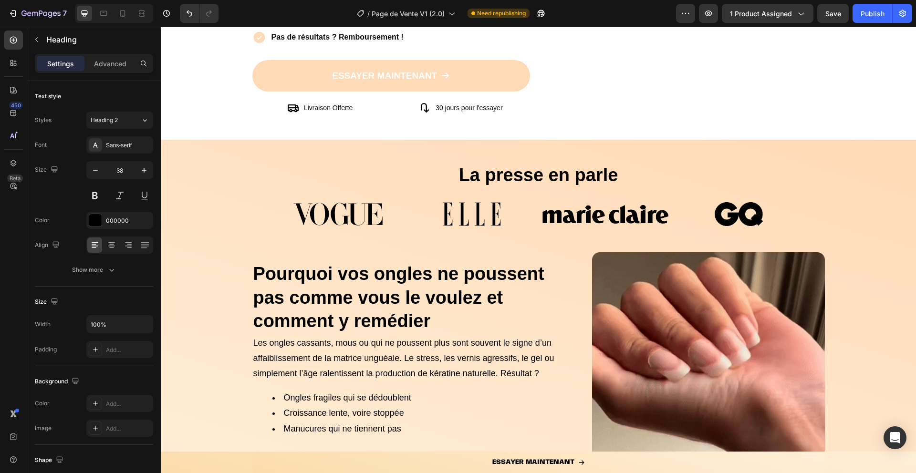
scroll to position [0, 0]
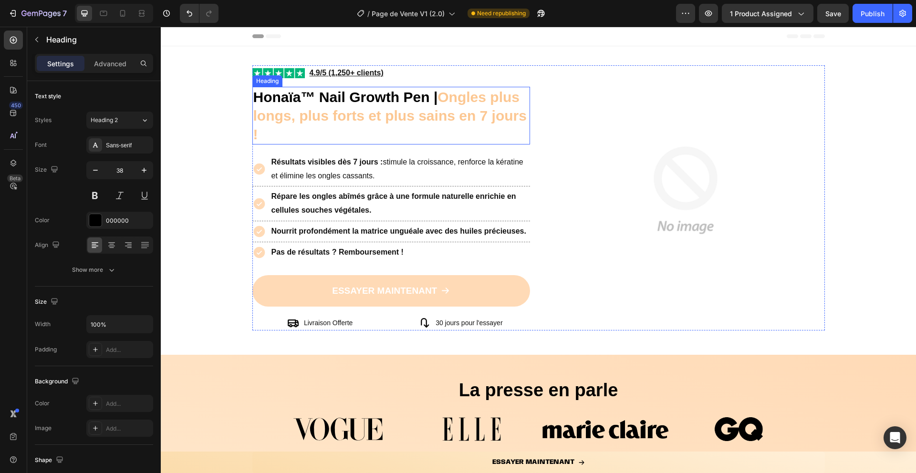
click at [447, 97] on strong "Ongles plus longs, plus forts et plus sains en 7 jours !" at bounding box center [389, 115] width 273 height 53
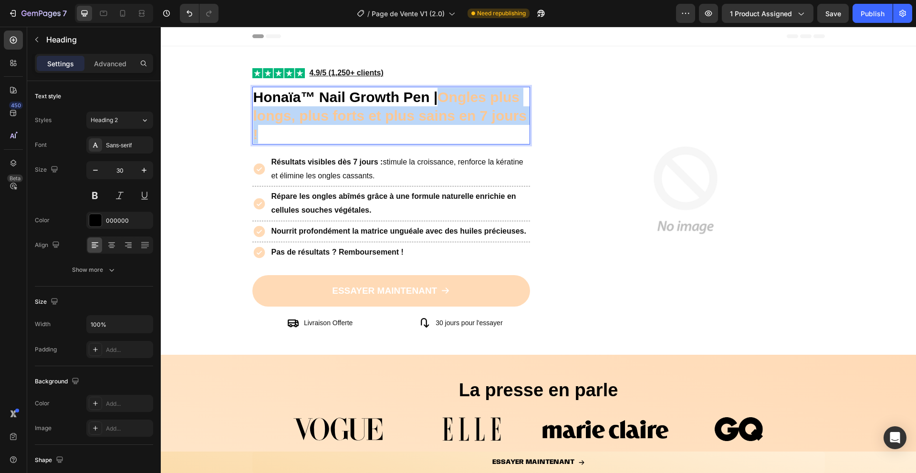
drag, startPoint x: 443, startPoint y: 96, endPoint x: 453, endPoint y: 132, distance: 37.3
click at [453, 132] on p "Honaïa™ Nail Growth Pen | Ongles plus longs, plus forts et plus sains en 7 jour…" at bounding box center [391, 116] width 276 height 56
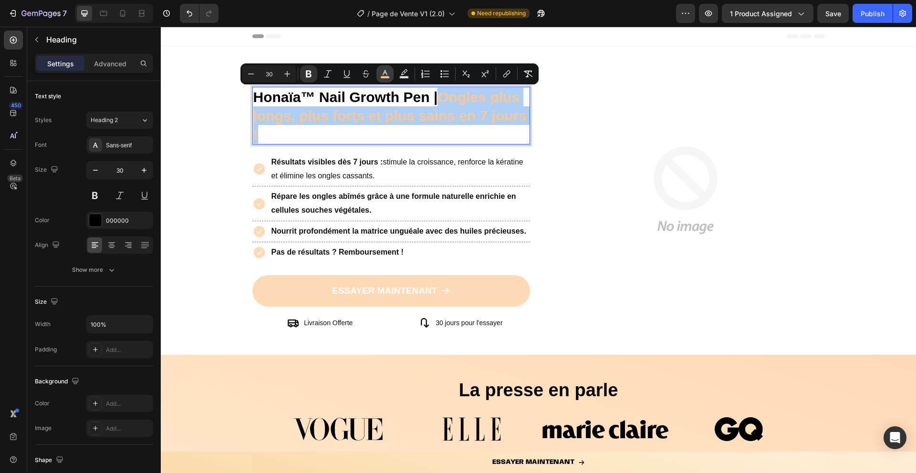
click at [383, 72] on icon "Editor contextual toolbar" at bounding box center [385, 74] width 10 height 10
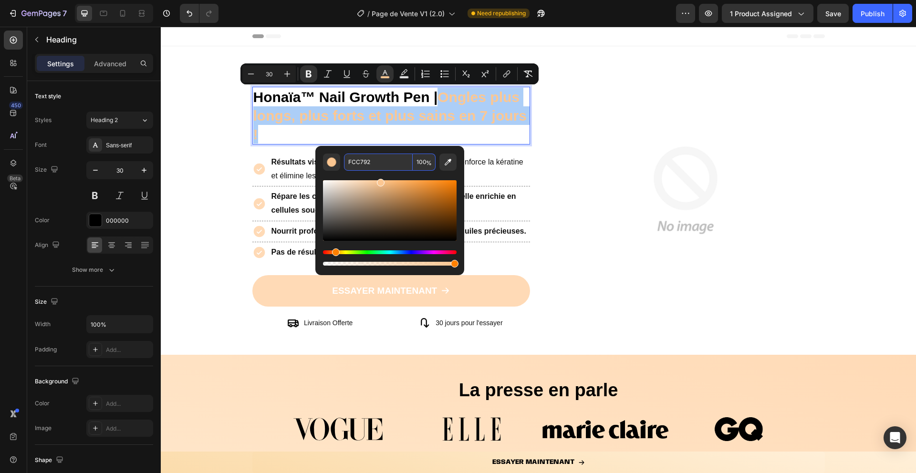
click at [361, 162] on input "FCC792" at bounding box center [378, 162] width 69 height 17
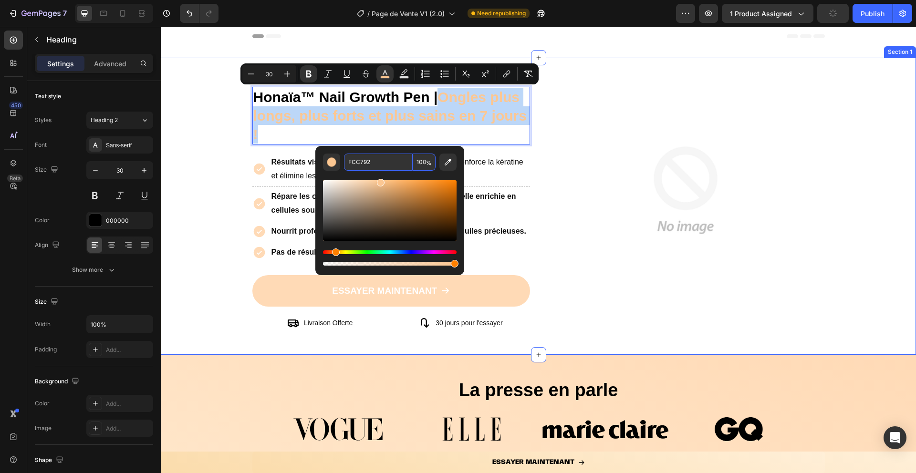
click at [222, 256] on div "Image Image 4.9/5 (1,250+ clients) Text Block Row Honaïa™ Nail Growth Pen | Ong…" at bounding box center [538, 206] width 755 height 282
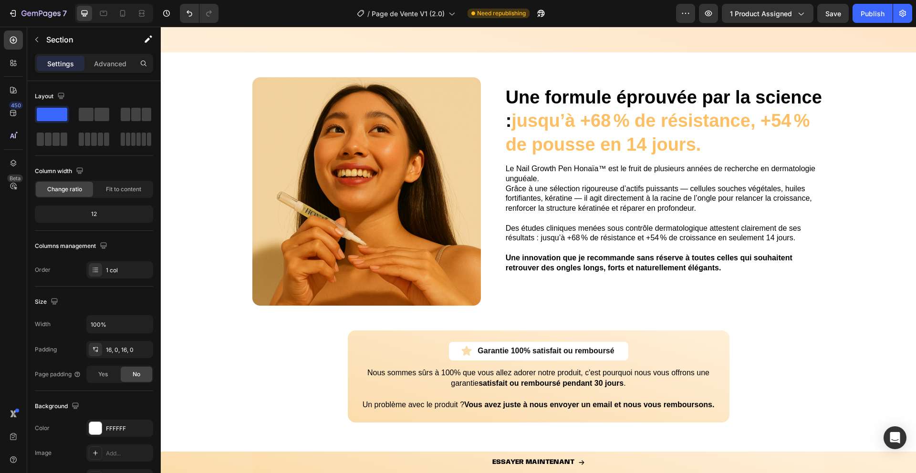
scroll to position [2291, 0]
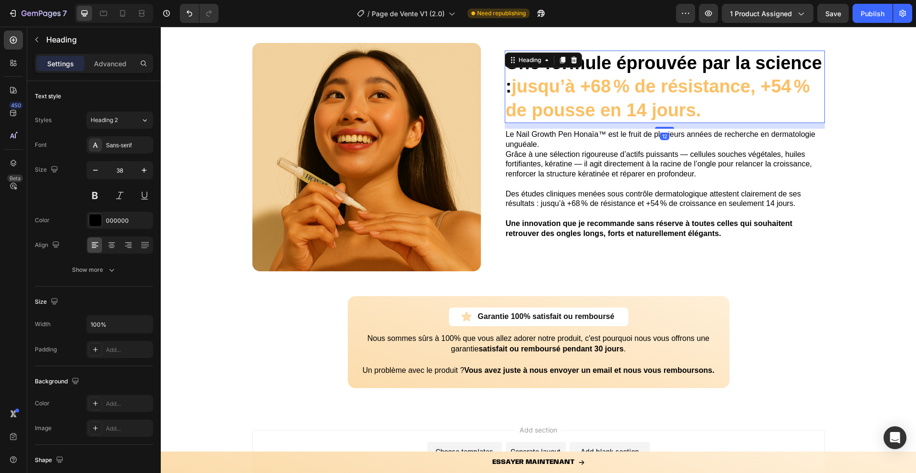
click at [516, 93] on strong "Une formule éprouvée par la science :" at bounding box center [664, 74] width 316 height 43
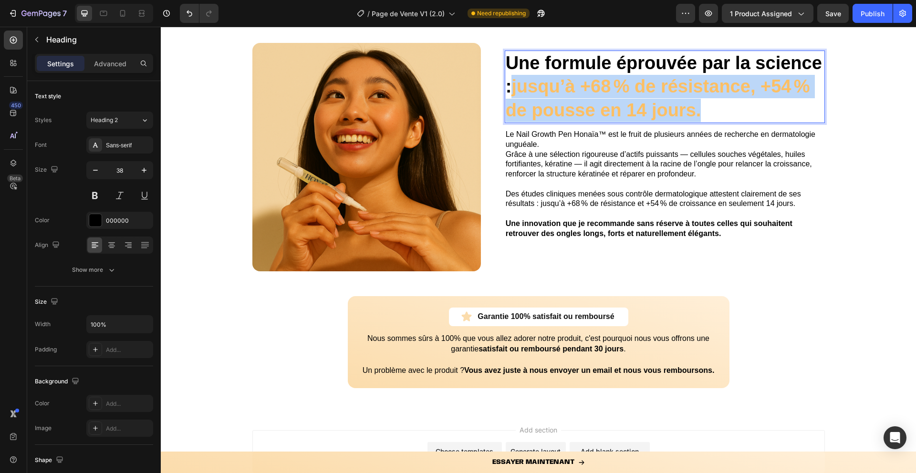
drag, startPoint x: 519, startPoint y: 88, endPoint x: 726, endPoint y: 118, distance: 209.2
click at [726, 118] on p "Une formule éprouvée par la science : jusqu’à +68 % de résistance, +54 % de pou…" at bounding box center [665, 87] width 318 height 71
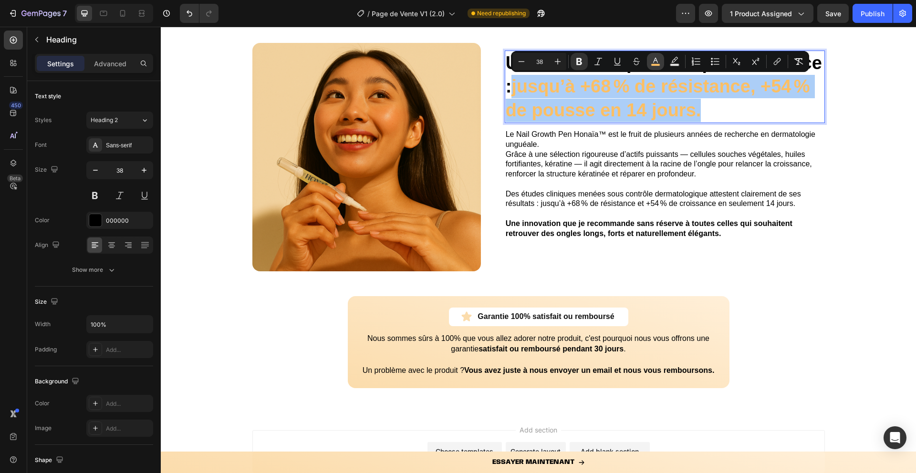
click at [655, 64] on rect "Editor contextual toolbar" at bounding box center [655, 65] width 9 height 2
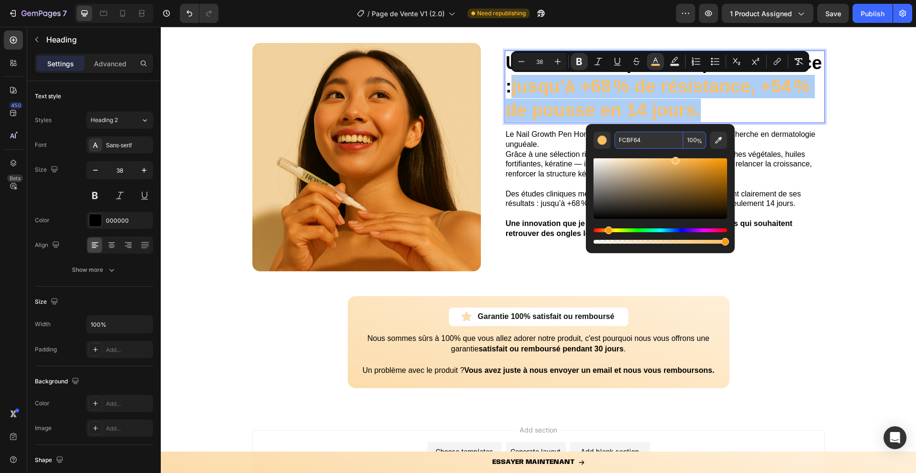
click at [628, 140] on input "FCBF64" at bounding box center [648, 140] width 69 height 17
paste input "C792"
type input "FCC792"
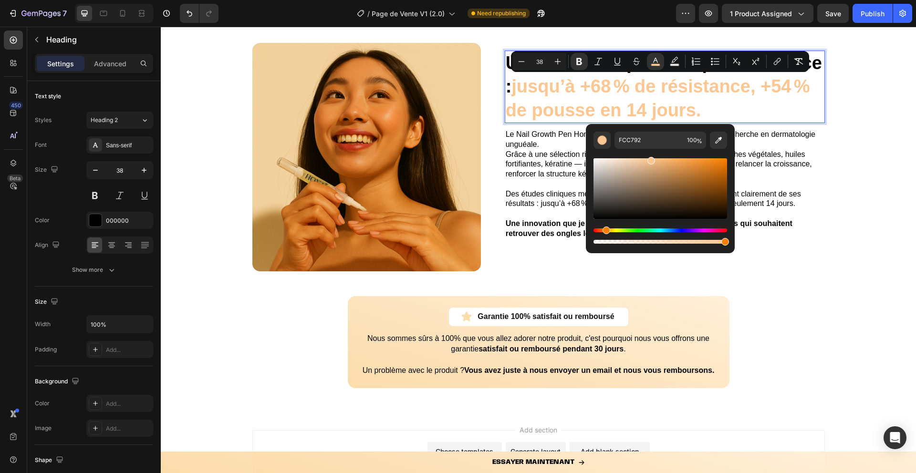
click at [642, 153] on div "Editor contextual toolbar" at bounding box center [660, 197] width 134 height 97
click at [631, 146] on input "FCC792" at bounding box center [648, 140] width 69 height 17
click at [641, 154] on div "Editor contextual toolbar" at bounding box center [660, 197] width 134 height 97
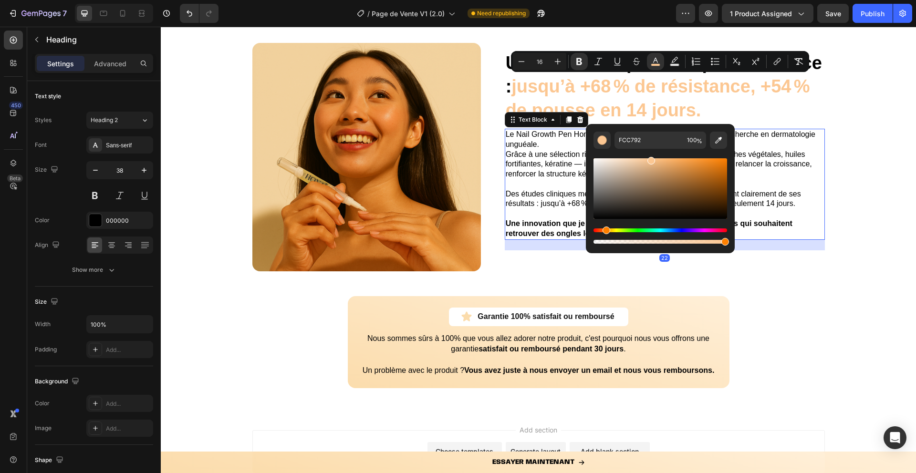
click at [517, 234] on strong "Une innovation que je recommande sans réserve à toutes celles qui souhaitent re…" at bounding box center [649, 228] width 287 height 18
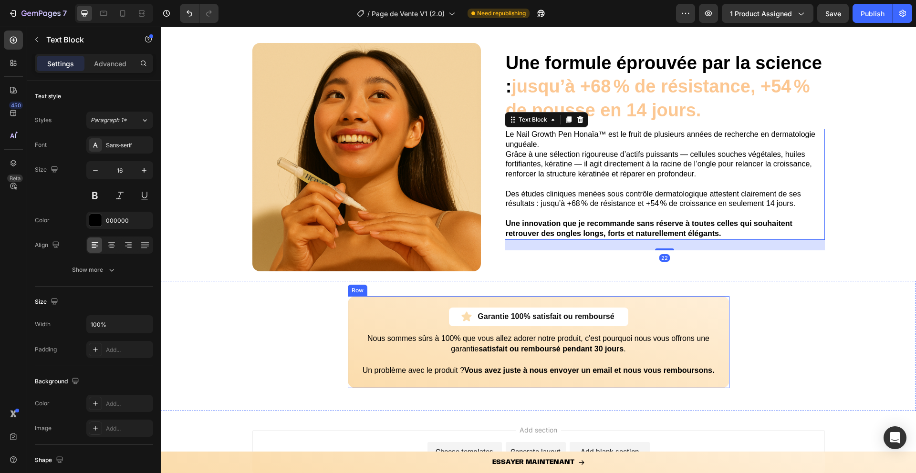
click at [378, 320] on div "Garantie 100% satisfait ou remboursé Item List Row Nous sommes sûrs à 100% que …" at bounding box center [538, 342] width 359 height 69
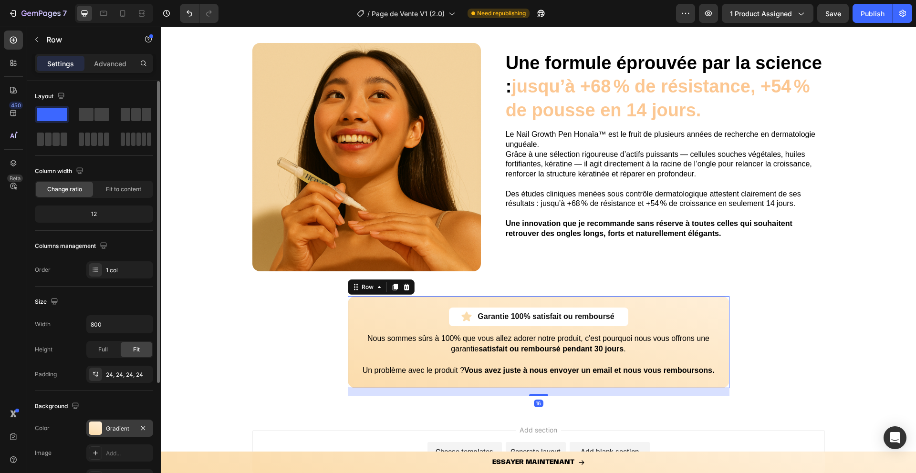
click at [92, 424] on div at bounding box center [95, 428] width 13 height 13
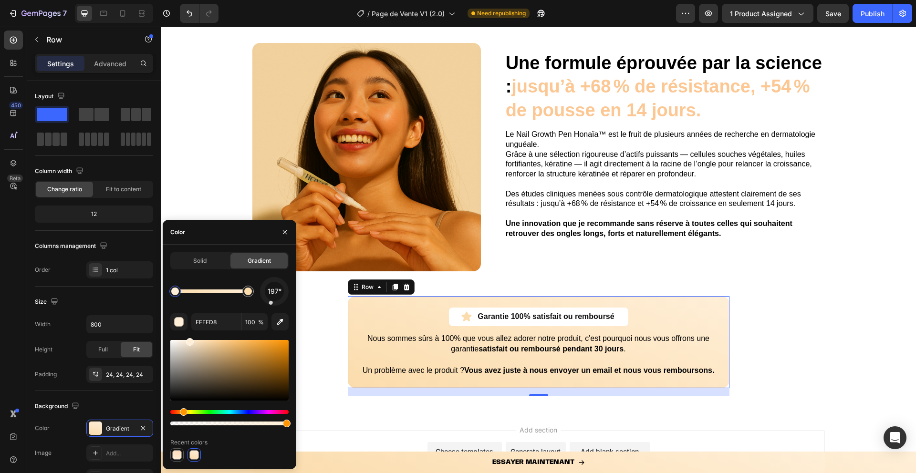
click at [177, 458] on div at bounding box center [177, 455] width 10 height 10
type input "FFDAB6"
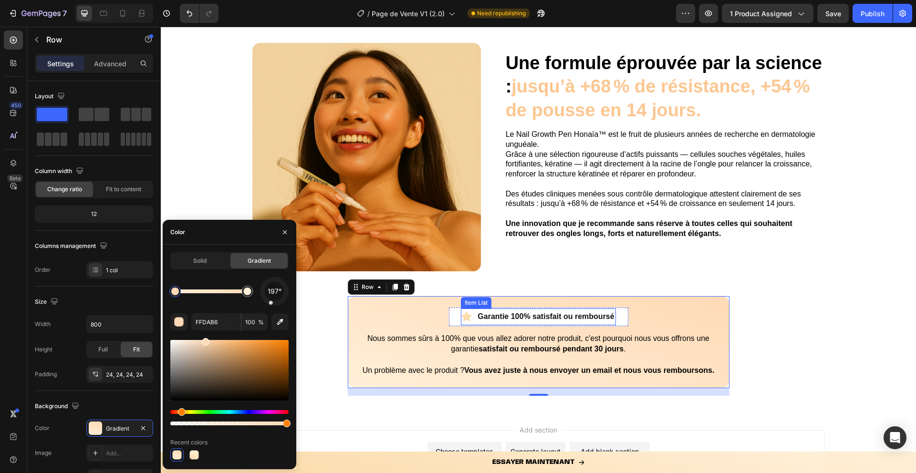
click at [468, 320] on icon at bounding box center [467, 317] width 10 height 10
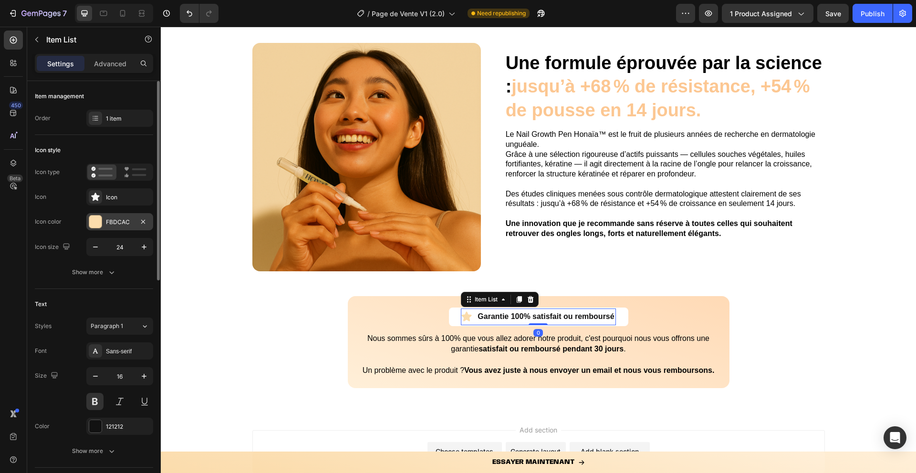
click at [97, 217] on div at bounding box center [95, 222] width 12 height 12
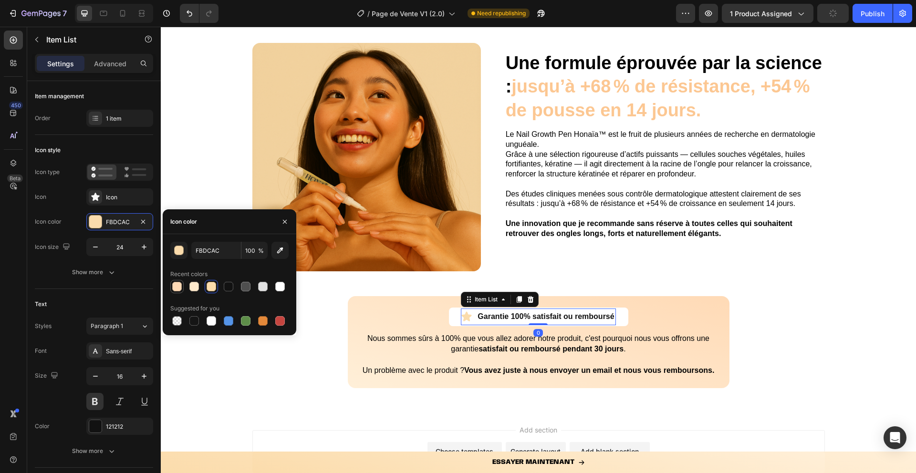
click at [175, 287] on div at bounding box center [177, 287] width 10 height 10
type input "FFDAB6"
click at [243, 468] on div "ESSAYER MAINTENANT Button Row" at bounding box center [538, 462] width 755 height 21
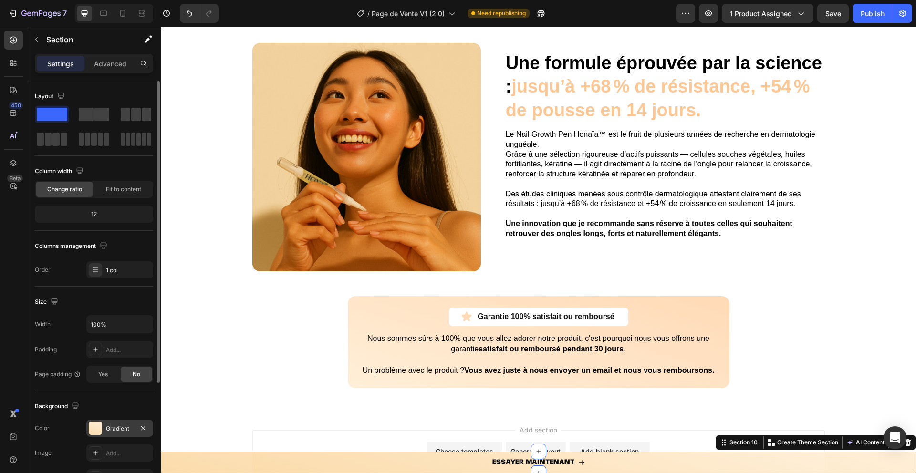
click at [100, 425] on div at bounding box center [95, 428] width 13 height 13
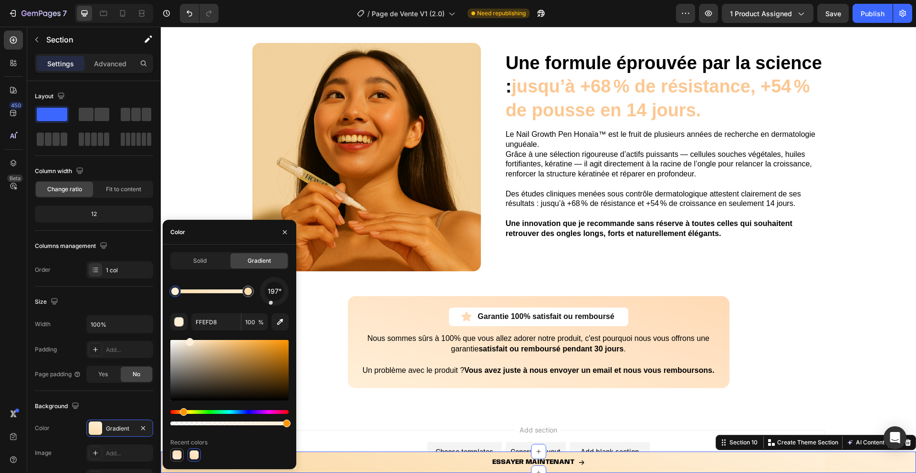
click at [174, 454] on div at bounding box center [177, 455] width 10 height 10
type input "FFDAB6"
click at [370, 459] on link "ESSAYER MAINTENANT" at bounding box center [538, 462] width 572 height 21
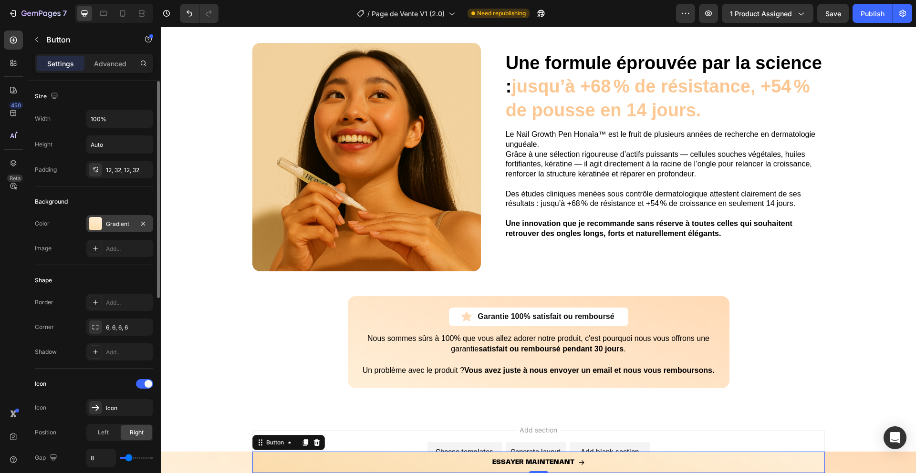
click at [99, 216] on div "Gradient" at bounding box center [119, 223] width 67 height 17
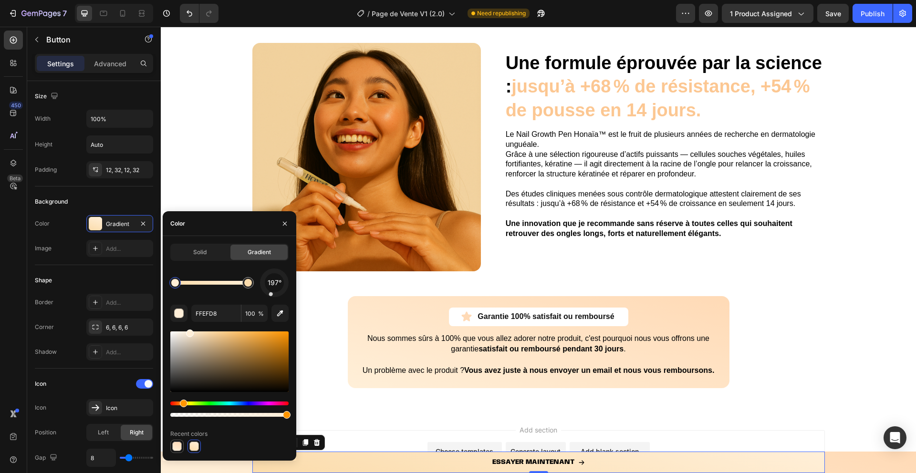
click at [177, 445] on div at bounding box center [177, 447] width 10 height 10
type input "FFDAB6"
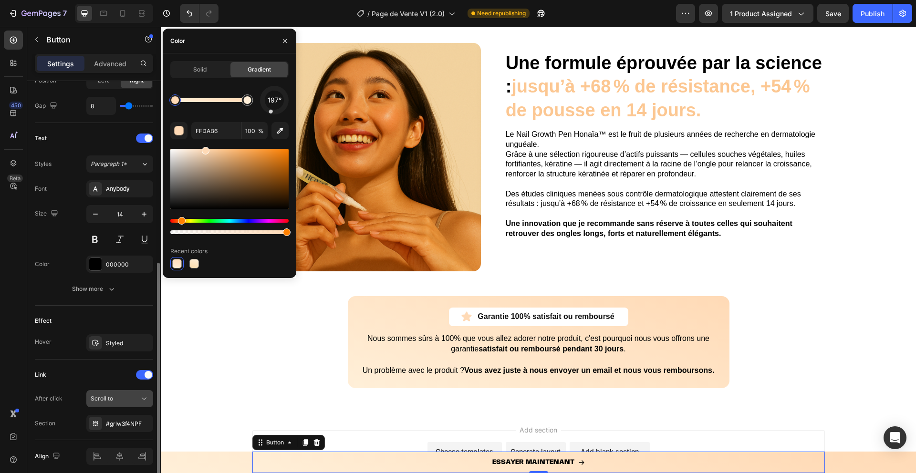
scroll to position [390, 0]
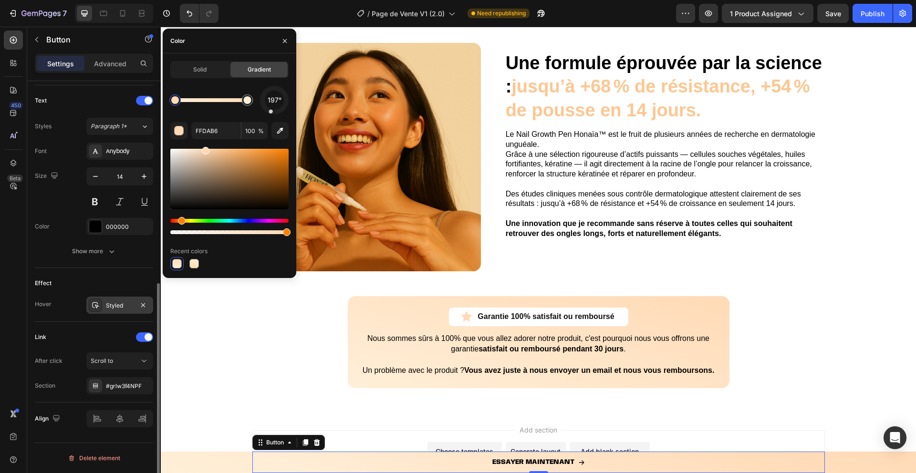
click at [91, 307] on div at bounding box center [95, 305] width 13 height 13
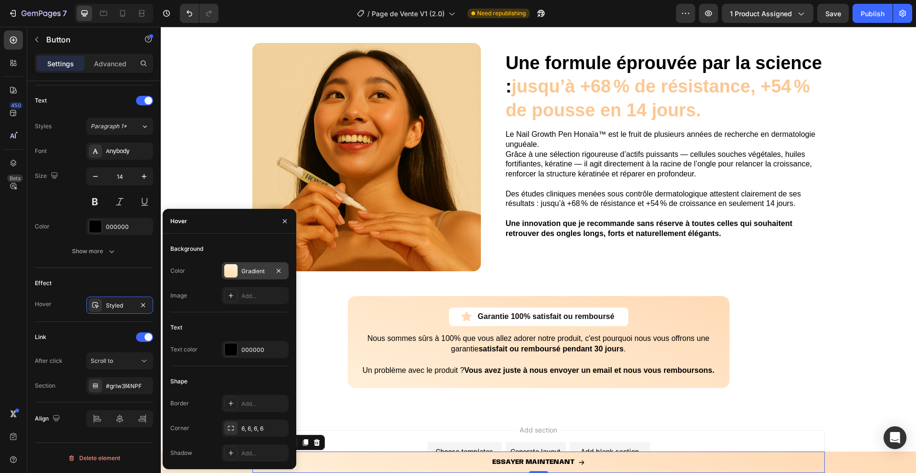
click at [230, 278] on div "Gradient" at bounding box center [255, 270] width 67 height 17
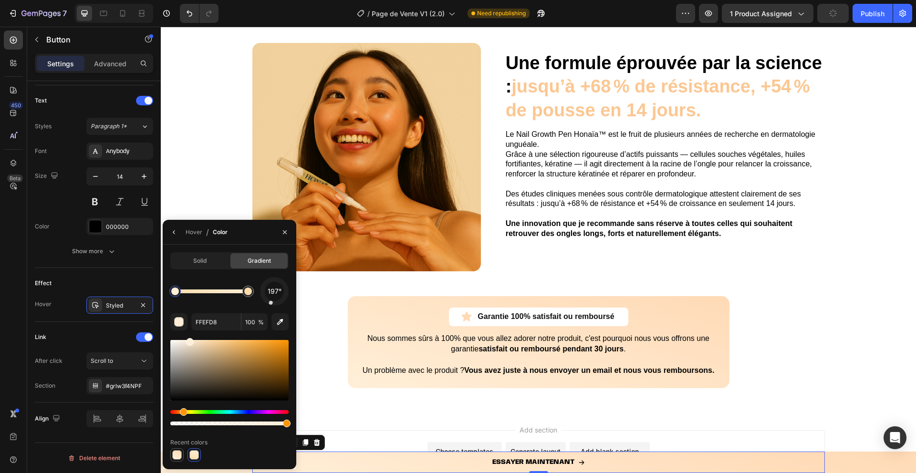
click at [180, 451] on div at bounding box center [177, 455] width 10 height 10
type input "FFDAB6"
click at [287, 232] on icon "button" at bounding box center [285, 233] width 8 height 8
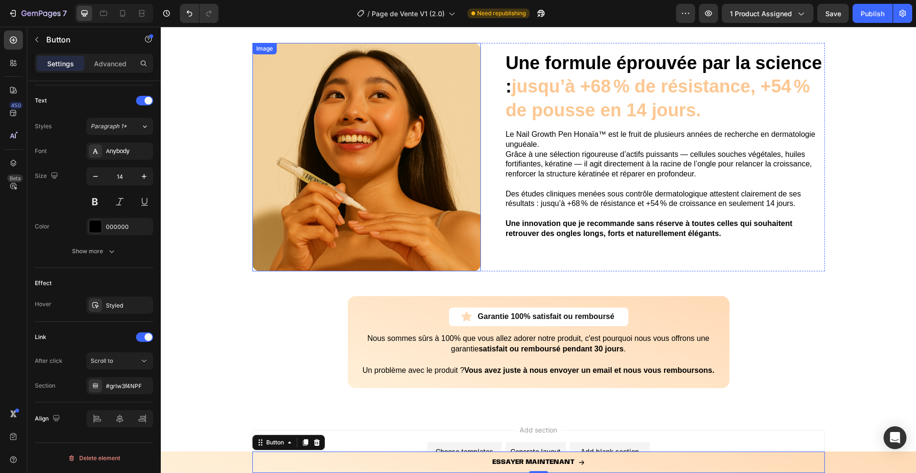
click at [287, 311] on div "Garantie 100% satisfait ou remboursé Item List Row Nous sommes sûrs à 100% que …" at bounding box center [538, 346] width 755 height 100
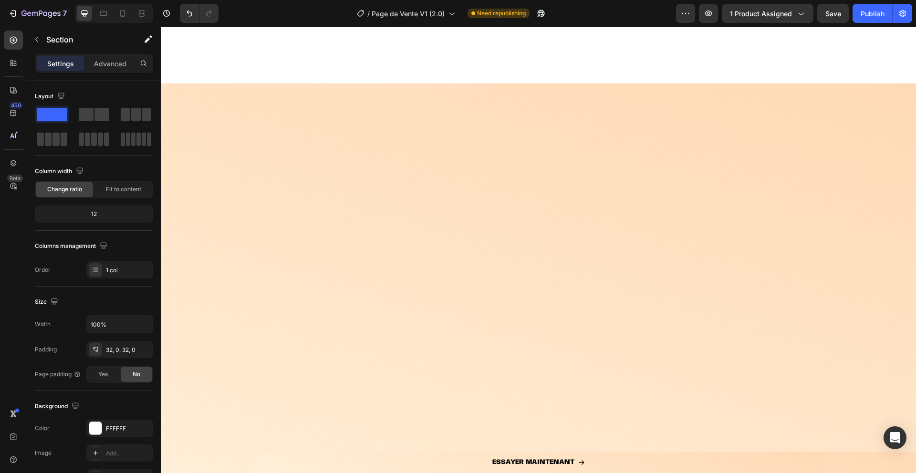
scroll to position [0, 0]
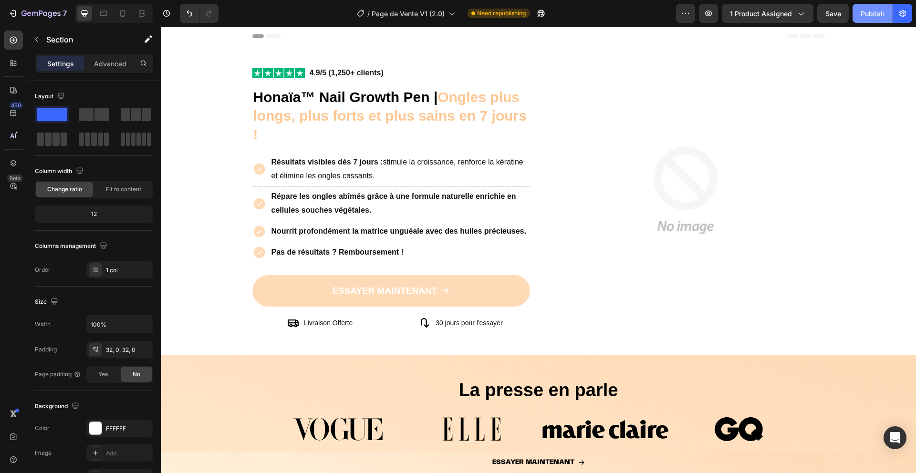
click at [859, 15] on button "Publish" at bounding box center [873, 13] width 40 height 19
